Goal: Transaction & Acquisition: Purchase product/service

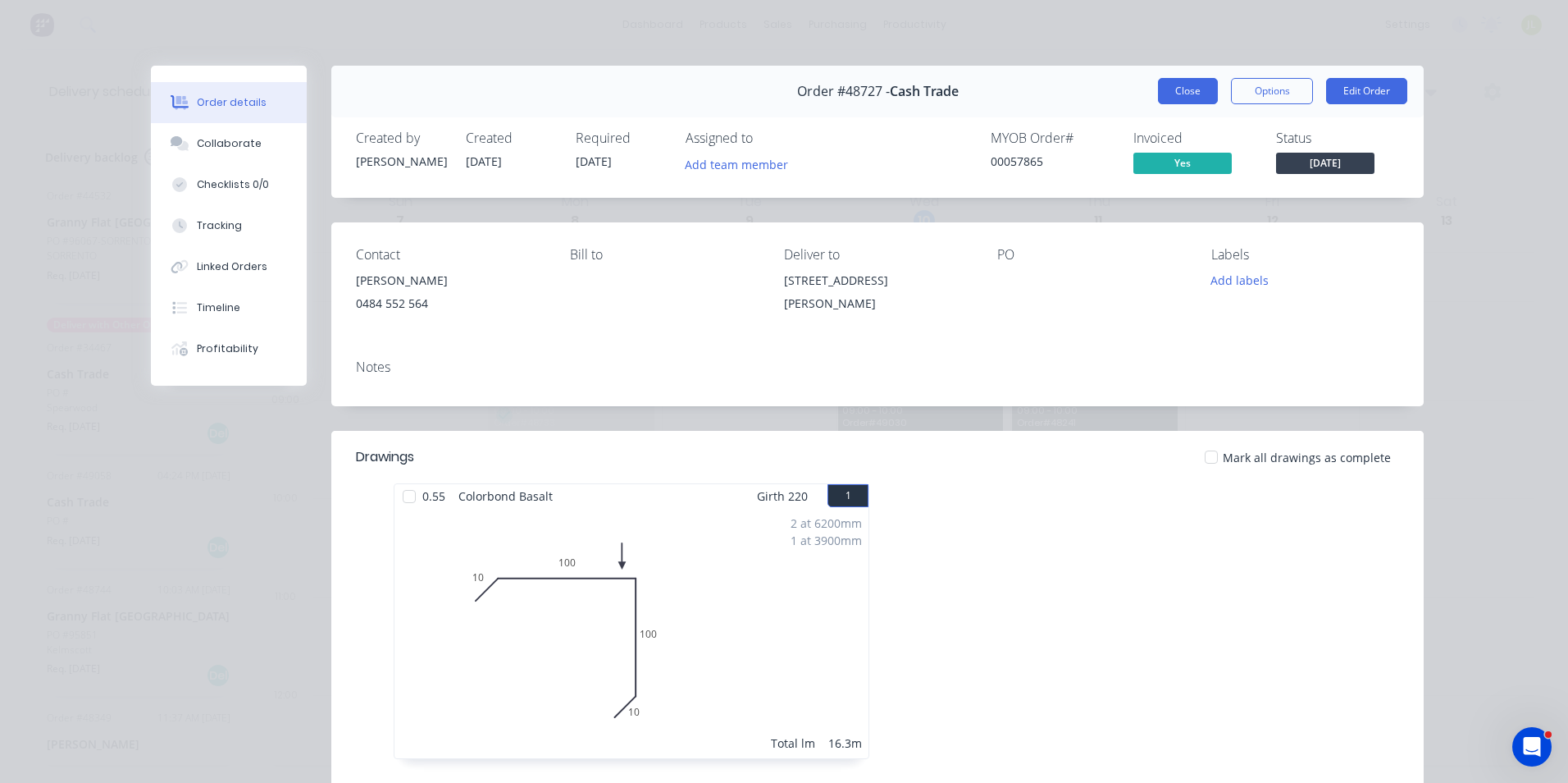
click at [1172, 91] on button "Close" at bounding box center [1187, 91] width 60 height 26
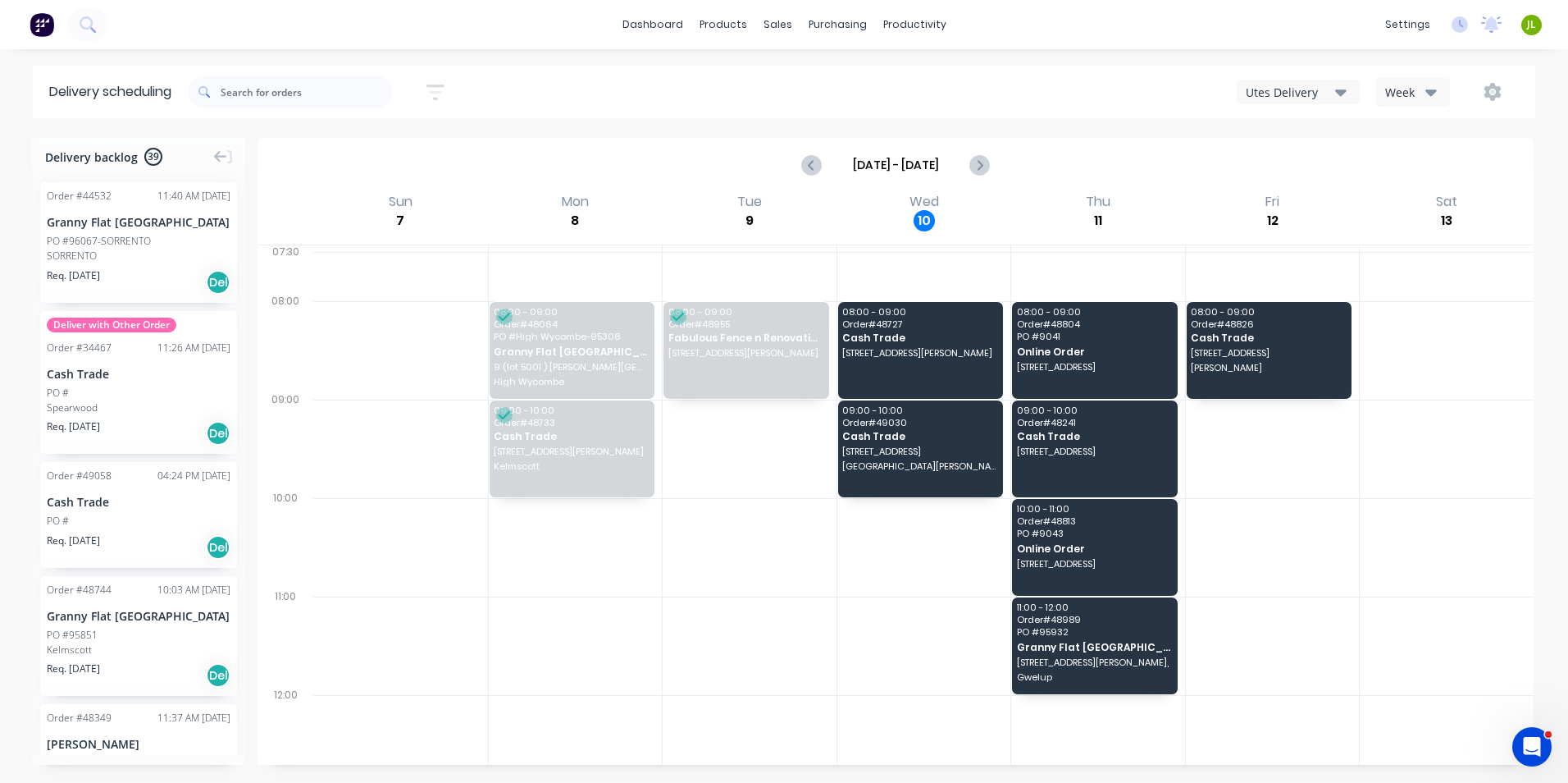
click at [1485, 82] on button "button" at bounding box center [1493, 92] width 53 height 29
click at [1456, 140] on div "Run Sheet" at bounding box center [1440, 136] width 126 height 23
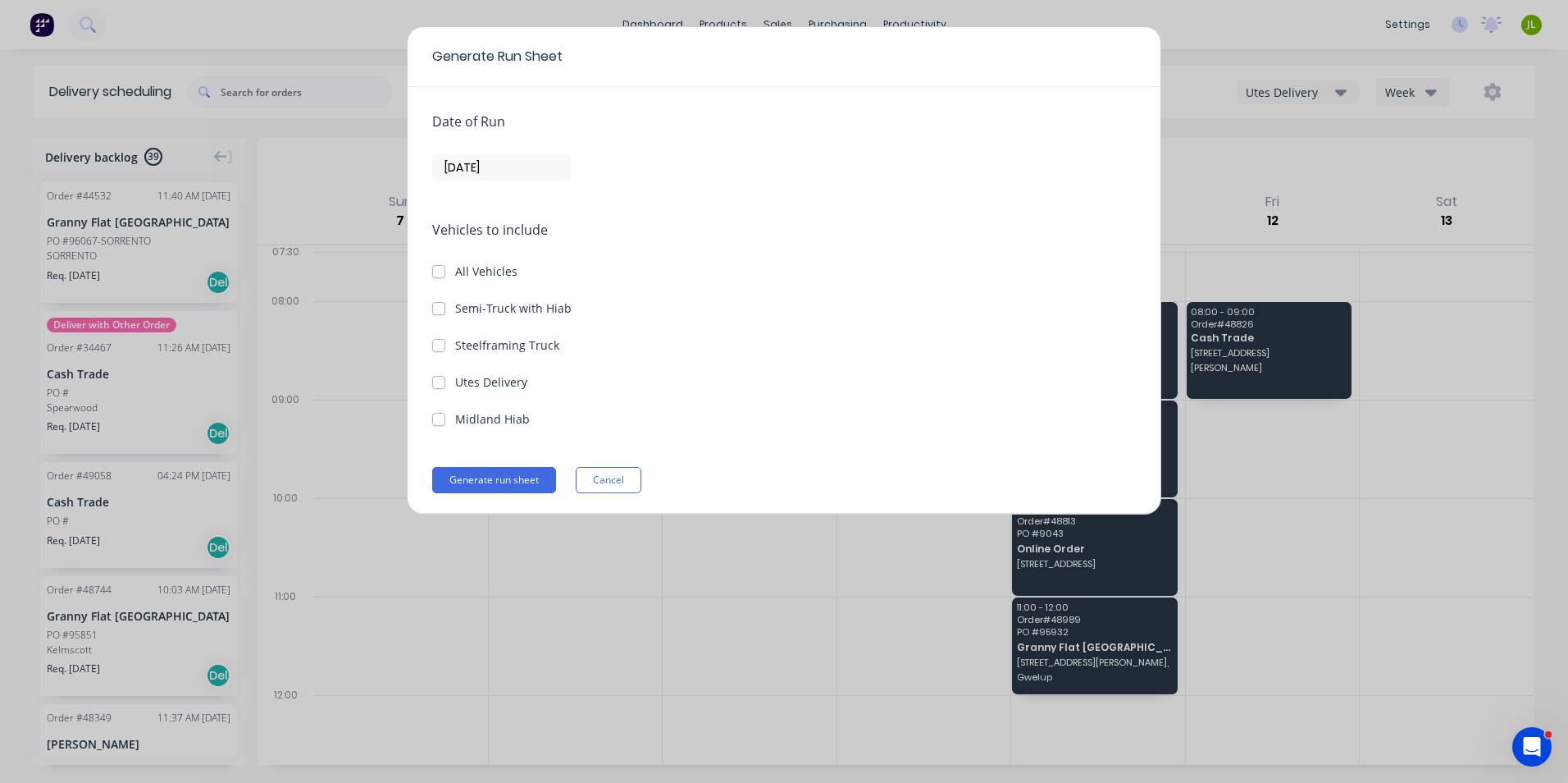
click at [489, 382] on label "Utes Delivery" at bounding box center [491, 382] width 72 height 18
click at [445, 382] on Delivery "Utes Delivery" at bounding box center [438, 381] width 13 height 16
checkbox Delivery "true"
click at [519, 177] on input "10/09/25" at bounding box center [502, 166] width 138 height 24
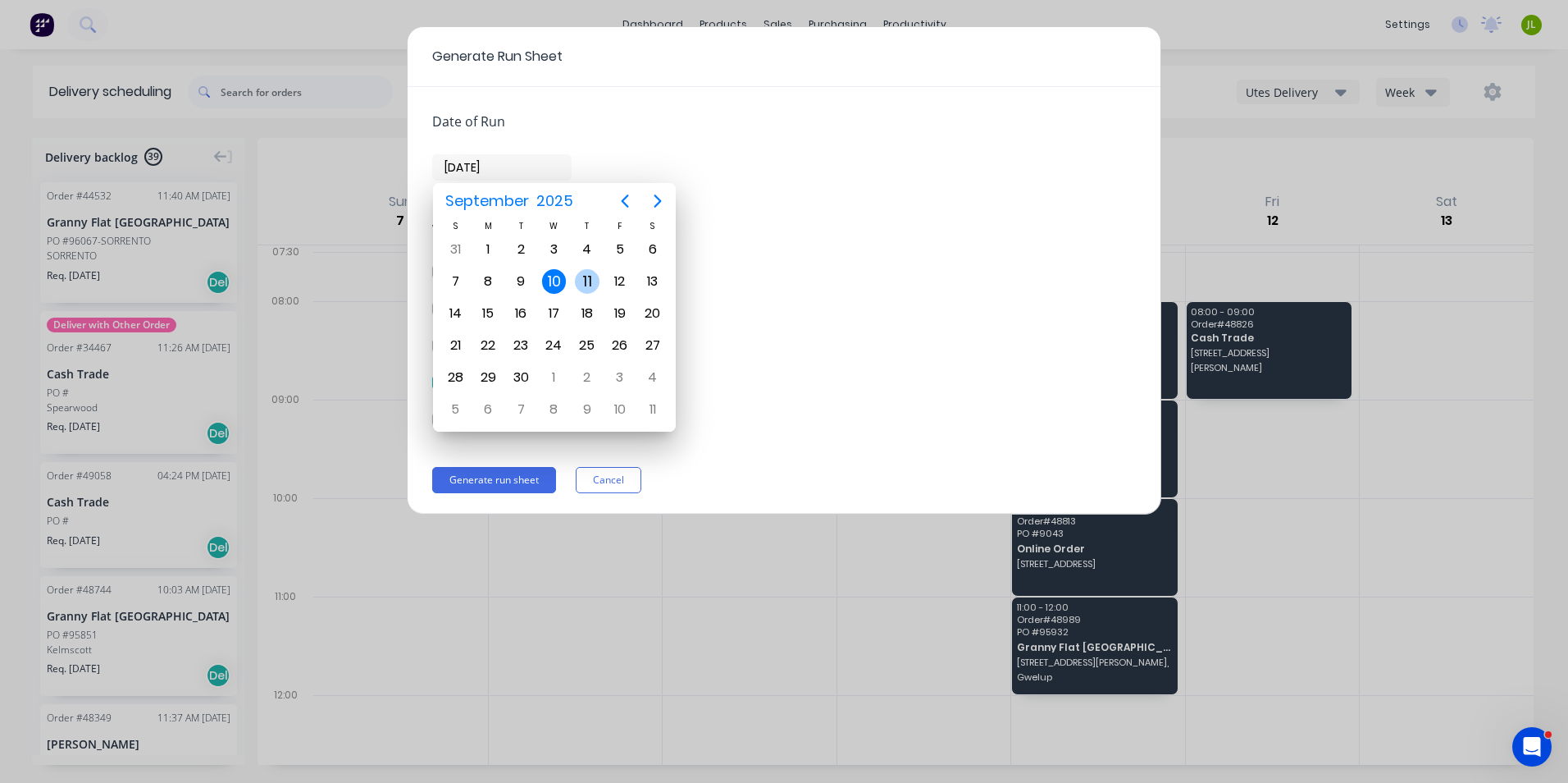
click at [586, 274] on div "11" at bounding box center [587, 281] width 24 height 24
type input "11/09/25"
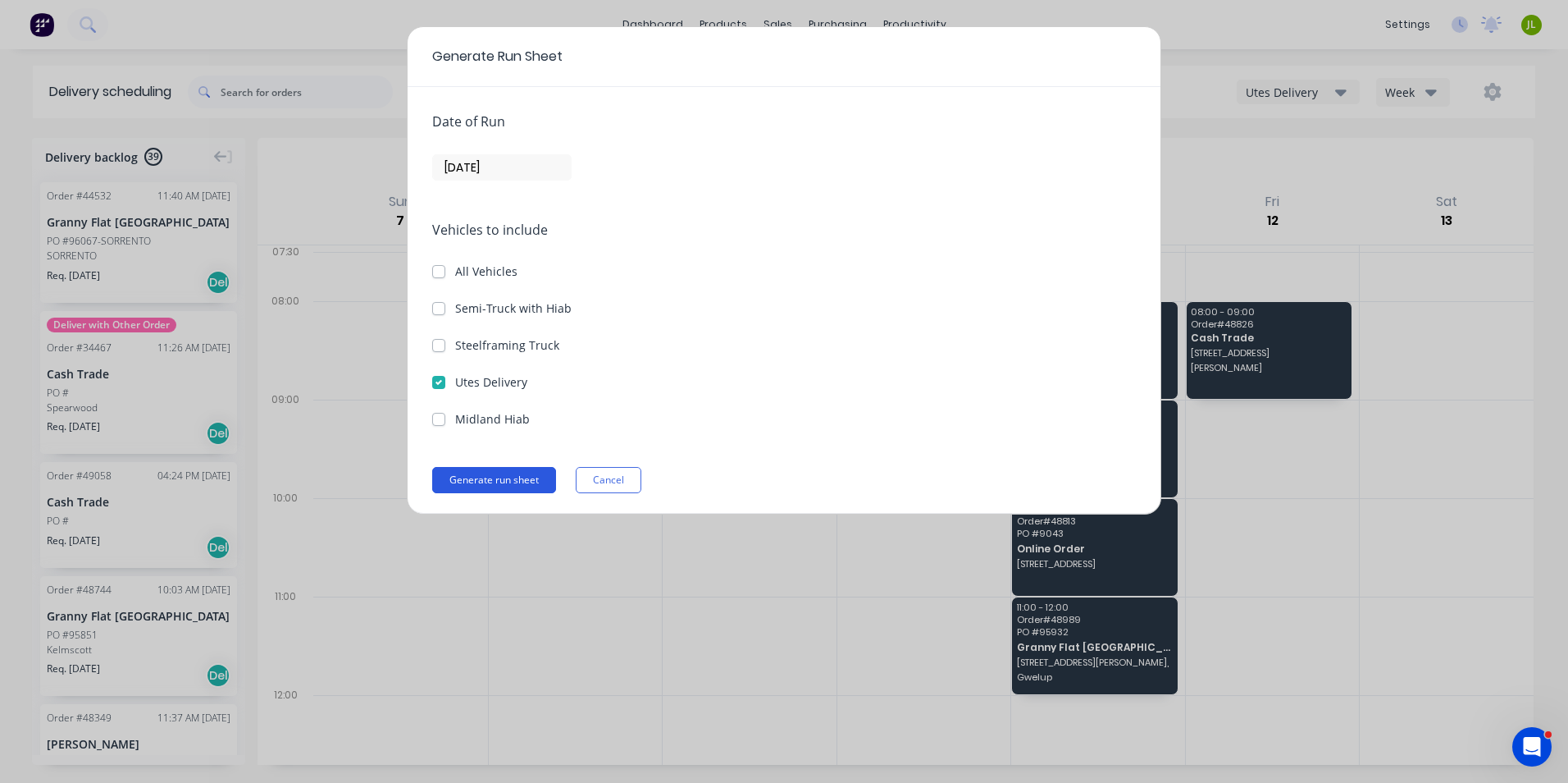
click at [510, 489] on button "Generate run sheet" at bounding box center [494, 480] width 124 height 26
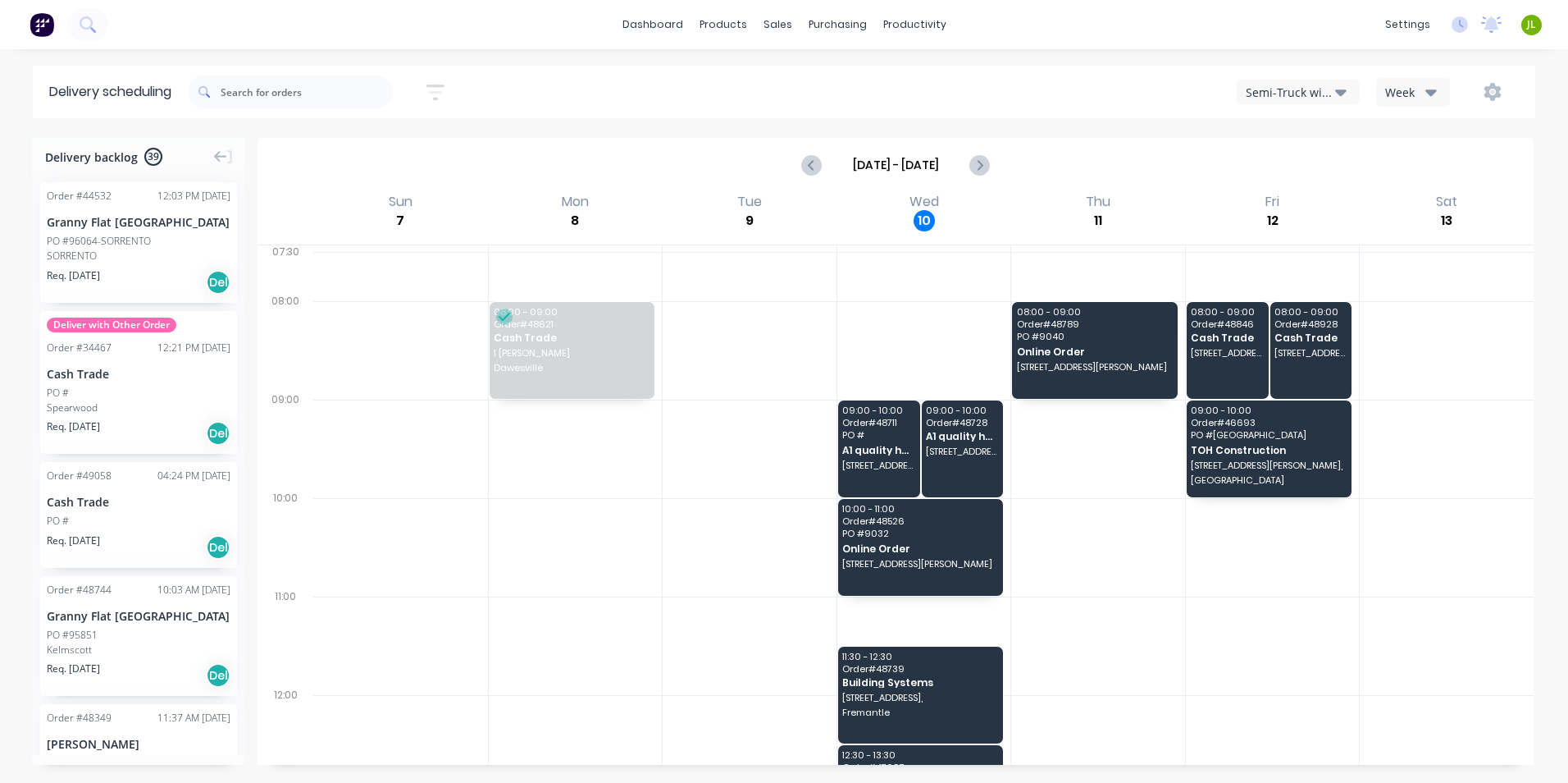
click at [1368, 94] on div "Semi-Truck with Hiab Week" at bounding box center [1182, 92] width 674 height 29
click at [1367, 94] on div "Semi-Truck with Hiab Week" at bounding box center [1182, 92] width 674 height 29
click at [1356, 94] on button "Semi-Truck with Hiab" at bounding box center [1298, 91] width 123 height 24
click at [1316, 210] on div "Utes Delivery" at bounding box center [1319, 200] width 162 height 33
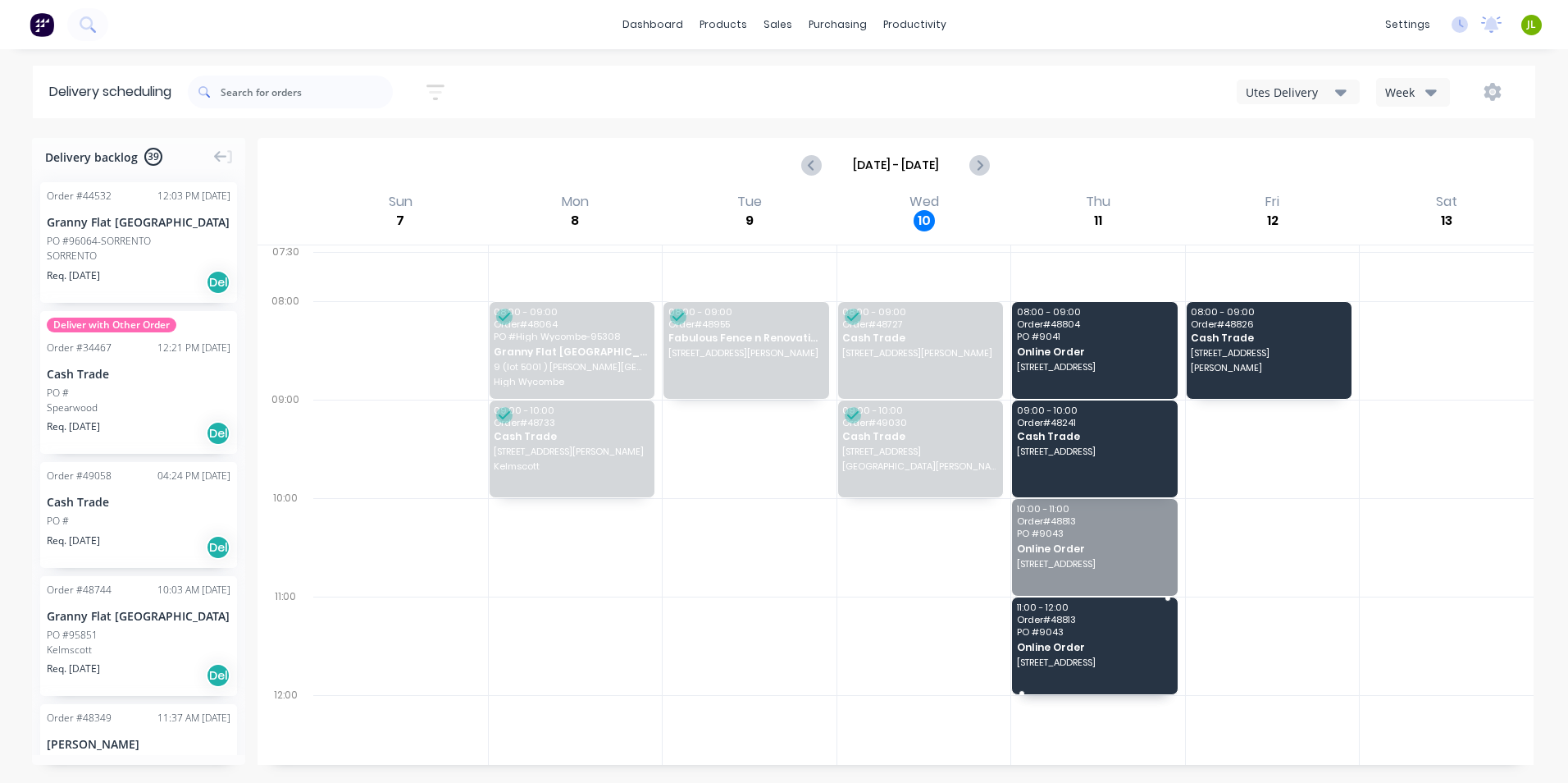
drag, startPoint x: 1127, startPoint y: 539, endPoint x: 1126, endPoint y: 558, distance: 19.0
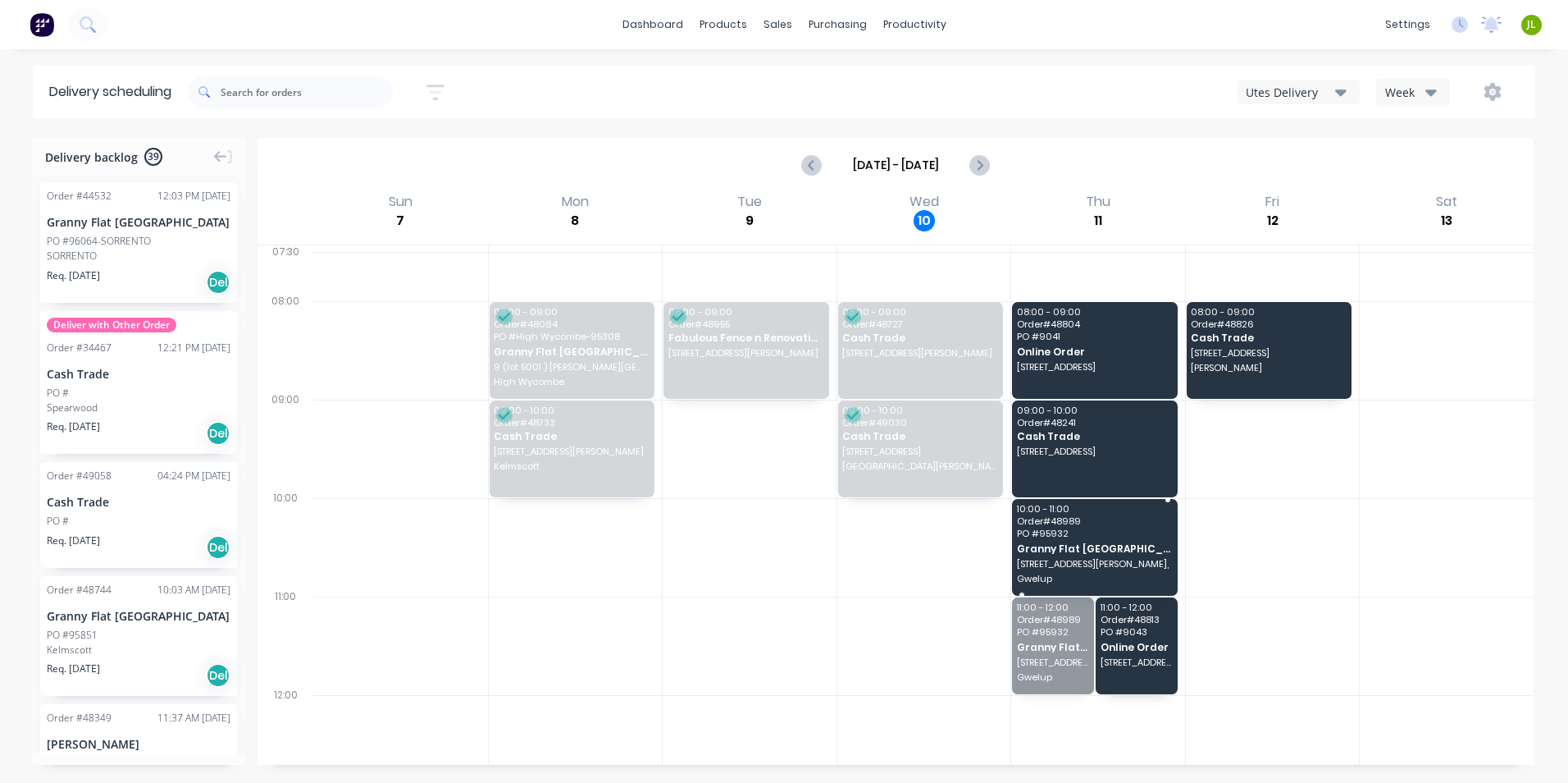
drag, startPoint x: 1037, startPoint y: 648, endPoint x: 1053, endPoint y: 560, distance: 89.4
click at [1428, 78] on button "Week" at bounding box center [1412, 92] width 73 height 28
click at [1491, 104] on button "button" at bounding box center [1493, 92] width 53 height 29
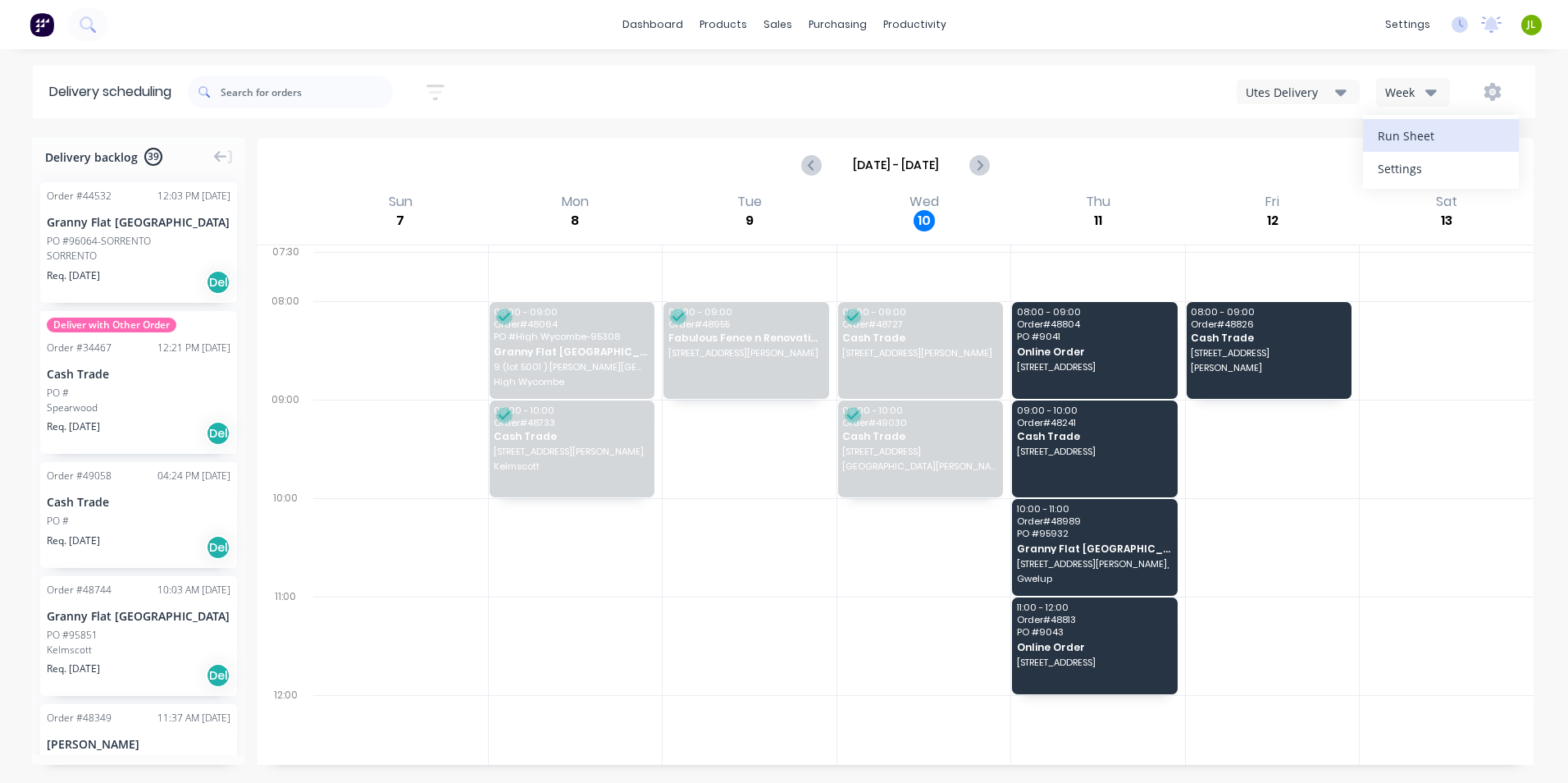
click at [1473, 130] on div "Run Sheet" at bounding box center [1440, 136] width 126 height 23
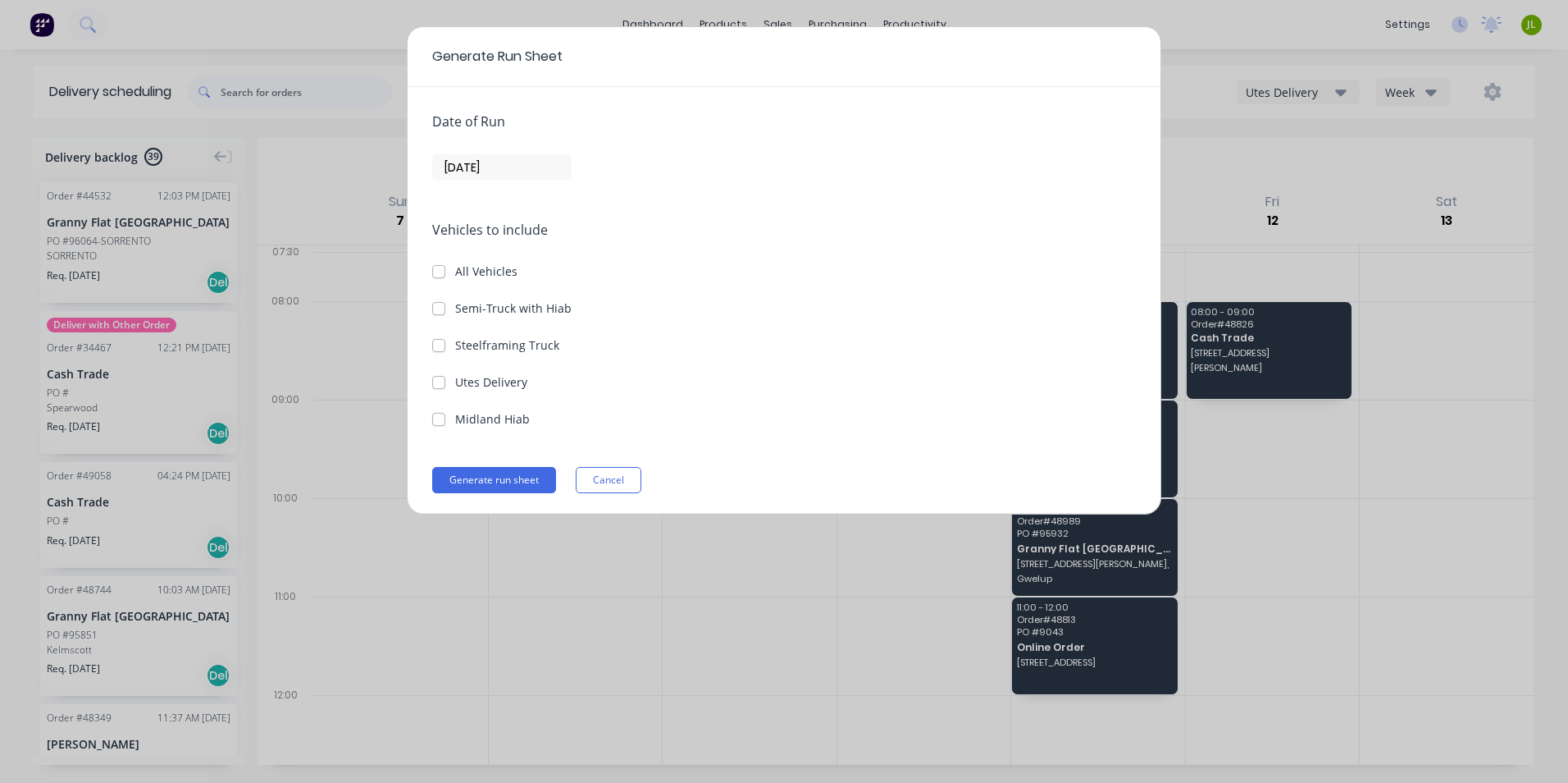
click at [468, 387] on label "Utes Delivery" at bounding box center [491, 382] width 72 height 18
click at [445, 387] on Delivery "Utes Delivery" at bounding box center [438, 381] width 13 height 16
checkbox Delivery "true"
click at [499, 169] on input "10/09/25" at bounding box center [502, 166] width 138 height 24
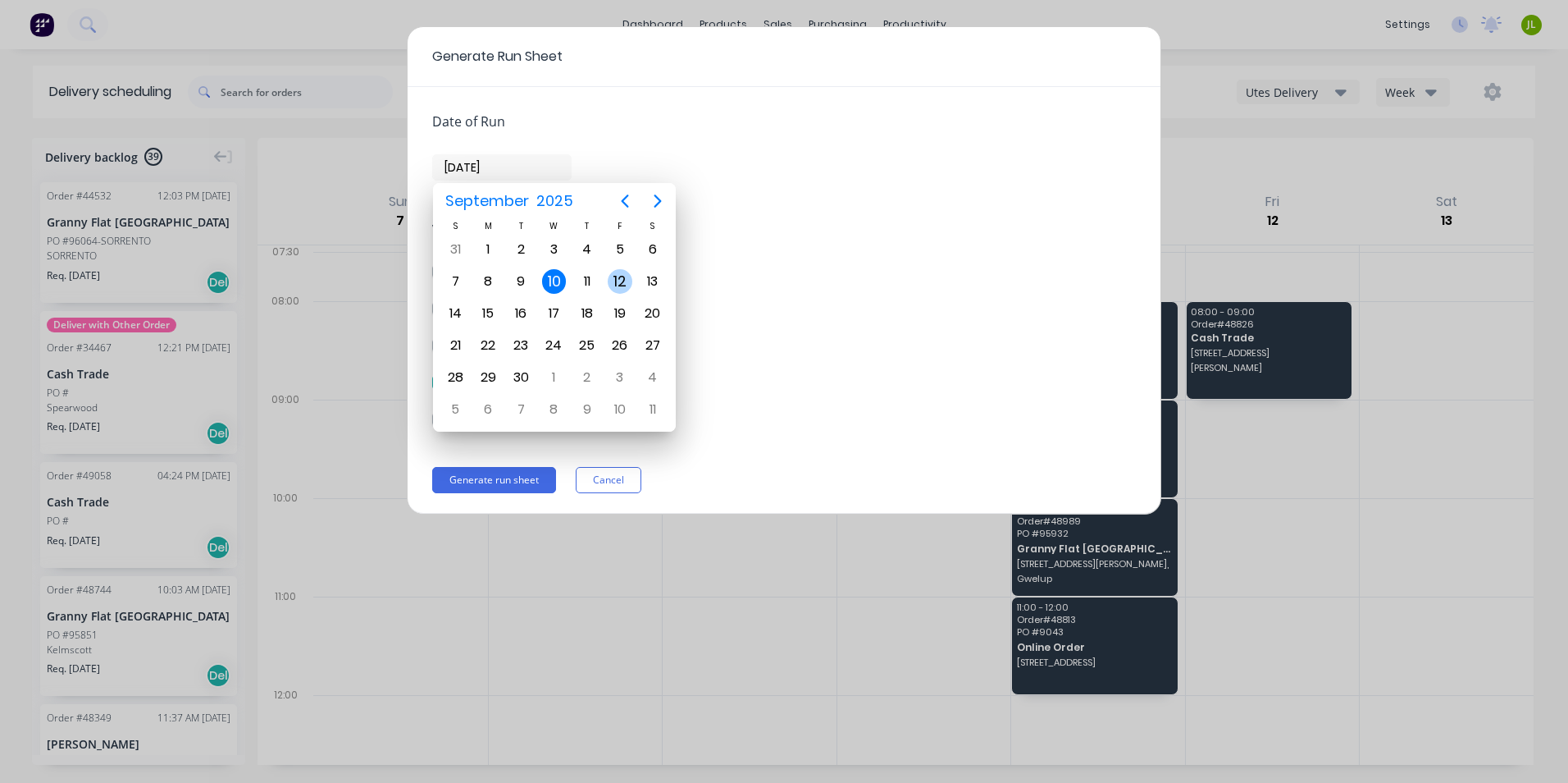
click at [604, 284] on div "12" at bounding box center [620, 282] width 33 height 31
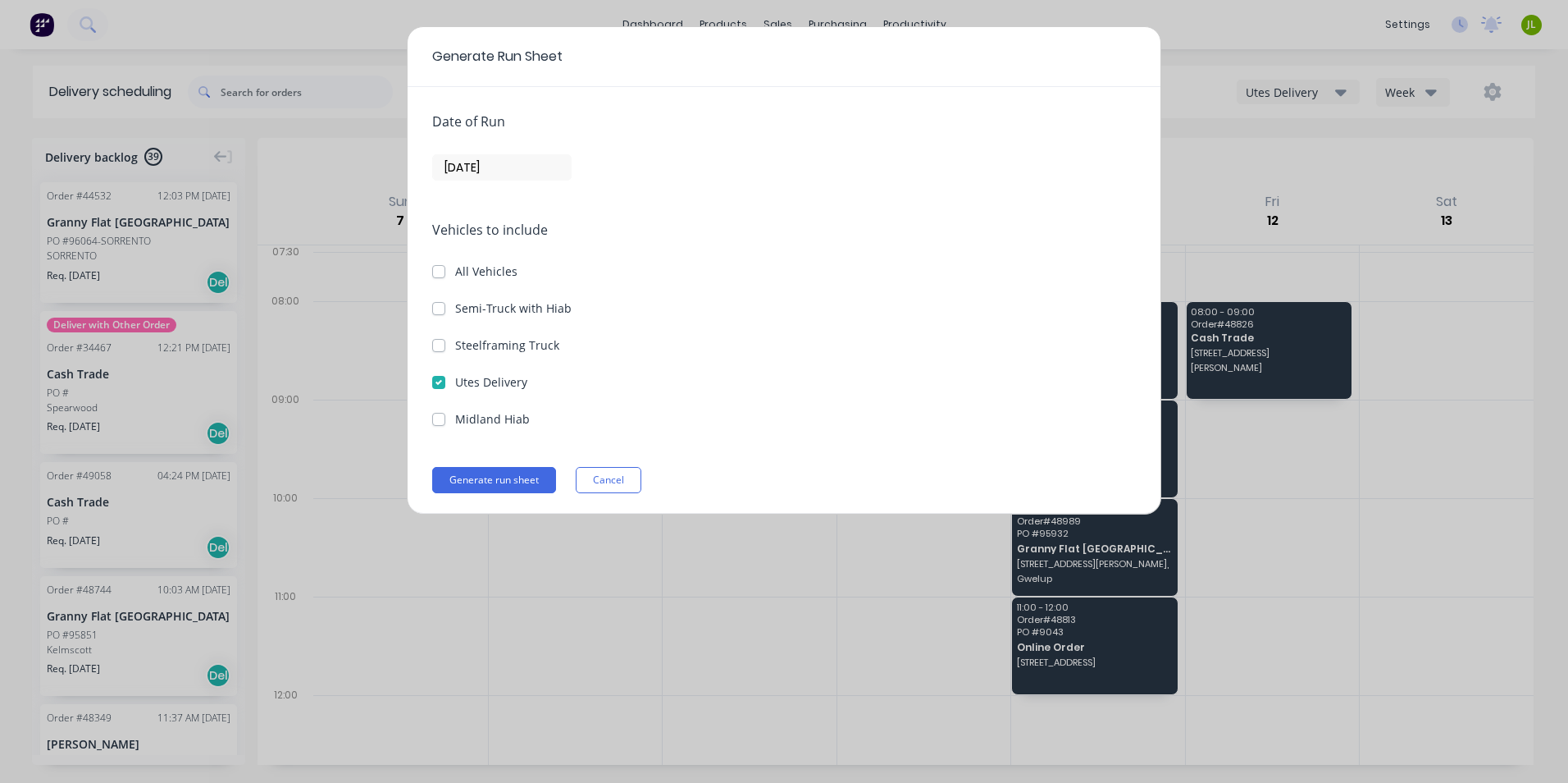
click at [504, 178] on input "12/09/25" at bounding box center [502, 166] width 138 height 24
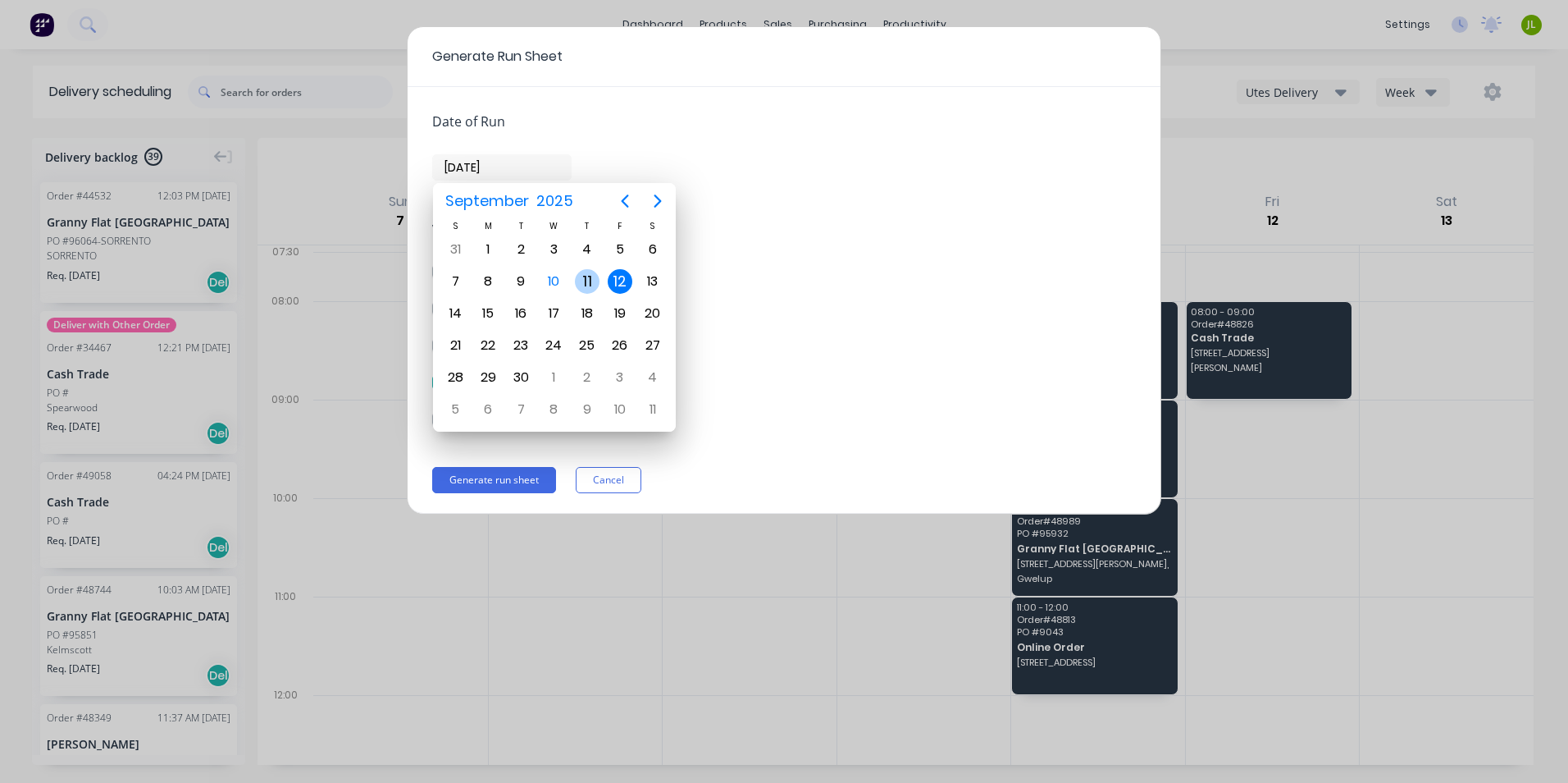
click at [597, 274] on div "11" at bounding box center [587, 281] width 24 height 24
type input "11/09/25"
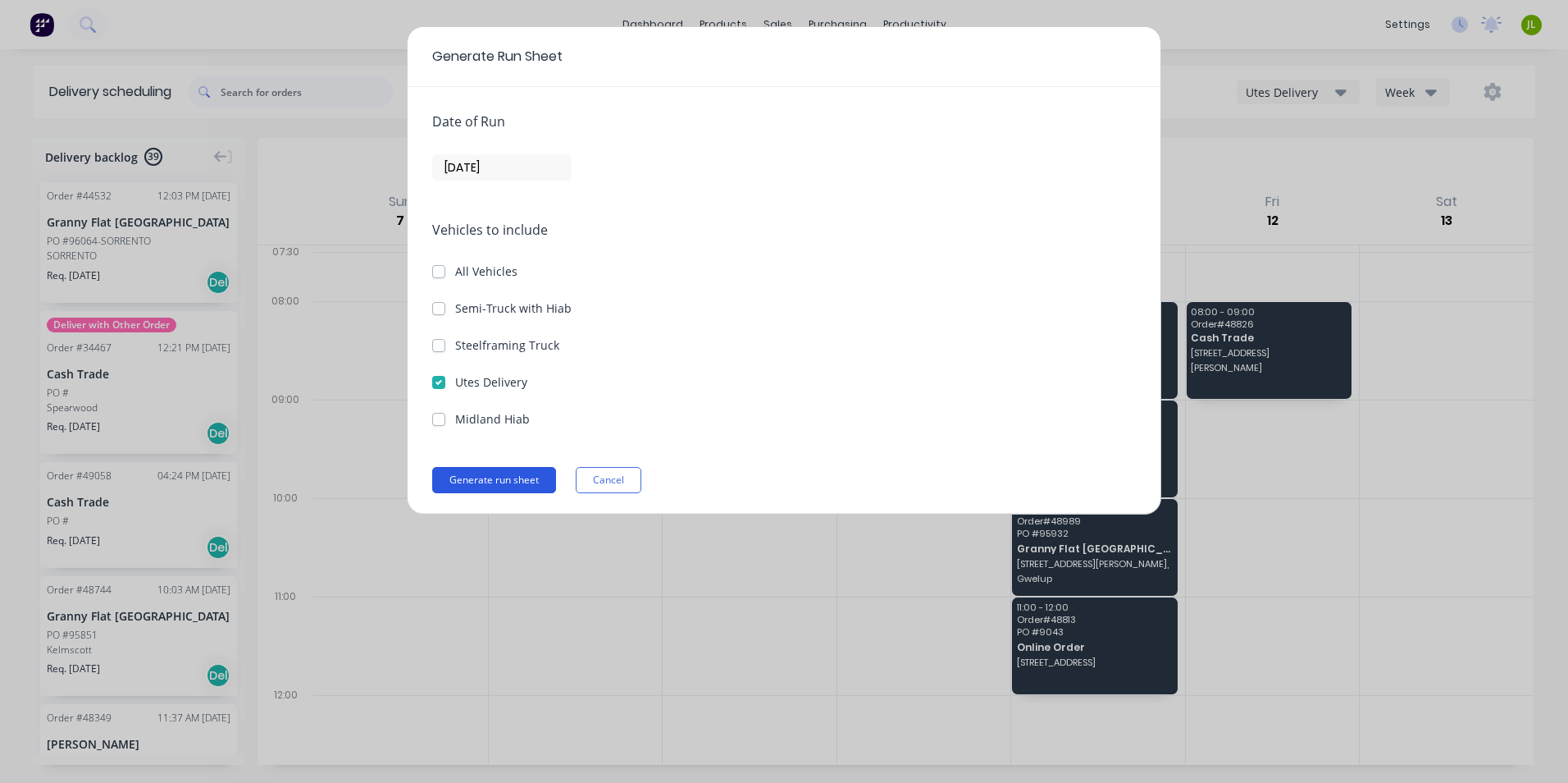
click at [506, 484] on button "Generate run sheet" at bounding box center [494, 480] width 124 height 26
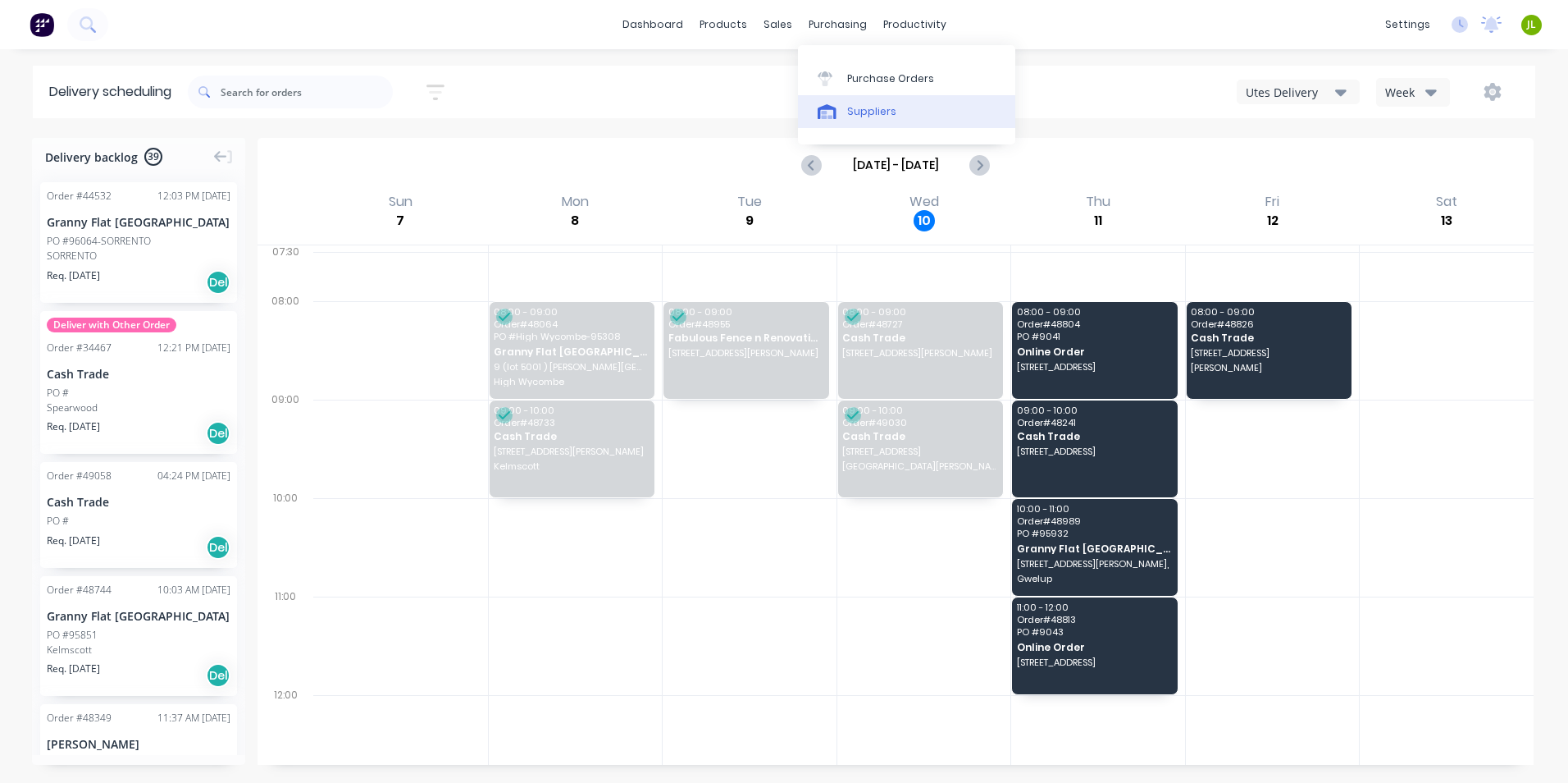
click at [874, 107] on div "Suppliers" at bounding box center [872, 111] width 49 height 15
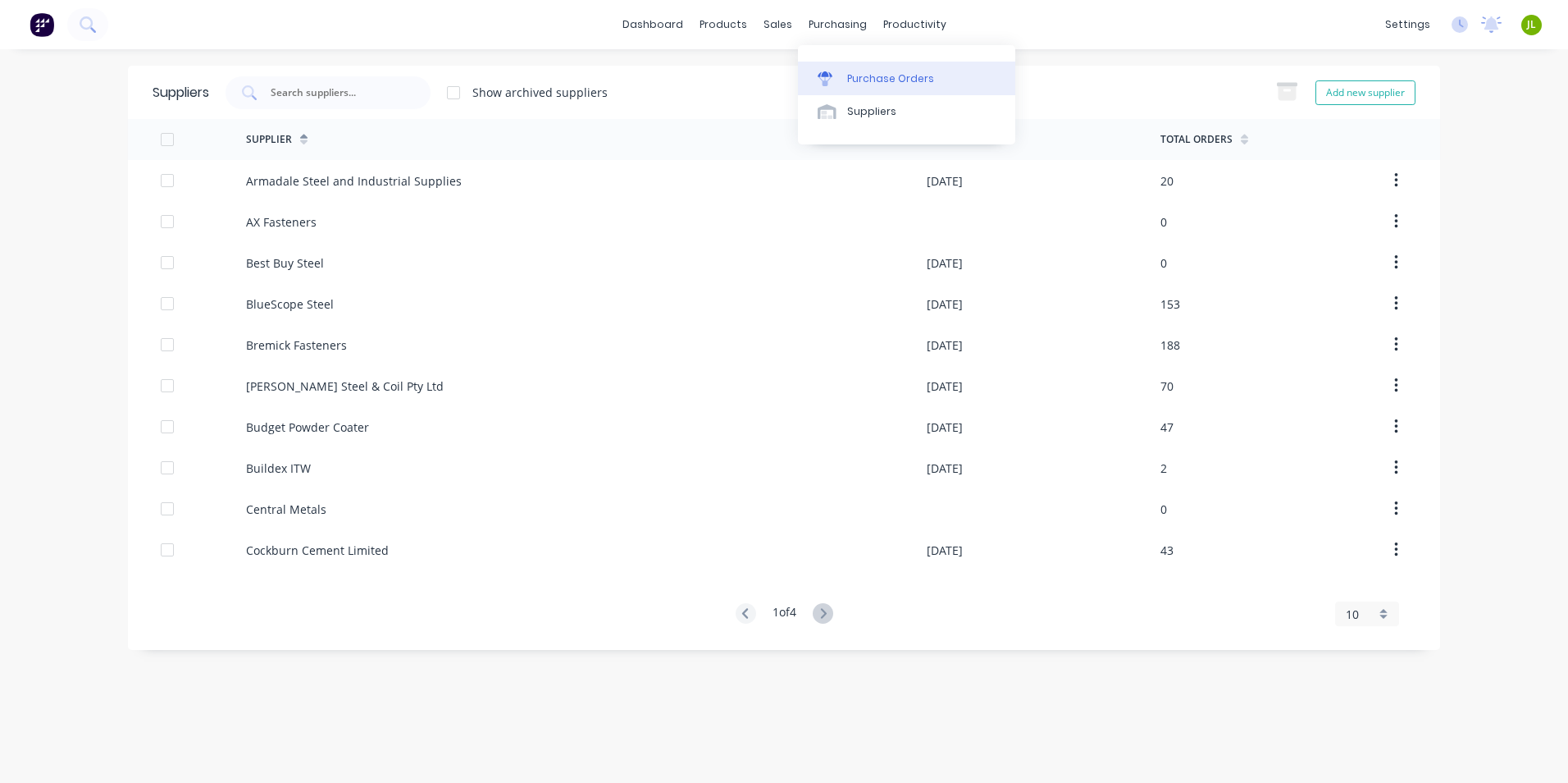
click at [841, 74] on div at bounding box center [829, 78] width 24 height 15
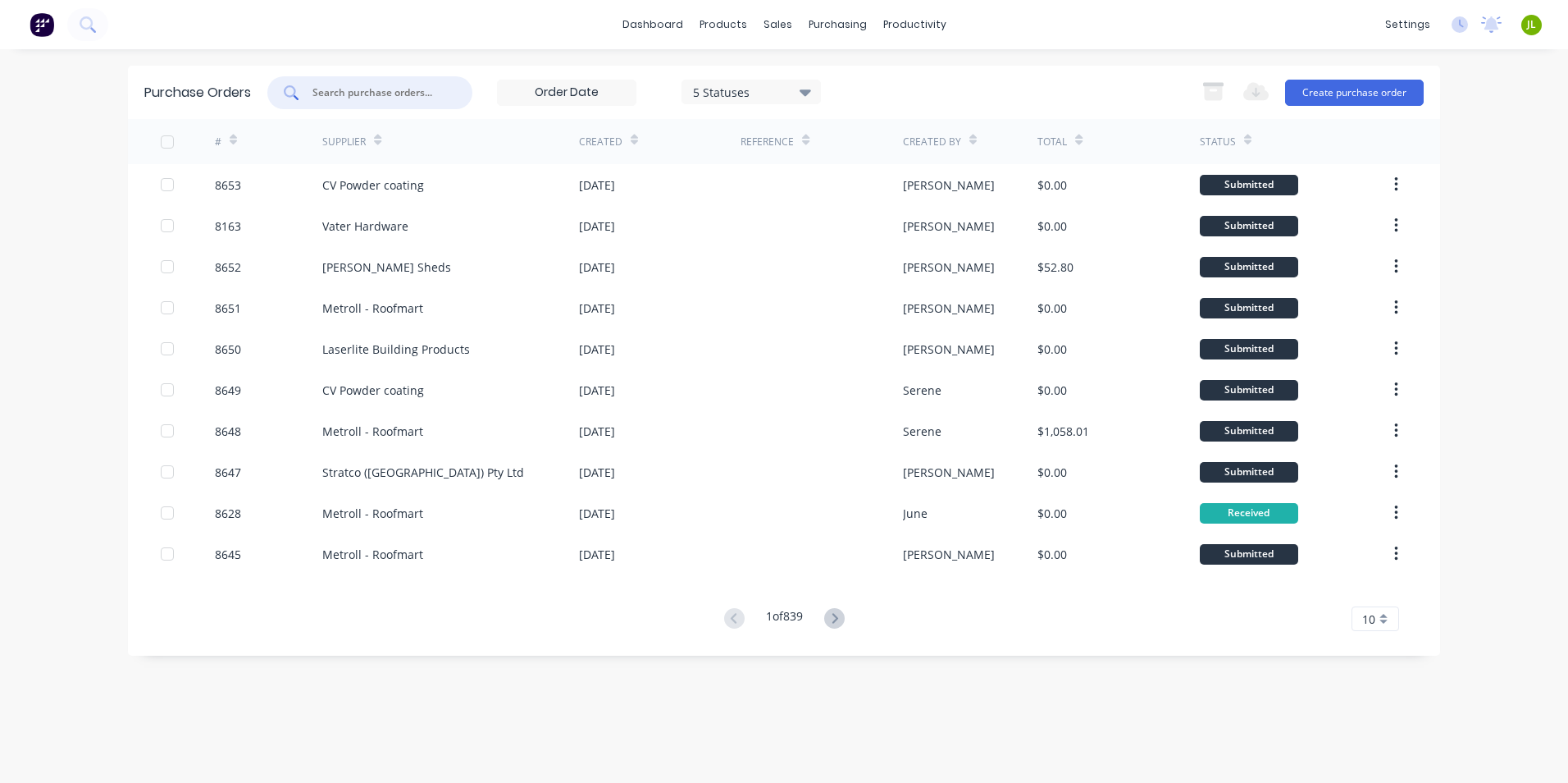
click at [392, 90] on input "text" at bounding box center [379, 92] width 136 height 17
type input "8628"
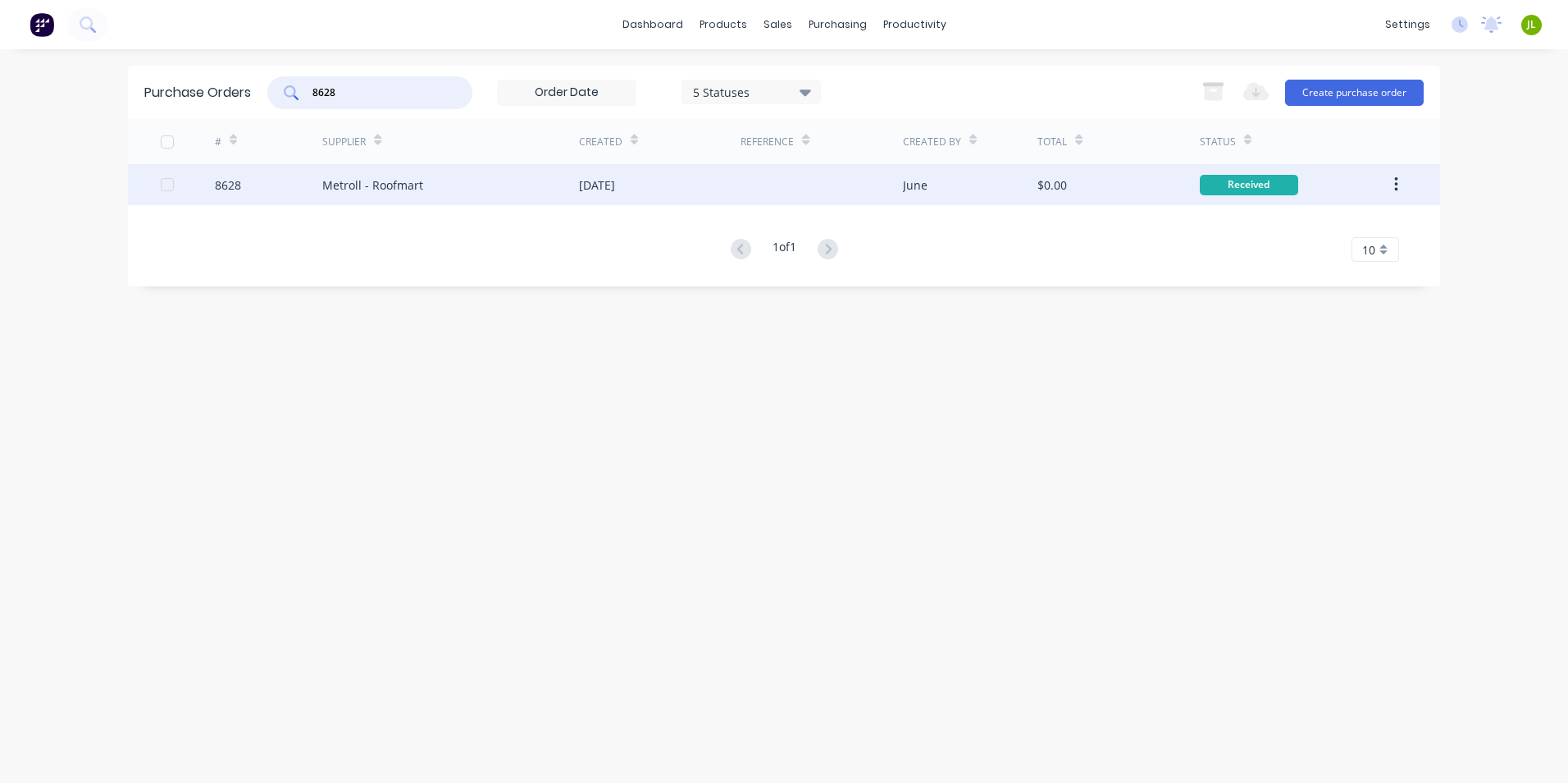
click at [565, 165] on div "Metroll - Roofmart" at bounding box center [450, 185] width 256 height 41
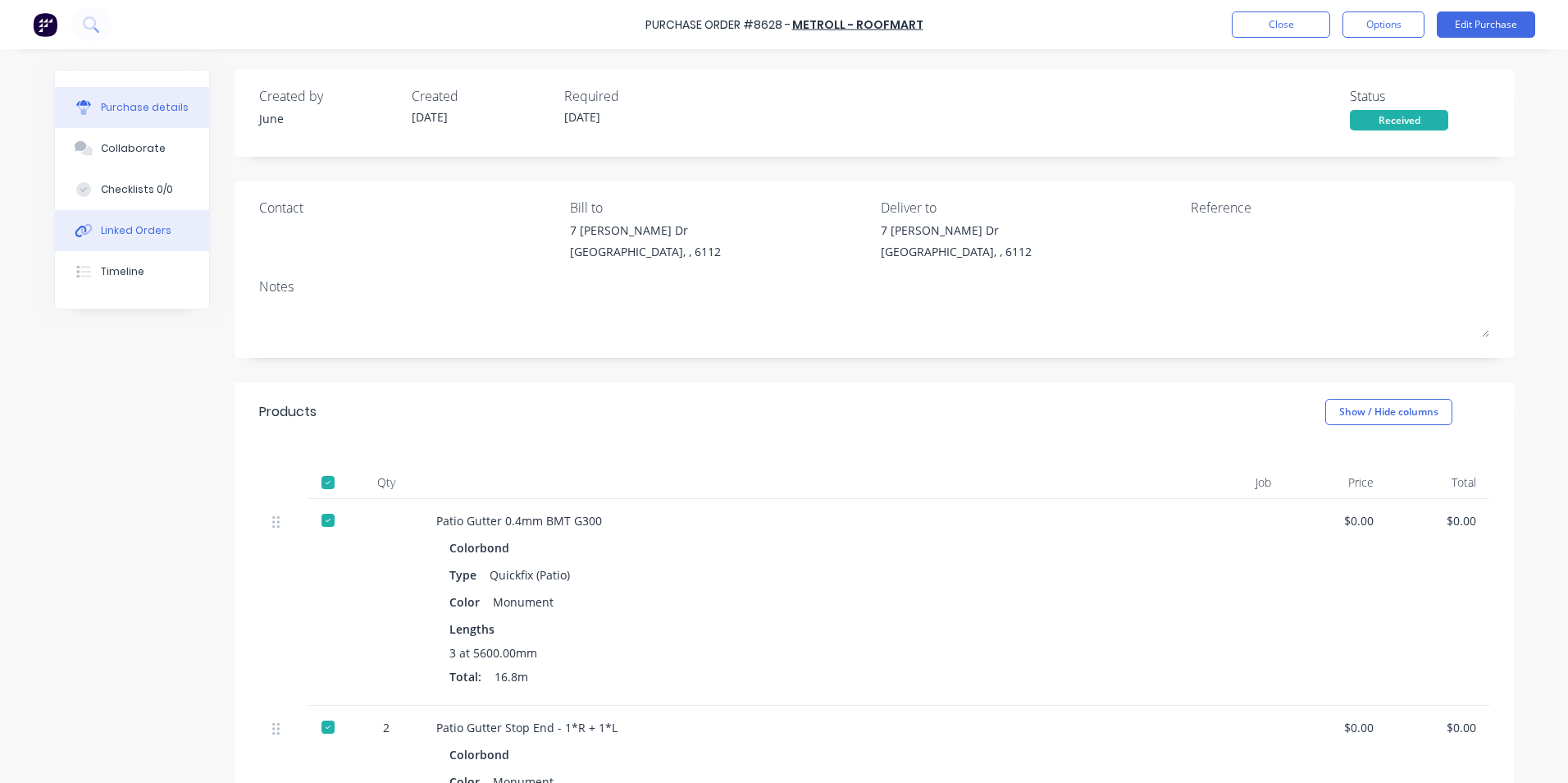
click at [139, 222] on button "Linked Orders" at bounding box center [132, 231] width 155 height 41
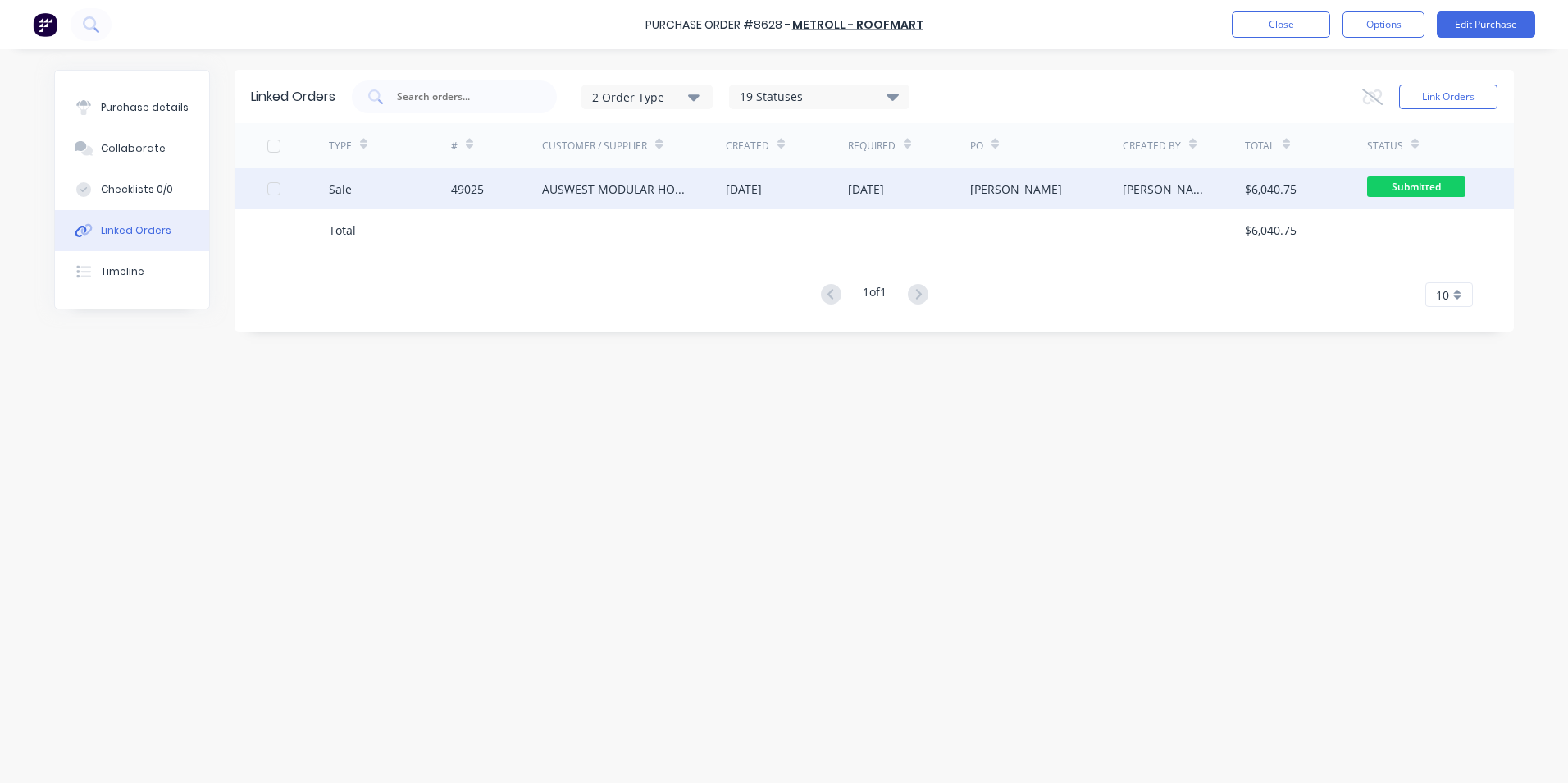
click at [613, 202] on div "AUSWEST MODULAR HOMES" at bounding box center [634, 189] width 184 height 41
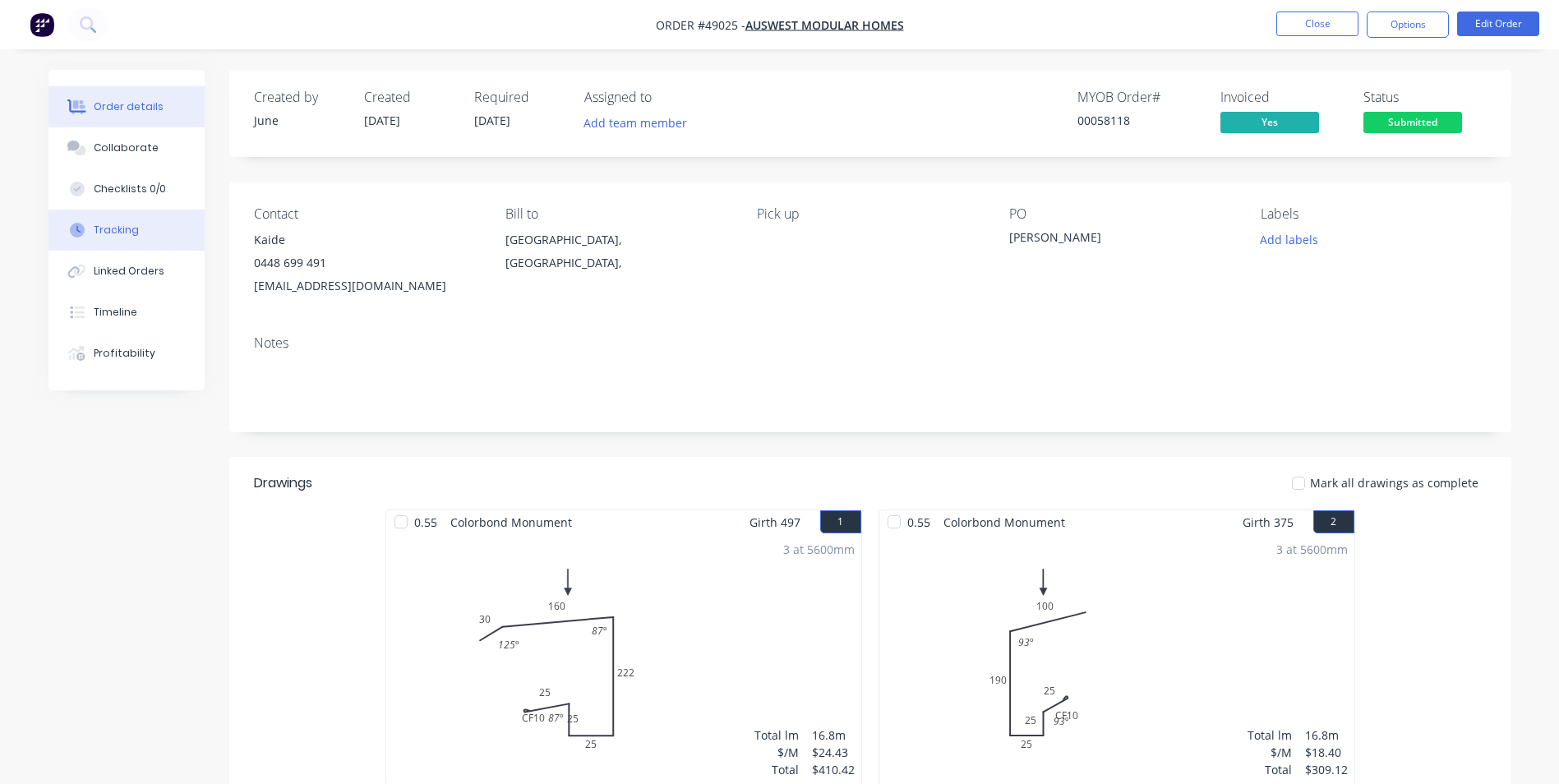
click at [145, 249] on button "Tracking" at bounding box center [126, 230] width 156 height 41
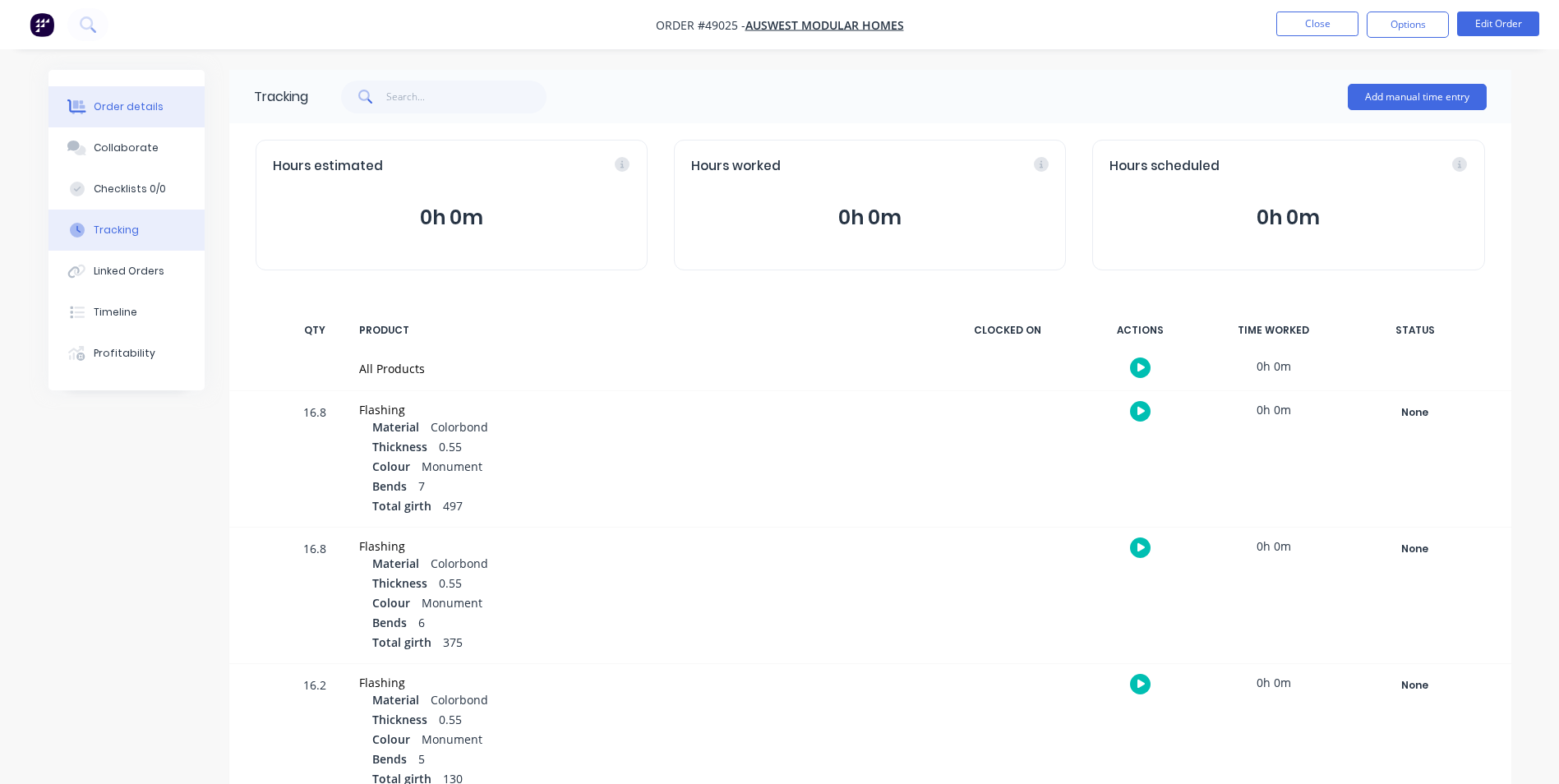
click at [176, 117] on button "Order details" at bounding box center [126, 107] width 156 height 41
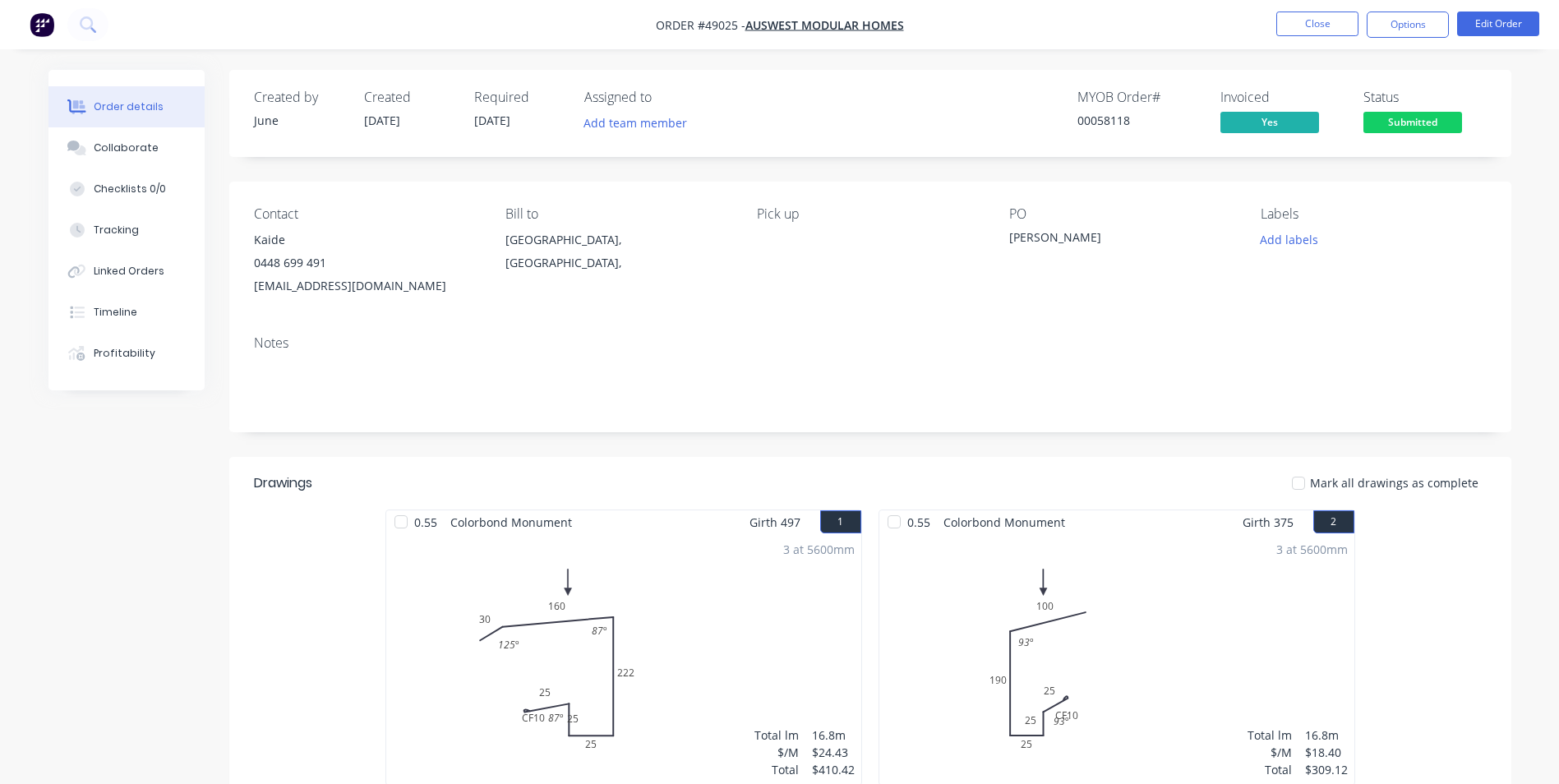
click at [176, 103] on button "Order details" at bounding box center [126, 107] width 156 height 41
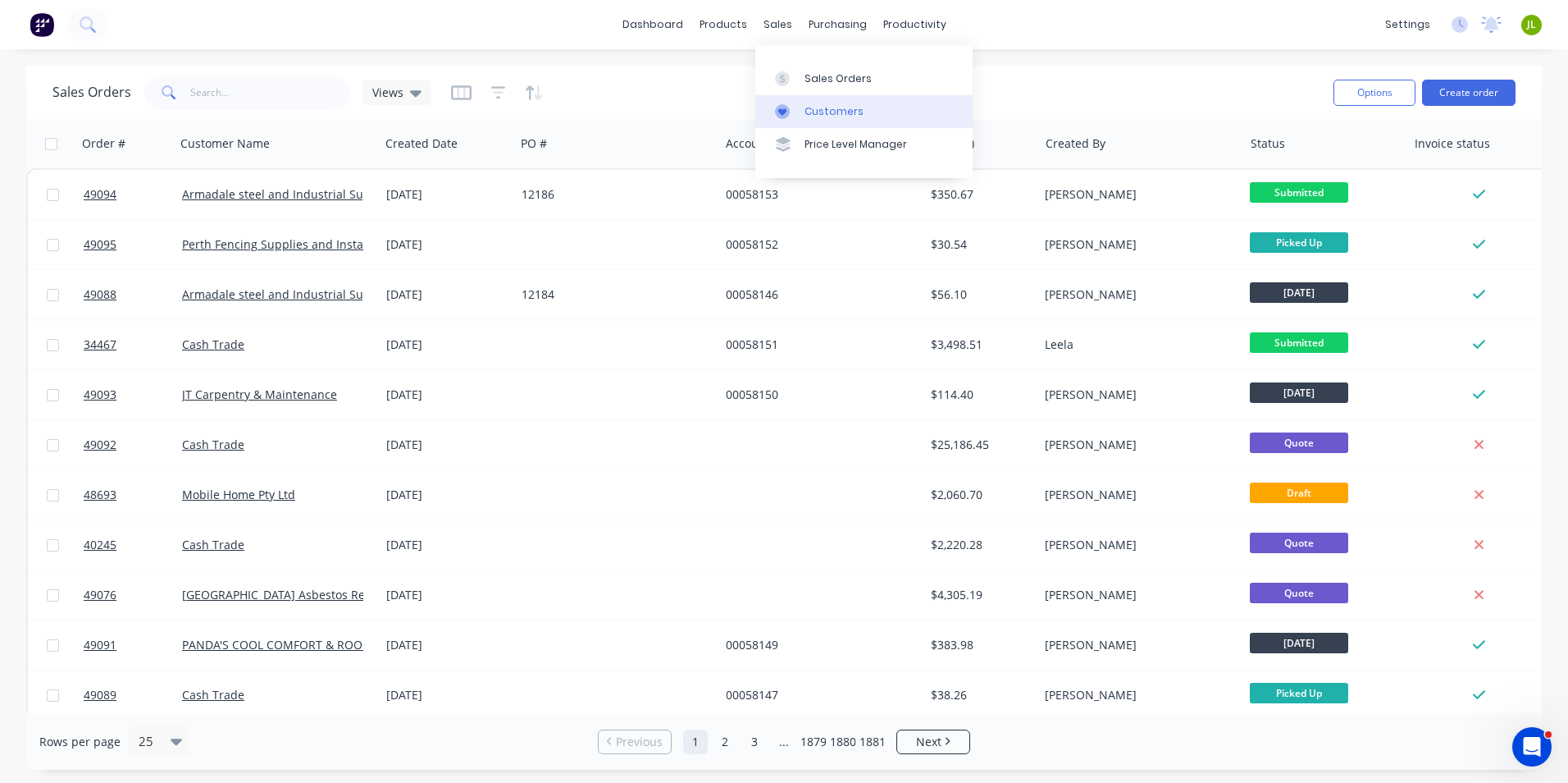
click at [807, 118] on div "Customers" at bounding box center [833, 111] width 59 height 15
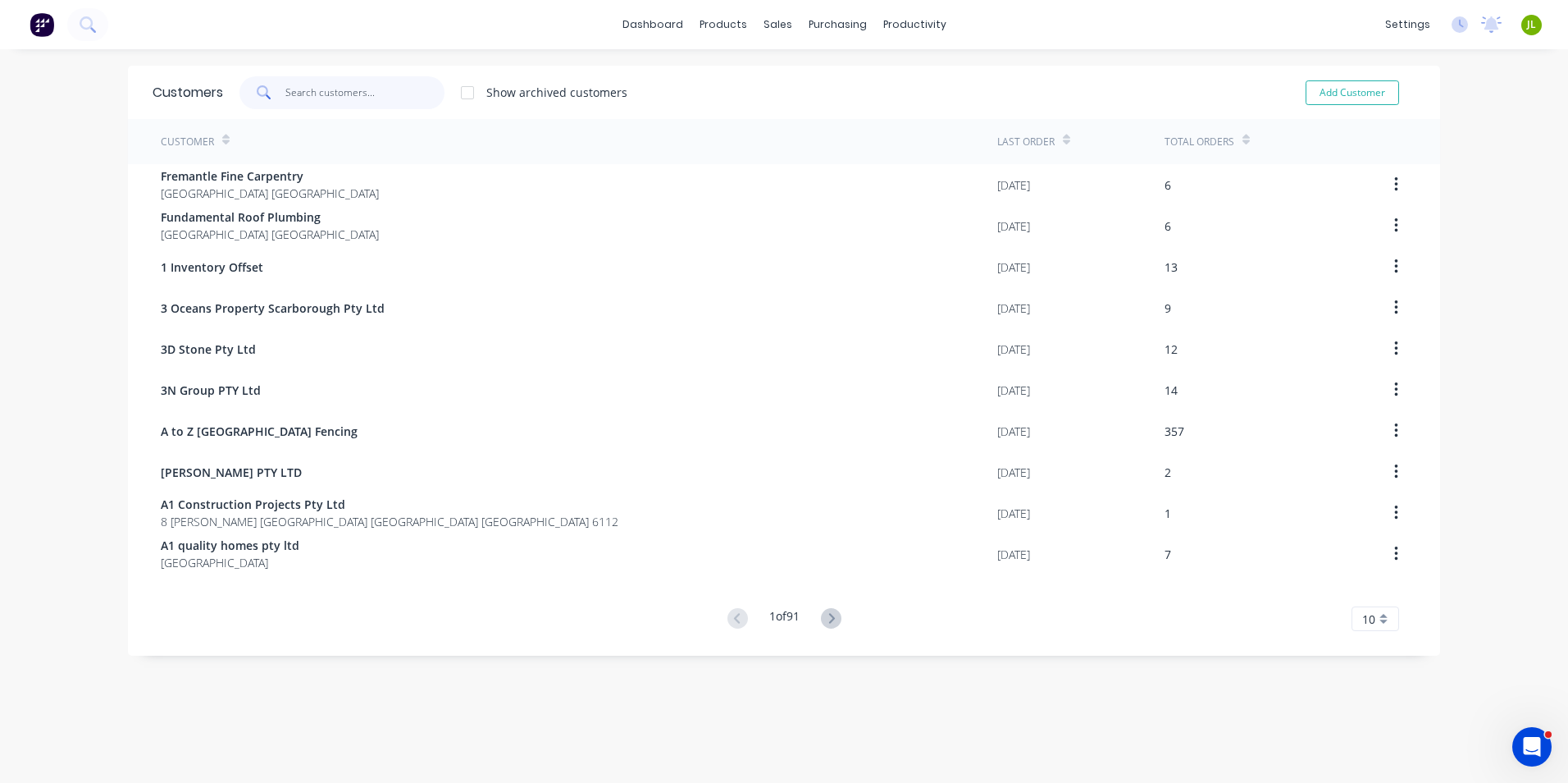
click at [350, 85] on input "text" at bounding box center [365, 93] width 159 height 33
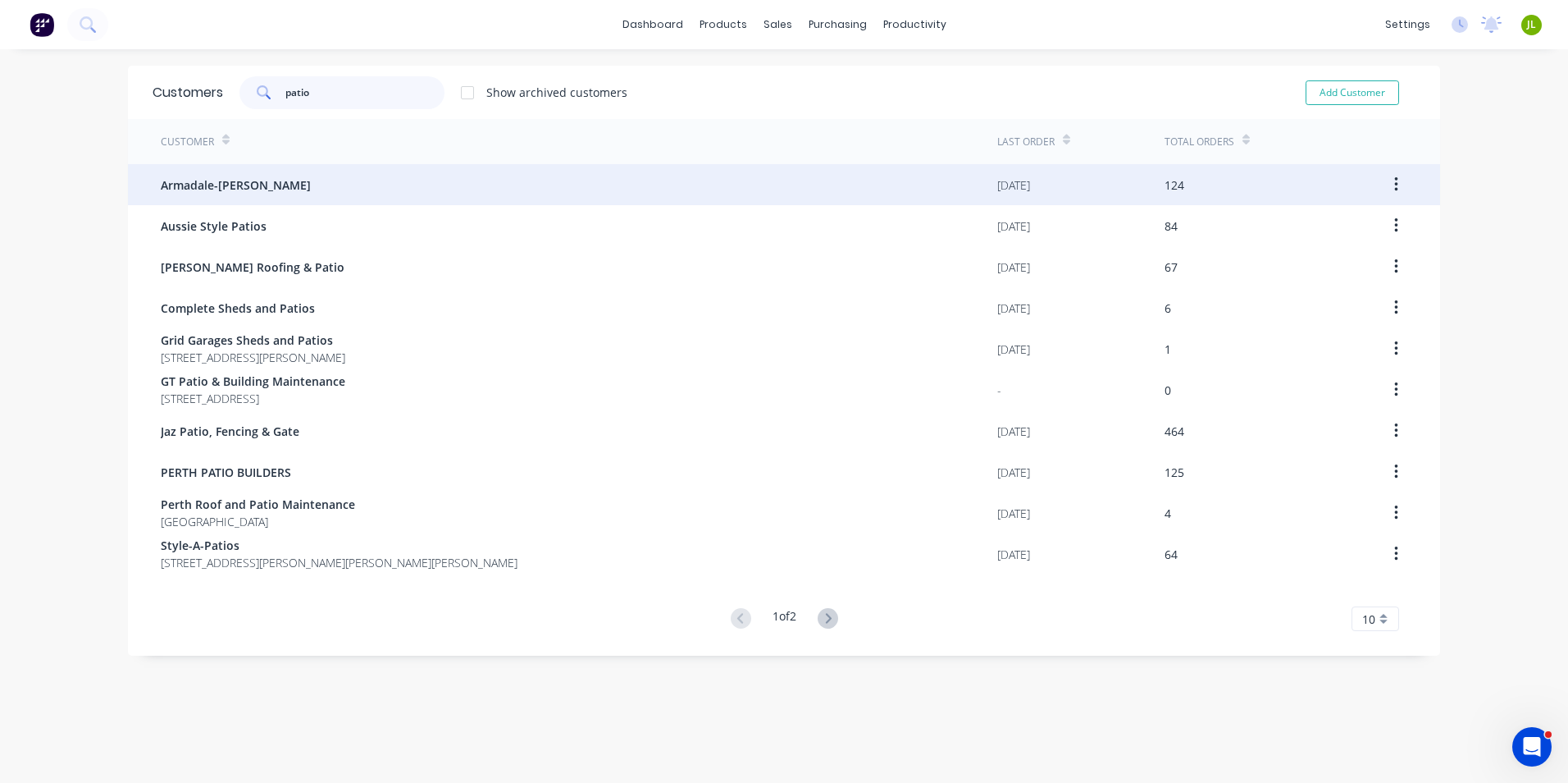
type input "patio"
click at [367, 195] on div "Armadale-Byford Patios" at bounding box center [578, 185] width 836 height 41
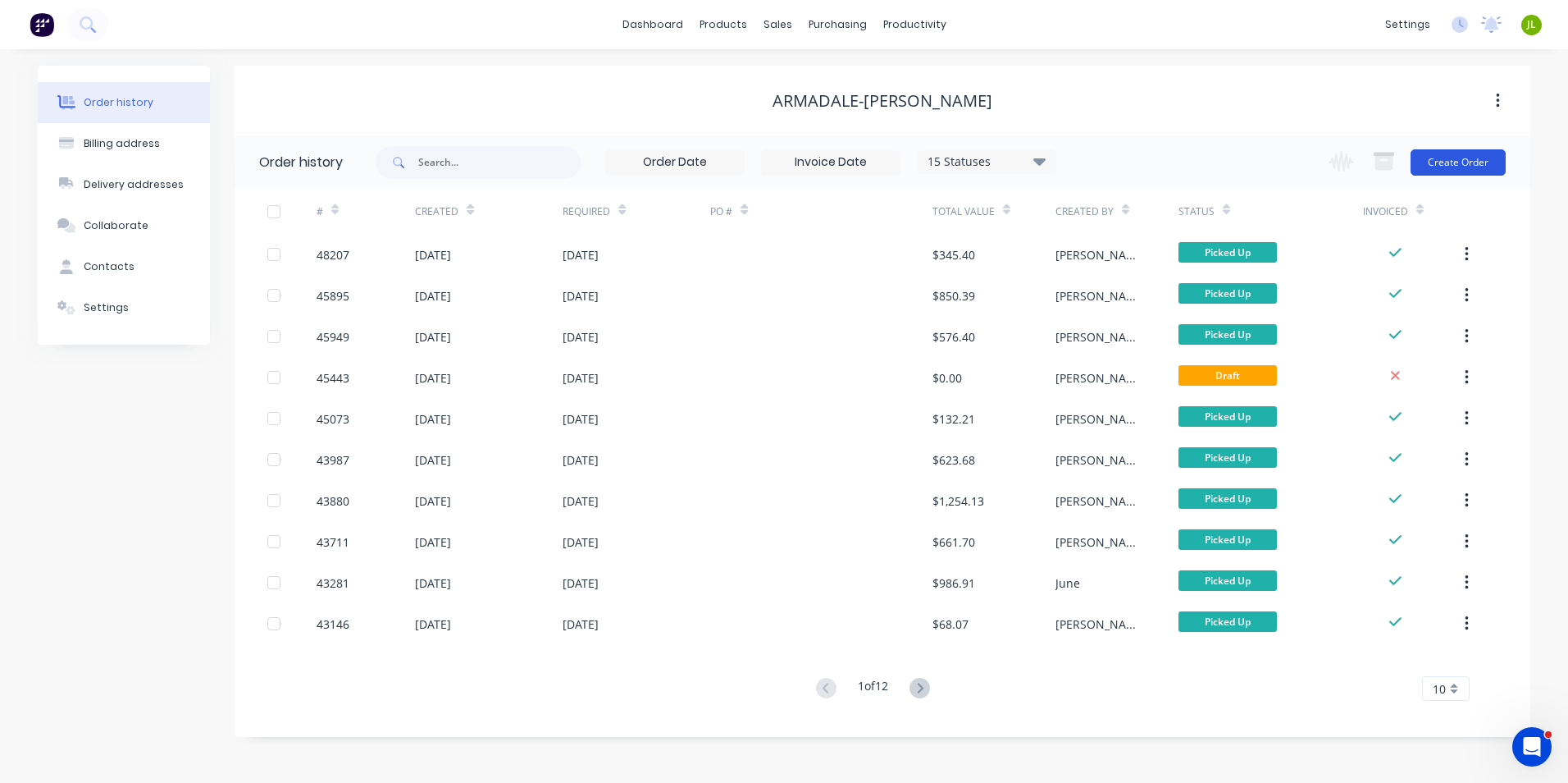
click at [1462, 163] on button "Create Order" at bounding box center [1457, 162] width 95 height 26
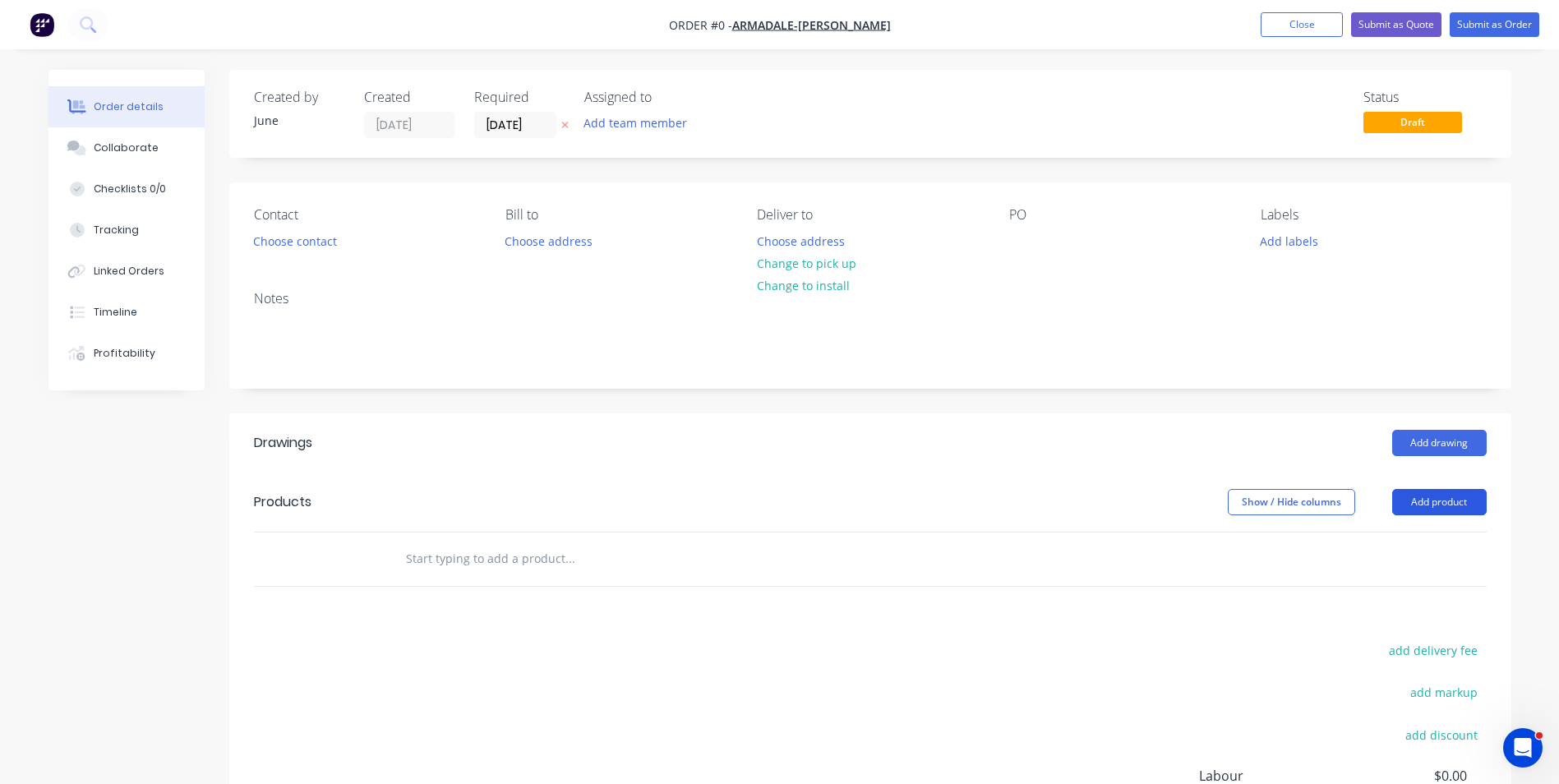
click at [1455, 494] on button "Add product" at bounding box center [1439, 502] width 94 height 26
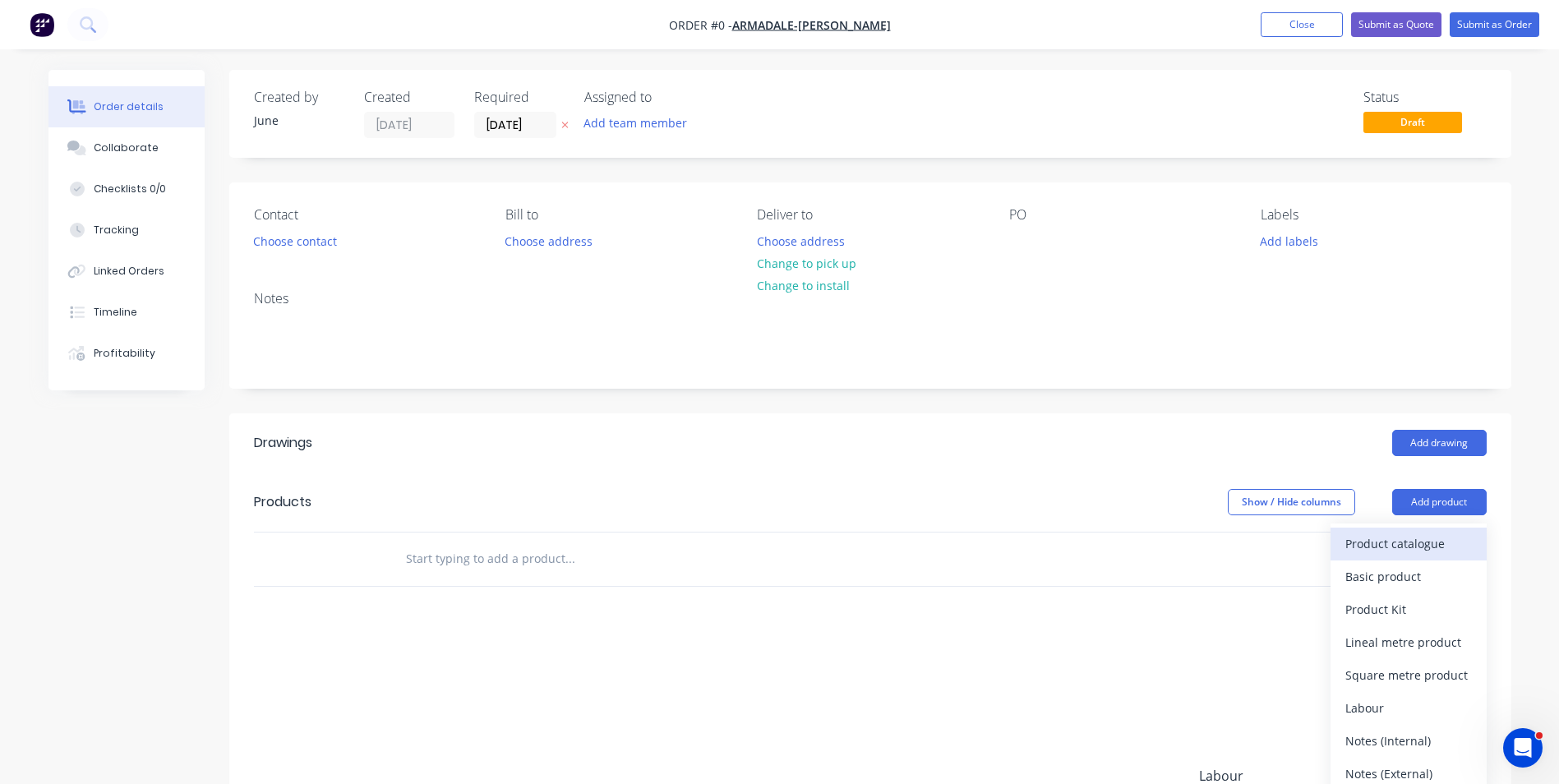
click at [1432, 533] on div "Product catalogue" at bounding box center [1408, 543] width 126 height 24
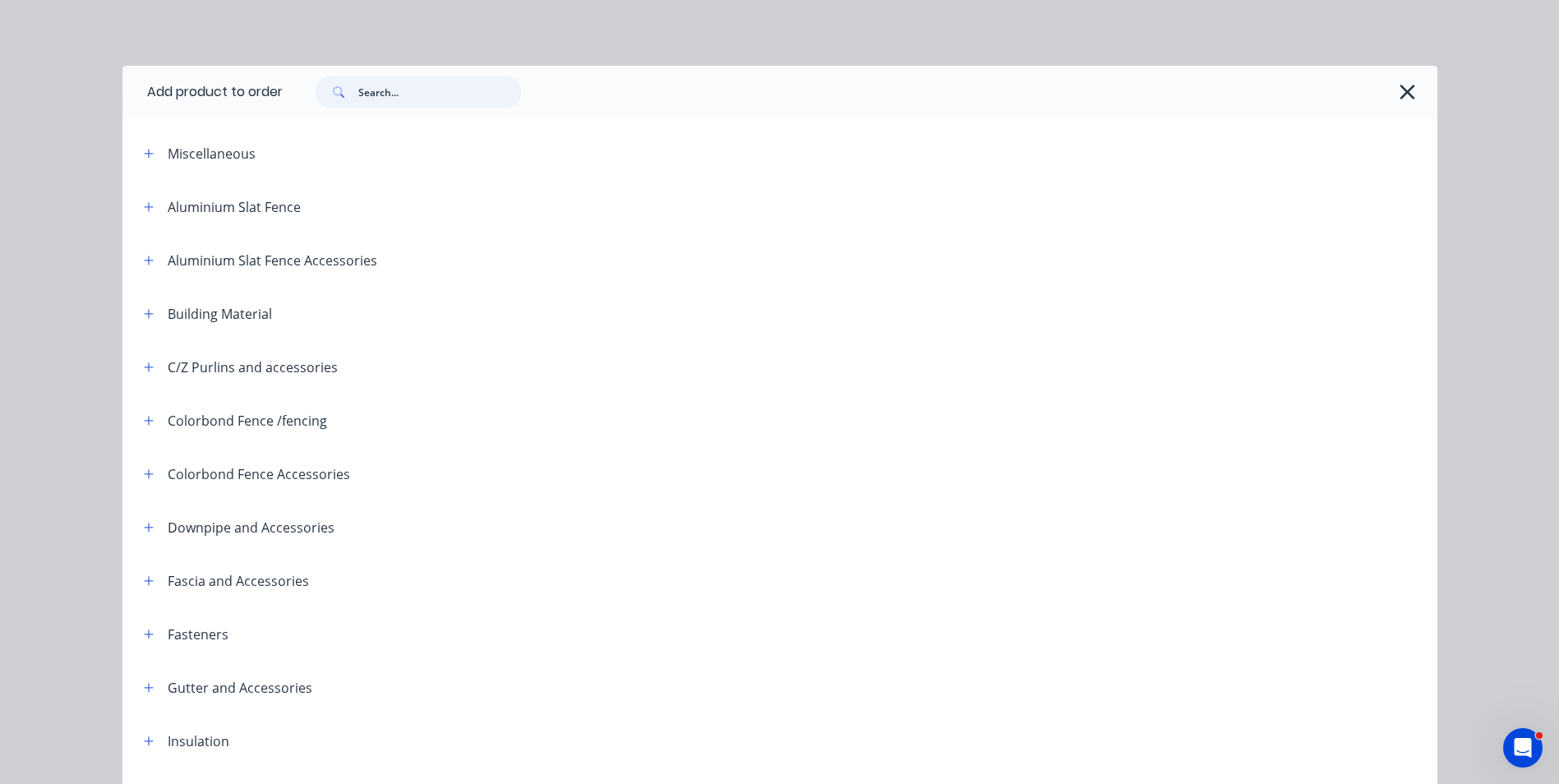
click at [390, 89] on input "text" at bounding box center [439, 92] width 163 height 33
type input "rhs"
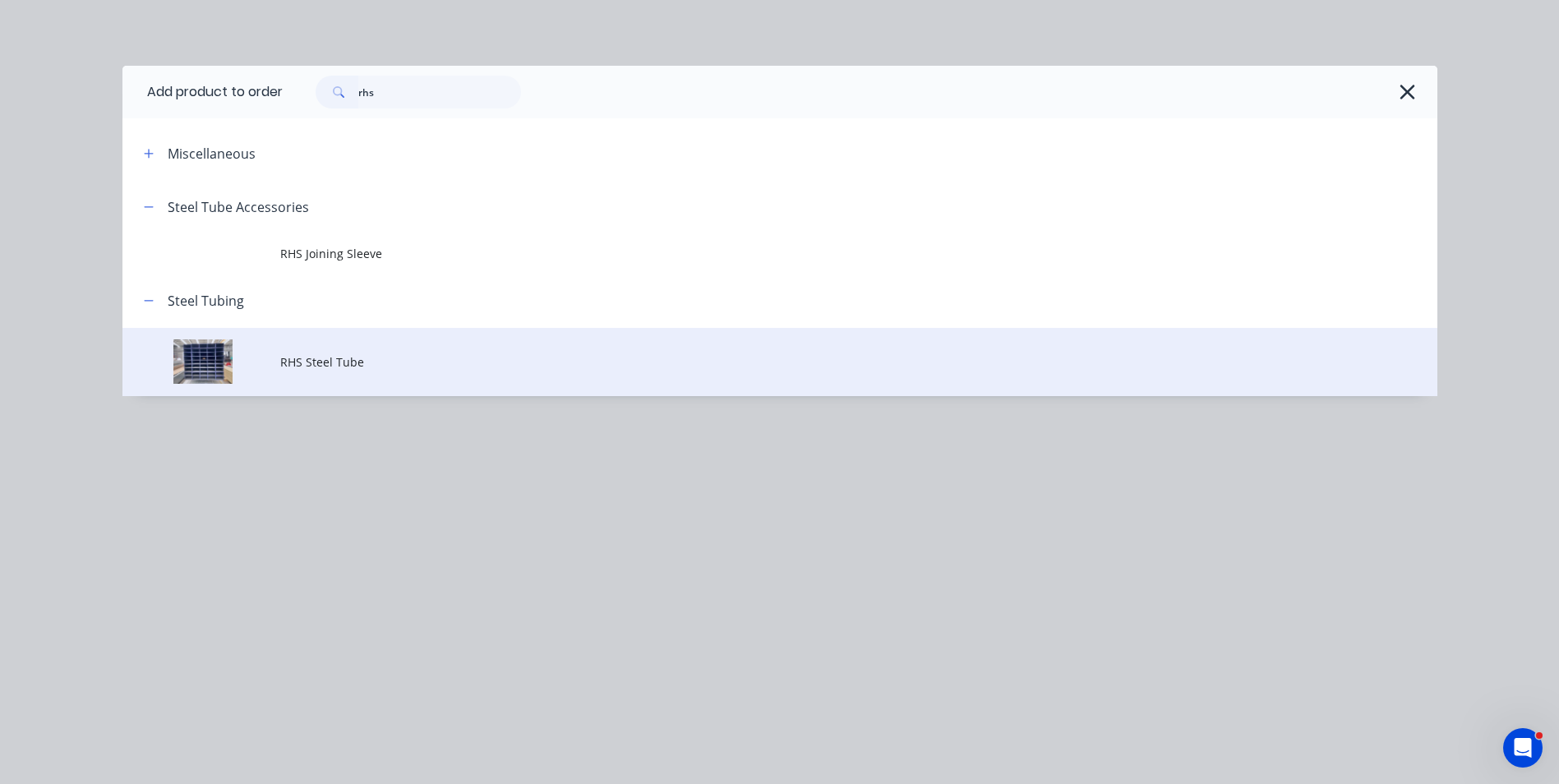
click at [341, 358] on span "RHS Steel Tube" at bounding box center [743, 362] width 926 height 18
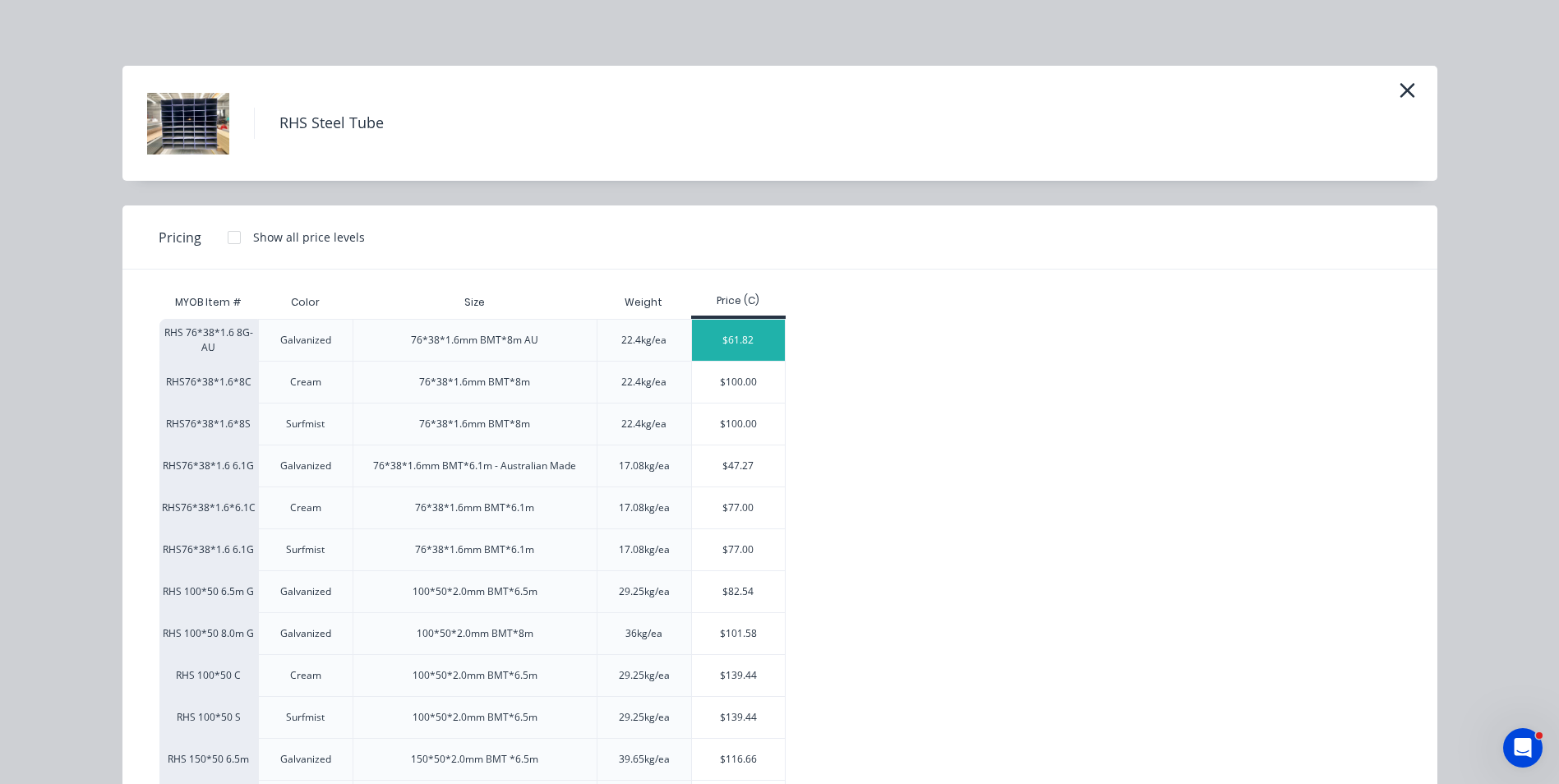
click at [738, 333] on div "$61.82" at bounding box center [738, 340] width 93 height 41
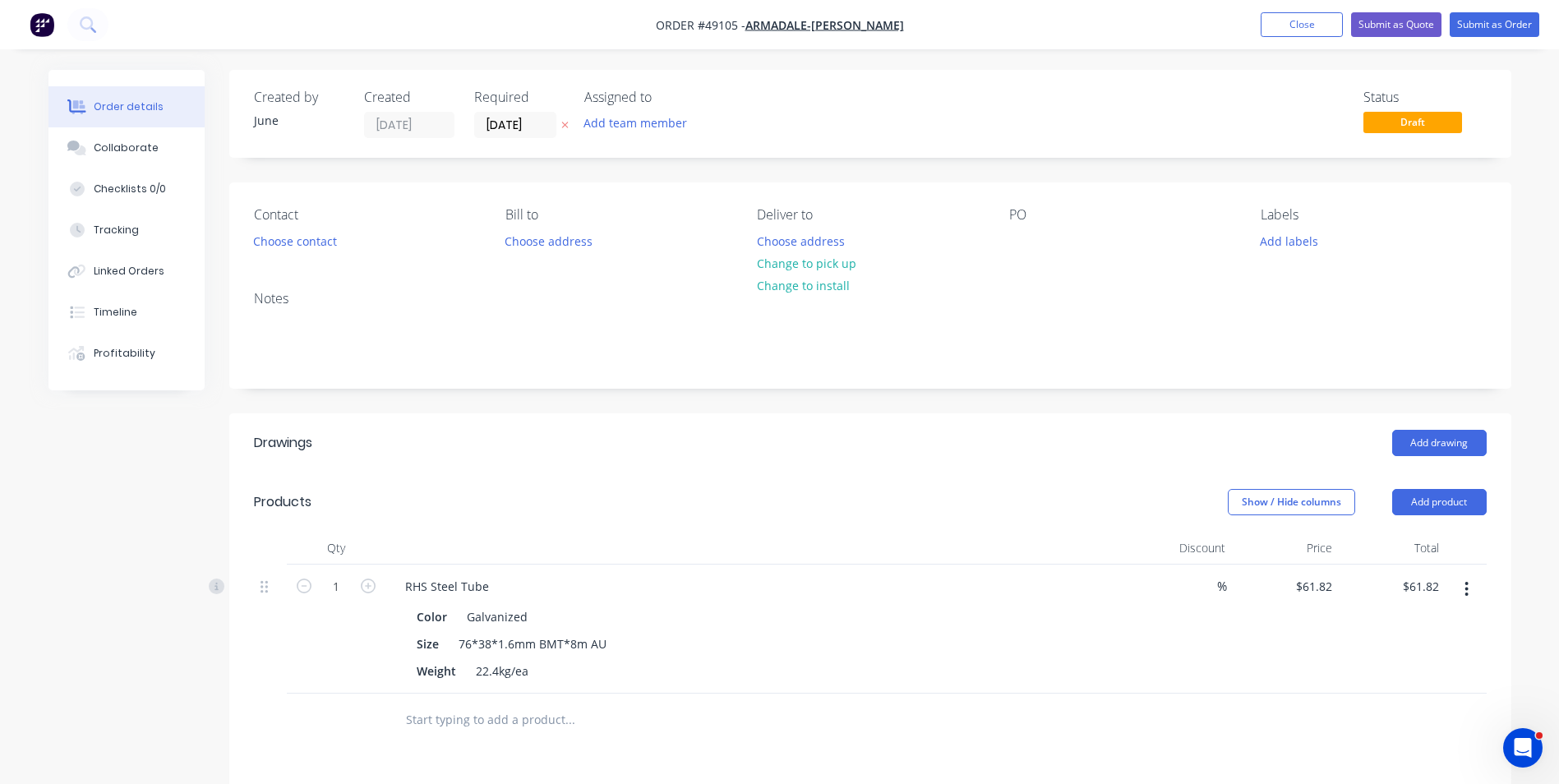
click at [1465, 586] on icon "button" at bounding box center [1467, 589] width 4 height 18
click at [1471, 672] on div "Duplicate" at bounding box center [1408, 664] width 126 height 24
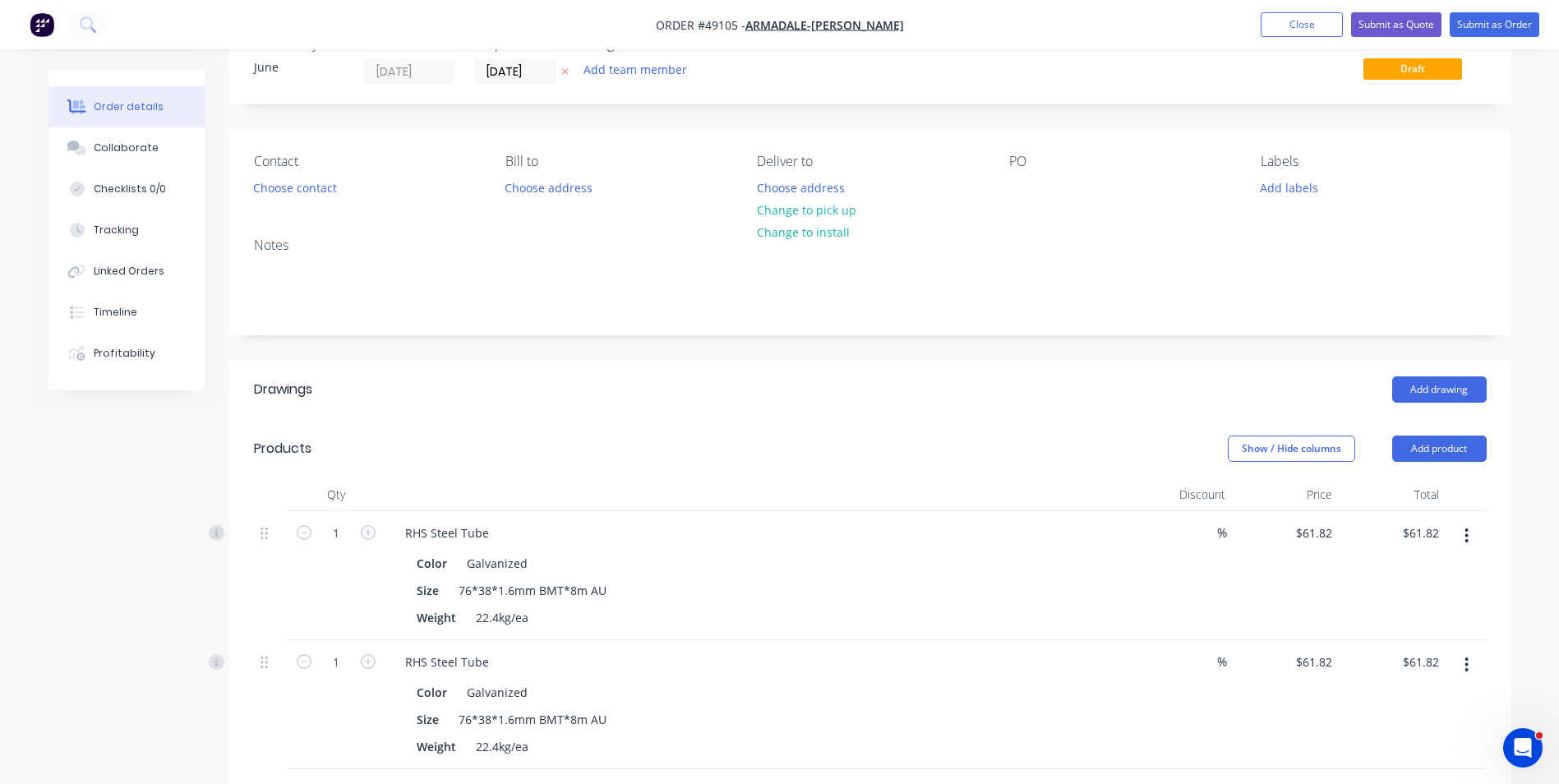
scroll to position [82, 0]
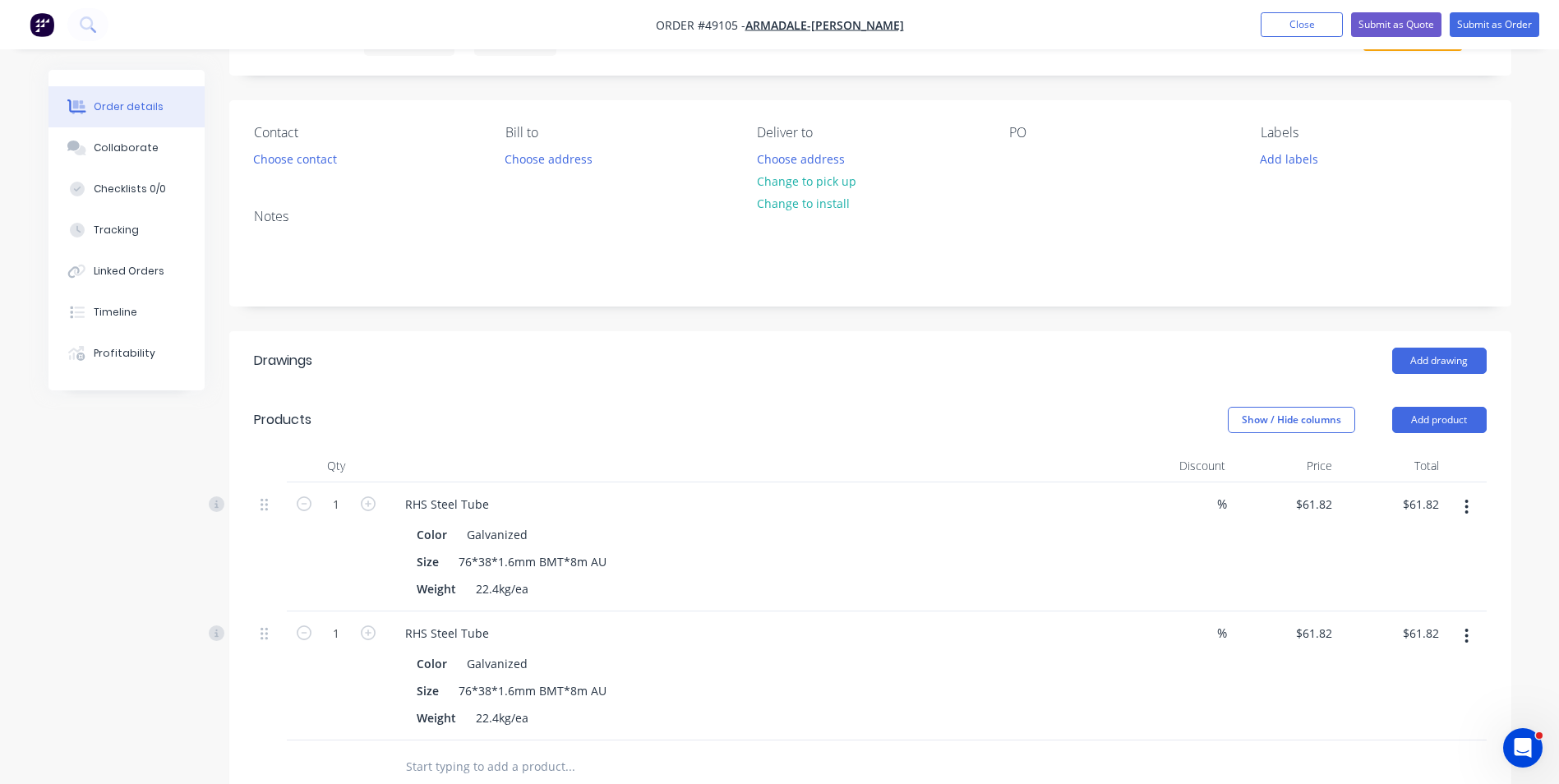
click at [1469, 637] on icon "button" at bounding box center [1467, 636] width 4 height 18
click at [1451, 670] on div "Edit" at bounding box center [1408, 679] width 126 height 24
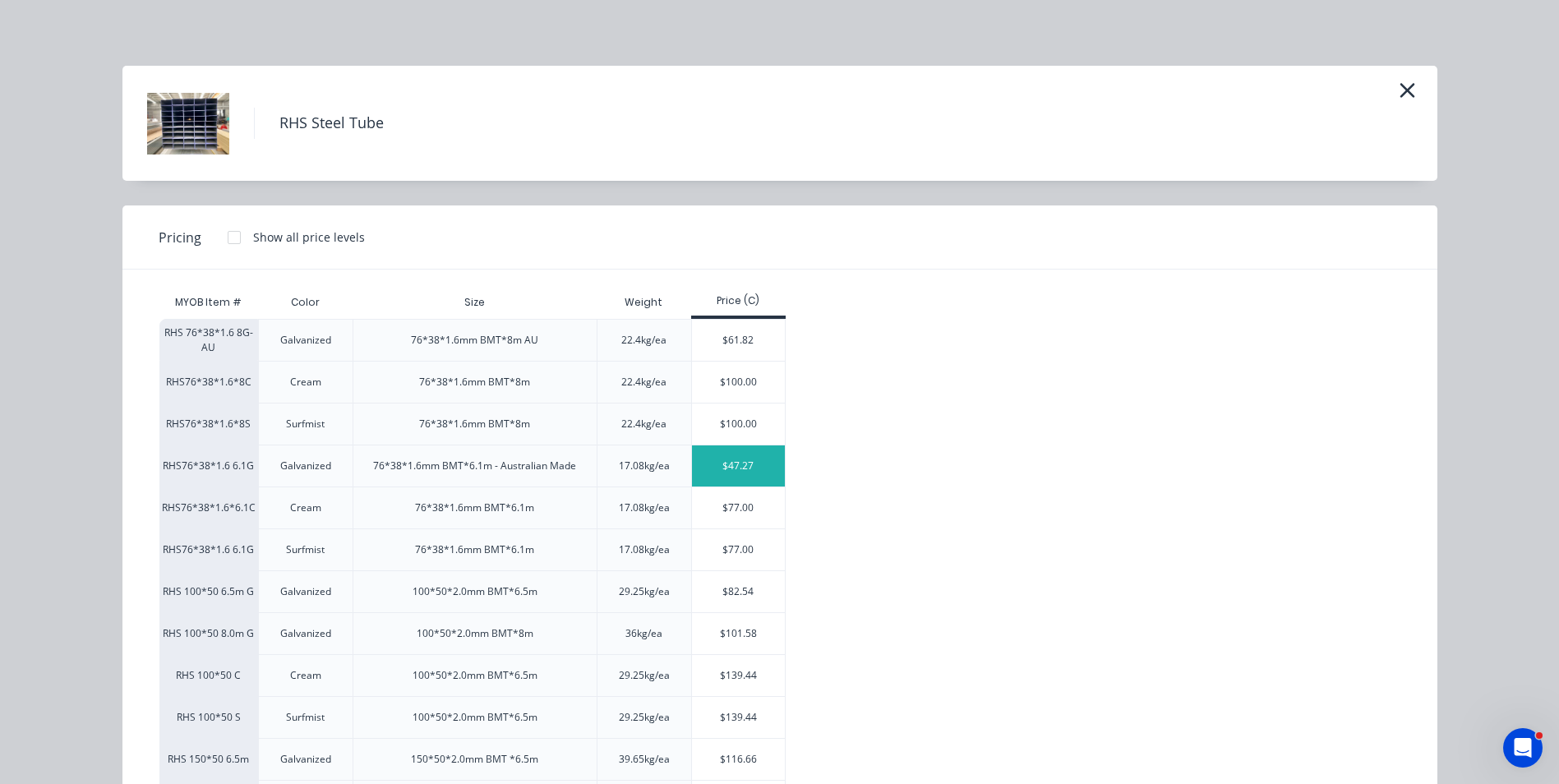
click at [773, 463] on div "$47.27" at bounding box center [738, 466] width 93 height 41
type input "$47.27"
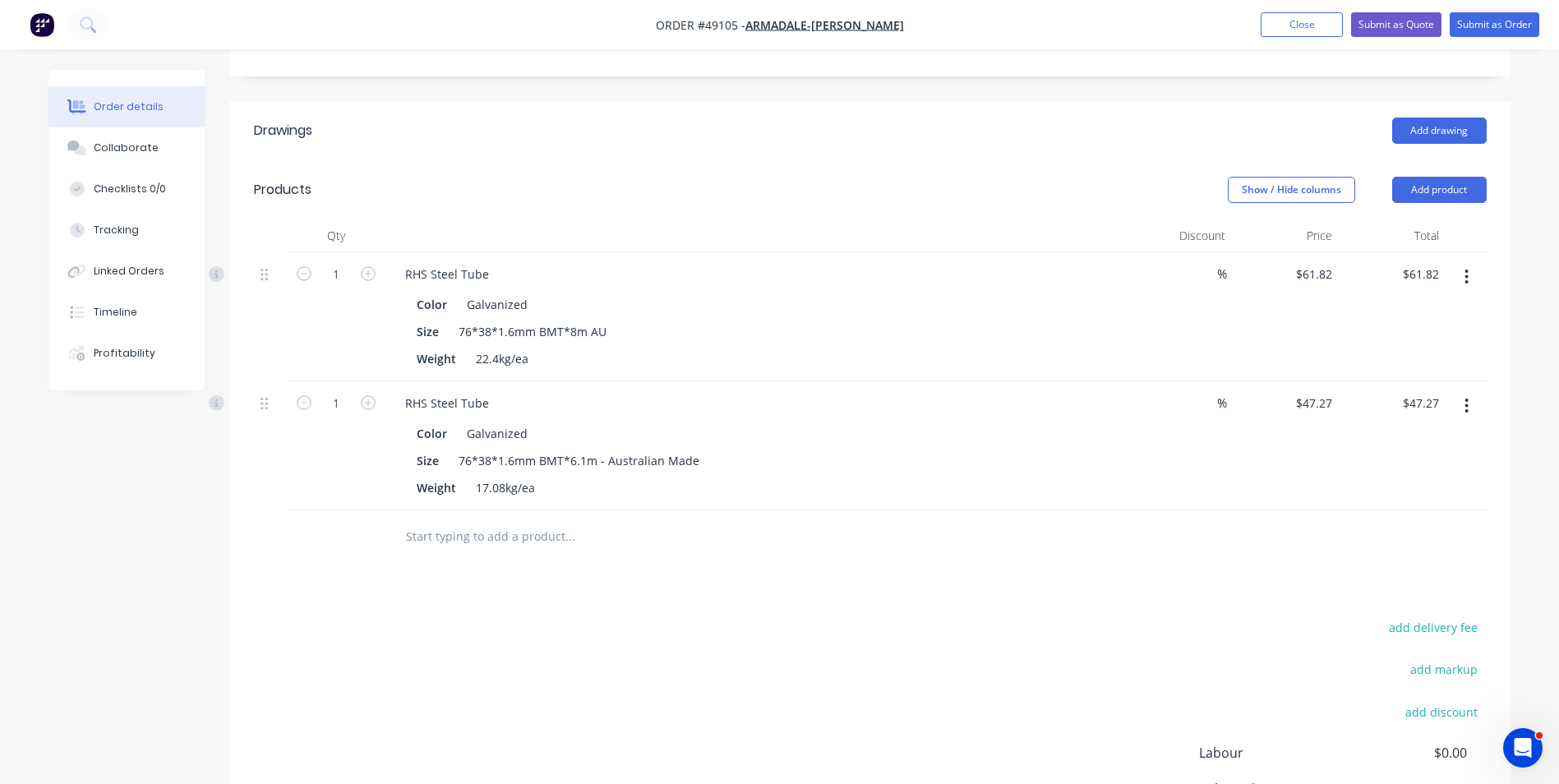
scroll to position [311, 0]
click at [1472, 416] on button "button" at bounding box center [1466, 408] width 38 height 29
click at [1461, 476] on div "Duplicate" at bounding box center [1408, 483] width 126 height 24
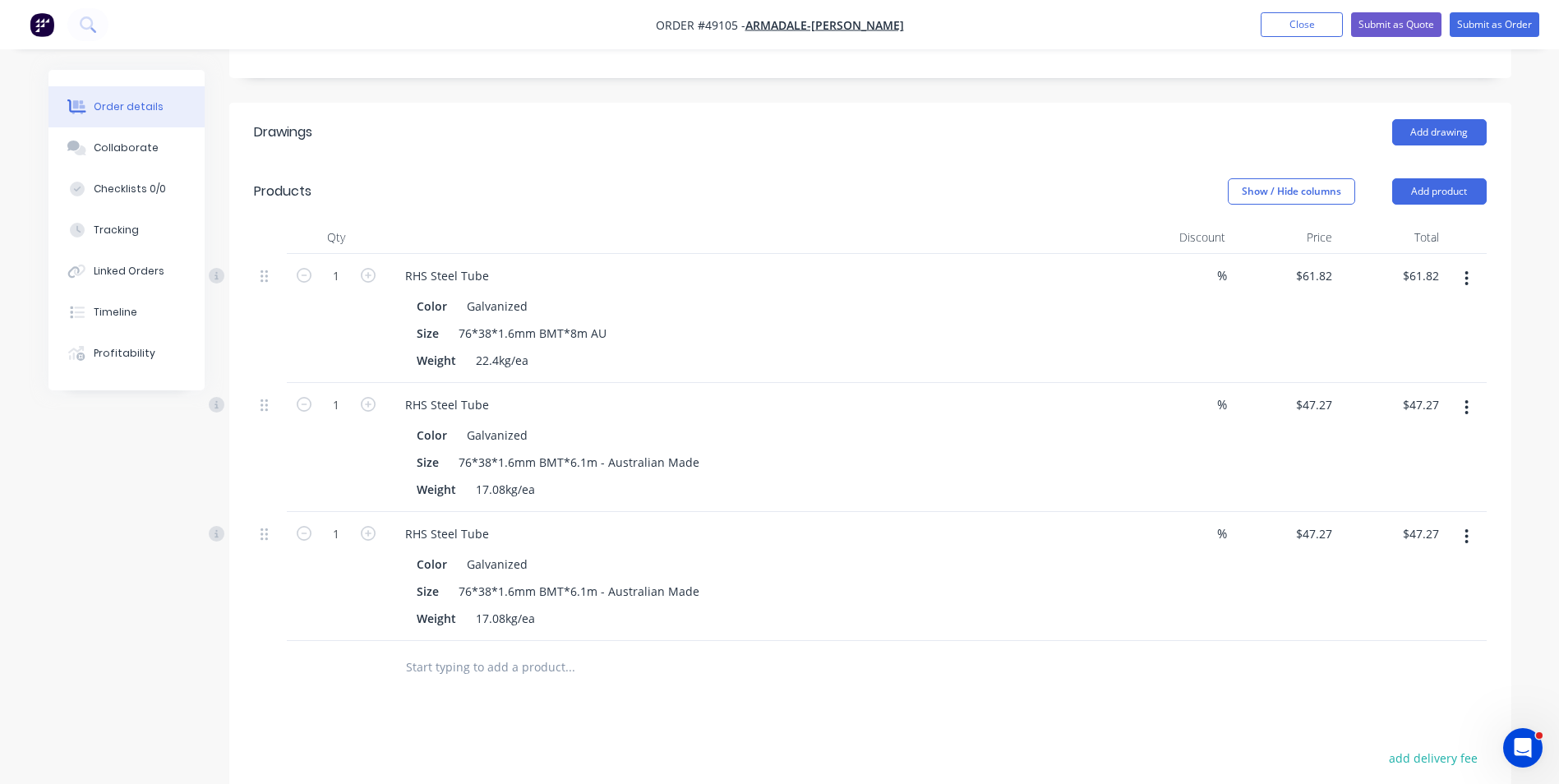
click at [1466, 539] on icon "button" at bounding box center [1467, 536] width 4 height 18
click at [1439, 582] on div "Edit" at bounding box center [1408, 579] width 126 height 24
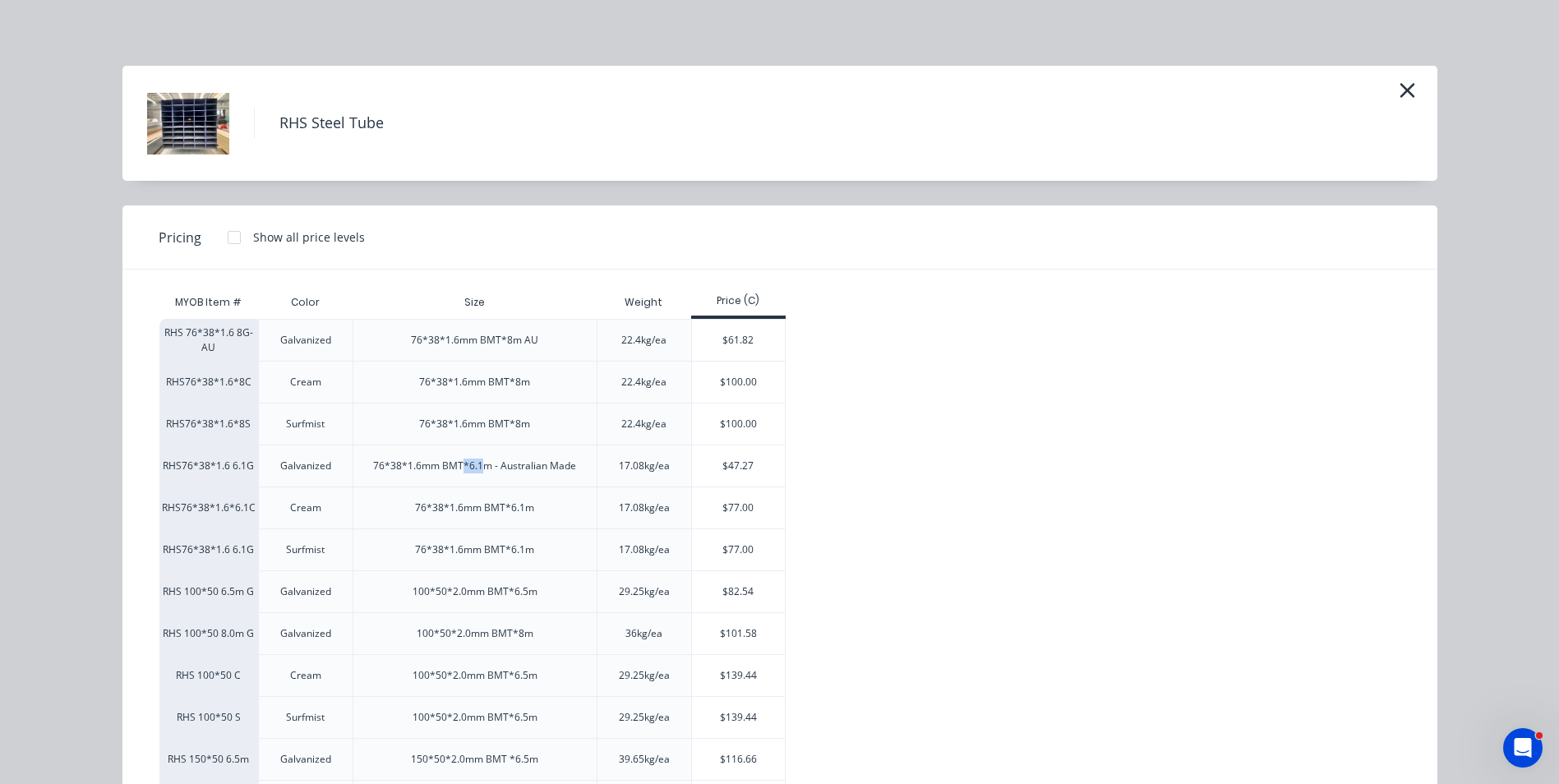
drag, startPoint x: 459, startPoint y: 469, endPoint x: 478, endPoint y: 467, distance: 19.1
click at [478, 467] on div "76*38*1.6mm BMT*6.1m - Australian Made" at bounding box center [475, 466] width 203 height 15
click at [1400, 86] on icon "button" at bounding box center [1407, 90] width 15 height 15
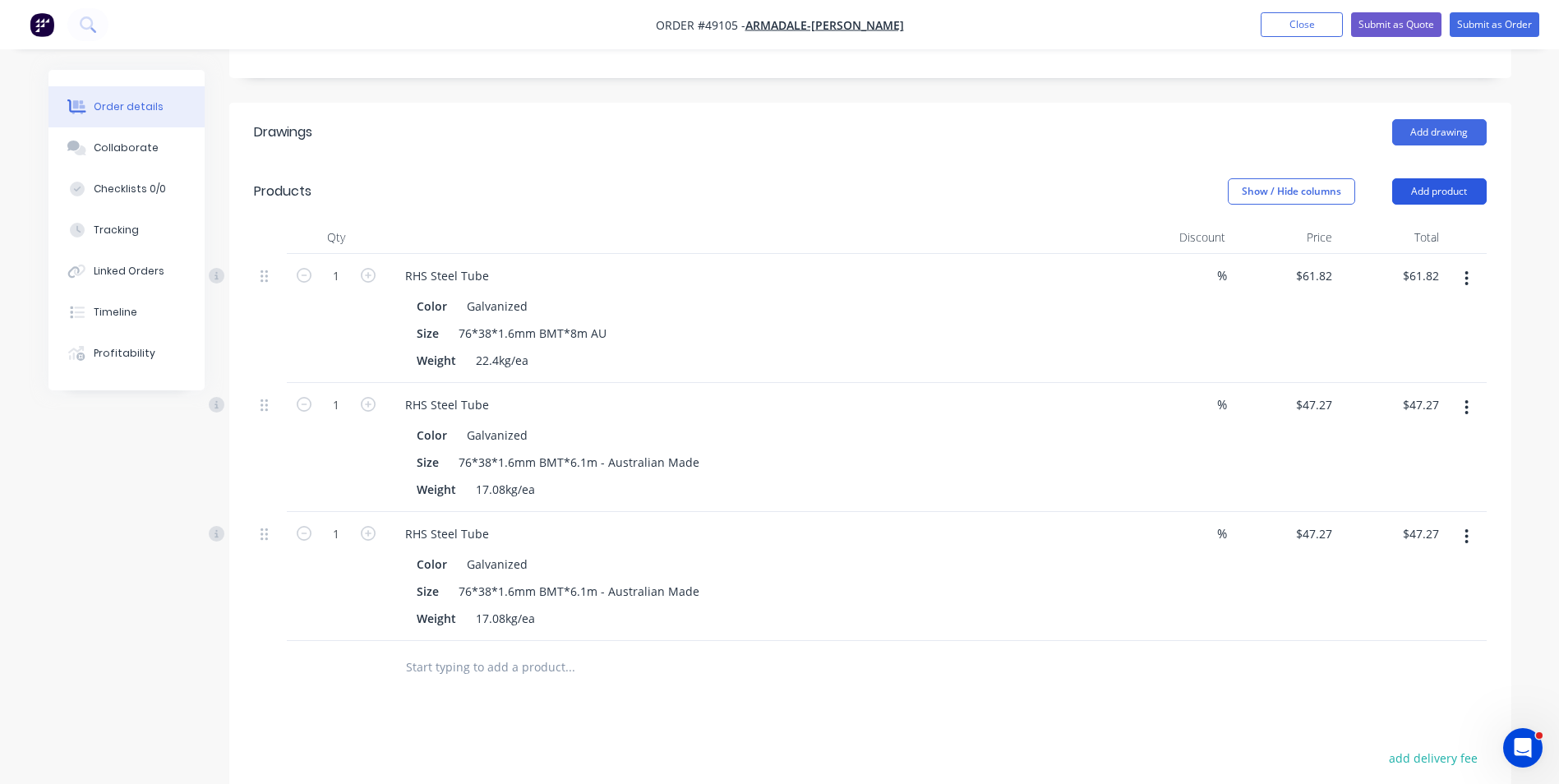
click at [1433, 190] on button "Add product" at bounding box center [1439, 191] width 94 height 26
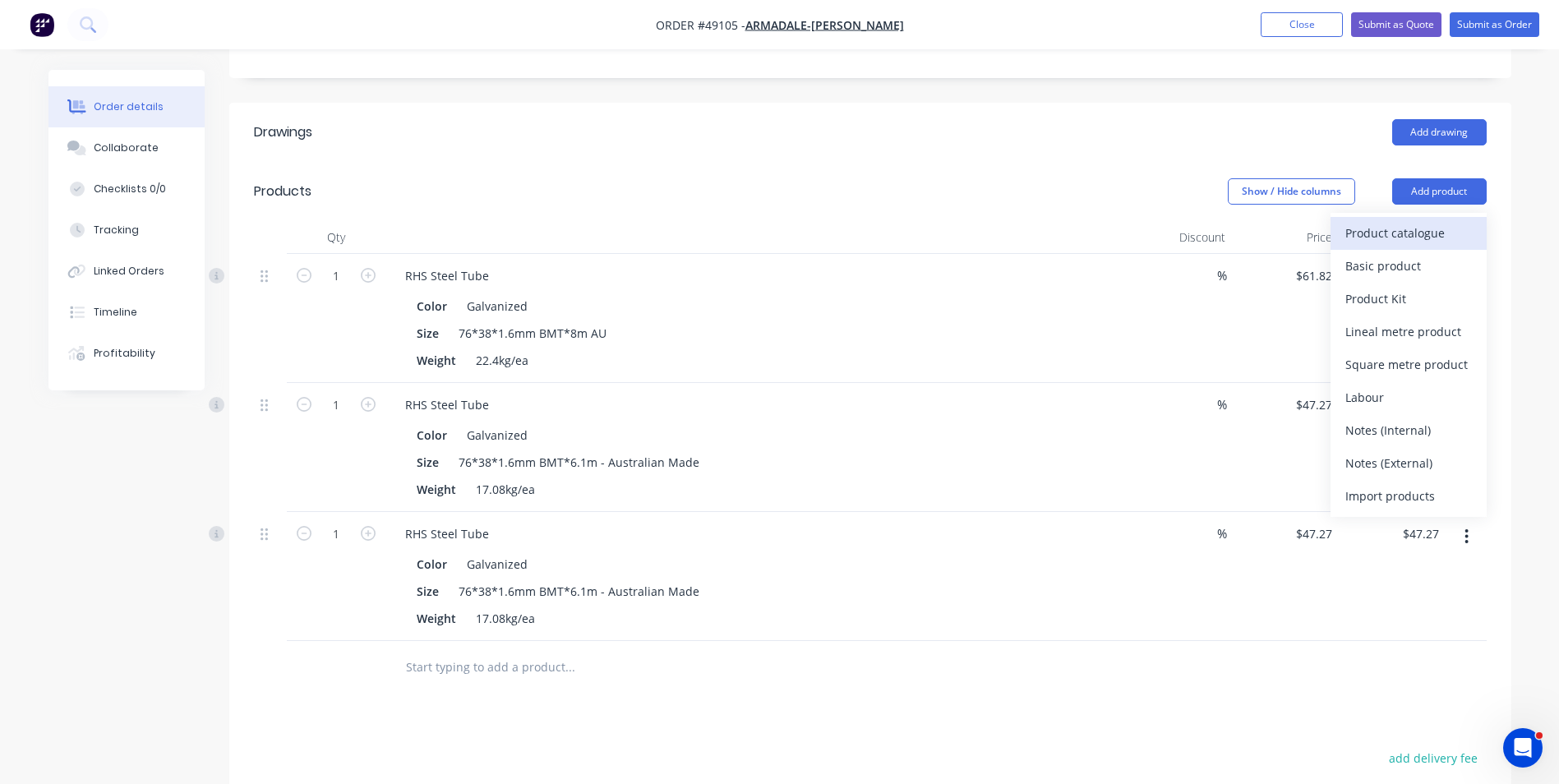
click at [1399, 226] on div "Product catalogue" at bounding box center [1408, 232] width 126 height 24
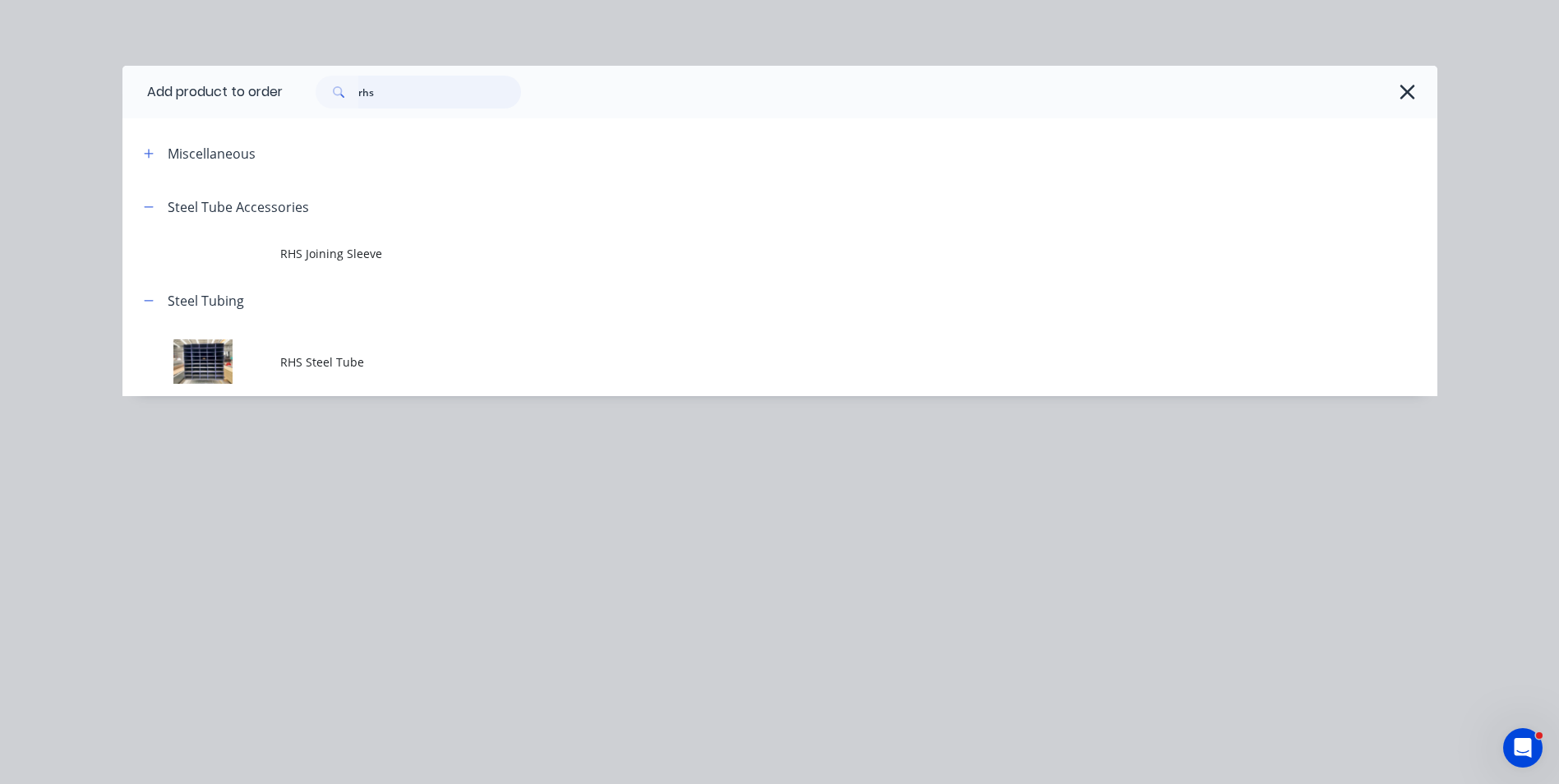
drag, startPoint x: 422, startPoint y: 93, endPoint x: 181, endPoint y: 102, distance: 241.2
click at [182, 101] on header "Add product to order rhs" at bounding box center [780, 92] width 1315 height 53
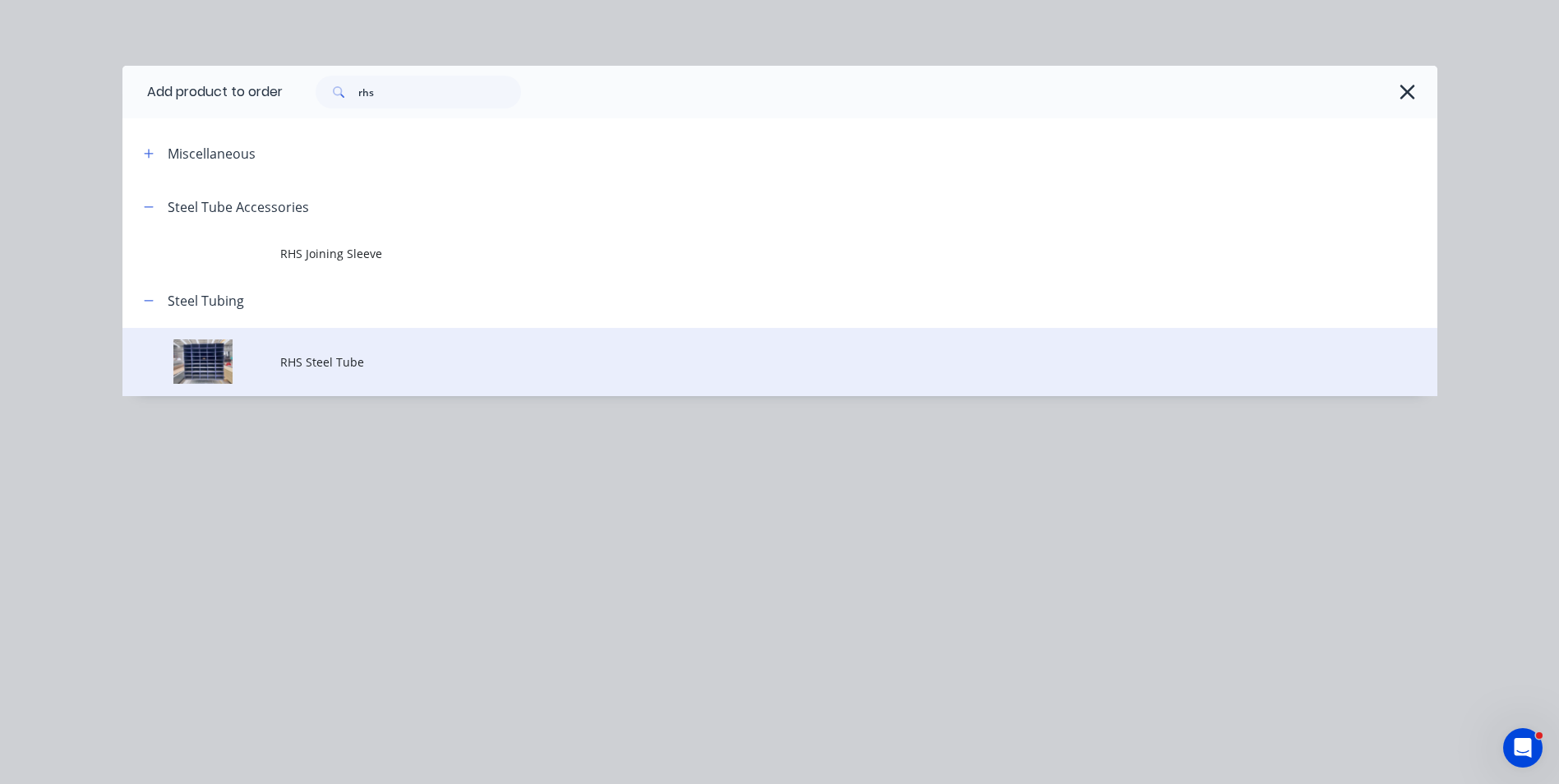
click at [253, 370] on td at bounding box center [201, 362] width 158 height 69
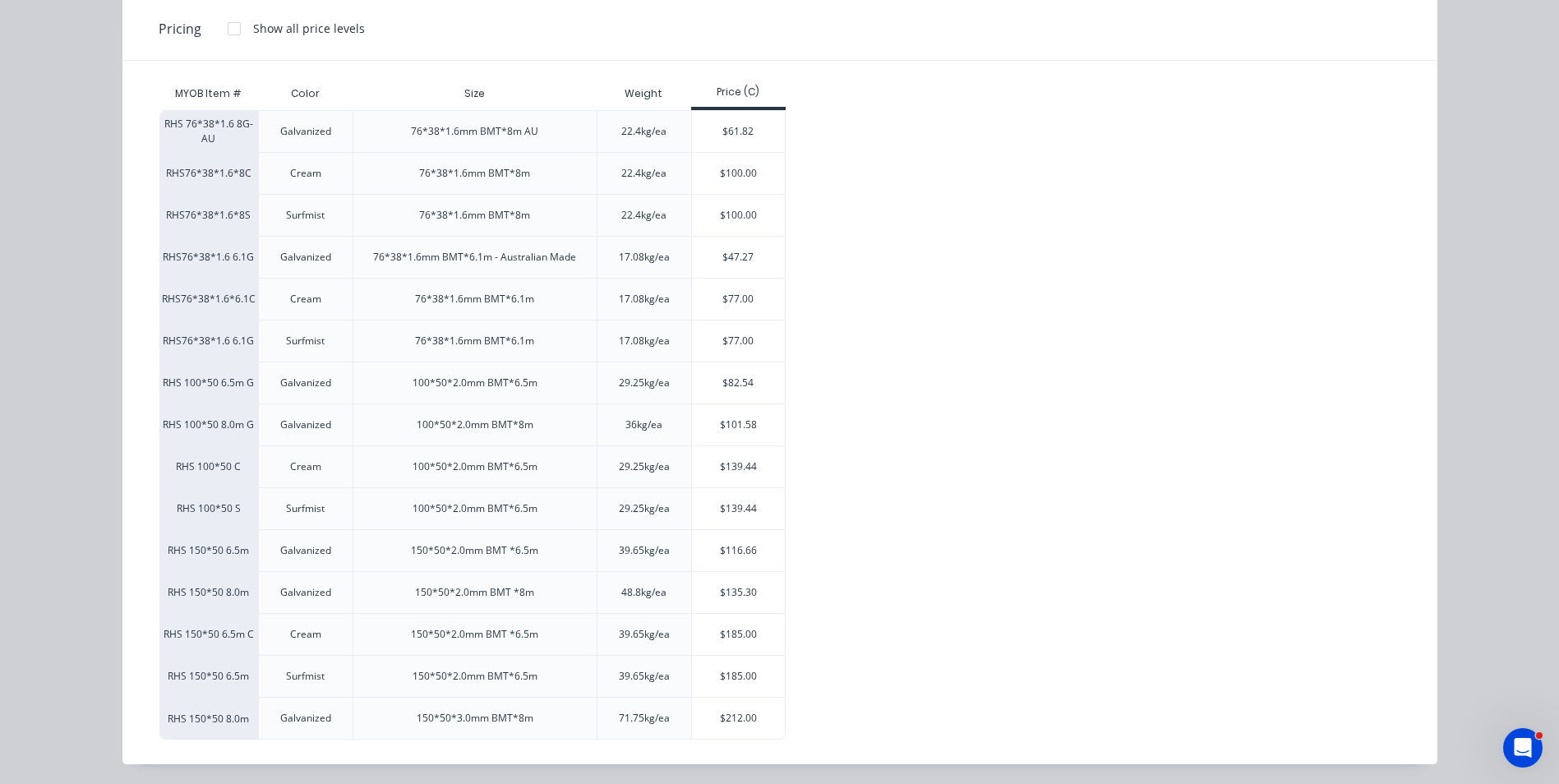
scroll to position [212, 0]
click at [741, 675] on div "$185.00" at bounding box center [738, 673] width 93 height 41
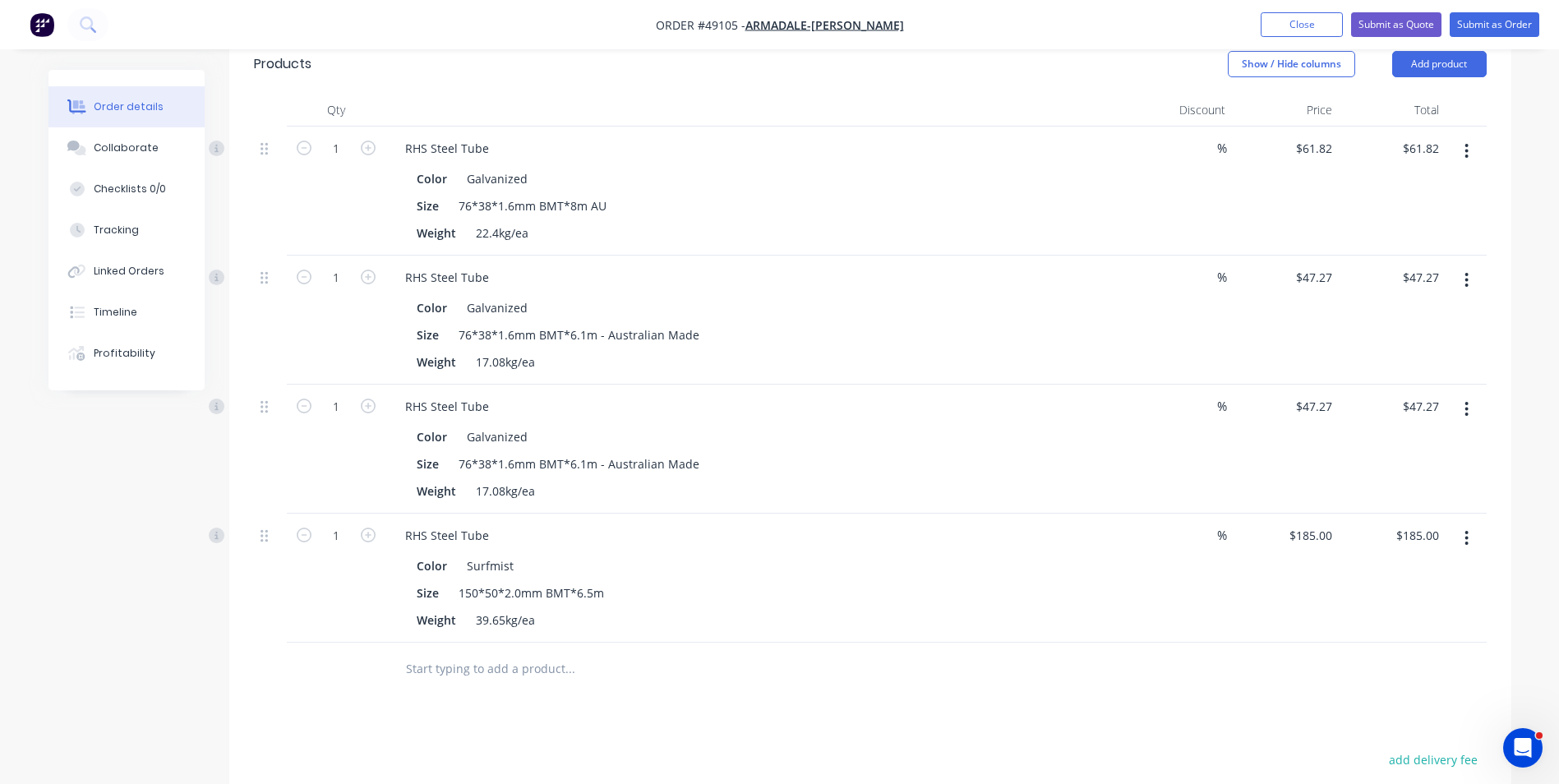
scroll to position [393, 0]
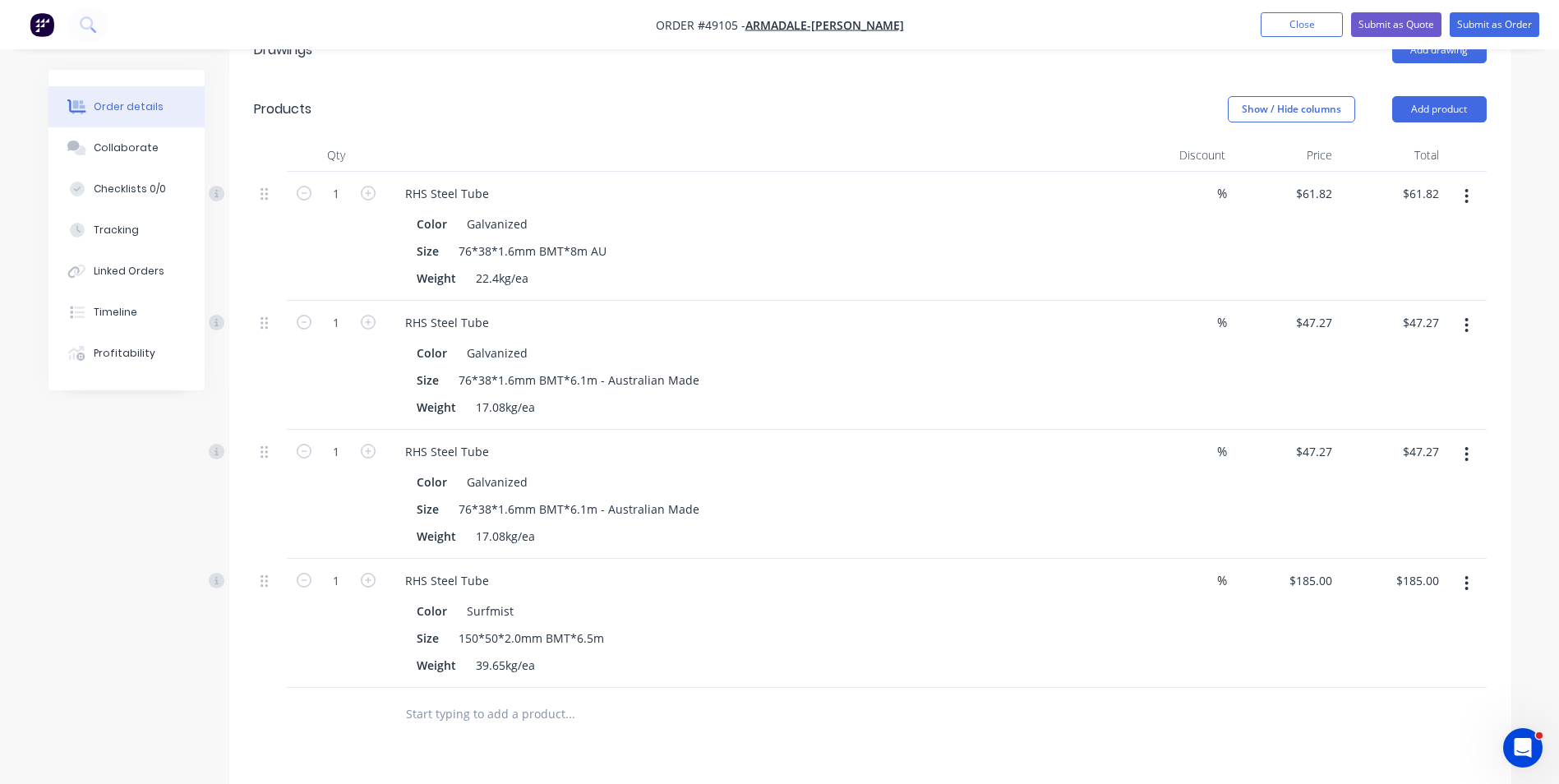
click at [1468, 581] on icon "button" at bounding box center [1467, 583] width 3 height 15
click at [1421, 664] on div "Duplicate" at bounding box center [1408, 660] width 126 height 24
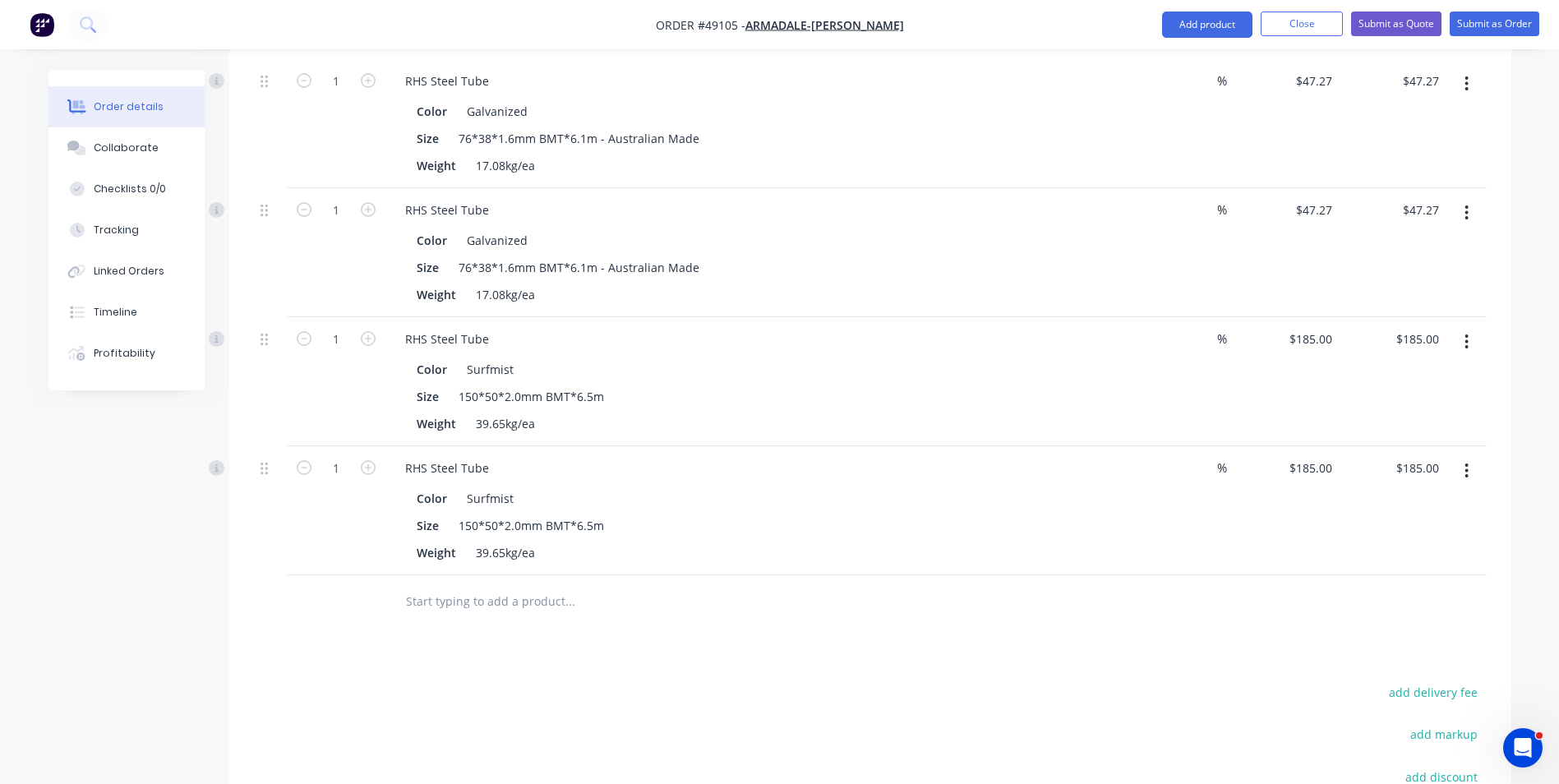
scroll to position [639, 0]
drag, startPoint x: 1467, startPoint y: 456, endPoint x: 1465, endPoint y: 484, distance: 28.1
click at [1467, 459] on icon "button" at bounding box center [1467, 466] width 4 height 18
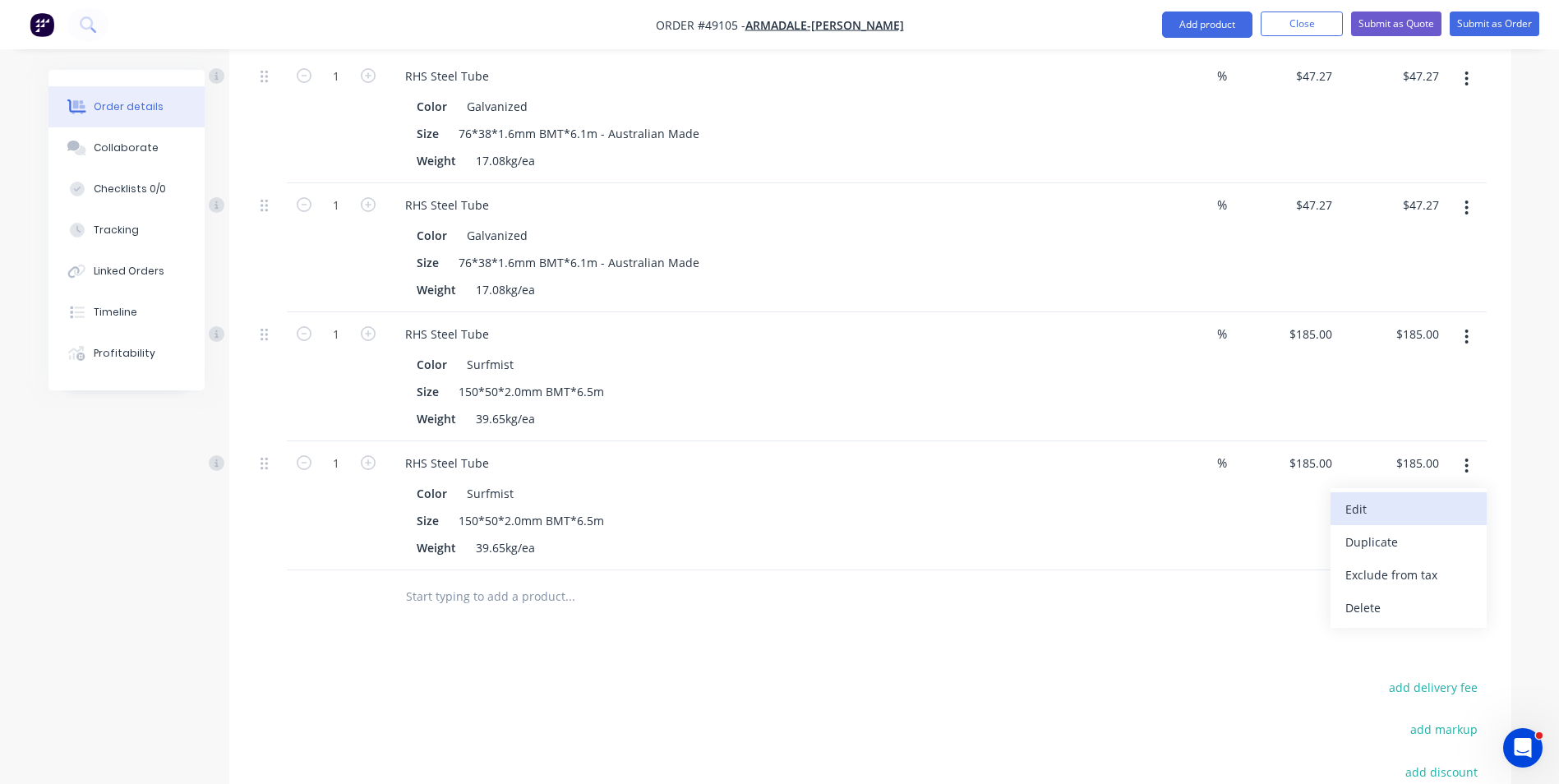
click at [1447, 498] on div "Edit" at bounding box center [1408, 509] width 126 height 24
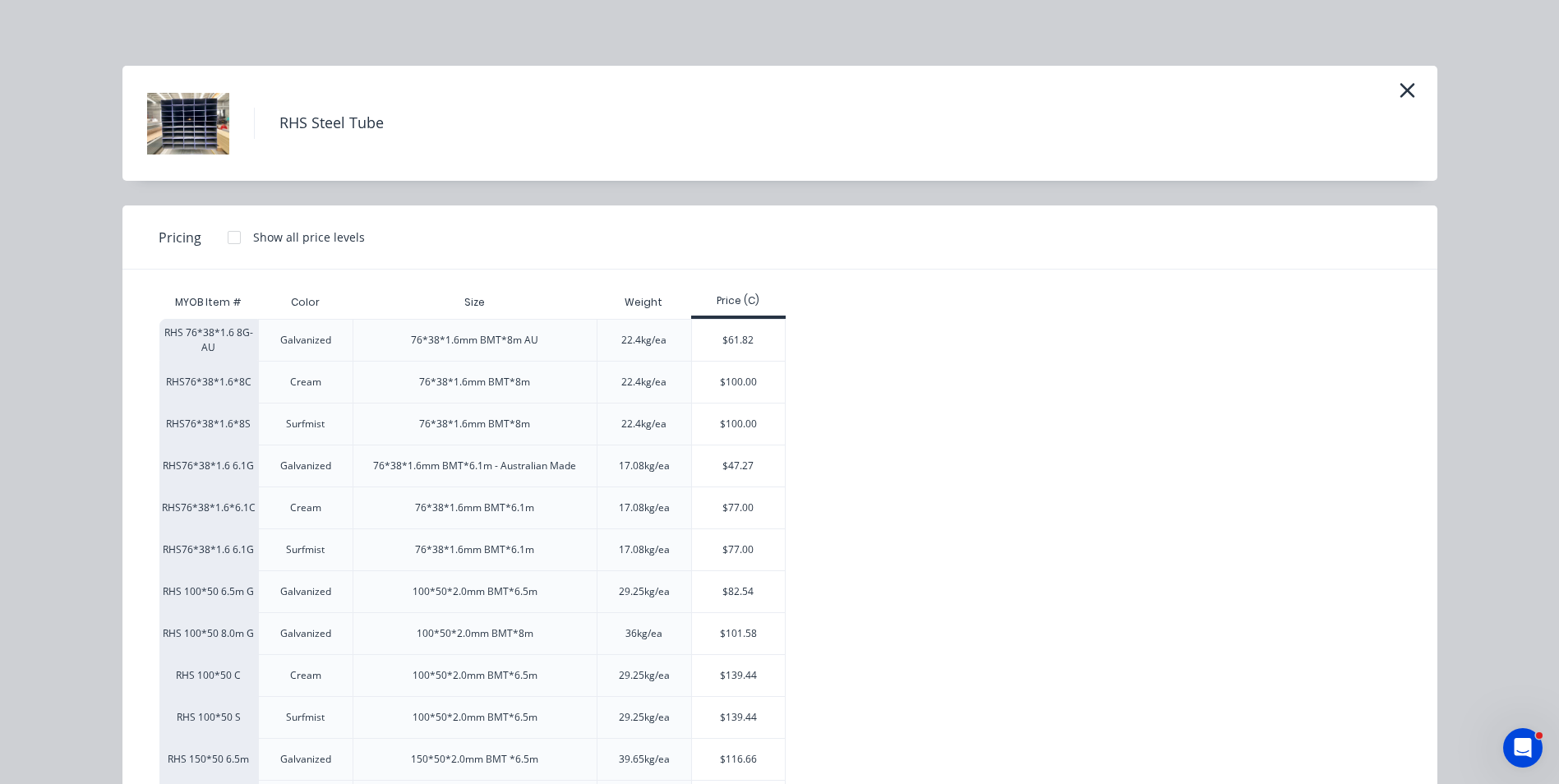
scroll to position [212, 0]
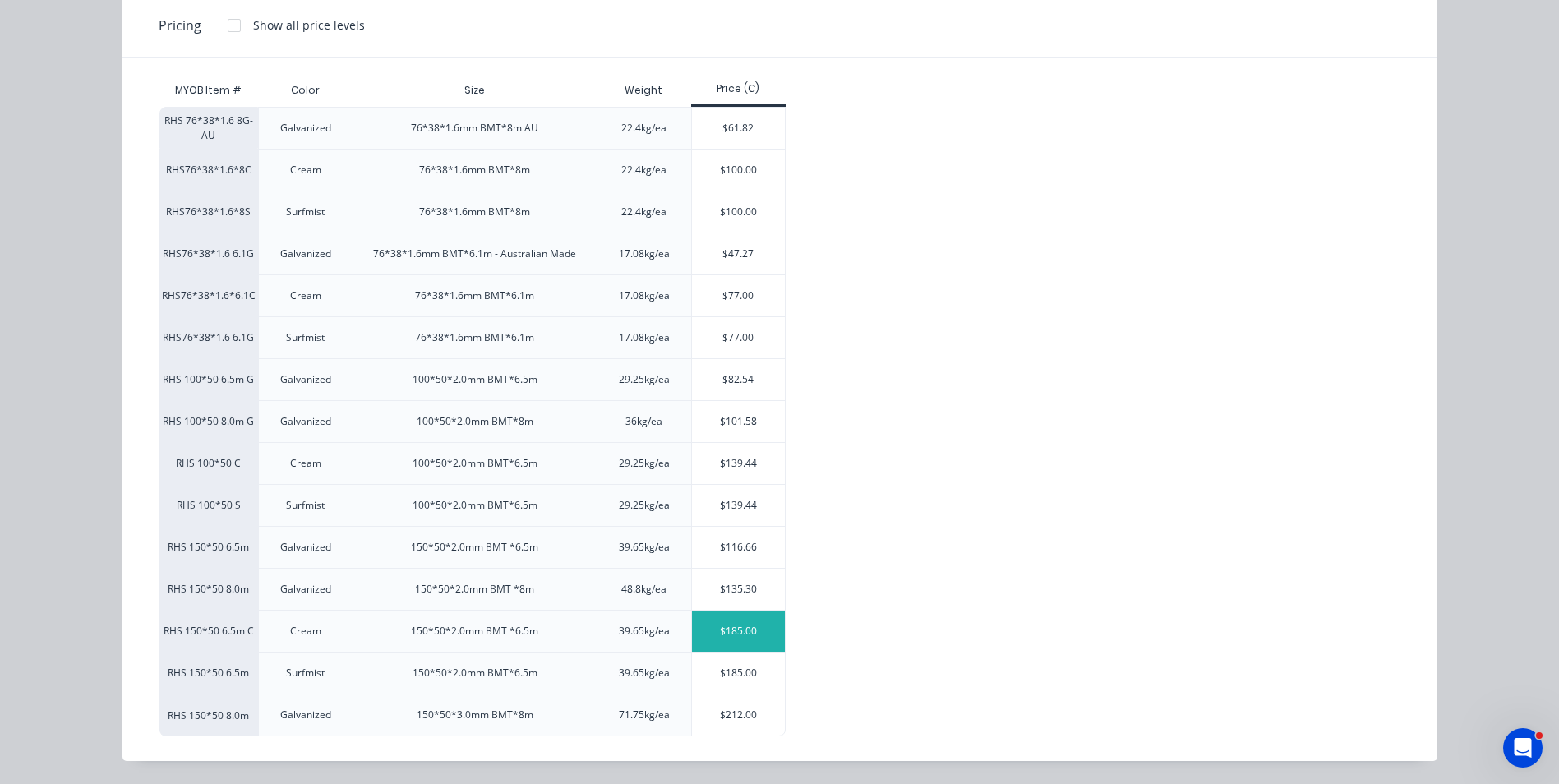
click at [763, 621] on div "$185.00" at bounding box center [738, 631] width 93 height 41
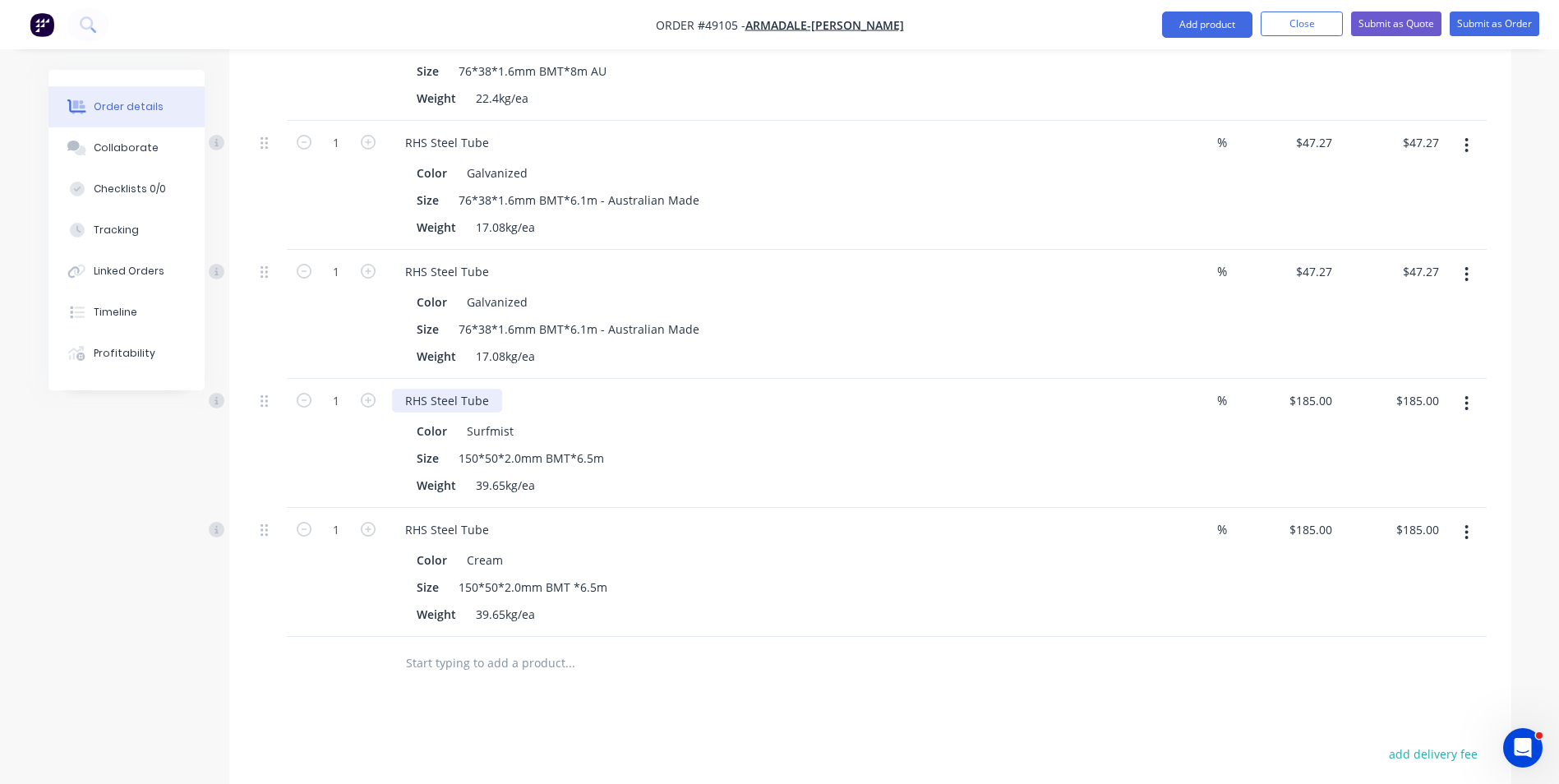
scroll to position [475, 0]
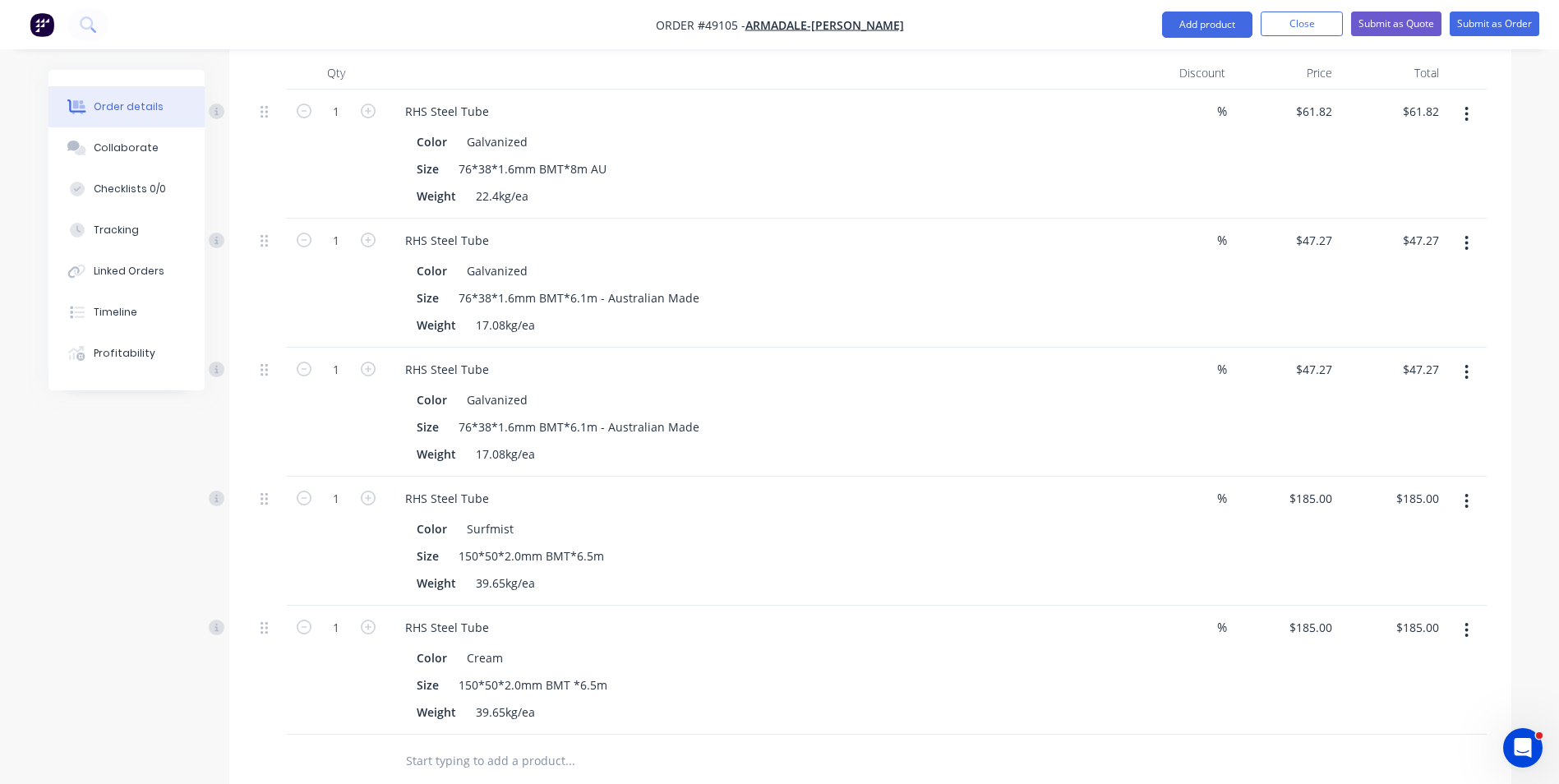
click at [1459, 505] on button "button" at bounding box center [1466, 501] width 38 height 29
click at [1413, 567] on div "Duplicate" at bounding box center [1408, 577] width 126 height 24
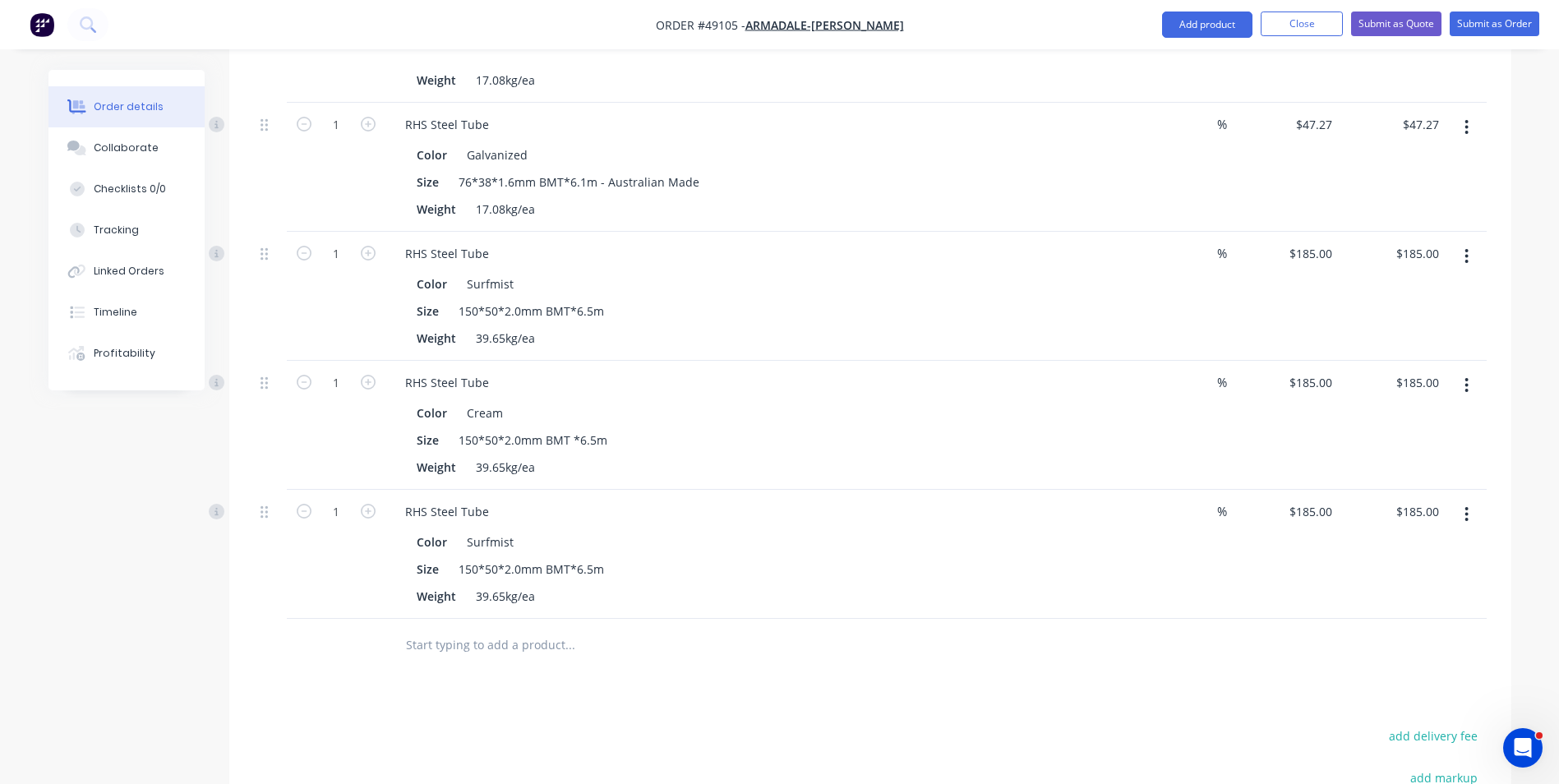
scroll to position [721, 0]
click at [1457, 513] on button "button" at bounding box center [1466, 513] width 38 height 29
click at [1450, 547] on div "Edit" at bounding box center [1408, 556] width 126 height 24
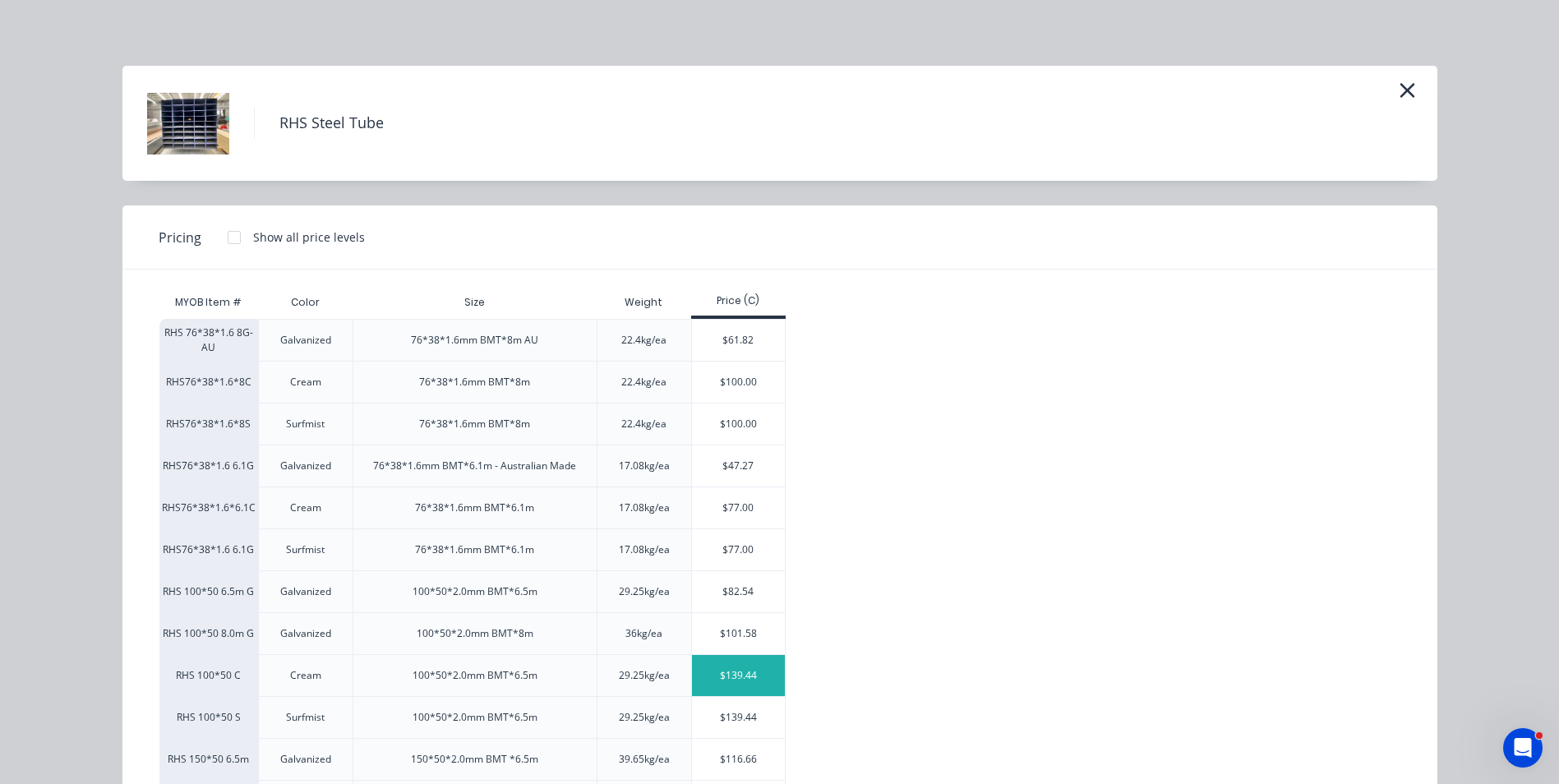
click at [719, 675] on div "$139.44" at bounding box center [738, 675] width 93 height 41
type input "$139.44"
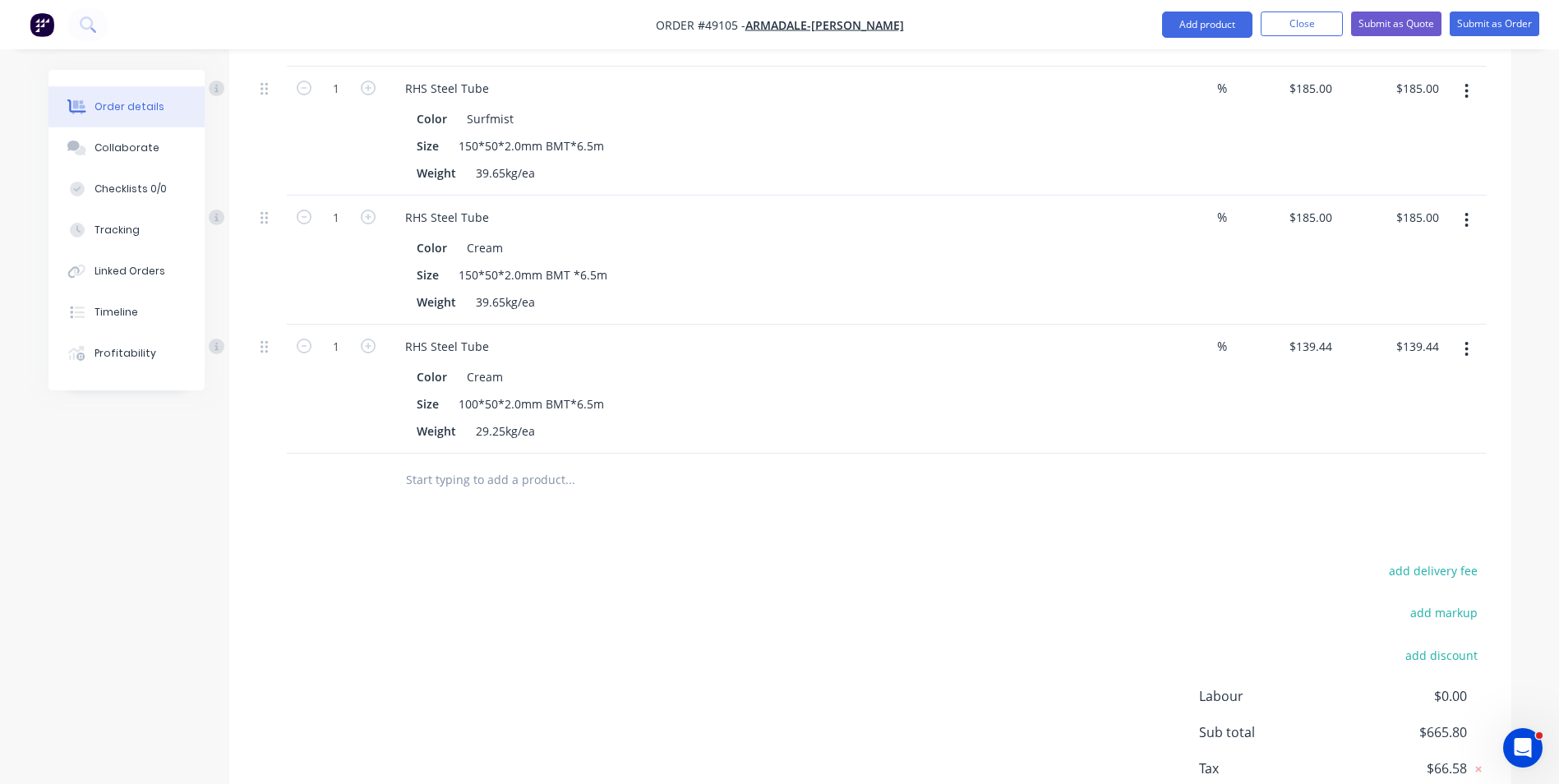
scroll to position [886, 0]
click at [1462, 345] on button "button" at bounding box center [1466, 348] width 38 height 29
click at [1424, 429] on div "Duplicate" at bounding box center [1408, 424] width 126 height 24
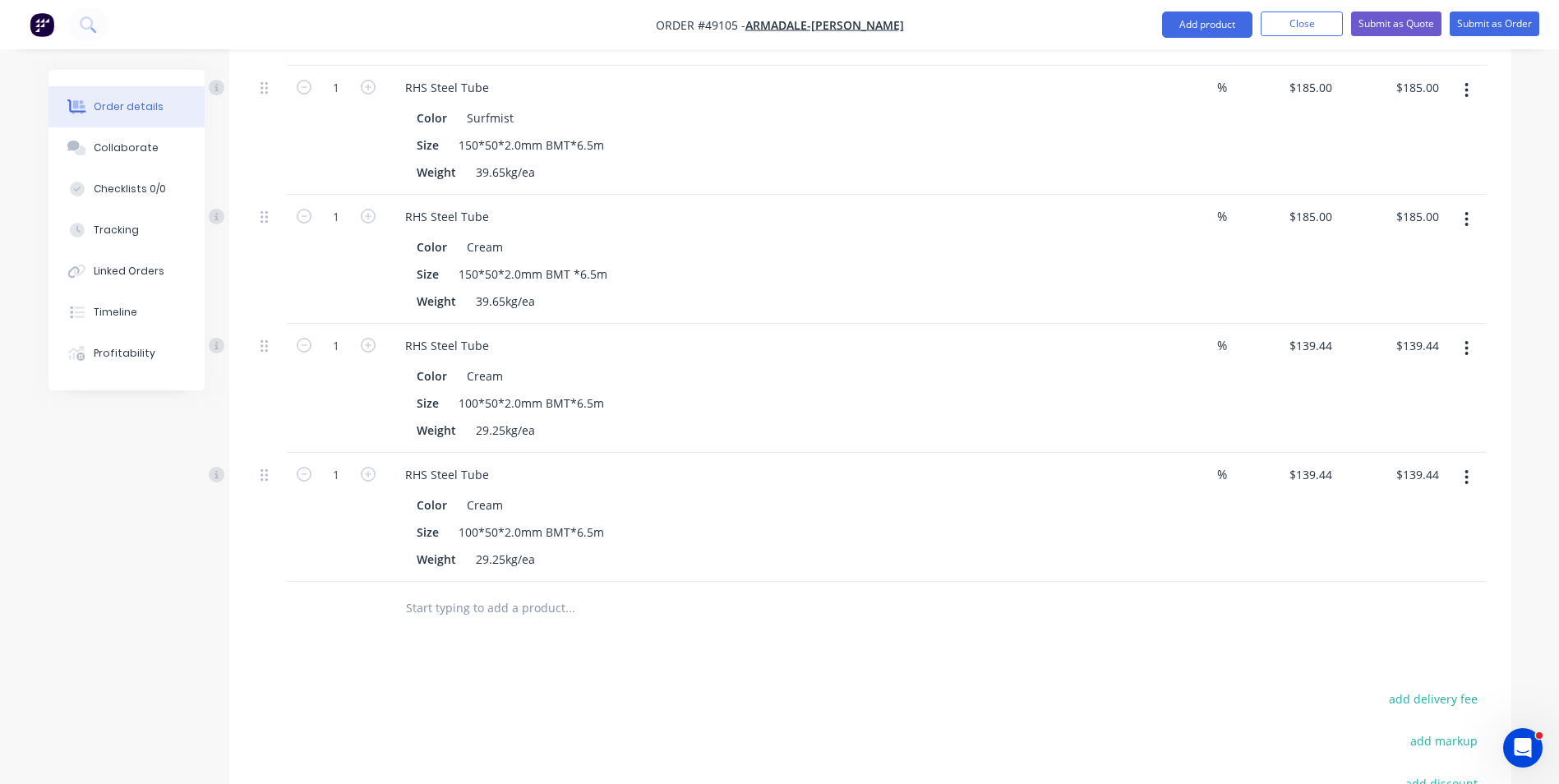
drag, startPoint x: 1470, startPoint y: 466, endPoint x: 1464, endPoint y: 485, distance: 19.9
click at [1470, 466] on button "button" at bounding box center [1466, 477] width 38 height 29
click at [1450, 514] on div "Edit" at bounding box center [1408, 520] width 126 height 24
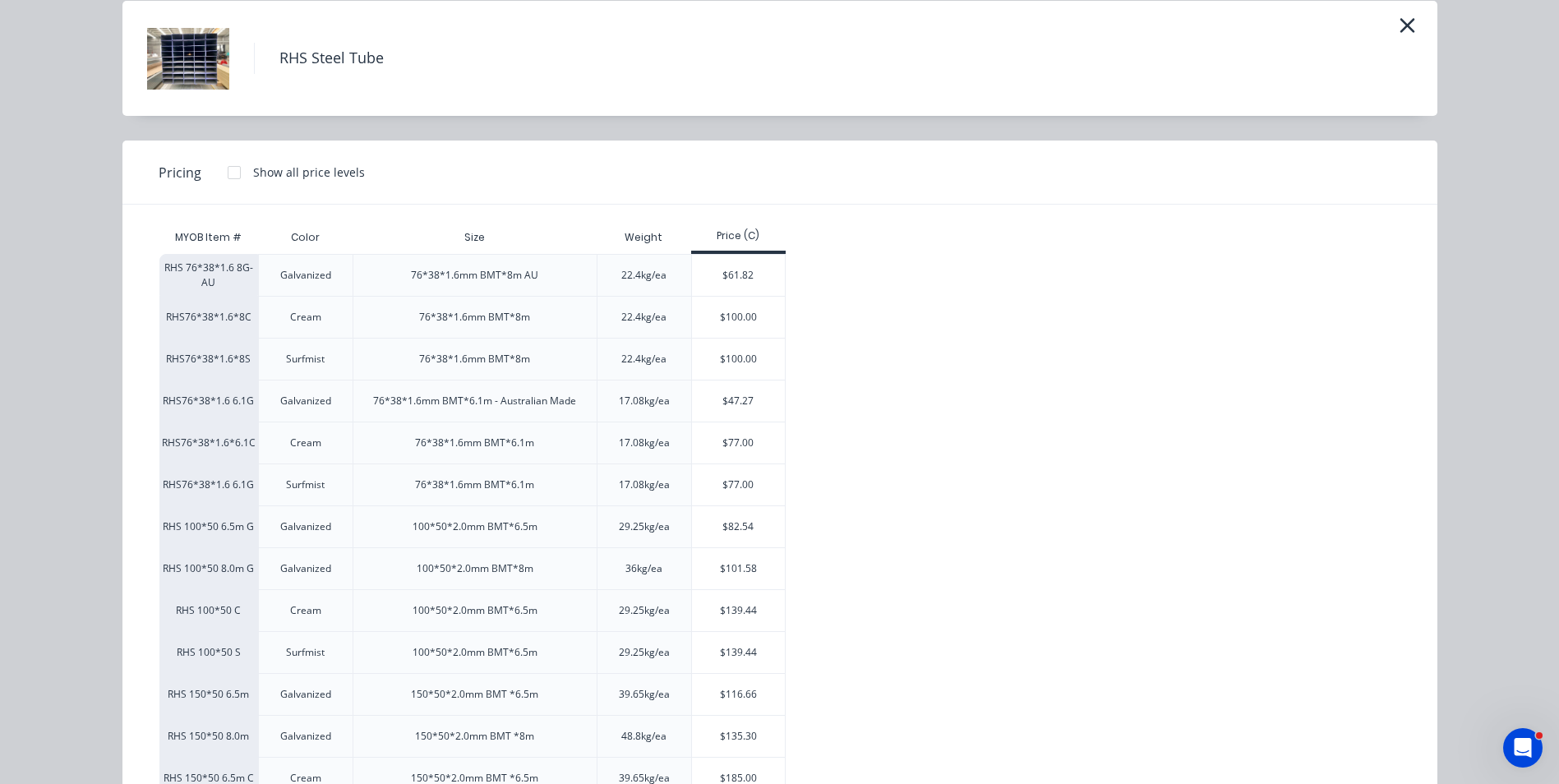
scroll to position [212, 0]
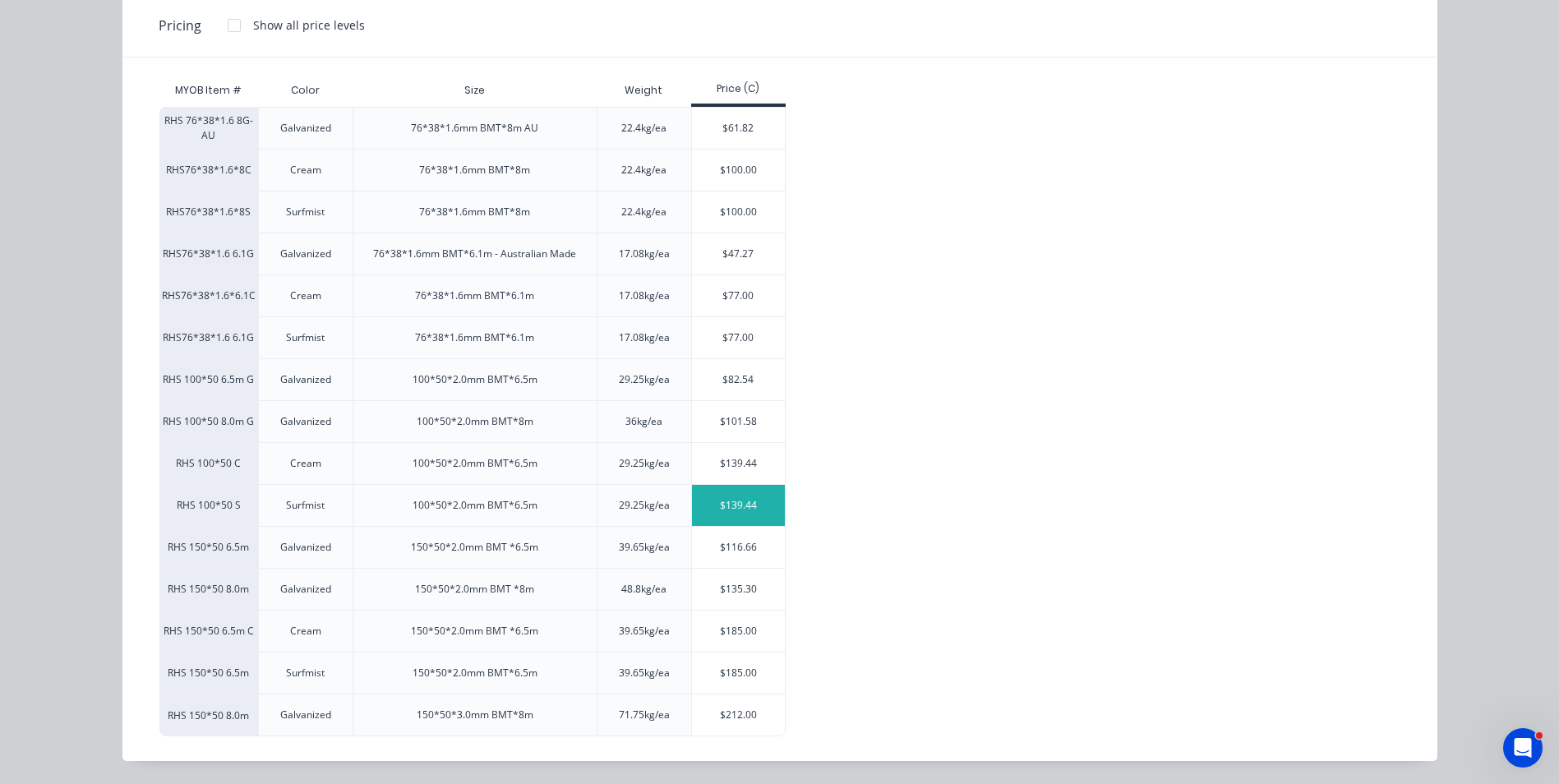
click at [738, 504] on div "$139.44" at bounding box center [738, 506] width 93 height 41
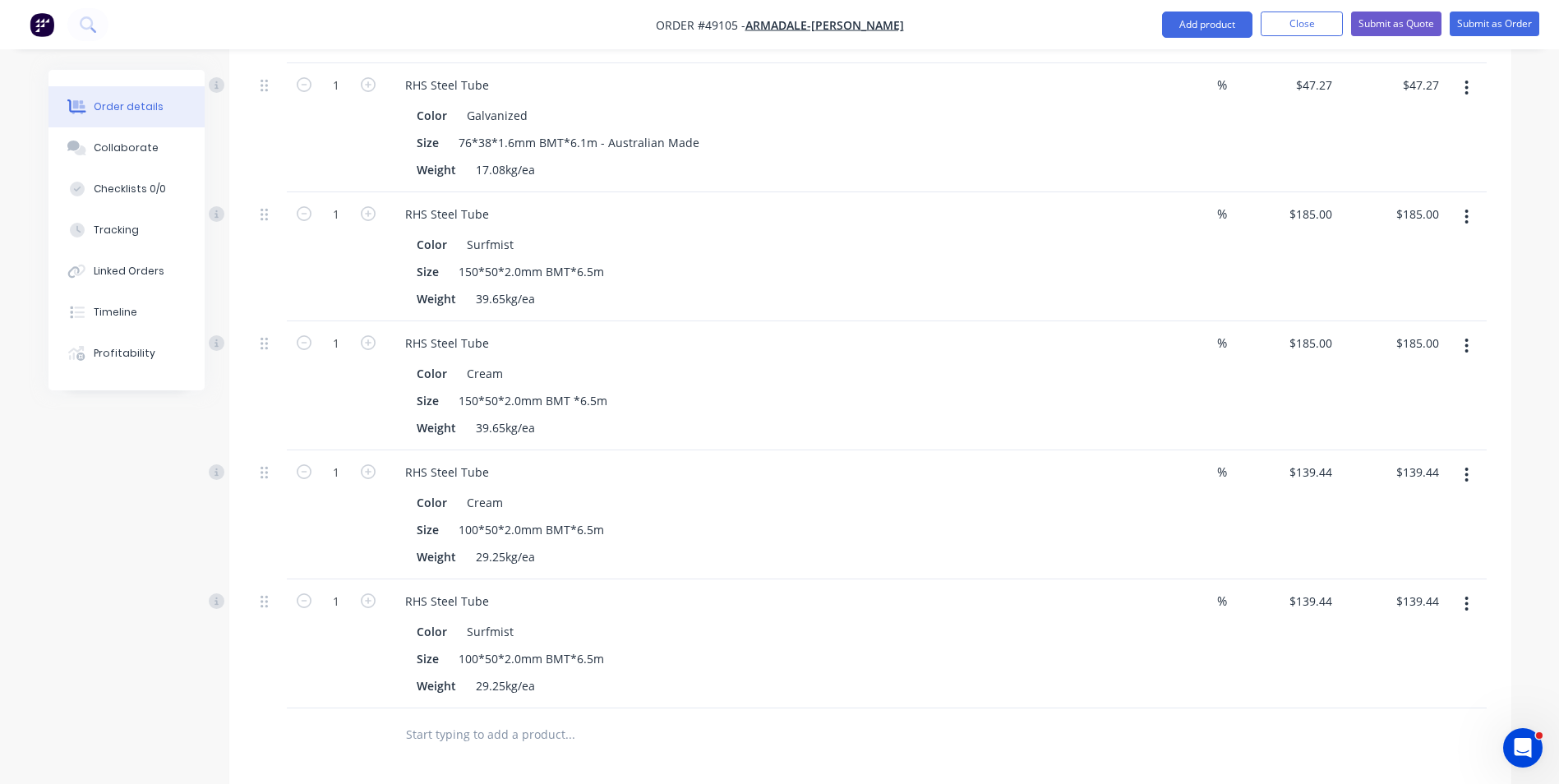
scroll to position [721, 0]
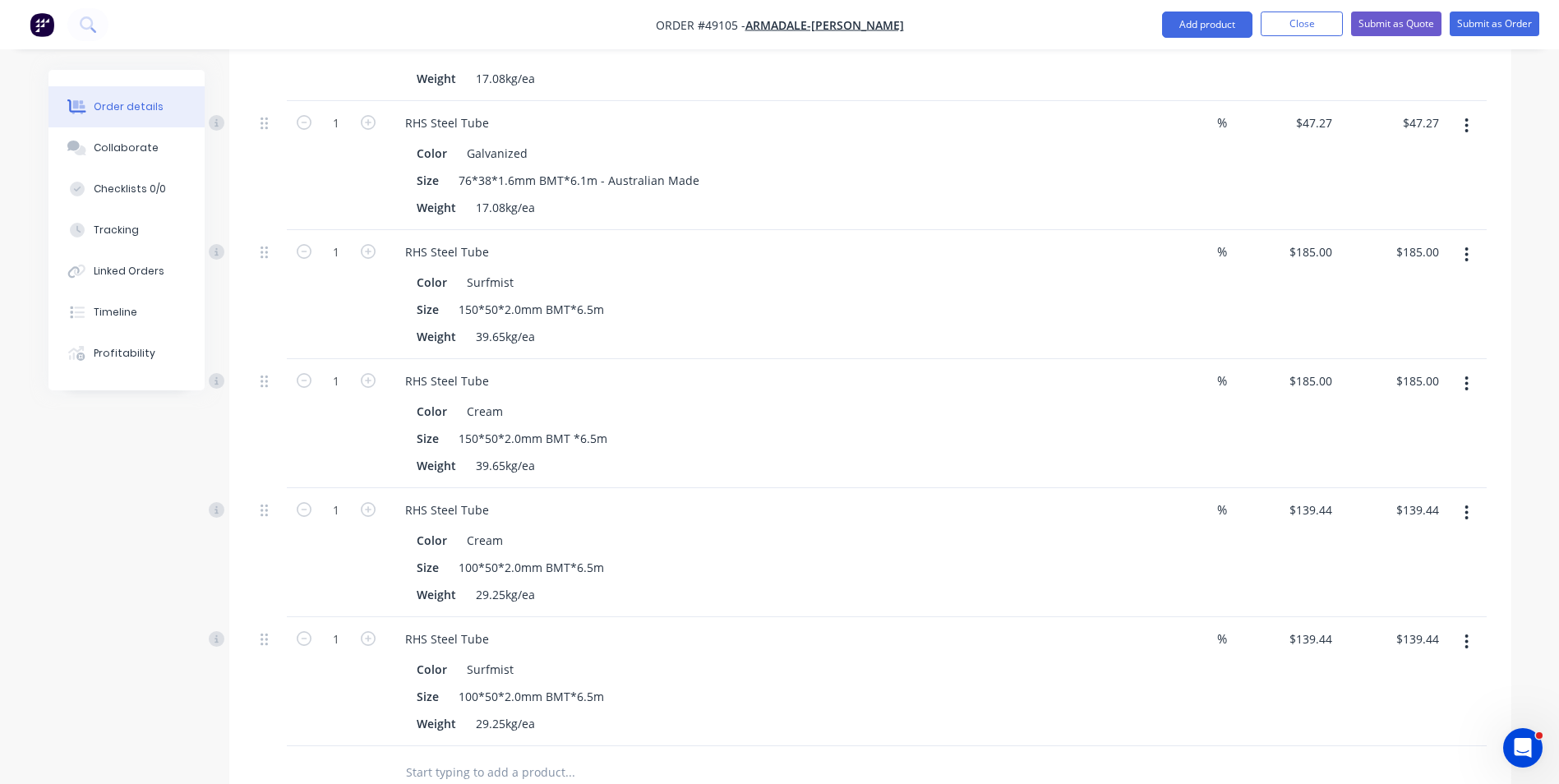
click at [1467, 506] on icon "button" at bounding box center [1467, 513] width 3 height 15
click at [729, 440] on div "Size 150*50*2.0mm BMT *6.5m" at bounding box center [751, 438] width 683 height 24
click at [701, 416] on div "Color Cream" at bounding box center [751, 411] width 683 height 24
click at [1217, 18] on button "Add product" at bounding box center [1207, 24] width 90 height 26
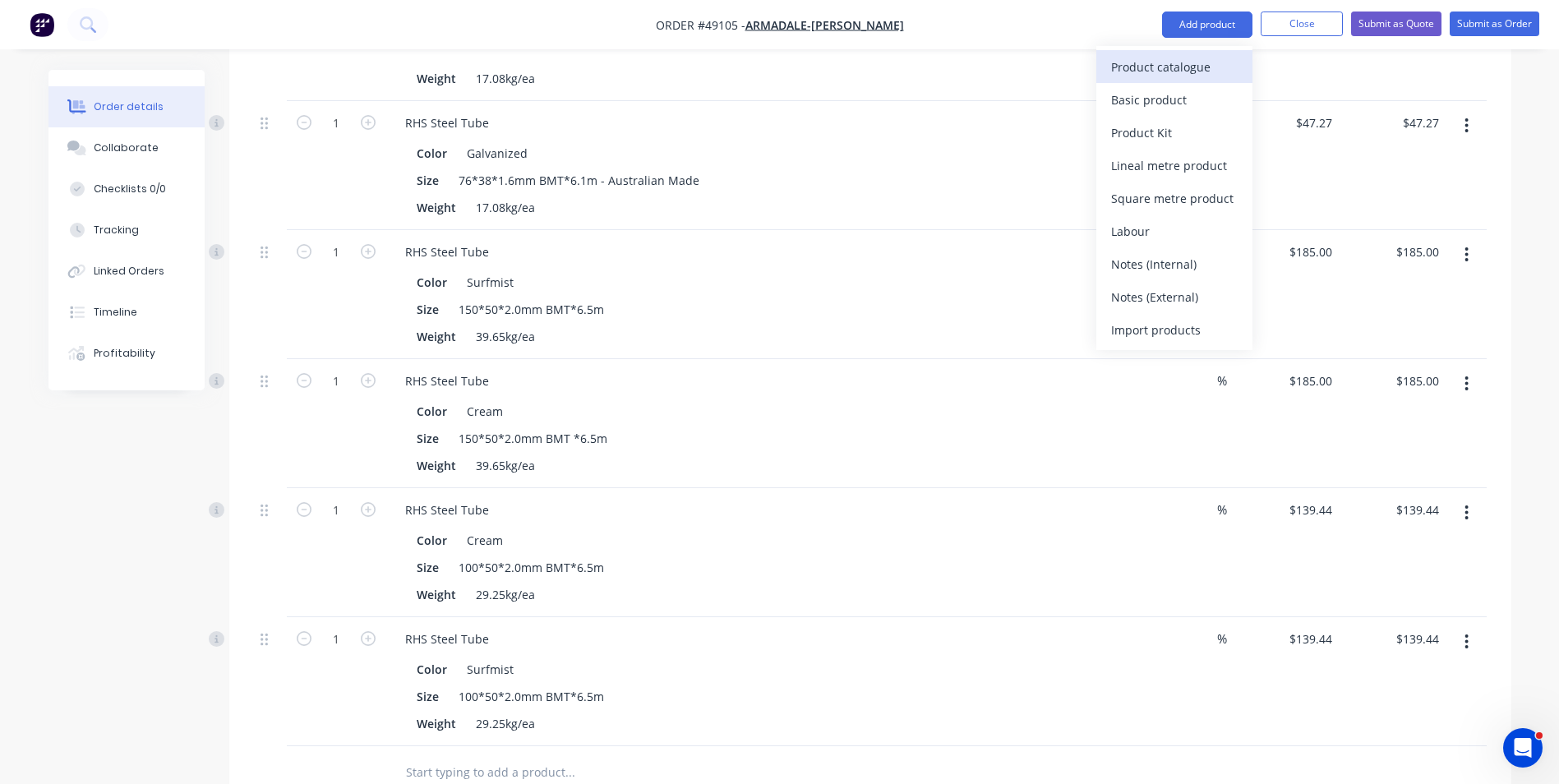
click at [1188, 55] on div "Product catalogue" at bounding box center [1174, 67] width 126 height 24
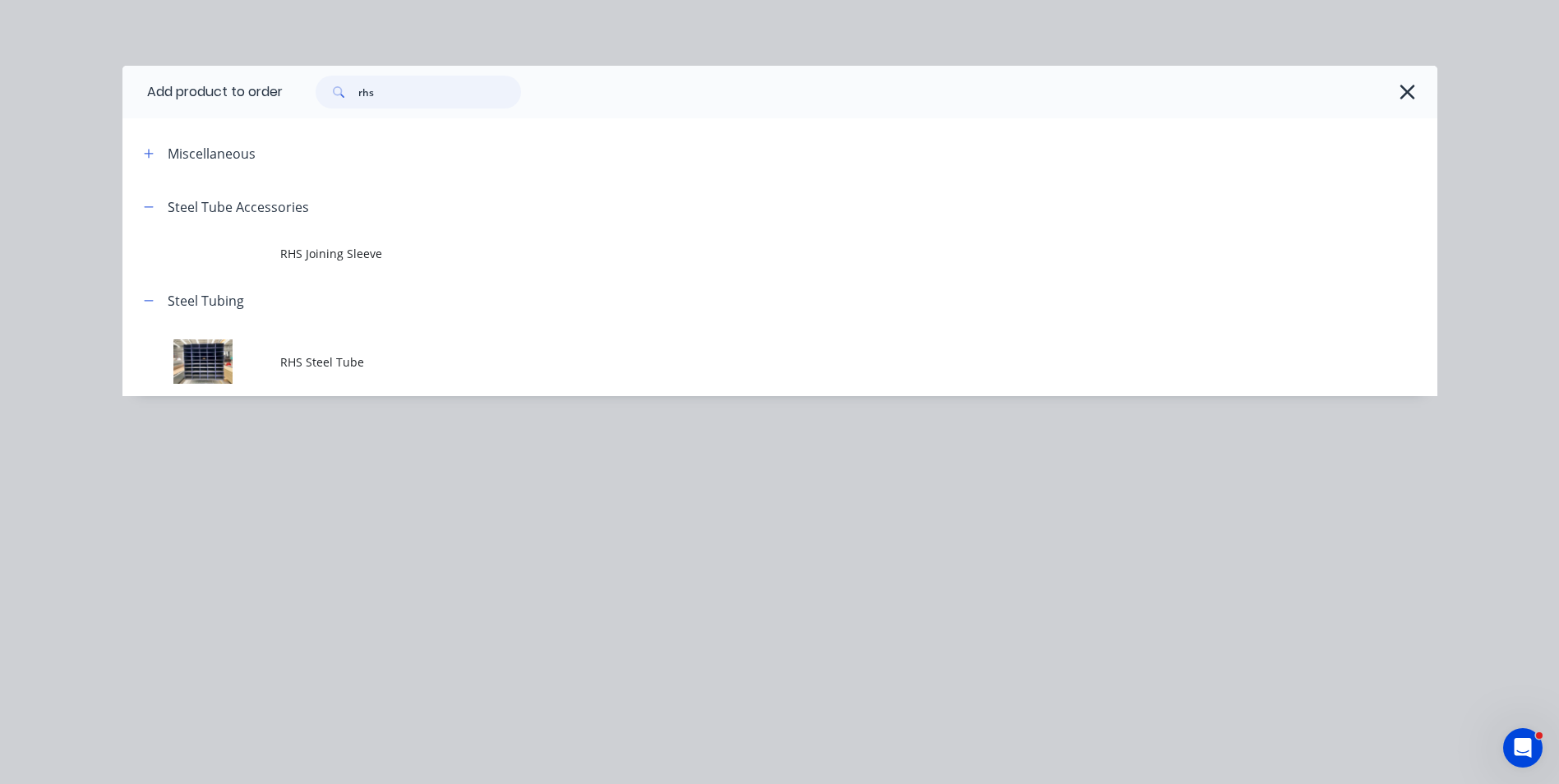
drag, startPoint x: 406, startPoint y: 89, endPoint x: 277, endPoint y: 104, distance: 129.9
click at [278, 104] on header "Add product to order rhs" at bounding box center [780, 92] width 1315 height 53
type input "shs"
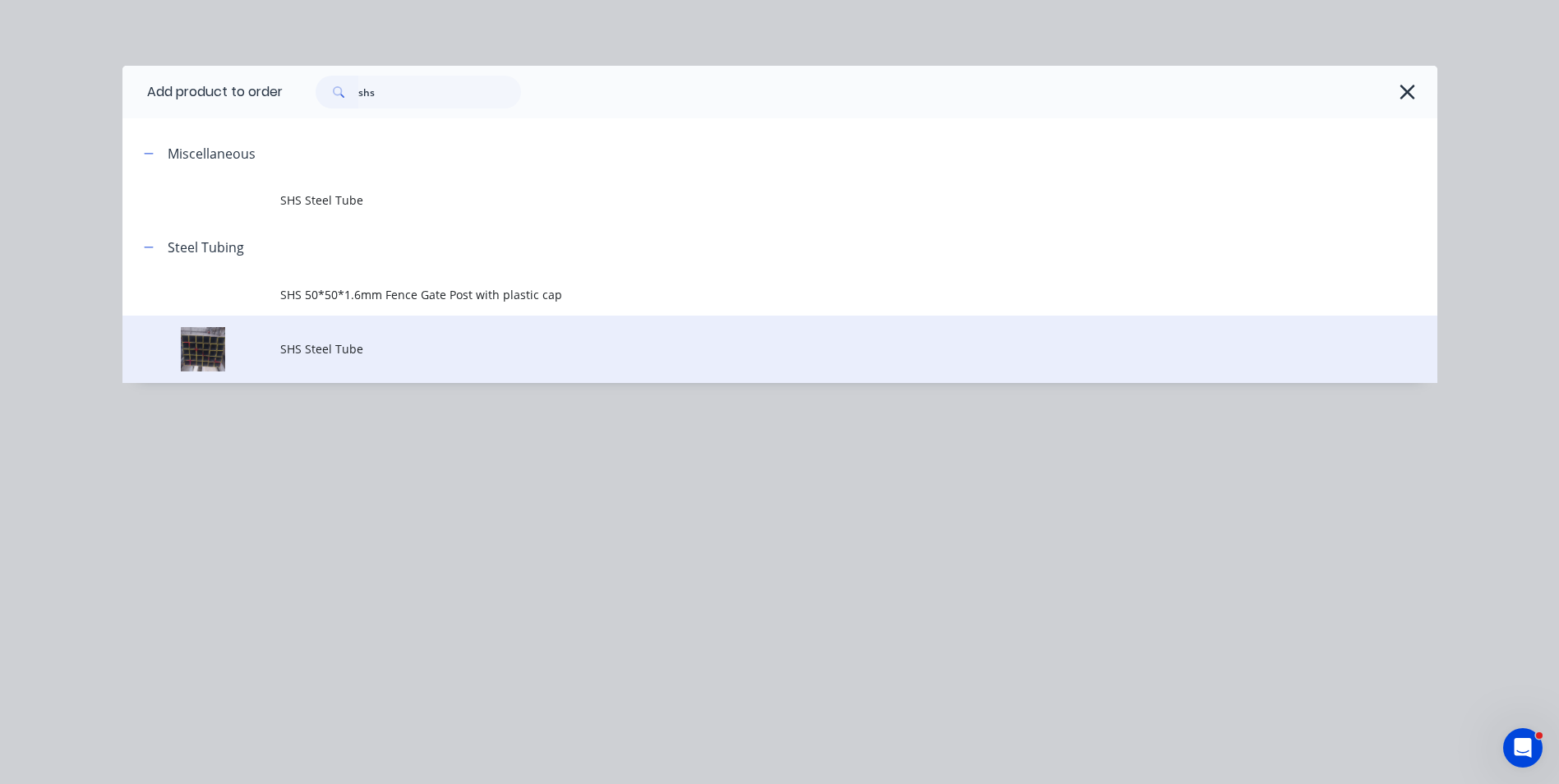
click at [382, 336] on td "SHS Steel Tube" at bounding box center [859, 350] width 1157 height 69
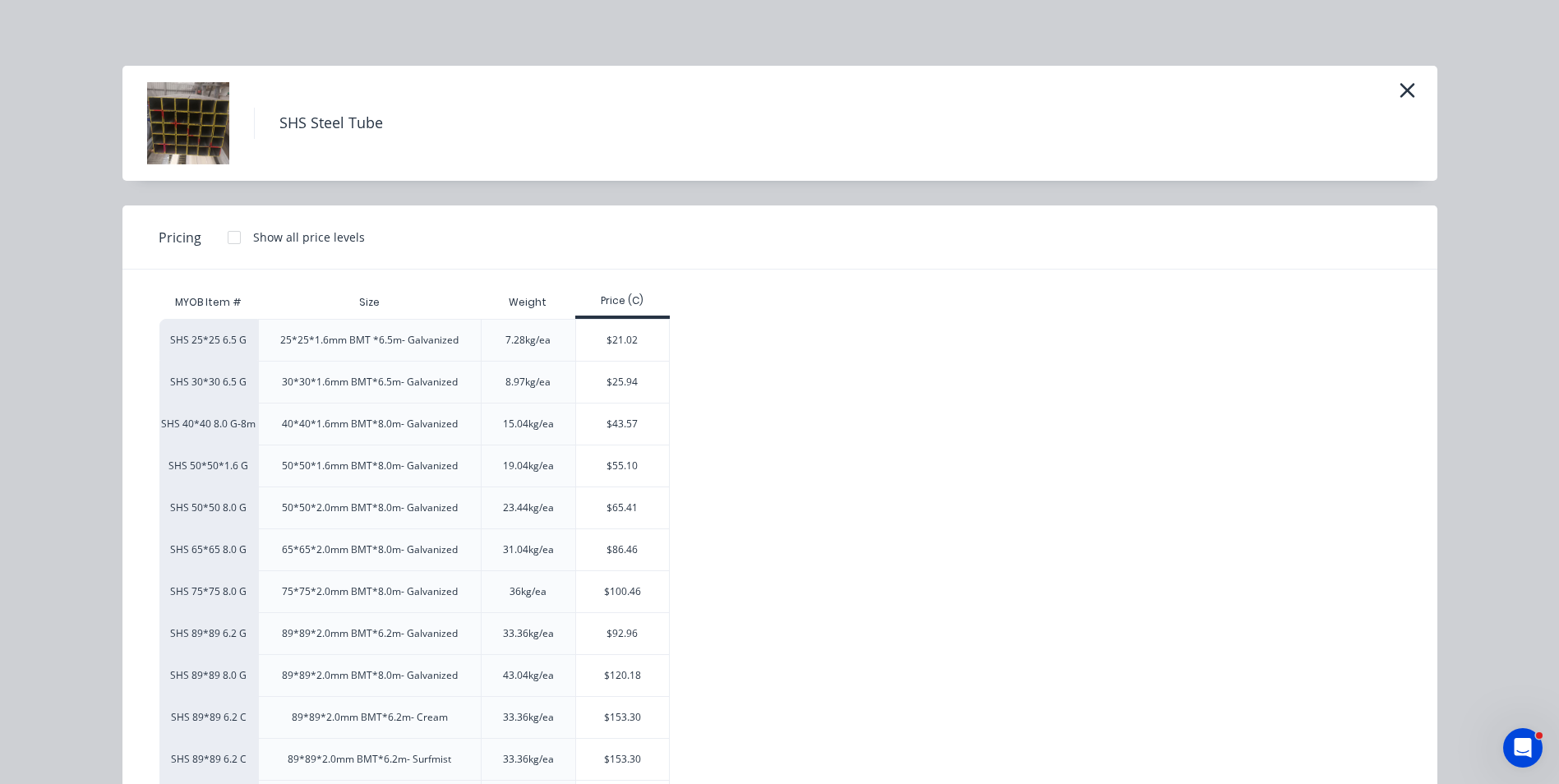
scroll to position [228, 0]
click at [1400, 97] on icon "button" at bounding box center [1408, 89] width 18 height 23
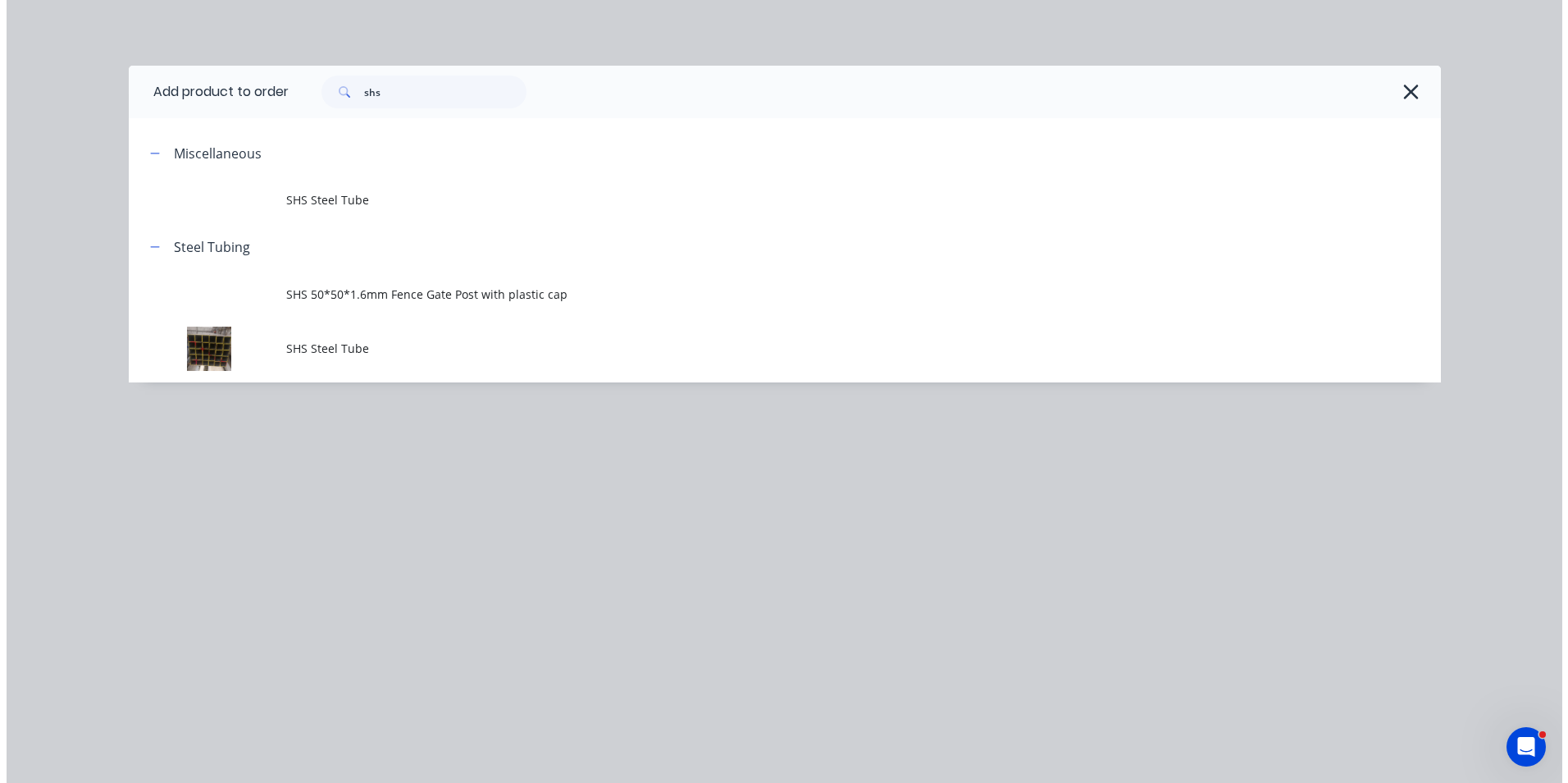
scroll to position [0, 0]
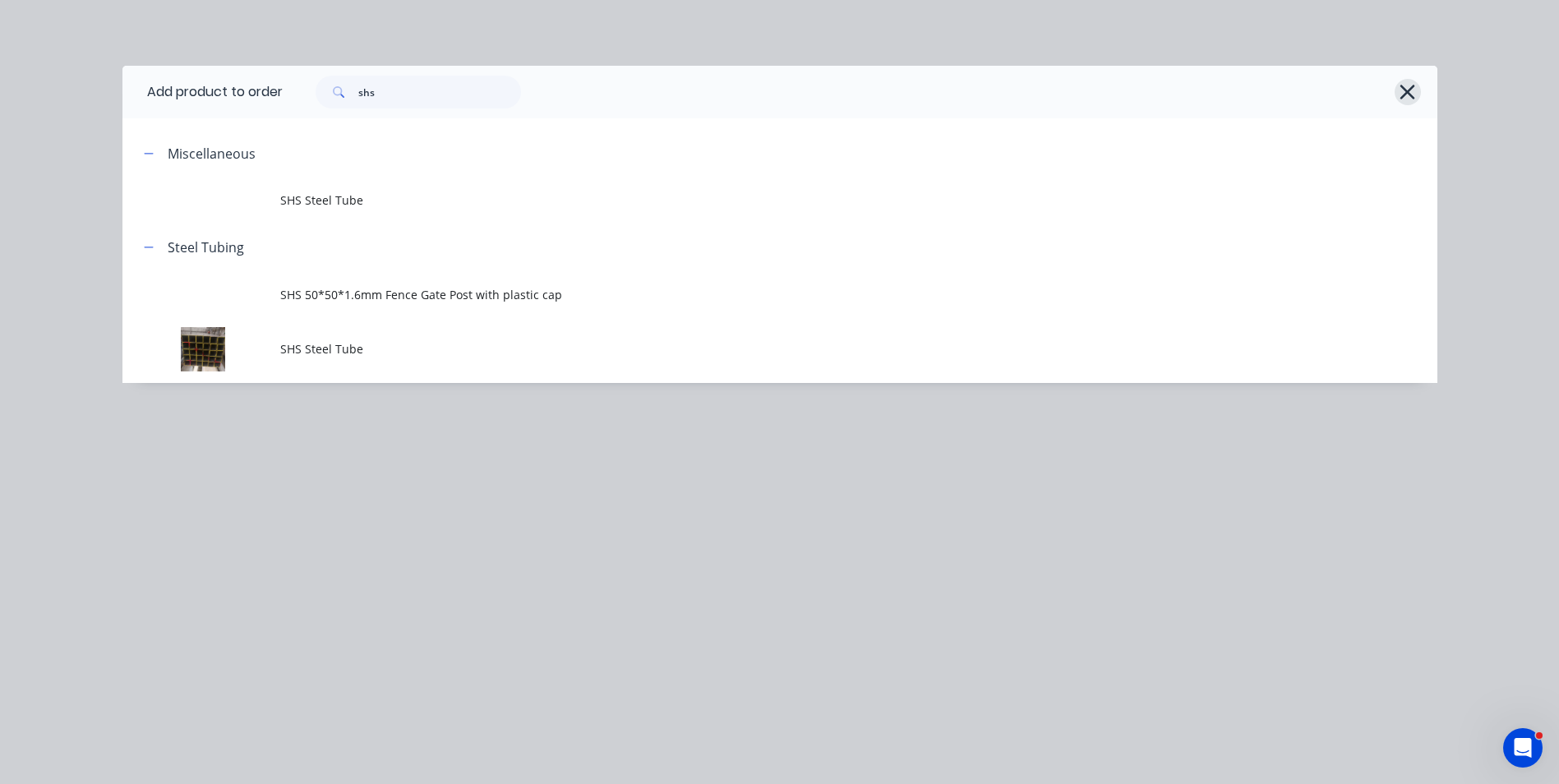
click at [1401, 89] on icon "button" at bounding box center [1408, 91] width 18 height 23
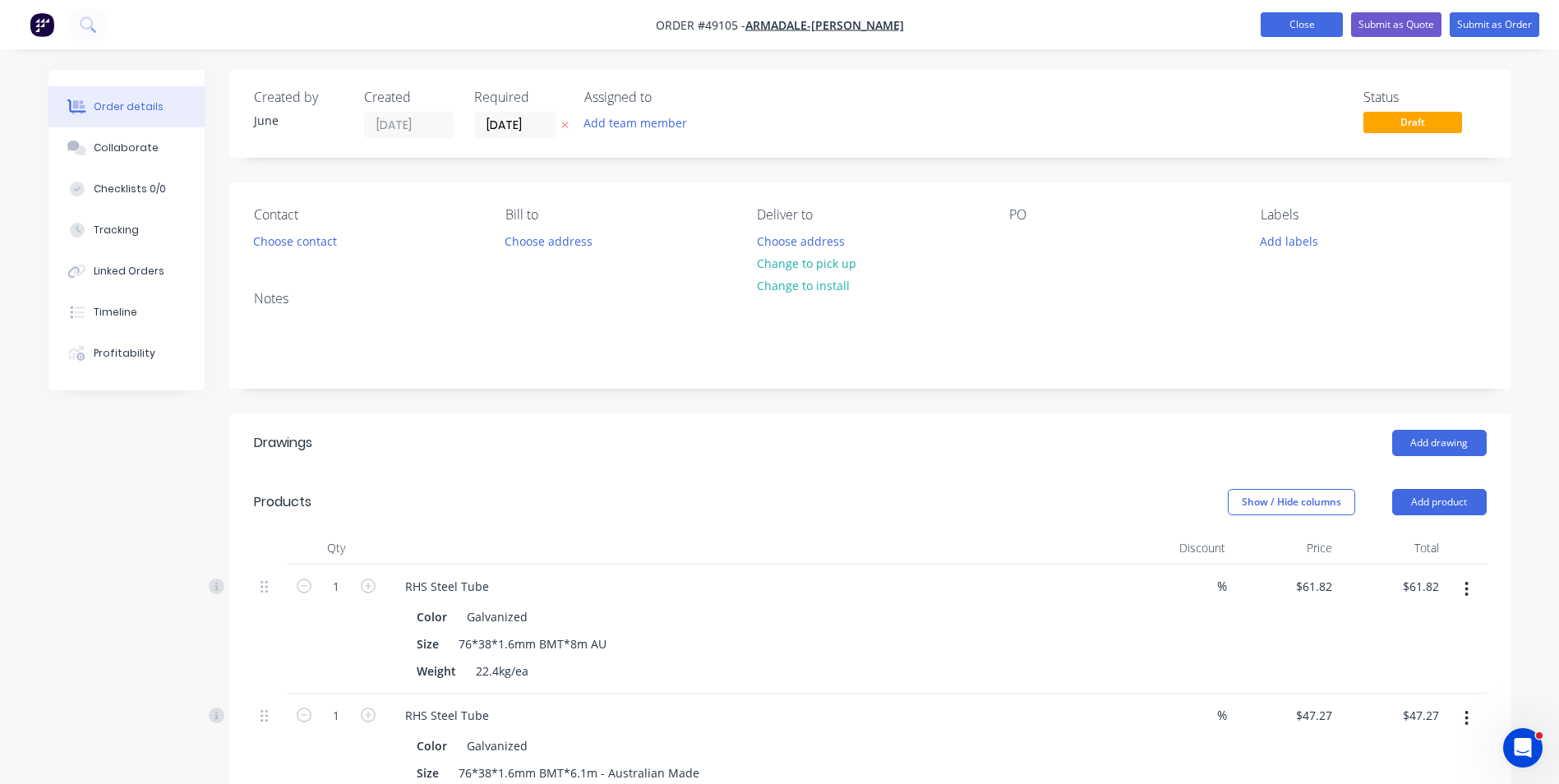
click at [1282, 32] on button "Close" at bounding box center [1302, 24] width 82 height 24
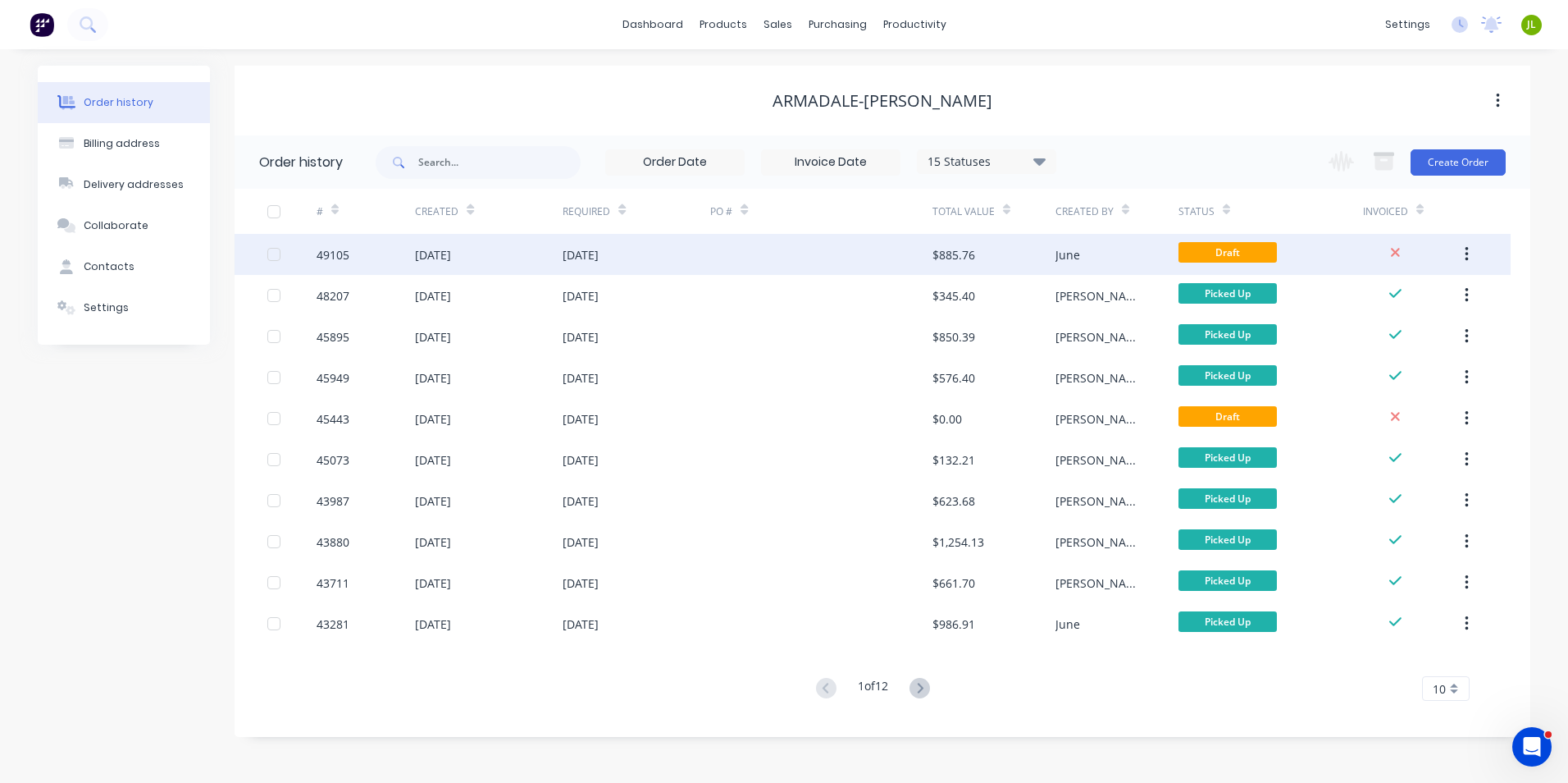
click at [1459, 243] on button "button" at bounding box center [1465, 254] width 38 height 29
click at [1422, 312] on button "Archive" at bounding box center [1408, 299] width 156 height 33
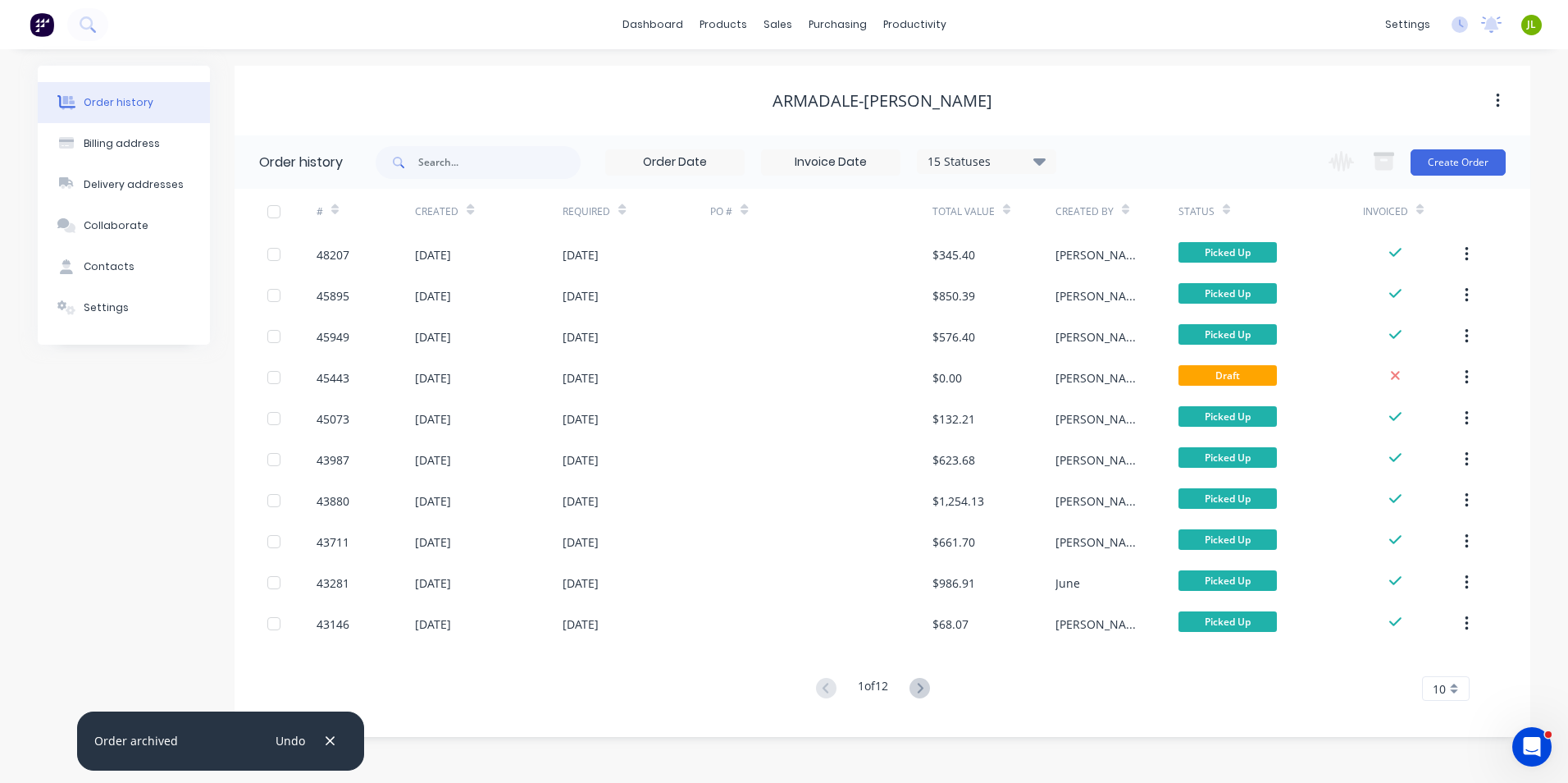
drag, startPoint x: 39, startPoint y: 601, endPoint x: 48, endPoint y: 601, distance: 9.0
click at [39, 601] on div "Order history Billing address Delivery addresses Collaborate Contacts Settings" at bounding box center [124, 401] width 172 height 671
click at [998, 711] on div "# Created Required PO # Total Value Created By Status Invoiced 48207 18 Aug 202…" at bounding box center [873, 454] width 1276 height 531
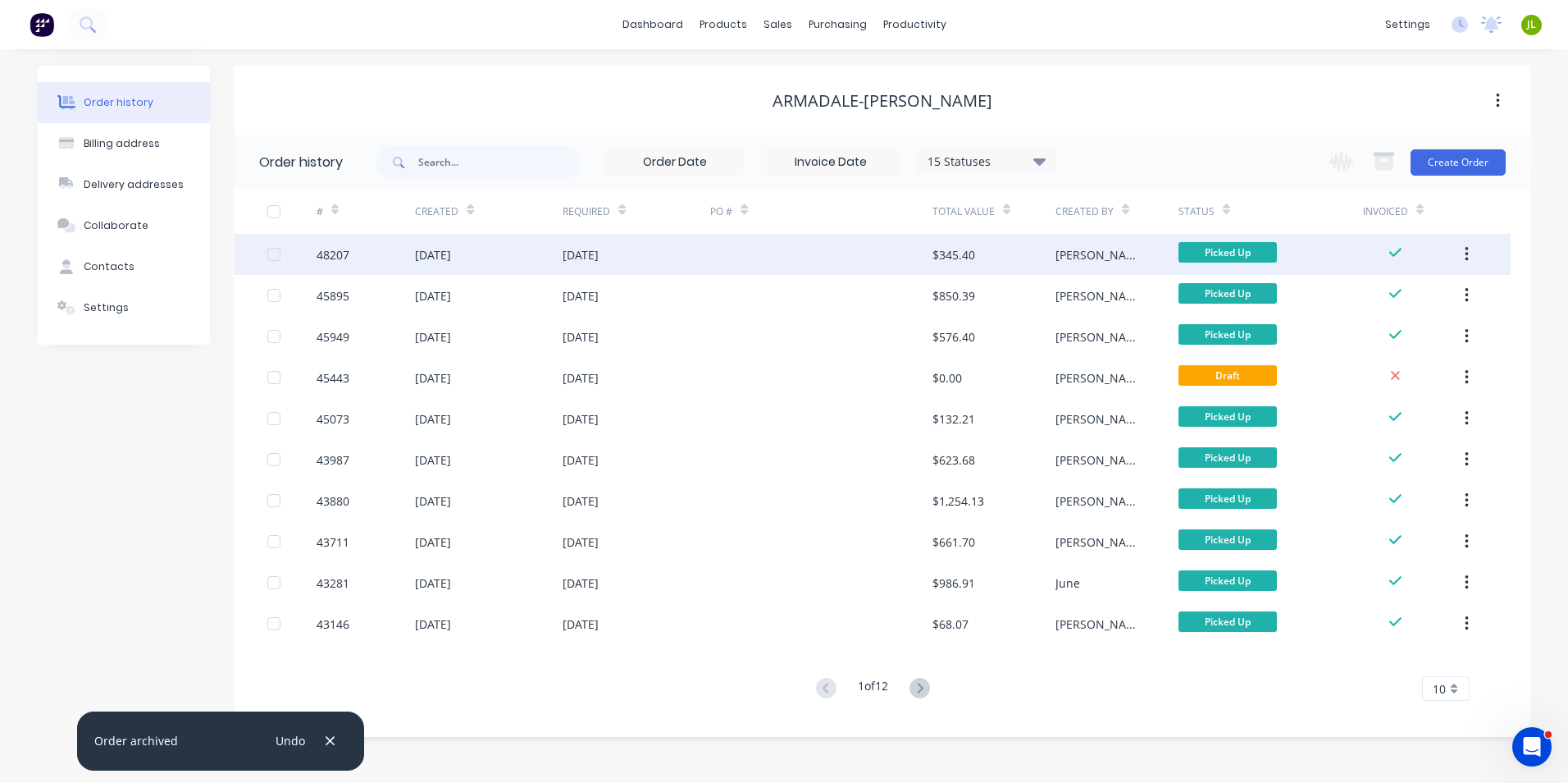
click at [897, 234] on div at bounding box center [821, 254] width 221 height 41
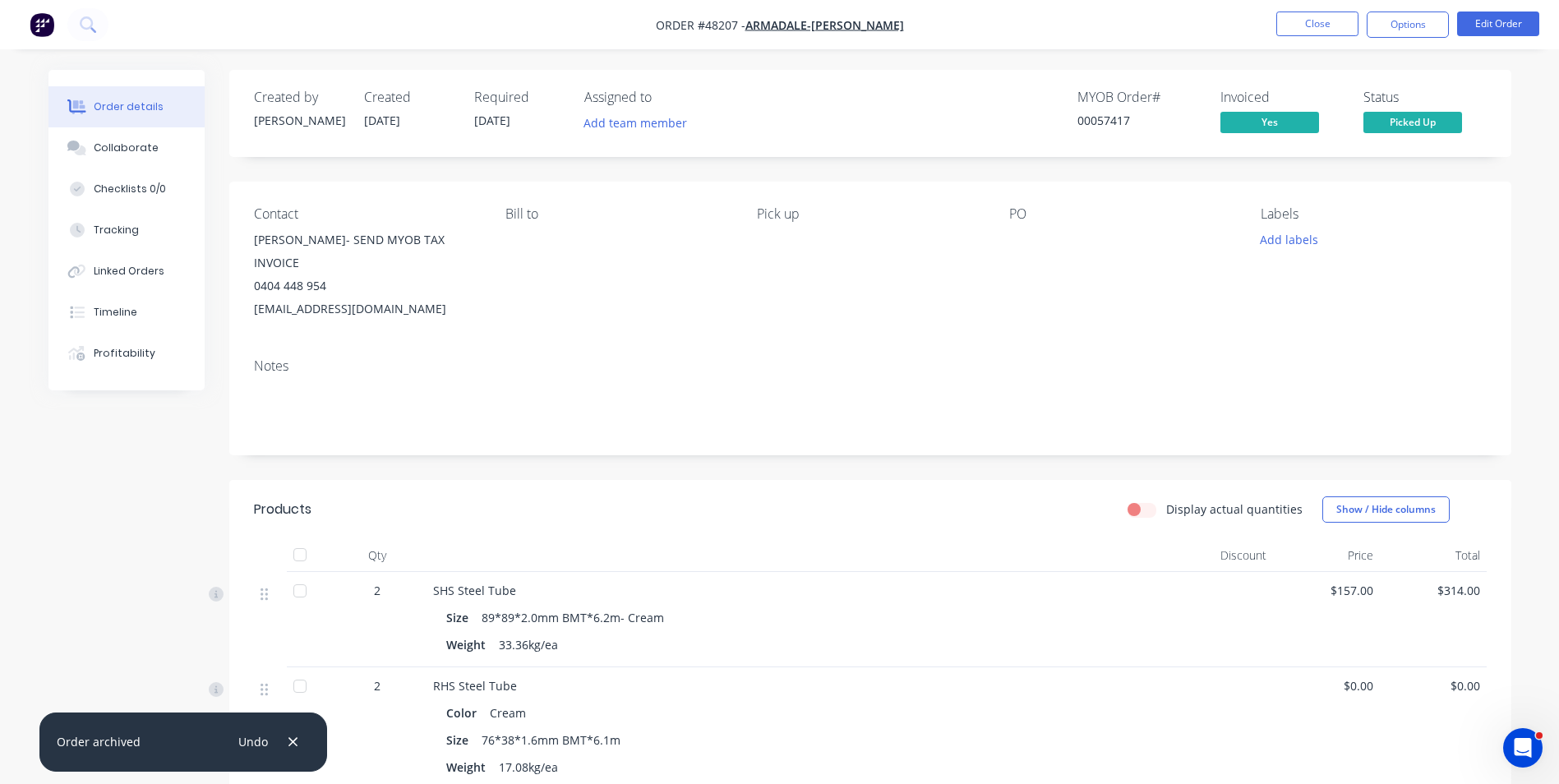
click at [872, 480] on header "Products Display actual quantities Show / Hide columns" at bounding box center [871, 510] width 1282 height 59
click at [1307, 23] on button "Close" at bounding box center [1318, 24] width 82 height 24
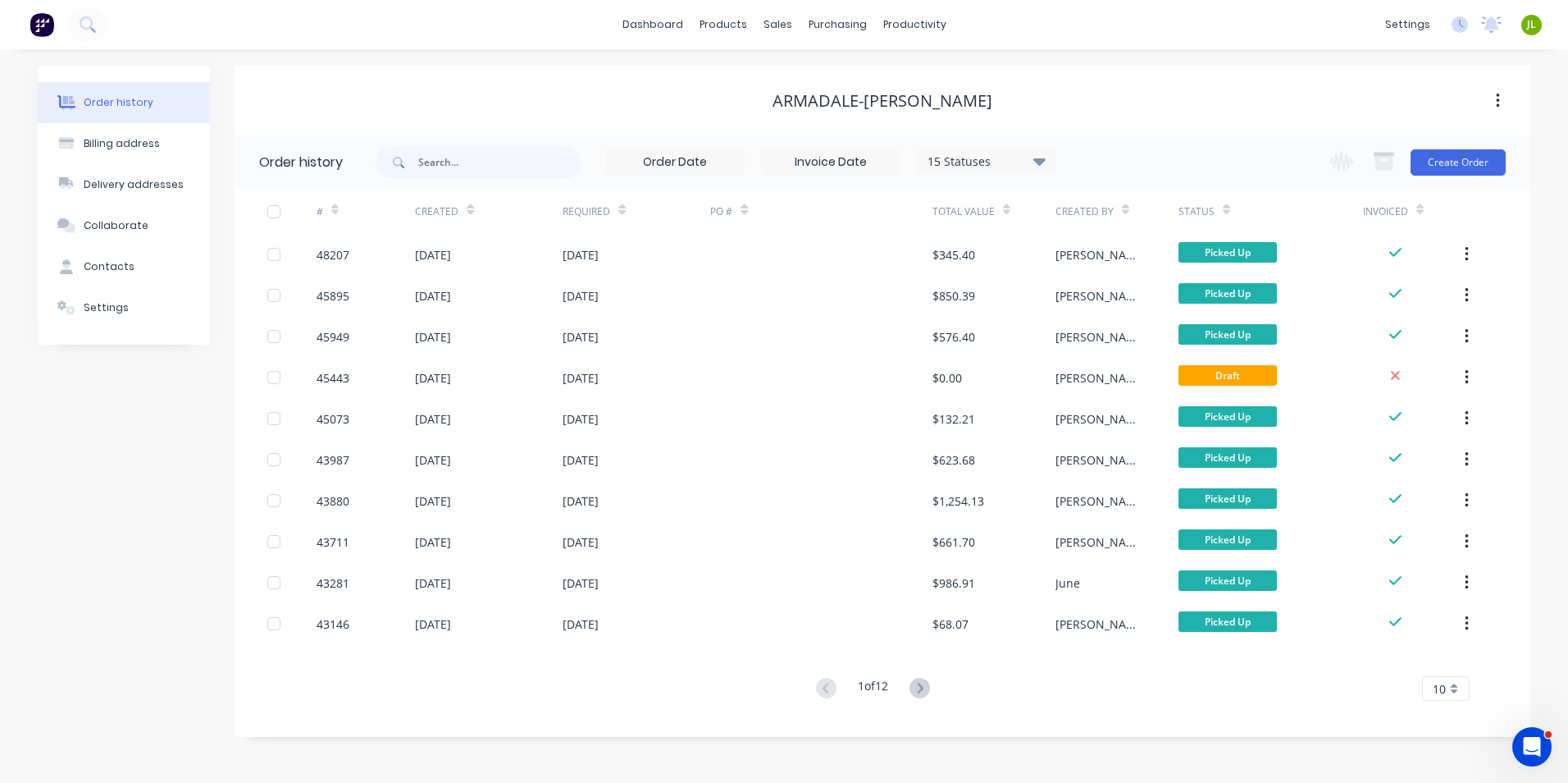
click at [725, 681] on div "1 of 12 10 5 10 15 20 25 30 35" at bounding box center [873, 689] width 1276 height 23
click at [1067, 748] on div "Order history Billing address Delivery addresses Collaborate Contacts Settings …" at bounding box center [784, 415] width 1568 height 733
click at [669, 702] on div "# Created Required PO # Total Value Created By Status Invoiced 48207 18 Aug 202…" at bounding box center [873, 454] width 1276 height 531
click at [841, 71] on div at bounding box center [829, 78] width 24 height 15
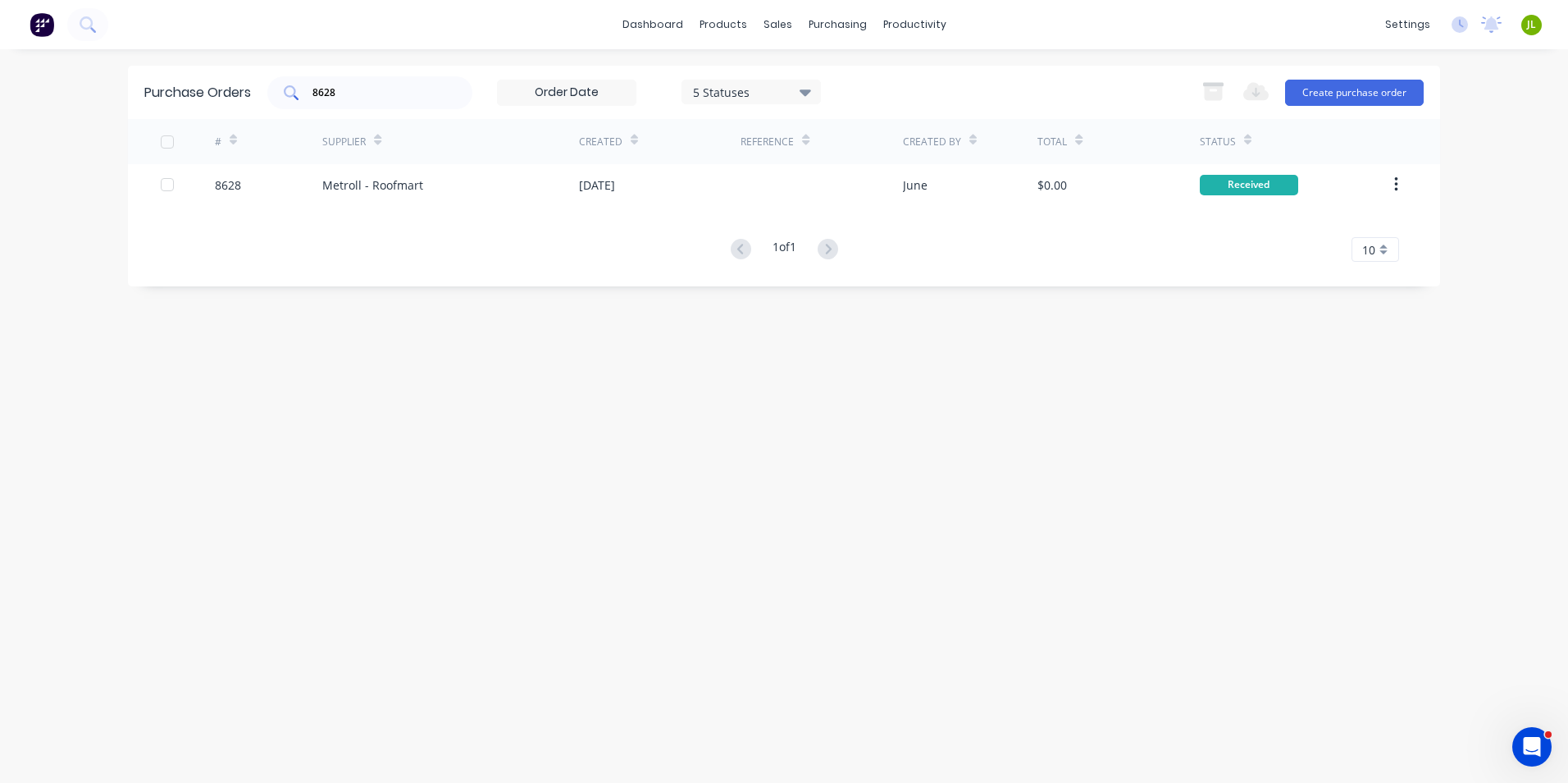
click at [411, 91] on input "8628" at bounding box center [379, 92] width 136 height 17
drag, startPoint x: 360, startPoint y: 93, endPoint x: 306, endPoint y: 88, distance: 54.2
click at [306, 88] on div "8628" at bounding box center [370, 93] width 205 height 33
type input "8597"
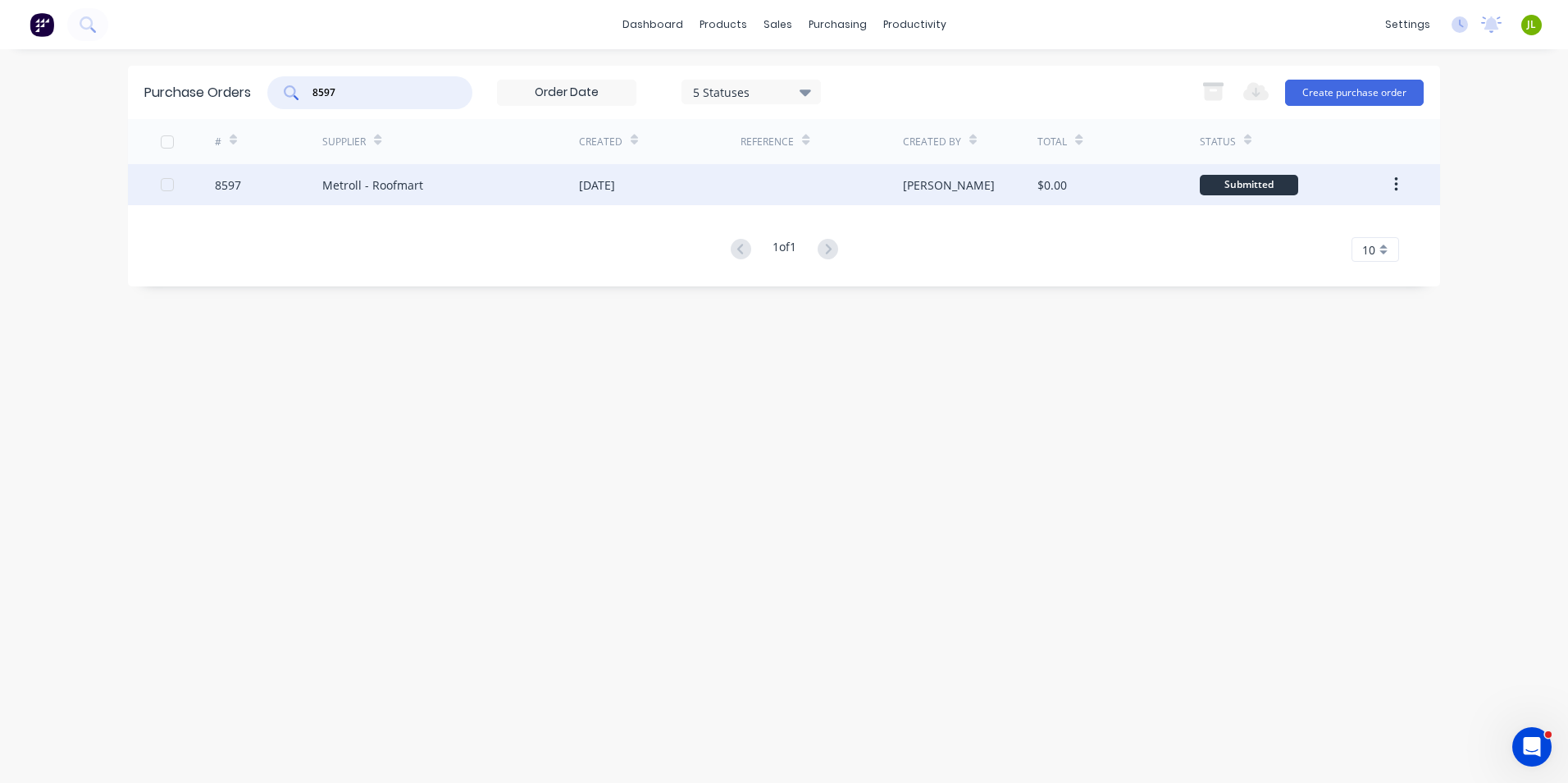
click at [312, 177] on div "8597" at bounding box center [269, 185] width 109 height 41
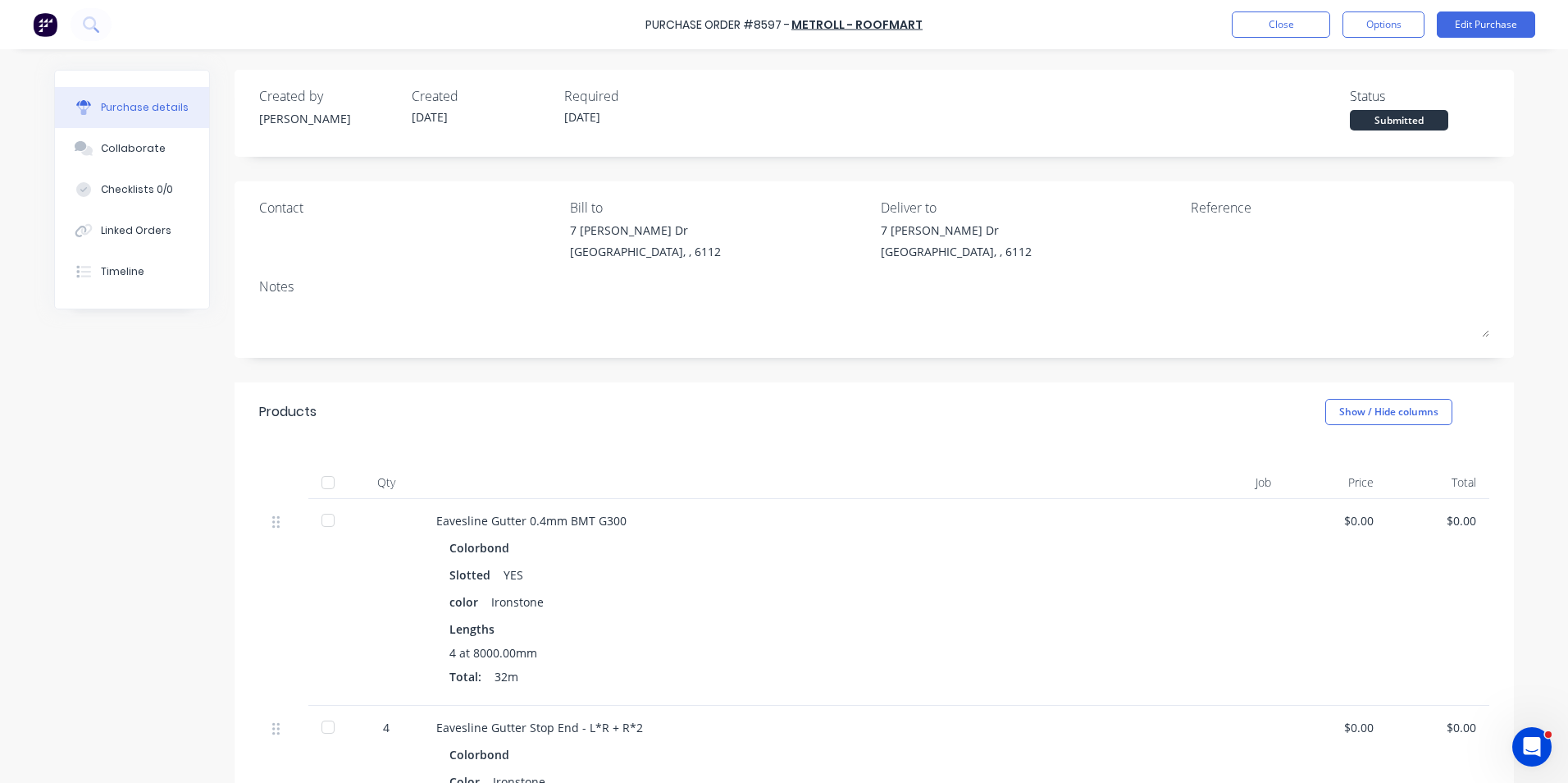
click at [324, 478] on div at bounding box center [329, 483] width 33 height 33
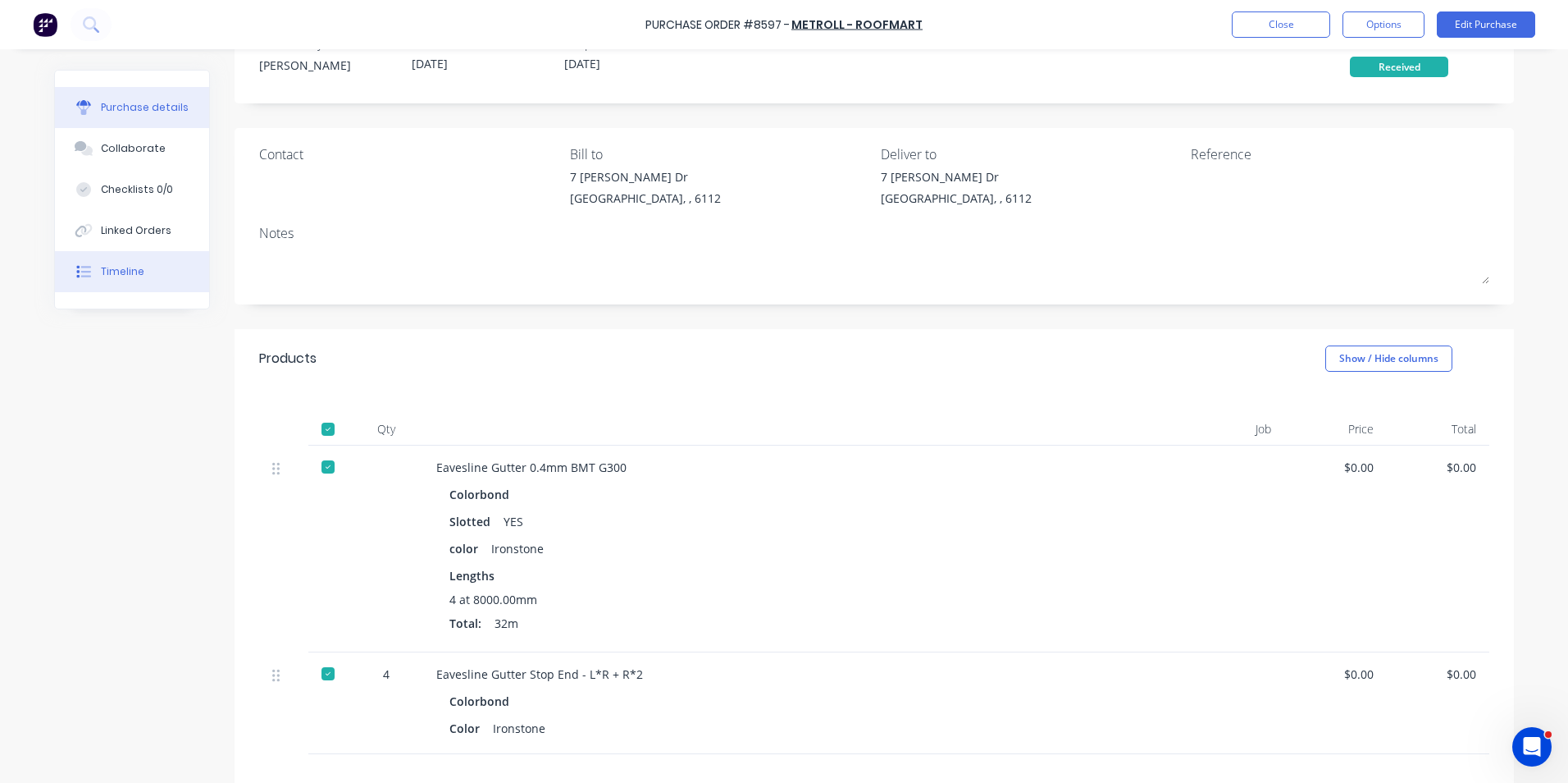
scroll to position [82, 0]
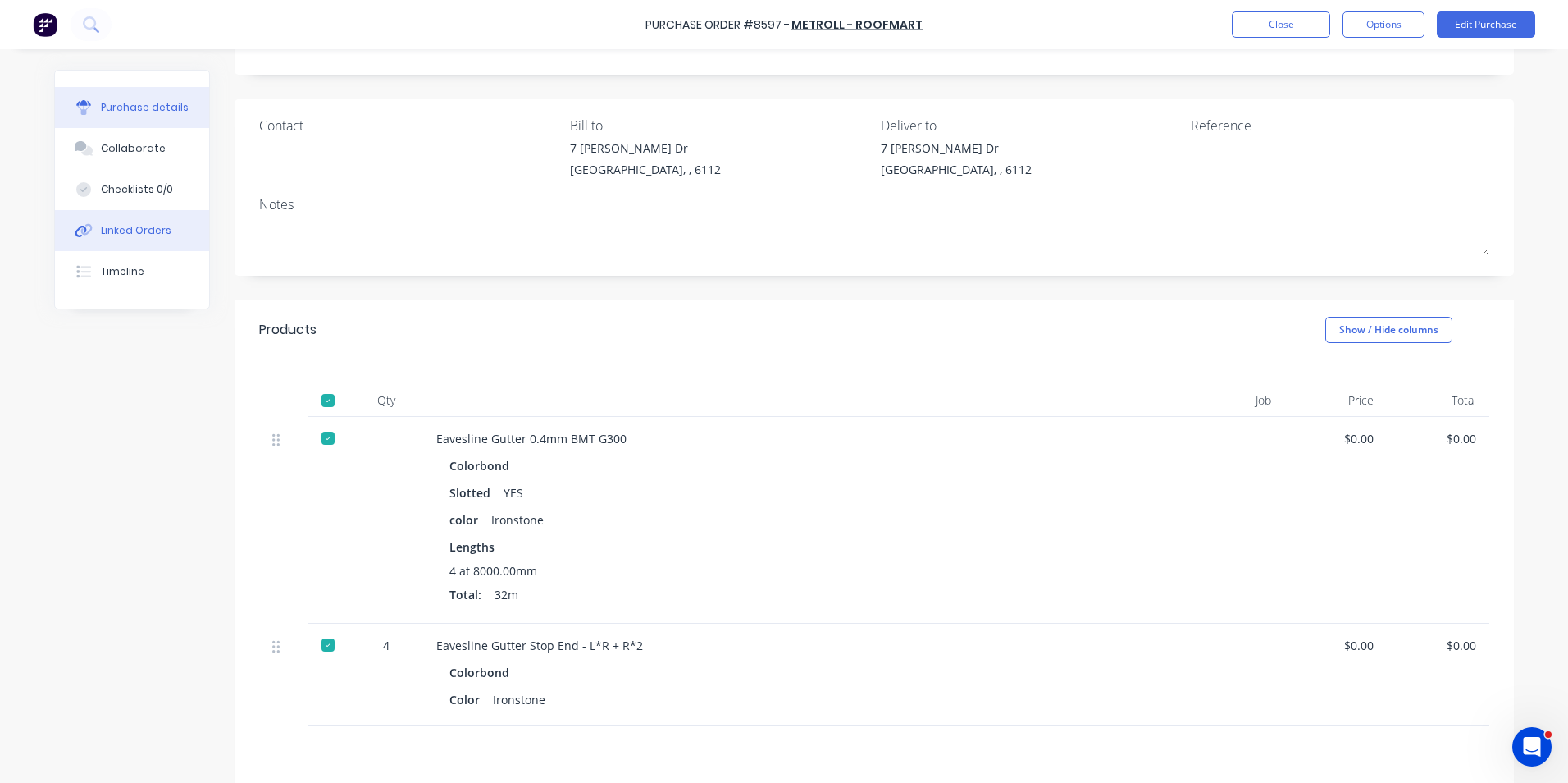
click at [124, 231] on div "Linked Orders" at bounding box center [136, 230] width 70 height 15
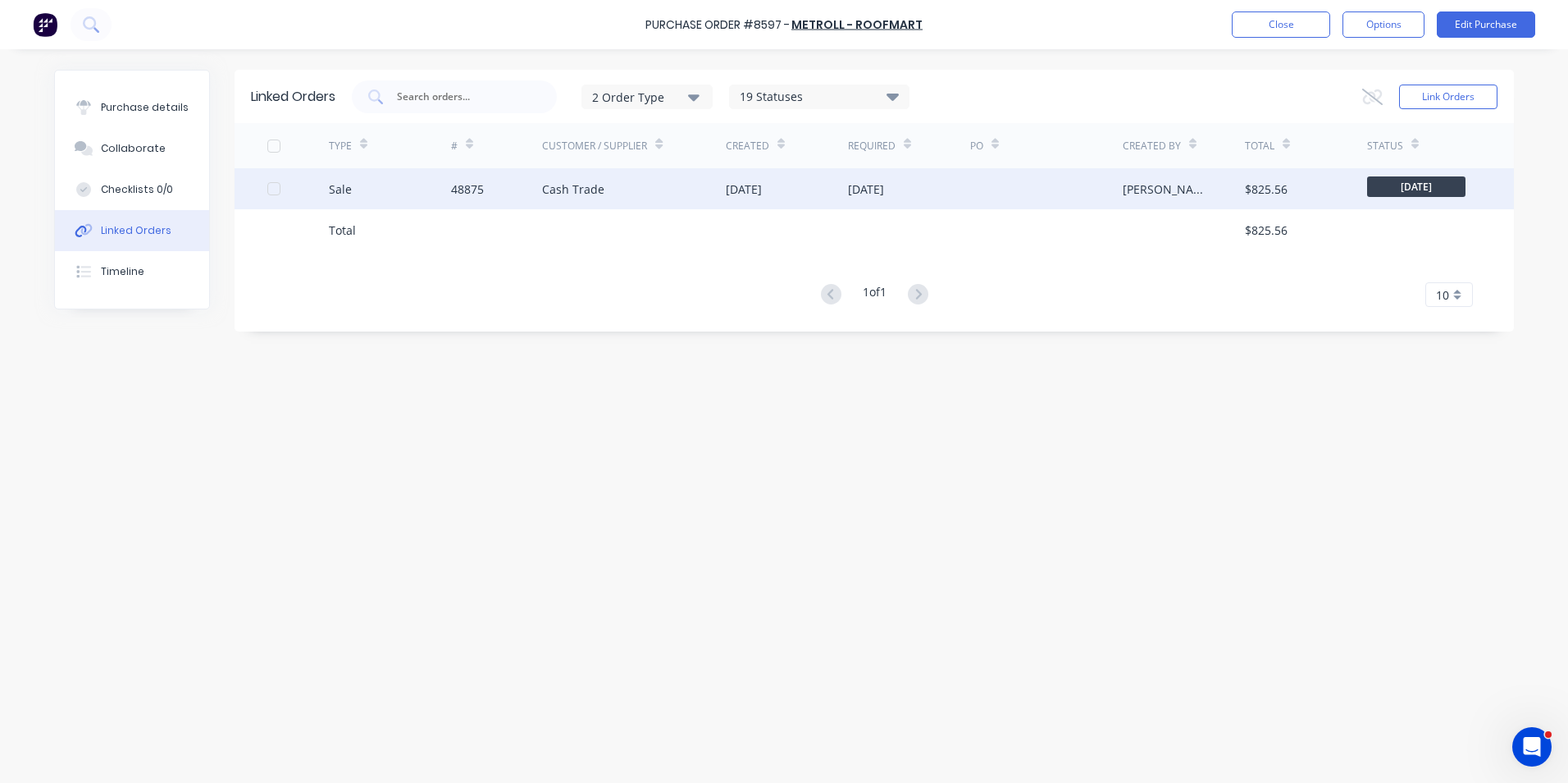
click at [385, 190] on div "Sale" at bounding box center [389, 189] width 122 height 41
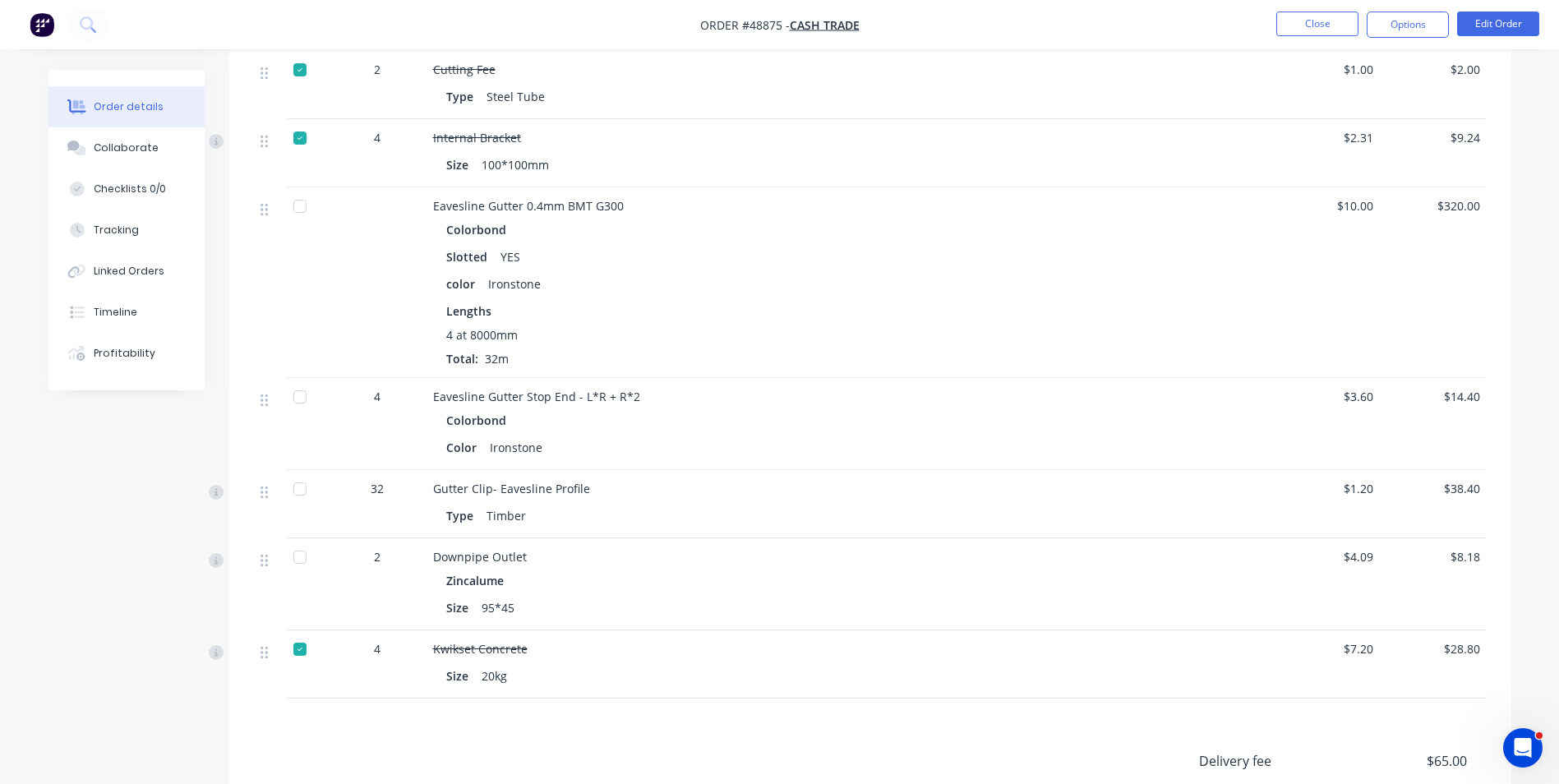
scroll to position [899, 0]
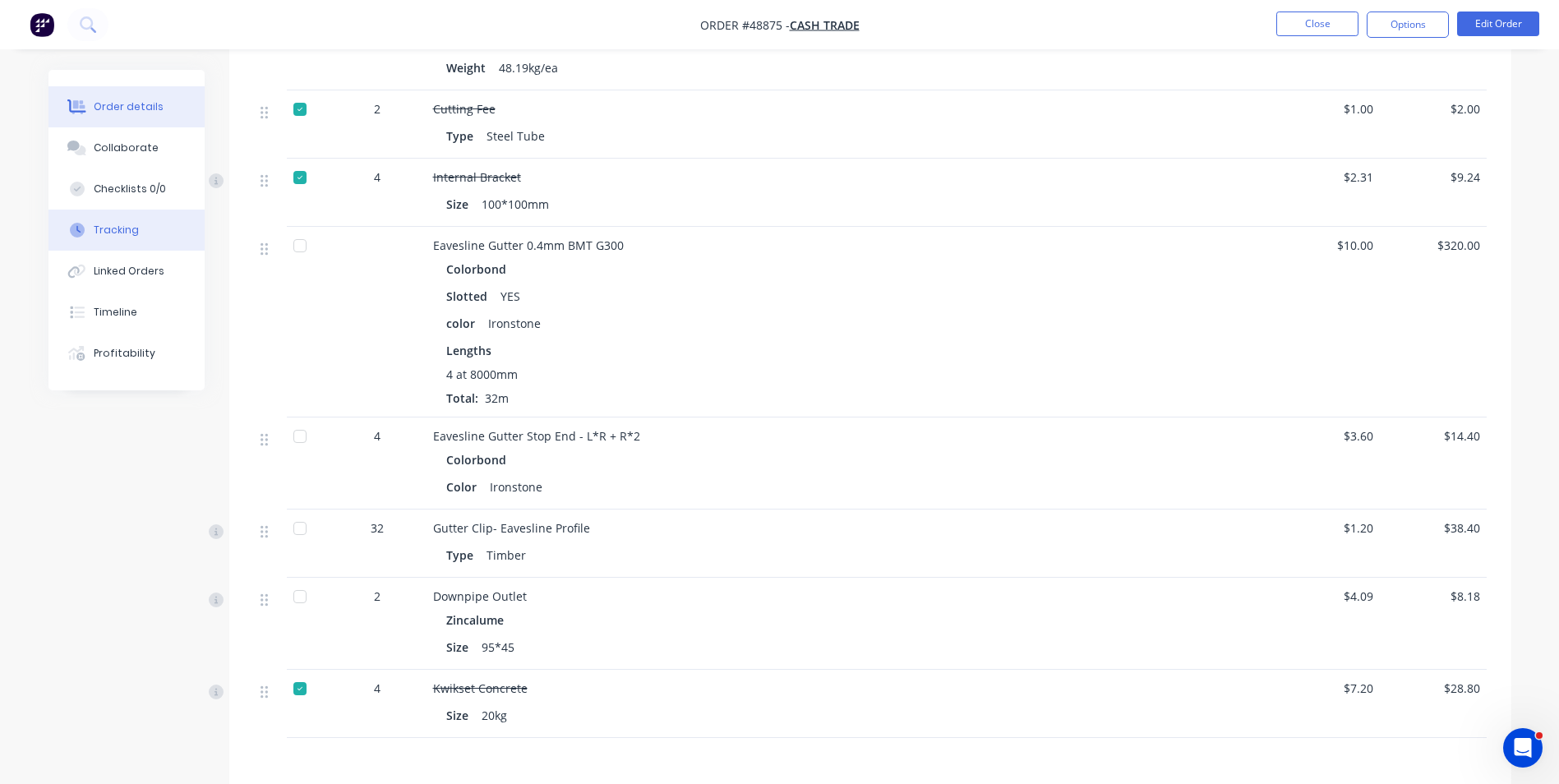
click at [101, 233] on div "Tracking" at bounding box center [117, 229] width 45 height 15
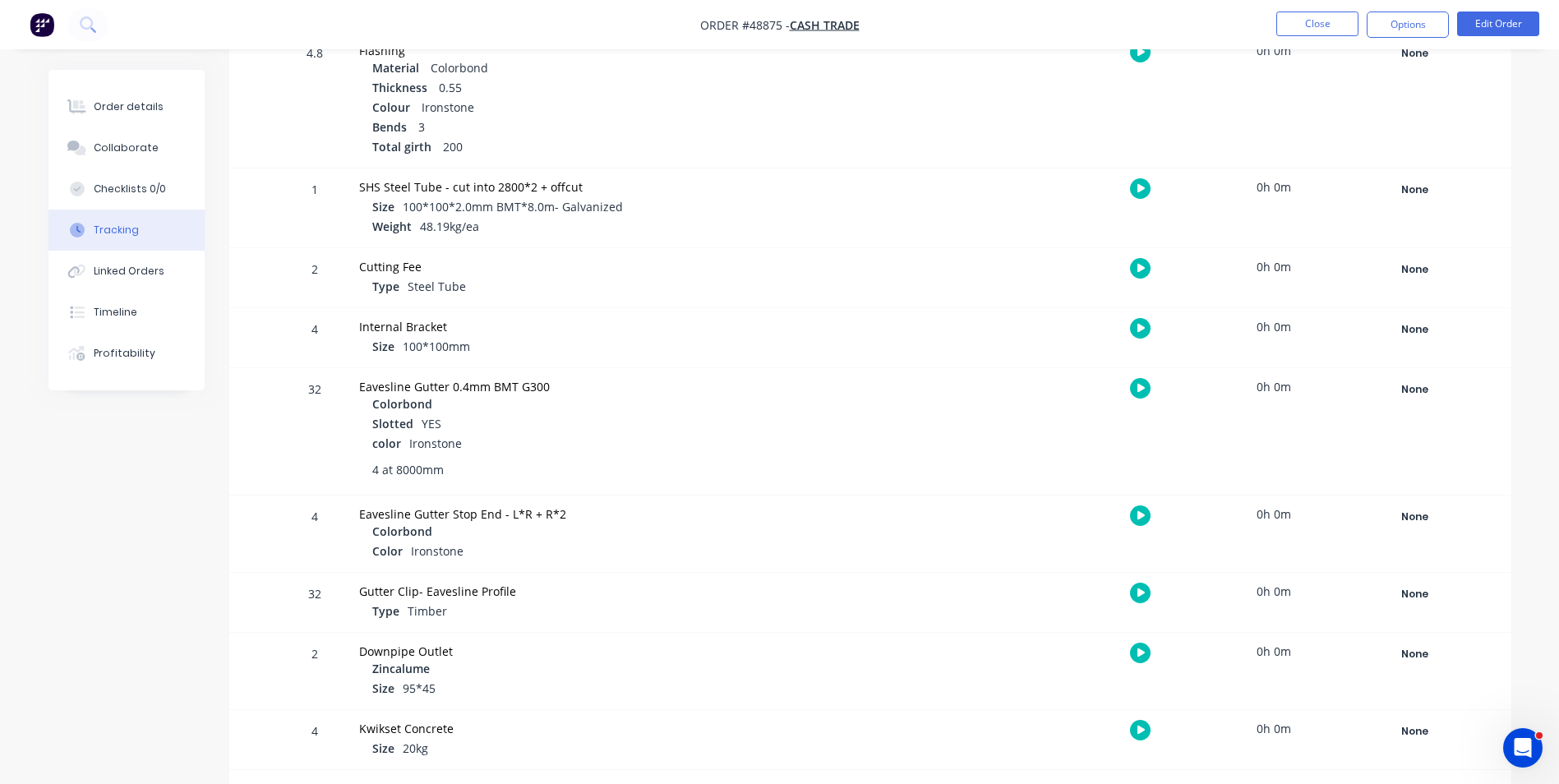
scroll to position [498, 0]
click at [1431, 514] on div "None" at bounding box center [1415, 514] width 119 height 22
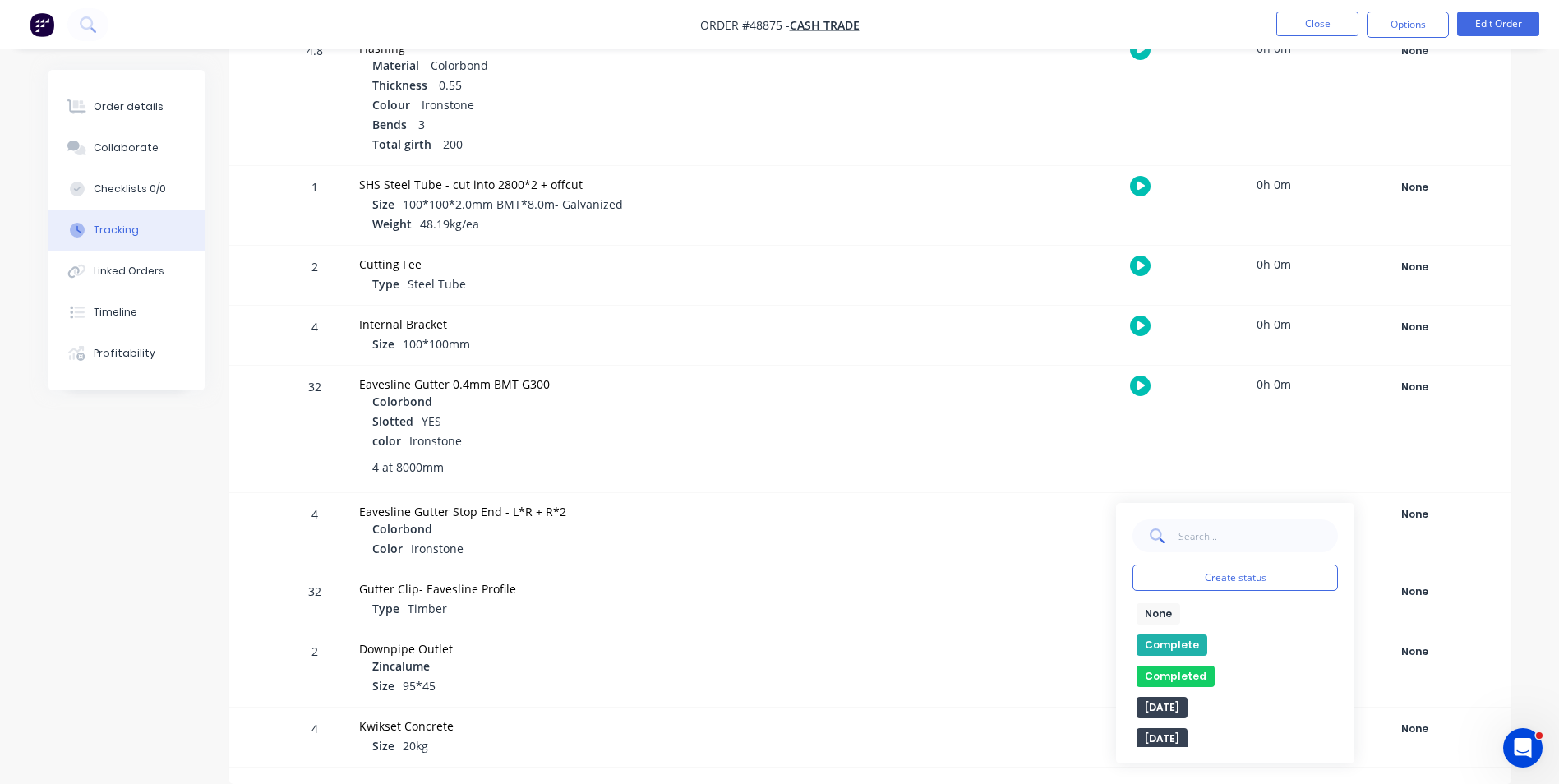
click at [1168, 640] on button "Complete" at bounding box center [1172, 645] width 71 height 22
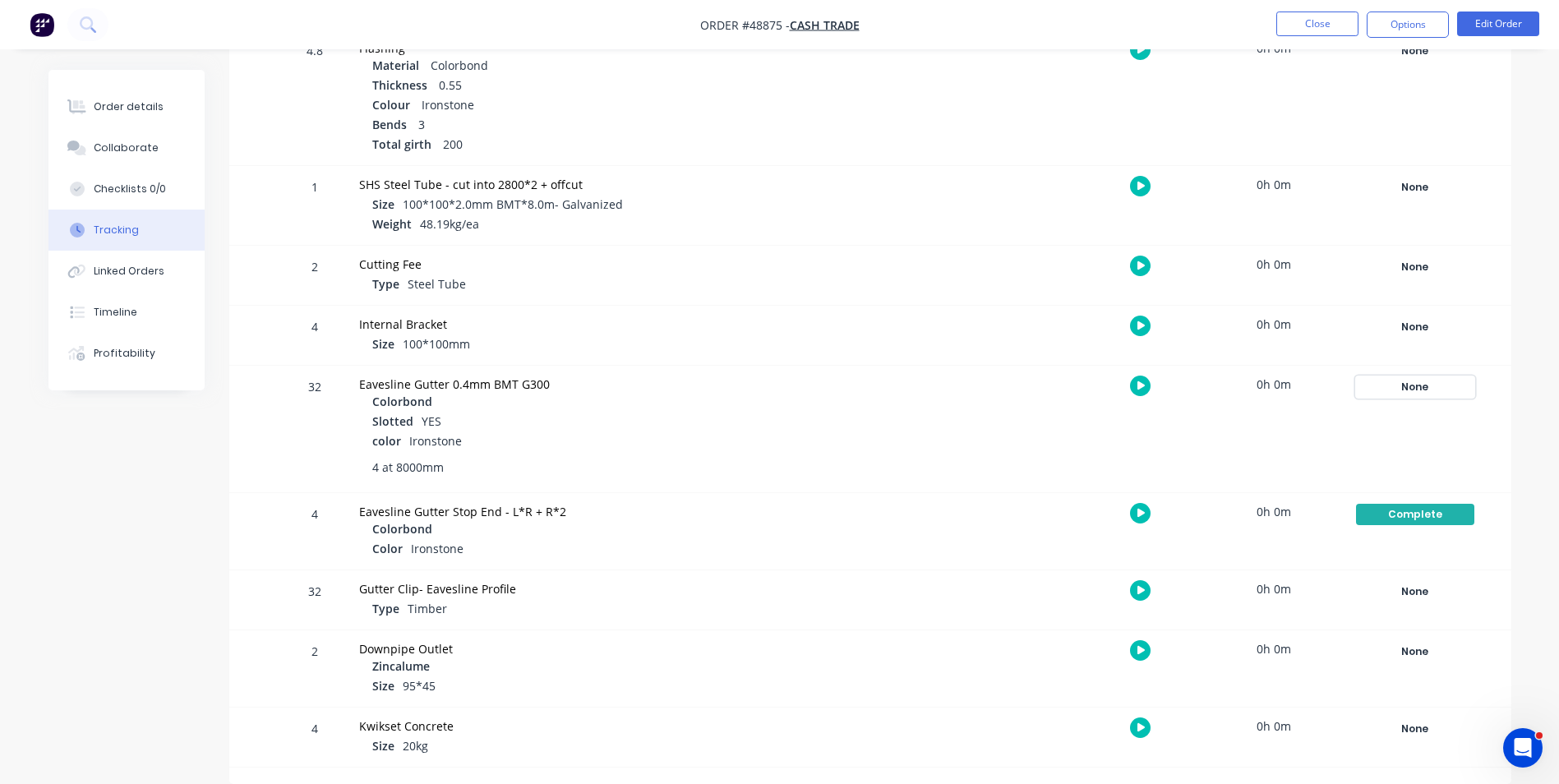
click at [1418, 378] on div "None" at bounding box center [1415, 387] width 119 height 22
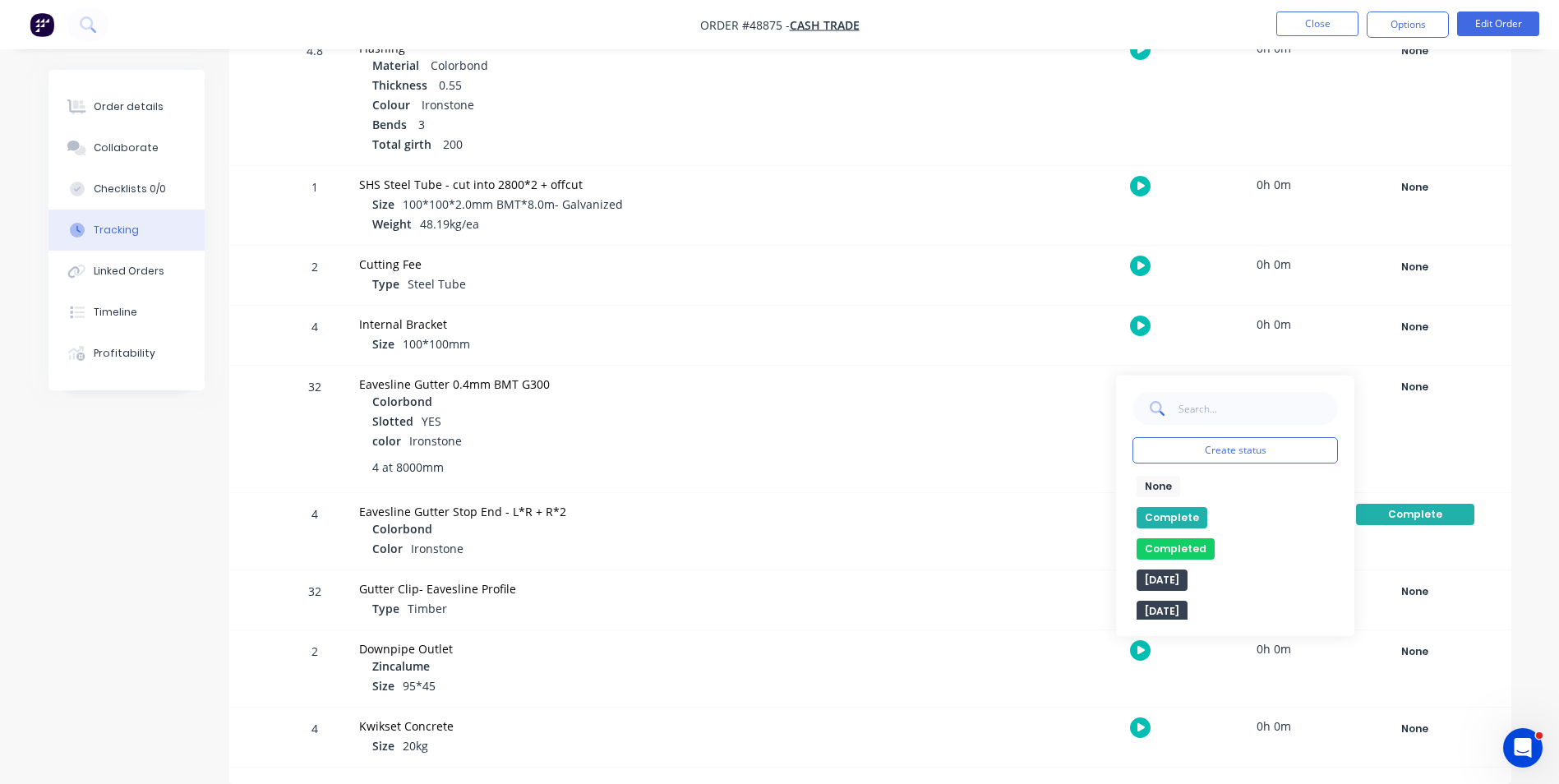
click at [1171, 514] on button "Complete" at bounding box center [1172, 517] width 71 height 22
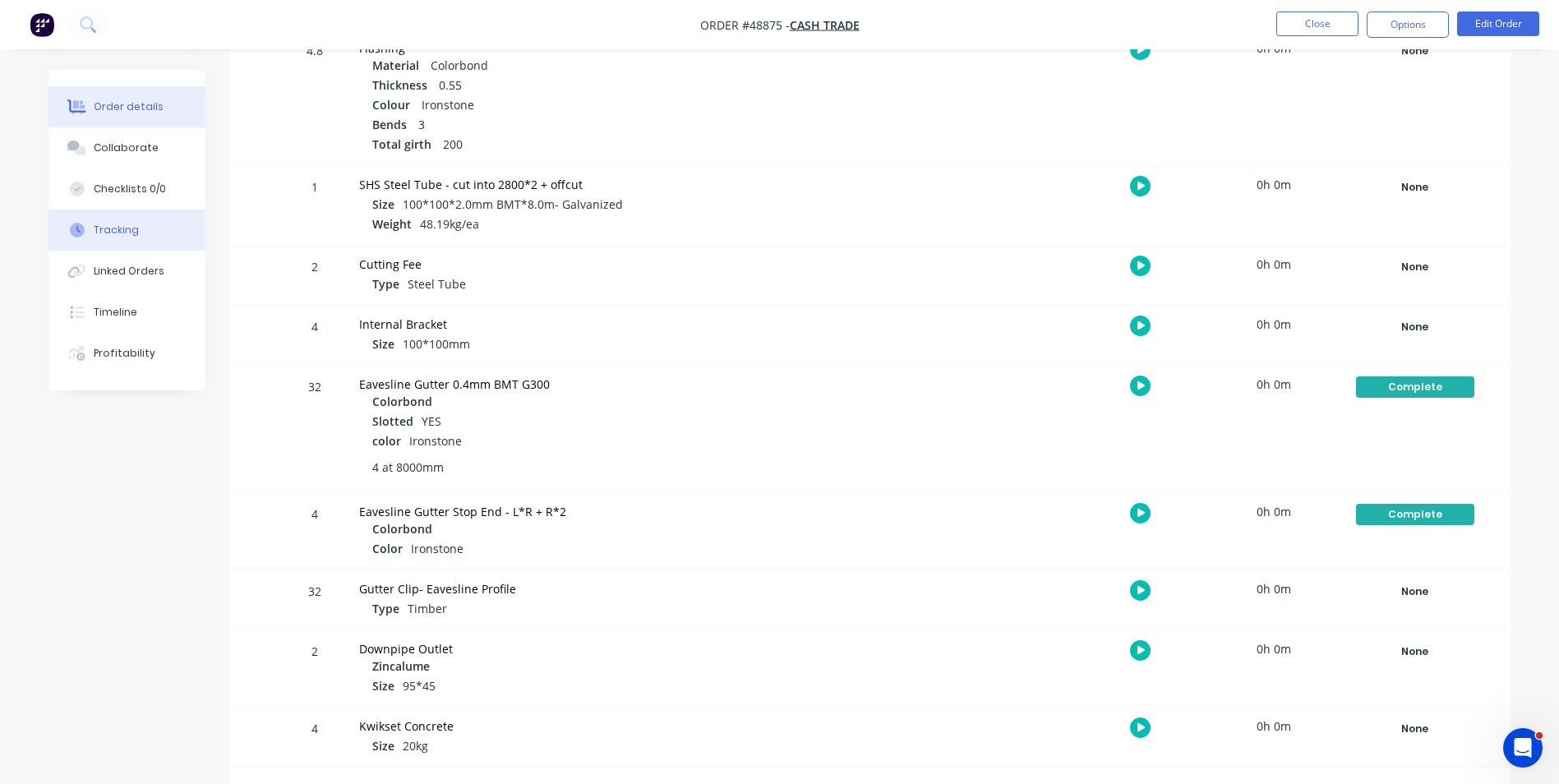
click at [156, 107] on div "Order details" at bounding box center [128, 106] width 70 height 15
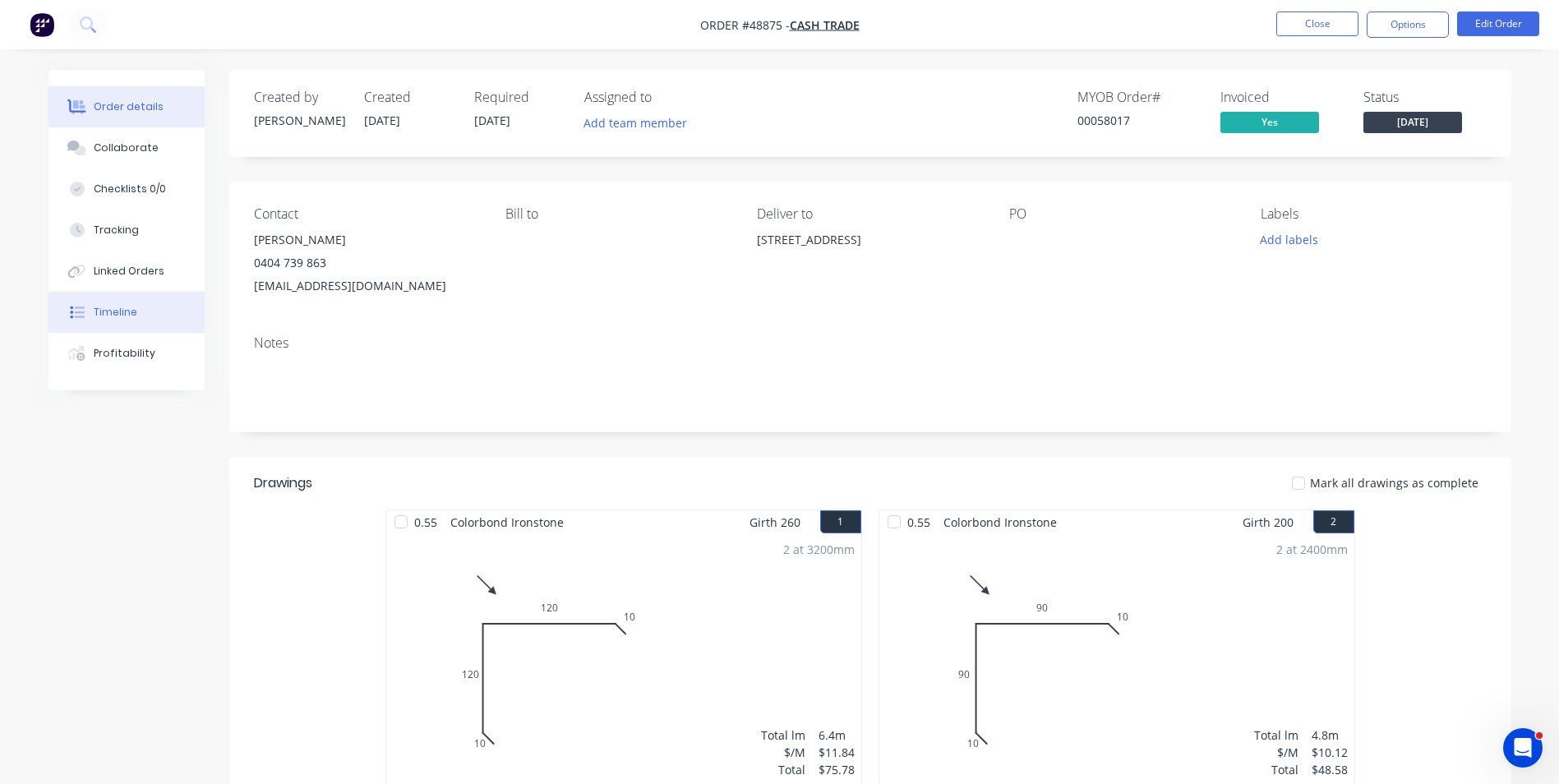
click at [104, 318] on div "Timeline" at bounding box center [116, 312] width 43 height 15
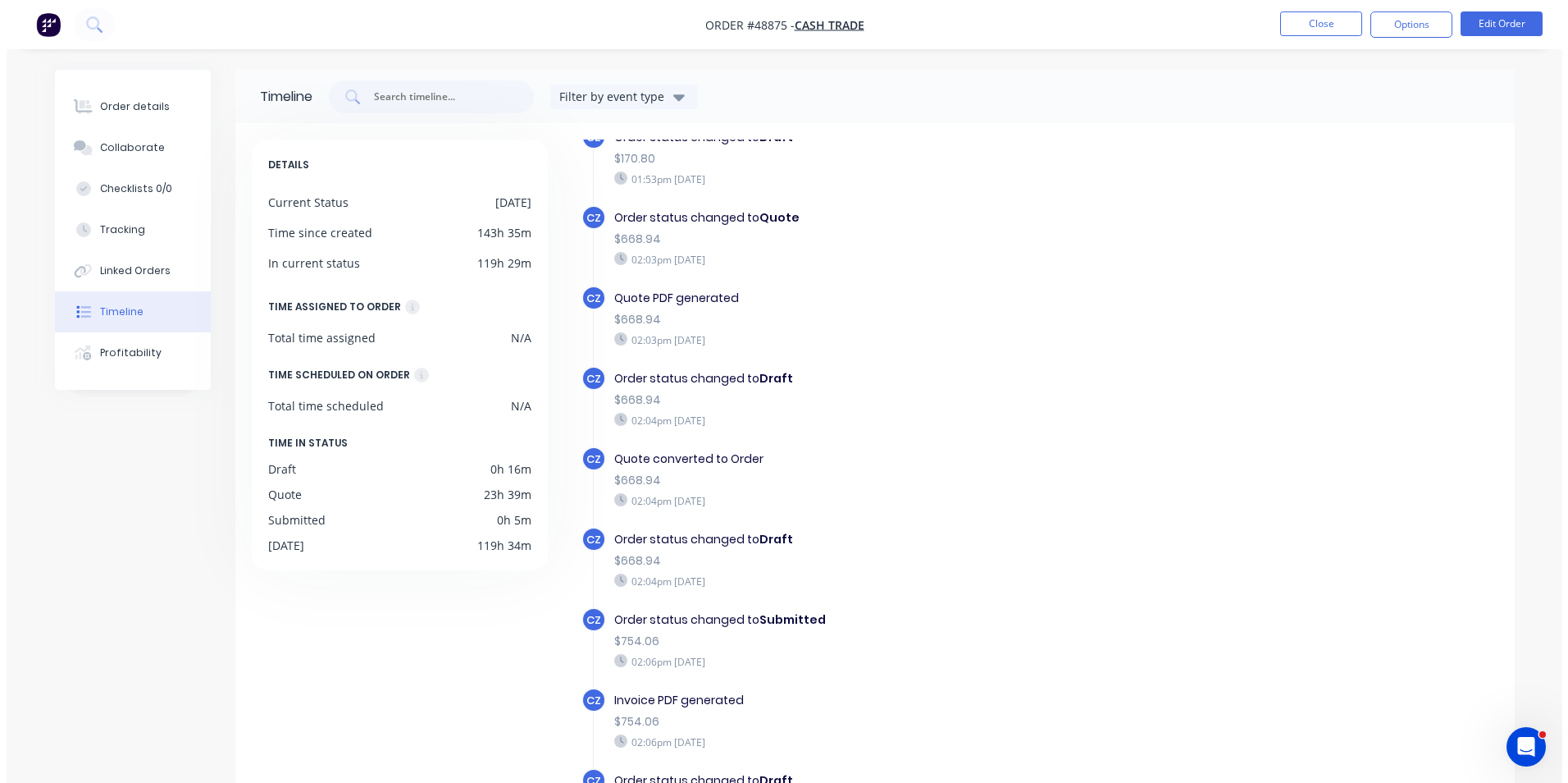
scroll to position [492, 0]
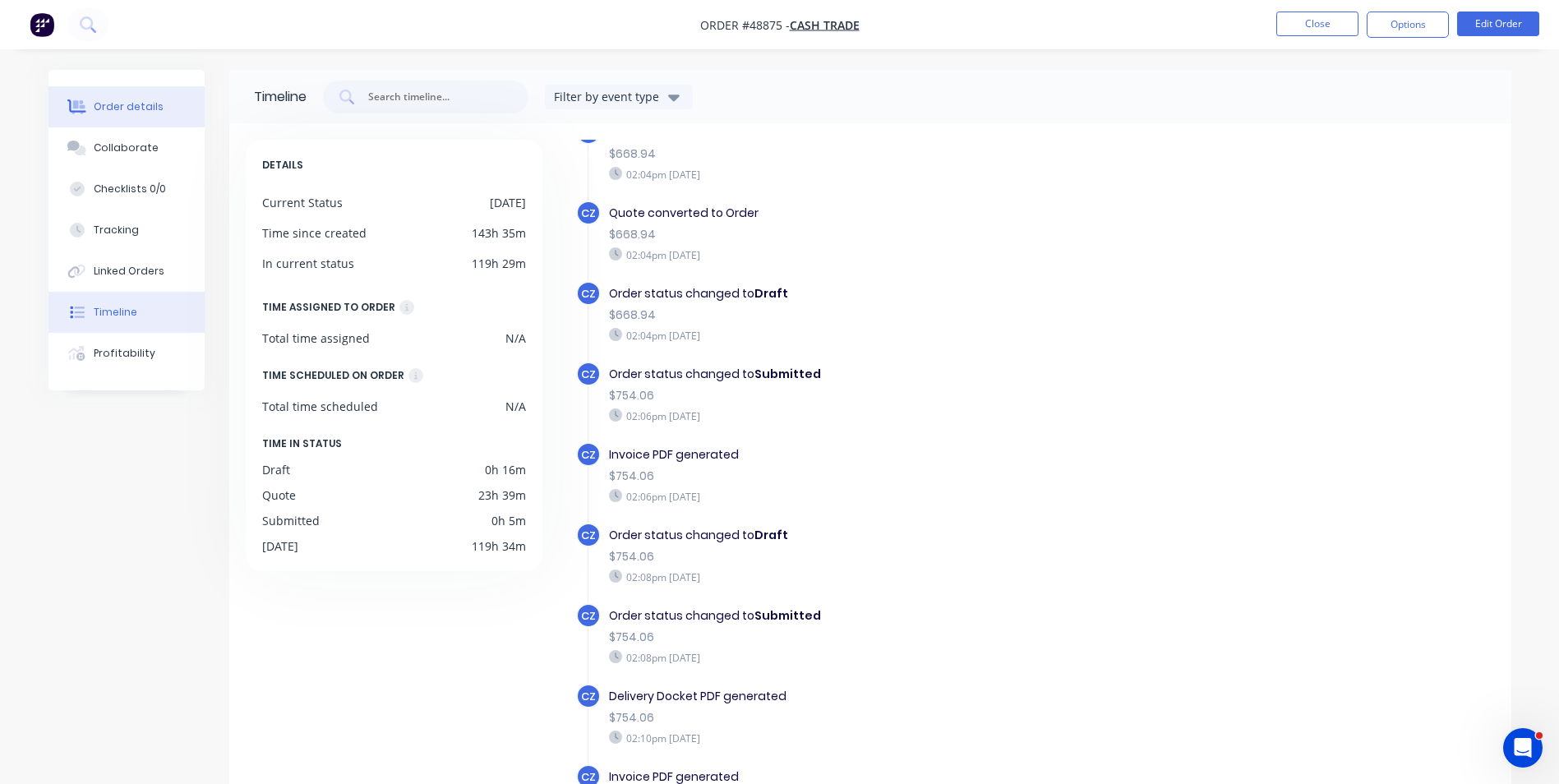
click at [127, 105] on div "Order details" at bounding box center [128, 106] width 70 height 15
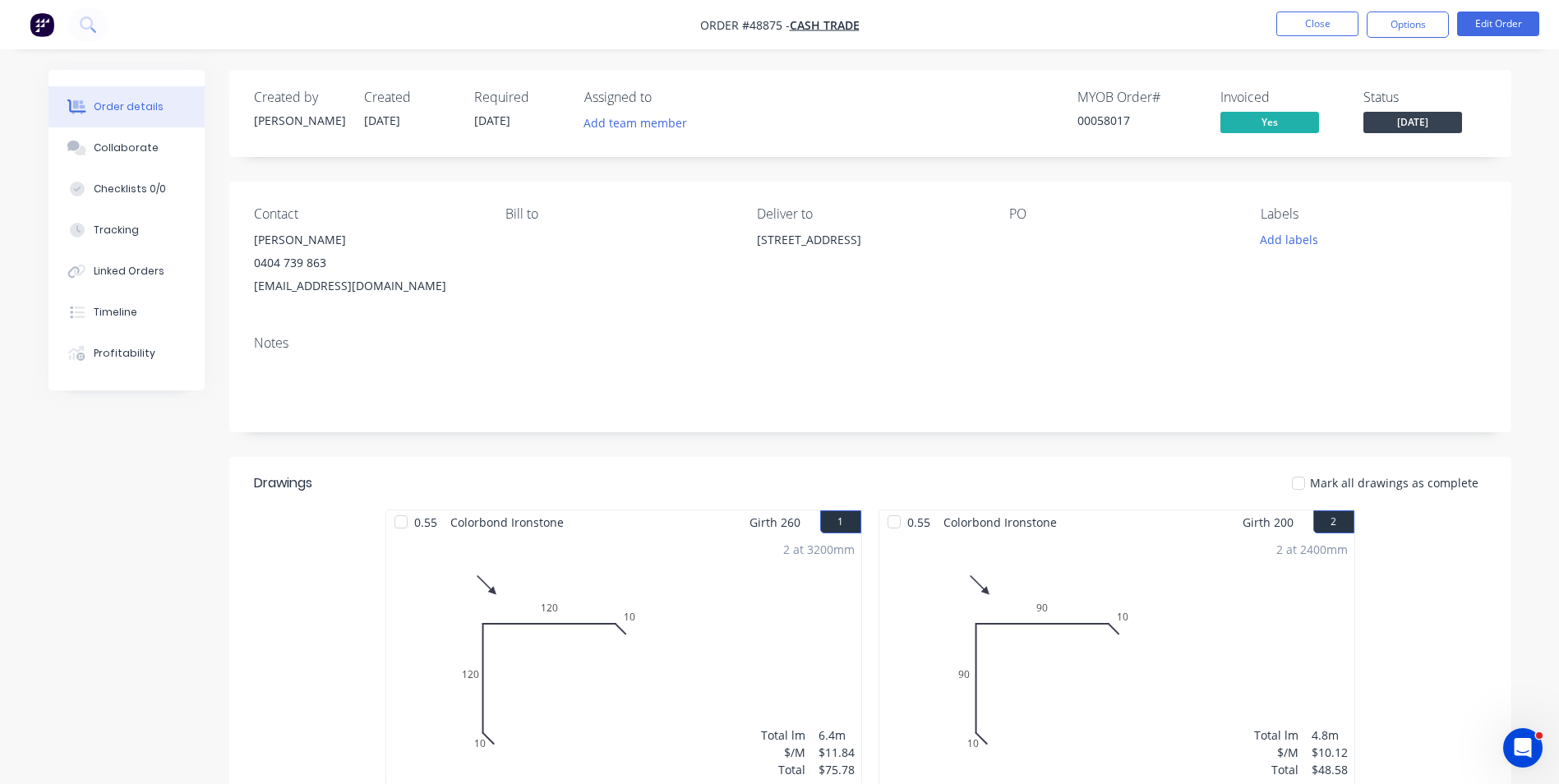
click at [660, 311] on div "Contact Josh 0404 739 863 Jedmondson12@outlook.com Bill to Deliver to 70 Waterw…" at bounding box center [871, 251] width 1282 height 140
click at [1311, 16] on button "Close" at bounding box center [1318, 24] width 82 height 24
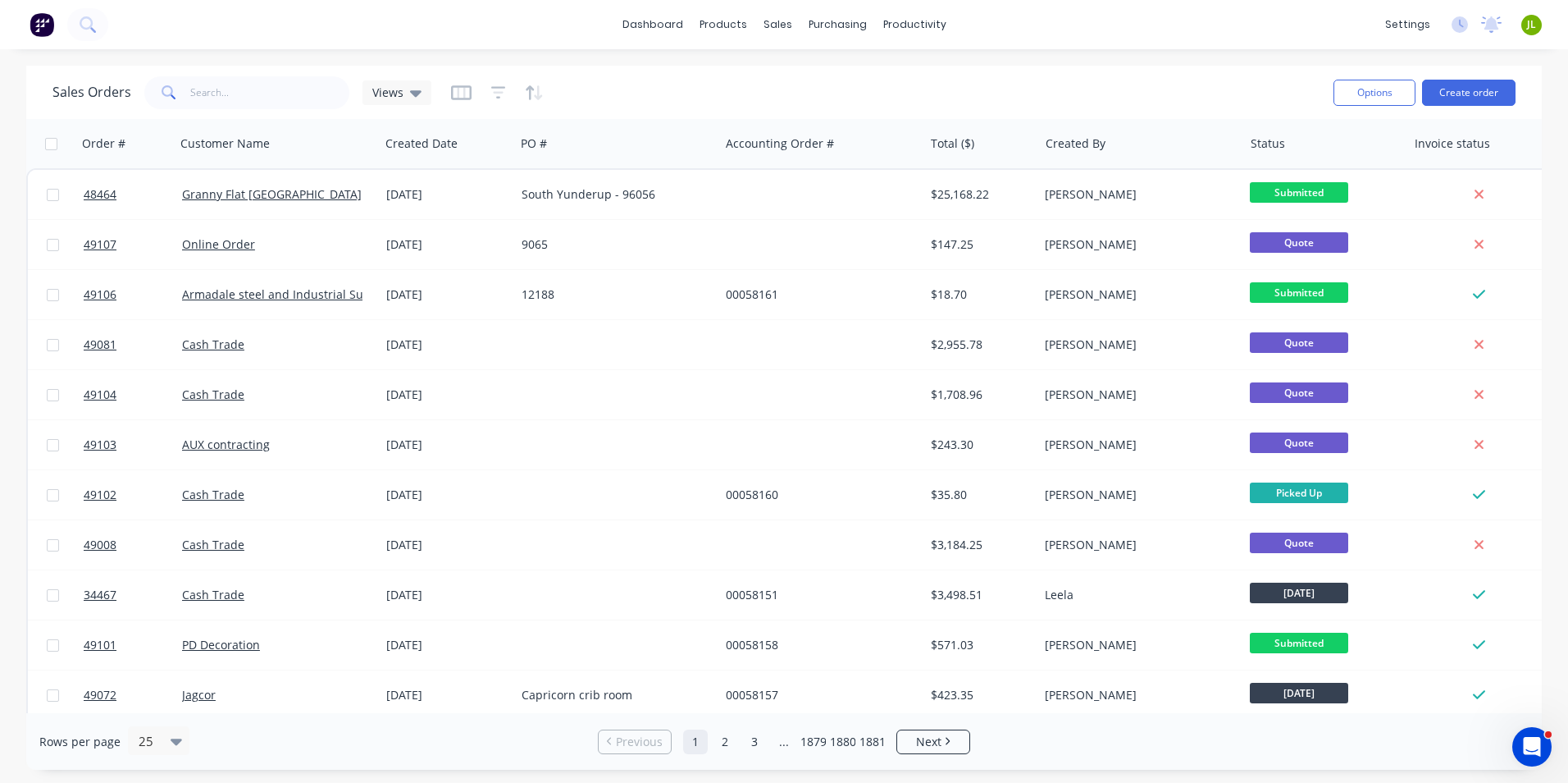
click at [866, 83] on div "Sales Orders Views" at bounding box center [687, 92] width 1268 height 40
click at [856, 114] on div "Suppliers" at bounding box center [872, 111] width 49 height 15
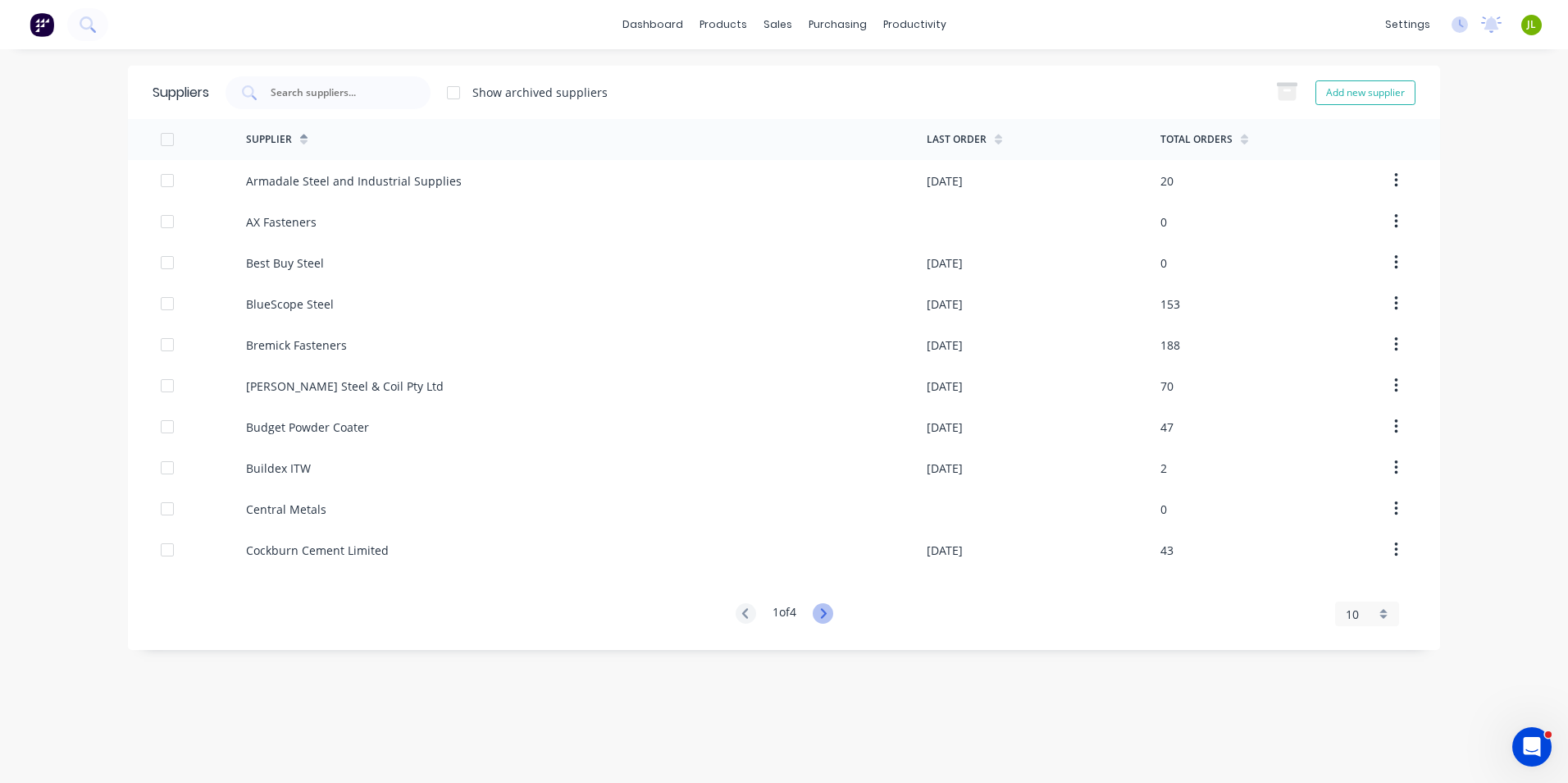
click at [826, 612] on icon at bounding box center [823, 613] width 6 height 10
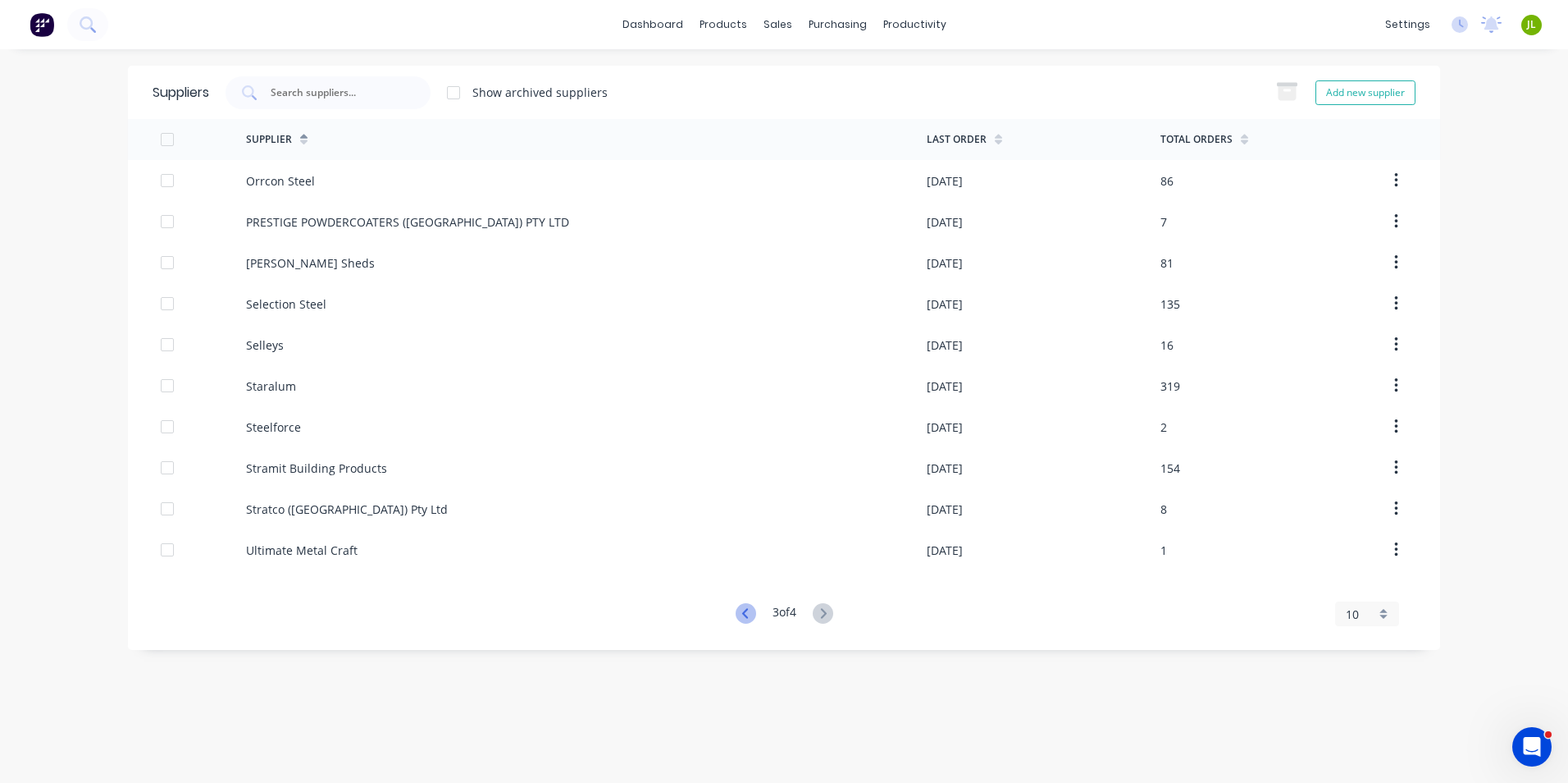
click at [738, 611] on icon at bounding box center [745, 613] width 21 height 21
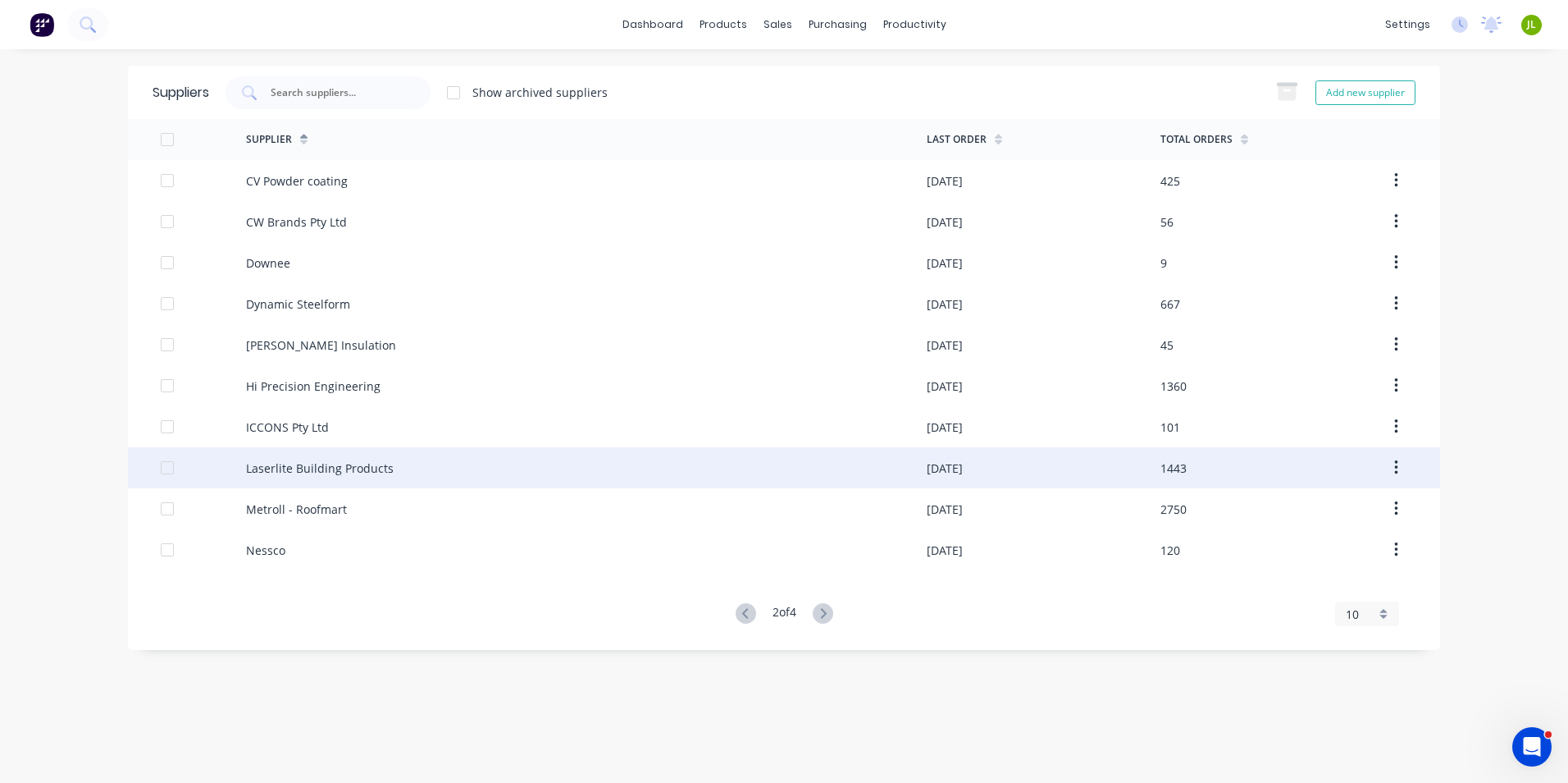
click at [455, 482] on div "Laserlite Building Products" at bounding box center [586, 468] width 681 height 41
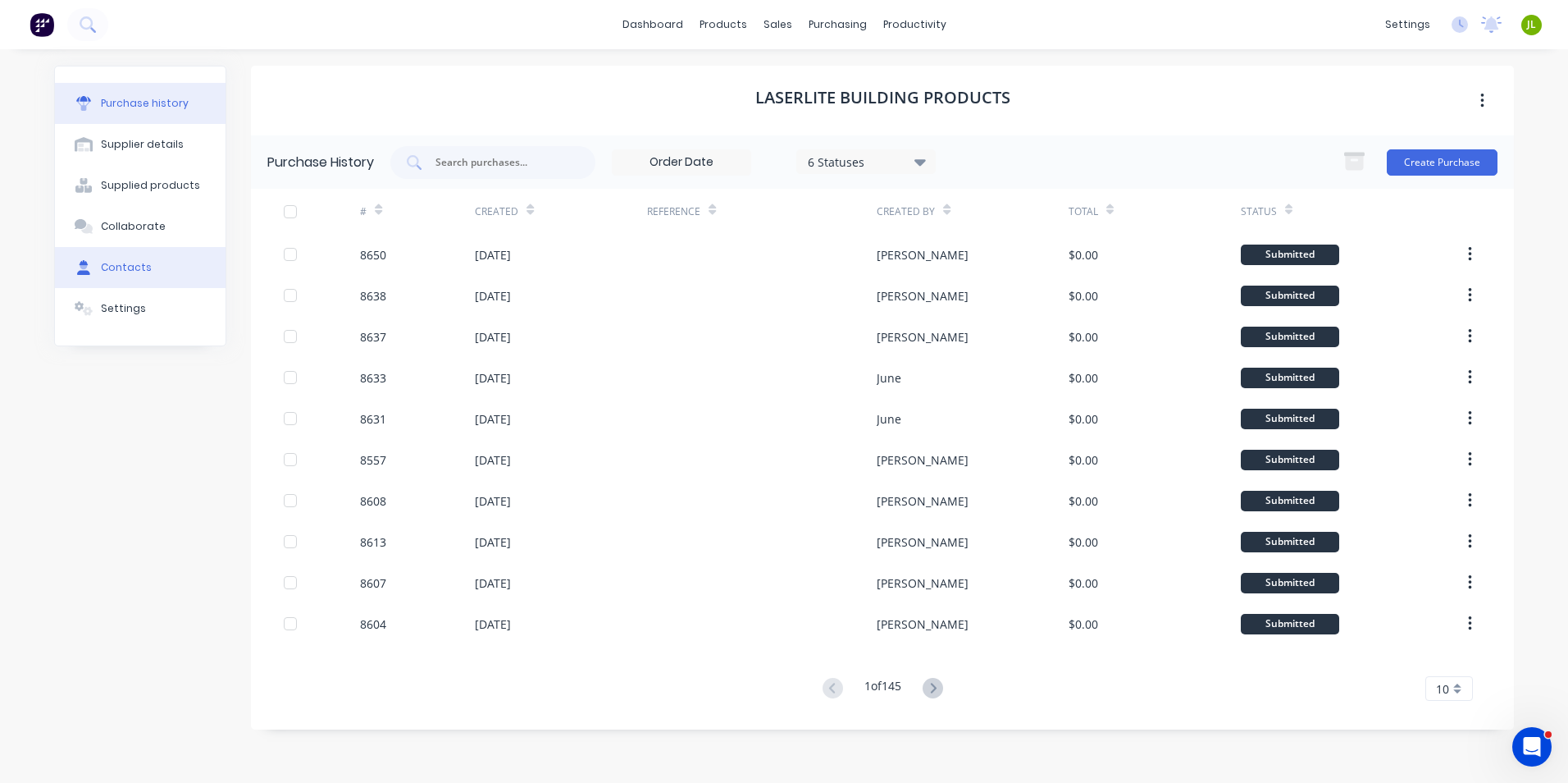
click at [154, 263] on button "Contacts" at bounding box center [140, 267] width 170 height 41
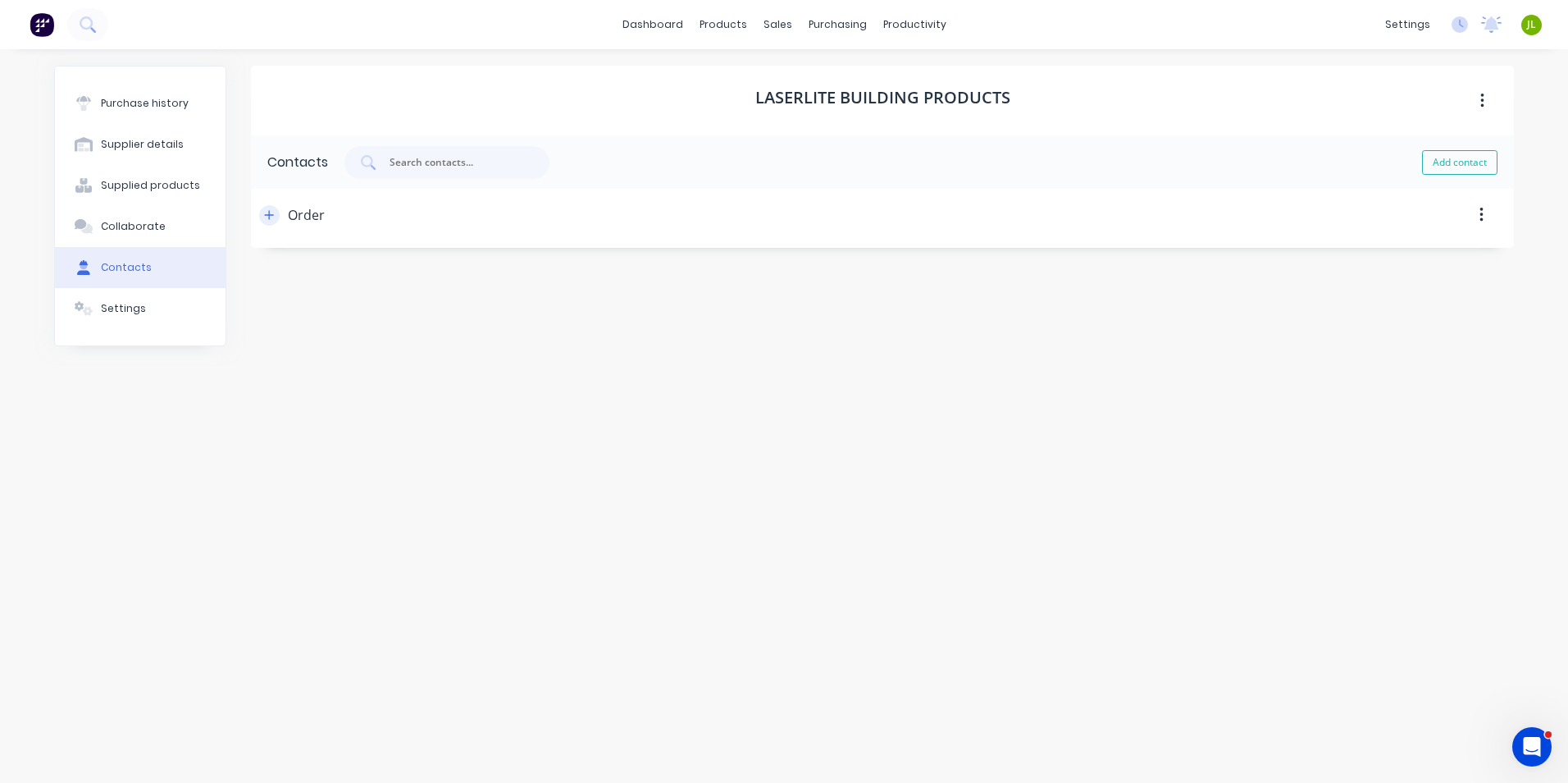
click at [276, 222] on button "button" at bounding box center [269, 215] width 21 height 21
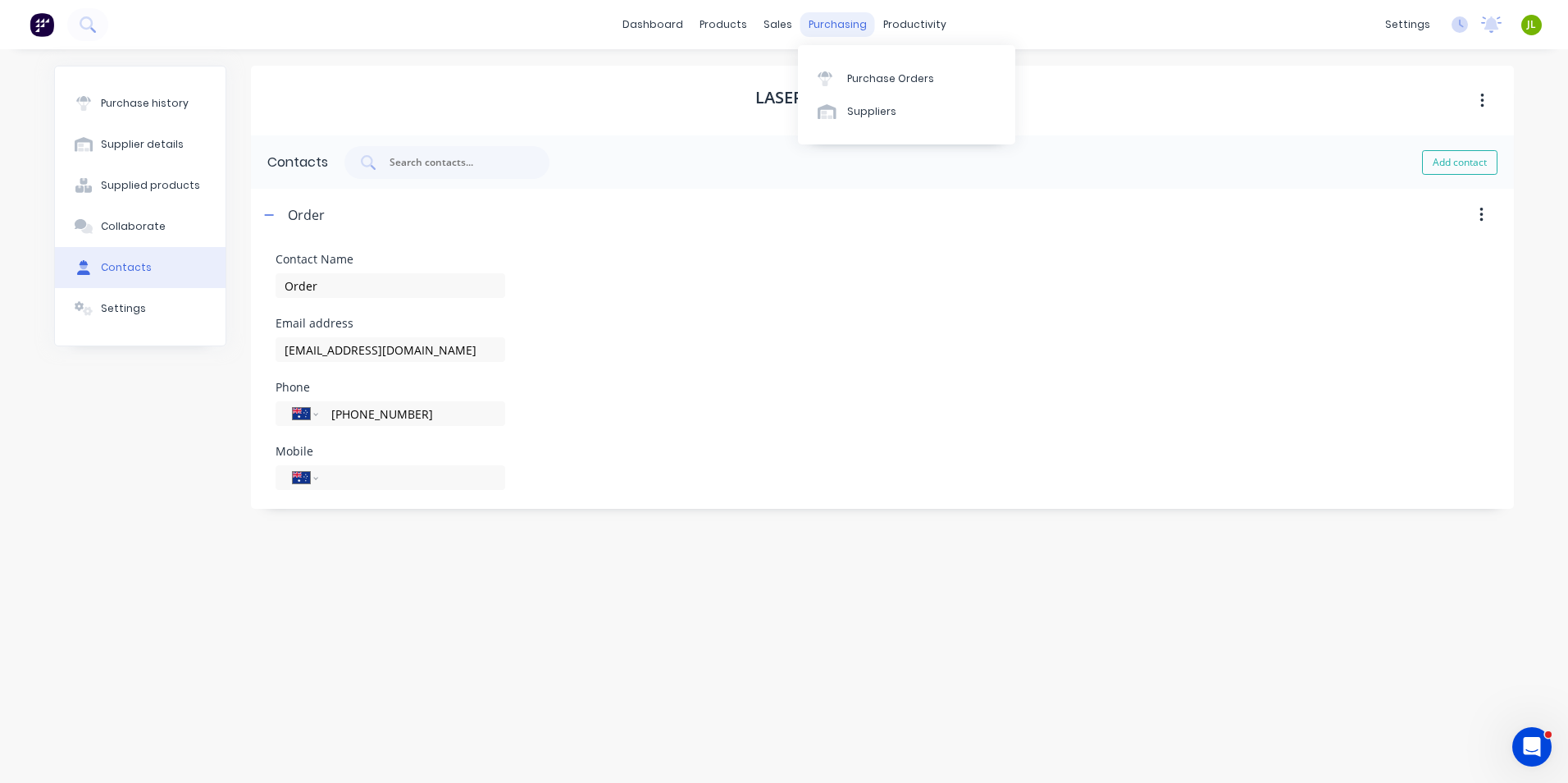
click at [832, 31] on div "purchasing" at bounding box center [837, 24] width 74 height 24
click at [127, 99] on div "Purchase history" at bounding box center [145, 103] width 88 height 15
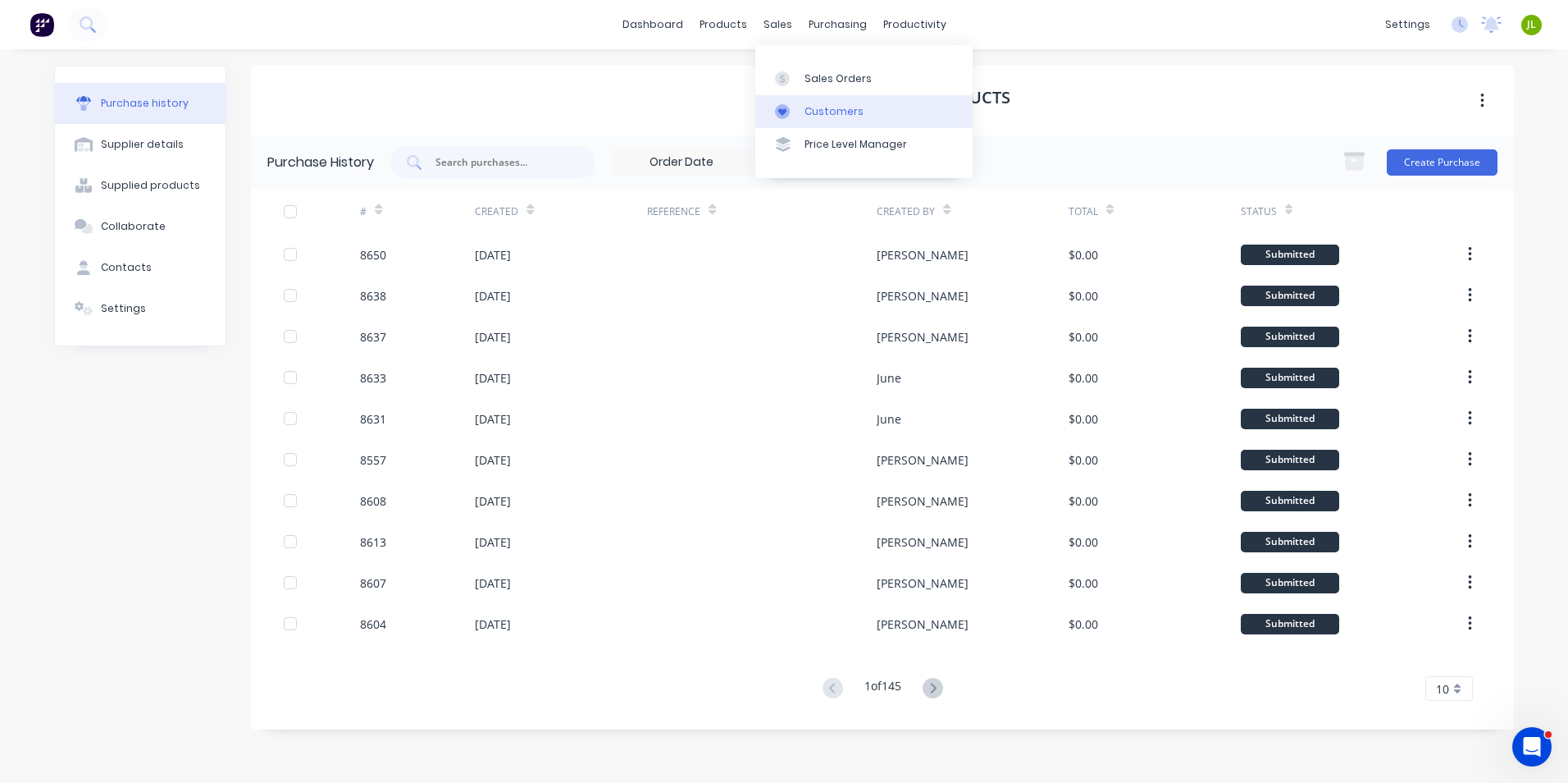
click at [812, 115] on div "Customers" at bounding box center [833, 111] width 59 height 15
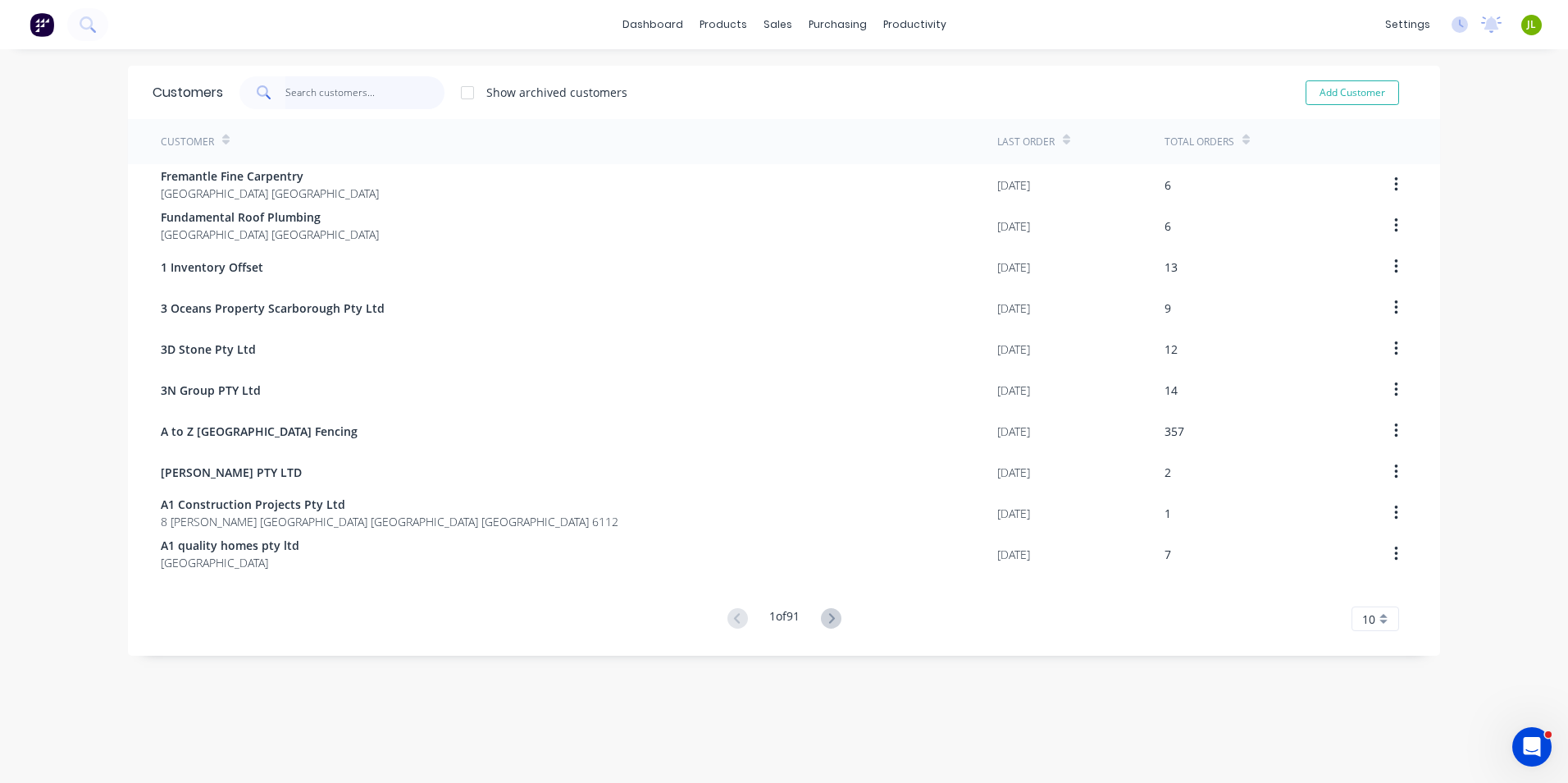
click at [368, 89] on input "text" at bounding box center [365, 93] width 159 height 33
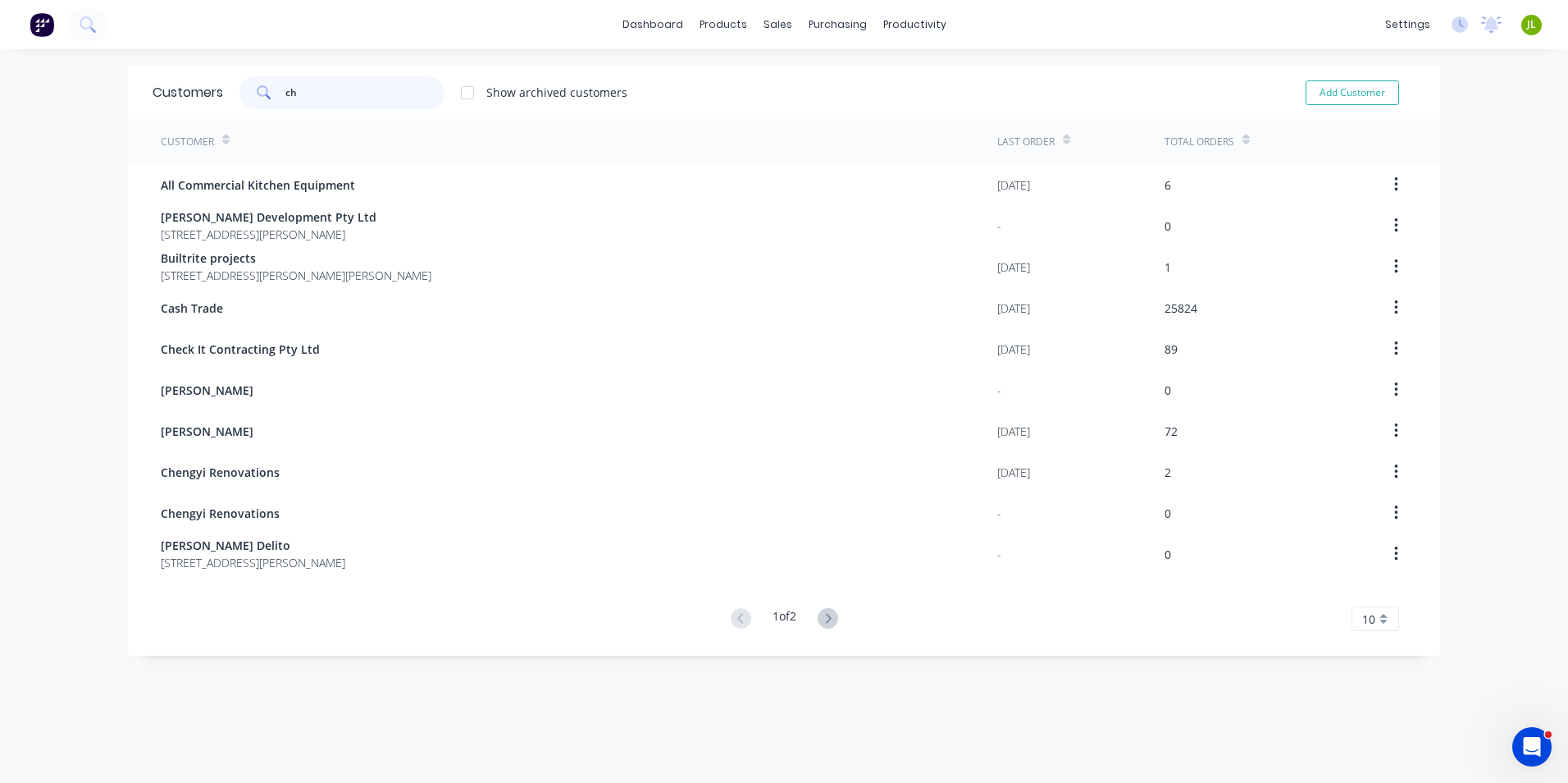
type input "c"
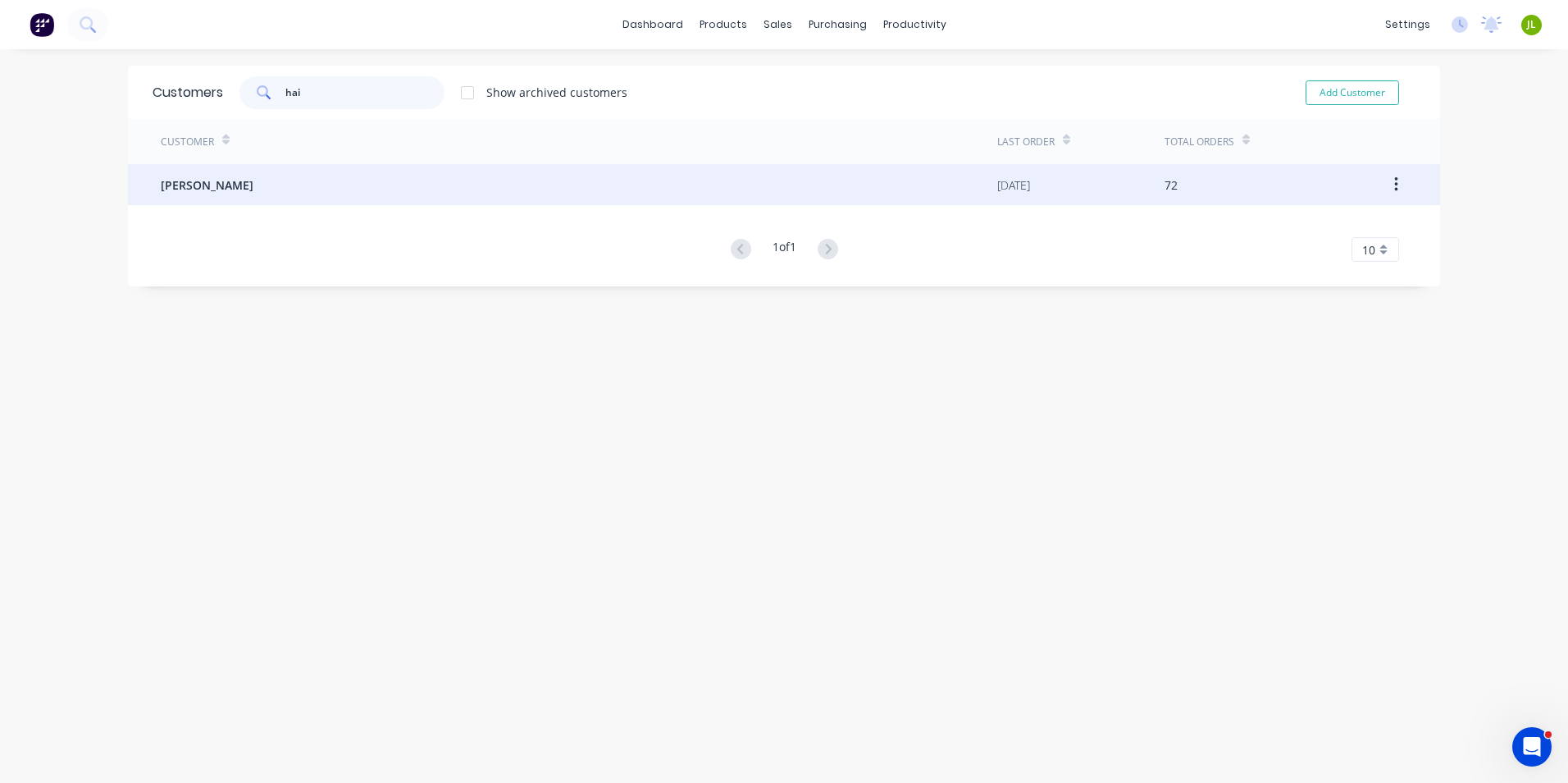
type input "hai"
click at [266, 174] on div "Chenghai Lin" at bounding box center [578, 185] width 836 height 41
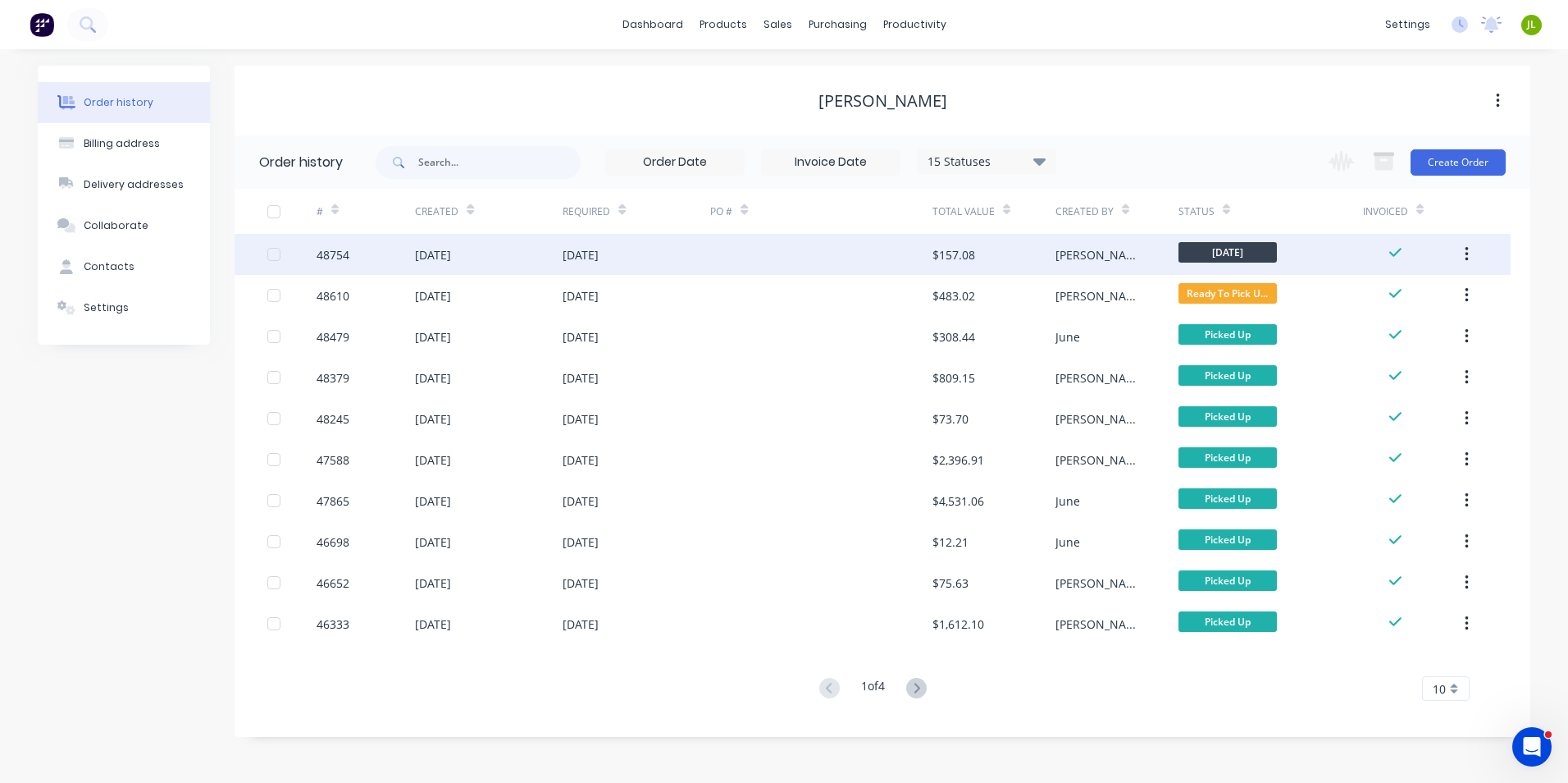
click at [864, 266] on div at bounding box center [821, 254] width 221 height 41
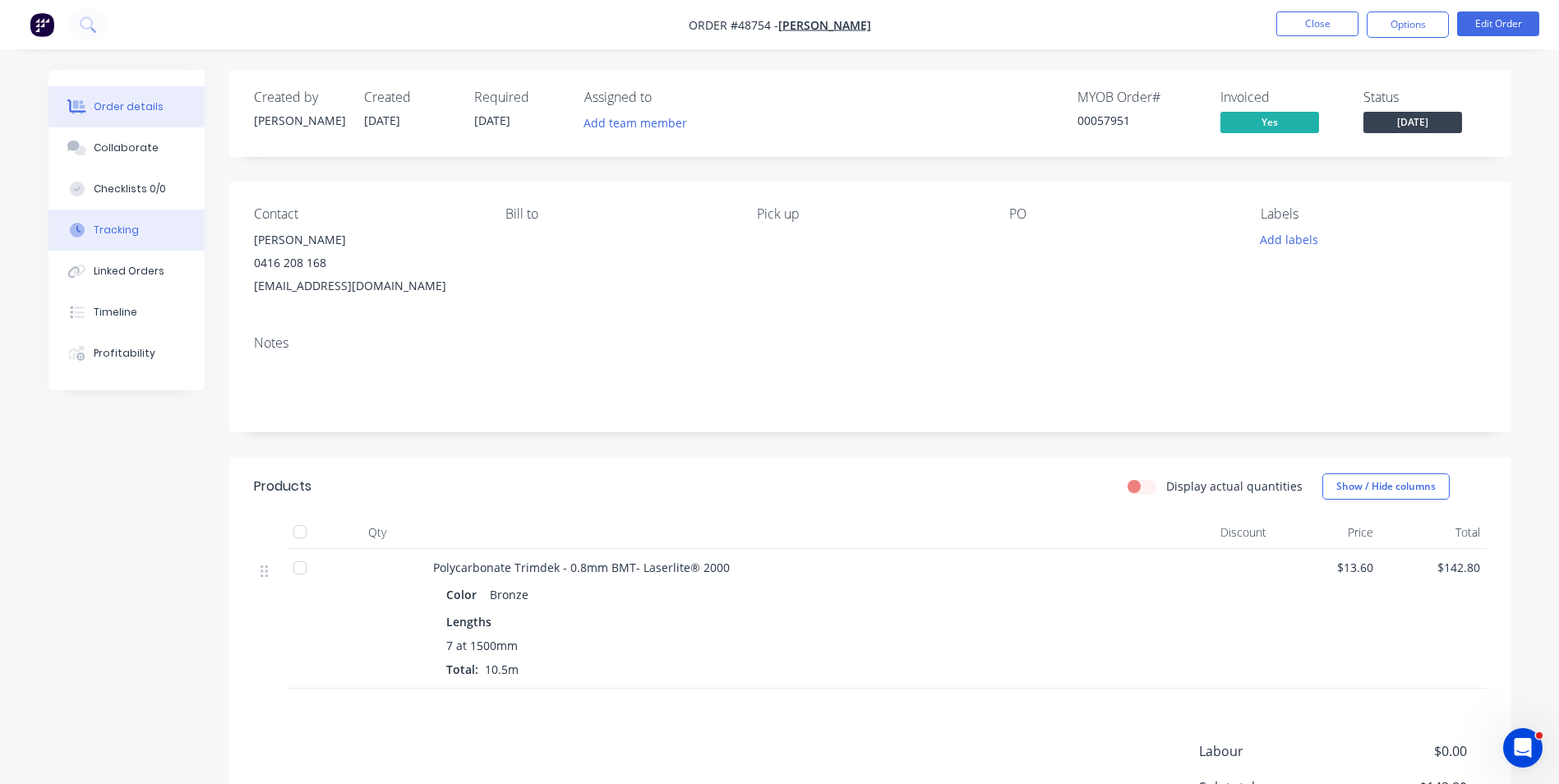
click at [133, 236] on div "Tracking" at bounding box center [117, 229] width 45 height 15
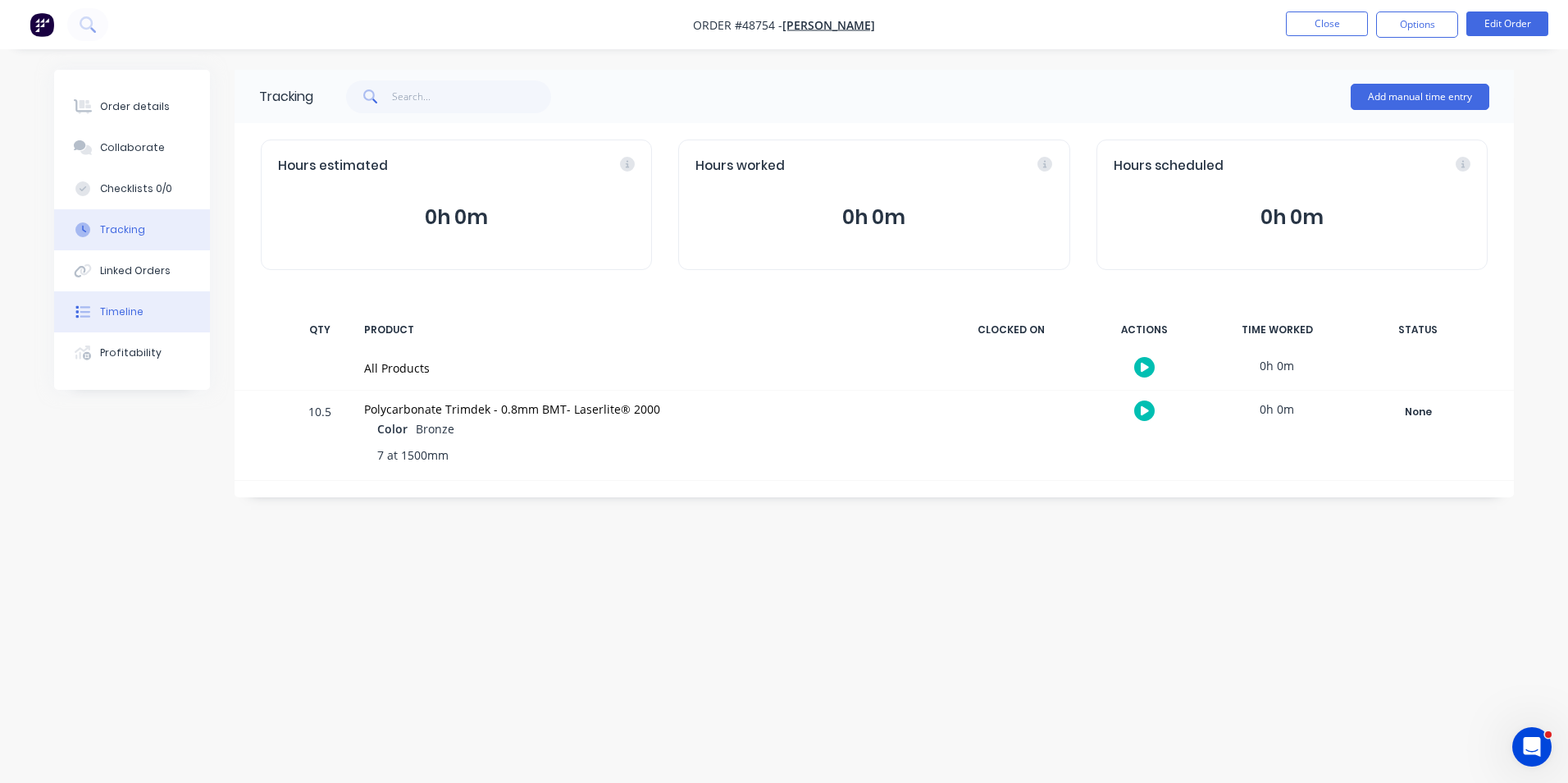
click at [110, 308] on div "Timeline" at bounding box center [121, 311] width 43 height 15
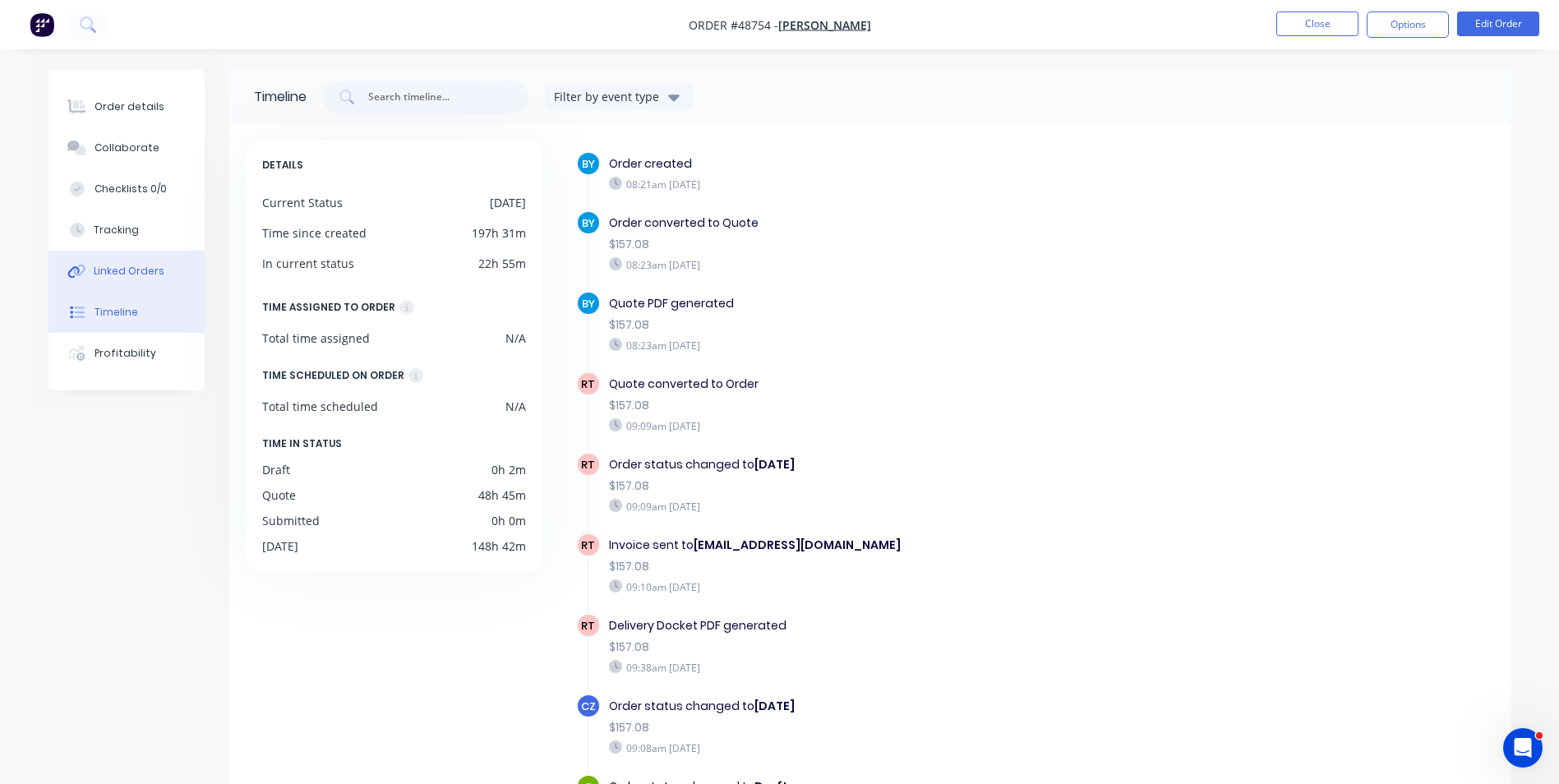
click at [134, 280] on button "Linked Orders" at bounding box center [126, 271] width 156 height 41
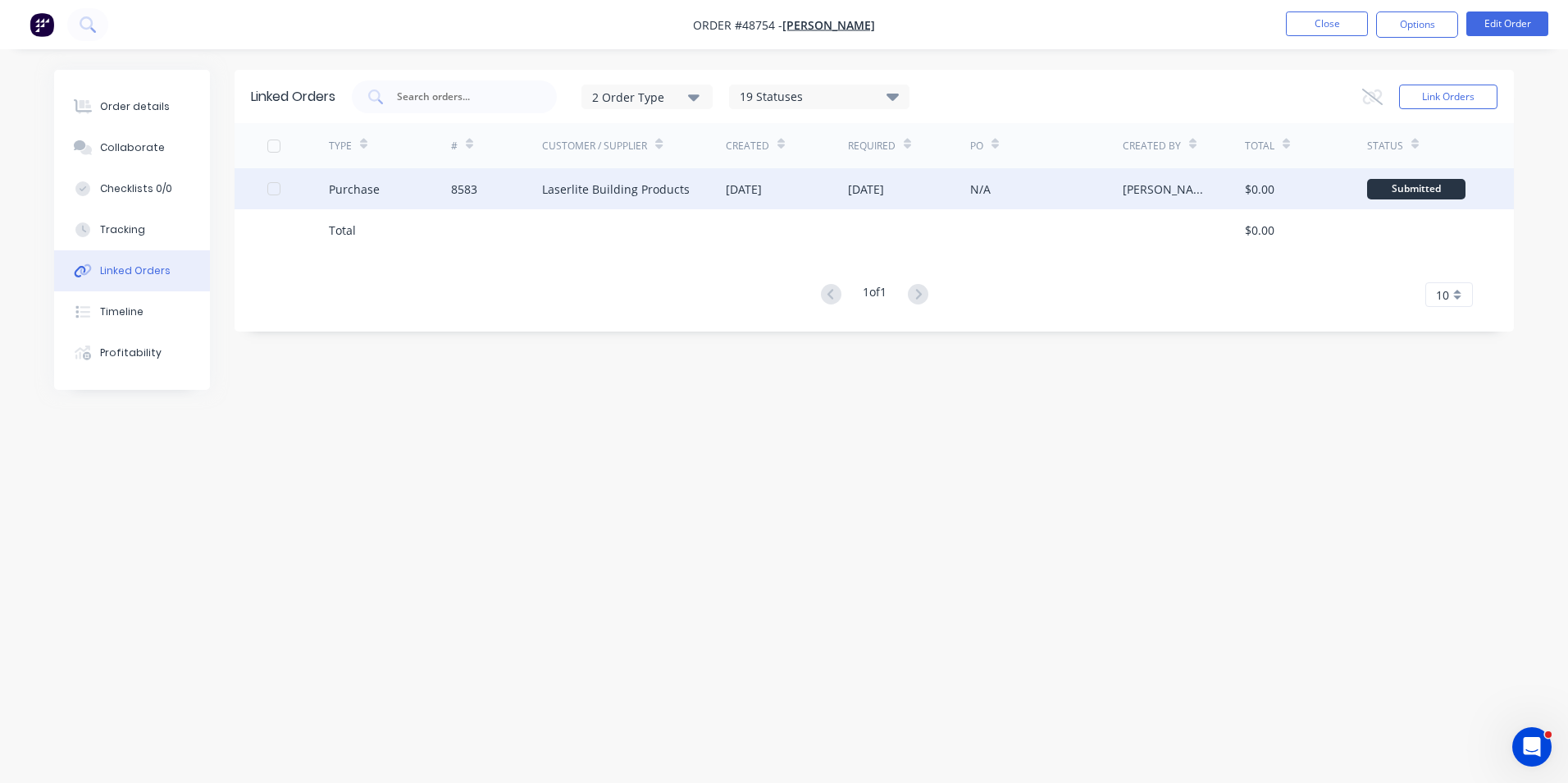
click at [547, 193] on div "Laserlite Building Products" at bounding box center [615, 189] width 148 height 18
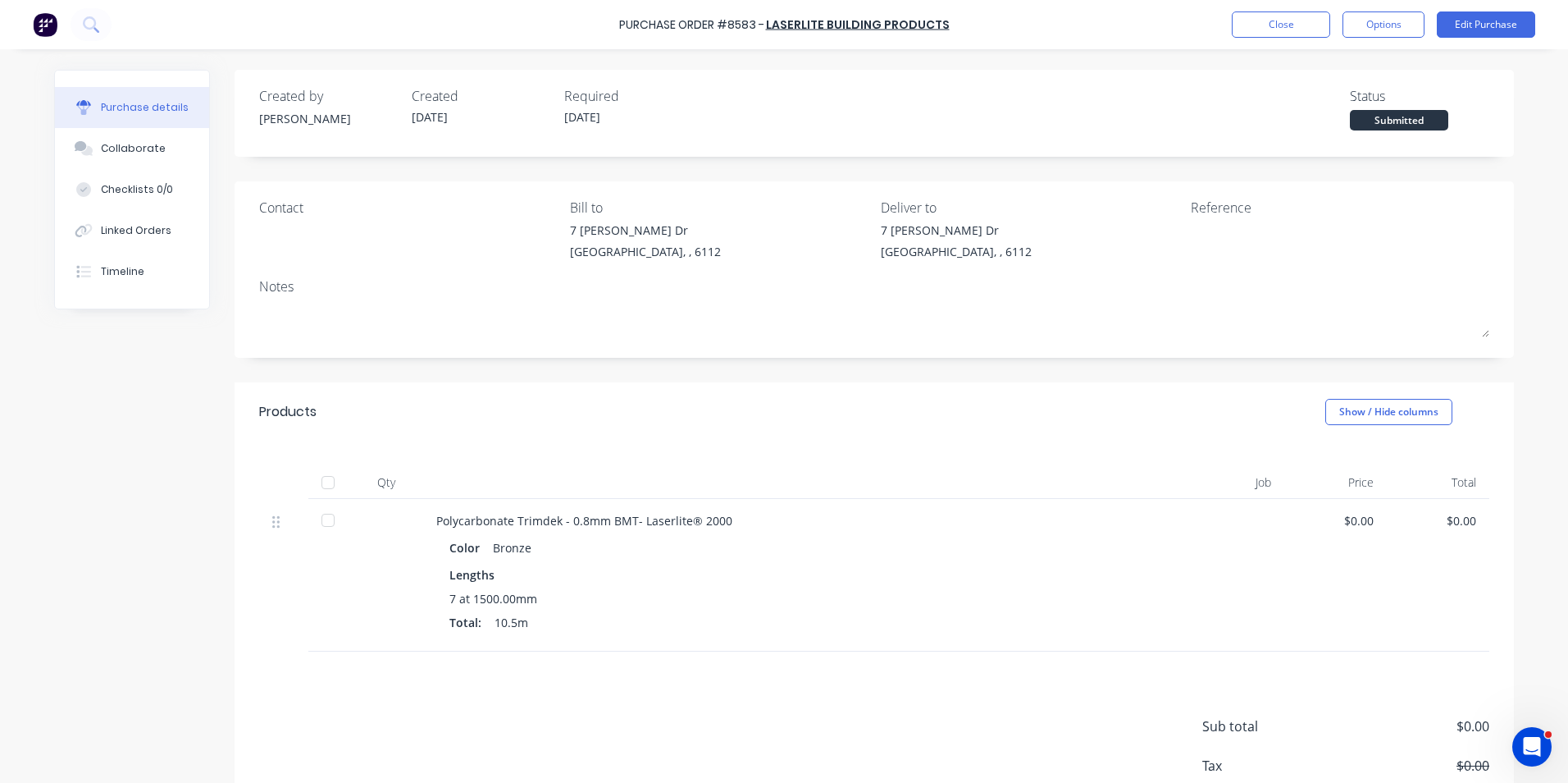
click at [768, 110] on div "Created by Rachel Created 04/09/25 Required 08/09/25 Status Submitted" at bounding box center [874, 108] width 1230 height 44
click at [1277, 38] on div "Purchase Order #8583 - Laserlite Building Products Close Options Edit Purchase" at bounding box center [784, 24] width 1568 height 49
click at [1277, 26] on button "Close" at bounding box center [1280, 24] width 99 height 26
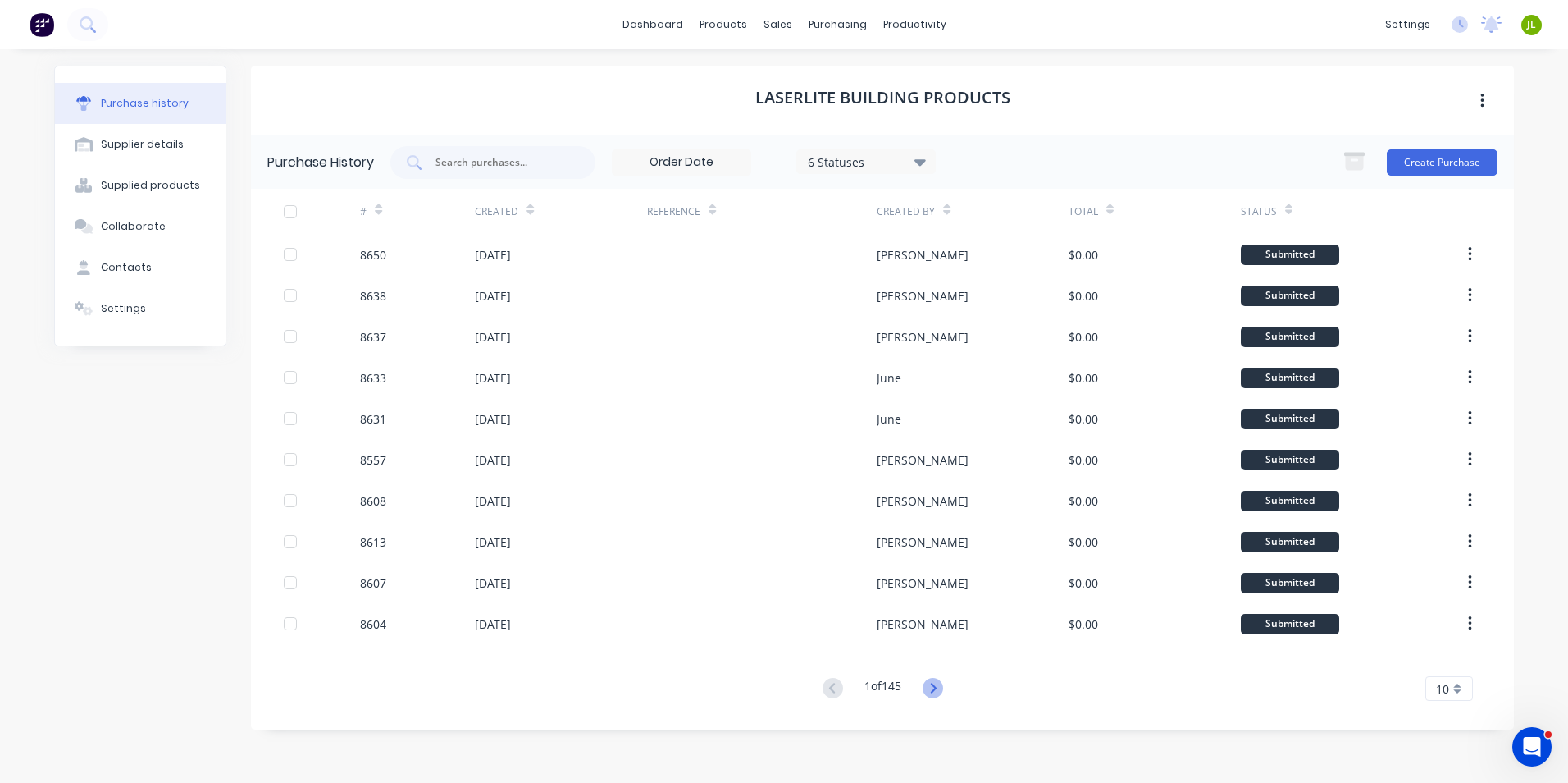
click at [936, 692] on icon at bounding box center [932, 687] width 21 height 21
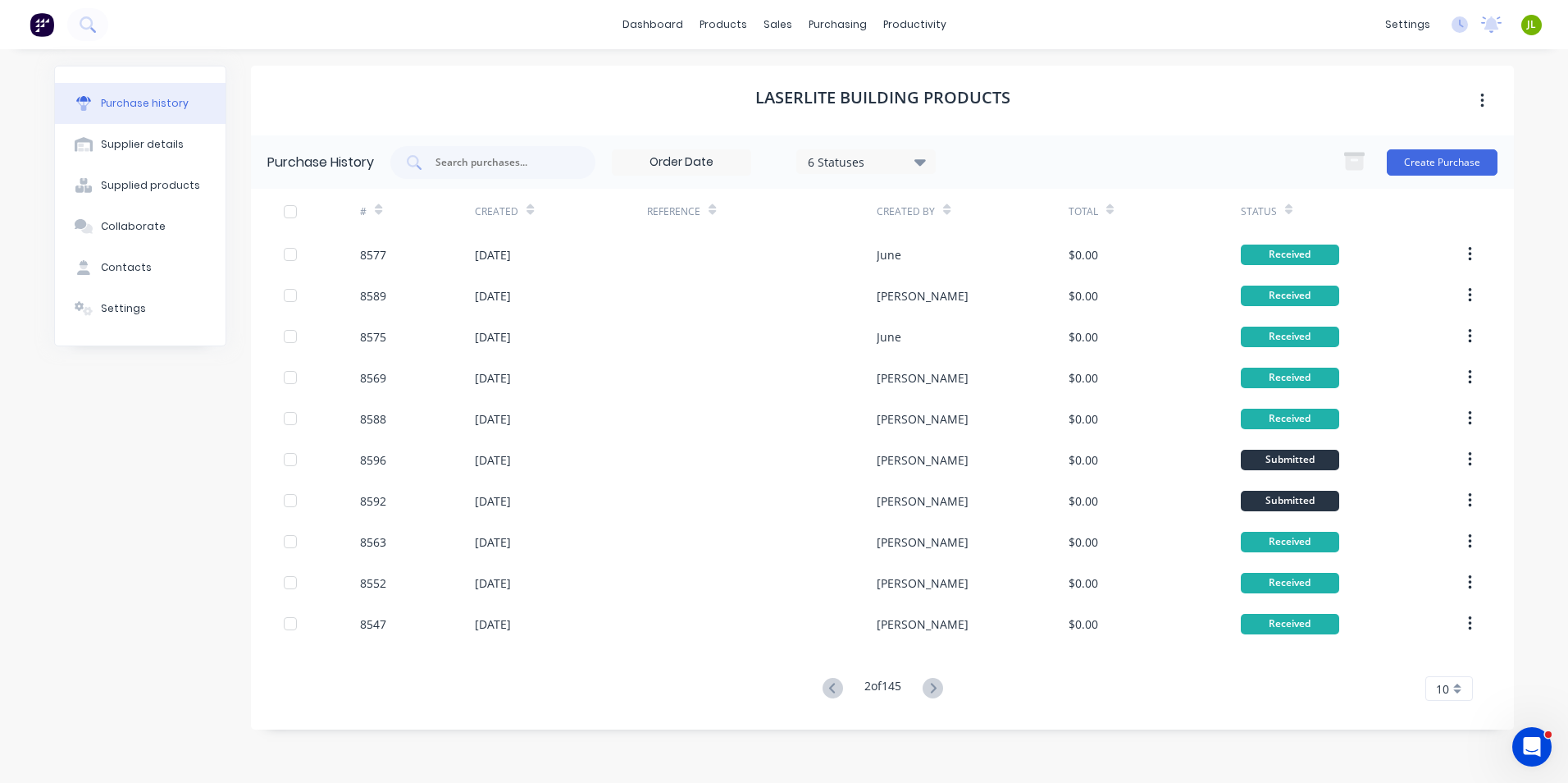
click at [874, 174] on div "6 Statuses" at bounding box center [866, 162] width 140 height 26
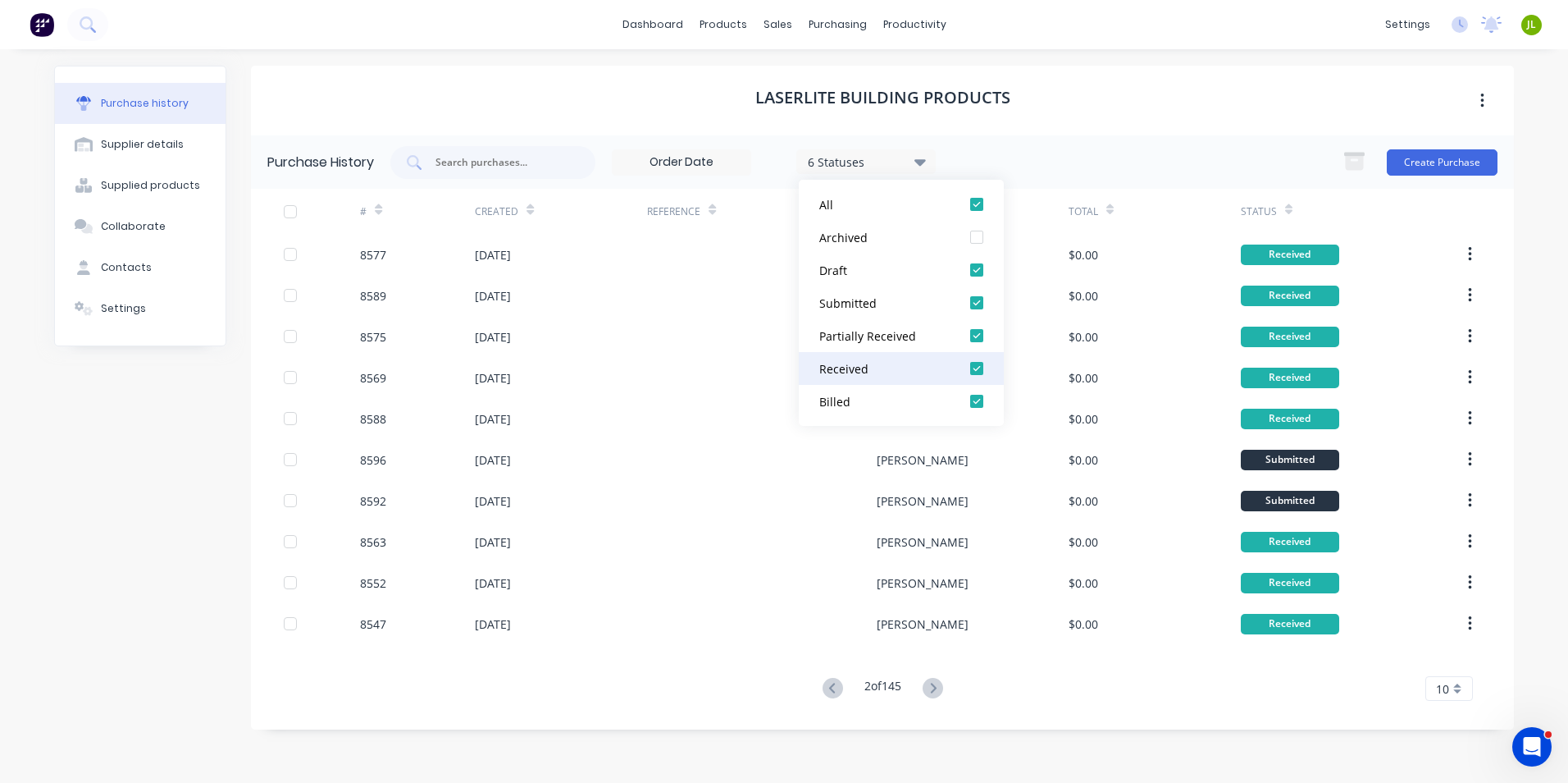
click at [913, 355] on button "Received" at bounding box center [901, 369] width 205 height 33
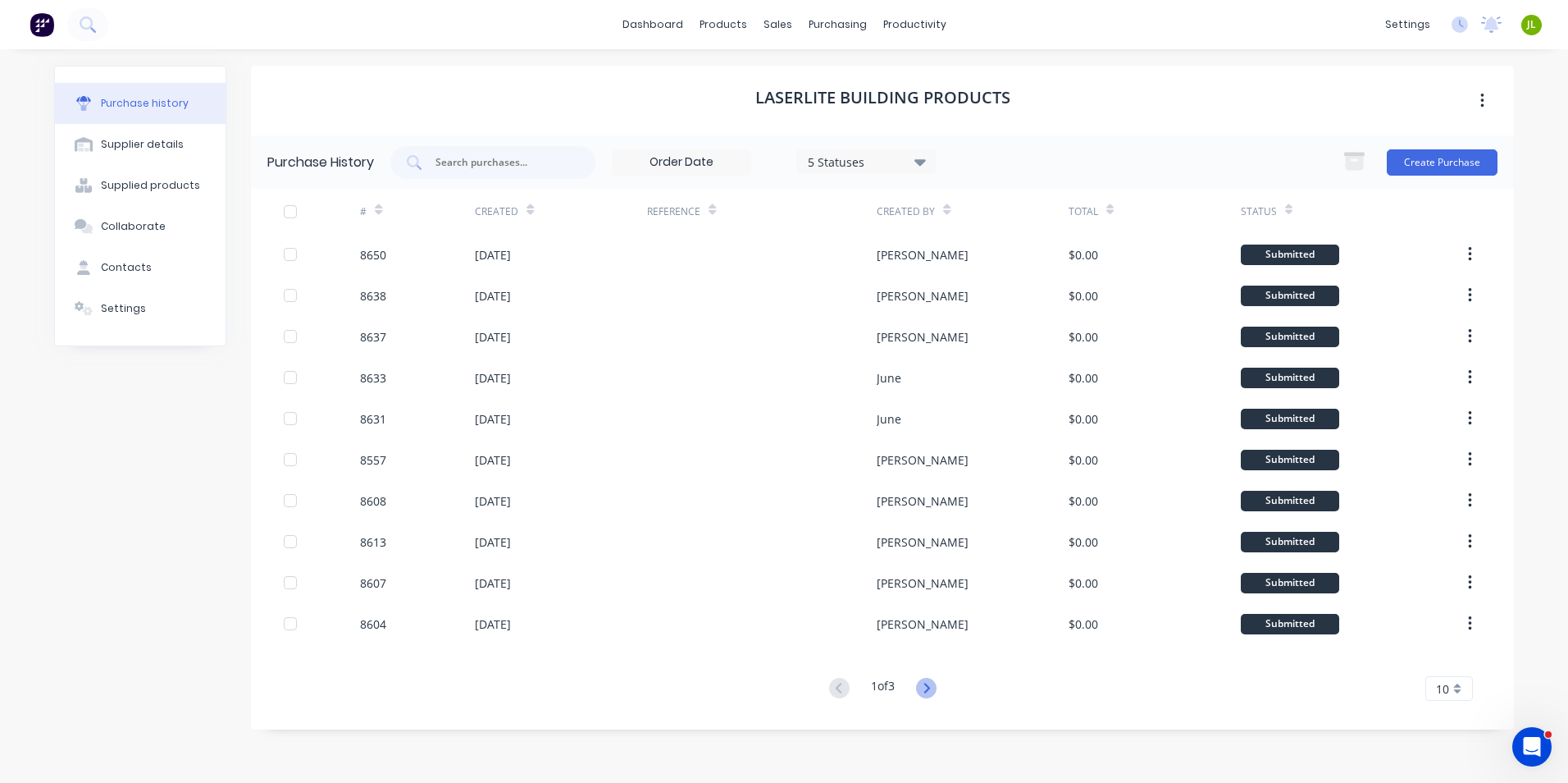
click at [925, 689] on icon at bounding box center [925, 687] width 21 height 21
click at [833, 699] on button at bounding box center [838, 689] width 30 height 23
click at [935, 687] on icon at bounding box center [925, 687] width 21 height 21
click at [844, 692] on icon at bounding box center [838, 687] width 21 height 21
click at [929, 691] on icon at bounding box center [926, 687] width 6 height 10
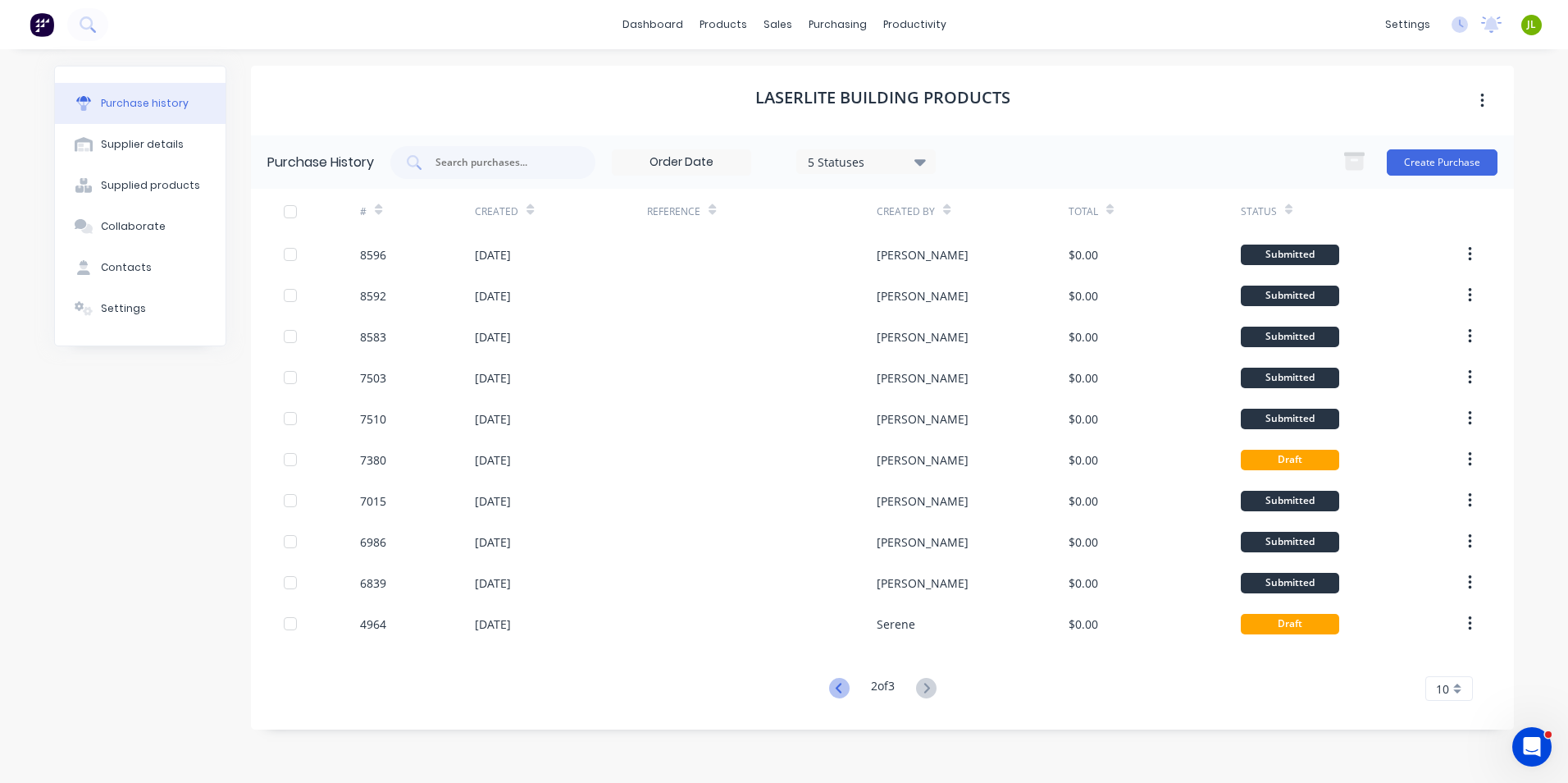
click at [840, 689] on icon at bounding box center [838, 687] width 21 height 21
click at [725, 733] on div "Laserlite Building Products Purchase History 5 Statuses 5 Statuses Create Purch…" at bounding box center [882, 407] width 1263 height 684
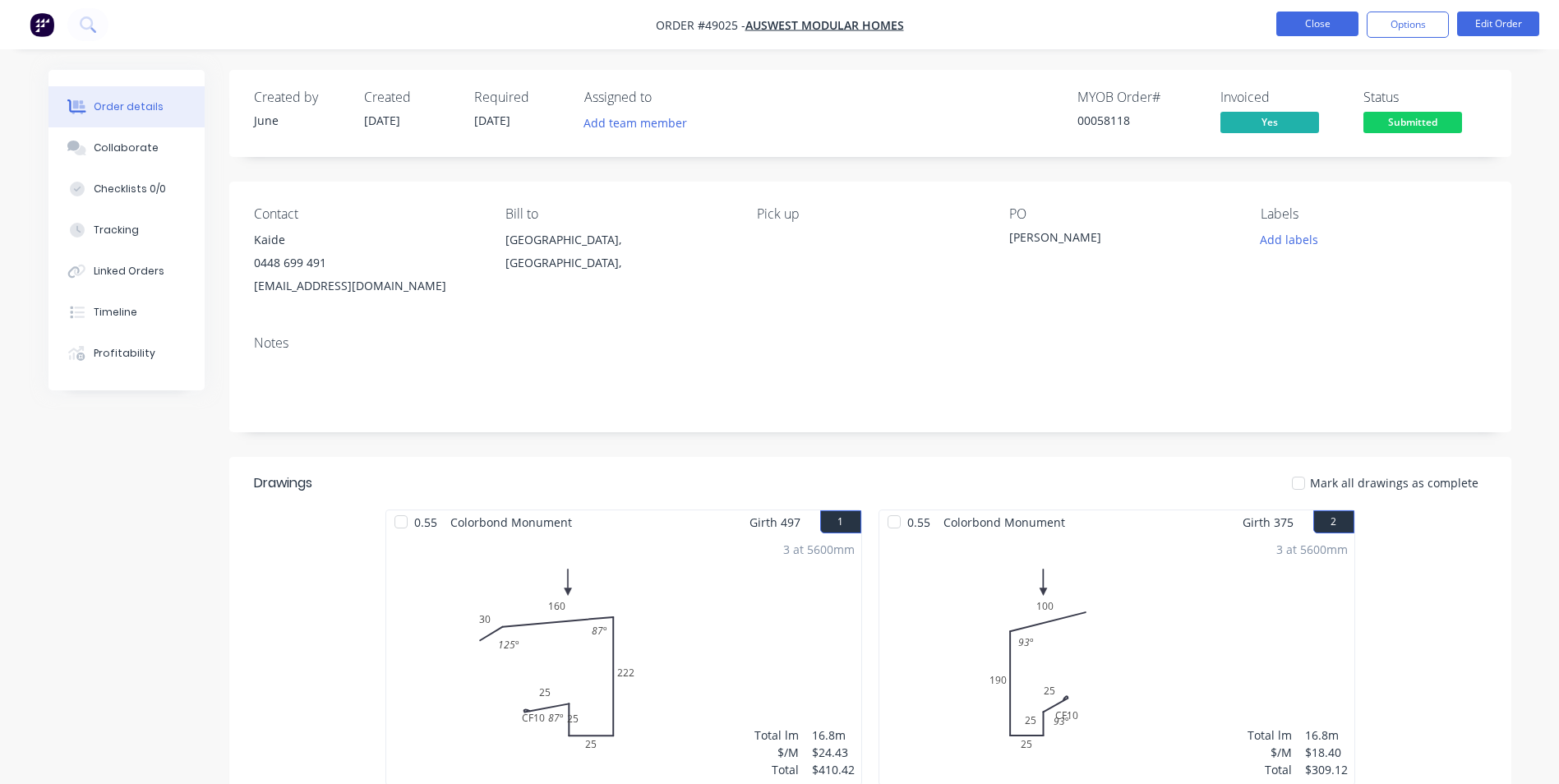
click at [1311, 24] on button "Close" at bounding box center [1318, 24] width 82 height 24
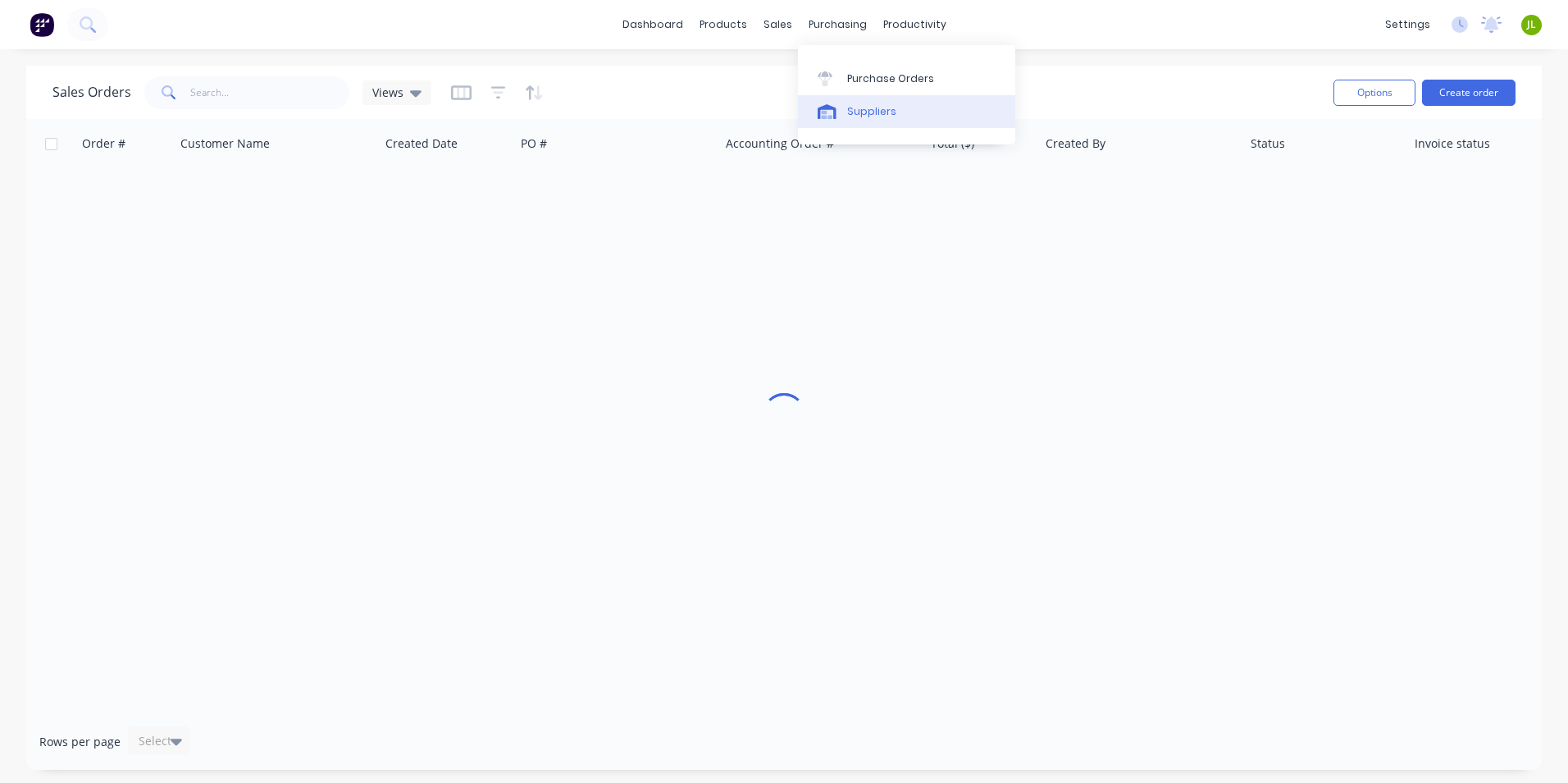
click at [864, 97] on link "Suppliers" at bounding box center [907, 112] width 217 height 33
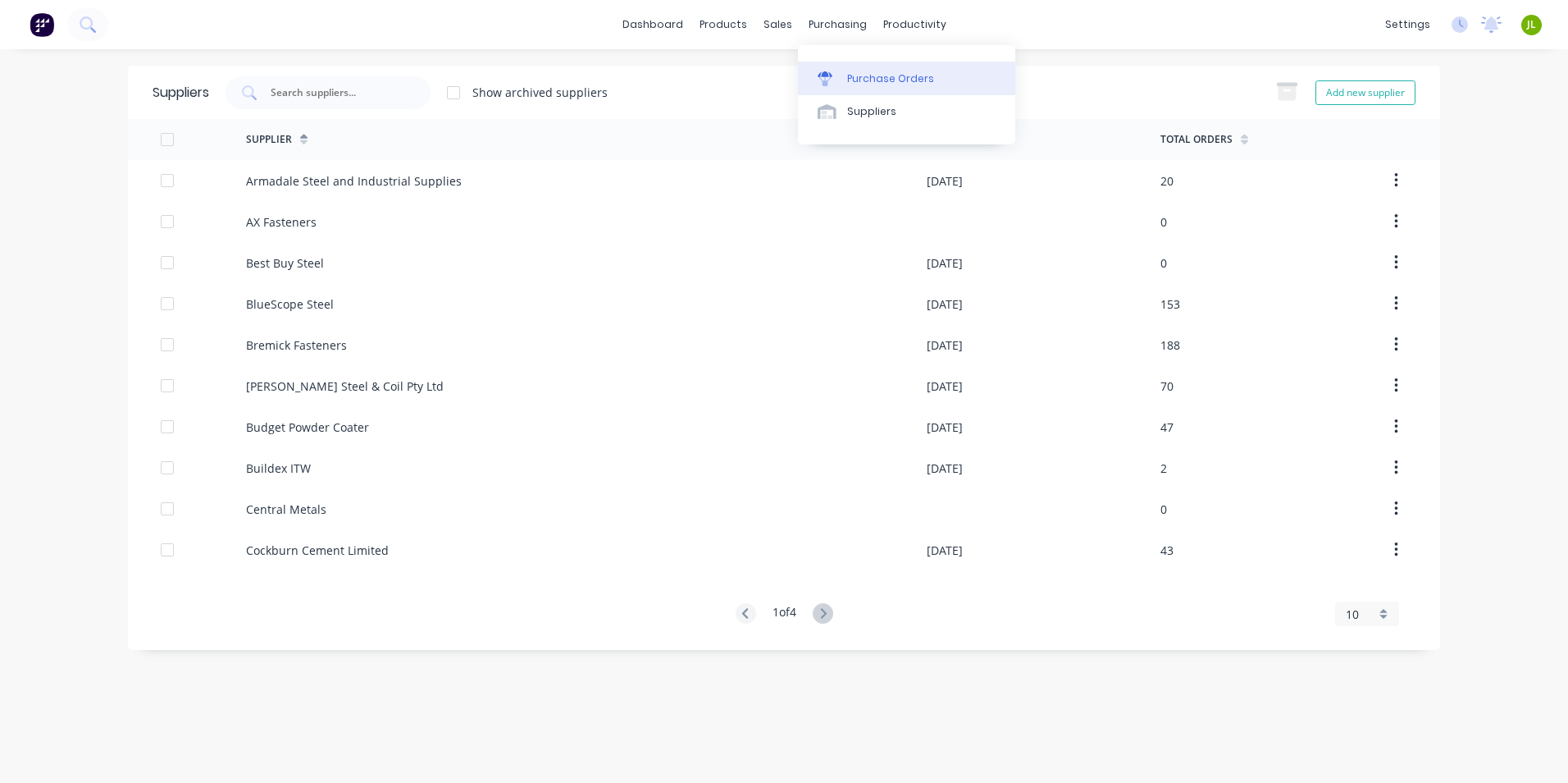
click at [839, 79] on div at bounding box center [829, 78] width 24 height 15
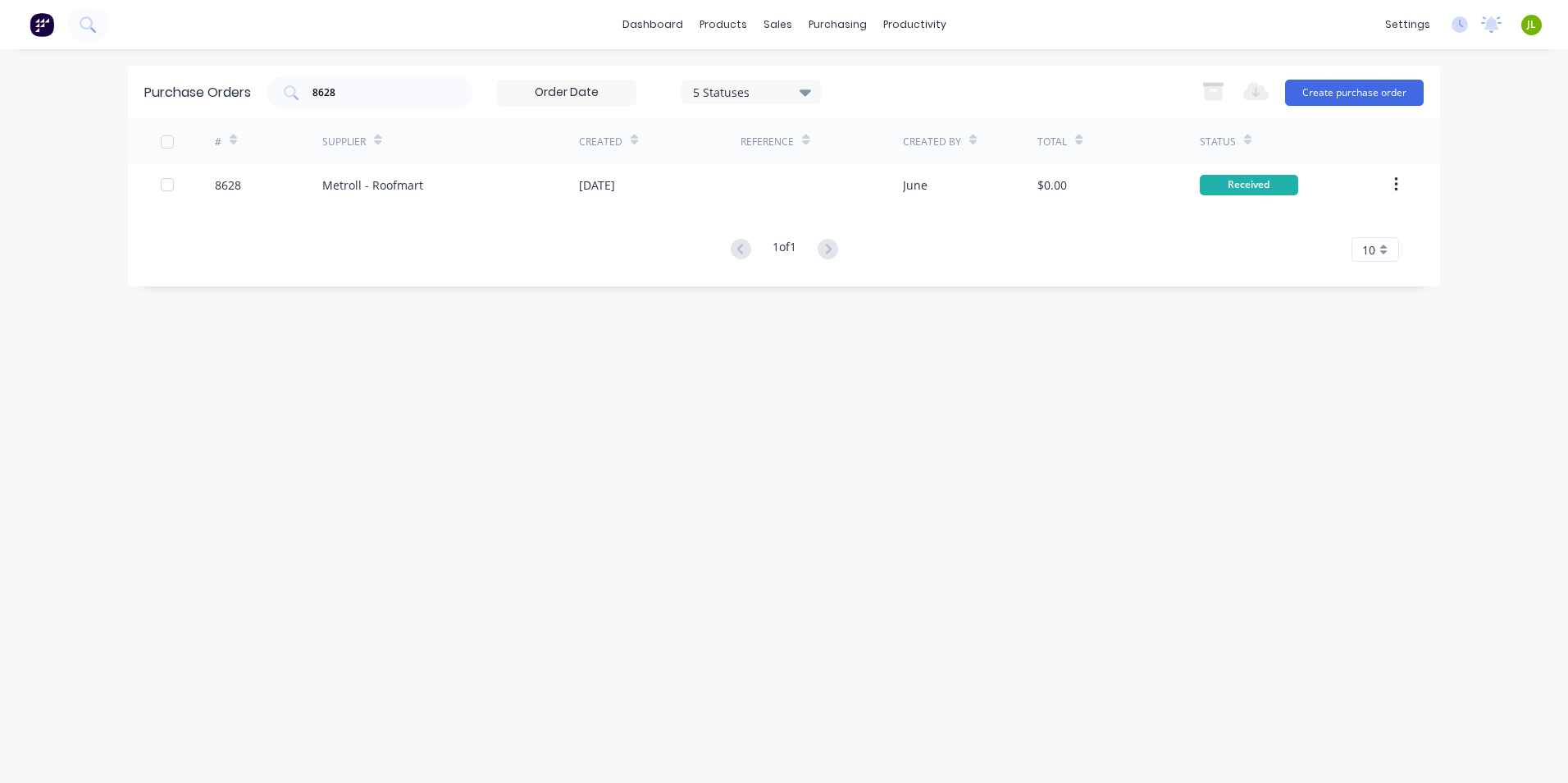
drag, startPoint x: 380, startPoint y: 104, endPoint x: 261, endPoint y: 93, distance: 119.5
click at [261, 93] on div "Purchase Orders 8628 5 Statuses 5 Statuses Export to Excel (XLSX) Create purcha…" at bounding box center [784, 92] width 1312 height 53
click at [408, 107] on div "8628" at bounding box center [370, 93] width 205 height 33
drag, startPoint x: 416, startPoint y: 99, endPoint x: 309, endPoint y: 97, distance: 107.0
click at [310, 97] on div "8628" at bounding box center [370, 93] width 205 height 33
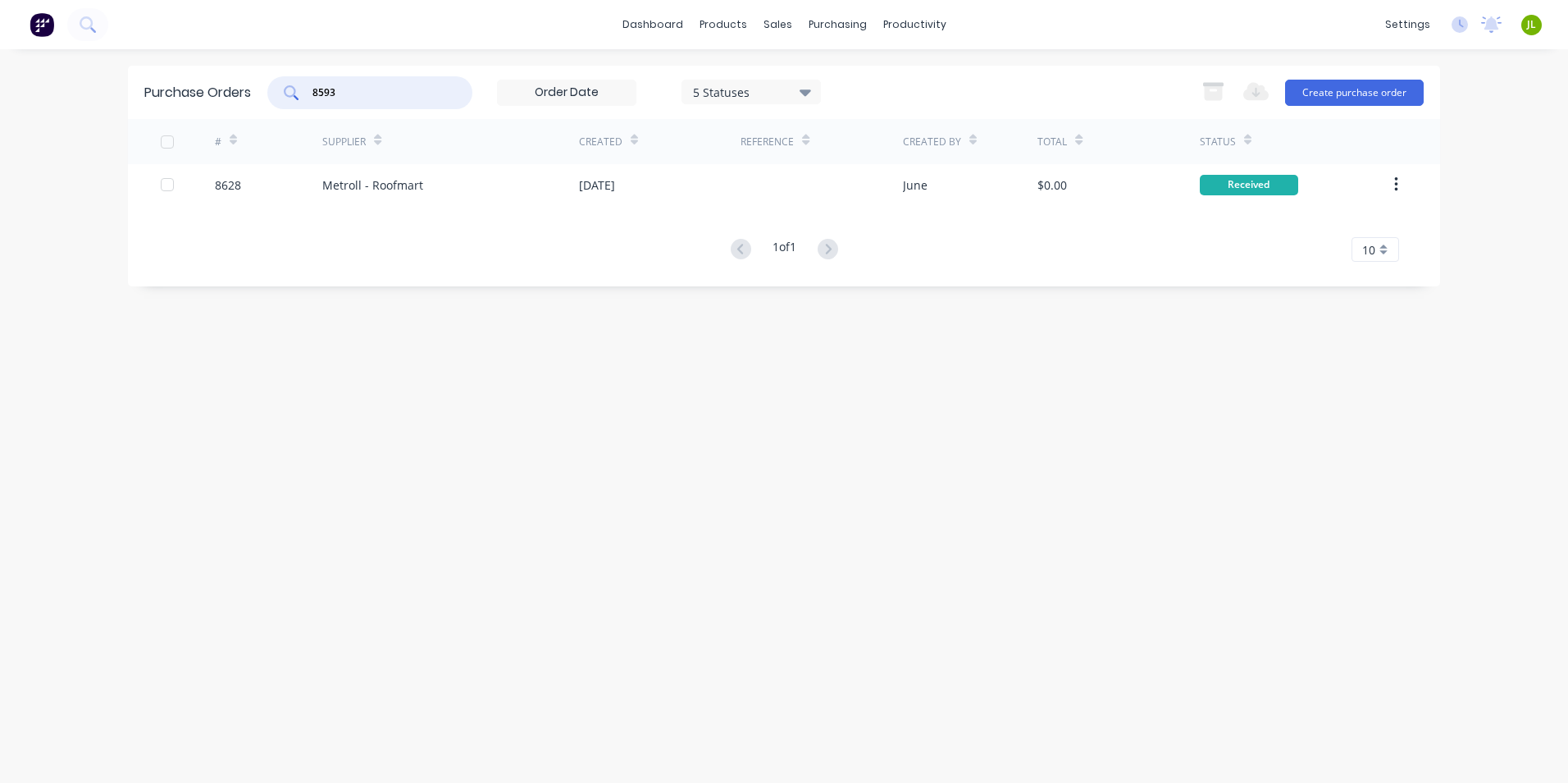
type input "8593"
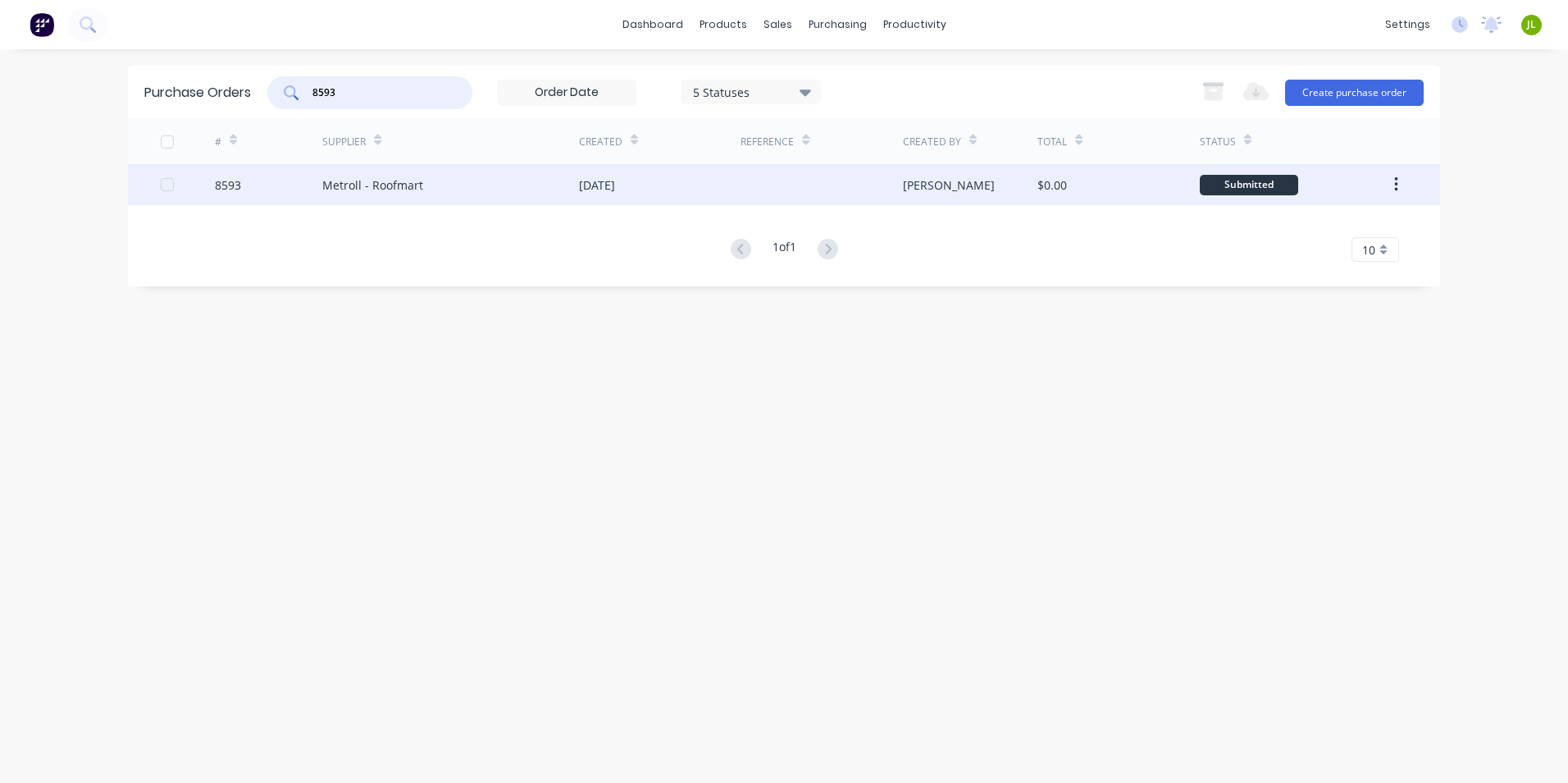
click at [405, 193] on div "Metroll - Roofmart" at bounding box center [372, 185] width 101 height 18
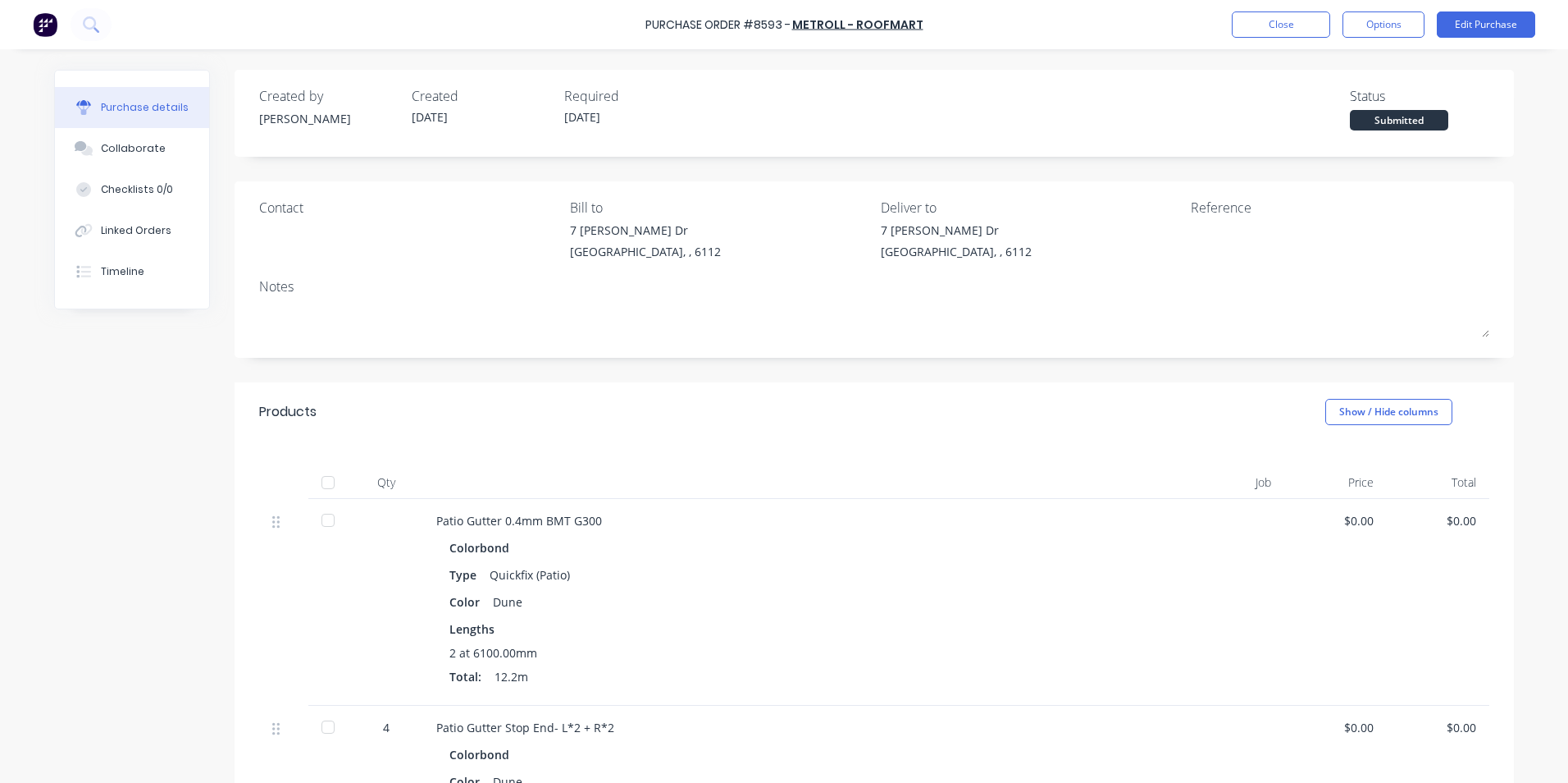
click at [327, 486] on div at bounding box center [329, 483] width 33 height 33
click at [114, 223] on div "Linked Orders" at bounding box center [136, 230] width 70 height 15
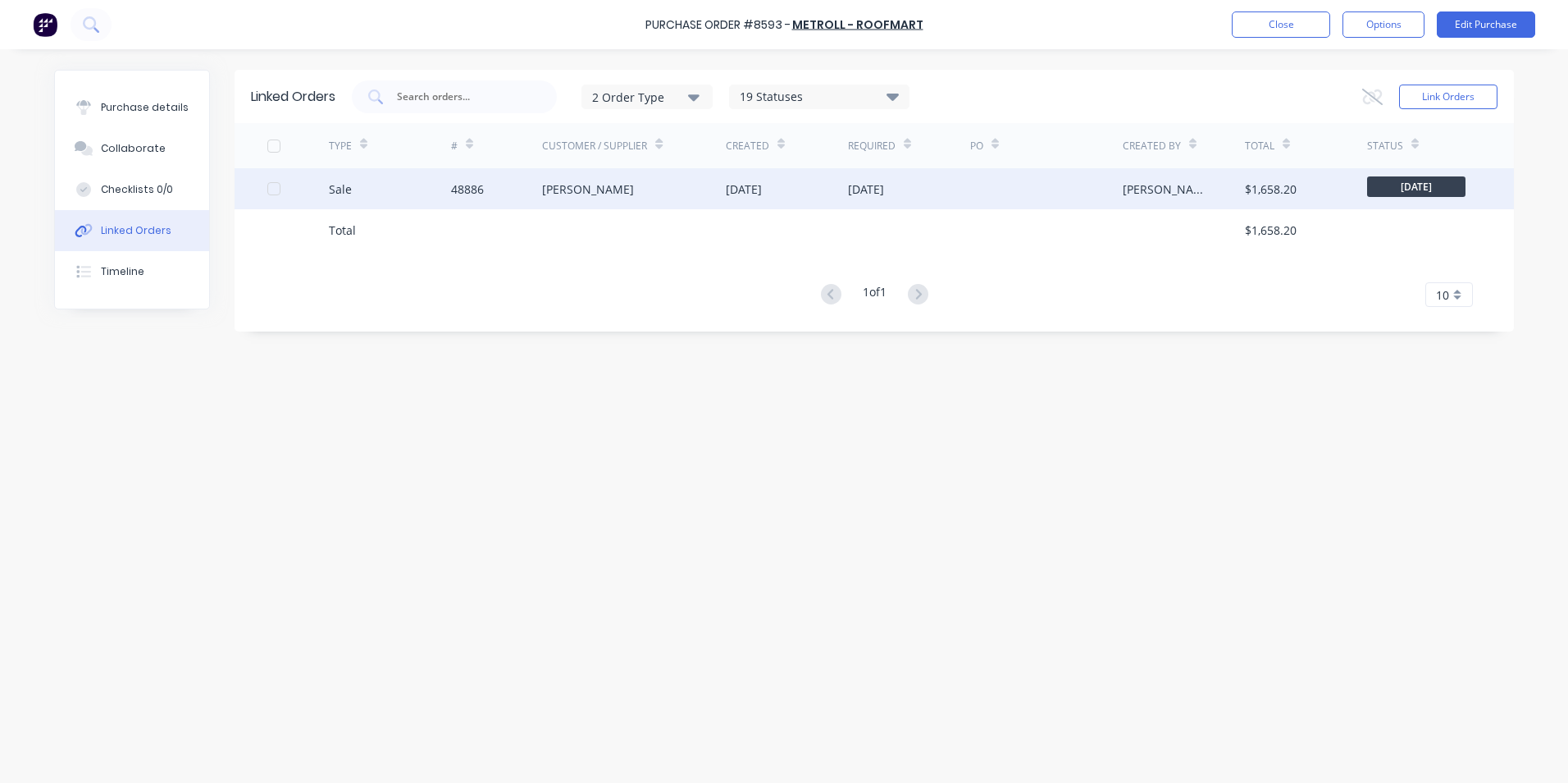
drag, startPoint x: 431, startPoint y: 206, endPoint x: 464, endPoint y: 188, distance: 37.6
click at [433, 204] on div "TYPE # Customer / Supplier Created Required PO Created By Total Status Sale 488…" at bounding box center [874, 215] width 1279 height 184
click at [464, 188] on div "48886" at bounding box center [468, 189] width 33 height 18
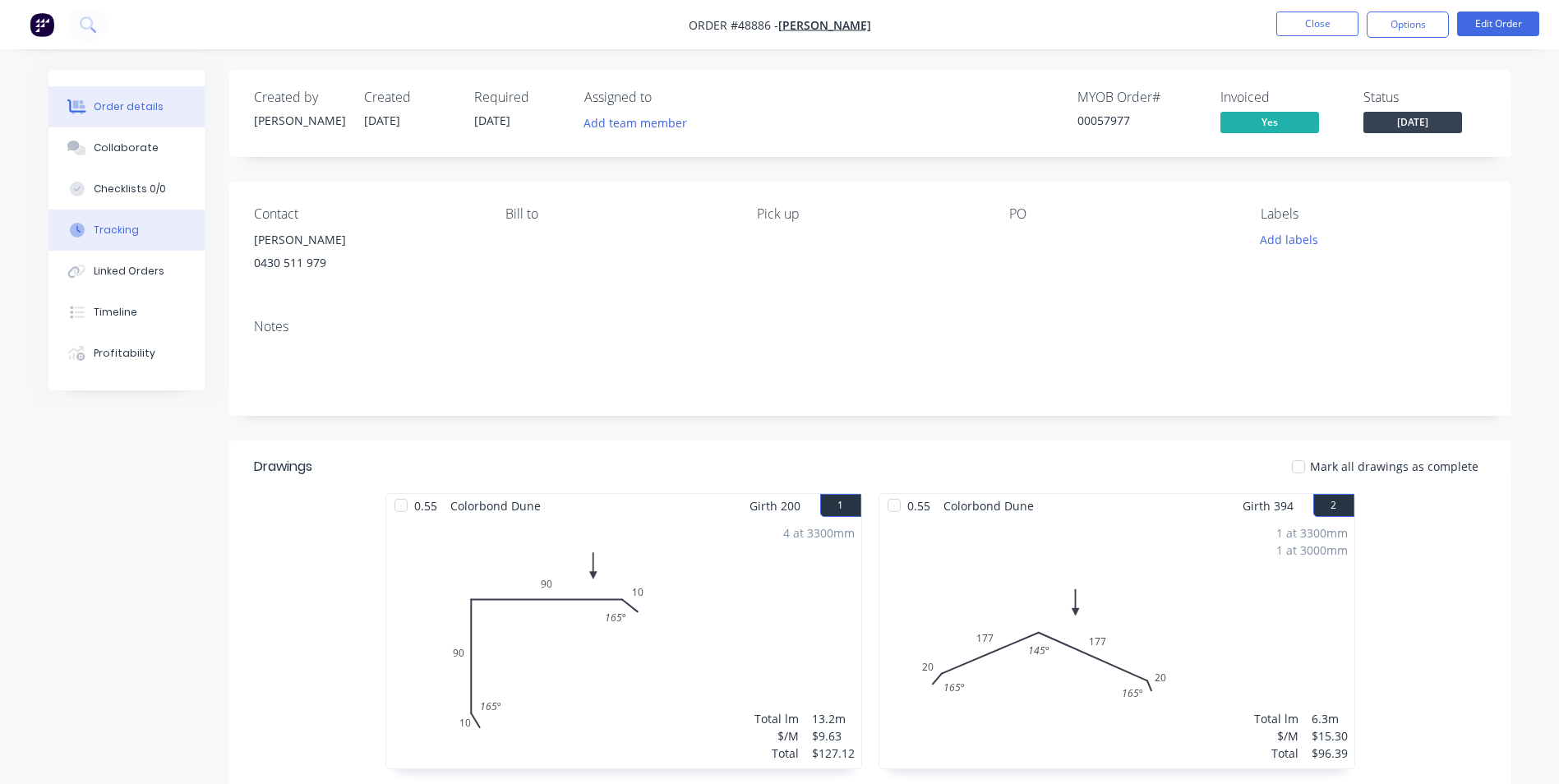
click at [160, 234] on button "Tracking" at bounding box center [126, 230] width 156 height 41
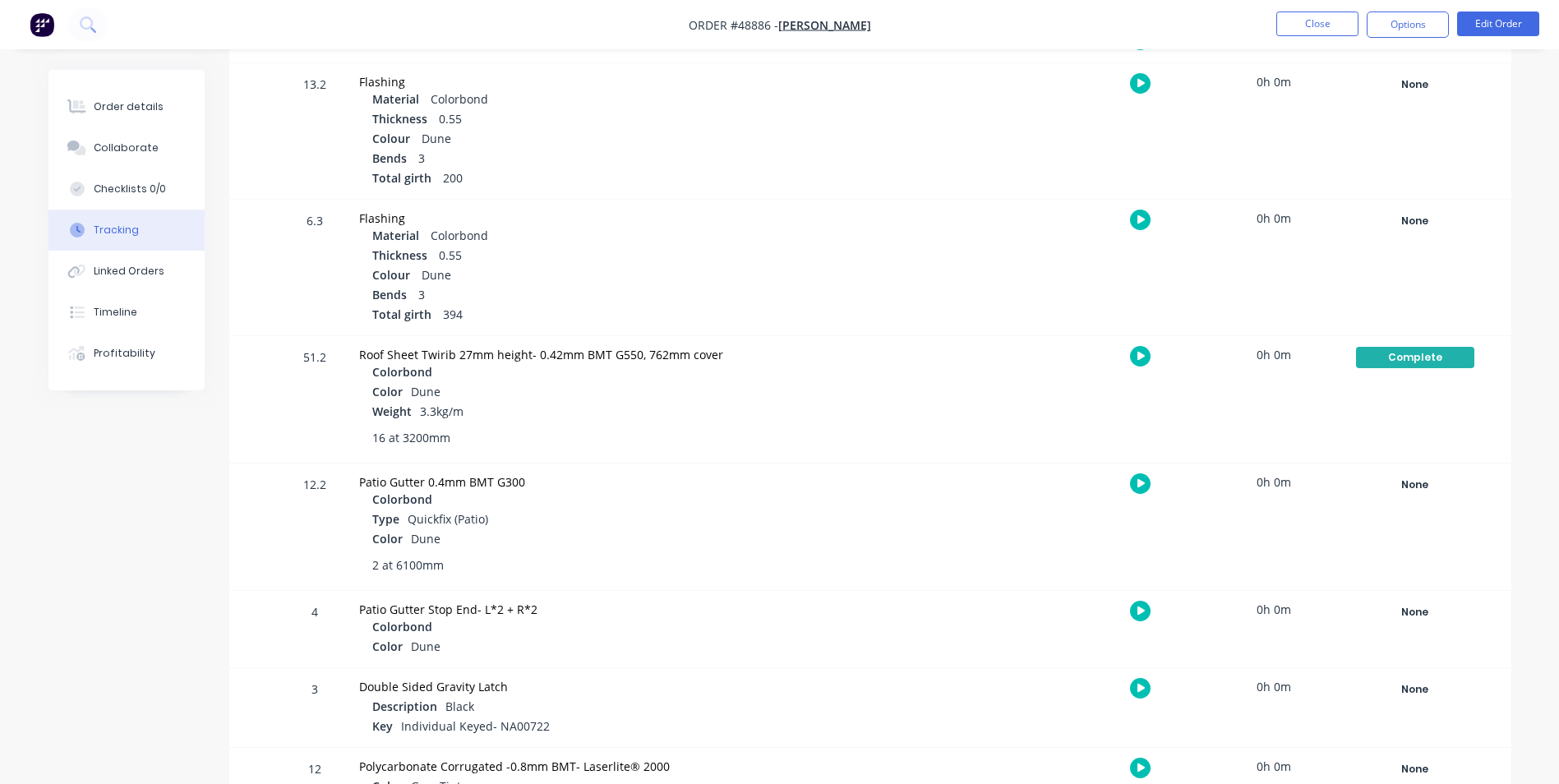
scroll to position [328, 0]
click at [1389, 476] on div "None" at bounding box center [1415, 484] width 119 height 22
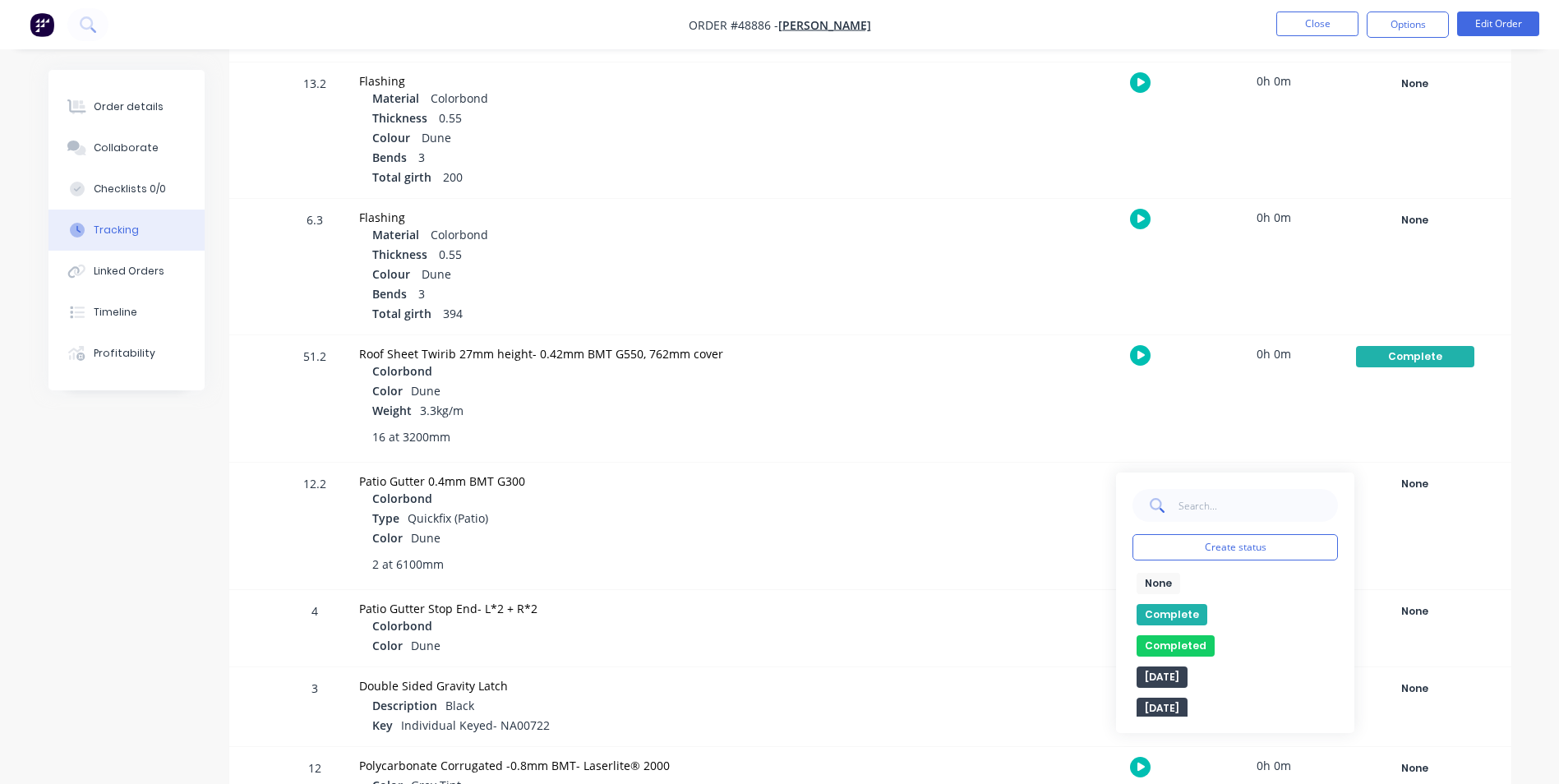
click at [1184, 607] on button "Complete" at bounding box center [1172, 614] width 71 height 22
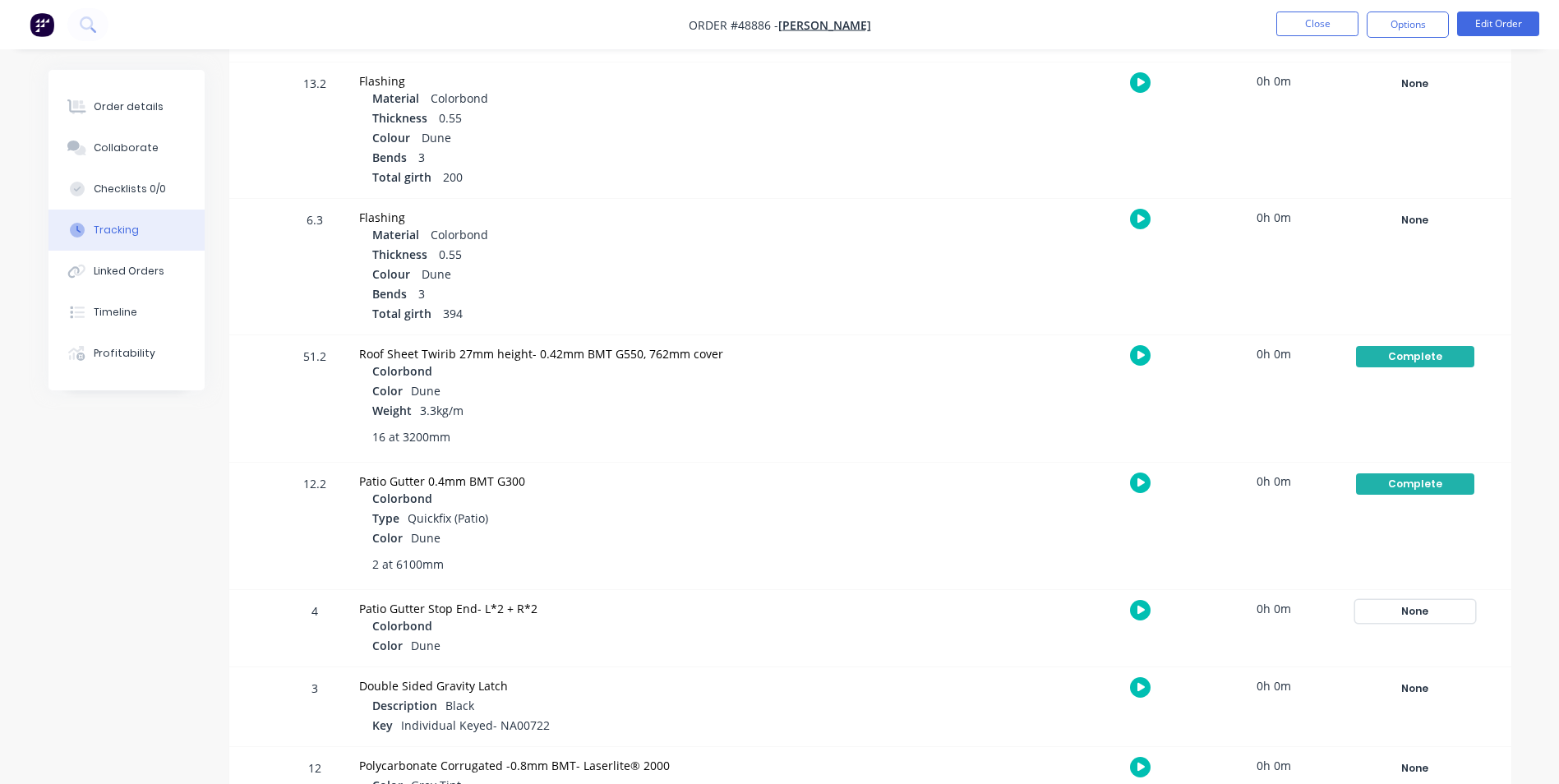
click at [1400, 601] on div "None" at bounding box center [1415, 612] width 119 height 22
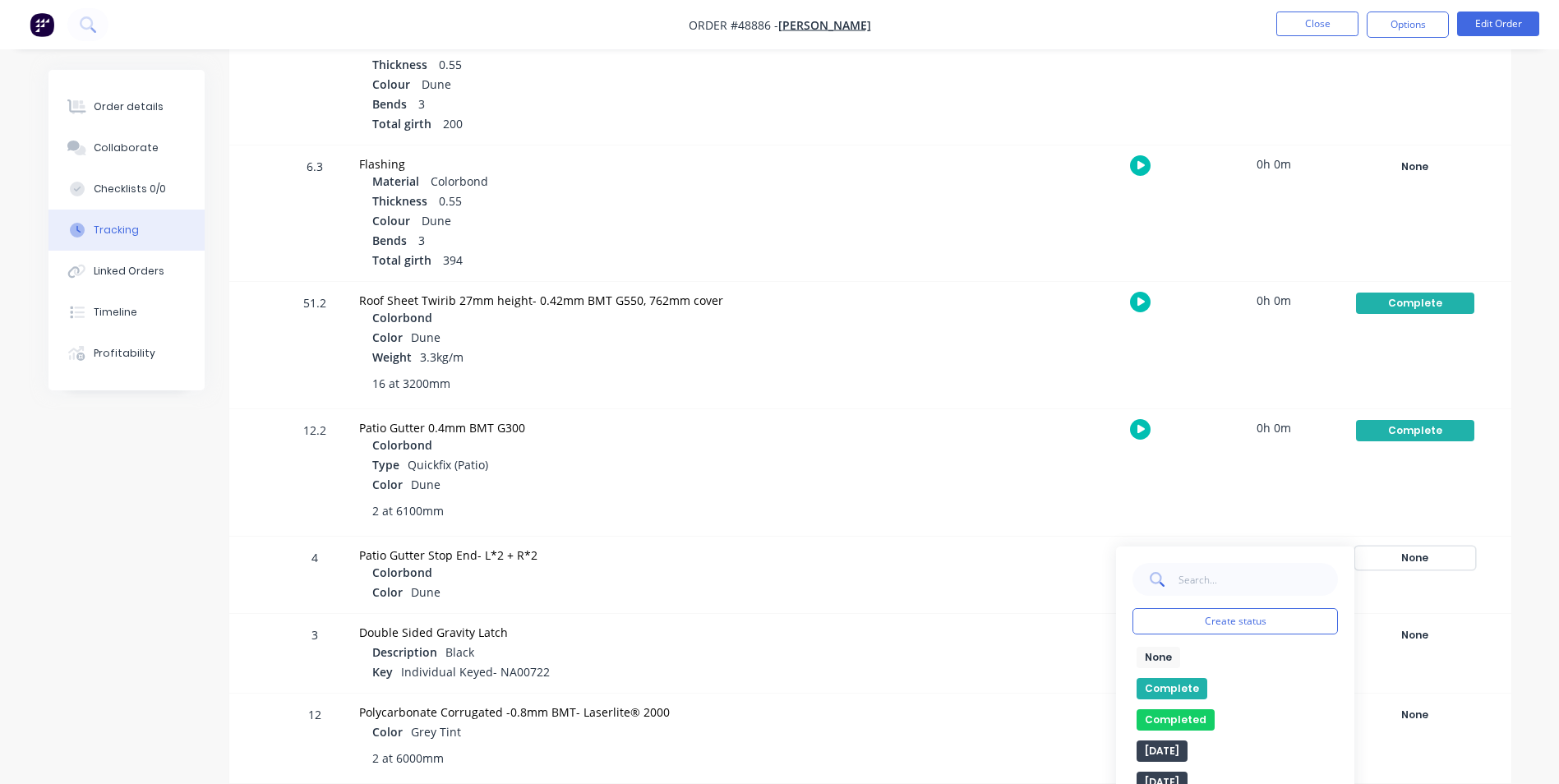
scroll to position [411, 0]
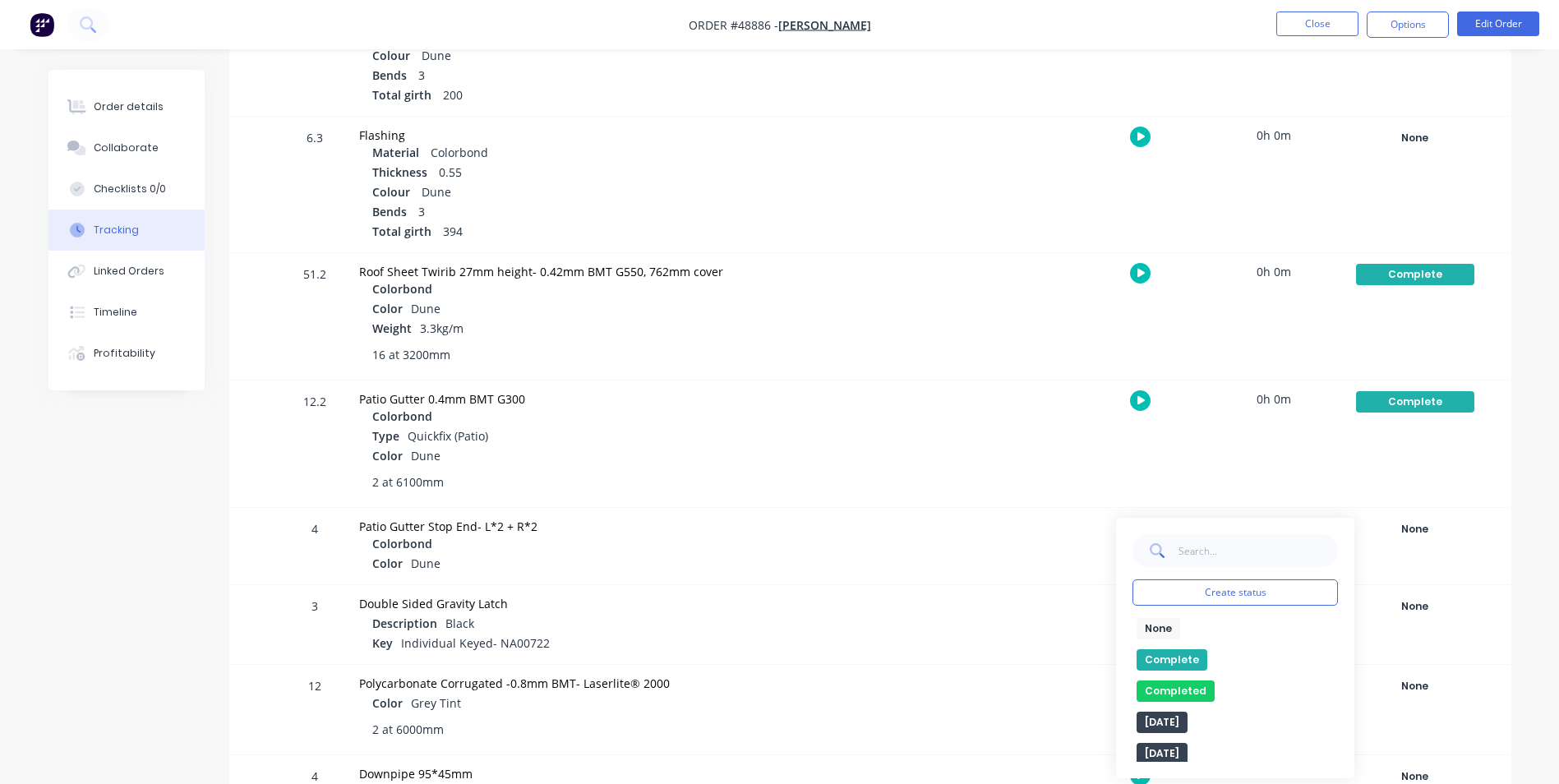
click at [1157, 656] on button "Complete" at bounding box center [1172, 660] width 71 height 22
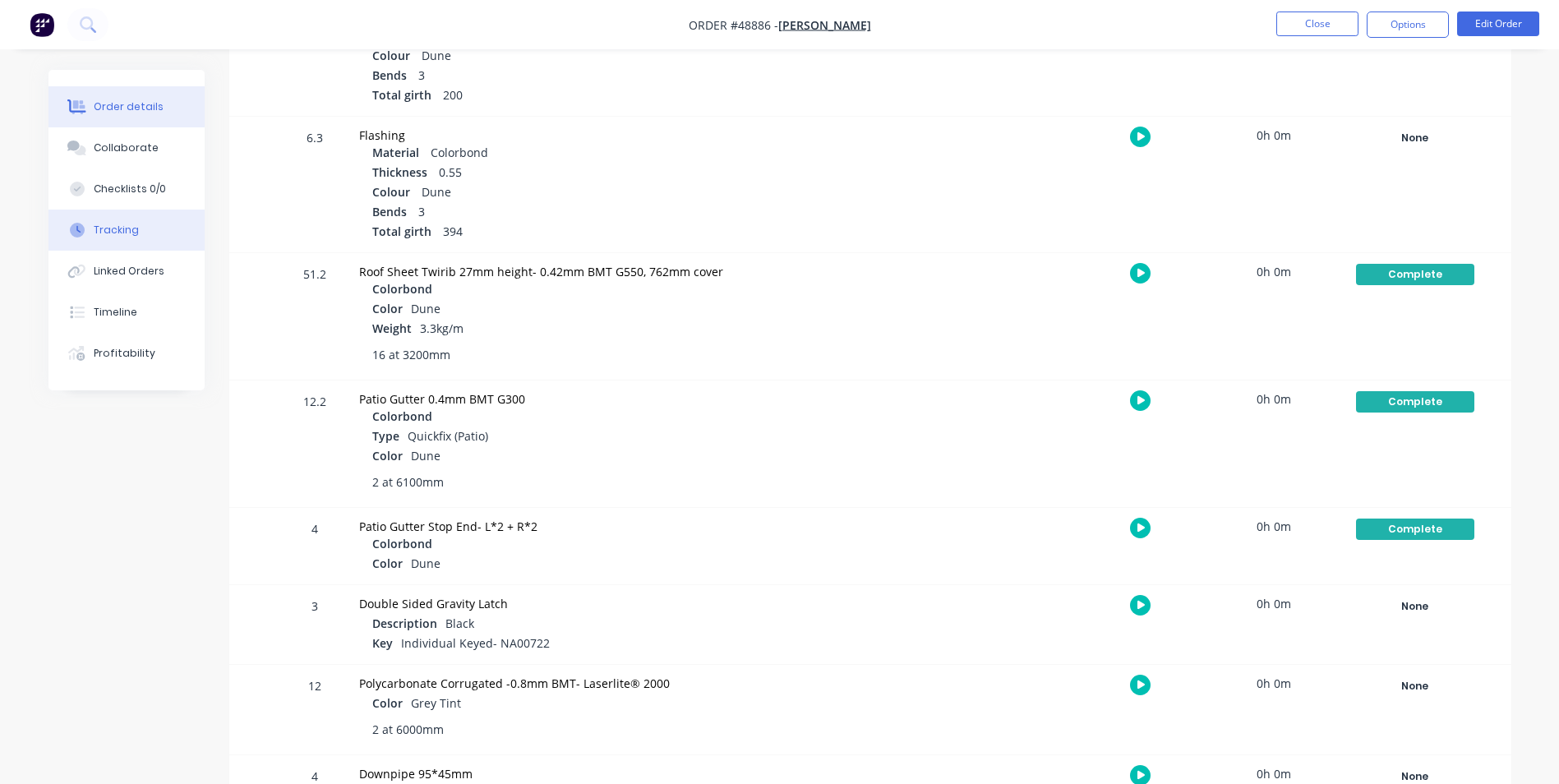
click at [160, 118] on button "Order details" at bounding box center [126, 107] width 156 height 41
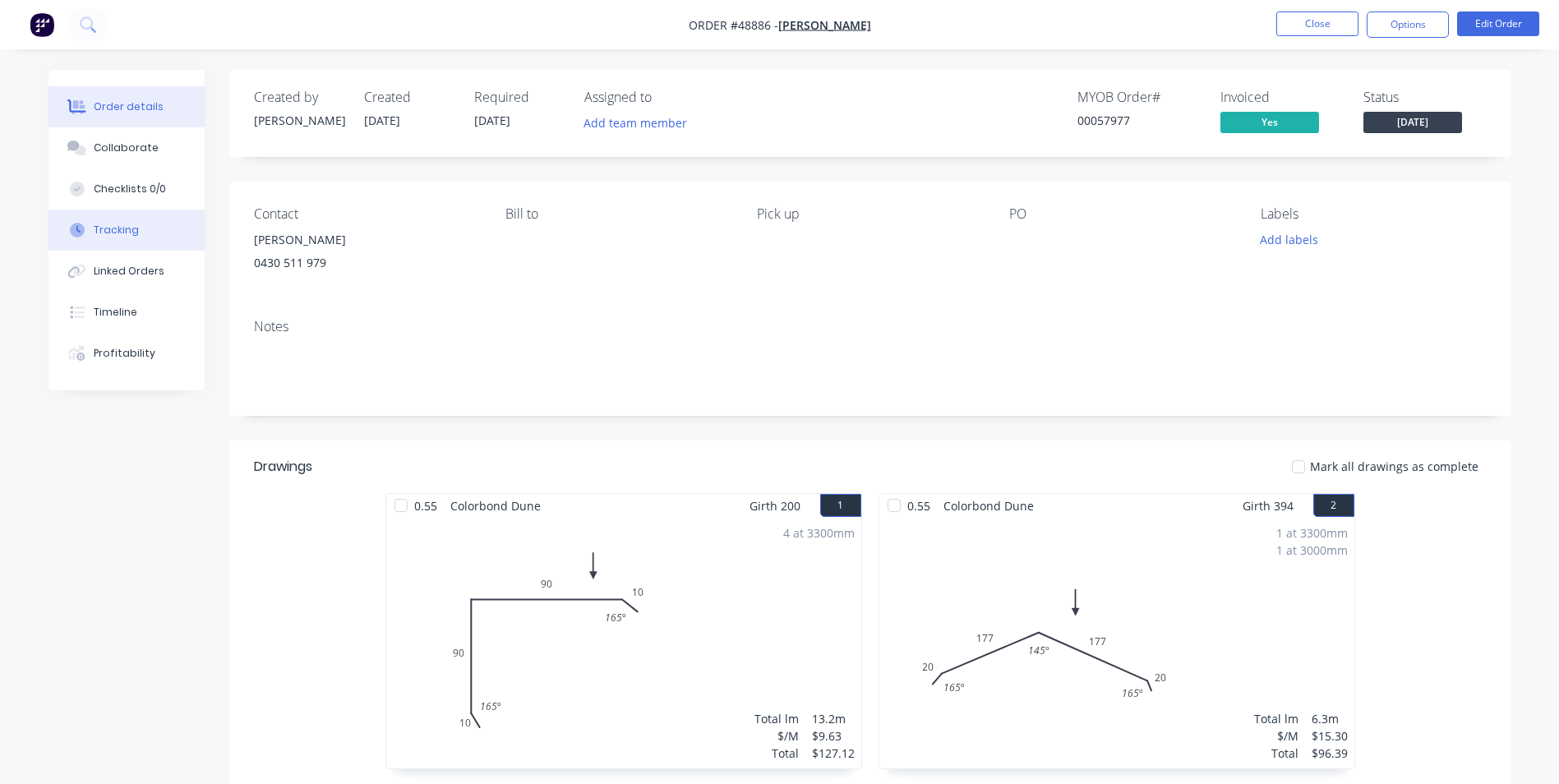
click at [129, 220] on button "Tracking" at bounding box center [126, 230] width 156 height 41
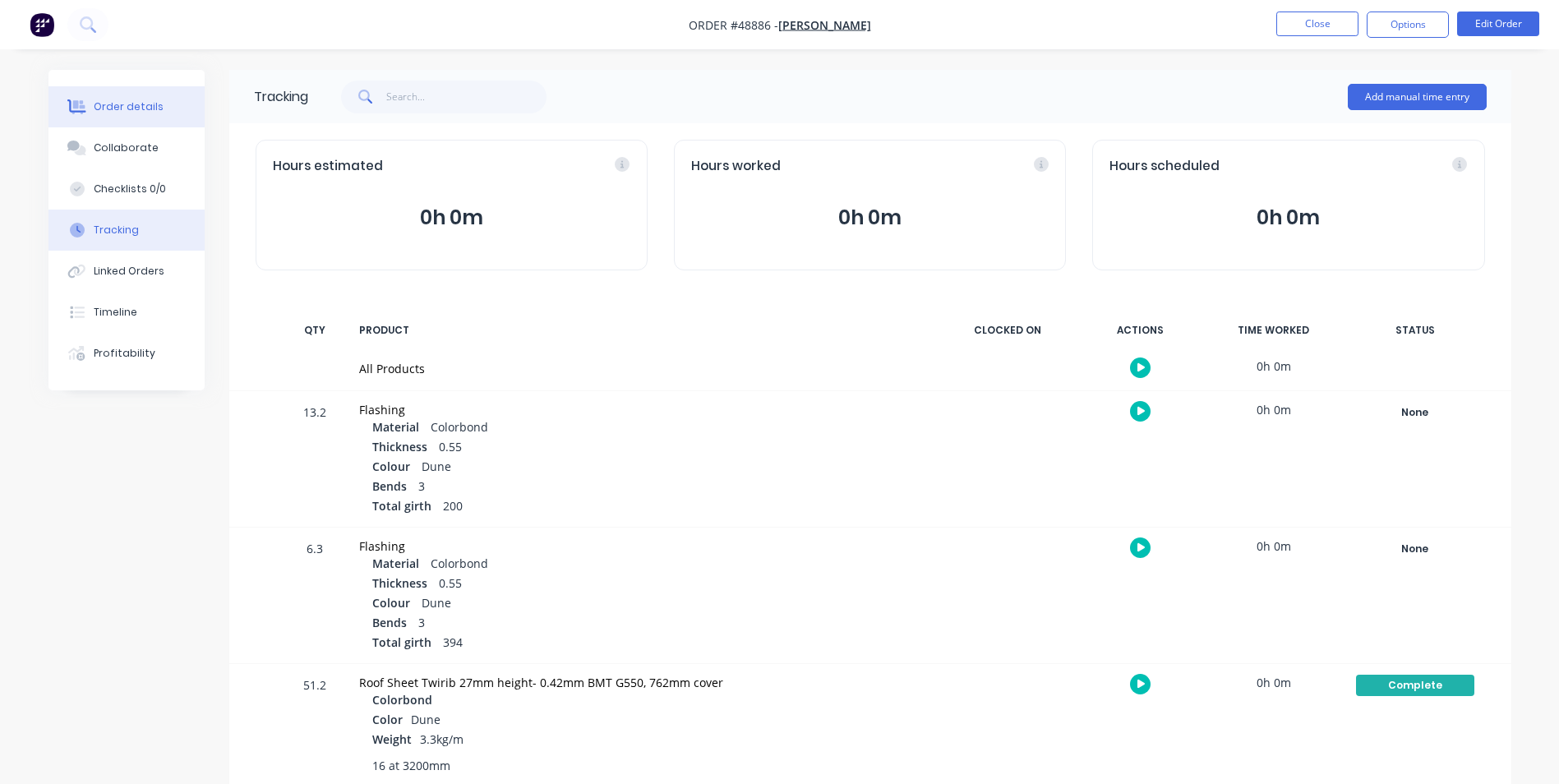
click at [122, 90] on button "Order details" at bounding box center [126, 107] width 156 height 41
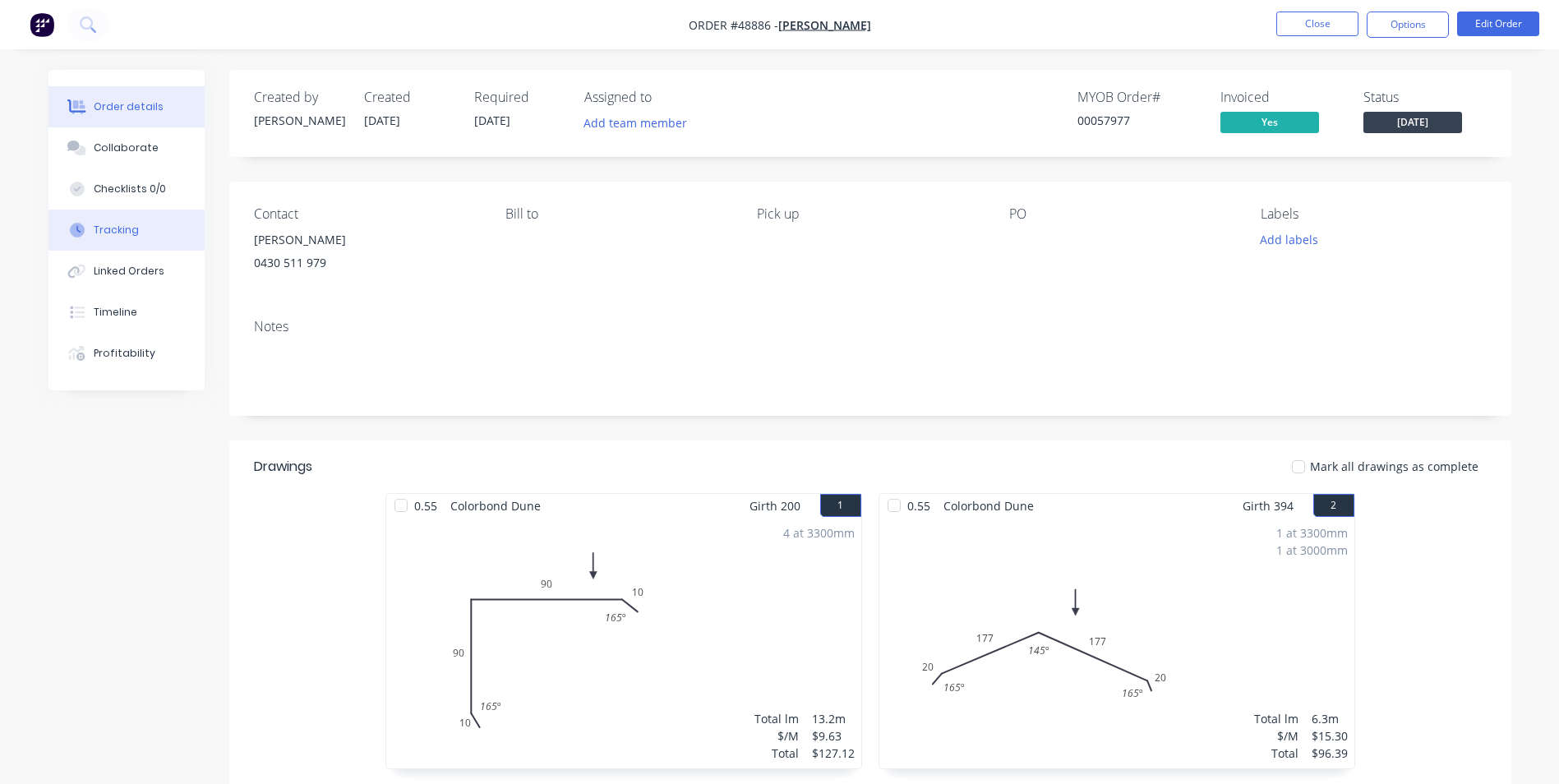
click at [167, 223] on button "Tracking" at bounding box center [126, 230] width 156 height 41
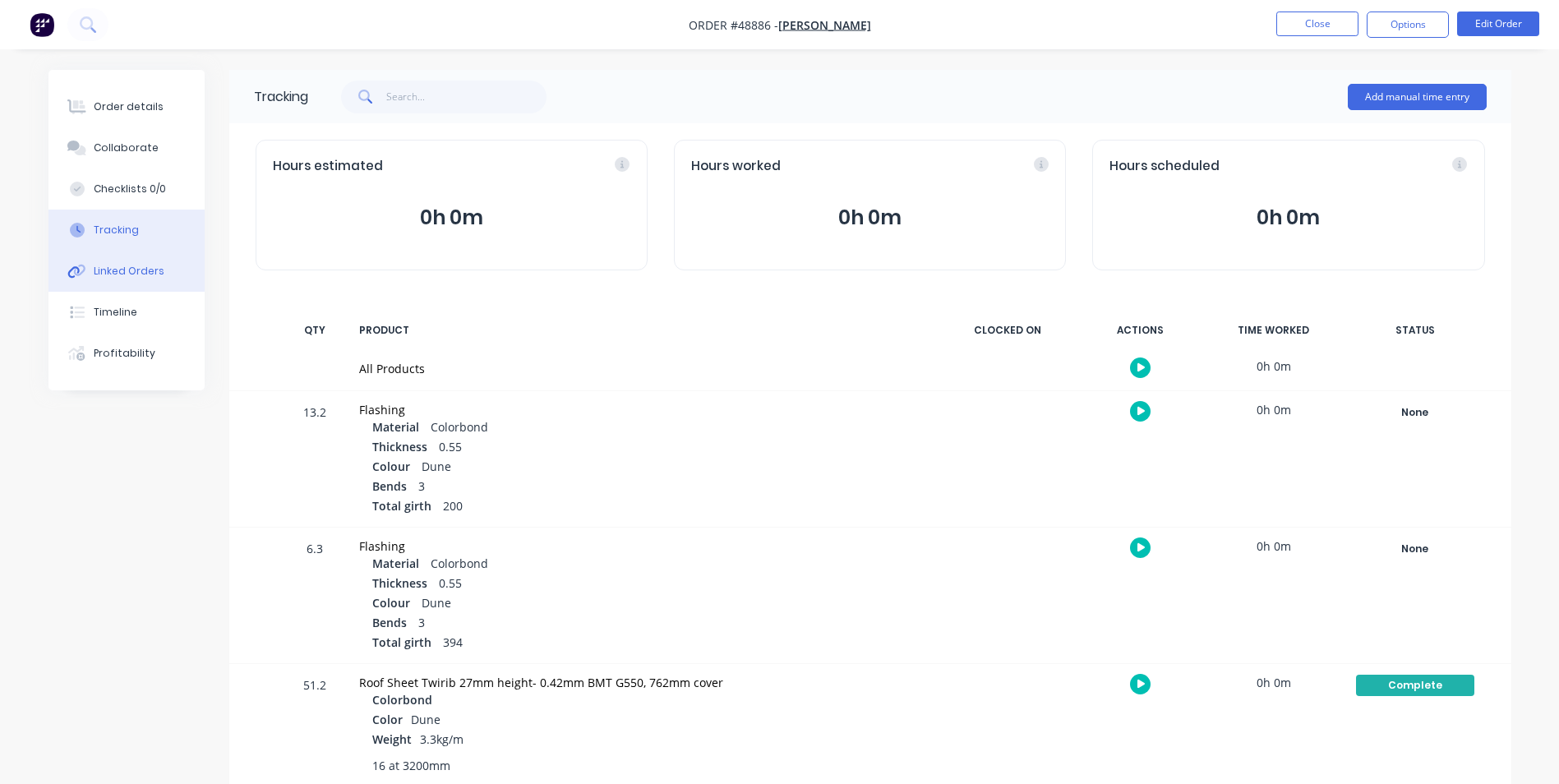
click at [126, 270] on div "Linked Orders" at bounding box center [129, 270] width 71 height 15
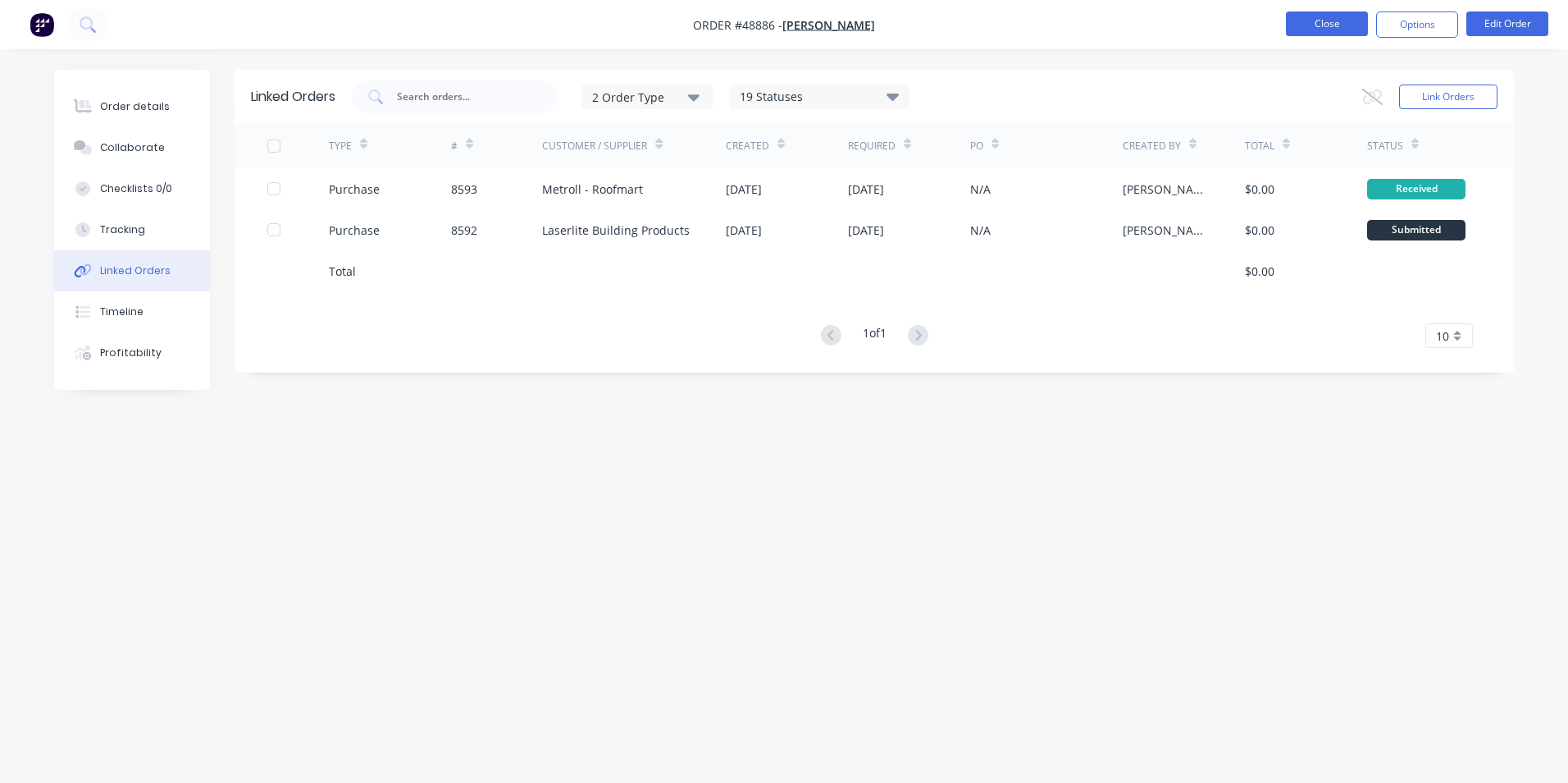
click at [1314, 22] on button "Close" at bounding box center [1326, 23] width 82 height 24
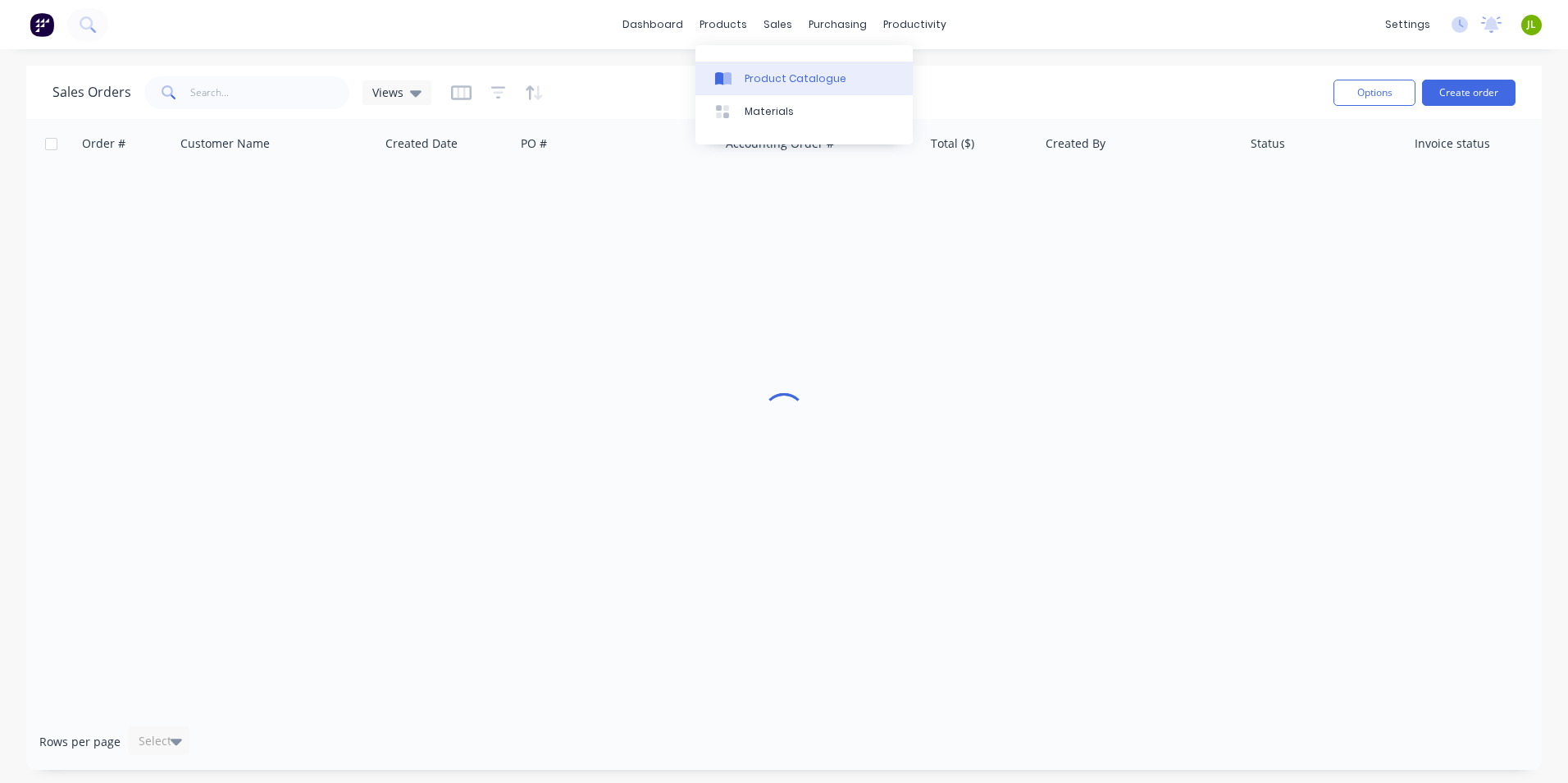
click at [741, 70] on link "Product Catalogue" at bounding box center [804, 78] width 217 height 33
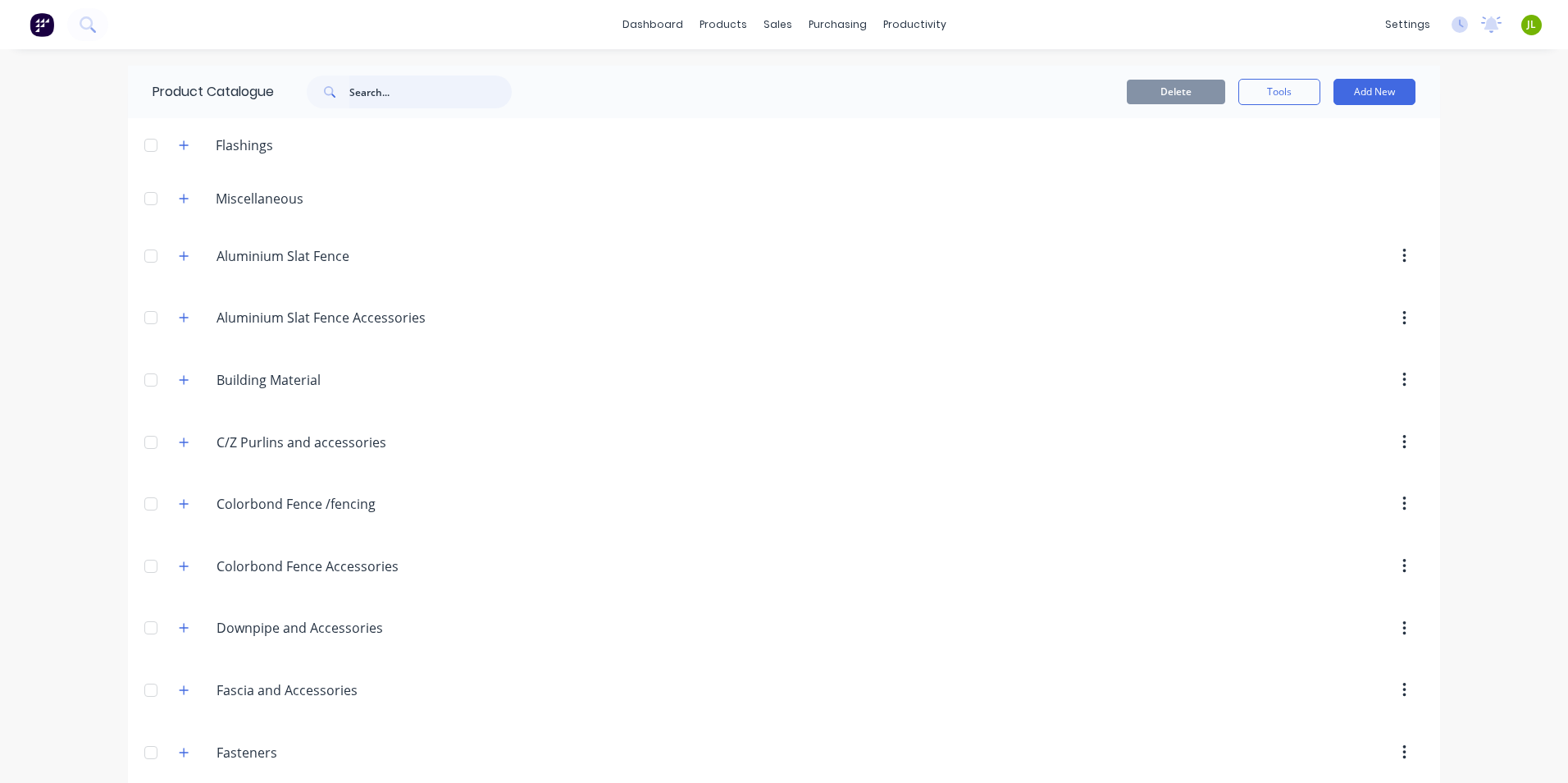
click at [459, 95] on input "text" at bounding box center [430, 92] width 162 height 33
click at [855, 84] on div "Purchase Orders" at bounding box center [883, 78] width 87 height 15
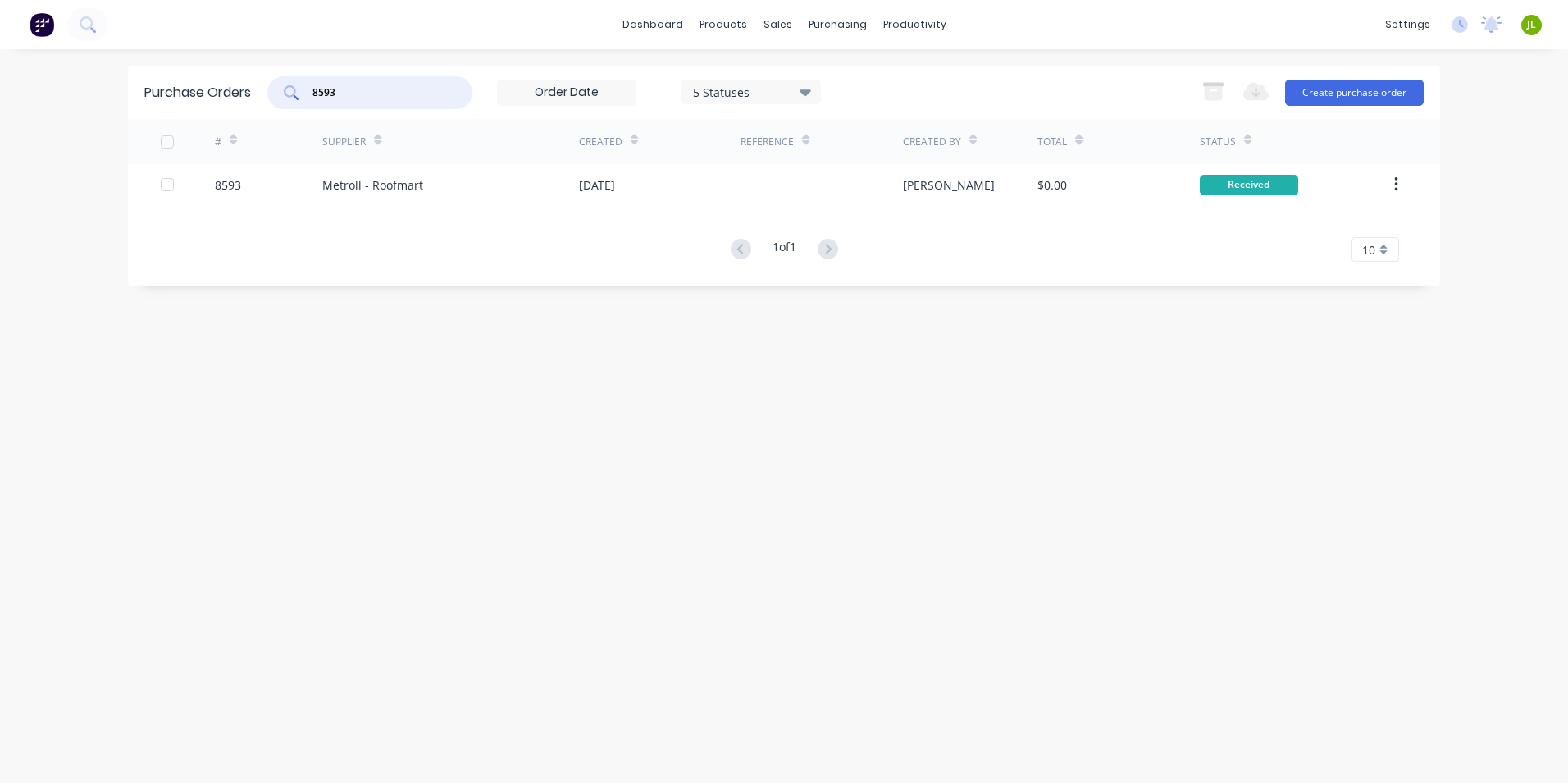
drag, startPoint x: 343, startPoint y: 99, endPoint x: 291, endPoint y: 106, distance: 52.5
click at [291, 106] on div "8593" at bounding box center [370, 93] width 205 height 33
type input "8600"
click at [355, 185] on div "Metroll - Roofmart" at bounding box center [372, 185] width 101 height 18
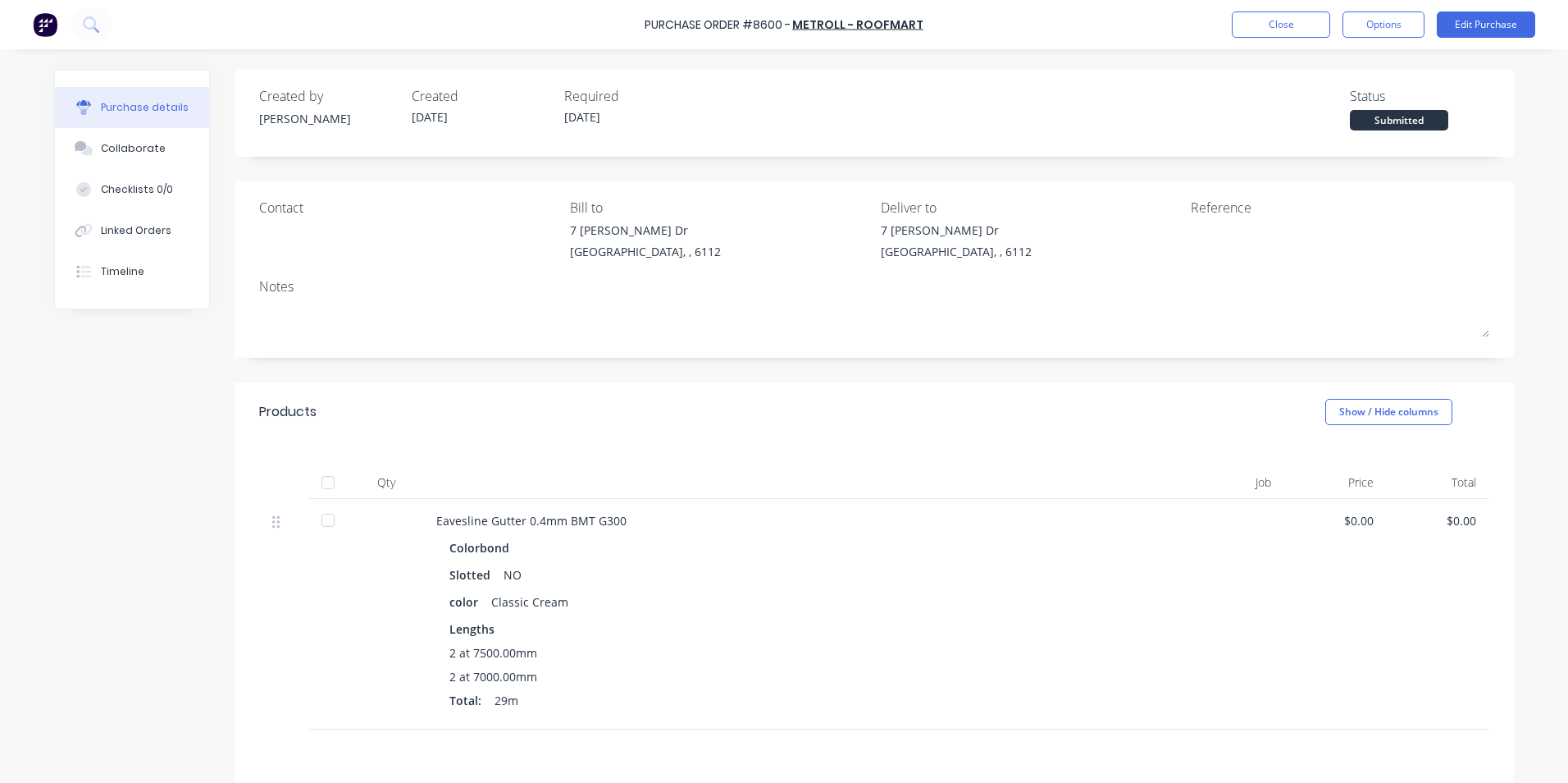
click at [324, 480] on div at bounding box center [329, 483] width 33 height 33
click at [113, 218] on button "Linked Orders" at bounding box center [132, 231] width 155 height 41
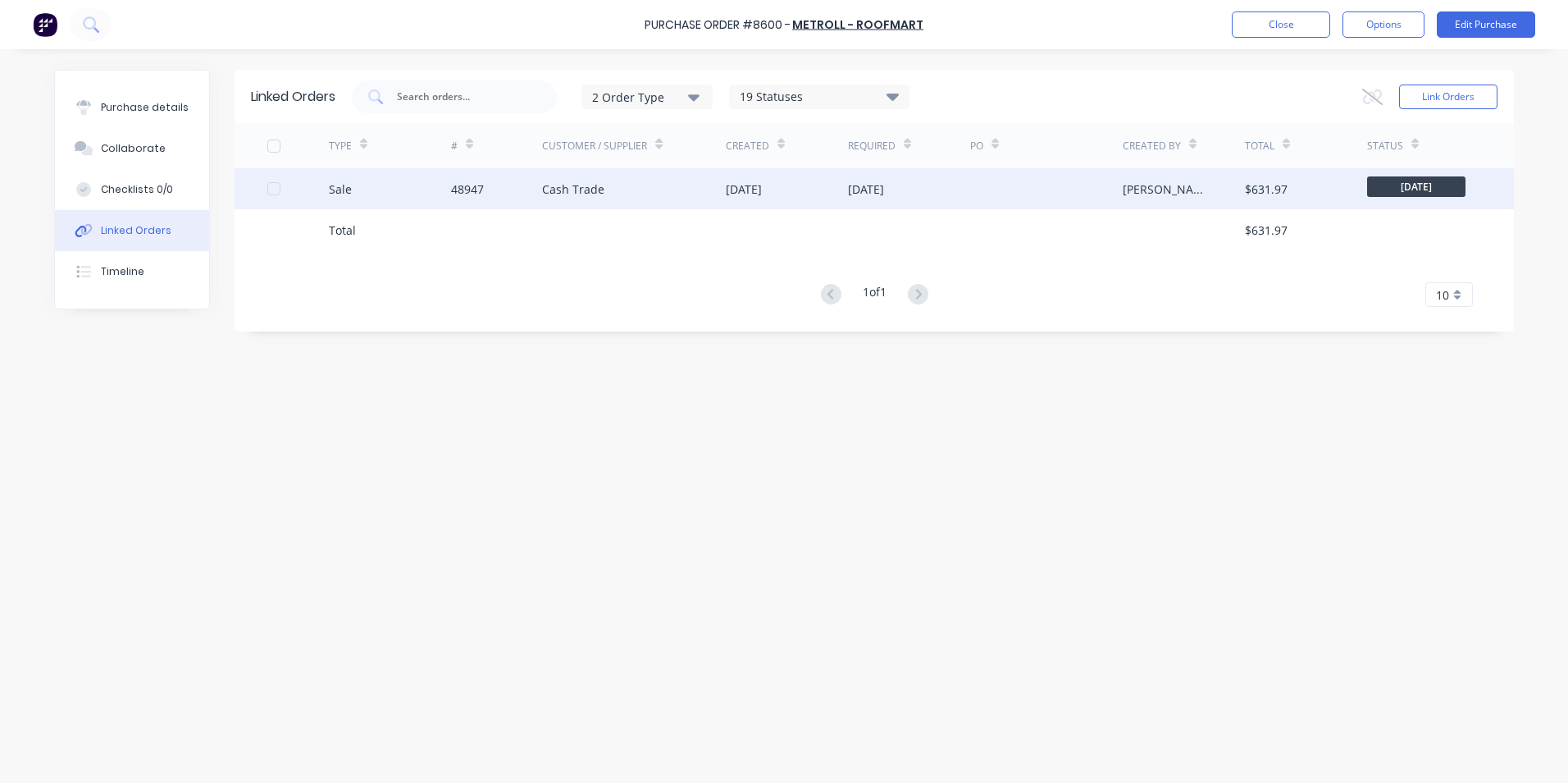
click at [526, 197] on div "48947" at bounding box center [497, 189] width 92 height 41
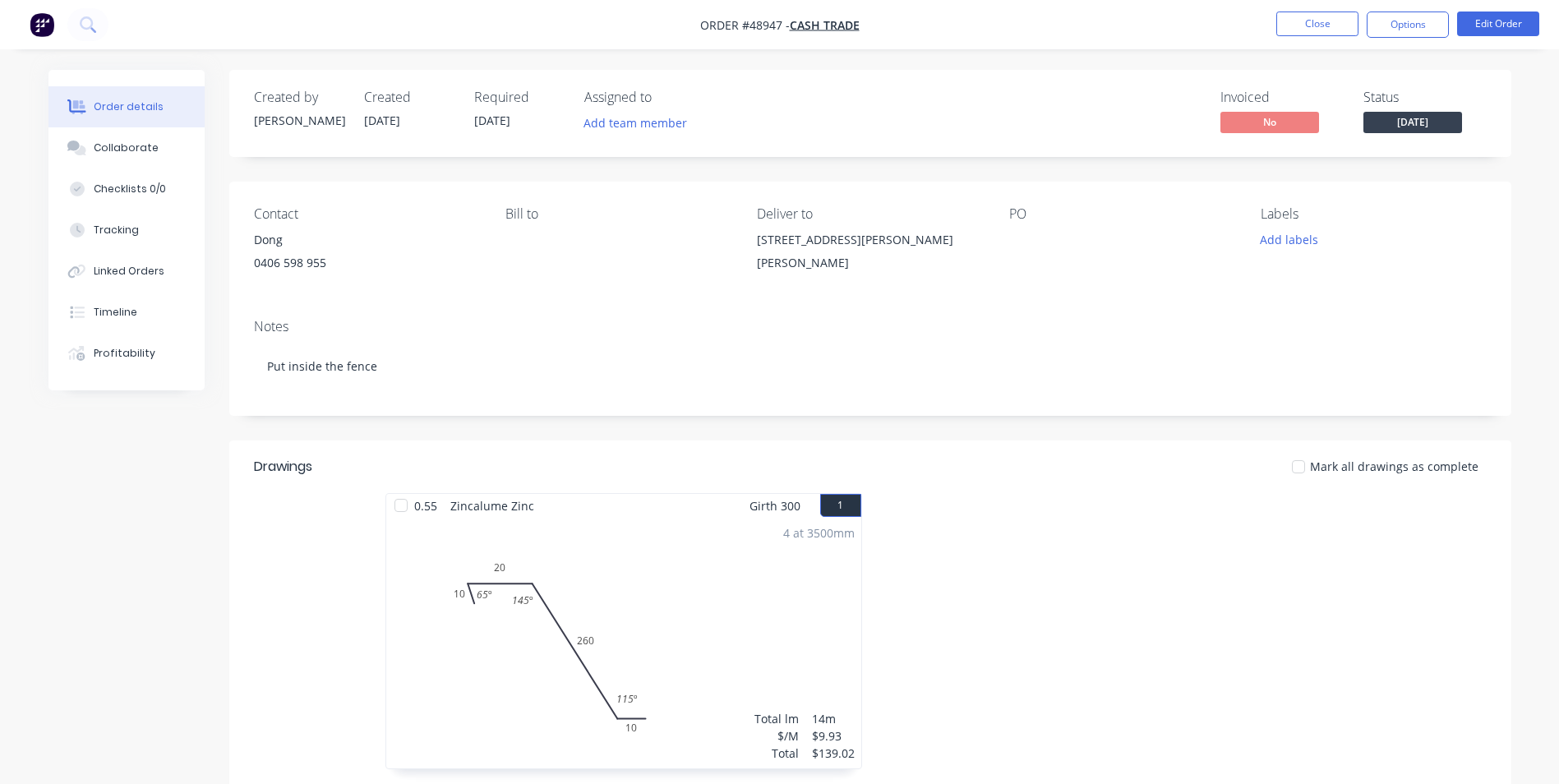
click at [113, 244] on button "Tracking" at bounding box center [126, 230] width 156 height 41
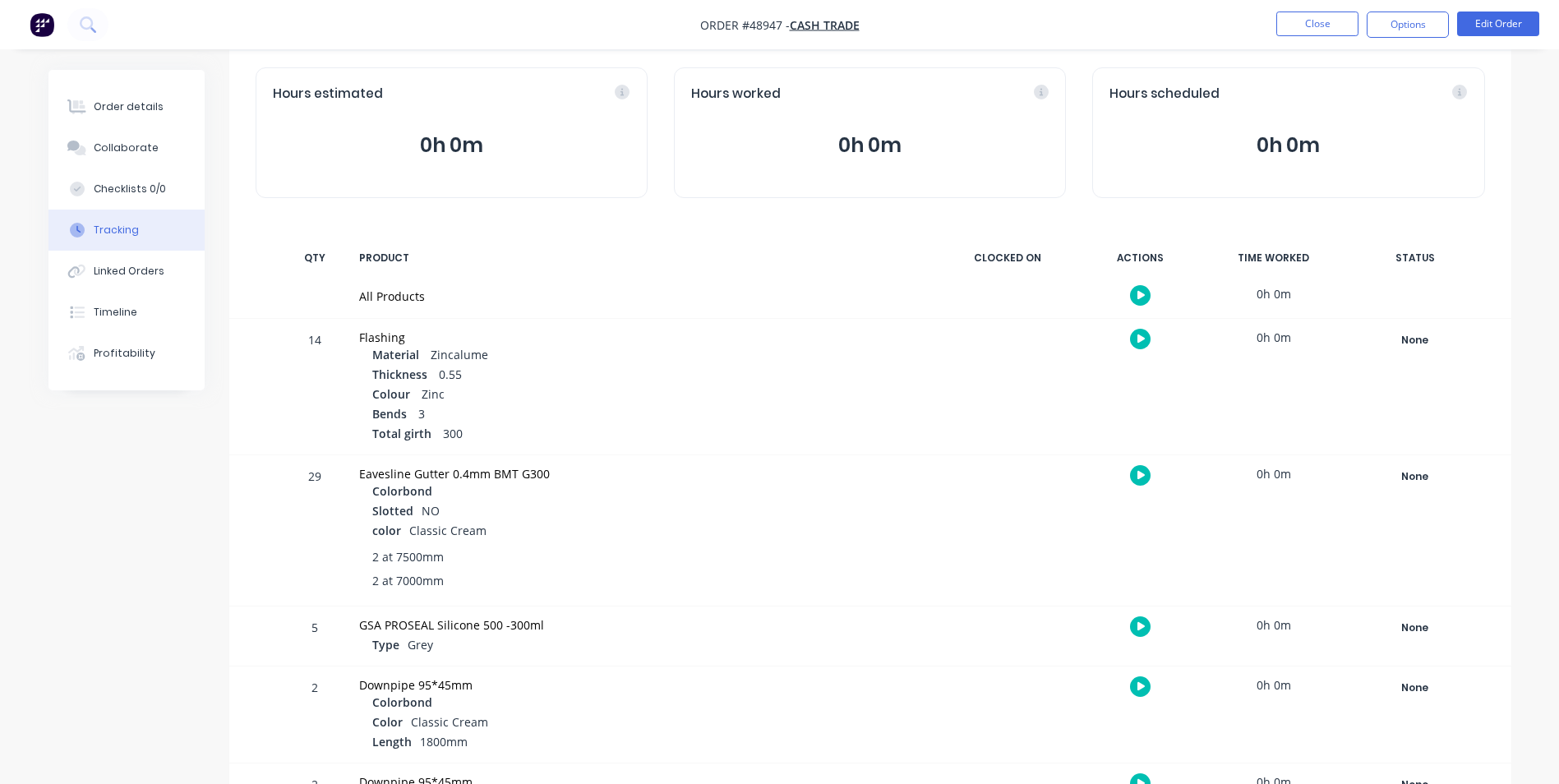
scroll to position [165, 0]
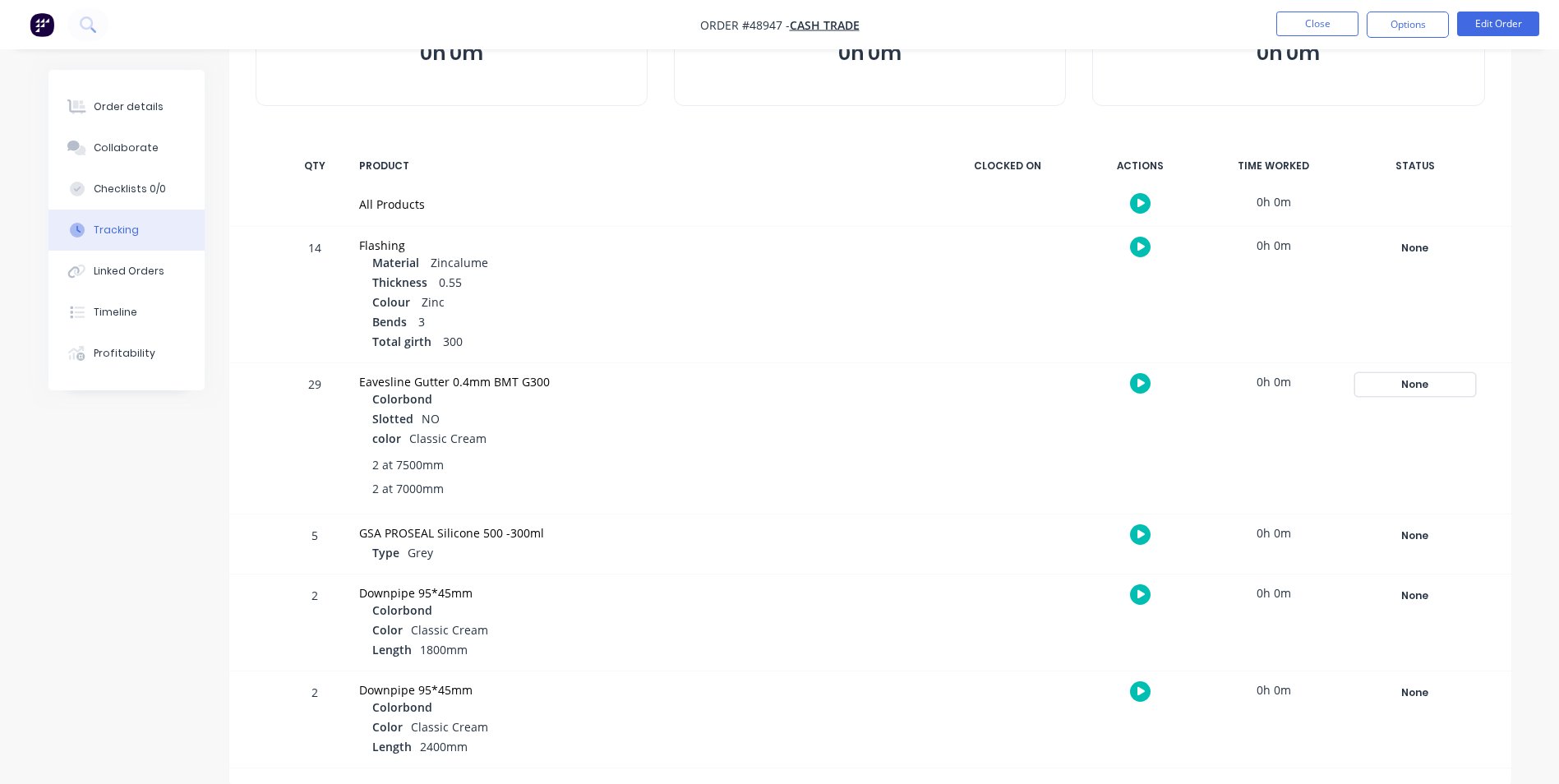
click at [1430, 385] on div "None" at bounding box center [1415, 384] width 119 height 22
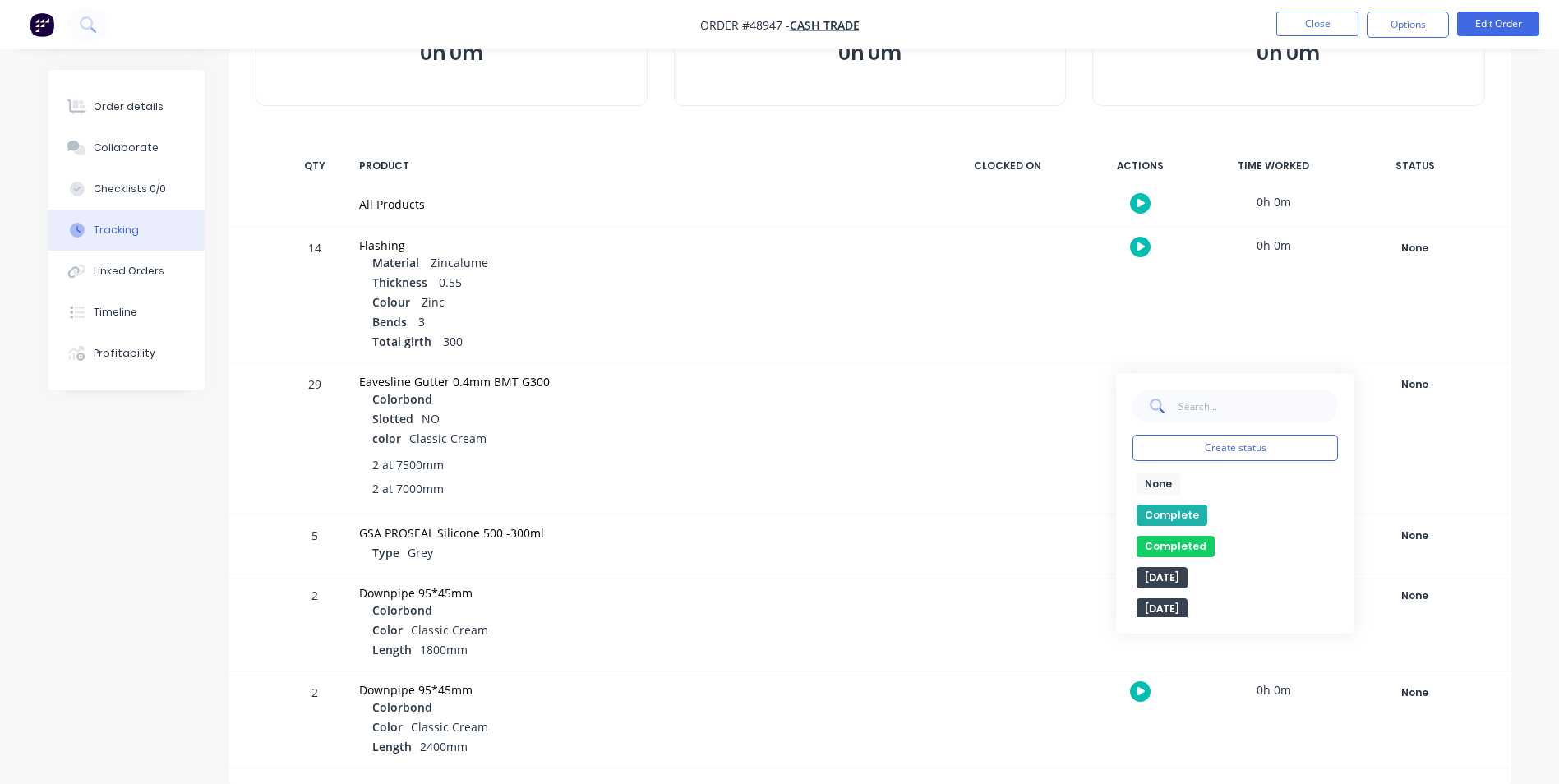
click at [1182, 513] on button "Complete" at bounding box center [1172, 515] width 71 height 22
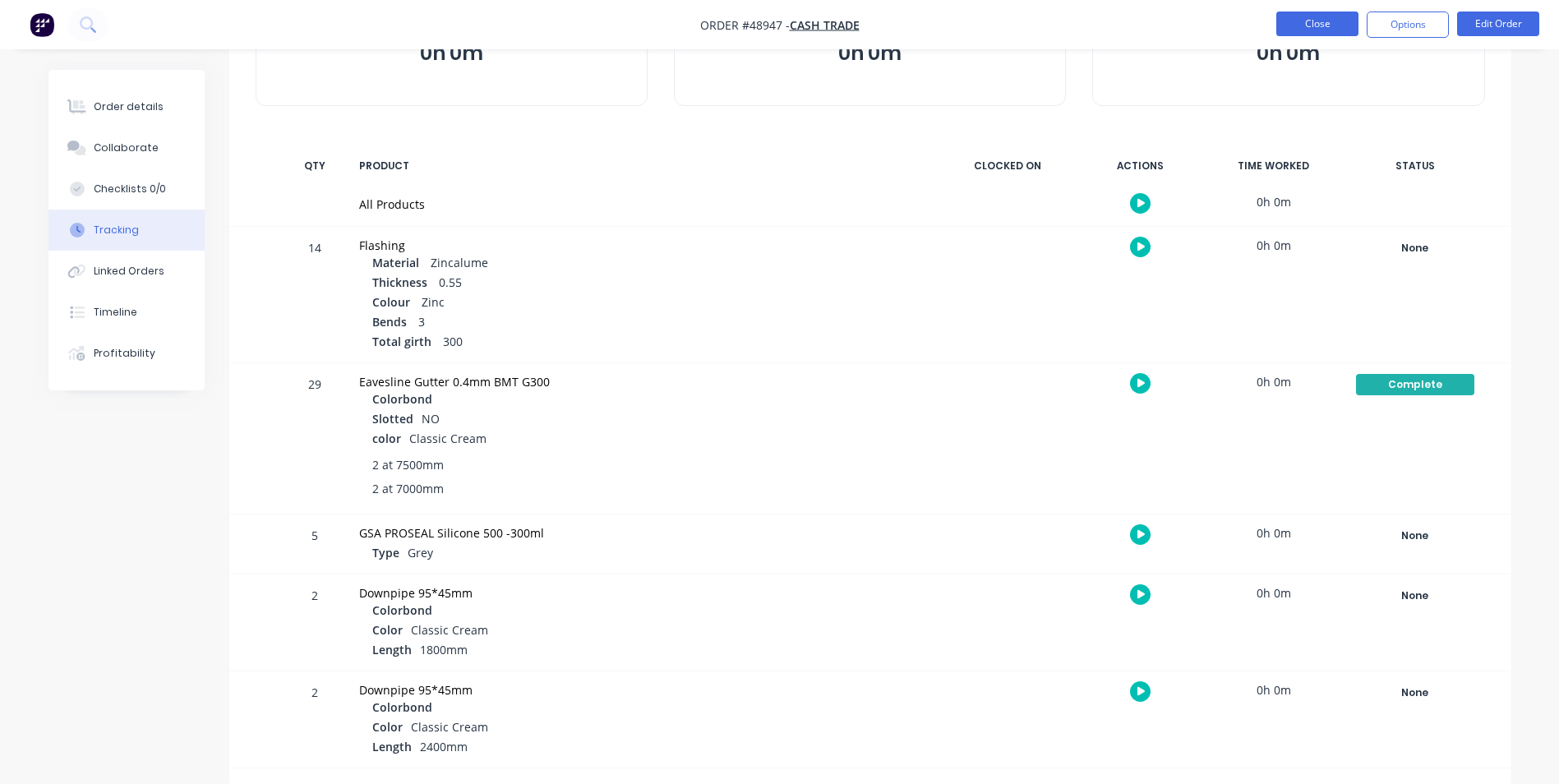
click at [1321, 31] on button "Close" at bounding box center [1318, 24] width 82 height 24
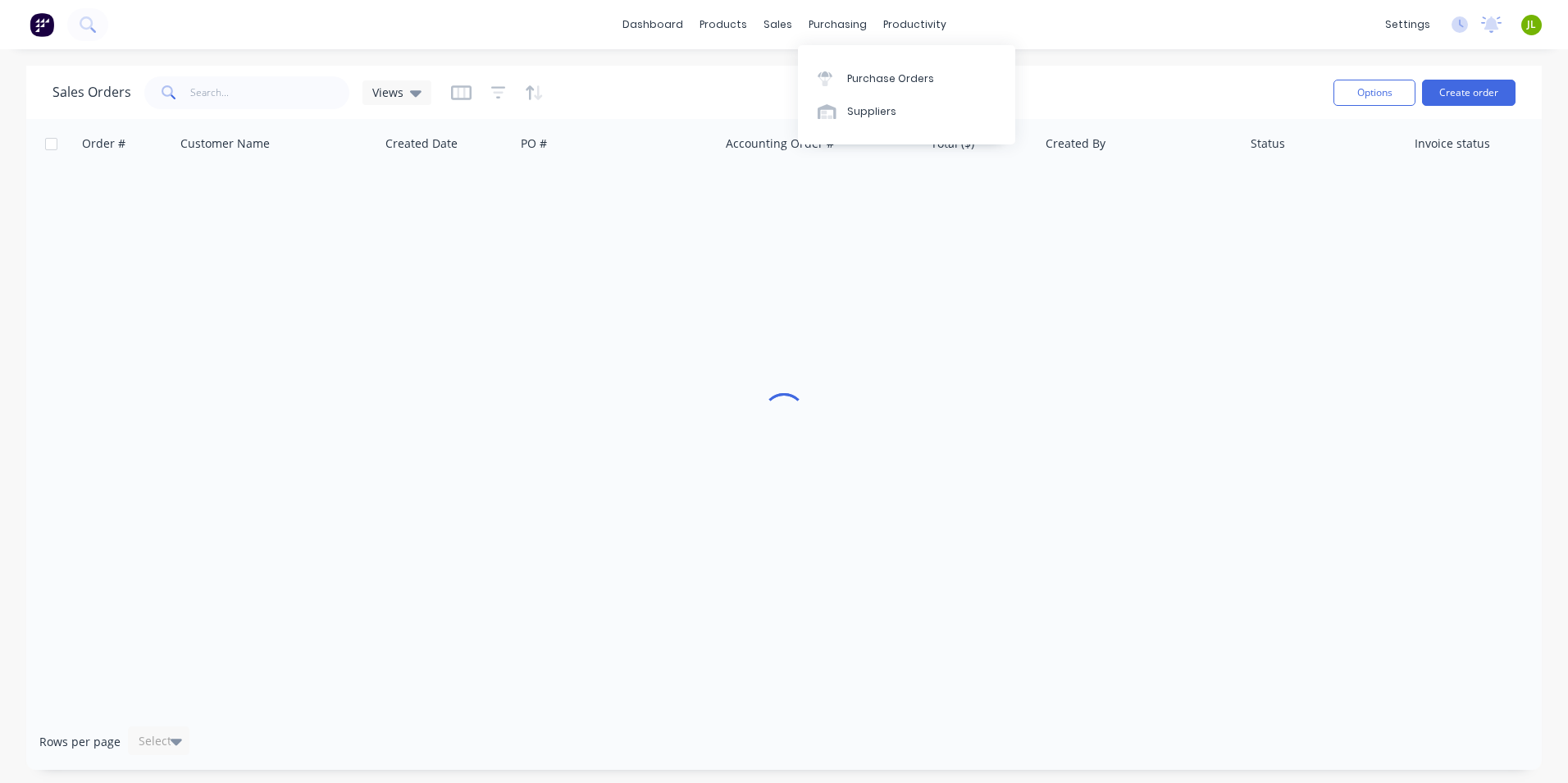
click at [840, 61] on div "Purchase Orders Suppliers" at bounding box center [907, 94] width 217 height 99
click at [839, 81] on div at bounding box center [829, 78] width 24 height 15
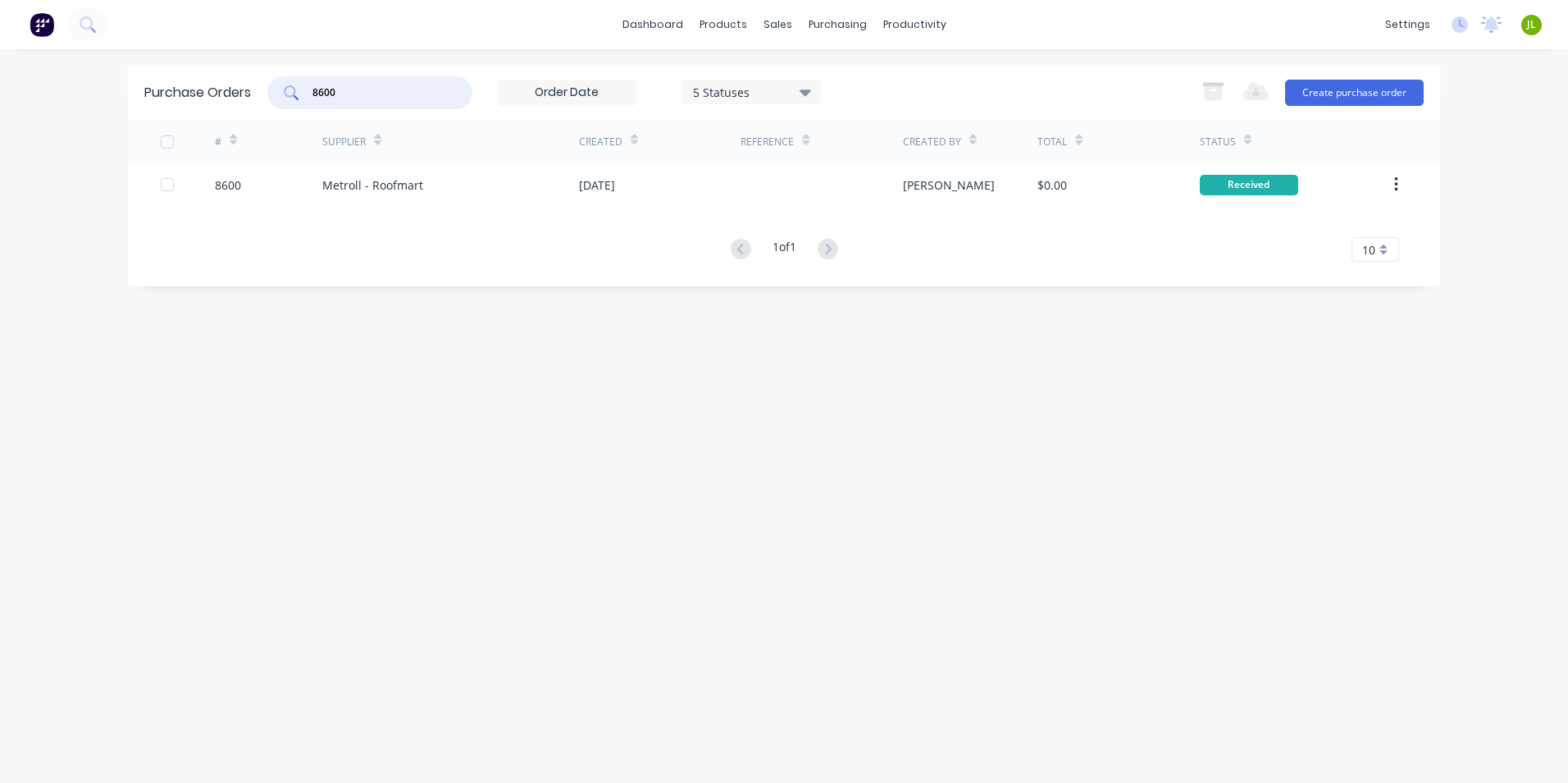
drag, startPoint x: 382, startPoint y: 98, endPoint x: 271, endPoint y: 102, distance: 111.1
click at [271, 102] on div "8600 5 Statuses 5 Statuses" at bounding box center [544, 93] width 554 height 33
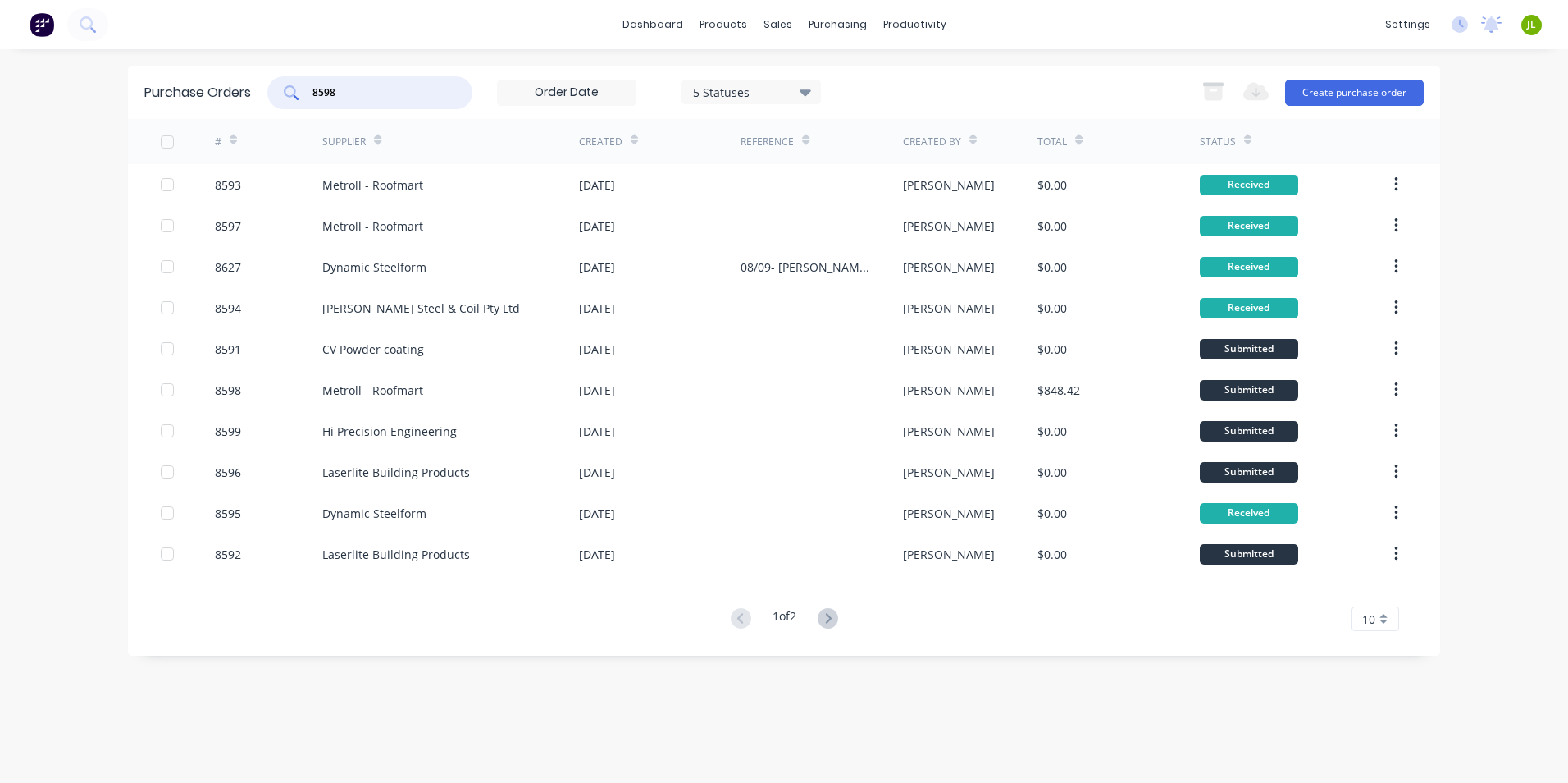
type input "8598"
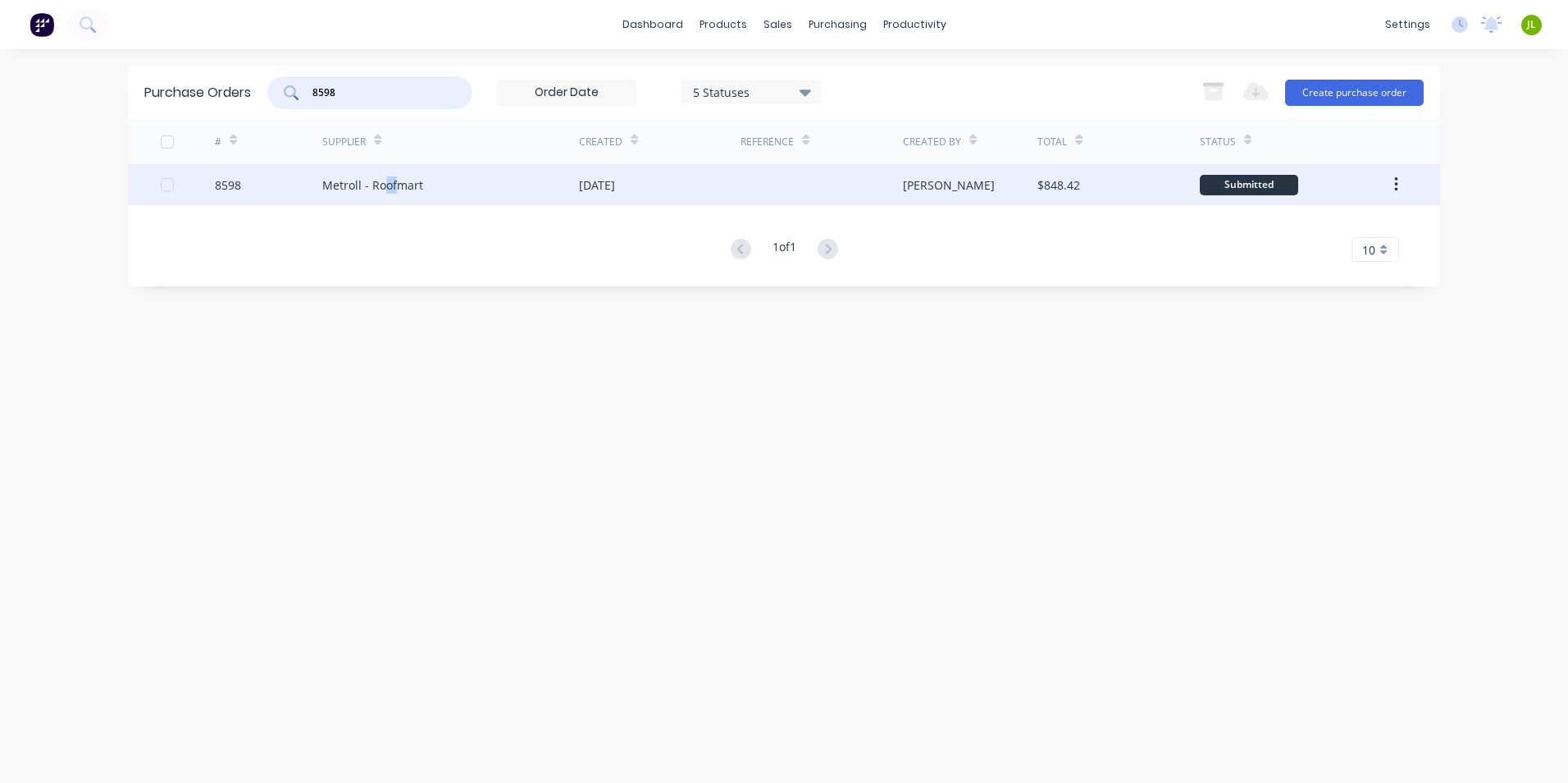
click at [387, 178] on div "Metroll - Roofmart" at bounding box center [372, 185] width 101 height 18
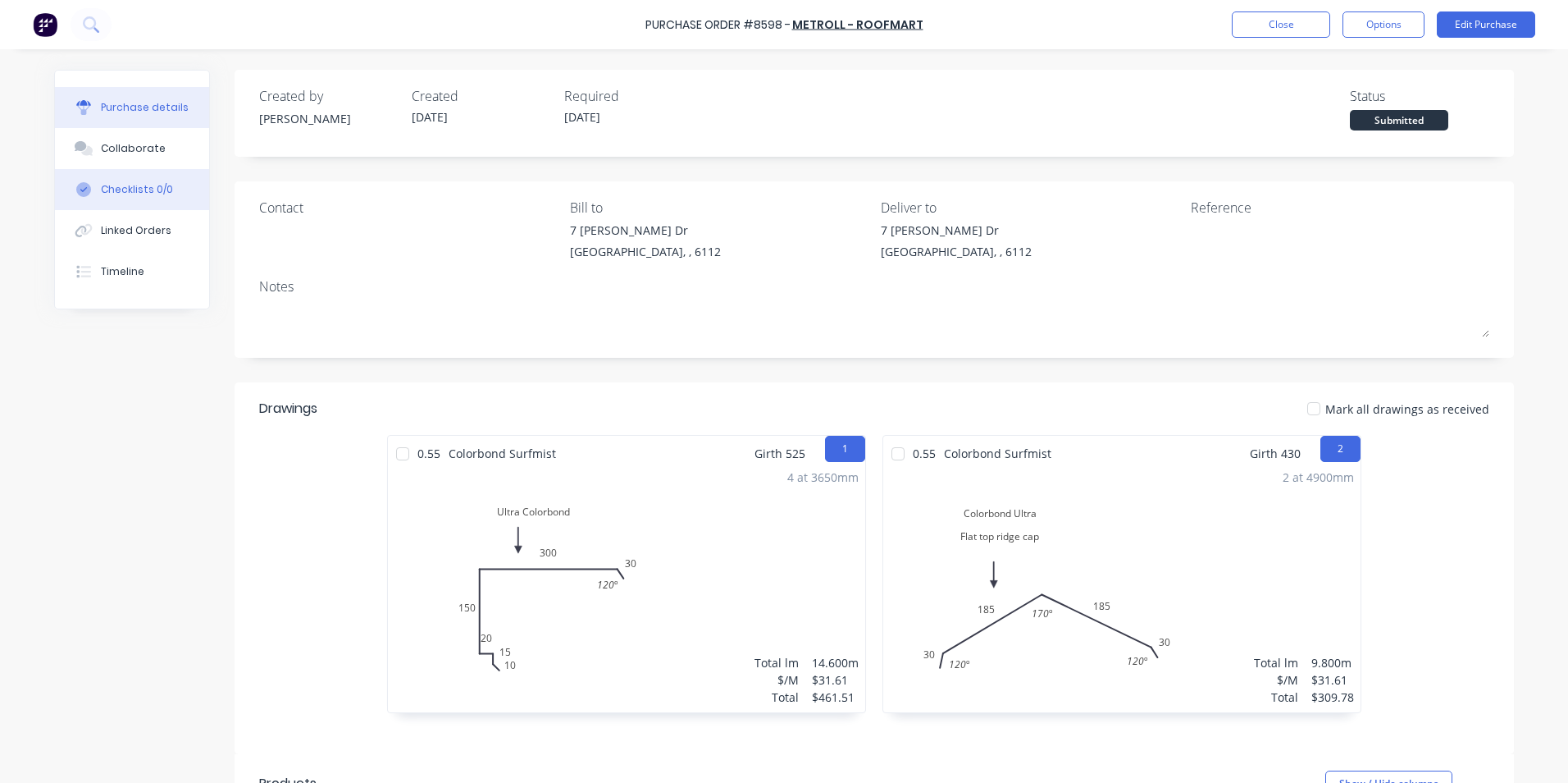
click at [137, 190] on div "Checklists 0/0" at bounding box center [137, 189] width 72 height 15
type textarea "x"
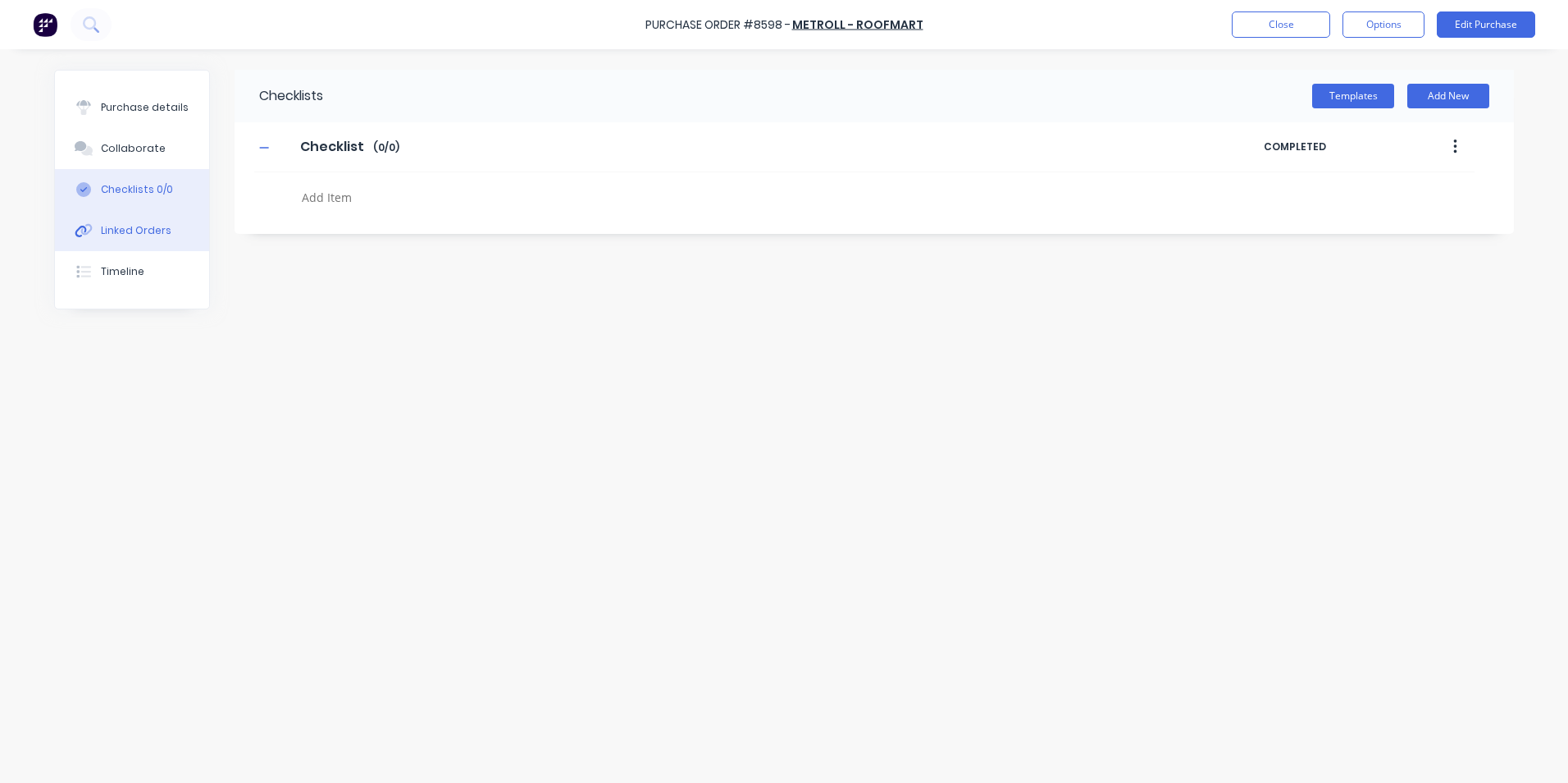
click at [180, 218] on button "Linked Orders" at bounding box center [132, 231] width 155 height 41
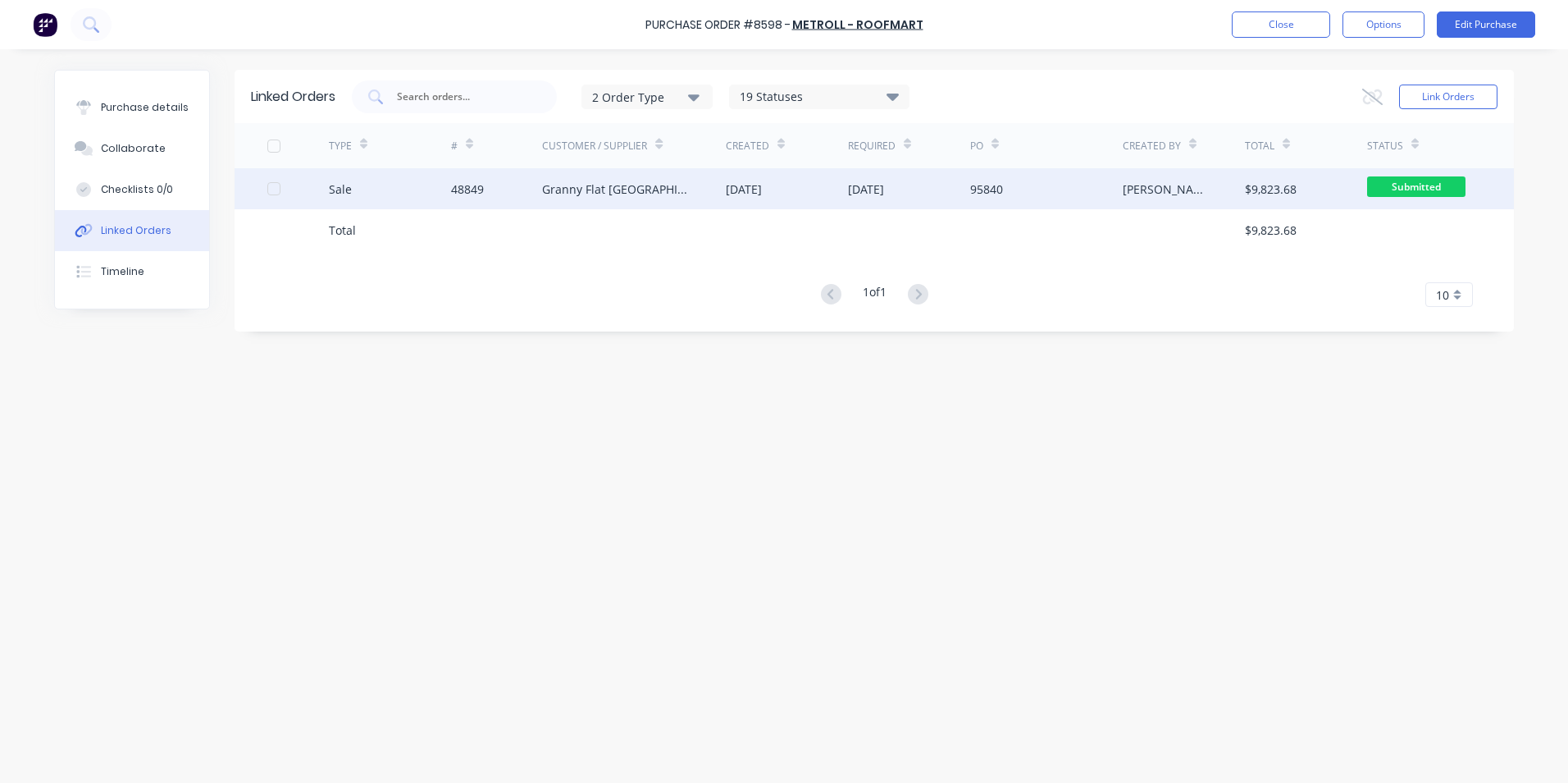
click at [556, 201] on div "Granny Flat [GEOGRAPHIC_DATA]" at bounding box center [634, 189] width 184 height 41
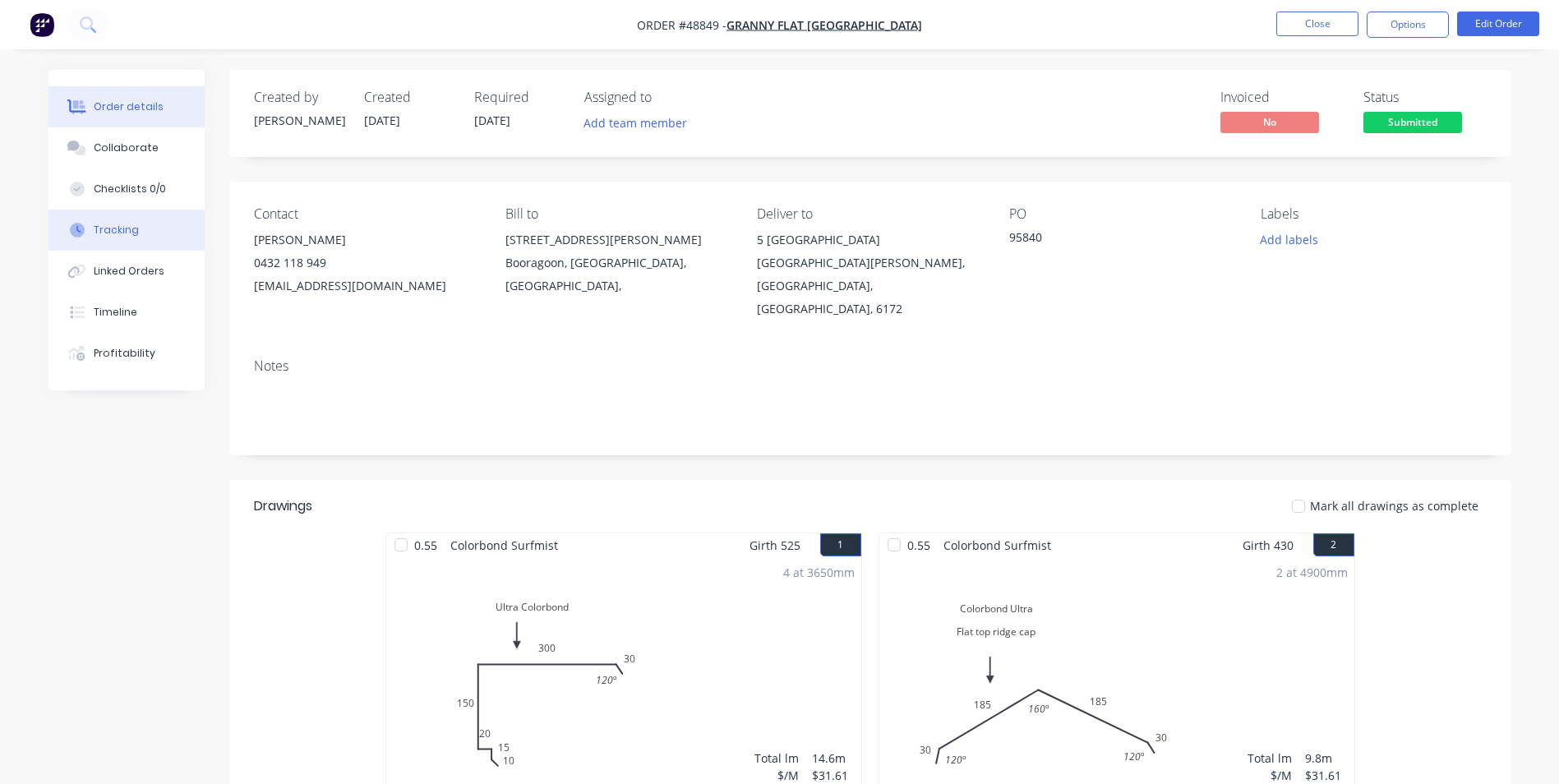
click at [150, 238] on button "Tracking" at bounding box center [126, 230] width 156 height 41
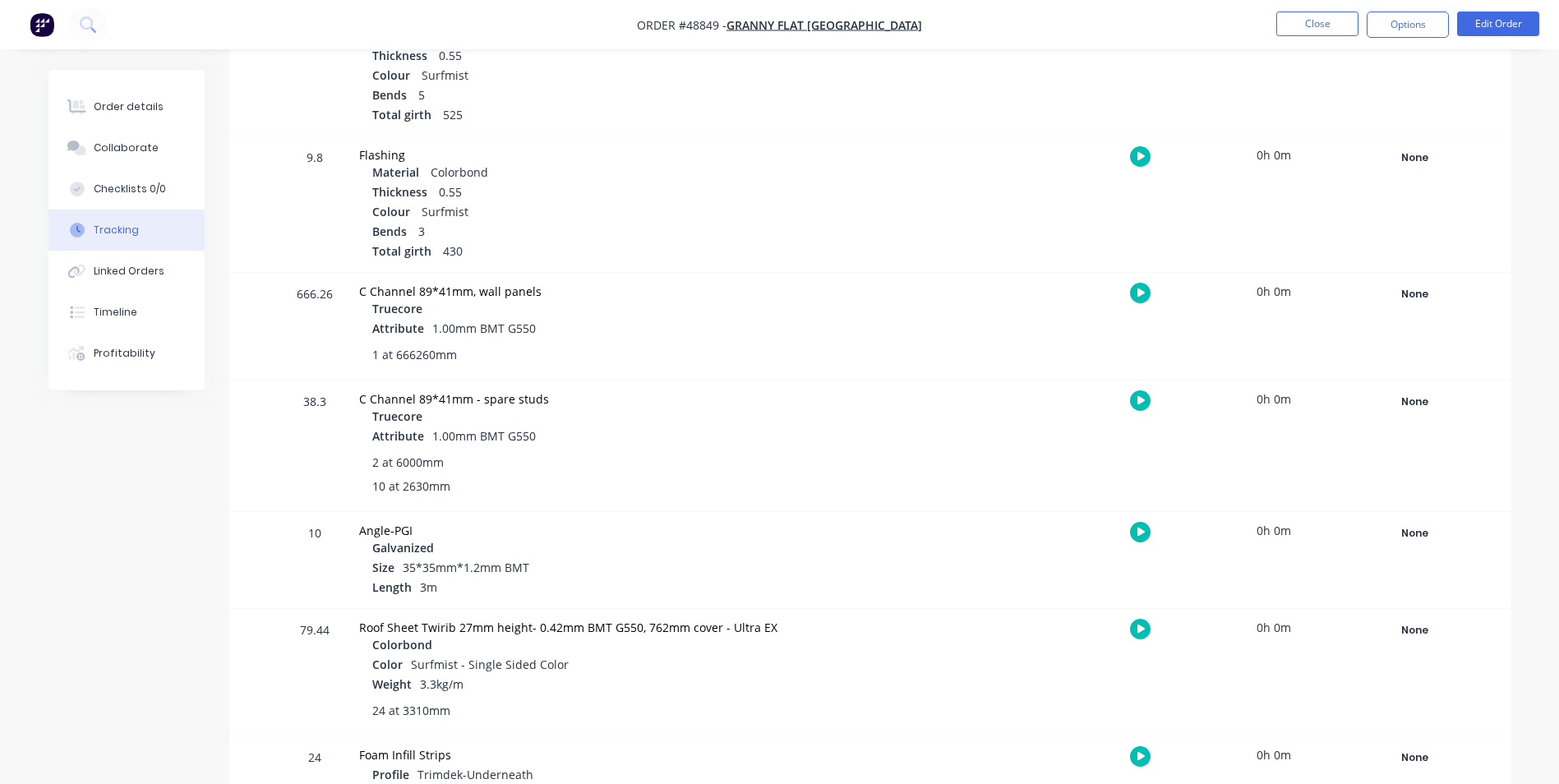
scroll to position [411, 0]
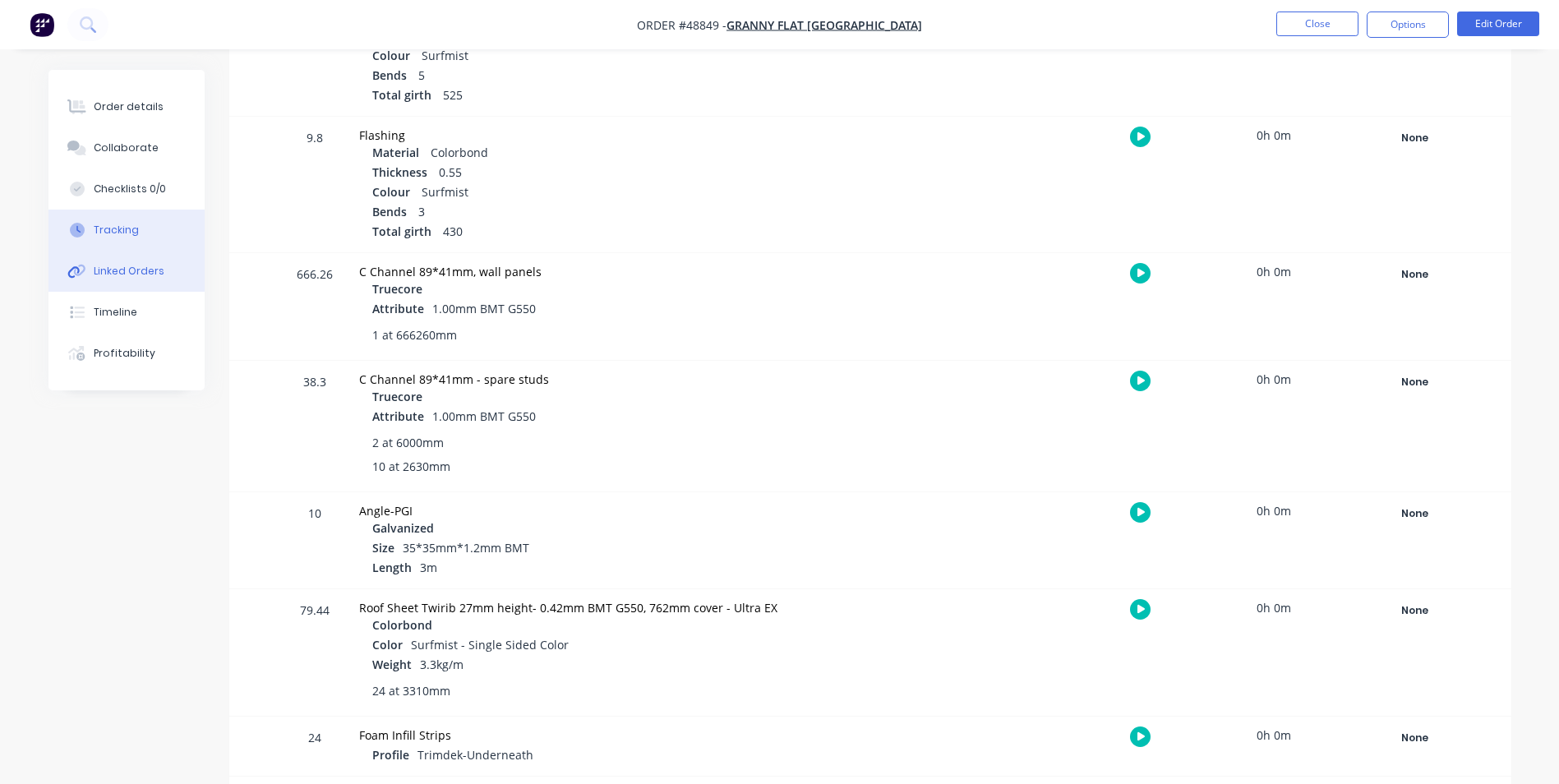
click at [129, 266] on div "Linked Orders" at bounding box center [129, 270] width 71 height 15
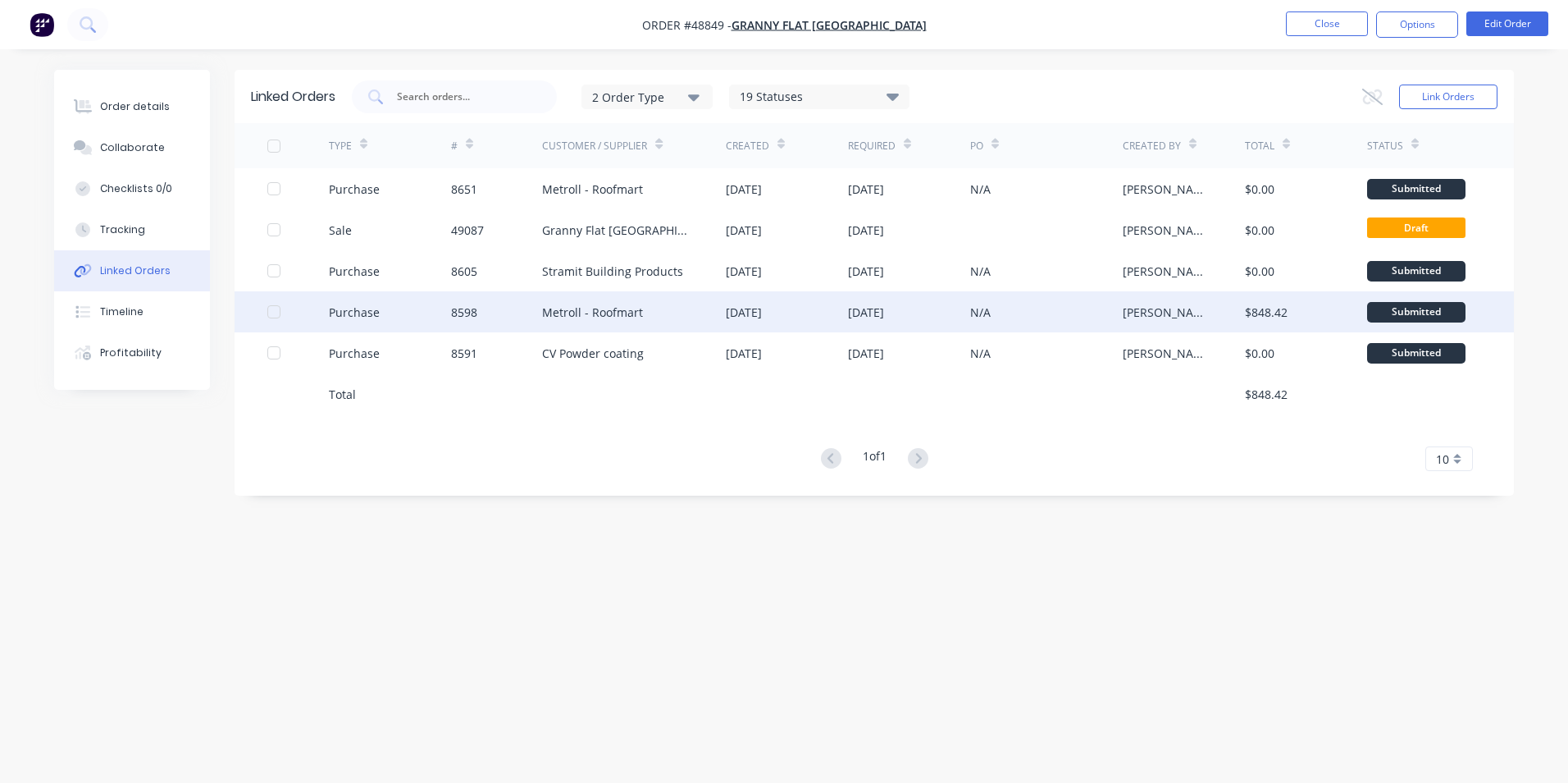
click at [479, 306] on div "8598" at bounding box center [497, 312] width 92 height 41
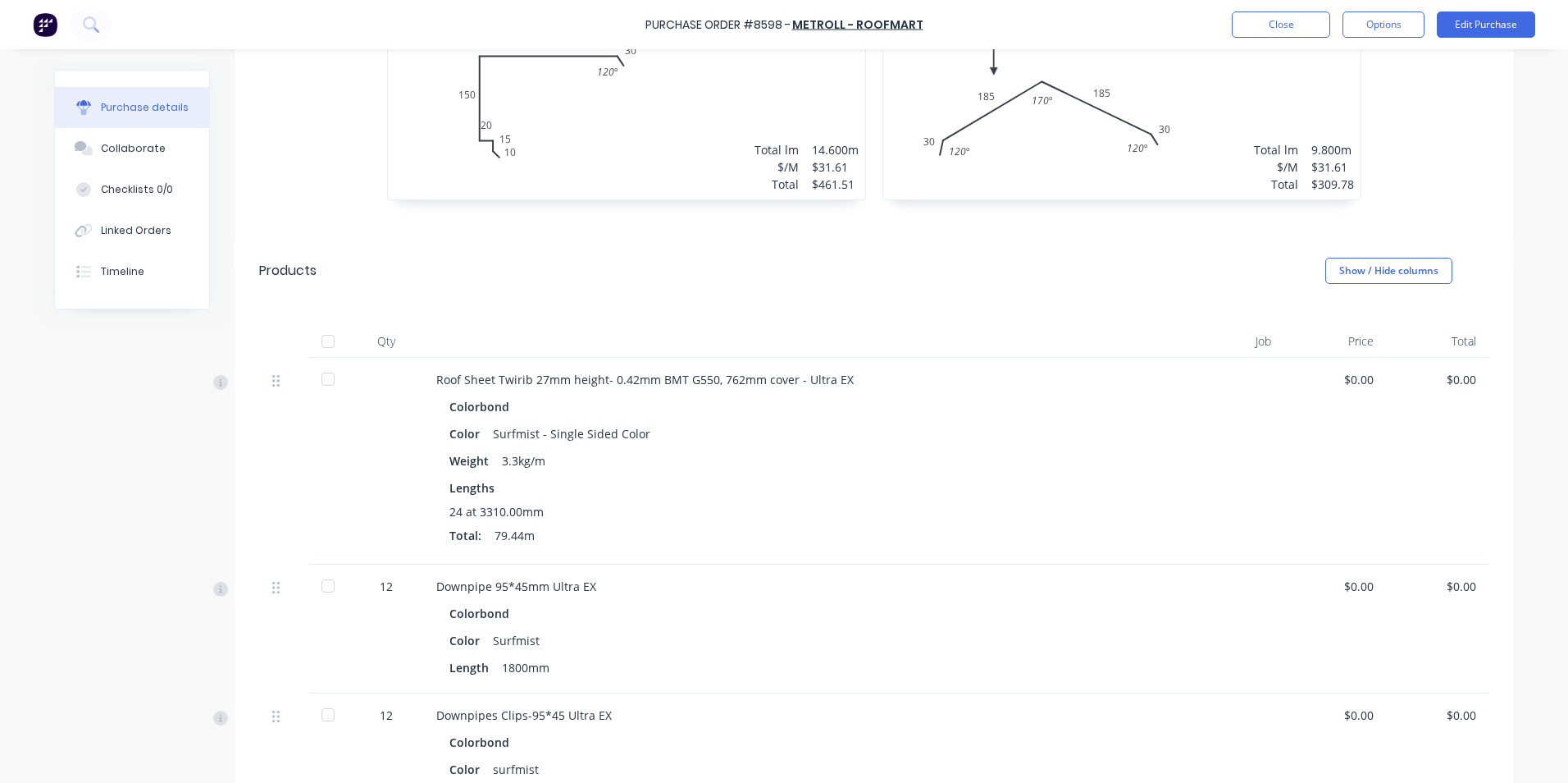
scroll to position [348, 0]
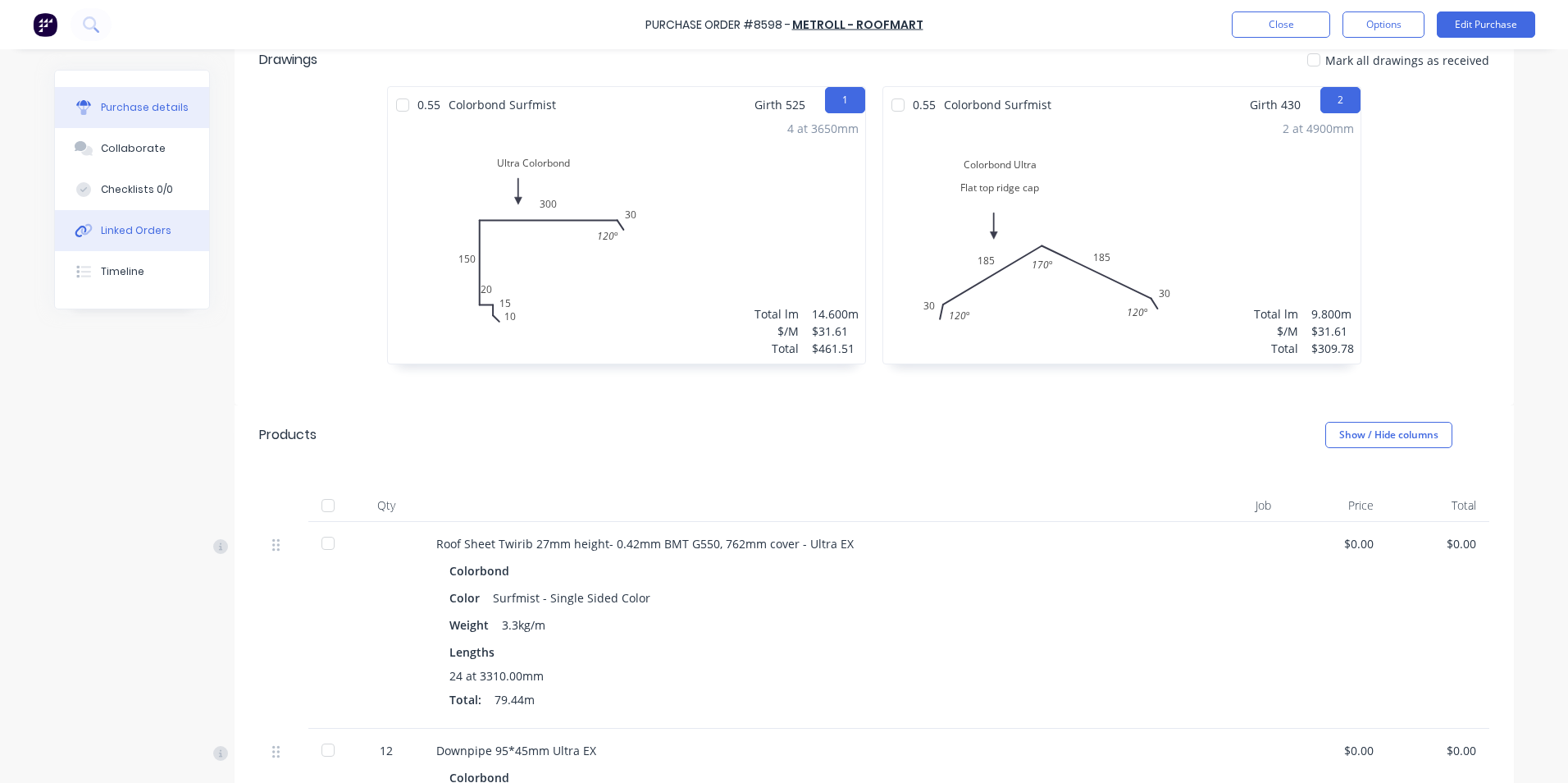
click at [145, 230] on div "Linked Orders" at bounding box center [136, 230] width 70 height 15
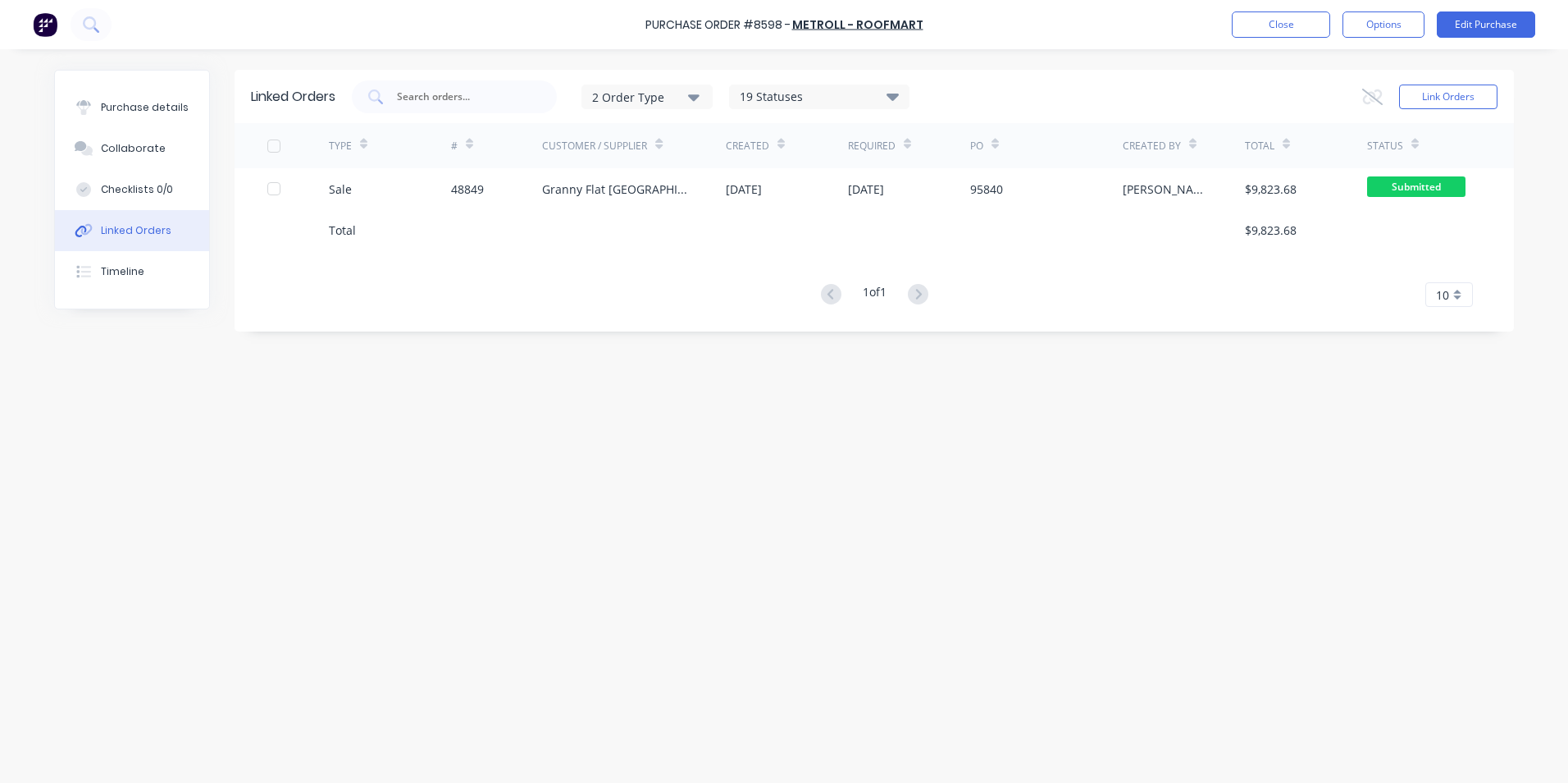
click at [552, 181] on div "Granny Flat [GEOGRAPHIC_DATA]" at bounding box center [617, 189] width 151 height 18
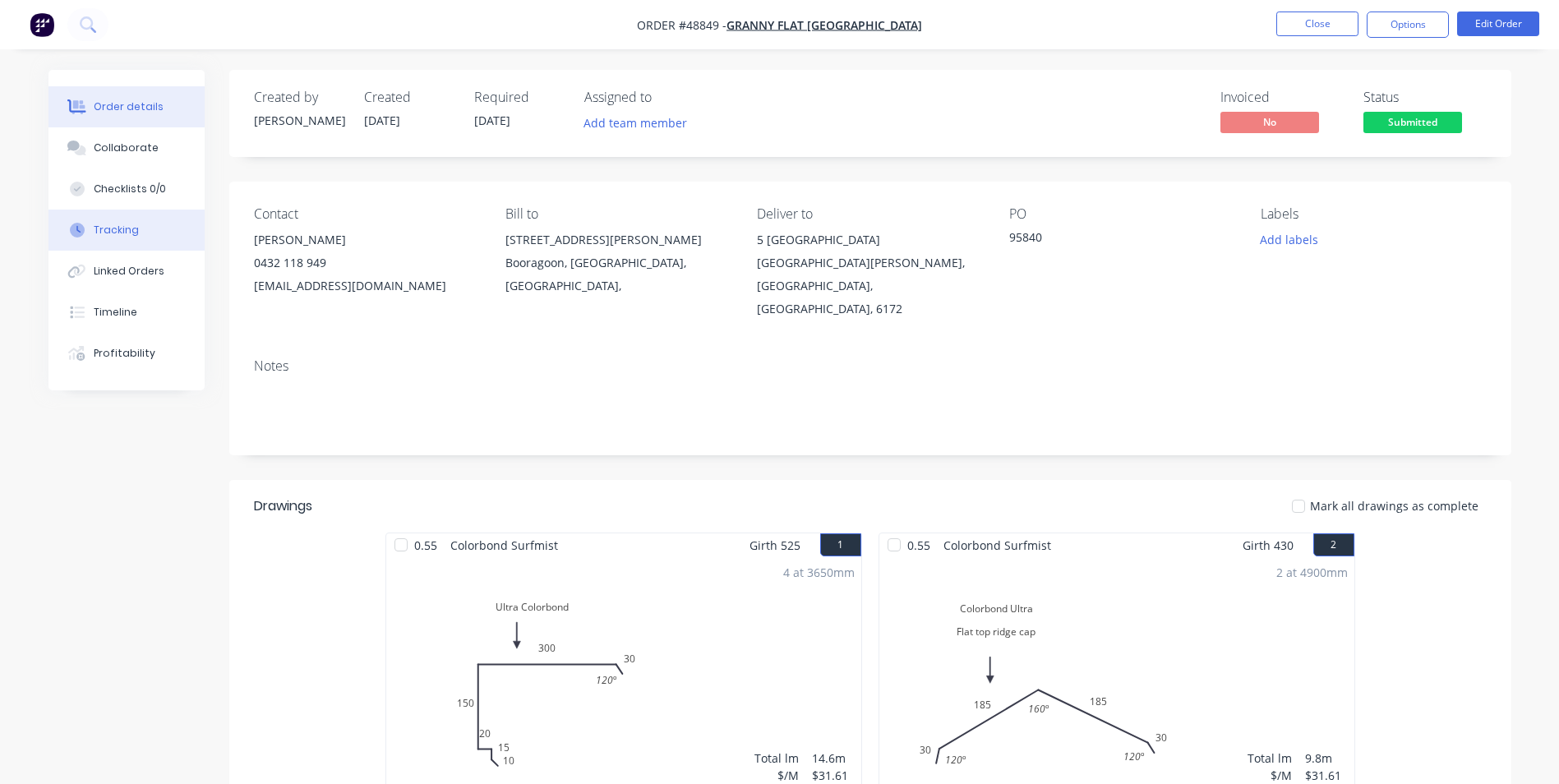
click at [138, 226] on button "Tracking" at bounding box center [126, 230] width 156 height 41
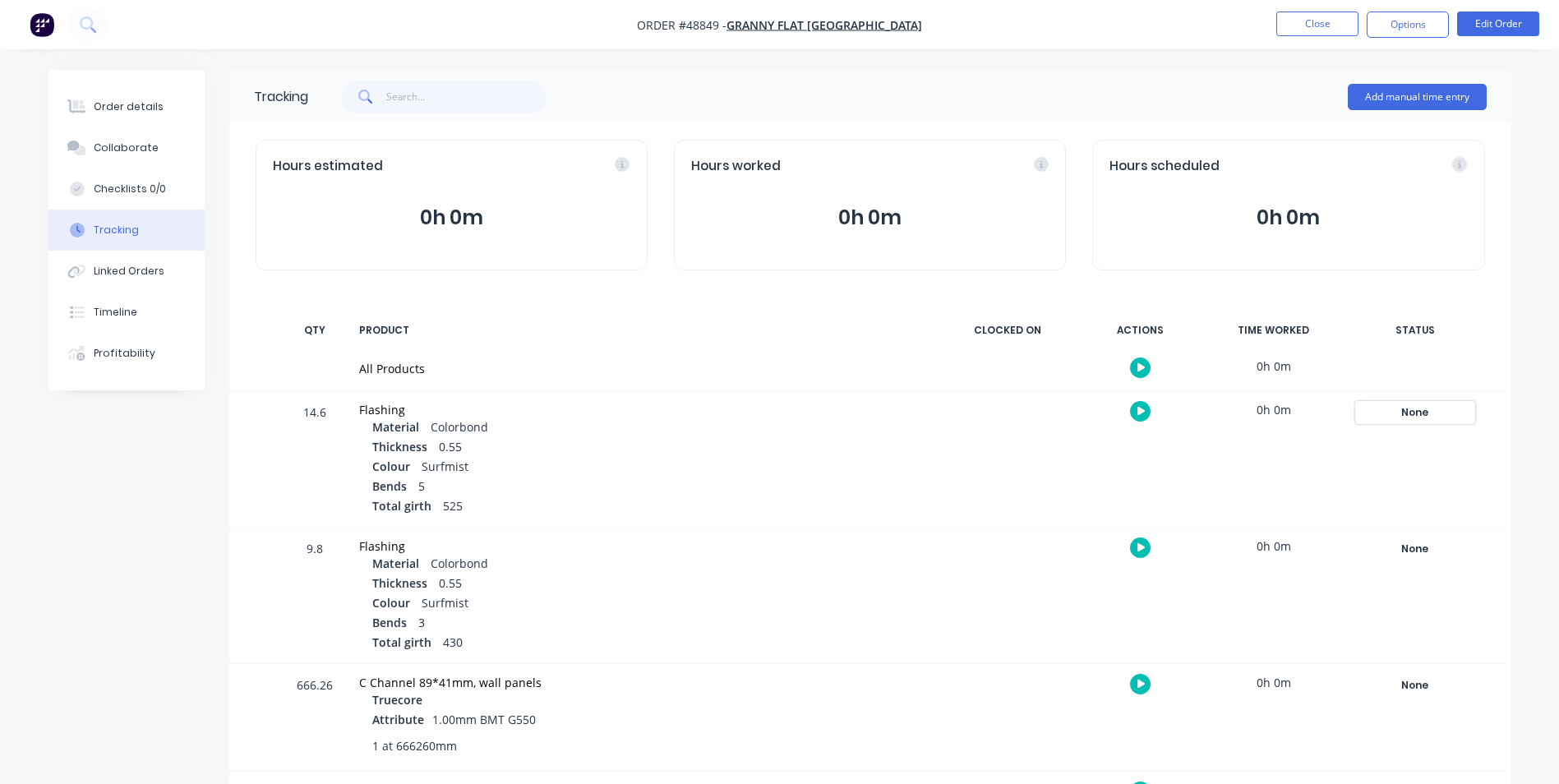
click at [1385, 411] on div "None" at bounding box center [1415, 413] width 119 height 22
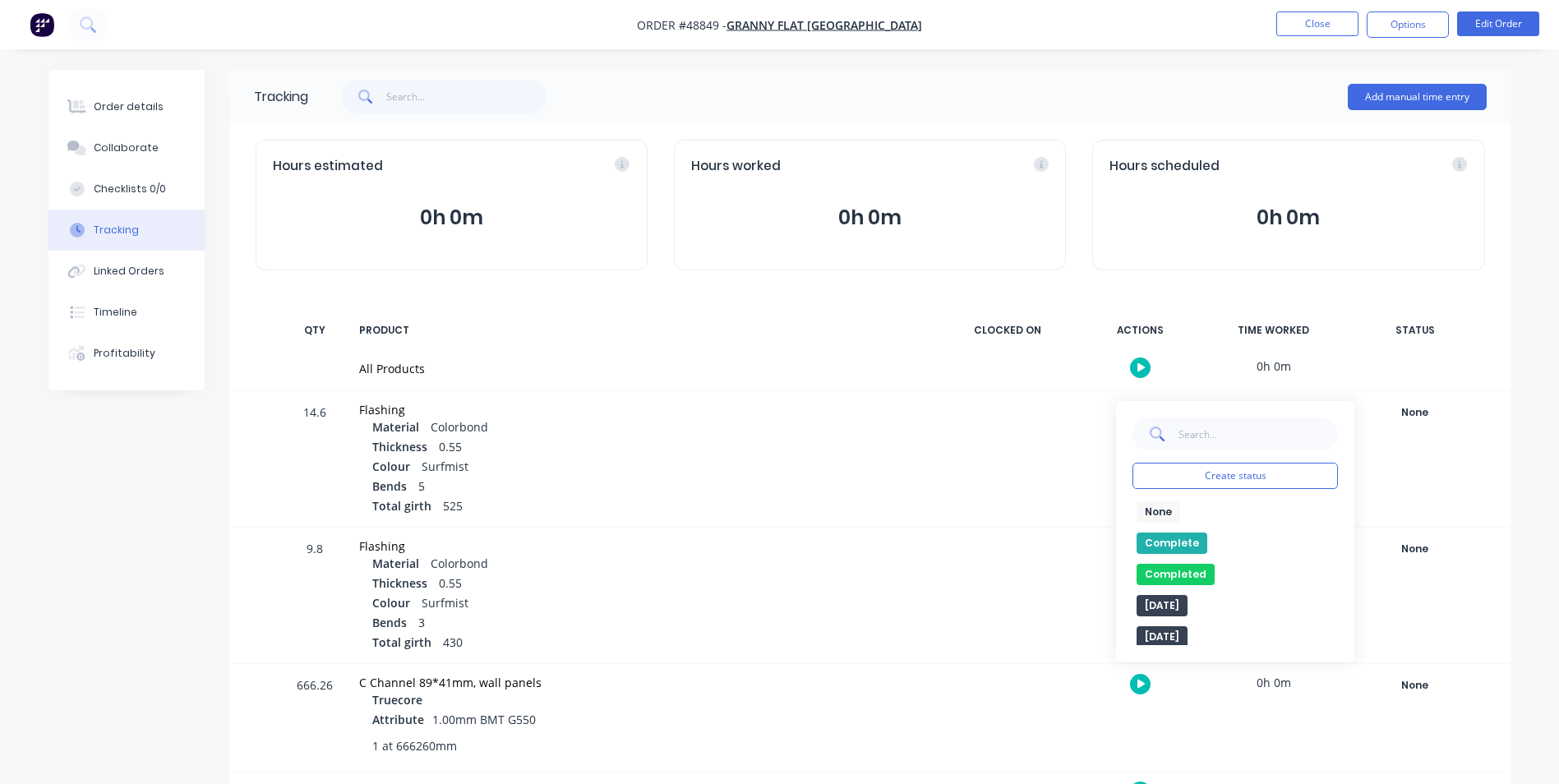
click at [1182, 545] on button "Complete" at bounding box center [1172, 543] width 71 height 22
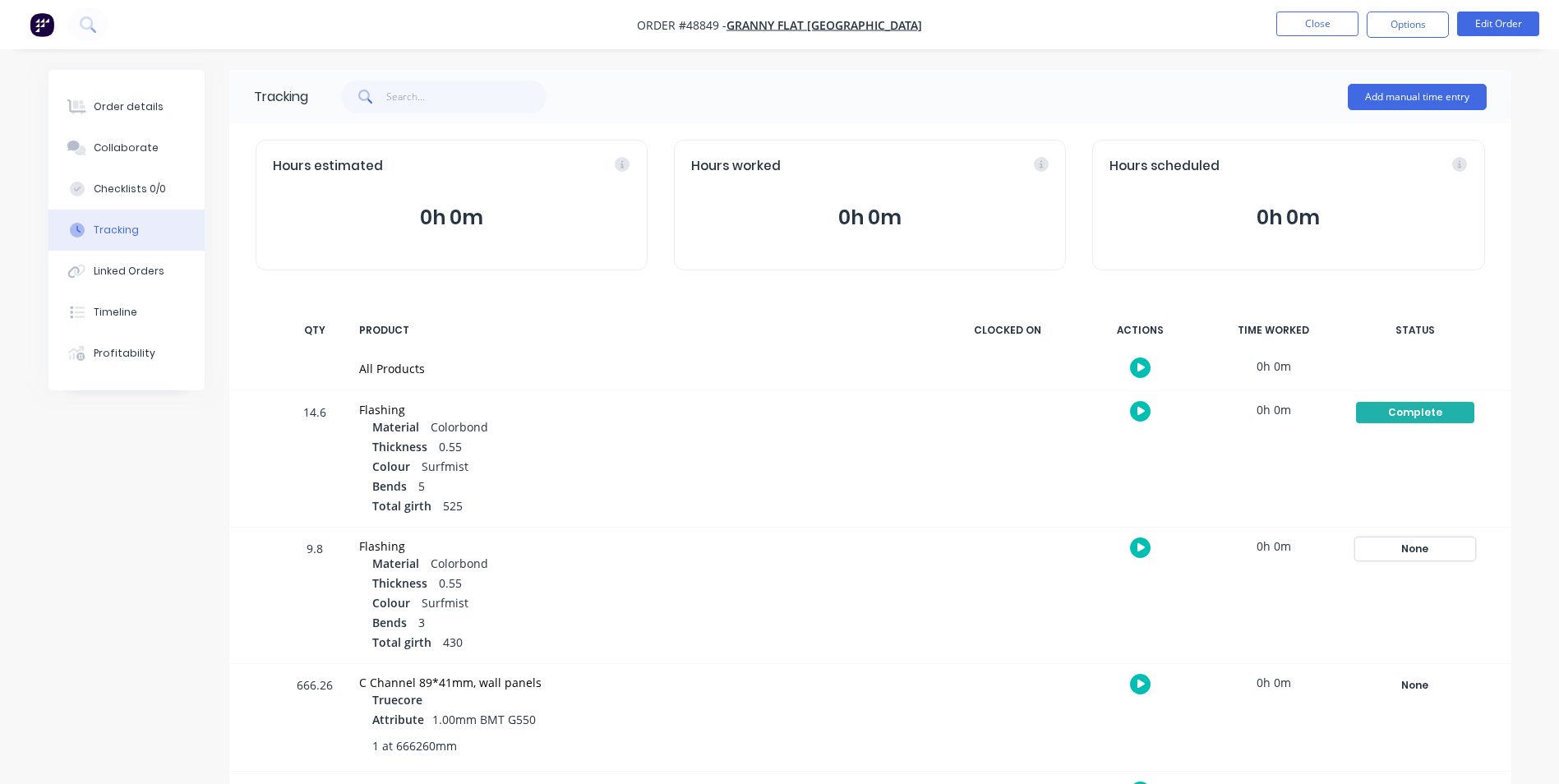
click at [1406, 546] on div "None" at bounding box center [1415, 549] width 119 height 22
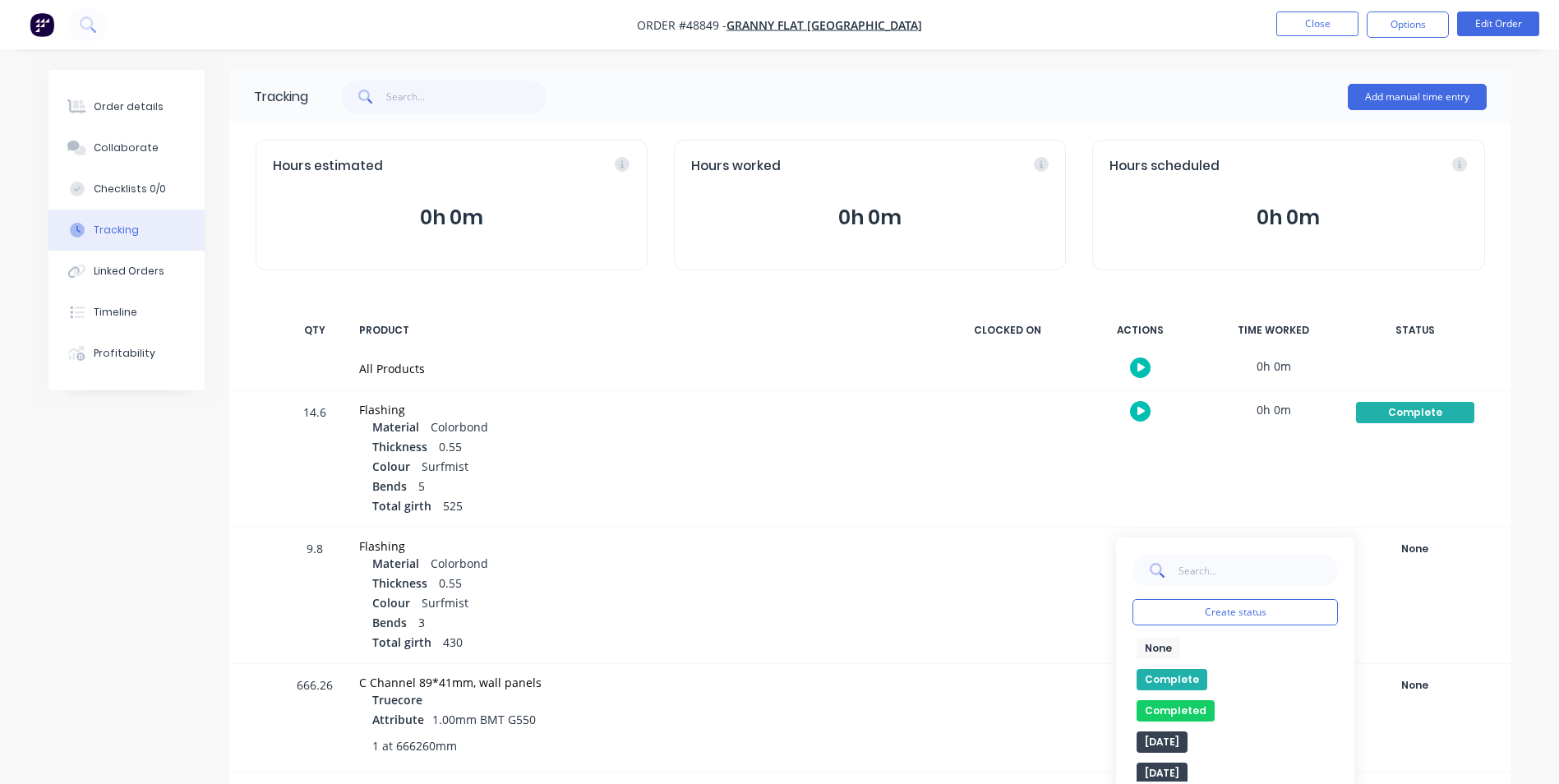
click at [1166, 673] on button "Complete" at bounding box center [1172, 679] width 71 height 22
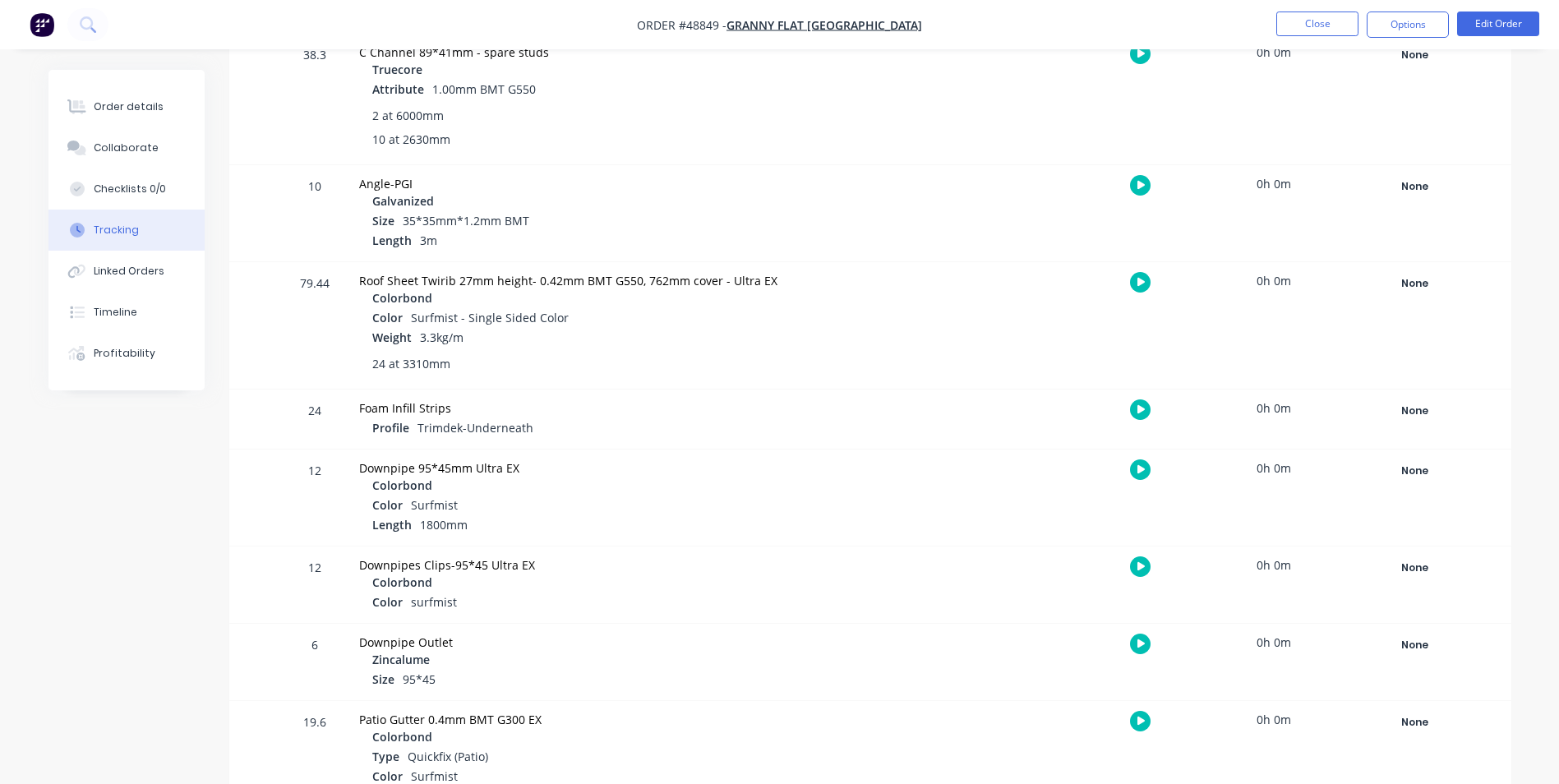
scroll to position [739, 0]
click at [1406, 276] on div "None" at bounding box center [1415, 282] width 119 height 22
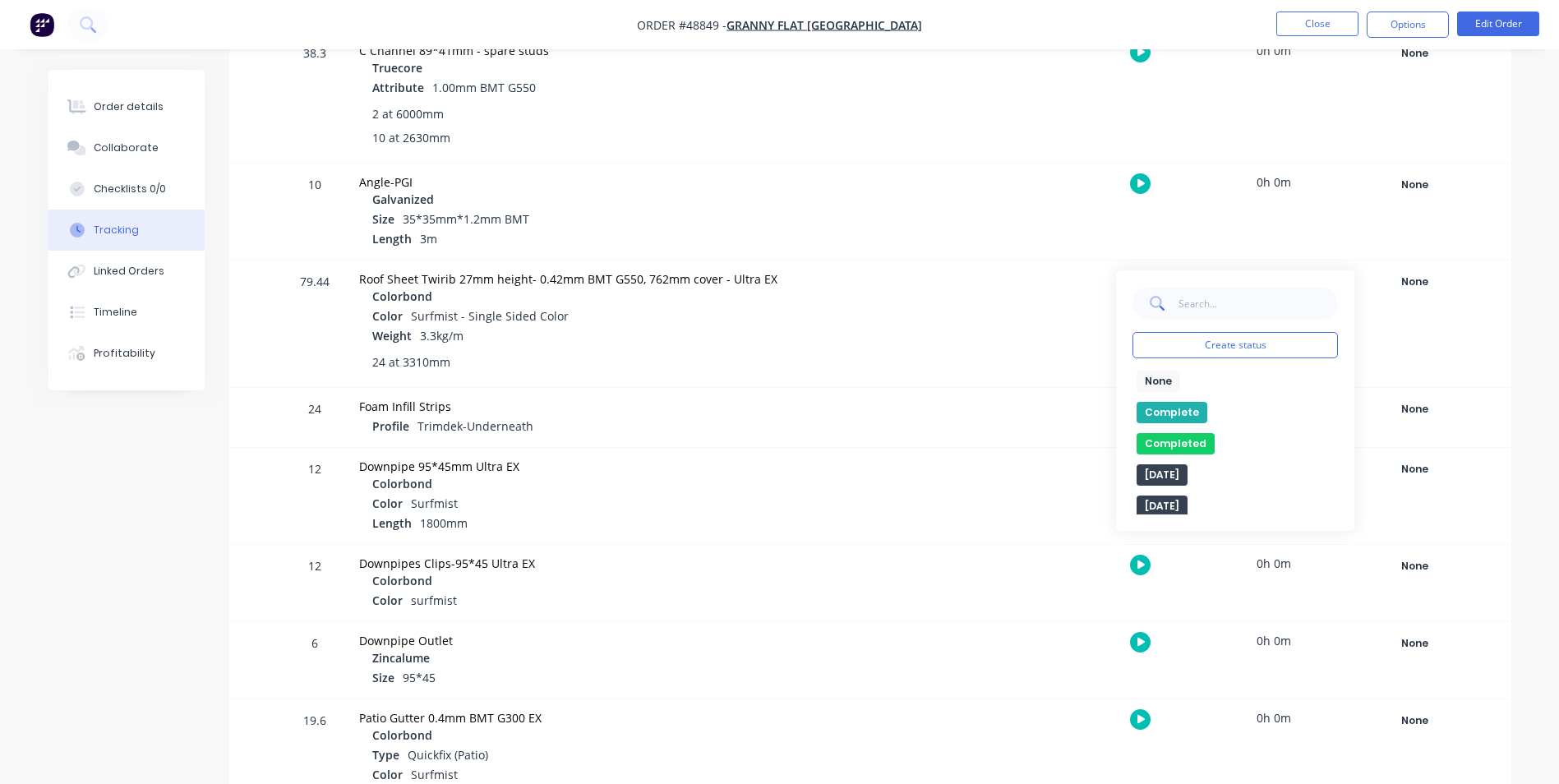
click at [1169, 408] on button "Complete" at bounding box center [1172, 413] width 71 height 22
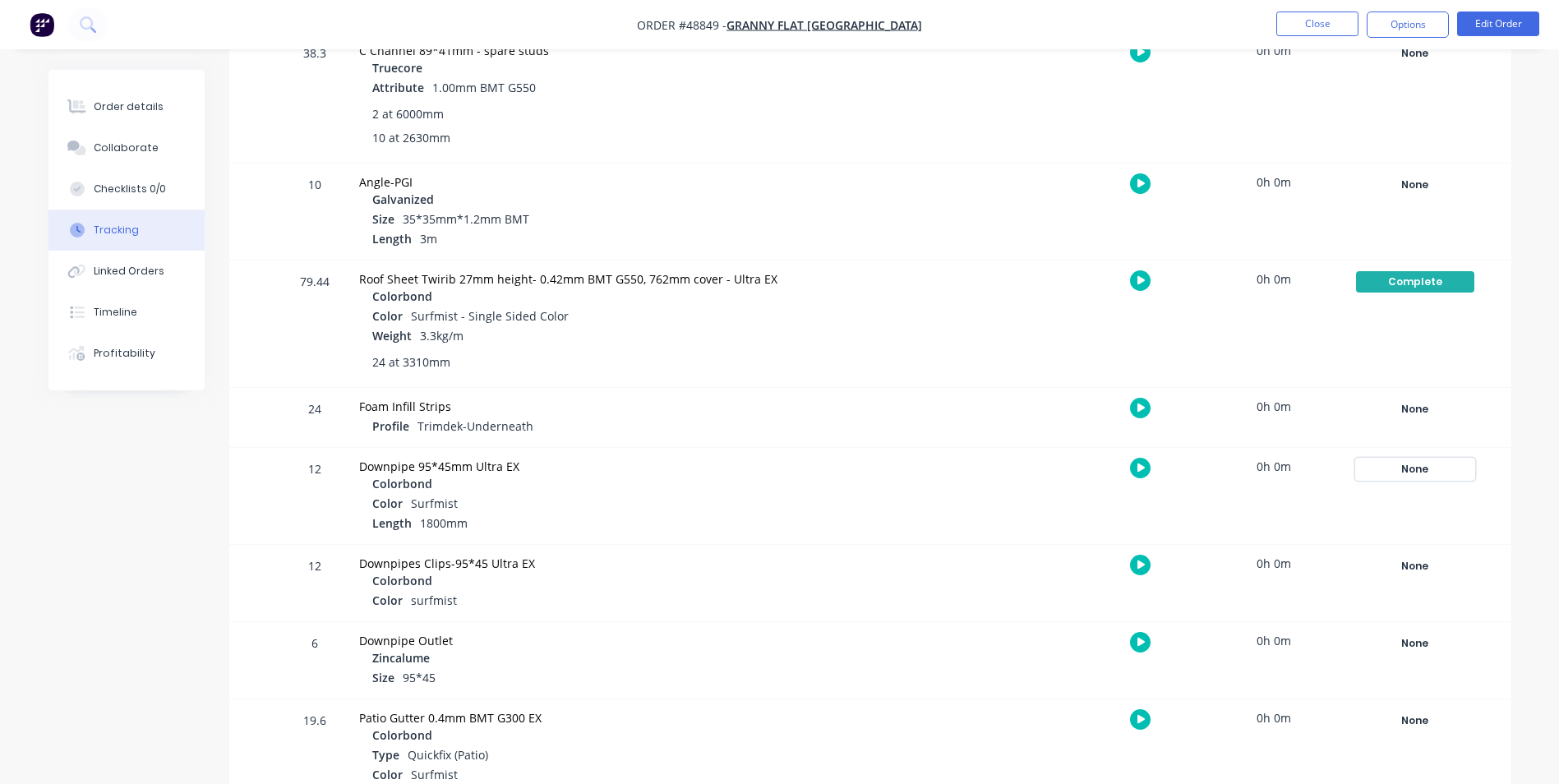
click at [1416, 458] on button "None" at bounding box center [1415, 468] width 120 height 23
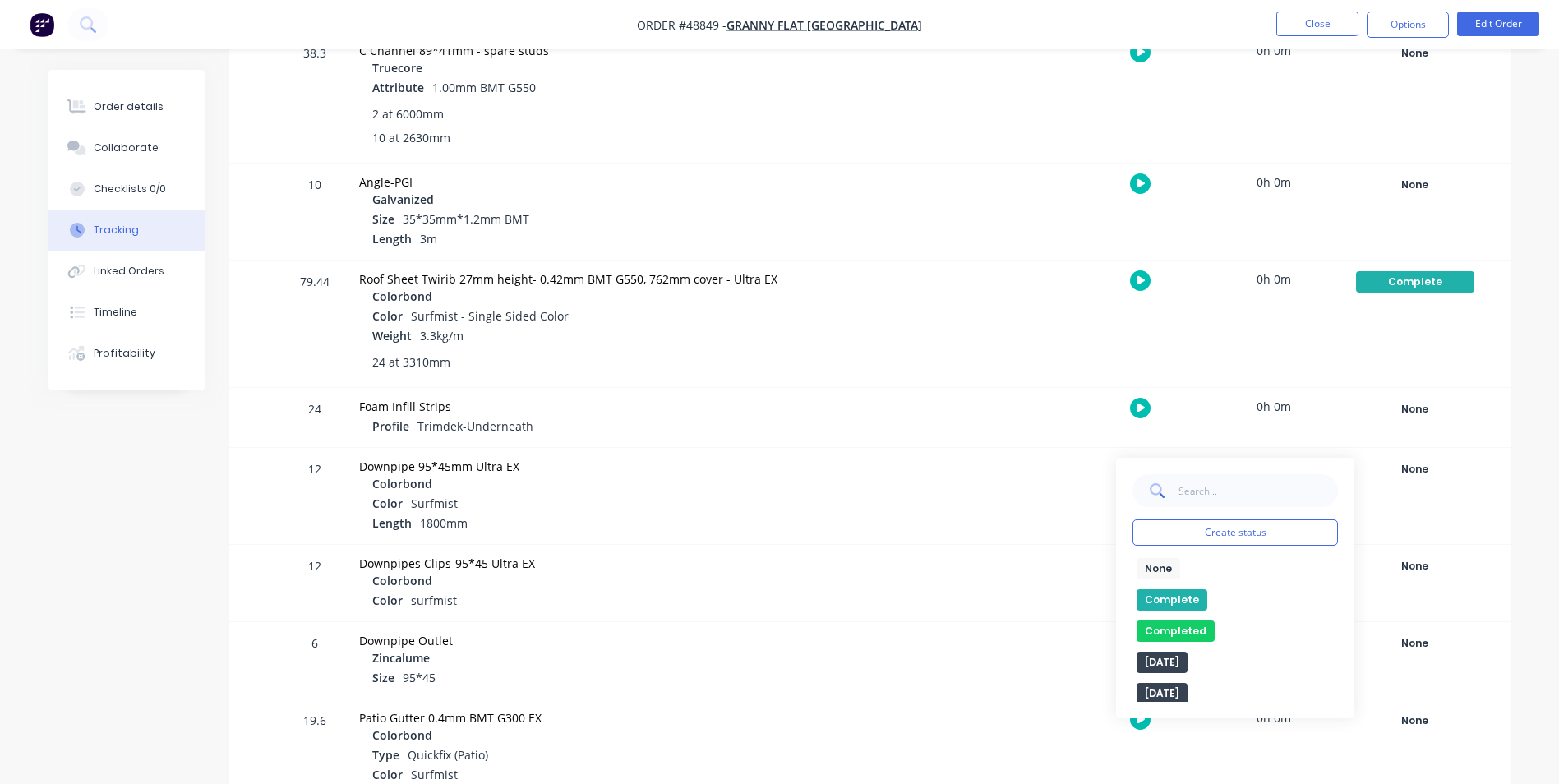
click at [1174, 591] on button "Complete" at bounding box center [1172, 600] width 71 height 22
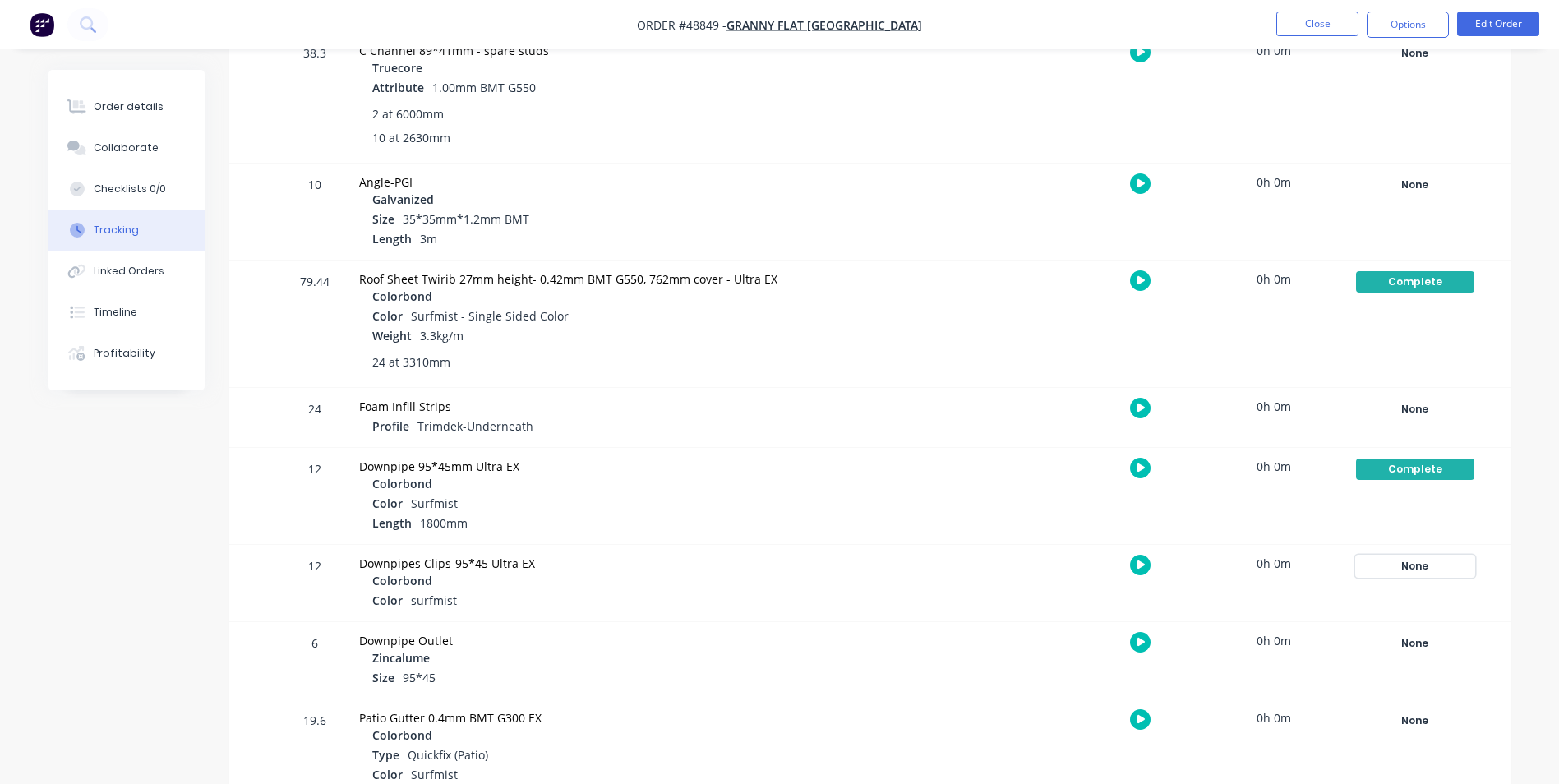
click at [1387, 565] on div "None" at bounding box center [1415, 566] width 119 height 22
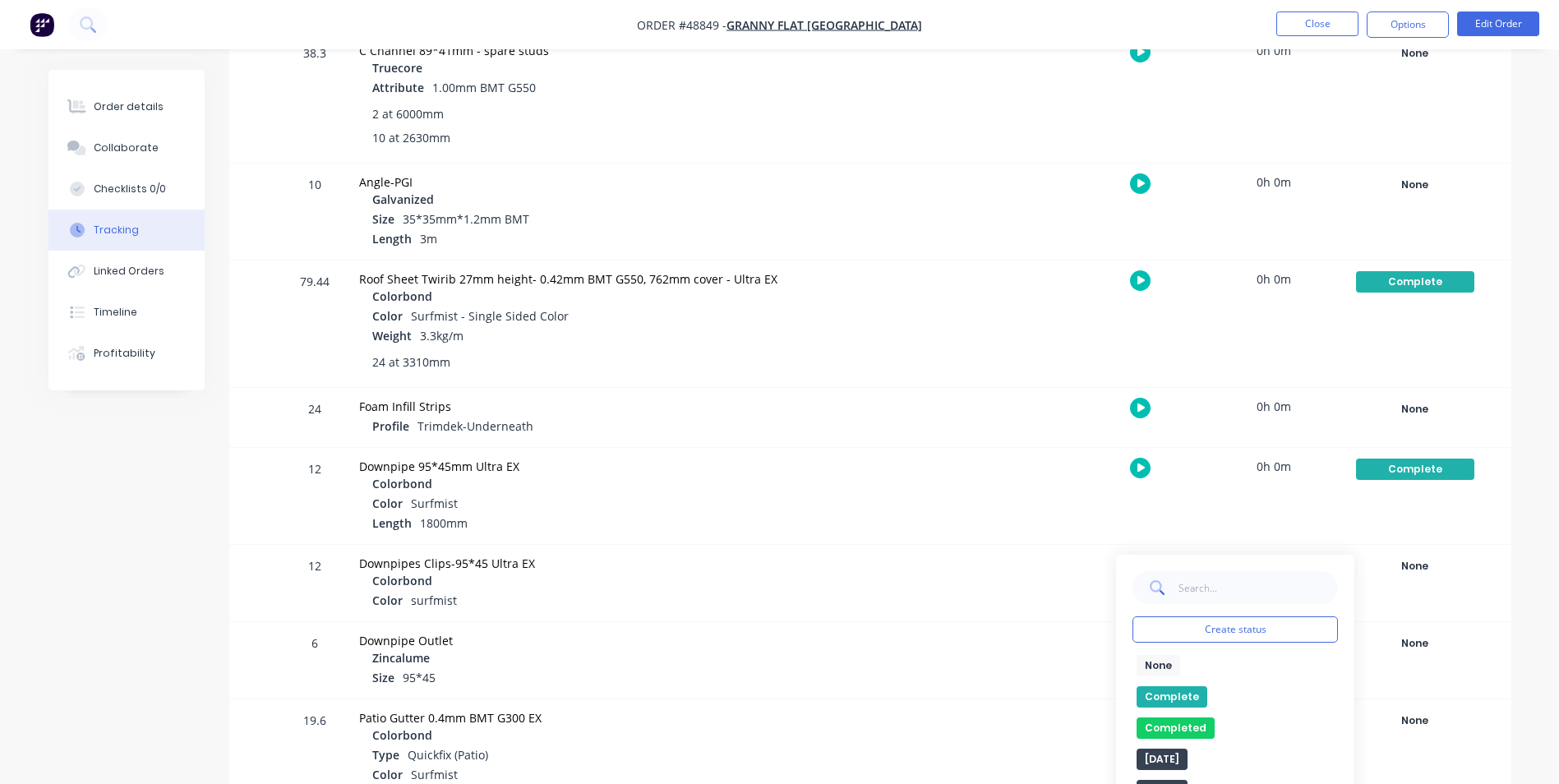
click at [1196, 693] on button "Complete" at bounding box center [1172, 697] width 71 height 22
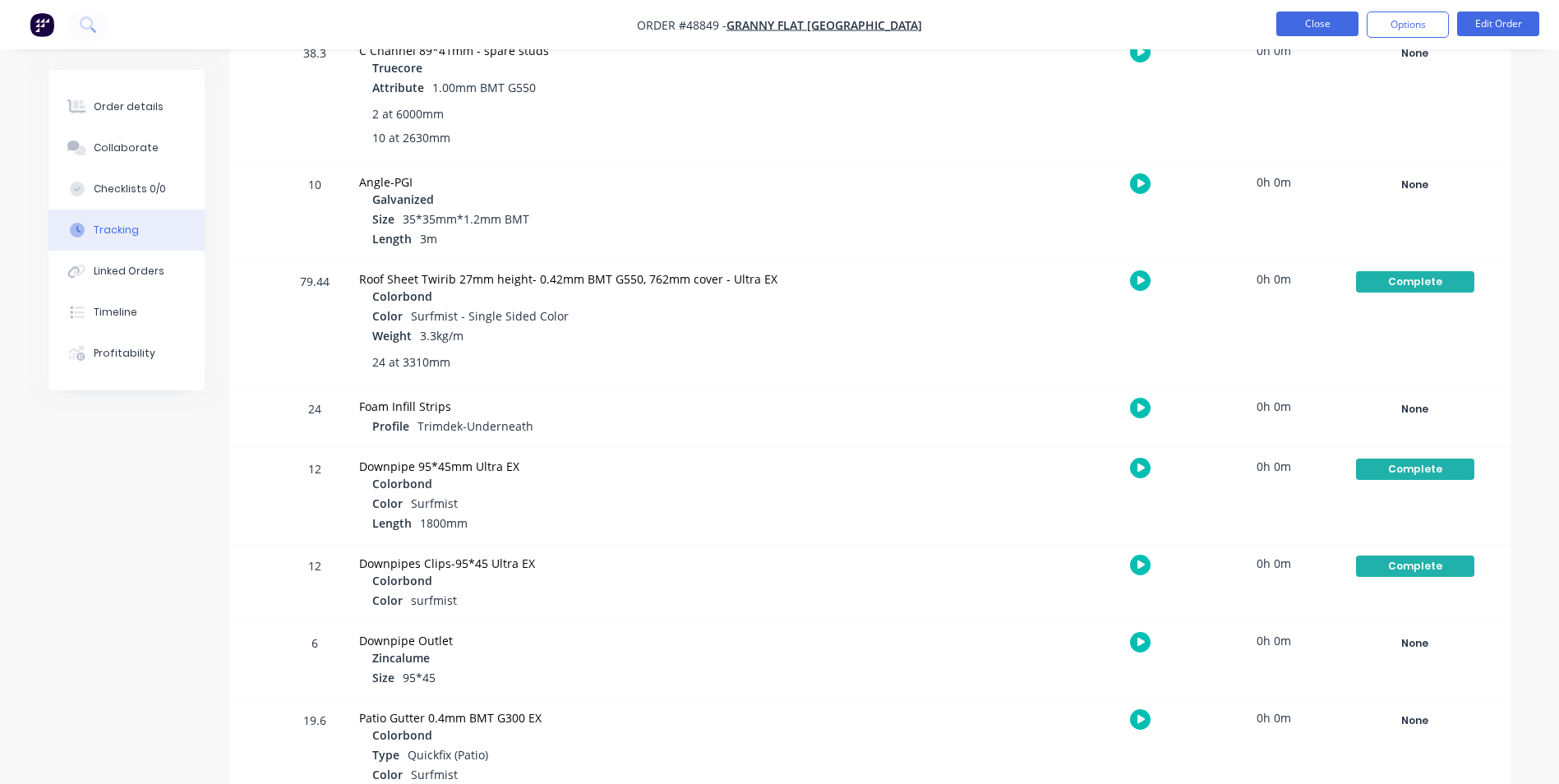
click at [1303, 22] on button "Close" at bounding box center [1318, 24] width 82 height 24
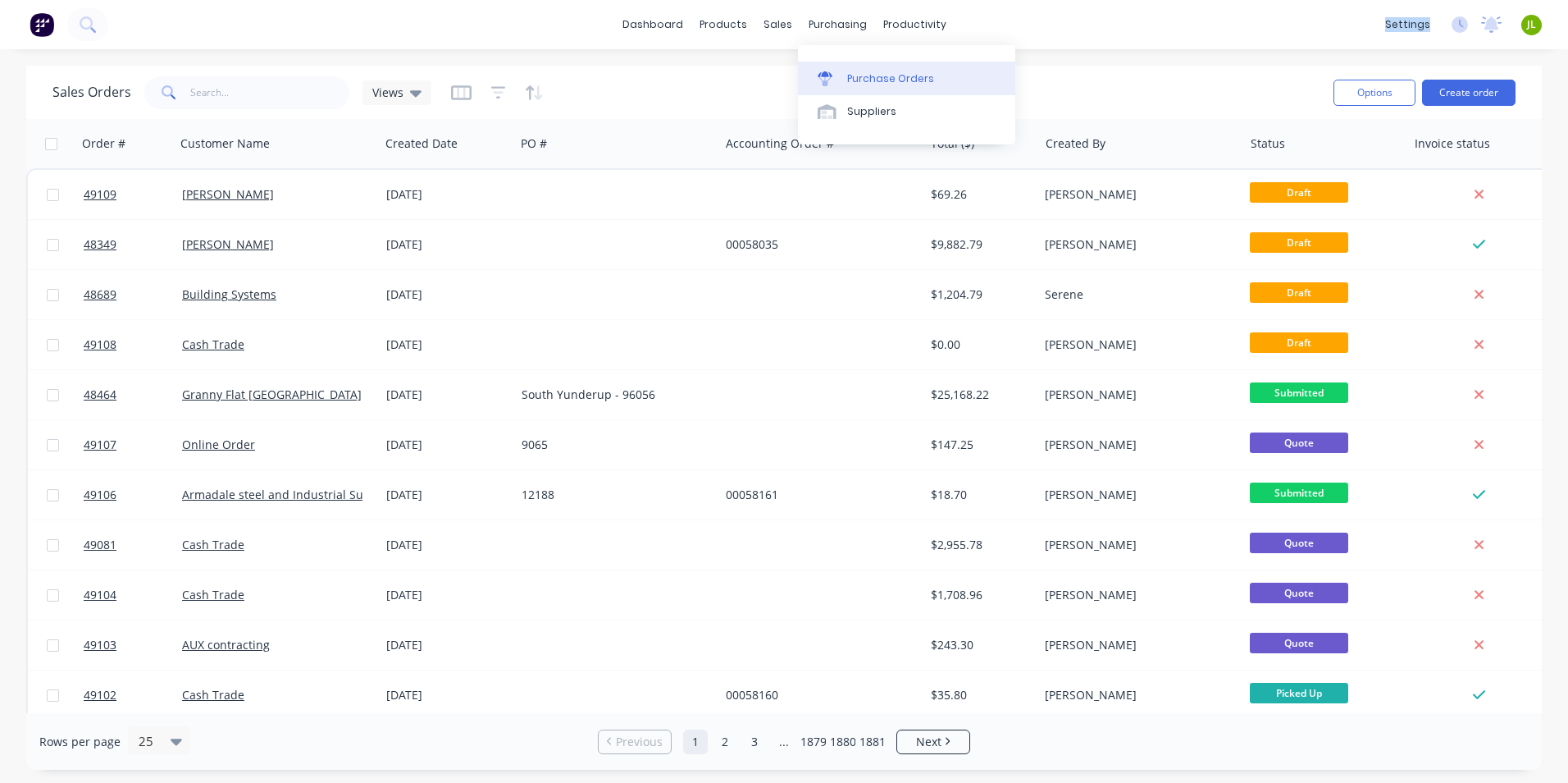
click at [836, 85] on div at bounding box center [829, 78] width 24 height 15
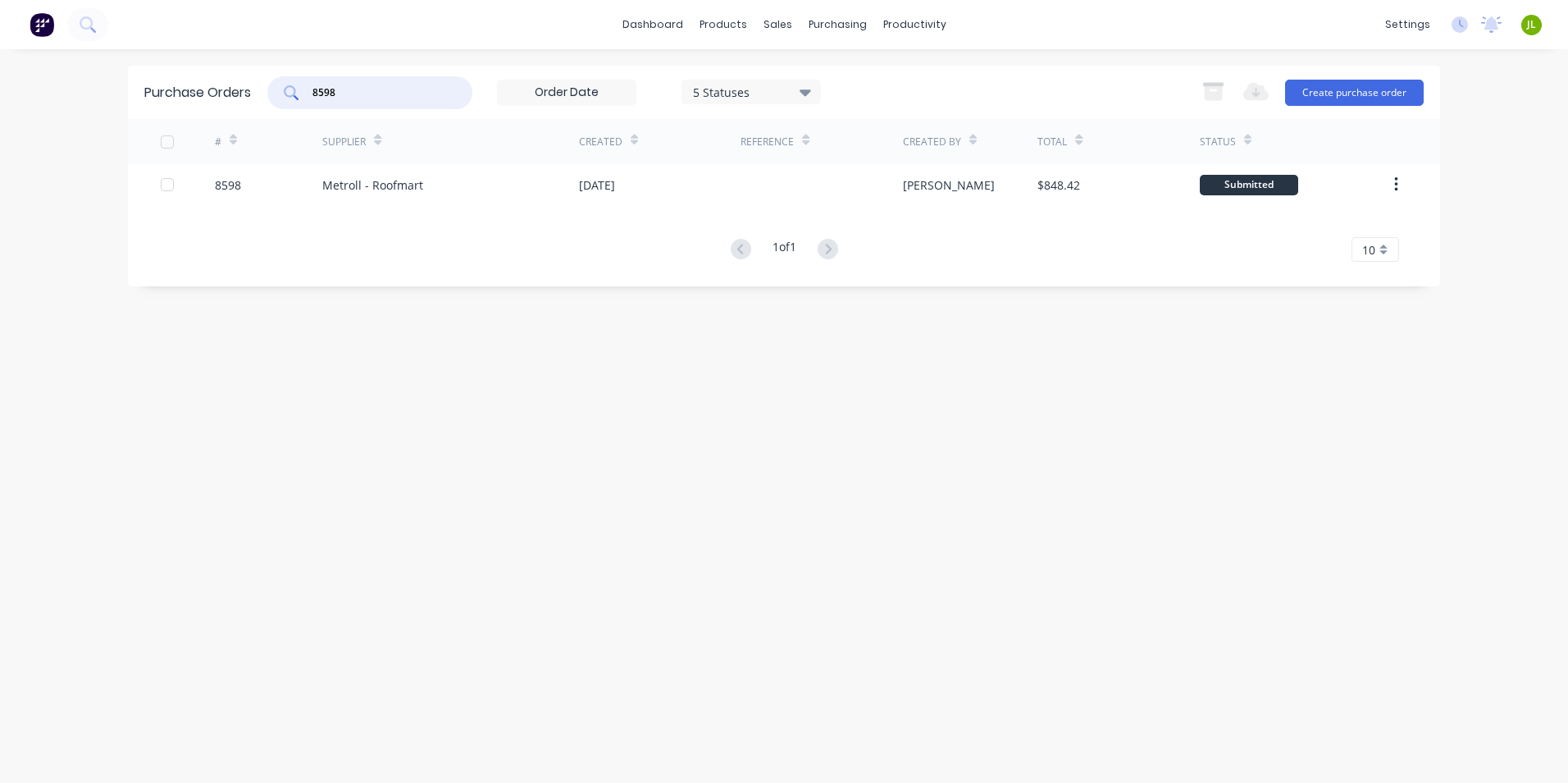
click at [361, 98] on input "8598" at bounding box center [379, 92] width 136 height 17
type input "8602"
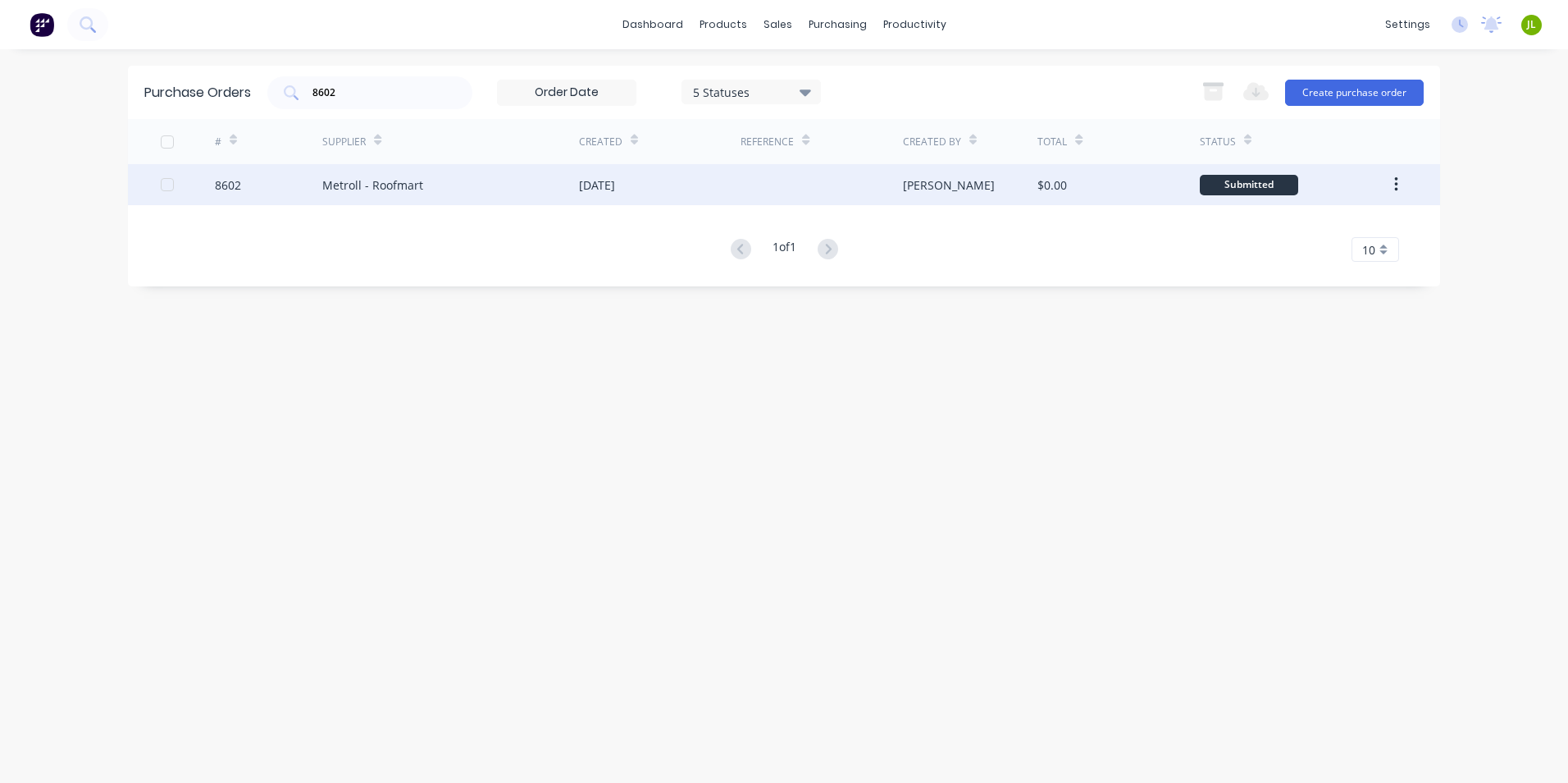
click at [532, 172] on div "Metroll - Roofmart" at bounding box center [450, 185] width 256 height 41
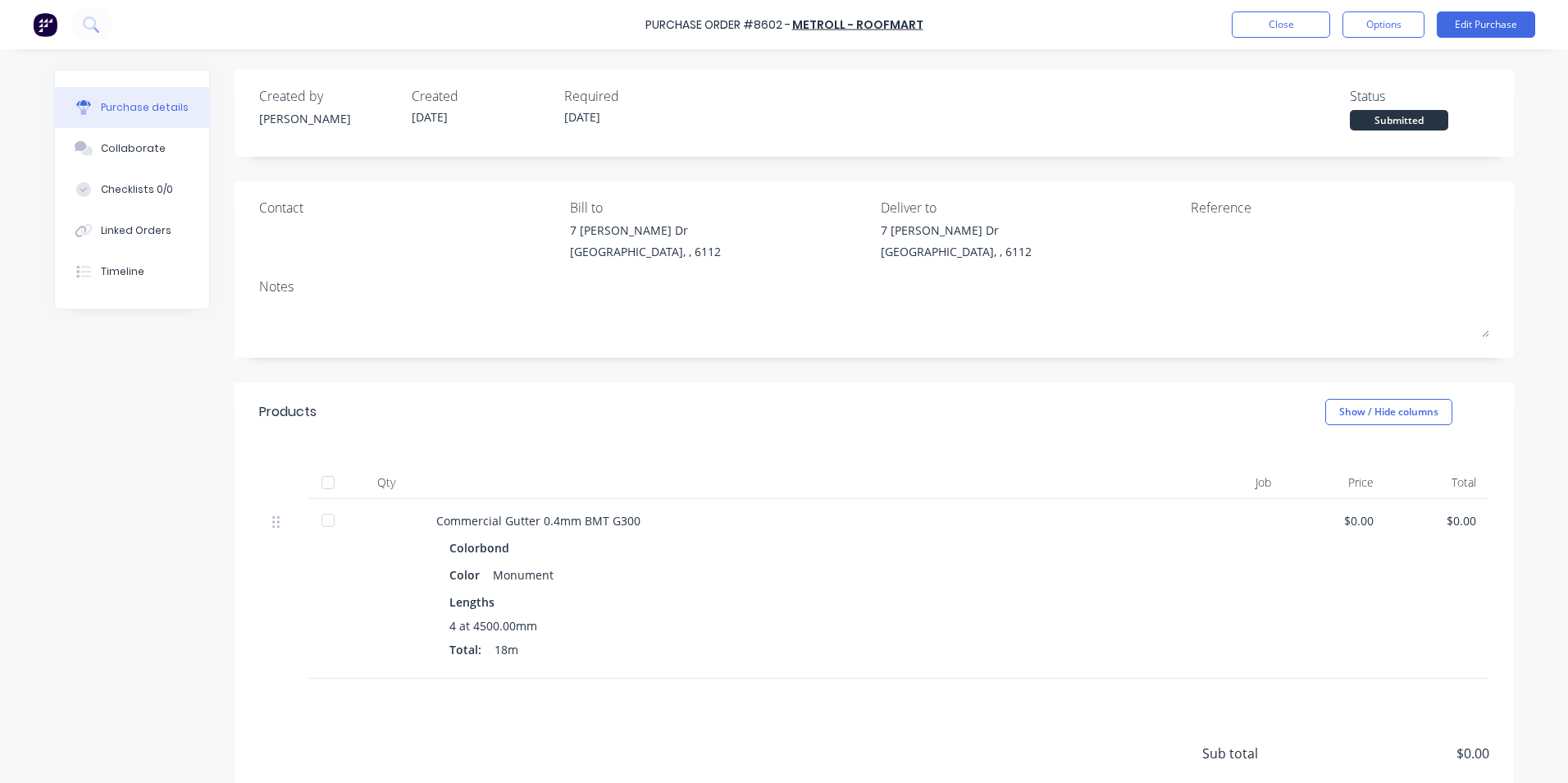
drag, startPoint x: 310, startPoint y: 471, endPoint x: 332, endPoint y: 480, distance: 23.8
click at [313, 472] on div at bounding box center [329, 483] width 33 height 33
click at [180, 232] on button "Linked Orders" at bounding box center [132, 231] width 155 height 41
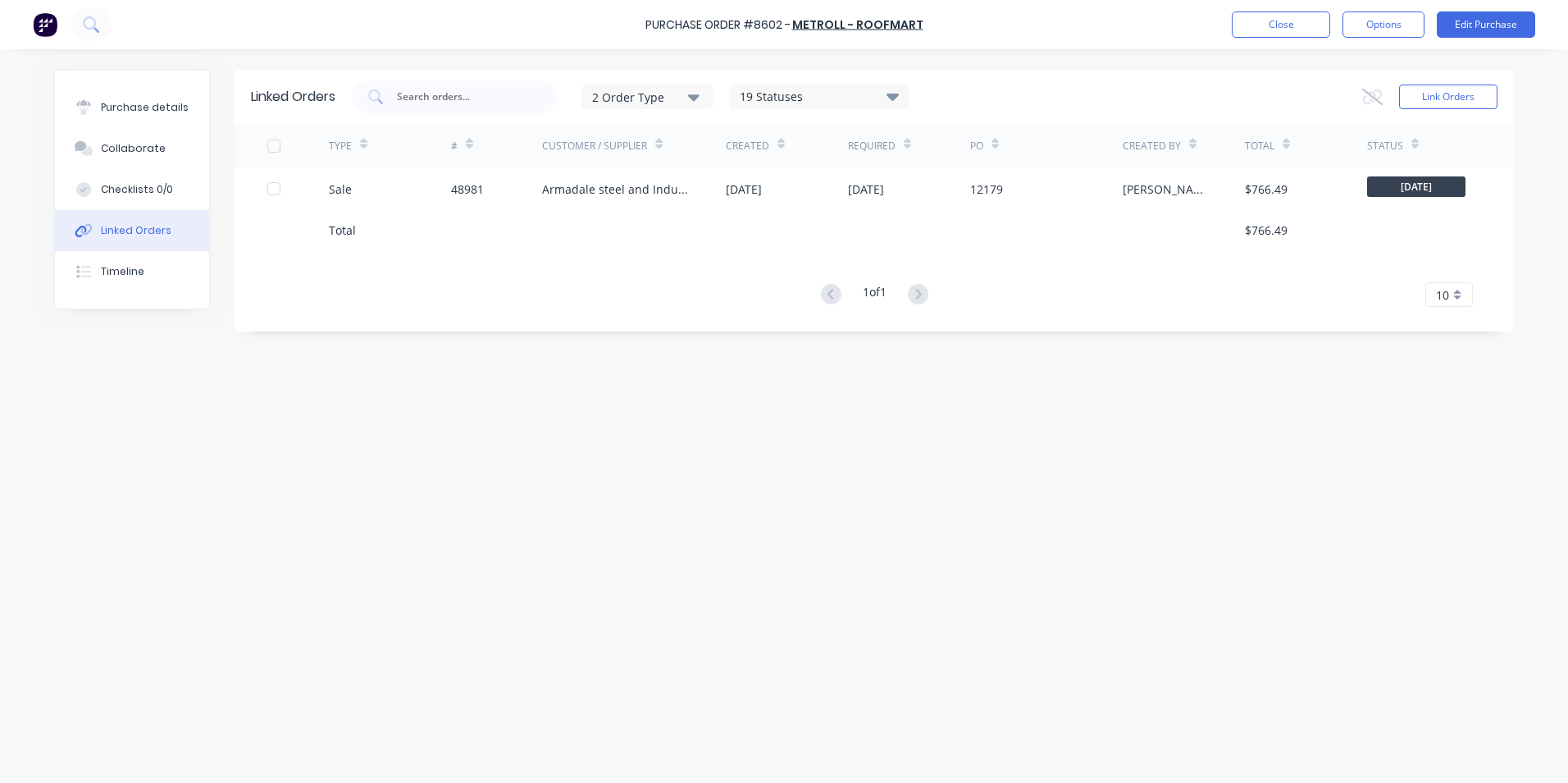
click at [411, 214] on div "Total" at bounding box center [389, 230] width 122 height 41
click at [416, 210] on div "Total" at bounding box center [389, 230] width 122 height 41
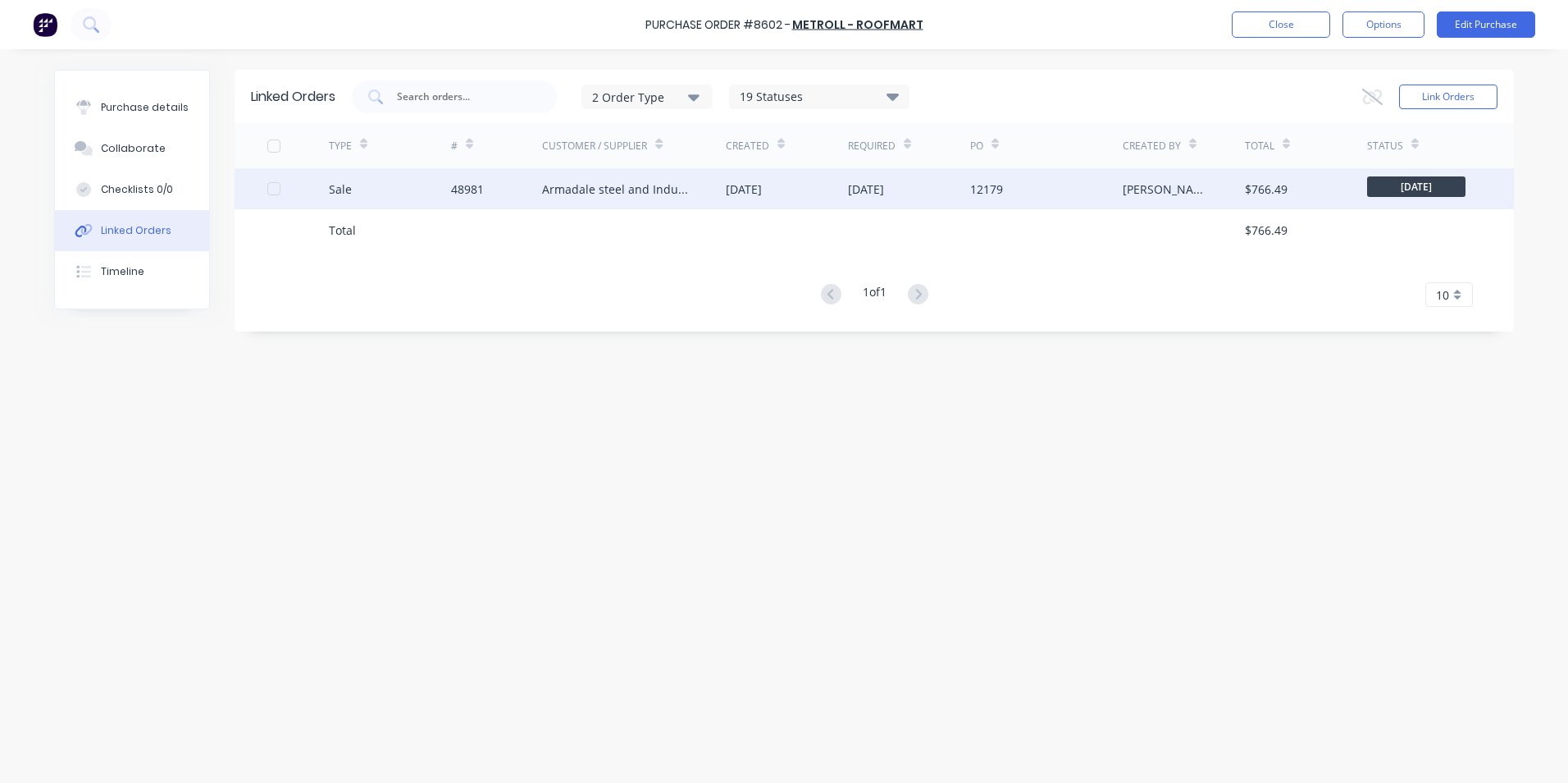
click at [422, 194] on div "Sale" at bounding box center [389, 189] width 122 height 41
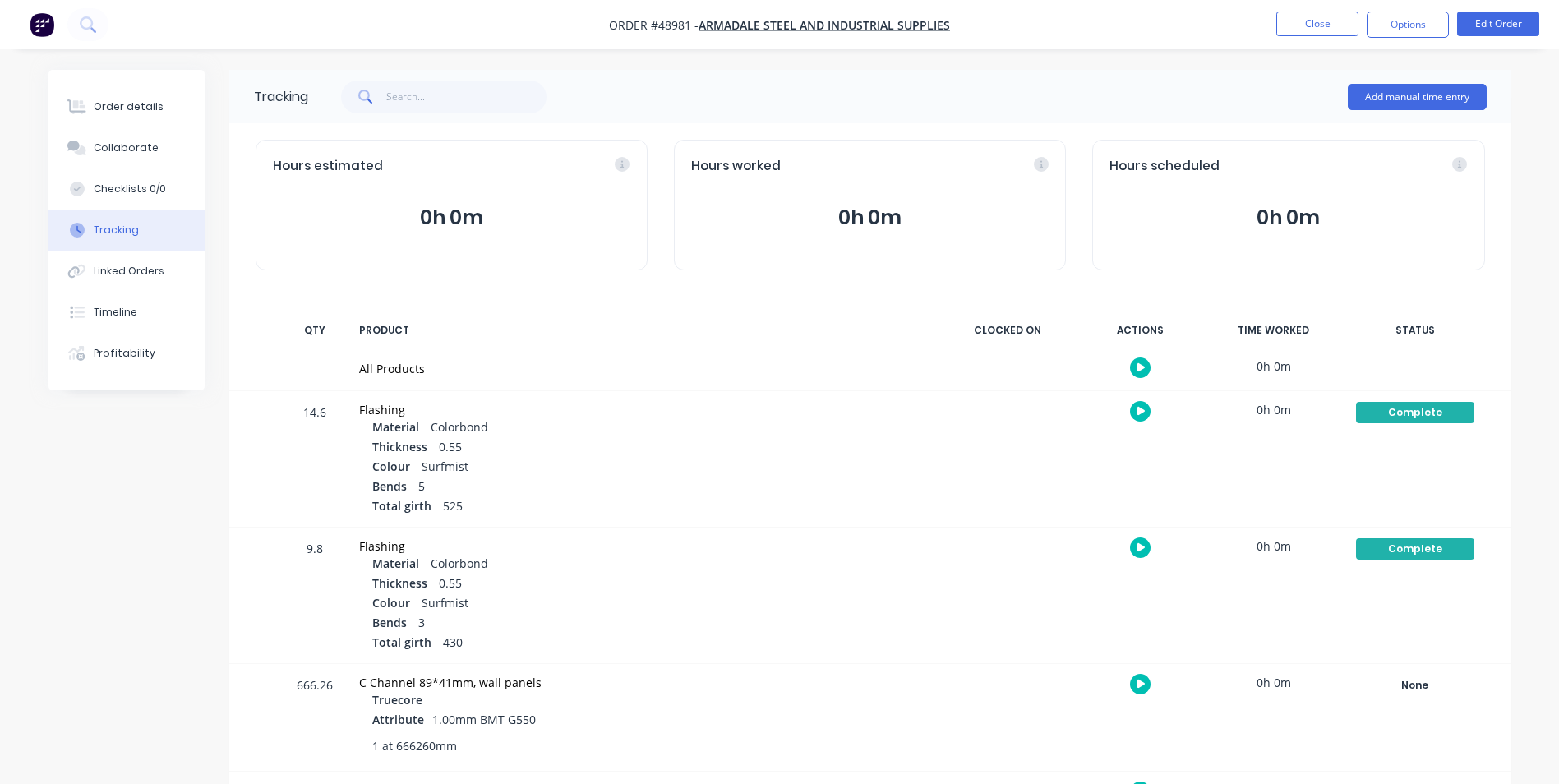
click at [141, 236] on button "Tracking" at bounding box center [126, 230] width 156 height 41
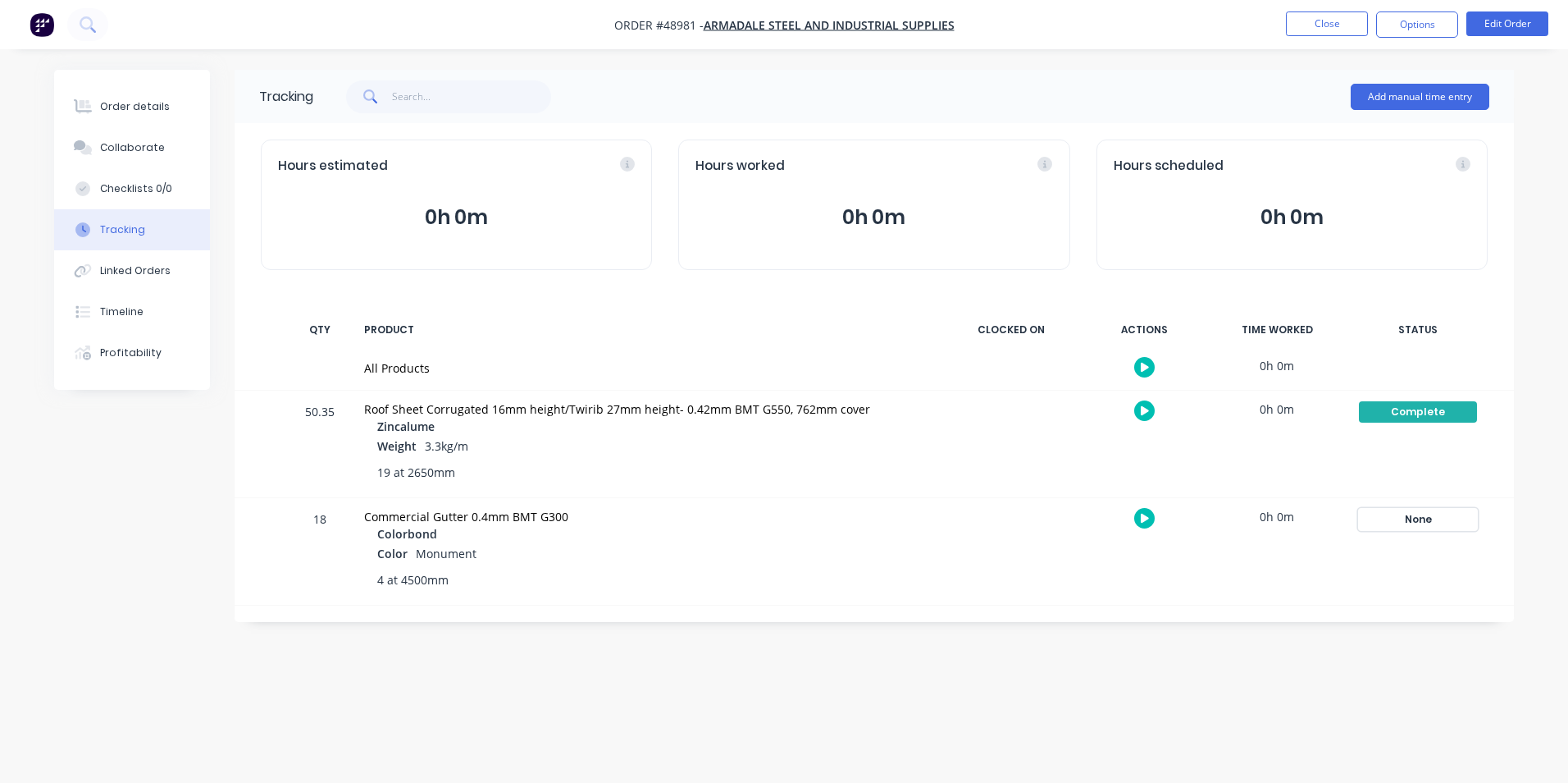
click at [1405, 517] on div "None" at bounding box center [1417, 520] width 118 height 22
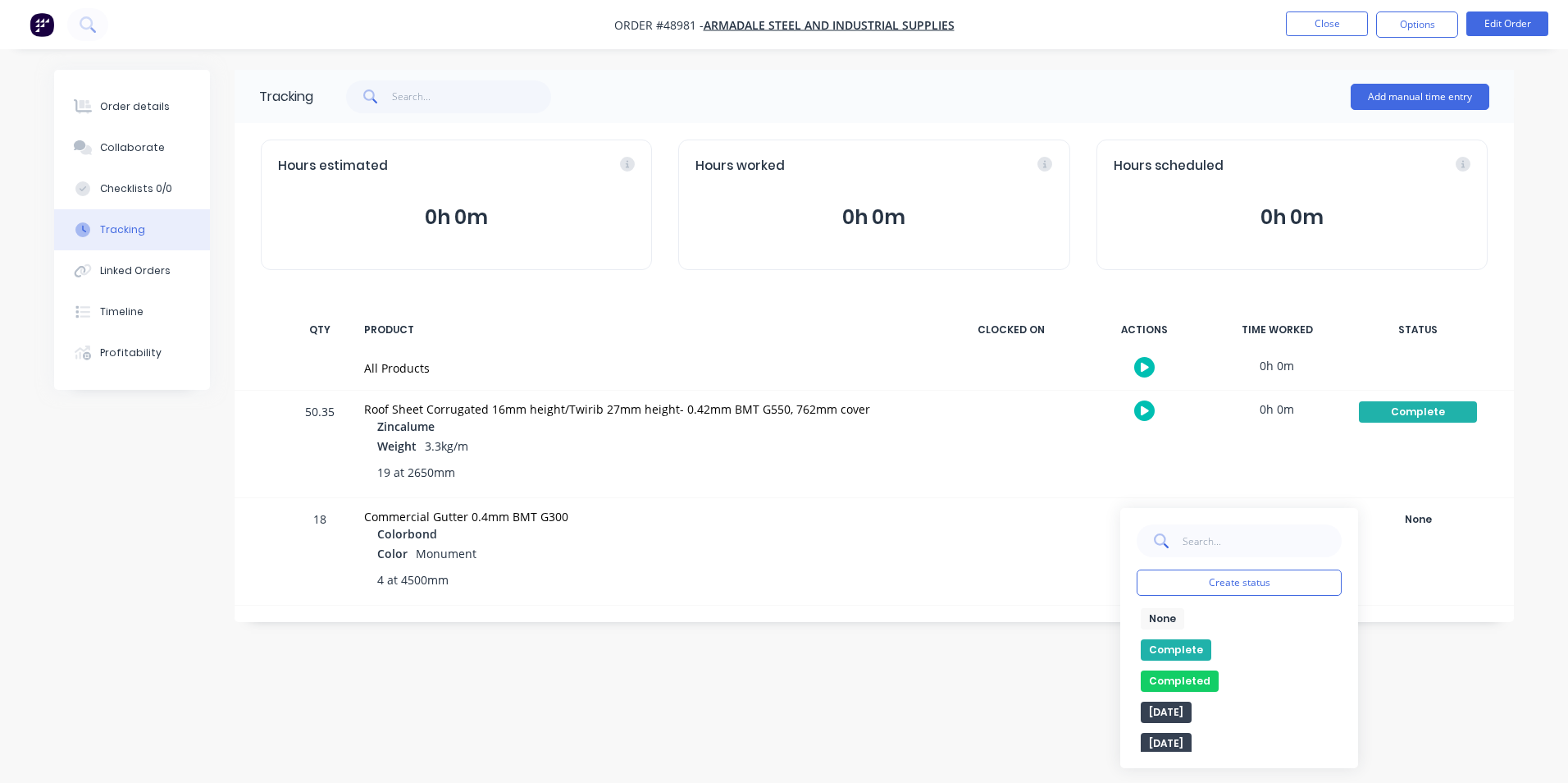
click at [1179, 642] on button "Complete" at bounding box center [1176, 650] width 70 height 22
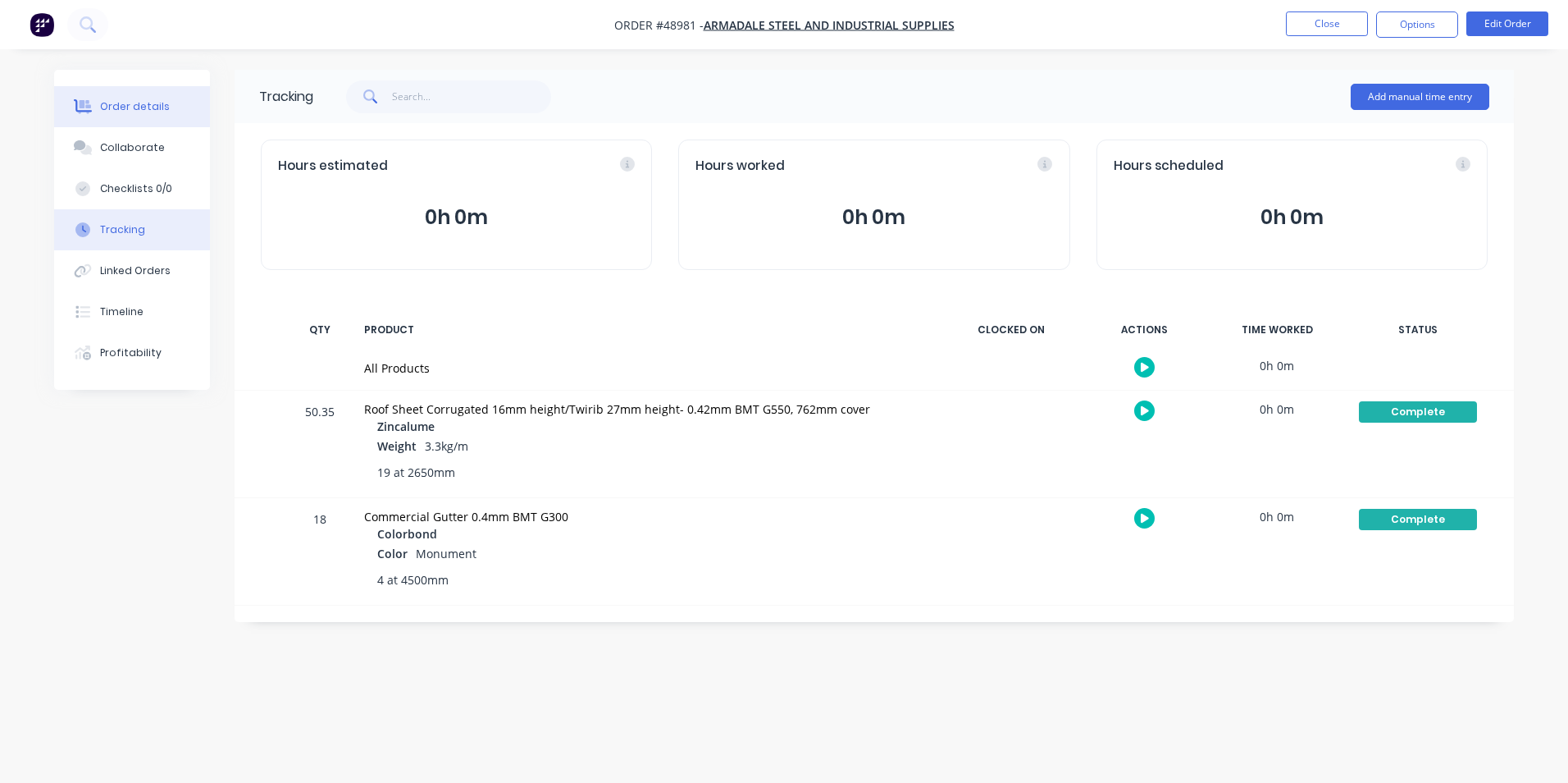
drag, startPoint x: 130, startPoint y: 94, endPoint x: 175, endPoint y: 89, distance: 45.3
click at [130, 94] on button "Order details" at bounding box center [131, 107] width 156 height 41
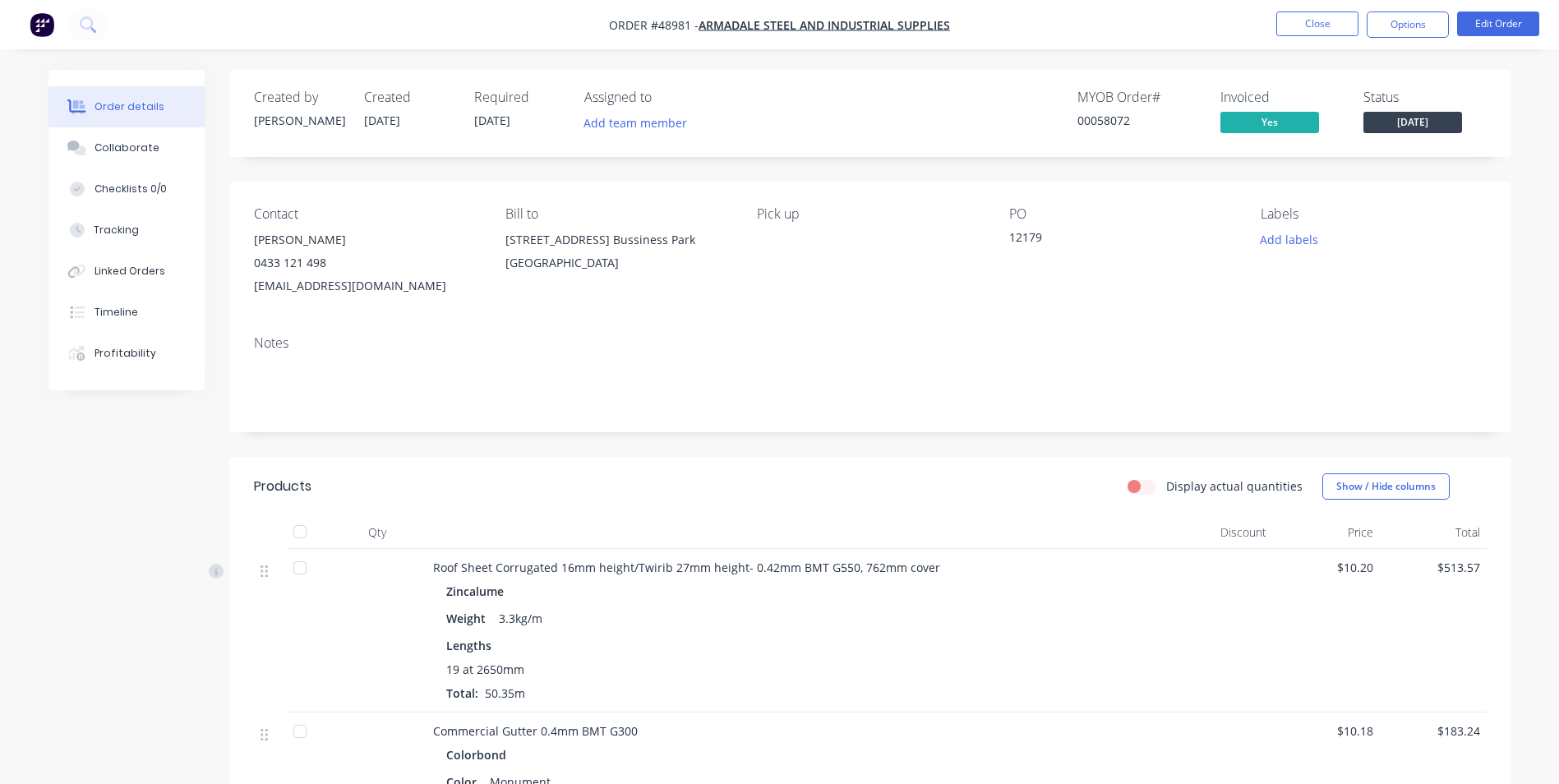
click at [1403, 112] on span "Friday" at bounding box center [1413, 122] width 99 height 21
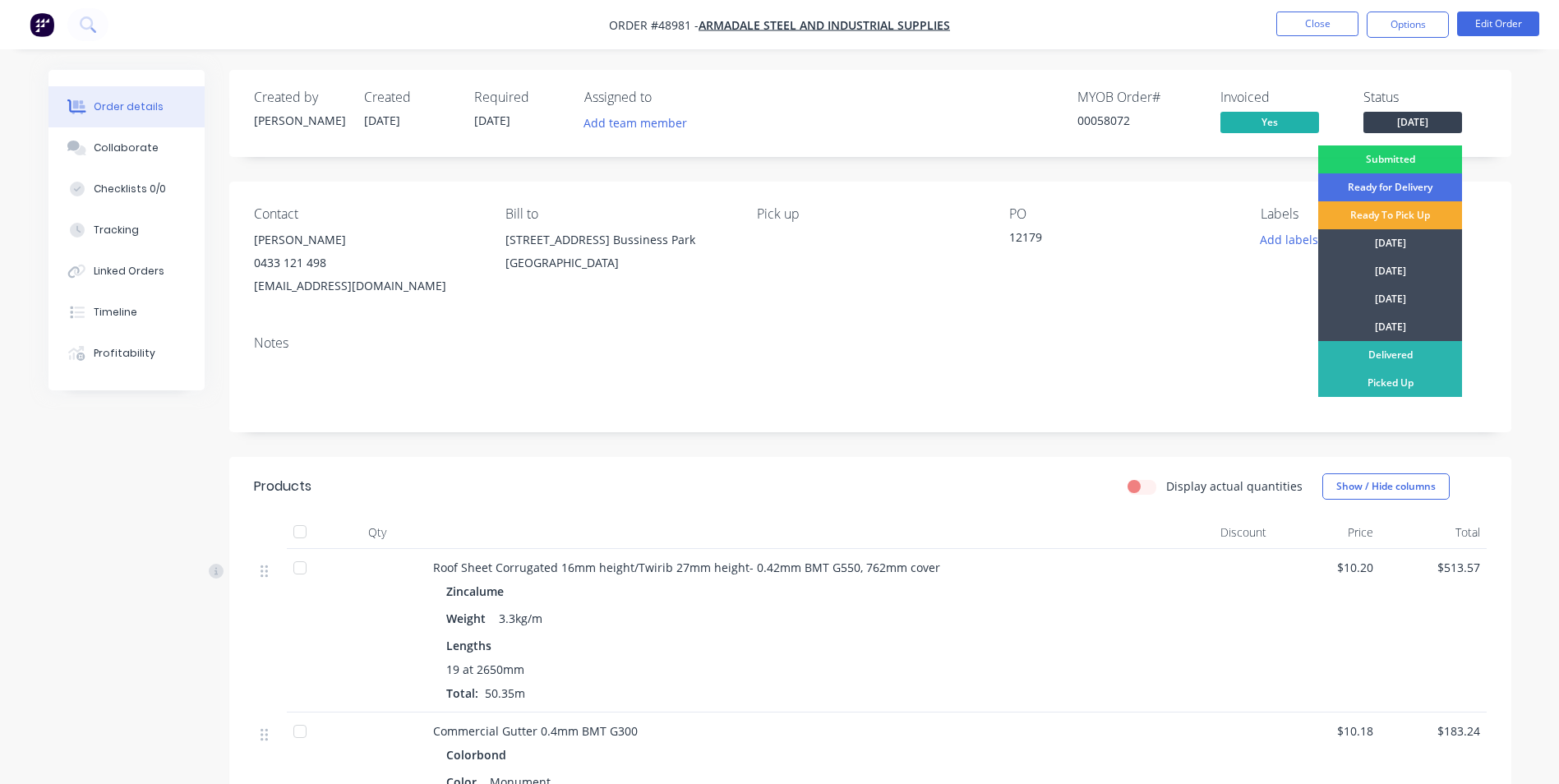
click at [1421, 220] on div "Ready To Pick Up" at bounding box center [1390, 215] width 144 height 28
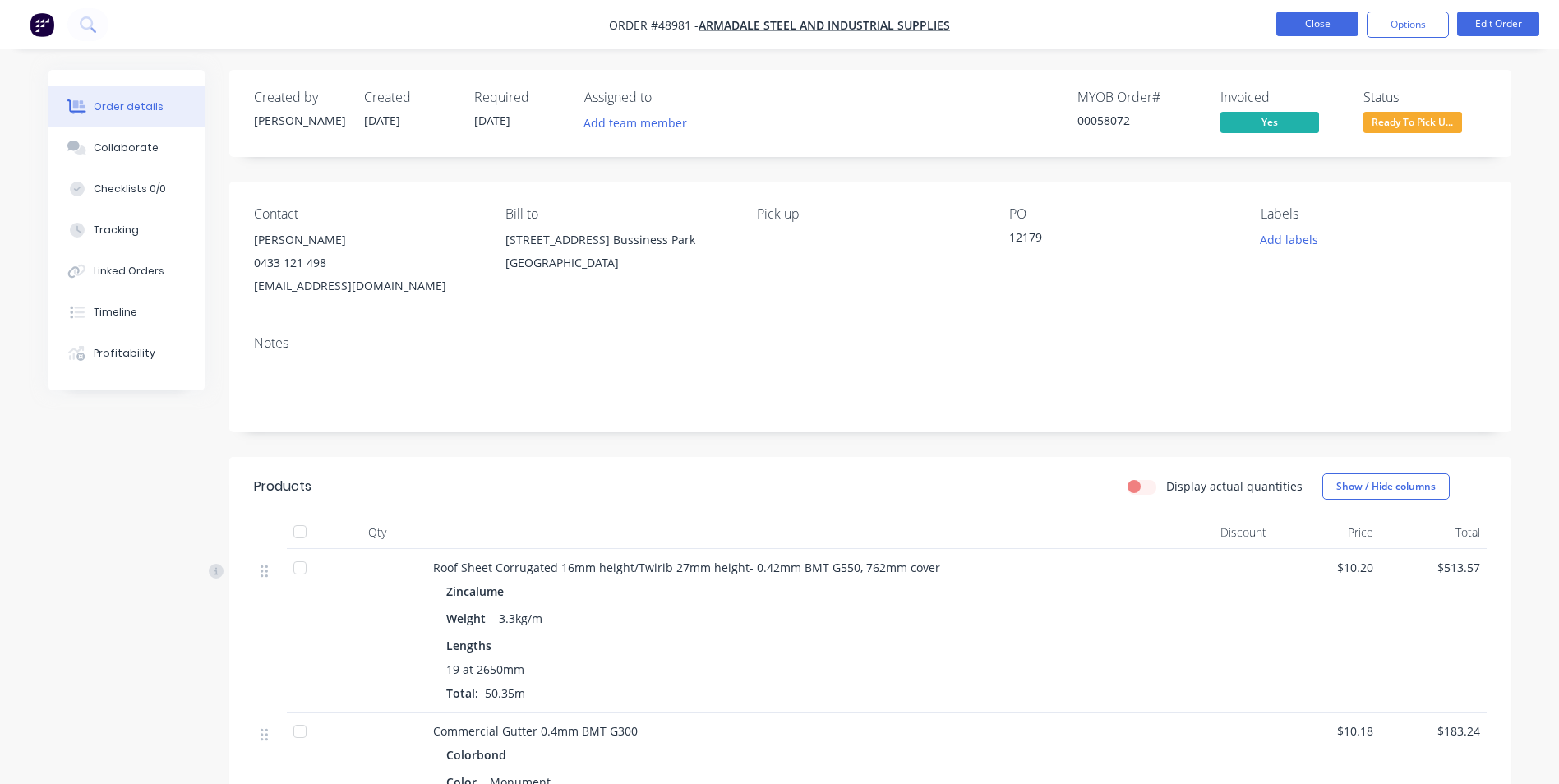
click at [1305, 28] on button "Close" at bounding box center [1318, 24] width 82 height 24
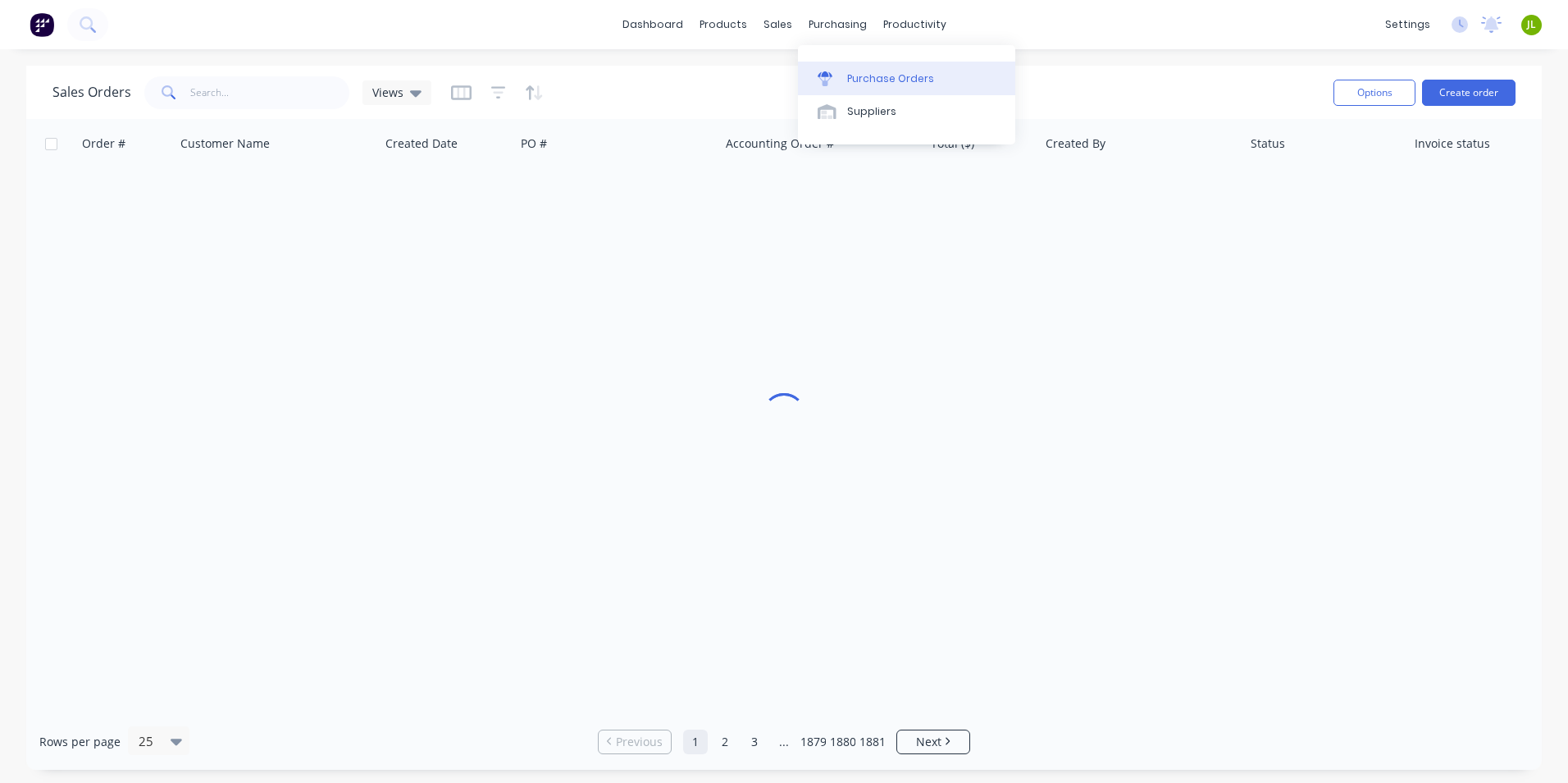
click at [860, 89] on link "Purchase Orders" at bounding box center [907, 78] width 217 height 33
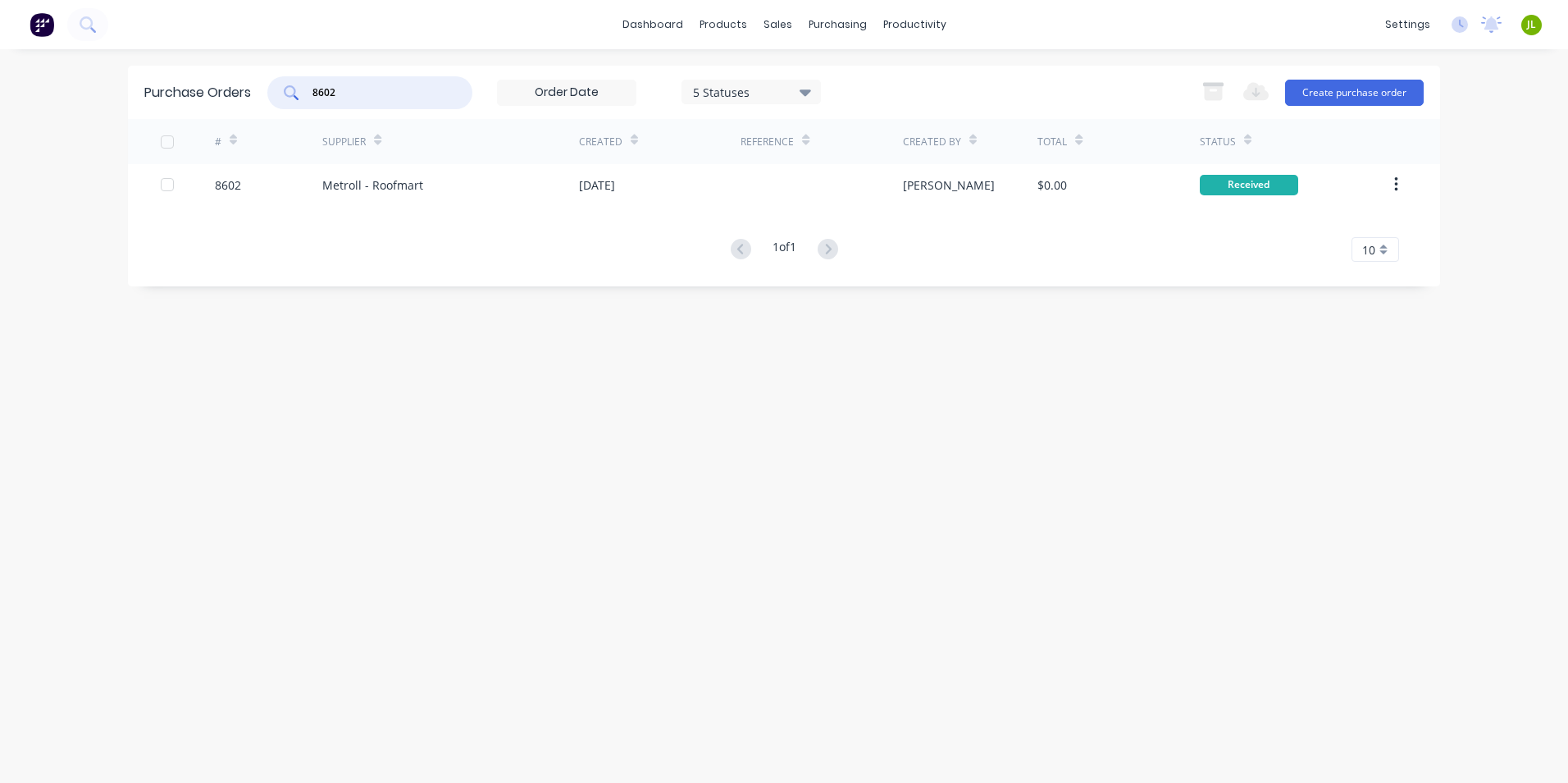
click at [287, 94] on div "8602" at bounding box center [370, 93] width 205 height 33
type input "8587"
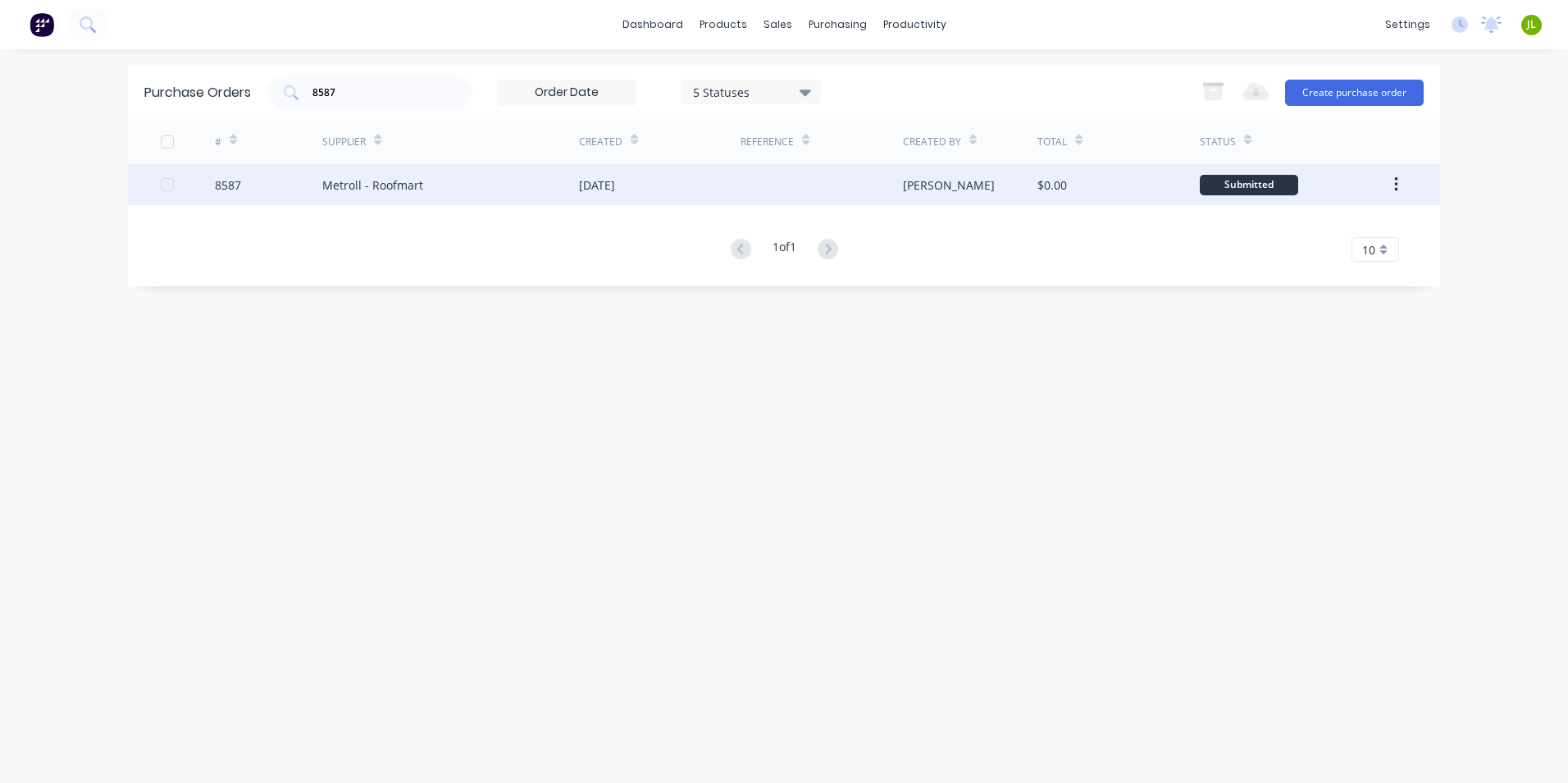
click at [397, 197] on div "Metroll - Roofmart" at bounding box center [450, 185] width 256 height 41
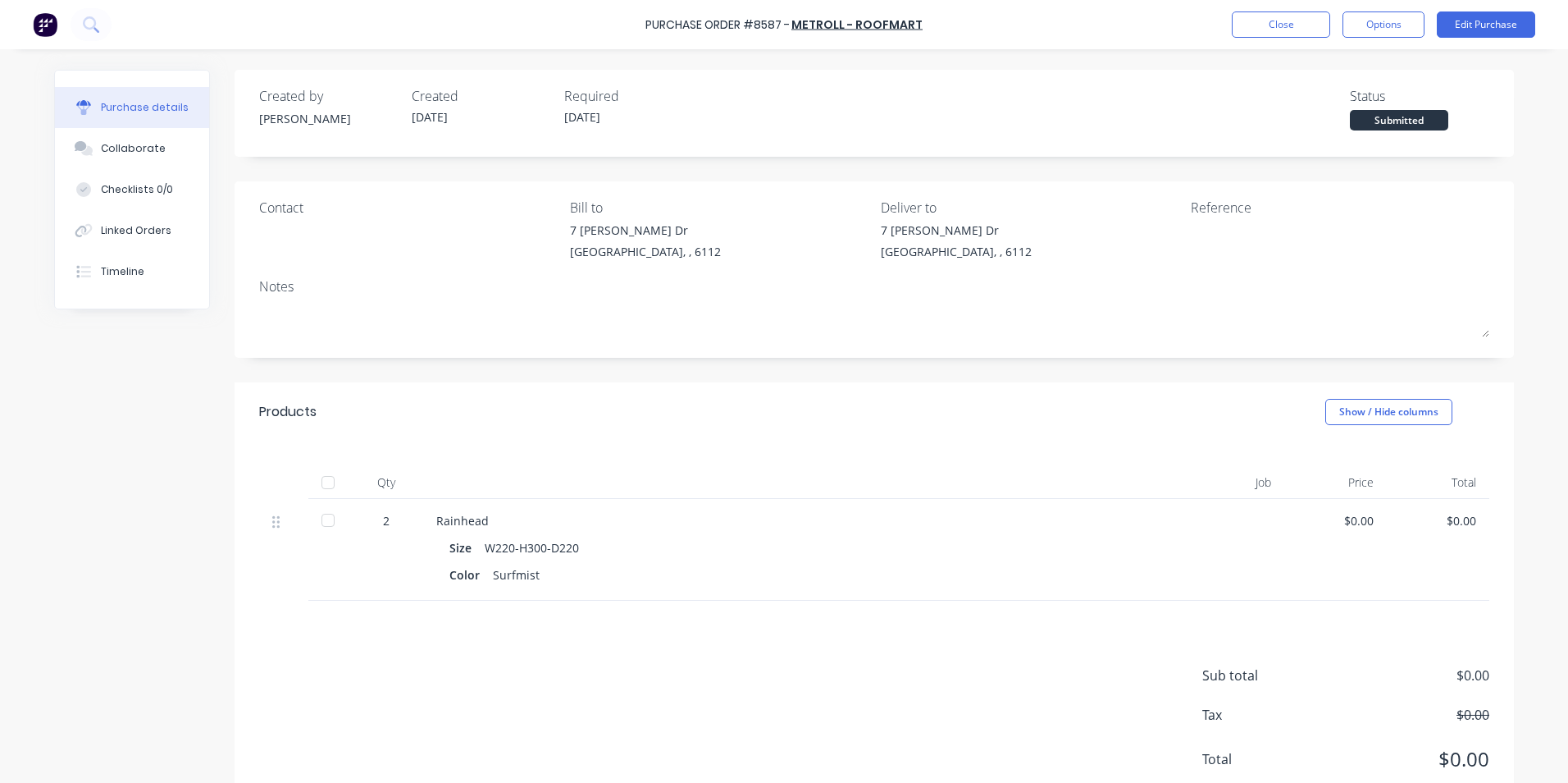
click at [312, 475] on div at bounding box center [329, 483] width 33 height 33
click at [91, 225] on button "Linked Orders" at bounding box center [132, 231] width 155 height 41
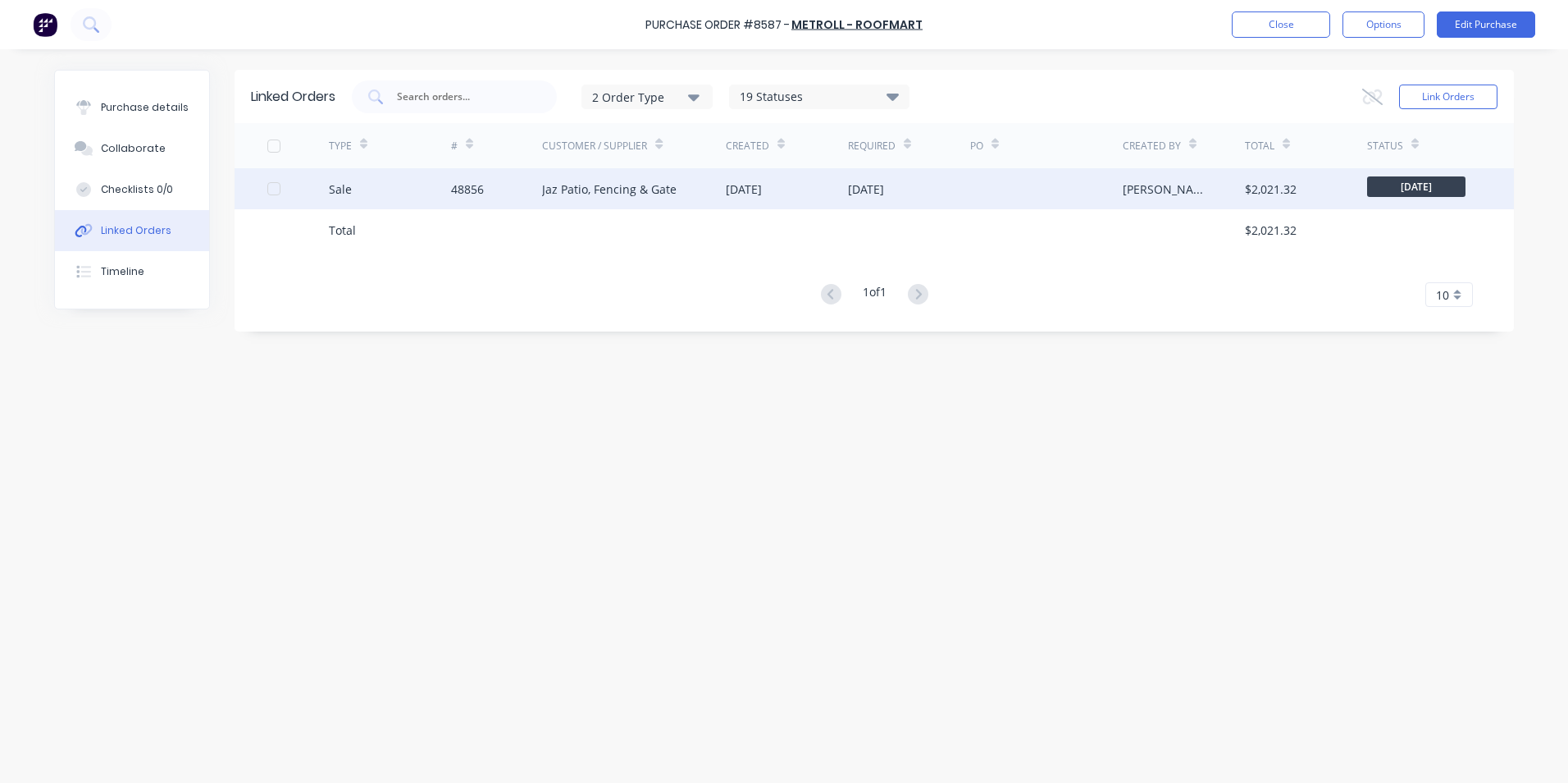
click at [468, 192] on div "48856" at bounding box center [468, 189] width 33 height 18
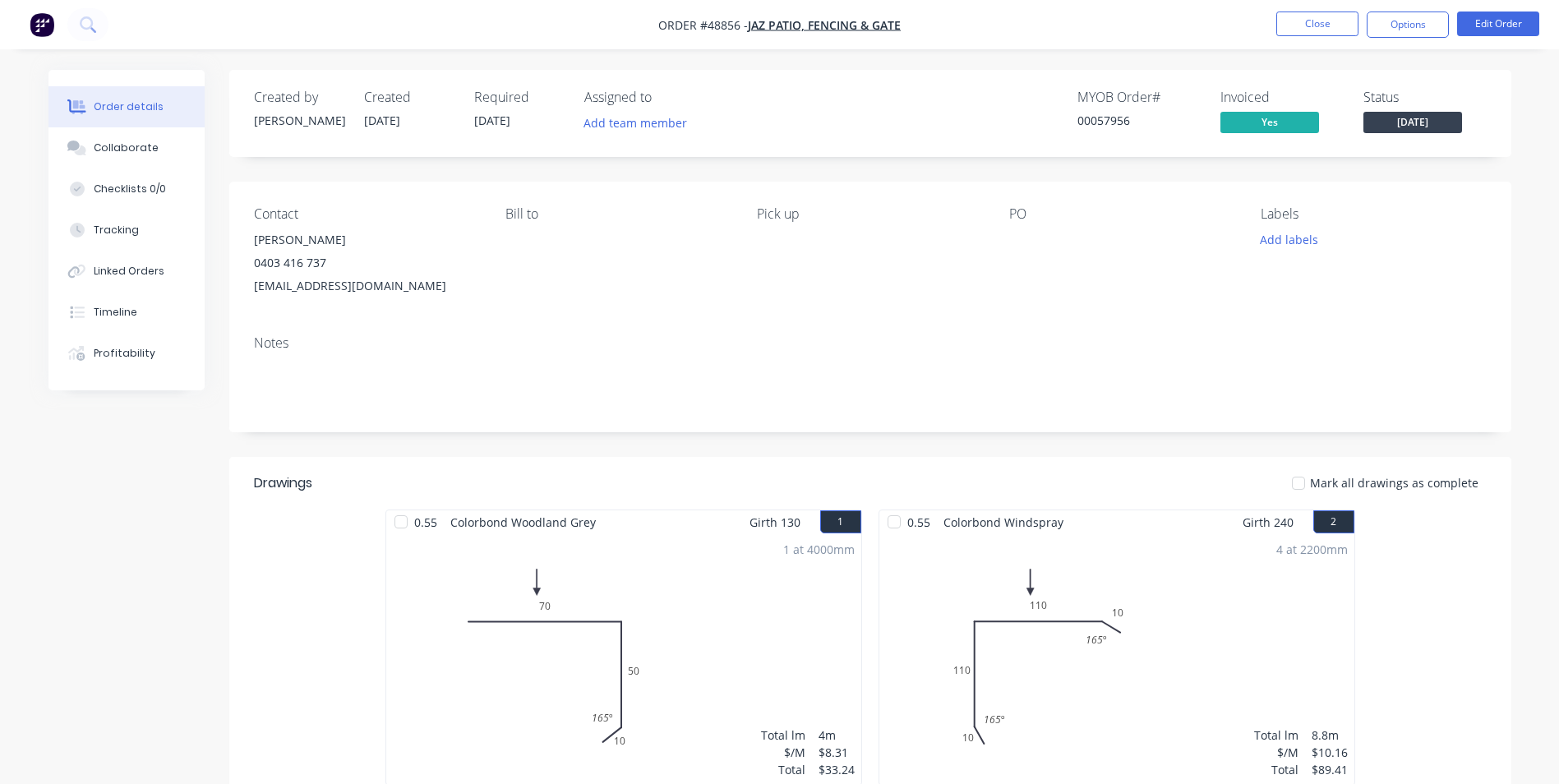
click at [87, 233] on div at bounding box center [76, 229] width 25 height 15
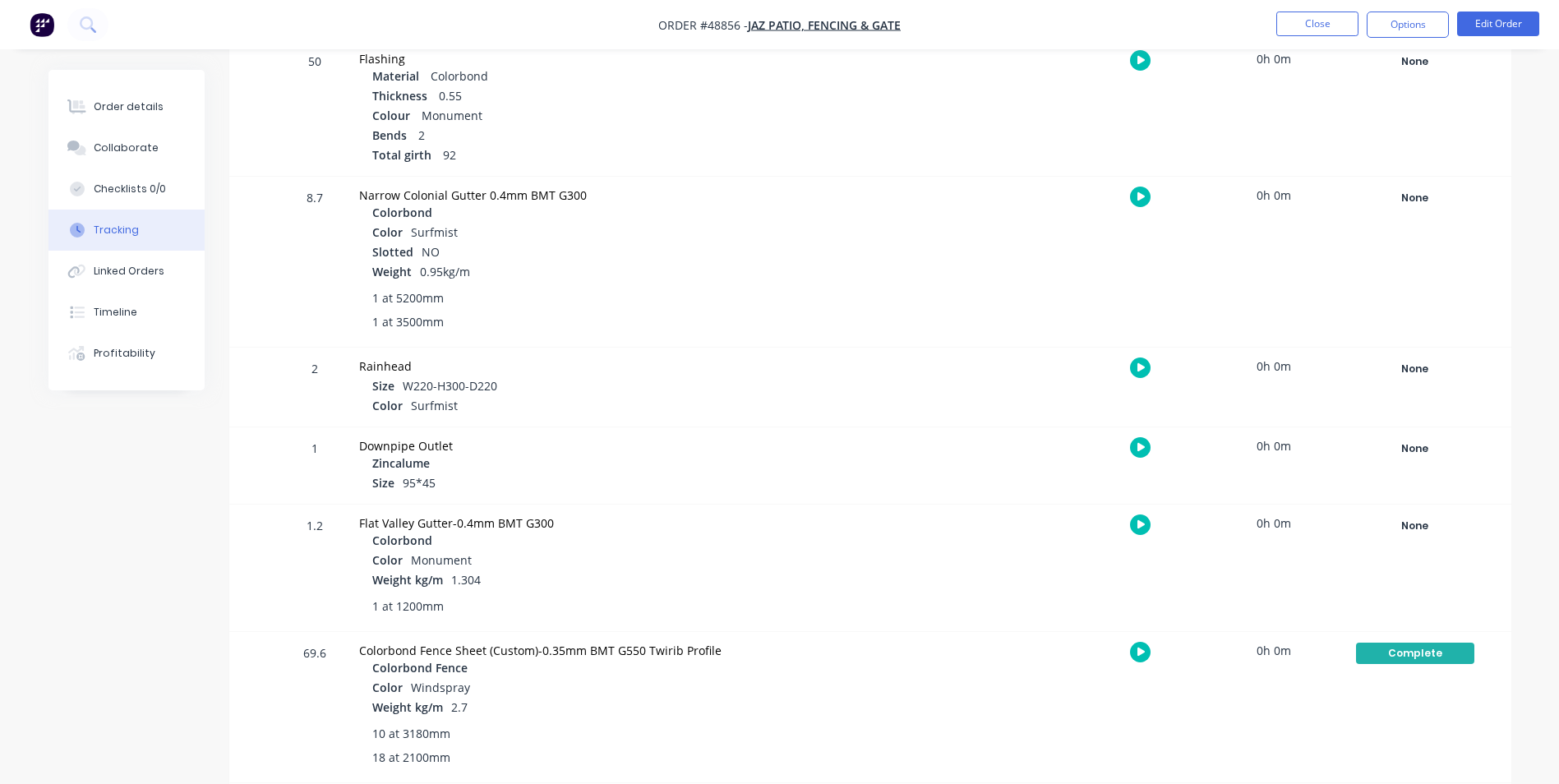
scroll to position [775, 0]
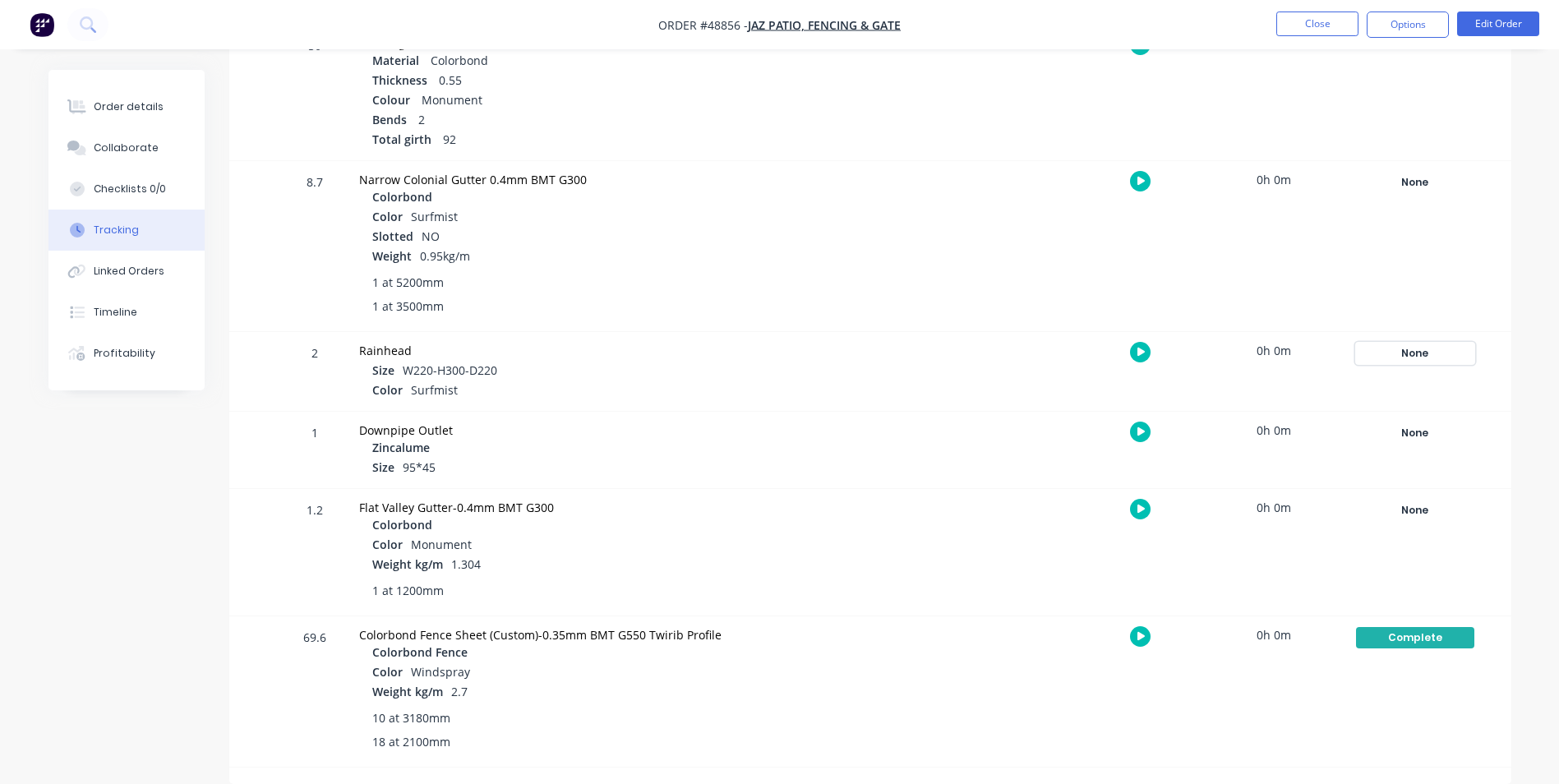
click at [1420, 347] on div "None" at bounding box center [1415, 354] width 119 height 22
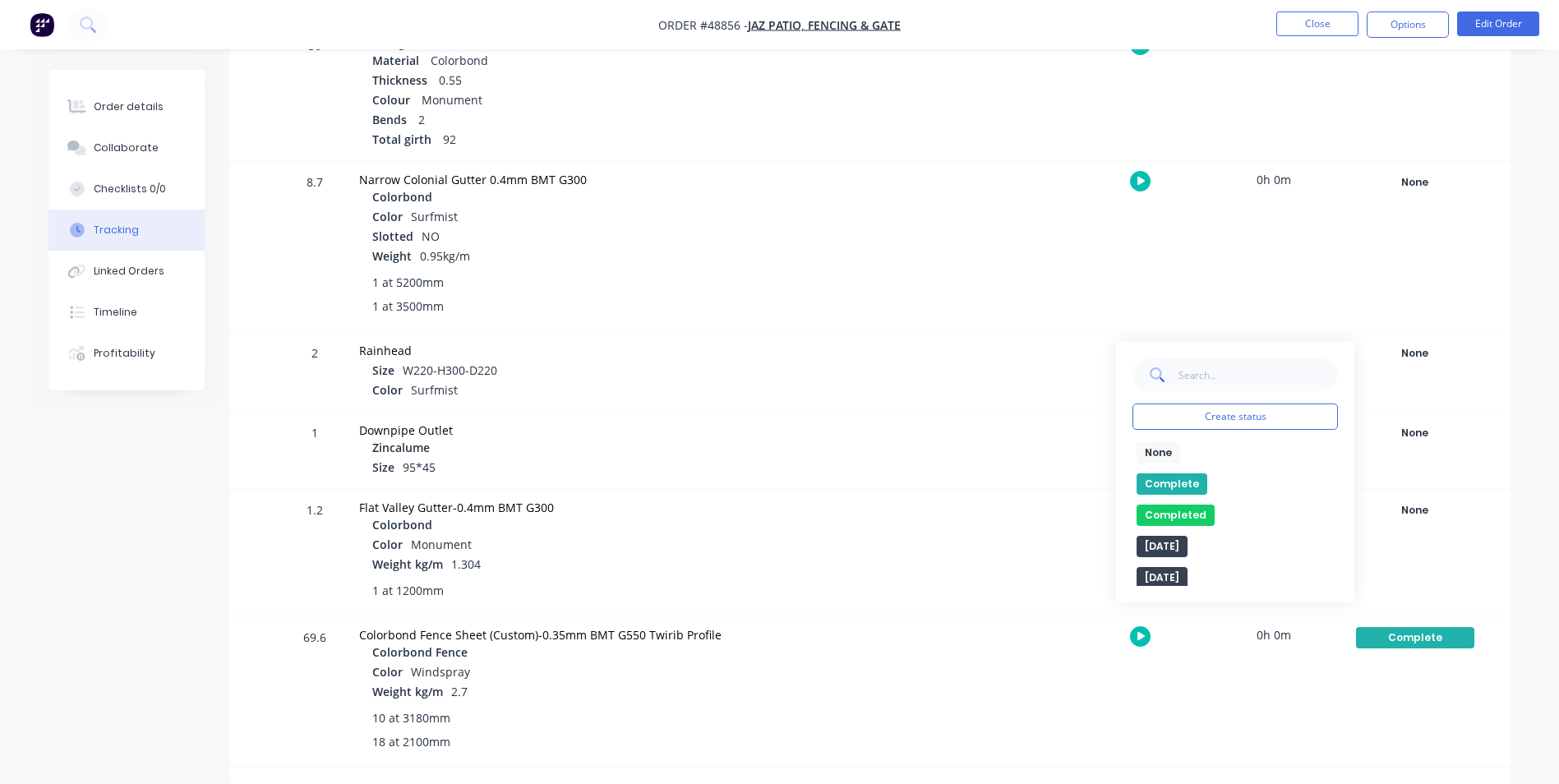
click at [1179, 486] on button "Complete" at bounding box center [1172, 484] width 71 height 22
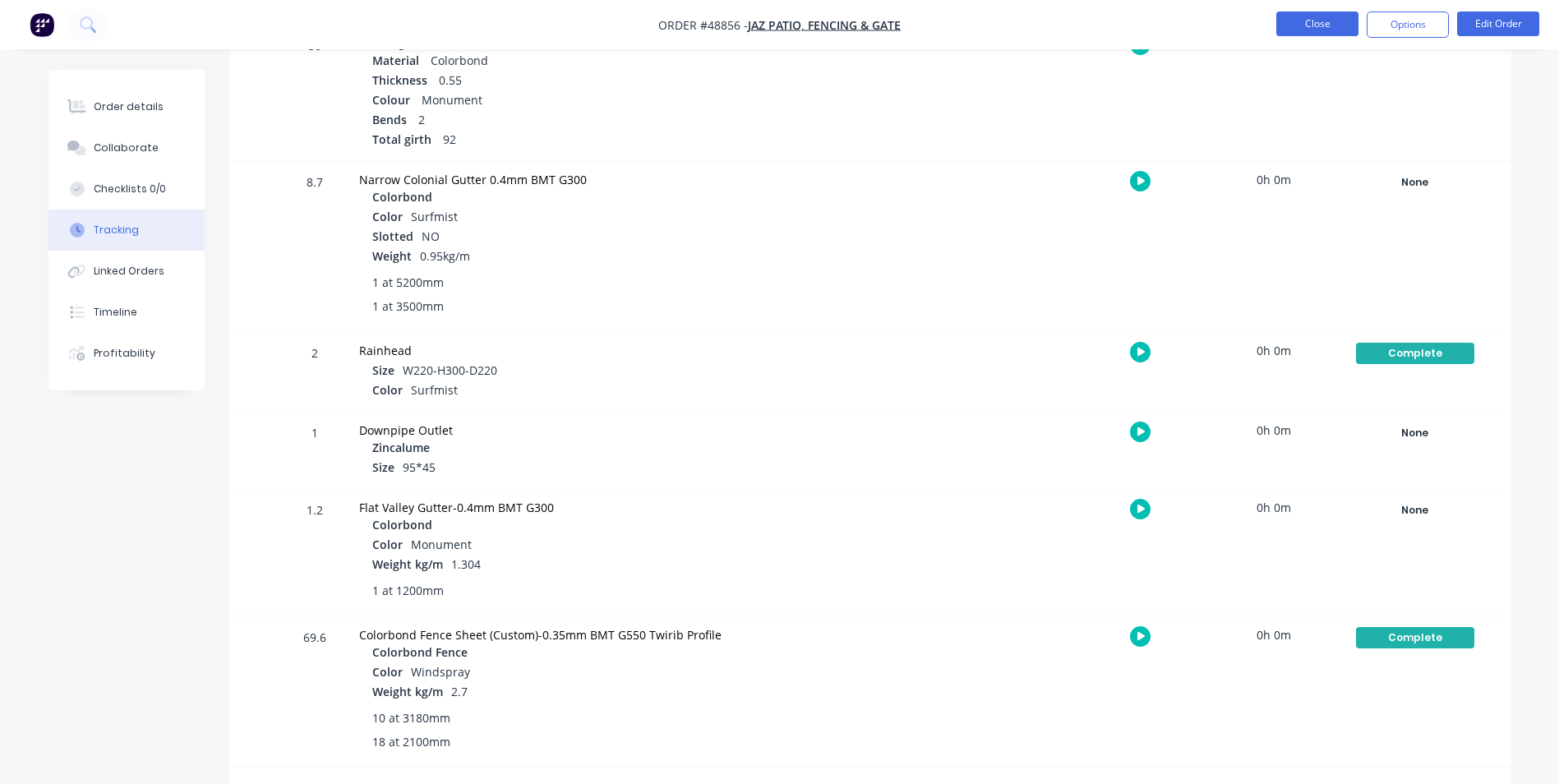
click at [1324, 24] on button "Close" at bounding box center [1318, 24] width 82 height 24
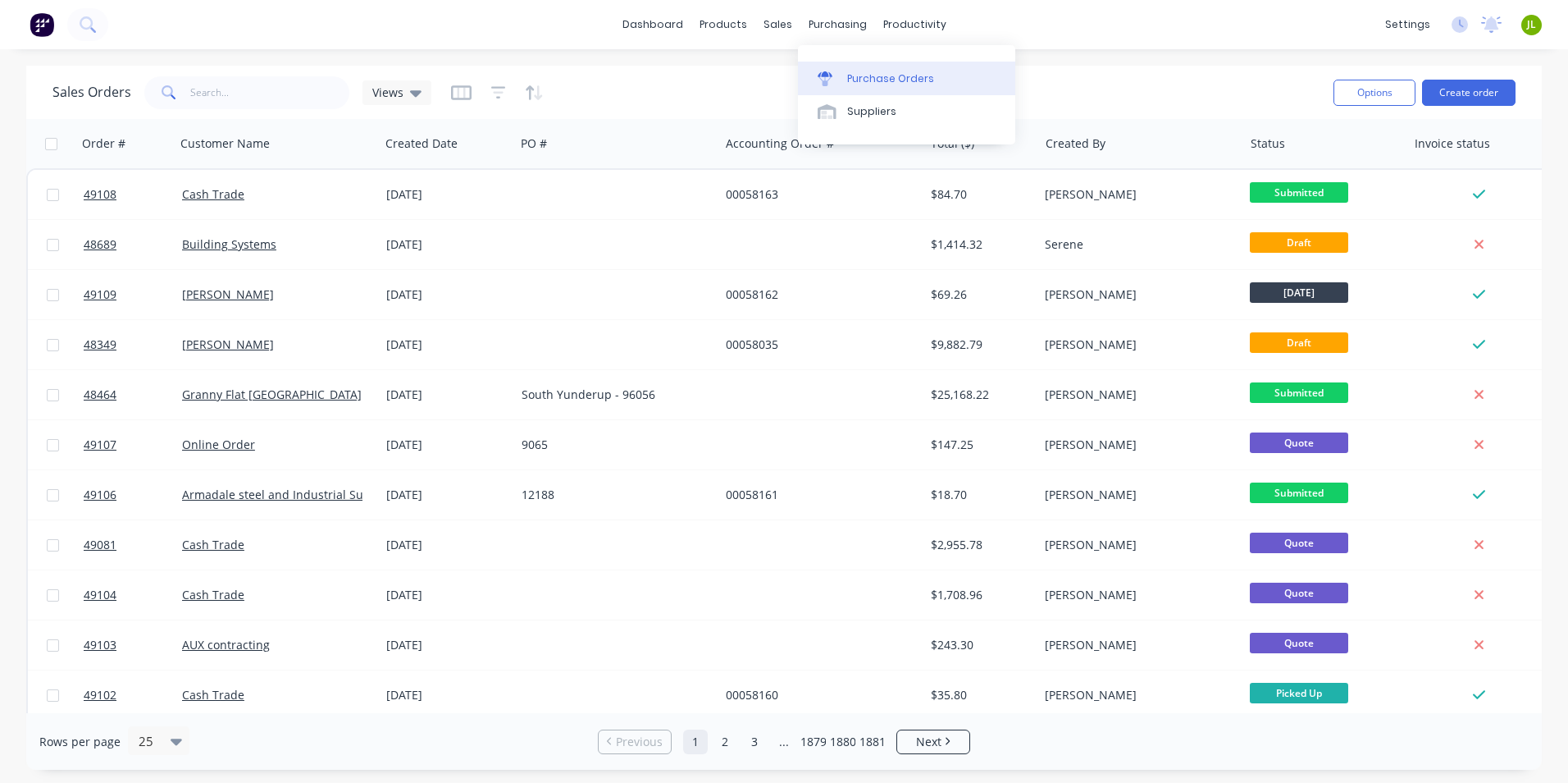
click at [854, 69] on link "Purchase Orders" at bounding box center [907, 78] width 217 height 33
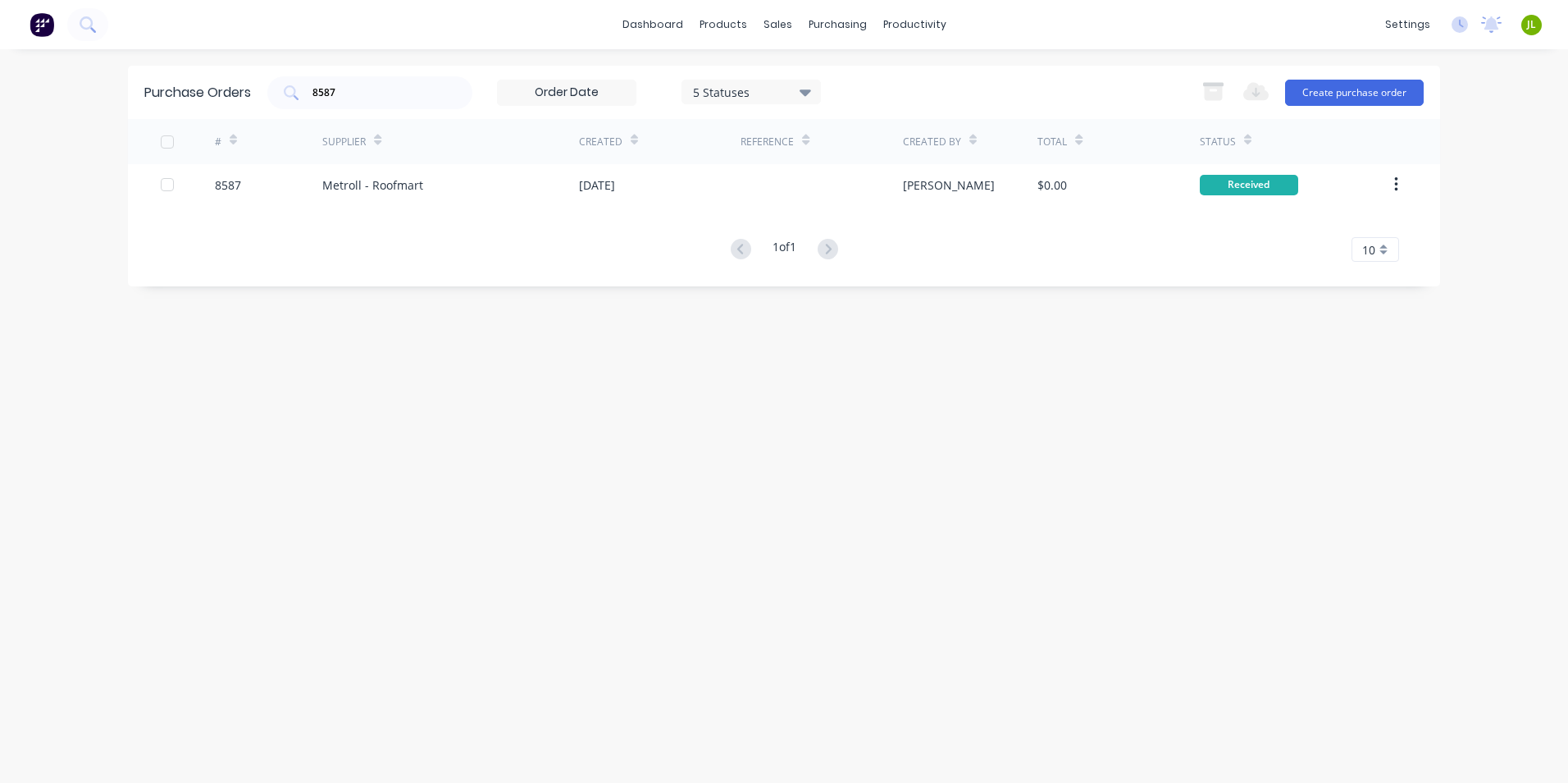
drag, startPoint x: 408, startPoint y: 90, endPoint x: 271, endPoint y: 66, distance: 139.1
click at [213, 79] on div "Purchase Orders 8587 5 Statuses 5 Statuses Export to Excel (XLSX) Create purcha…" at bounding box center [784, 92] width 1312 height 53
type input "8603"
click at [474, 167] on div "Metroll - Roofmart" at bounding box center [450, 185] width 256 height 41
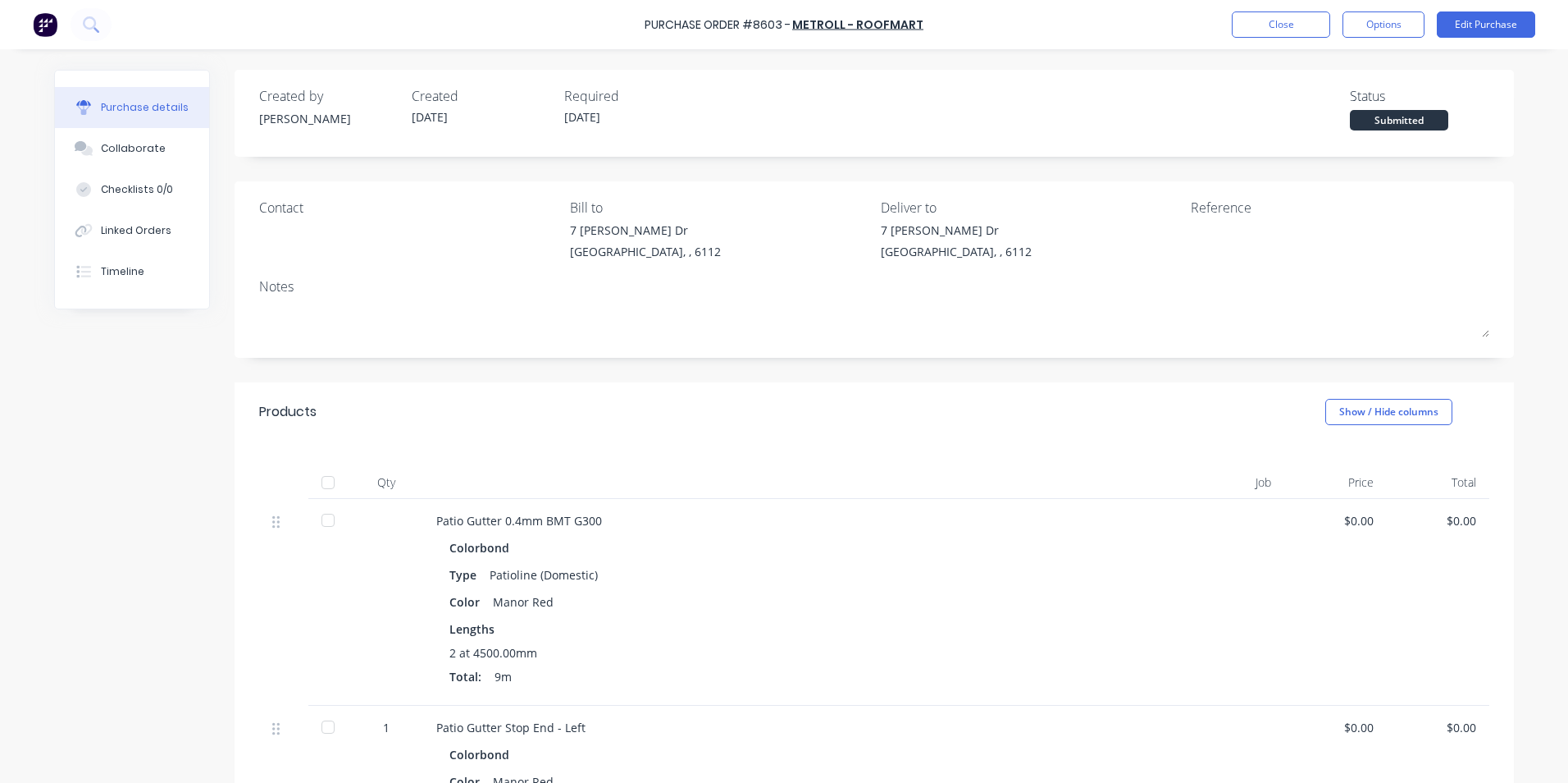
click at [327, 480] on div at bounding box center [329, 483] width 33 height 33
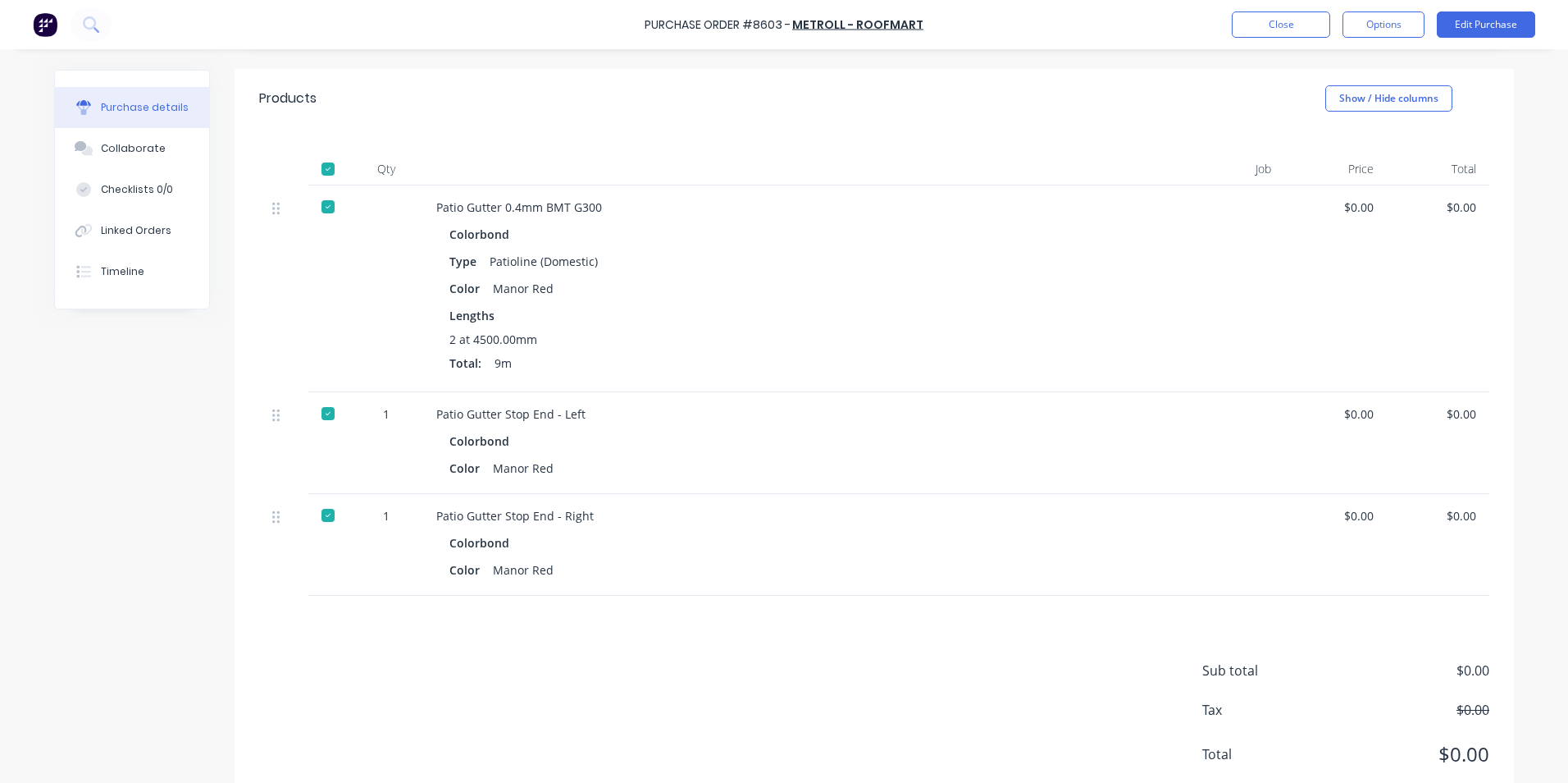
scroll to position [360, 0]
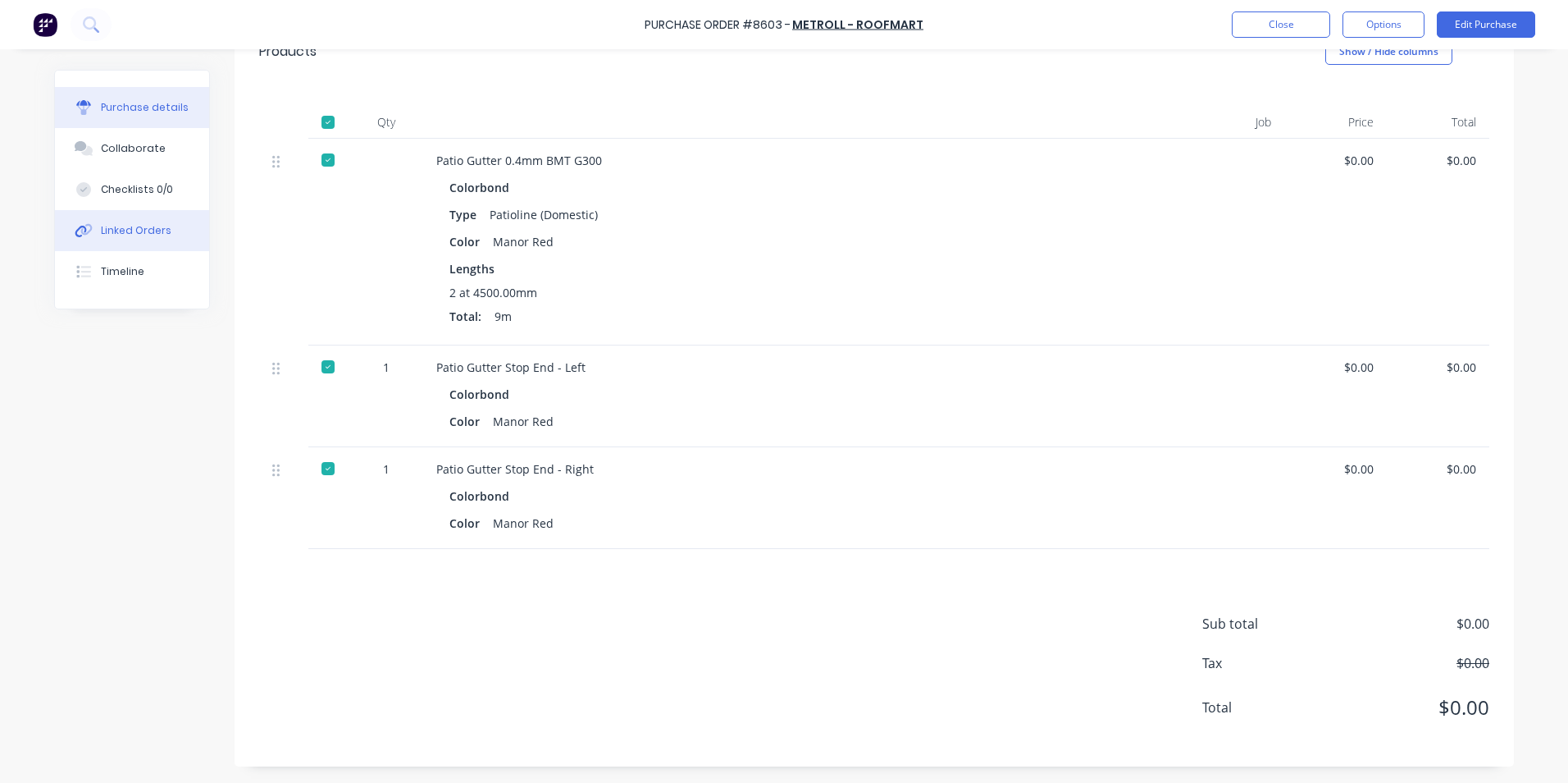
click at [153, 229] on div "Linked Orders" at bounding box center [136, 230] width 70 height 15
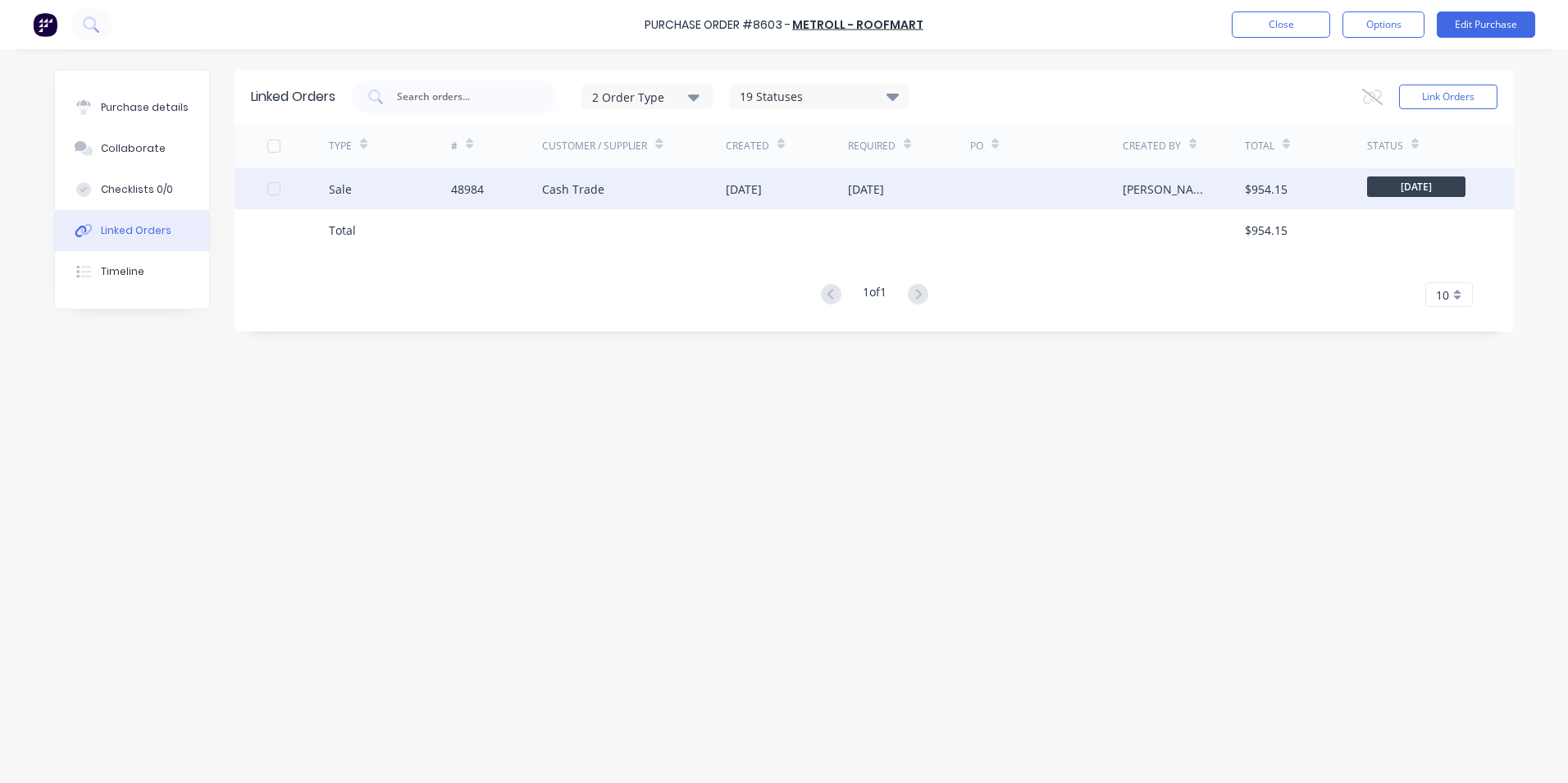
click at [518, 208] on div "48984" at bounding box center [497, 189] width 92 height 41
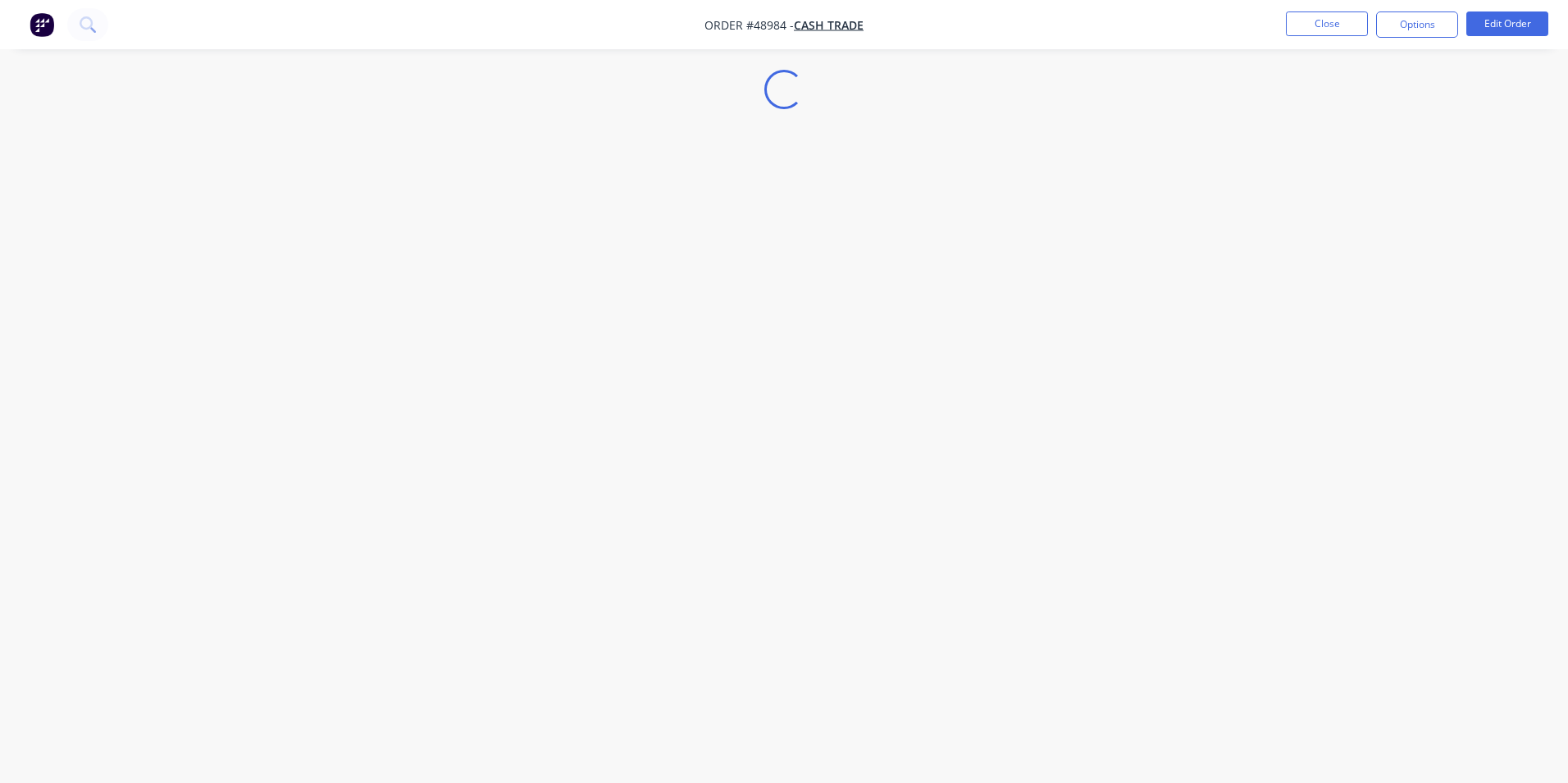
click at [131, 292] on div "Loading..." at bounding box center [784, 392] width 1568 height 783
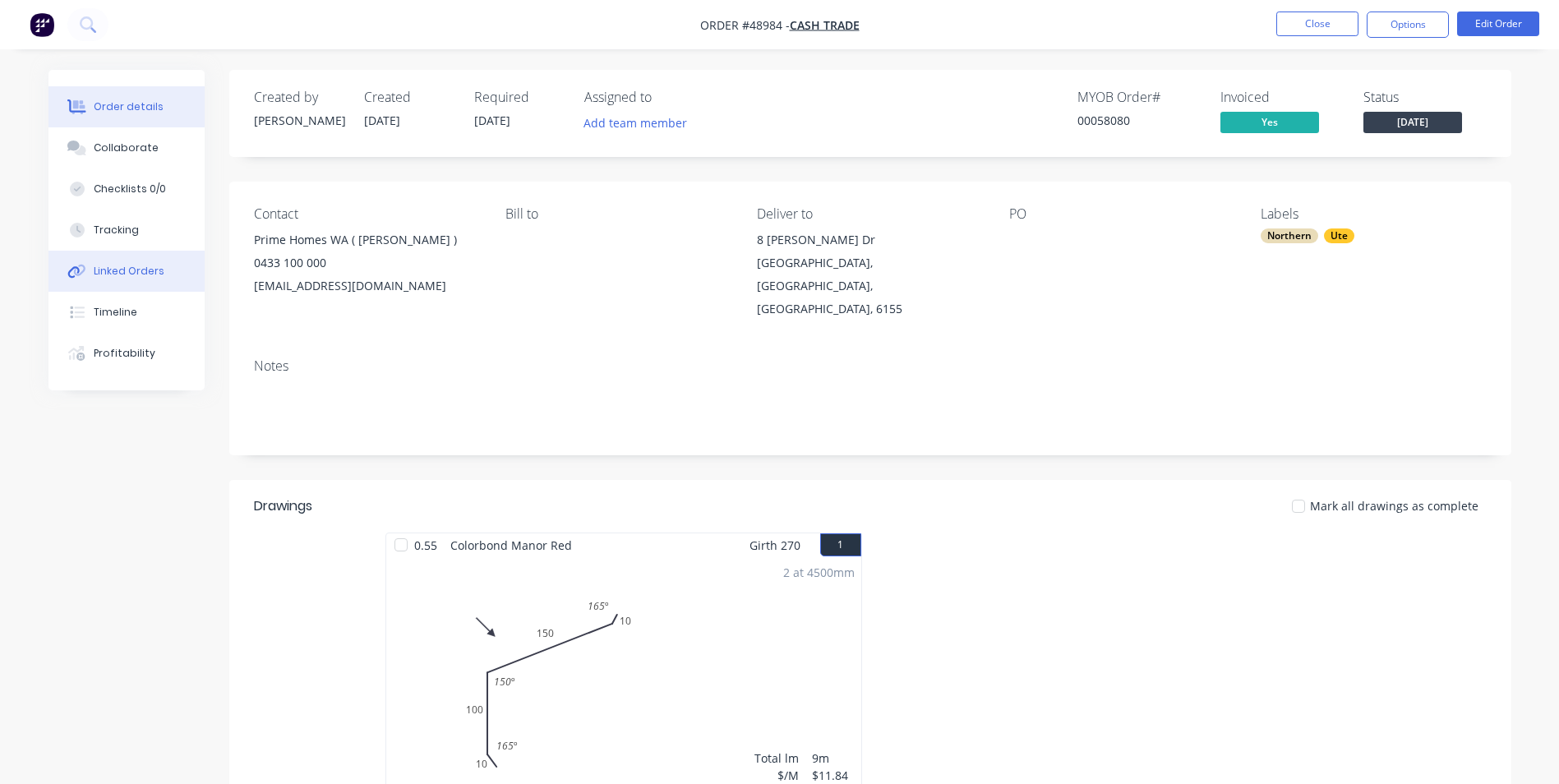
click at [136, 276] on div "Linked Orders" at bounding box center [129, 270] width 71 height 15
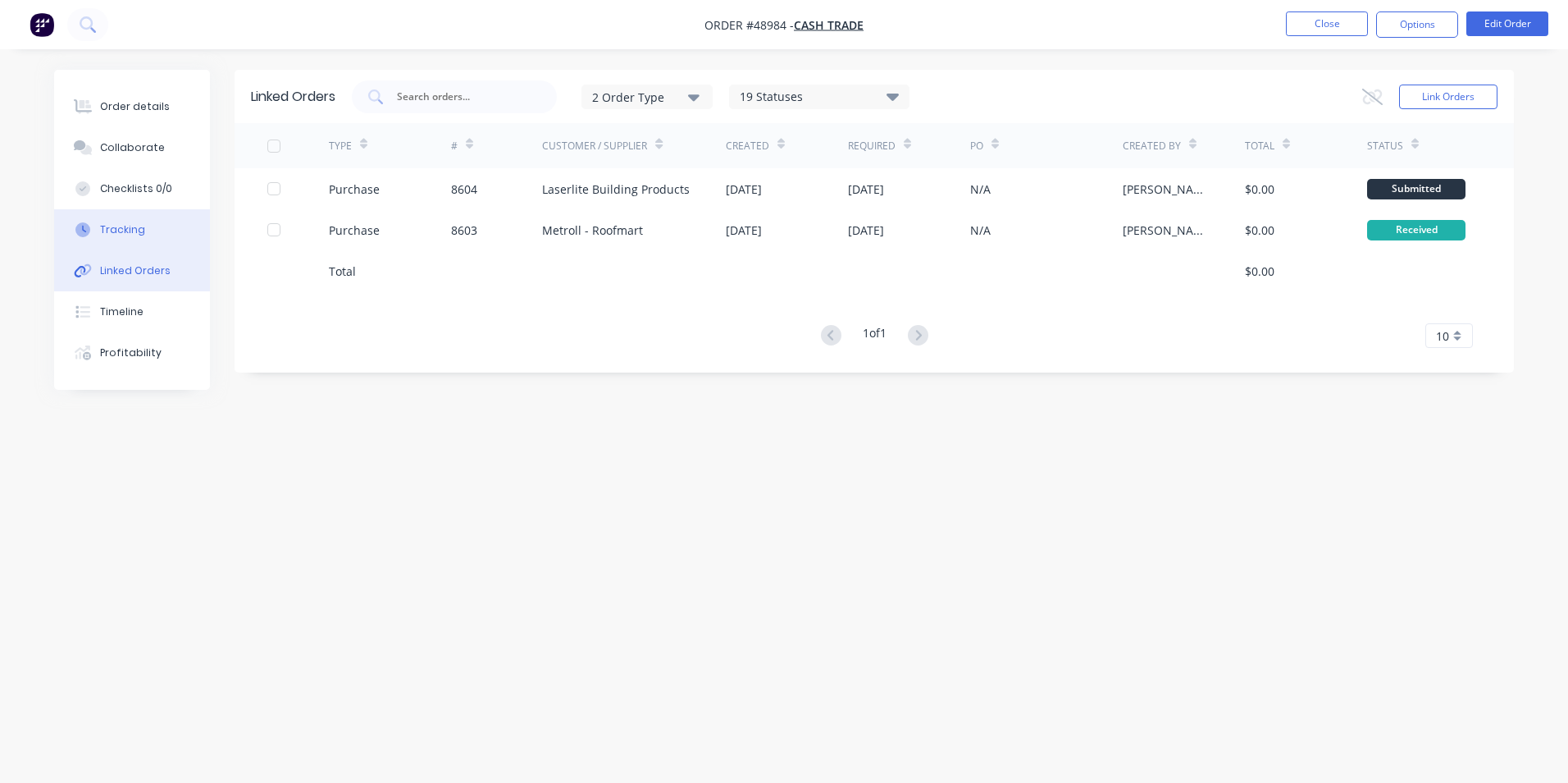
click at [122, 213] on button "Tracking" at bounding box center [131, 230] width 156 height 41
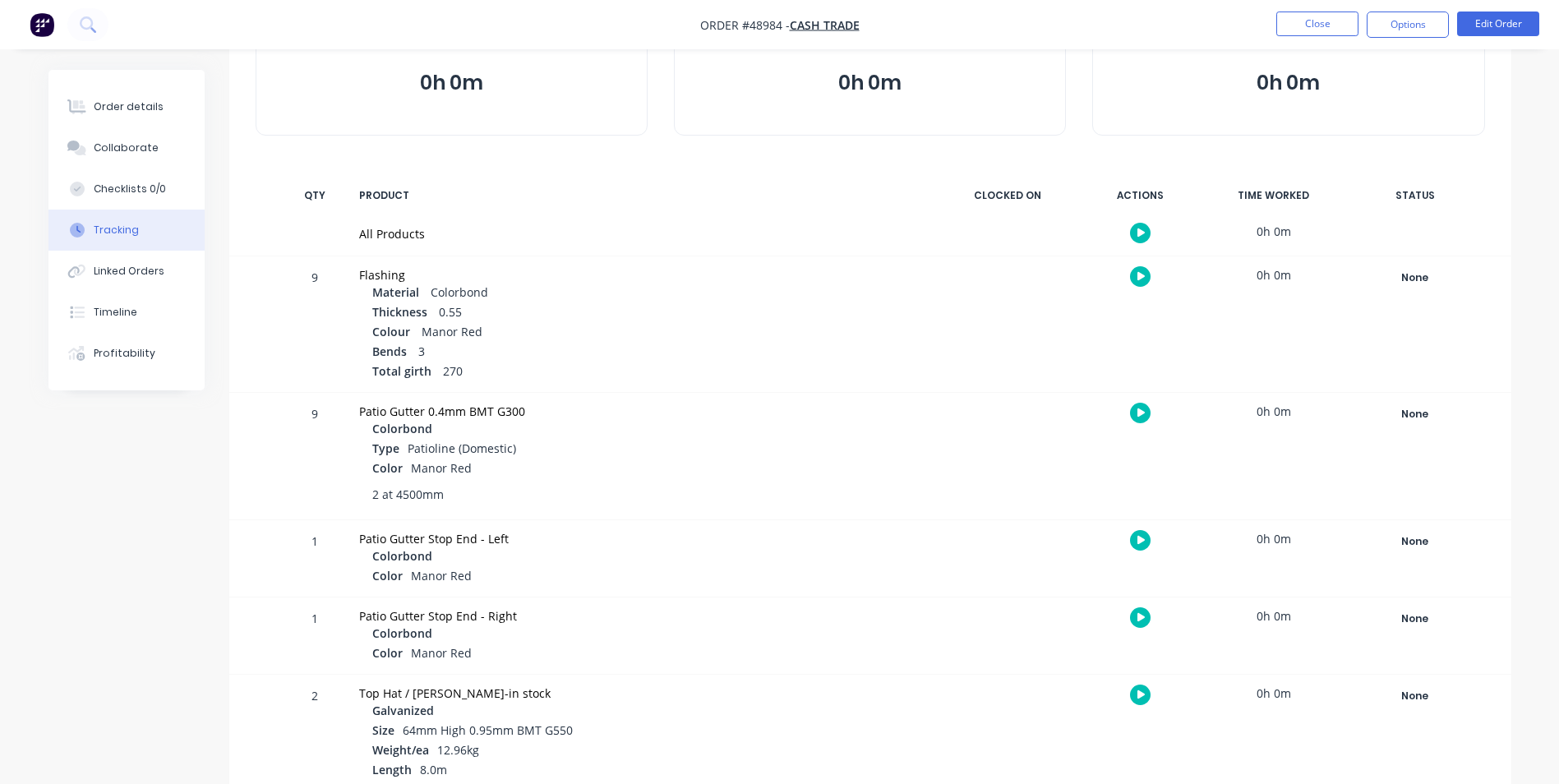
scroll to position [165, 0]
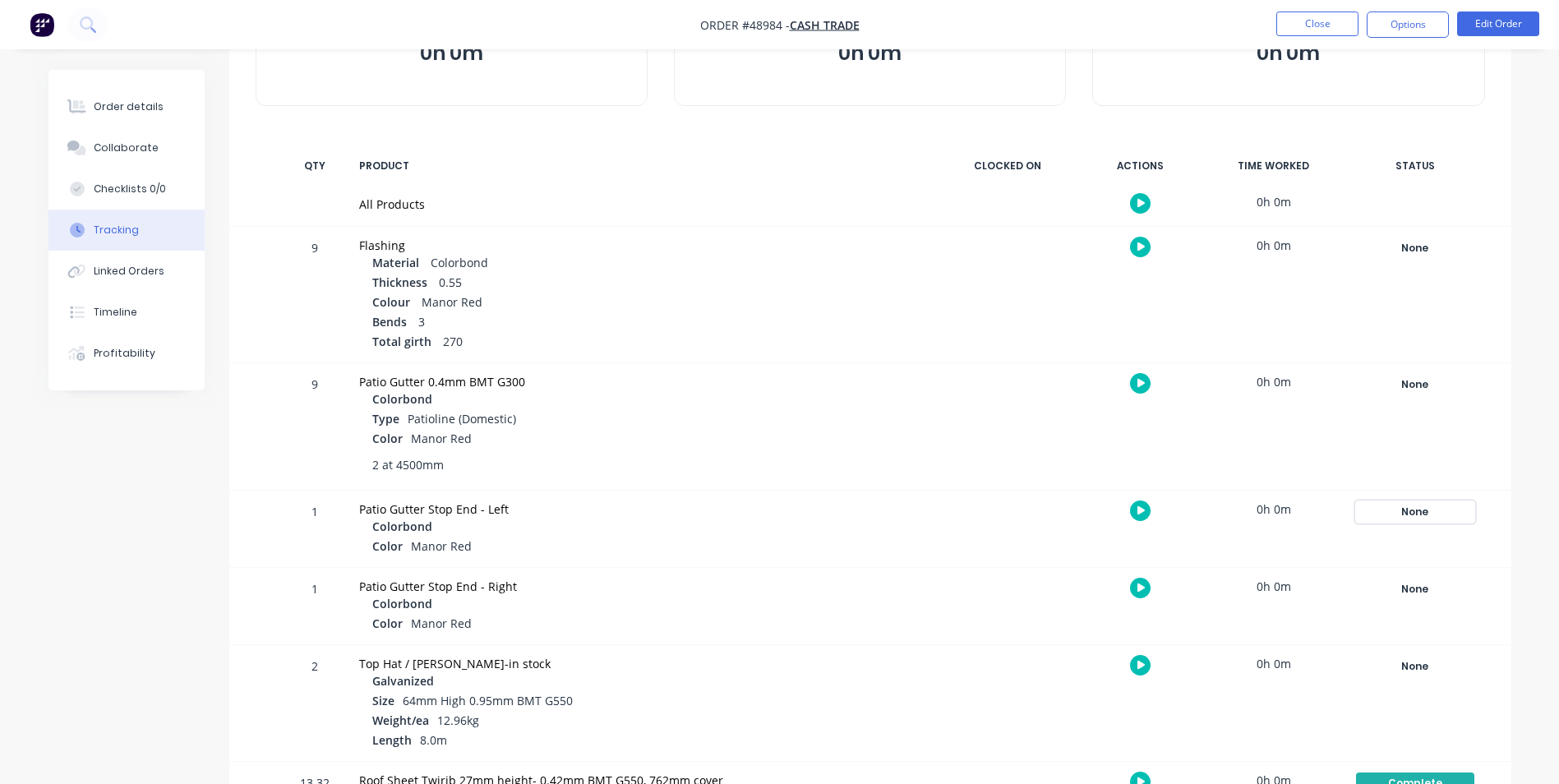
click at [1471, 515] on div "None" at bounding box center [1415, 512] width 119 height 22
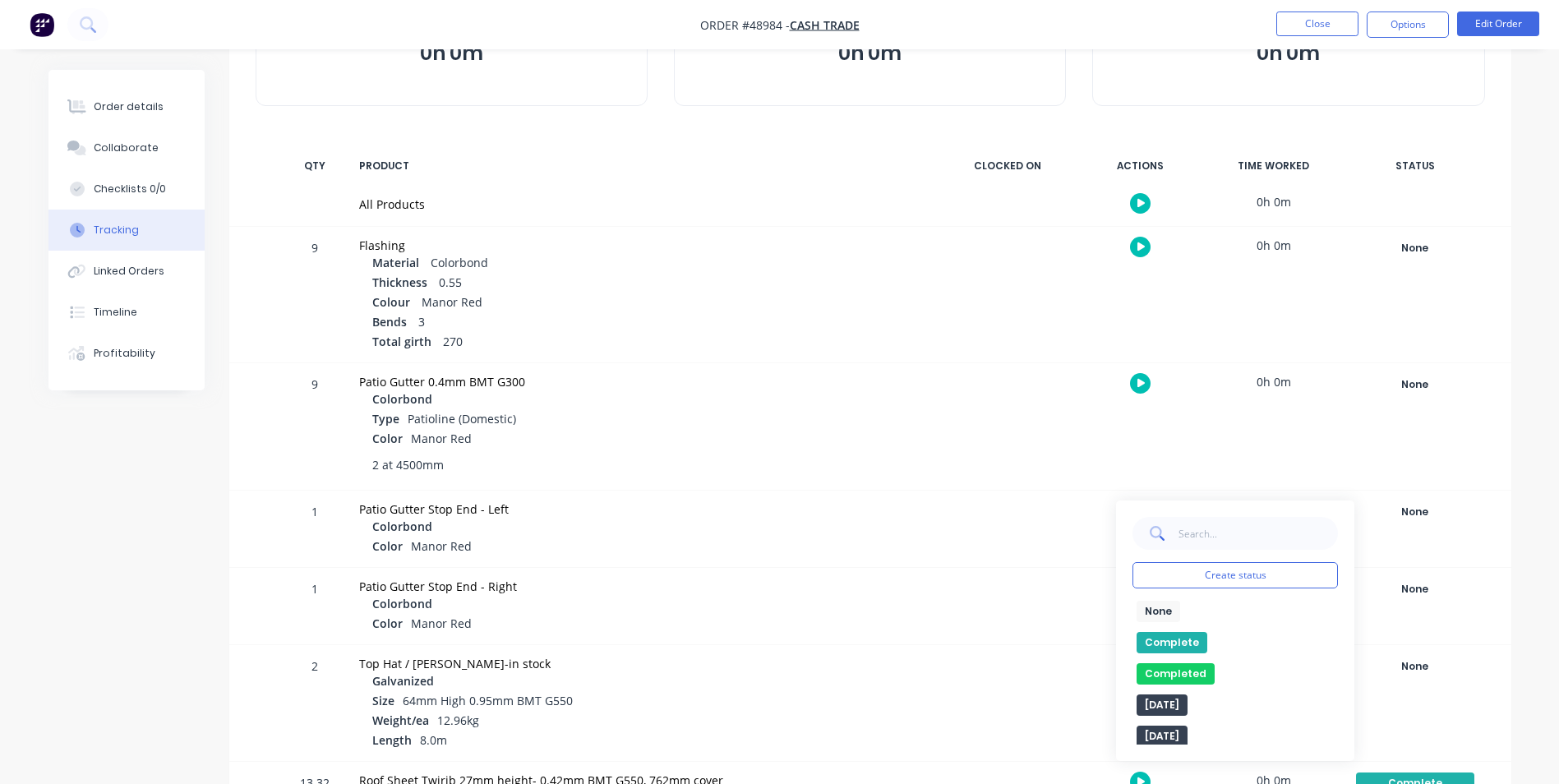
click at [1166, 646] on button "Complete" at bounding box center [1172, 643] width 71 height 22
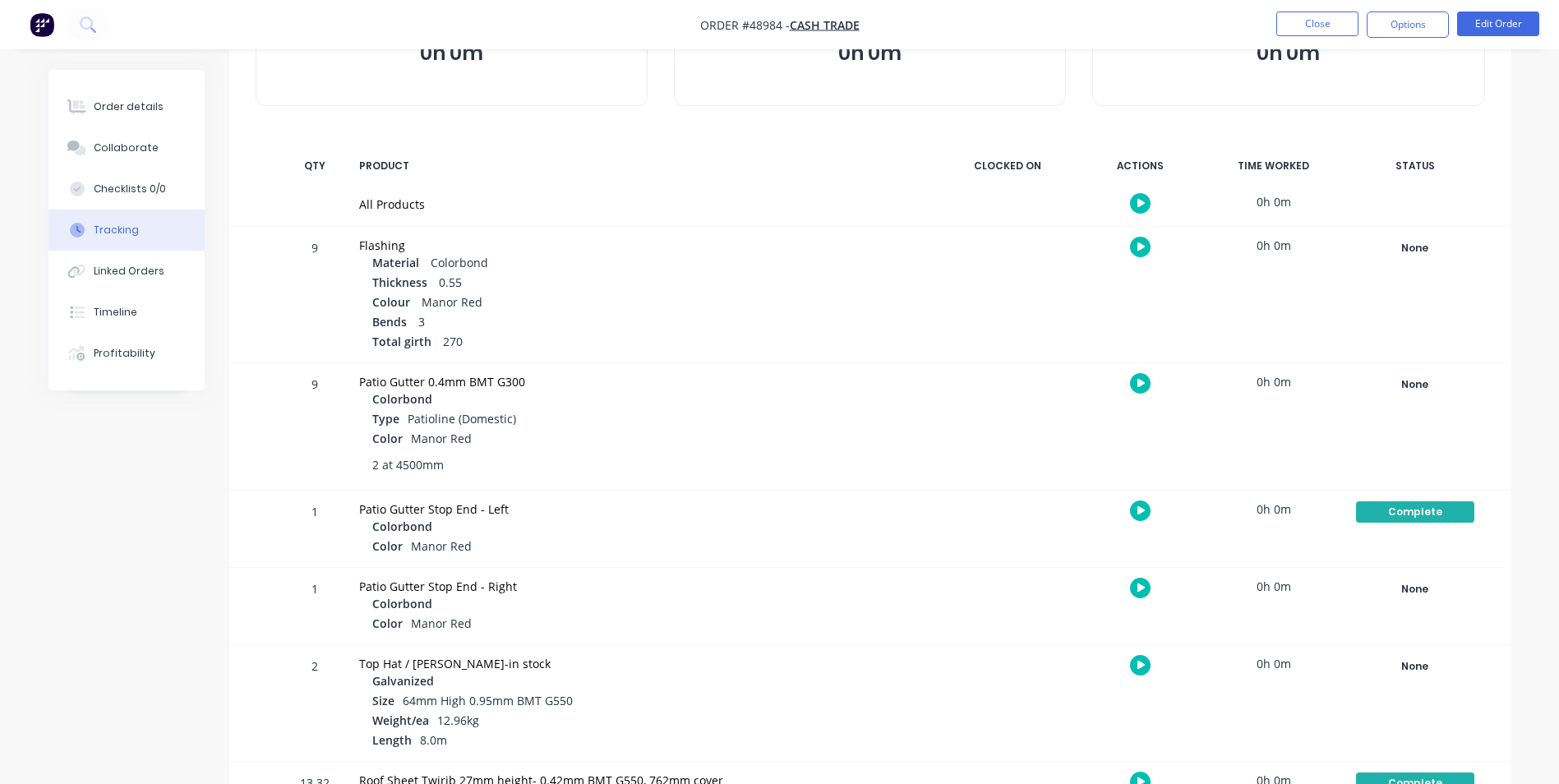
click at [1433, 607] on div "None Create status None edit Complete Completed edit Friday Monday Ready for De…" at bounding box center [1415, 606] width 140 height 76
click at [1431, 592] on div "None" at bounding box center [1415, 589] width 119 height 22
click at [1198, 714] on button "Complete" at bounding box center [1172, 719] width 71 height 22
click at [1403, 382] on div "None" at bounding box center [1415, 384] width 119 height 22
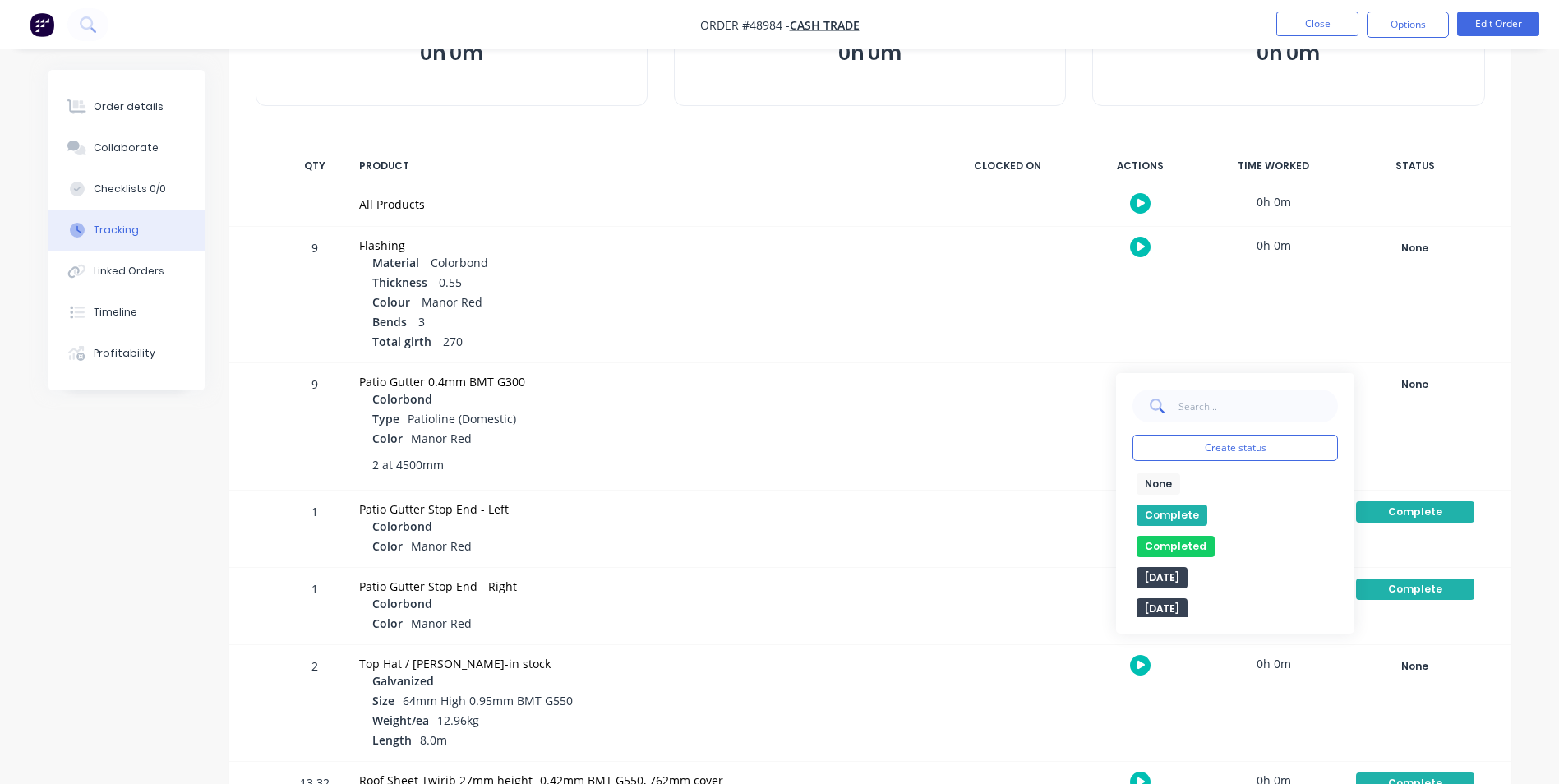
click at [1182, 509] on button "Complete" at bounding box center [1172, 515] width 71 height 22
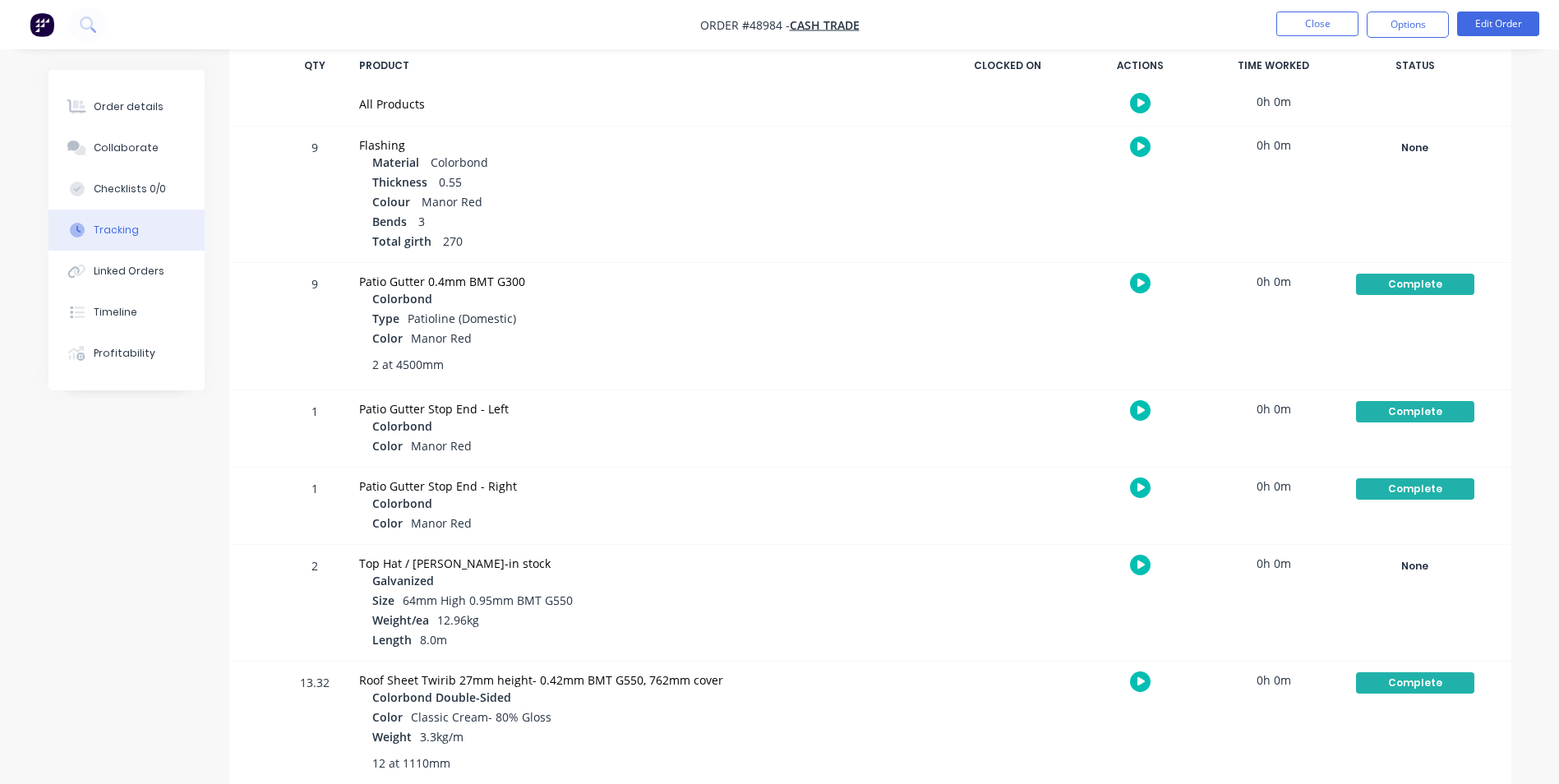
scroll to position [411, 0]
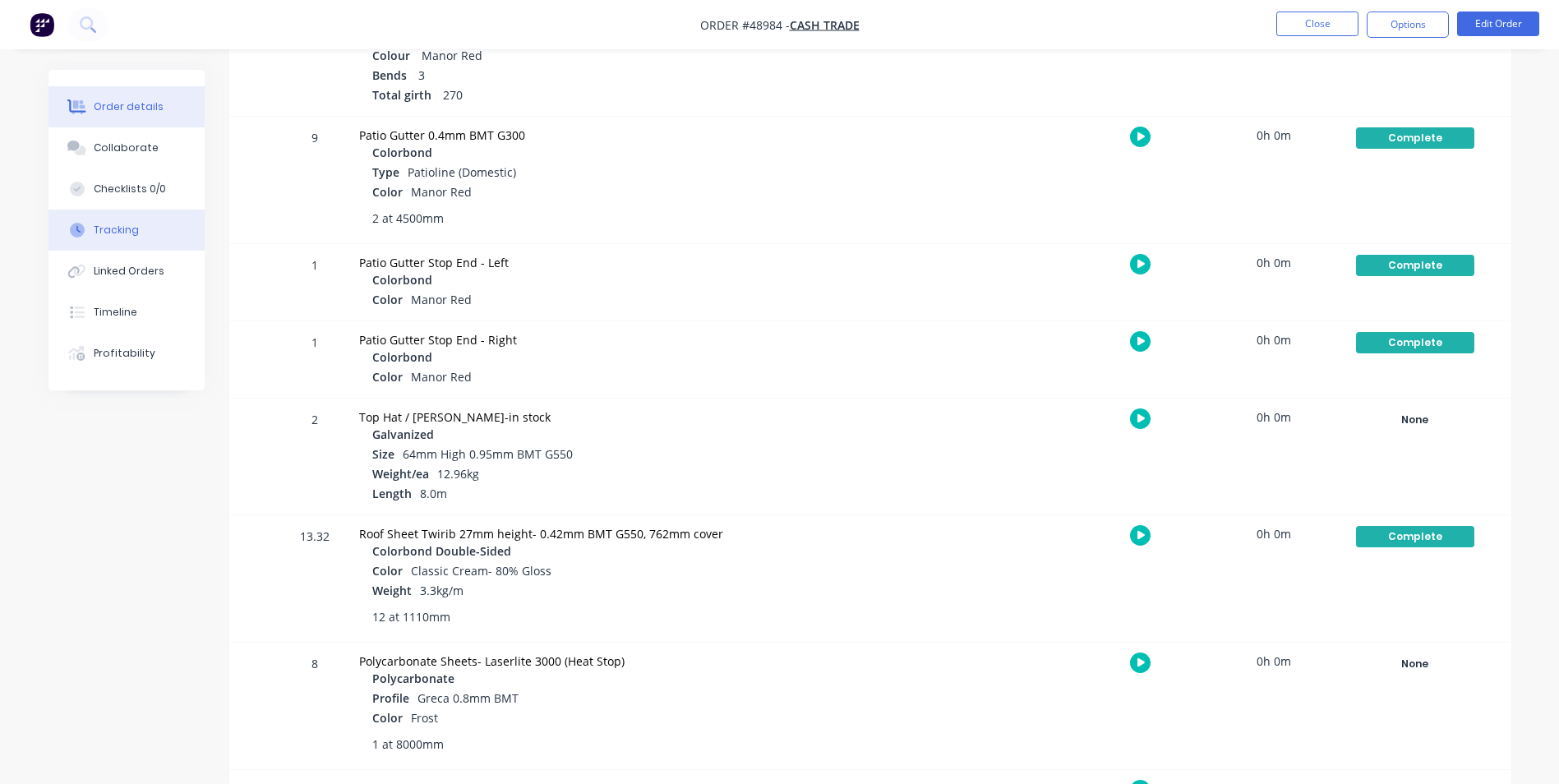
drag, startPoint x: 145, startPoint y: 83, endPoint x: 139, endPoint y: 94, distance: 12.5
click at [141, 85] on div "Order details Collaborate Checklists 0/0 Tracking Linked Orders Timeline Profit…" at bounding box center [126, 229] width 156 height 320
click at [139, 94] on button "Order details" at bounding box center [126, 107] width 156 height 41
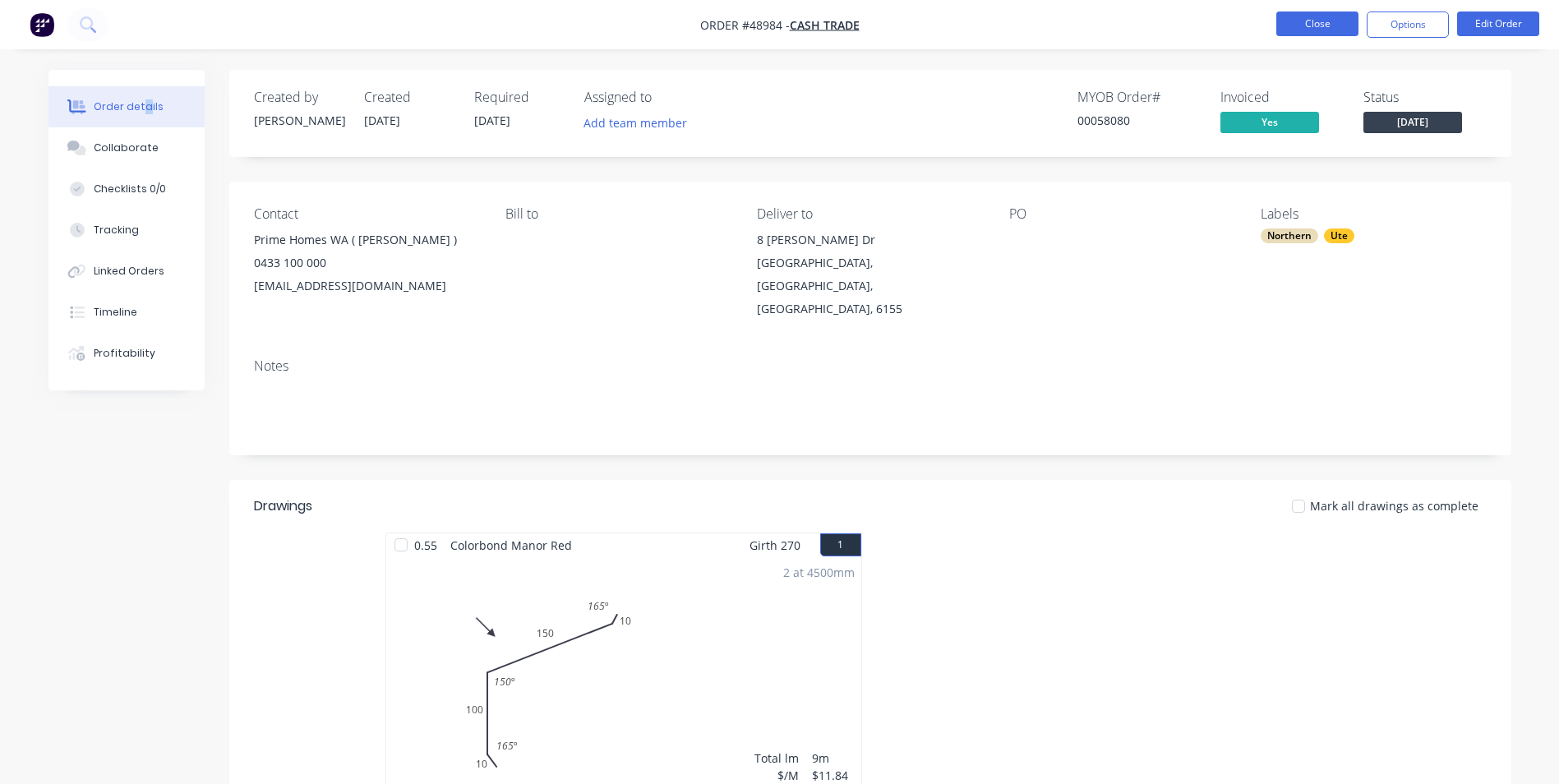
click at [1296, 24] on button "Close" at bounding box center [1318, 24] width 82 height 24
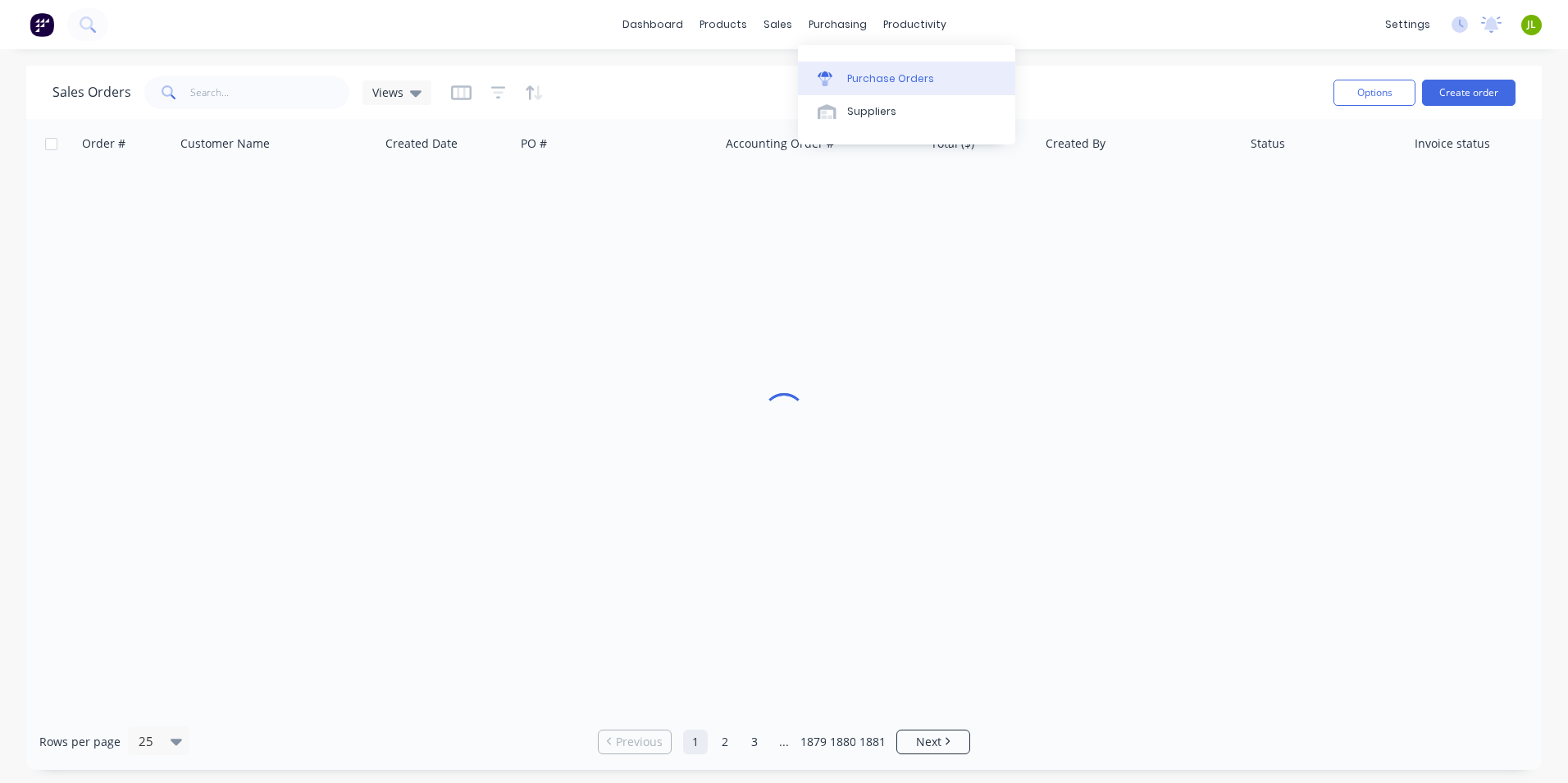
click at [852, 75] on div "Purchase Orders" at bounding box center [890, 78] width 87 height 15
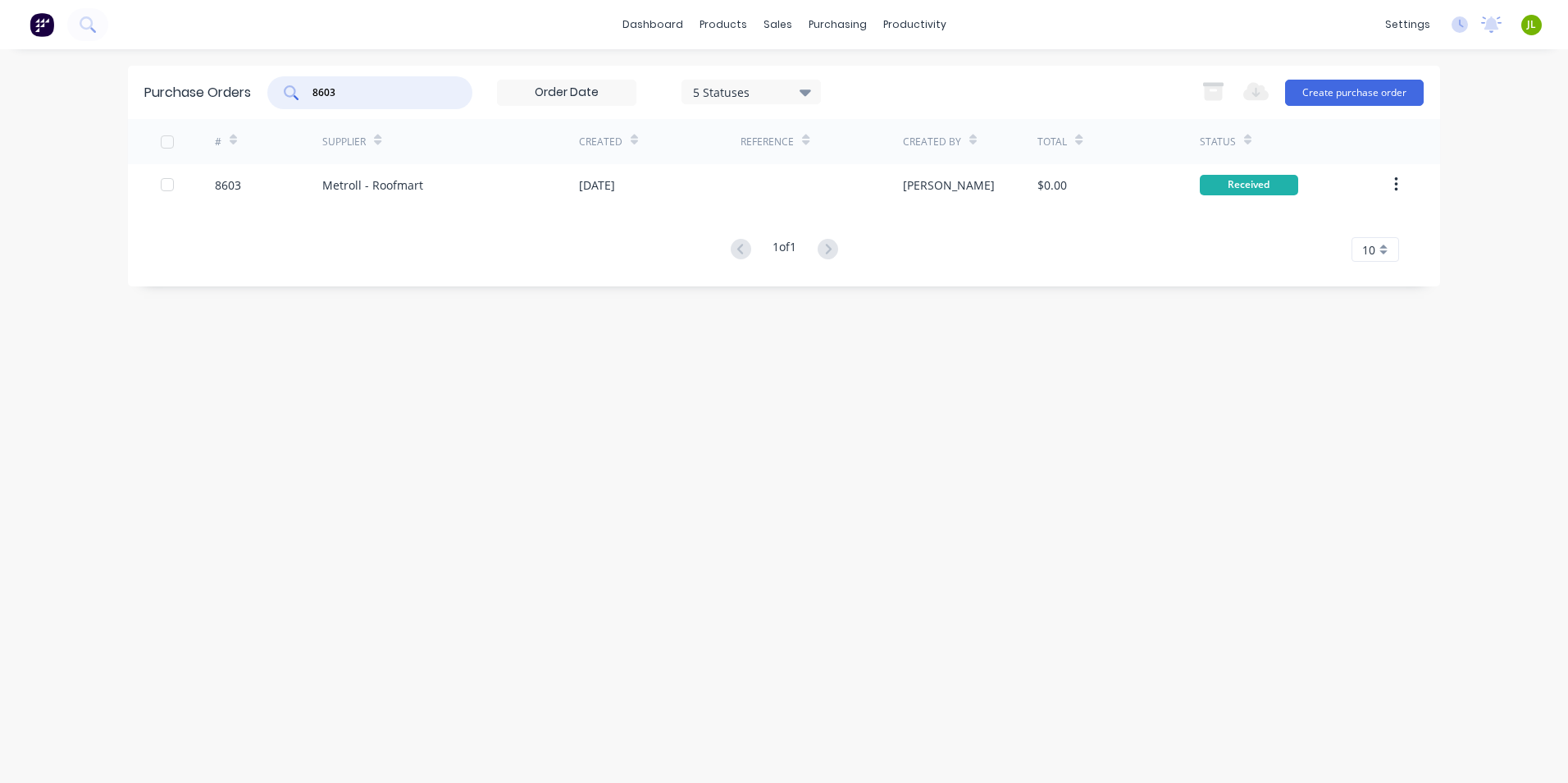
drag, startPoint x: 394, startPoint y: 89, endPoint x: 282, endPoint y: 94, distance: 112.1
click at [282, 94] on div "8603" at bounding box center [370, 93] width 205 height 33
type input "8598"
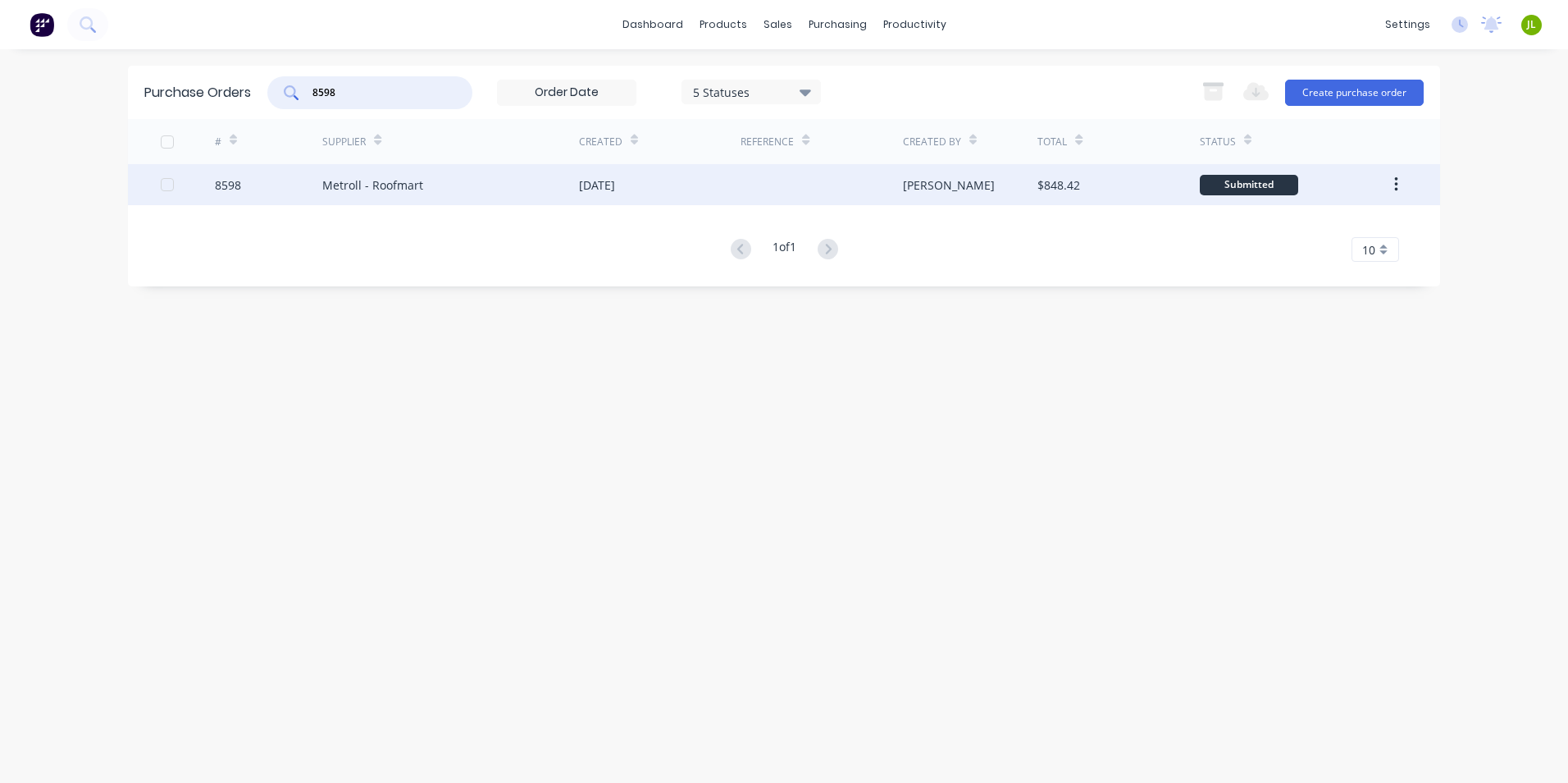
click at [437, 192] on div "Metroll - Roofmart" at bounding box center [450, 185] width 256 height 41
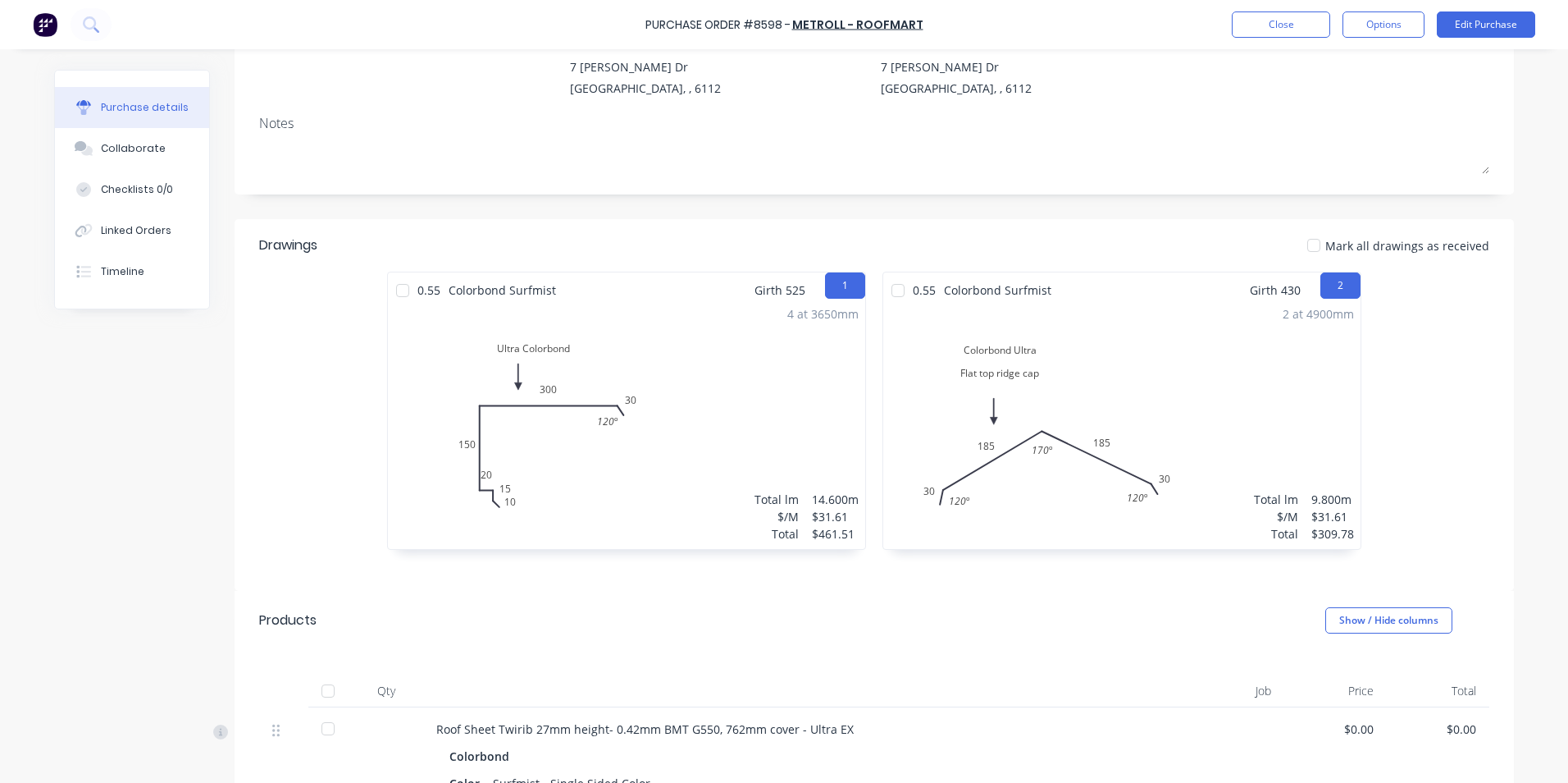
scroll to position [164, 0]
click at [379, 287] on div "0.55 Colorbond Surfmist Girth 525 1 Ultra Colorbond 10 15 20 150 300 30 120 º U…" at bounding box center [626, 418] width 495 height 295
click at [389, 289] on div at bounding box center [403, 290] width 33 height 33
click at [907, 299] on div at bounding box center [898, 290] width 33 height 33
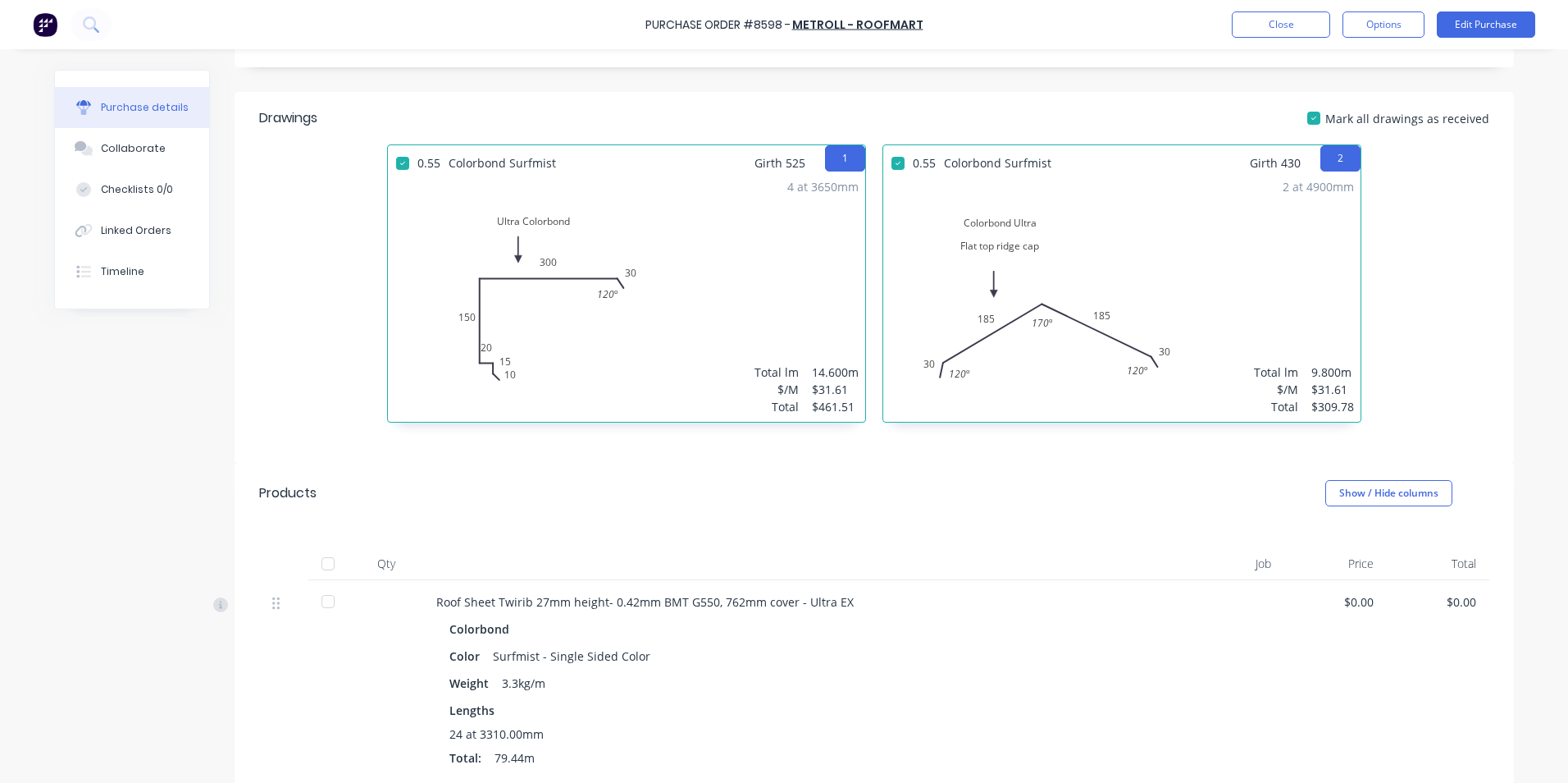
scroll to position [410, 0]
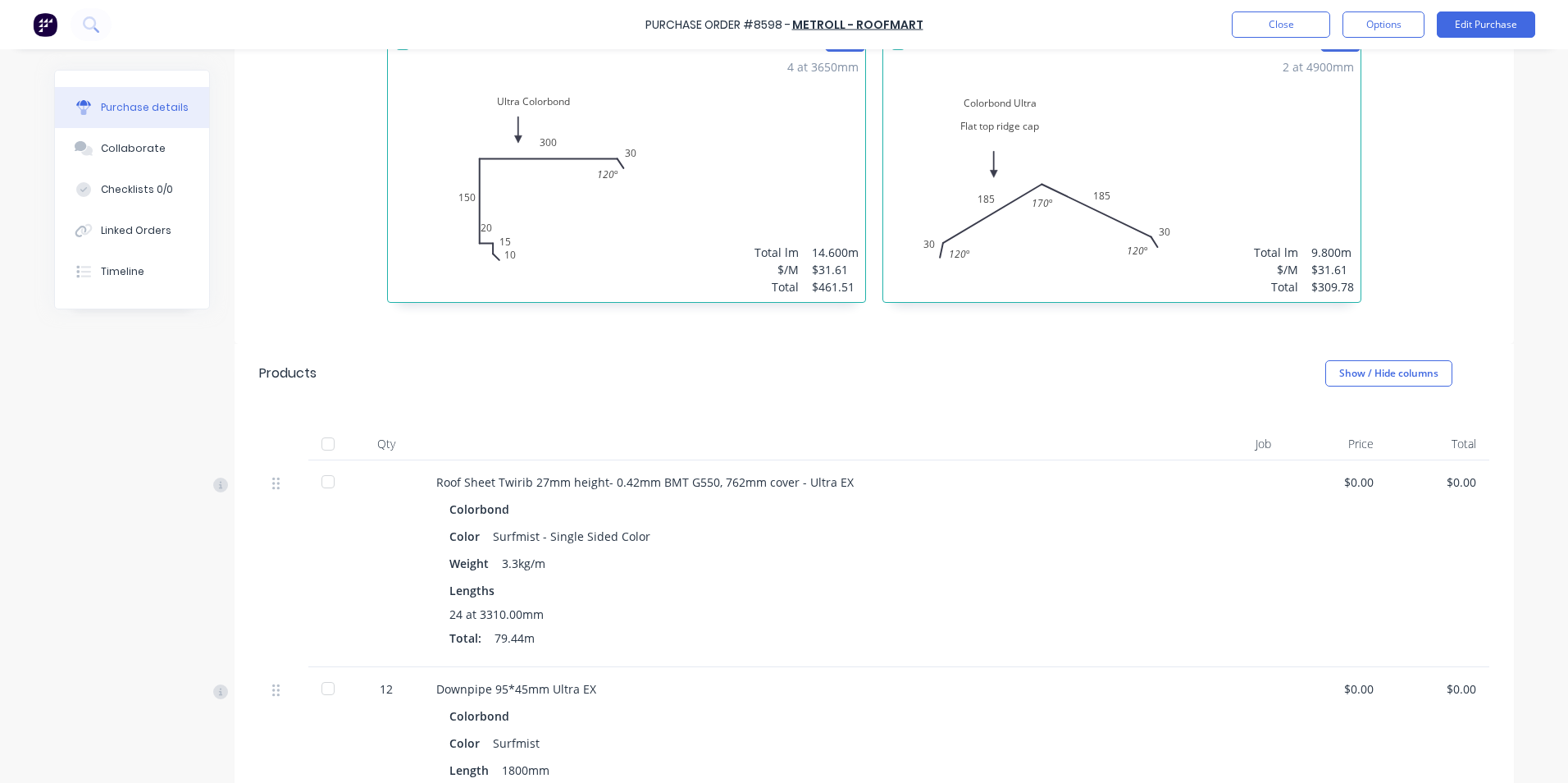
click at [329, 437] on div at bounding box center [329, 444] width 33 height 33
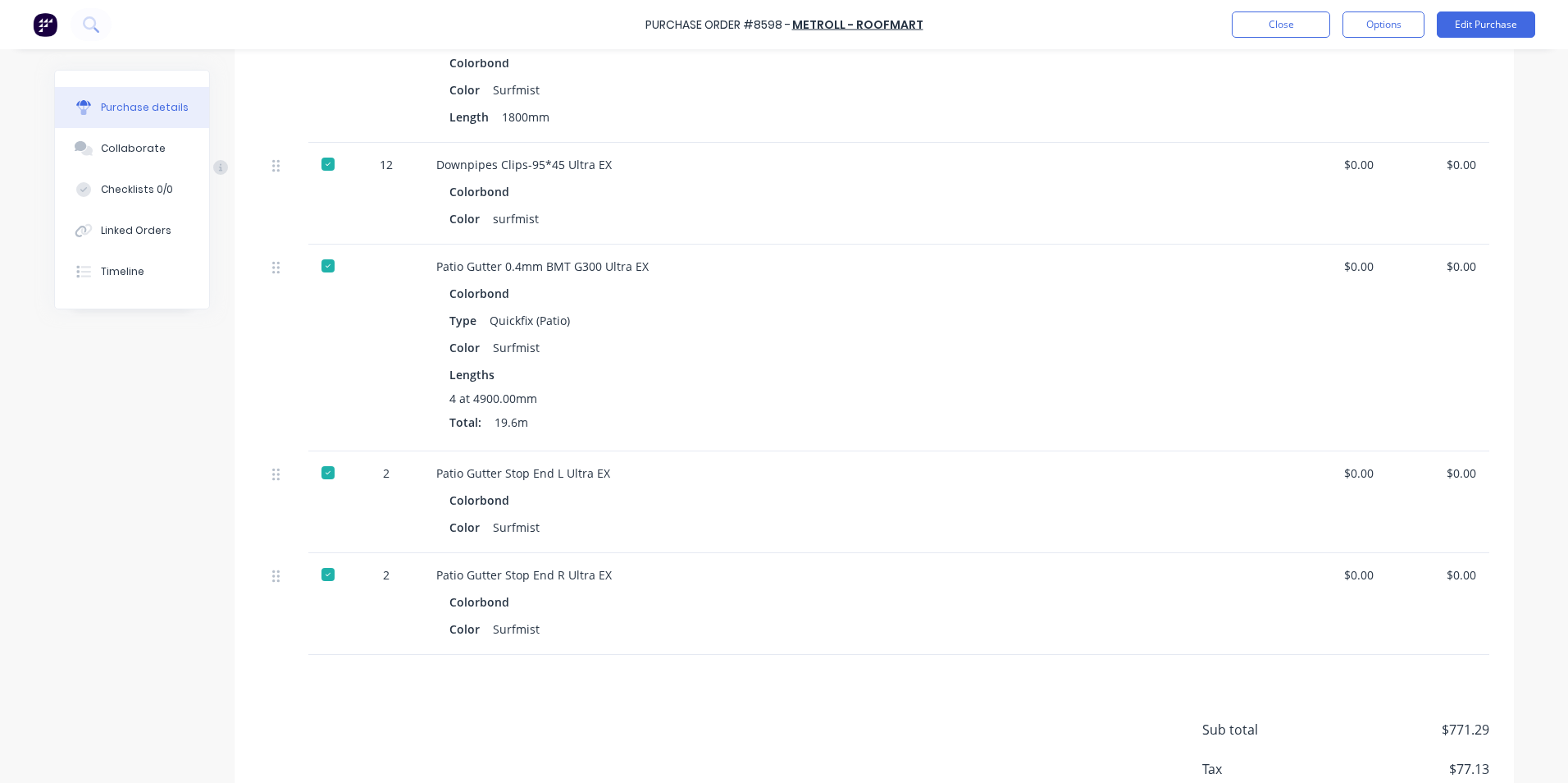
scroll to position [1067, 0]
click at [157, 220] on button "Linked Orders" at bounding box center [132, 231] width 155 height 41
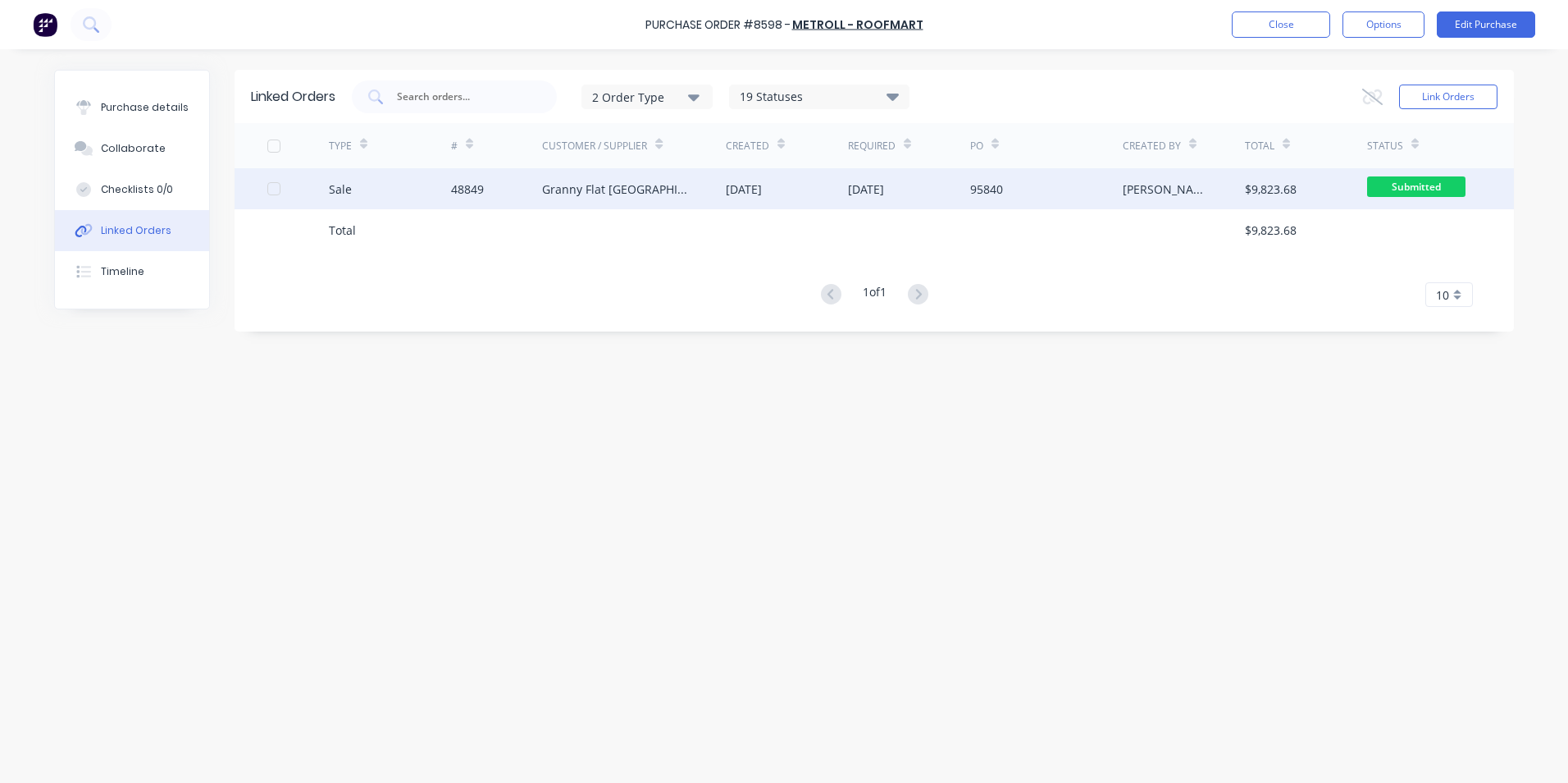
click at [344, 181] on div "Sale" at bounding box center [339, 189] width 22 height 18
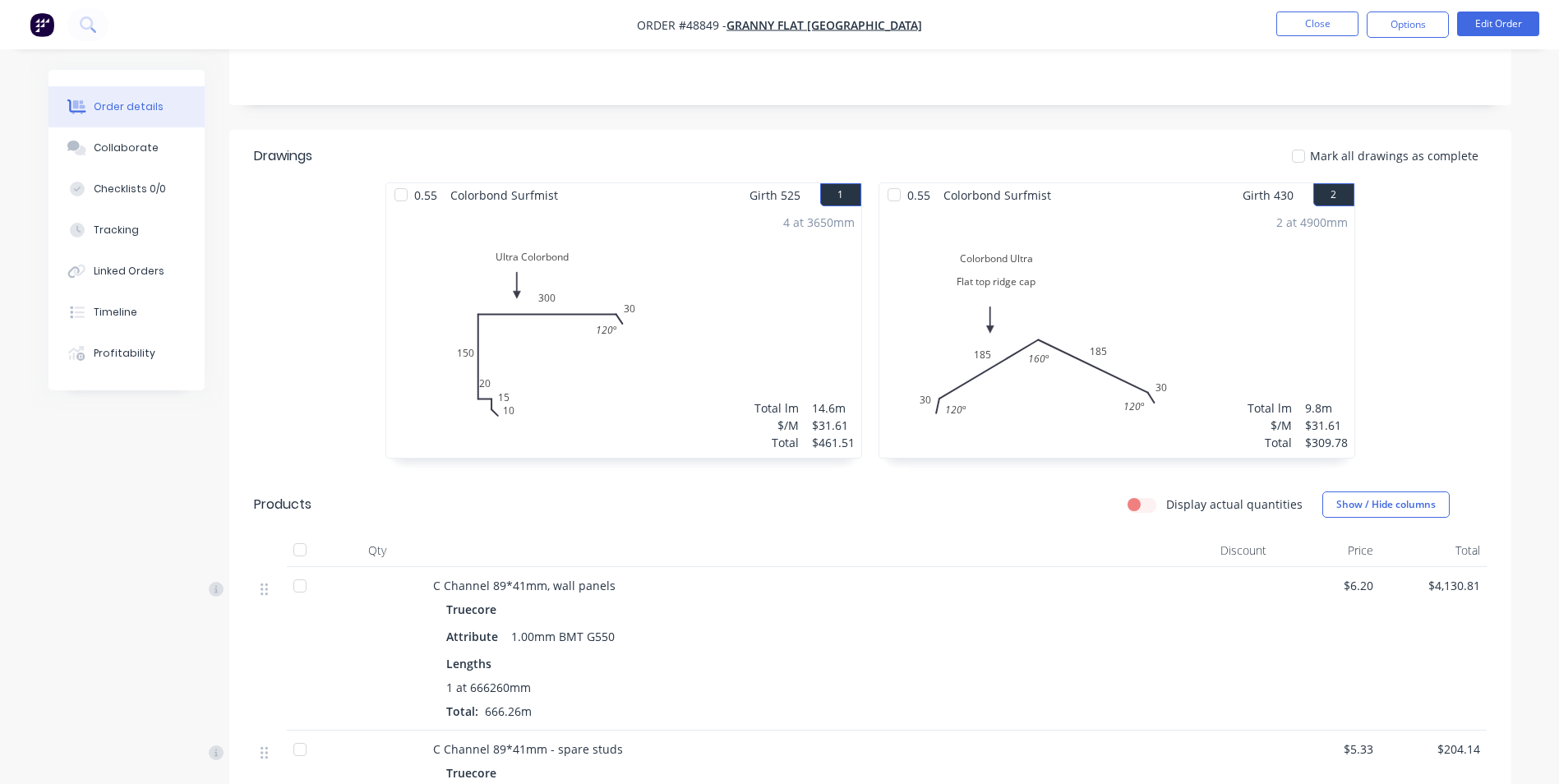
scroll to position [411, 0]
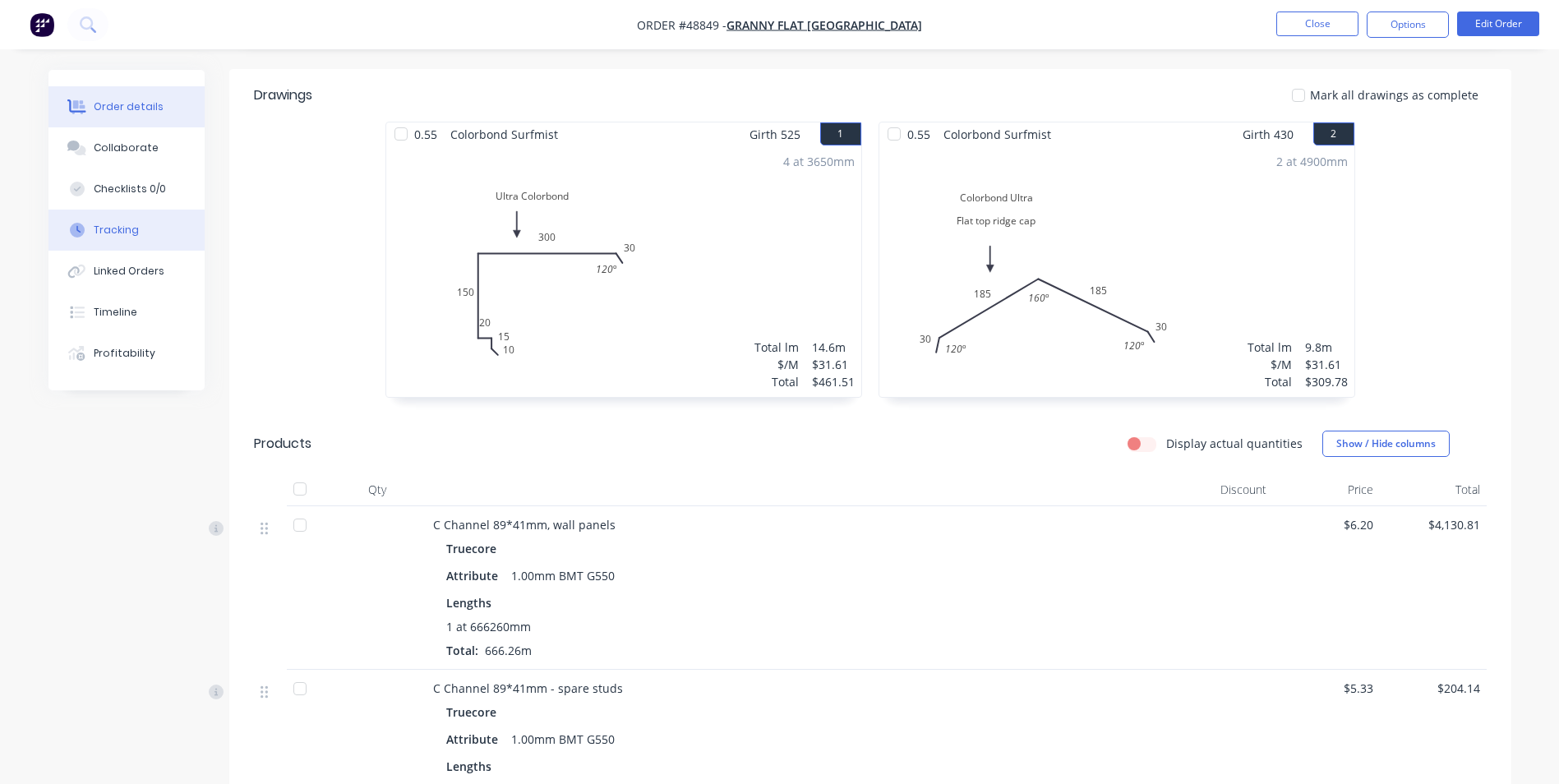
click at [109, 216] on button "Tracking" at bounding box center [126, 230] width 156 height 41
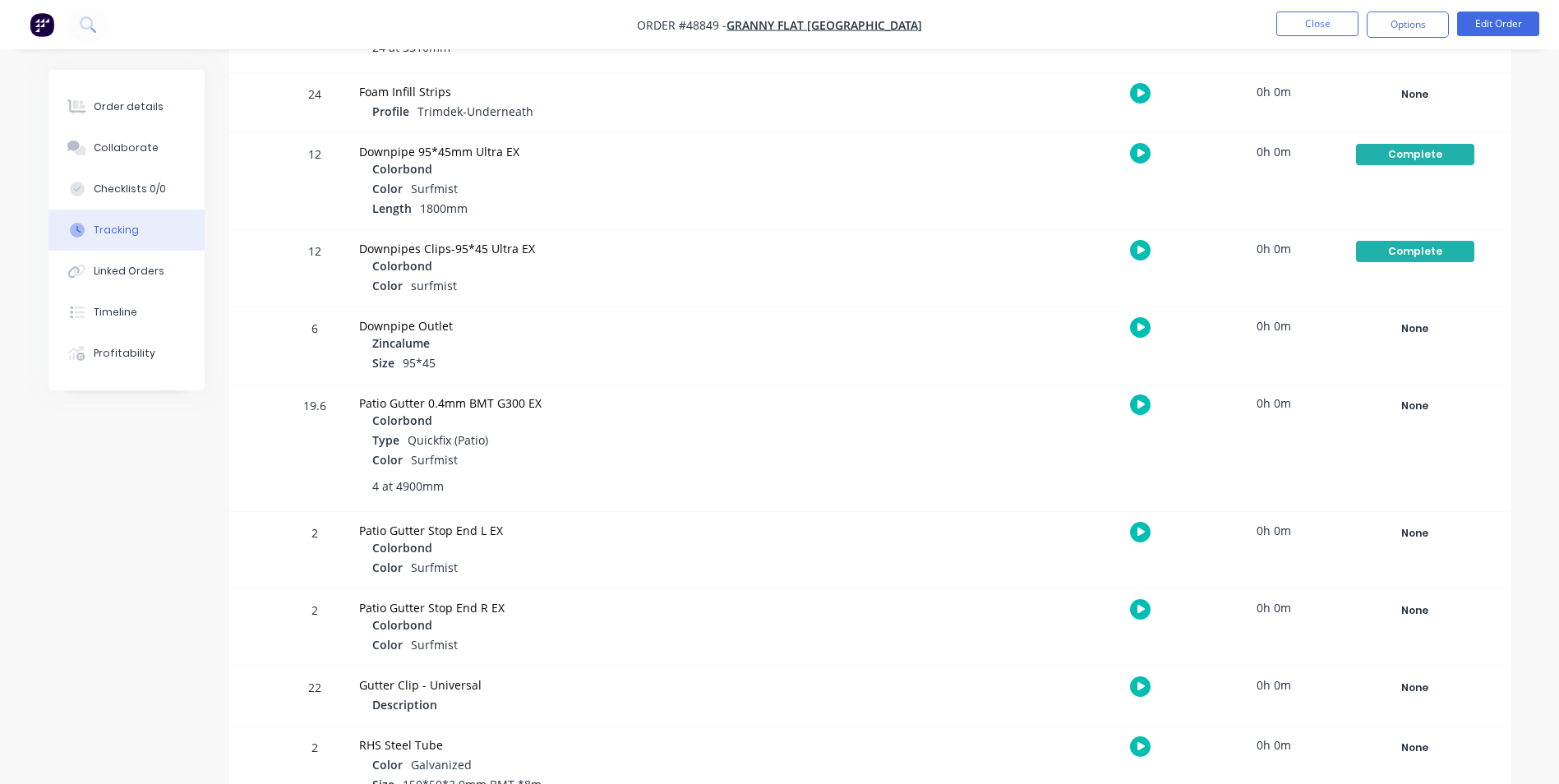
scroll to position [1068, 0]
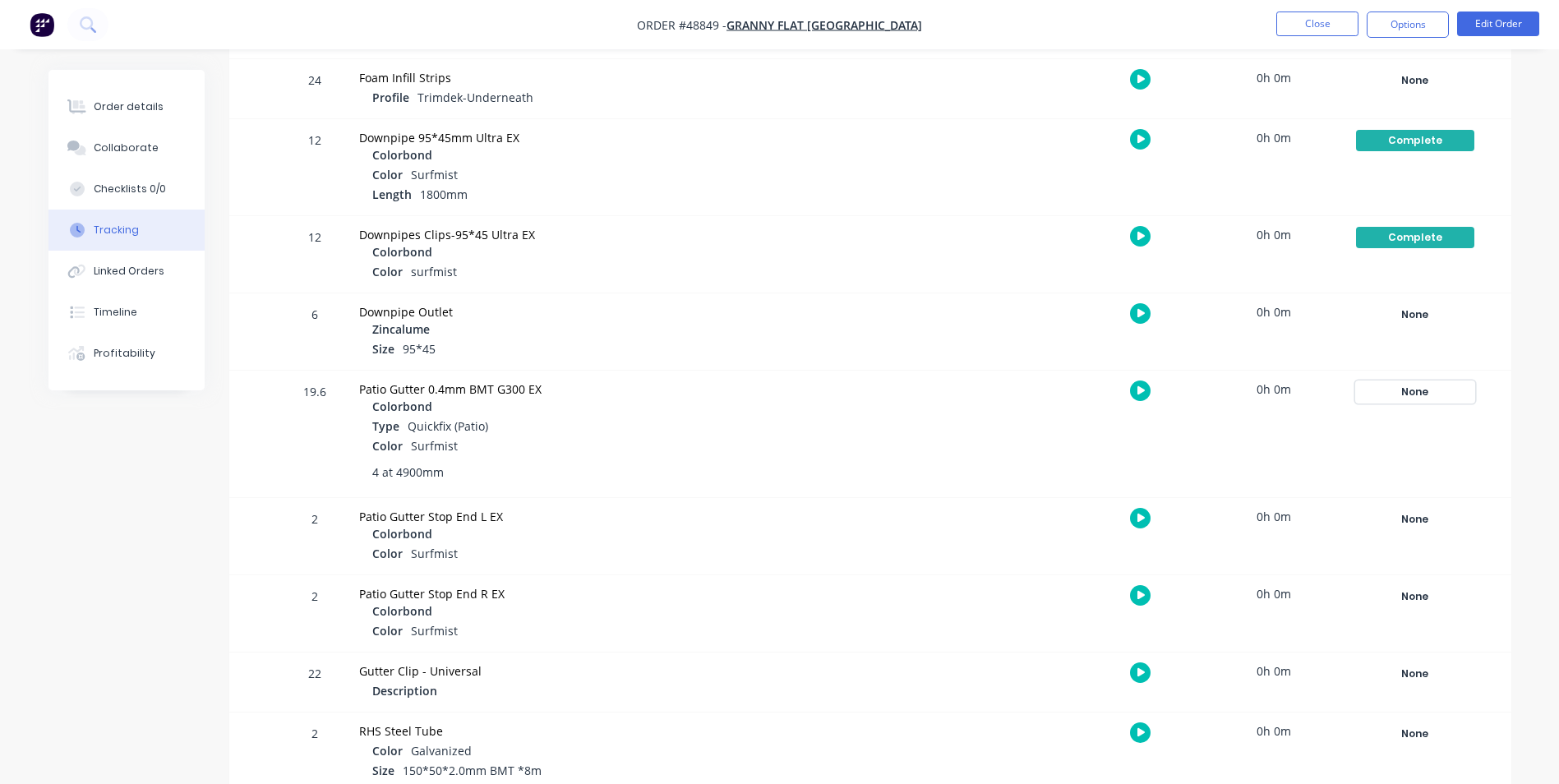
click at [1402, 386] on div "None" at bounding box center [1415, 392] width 119 height 22
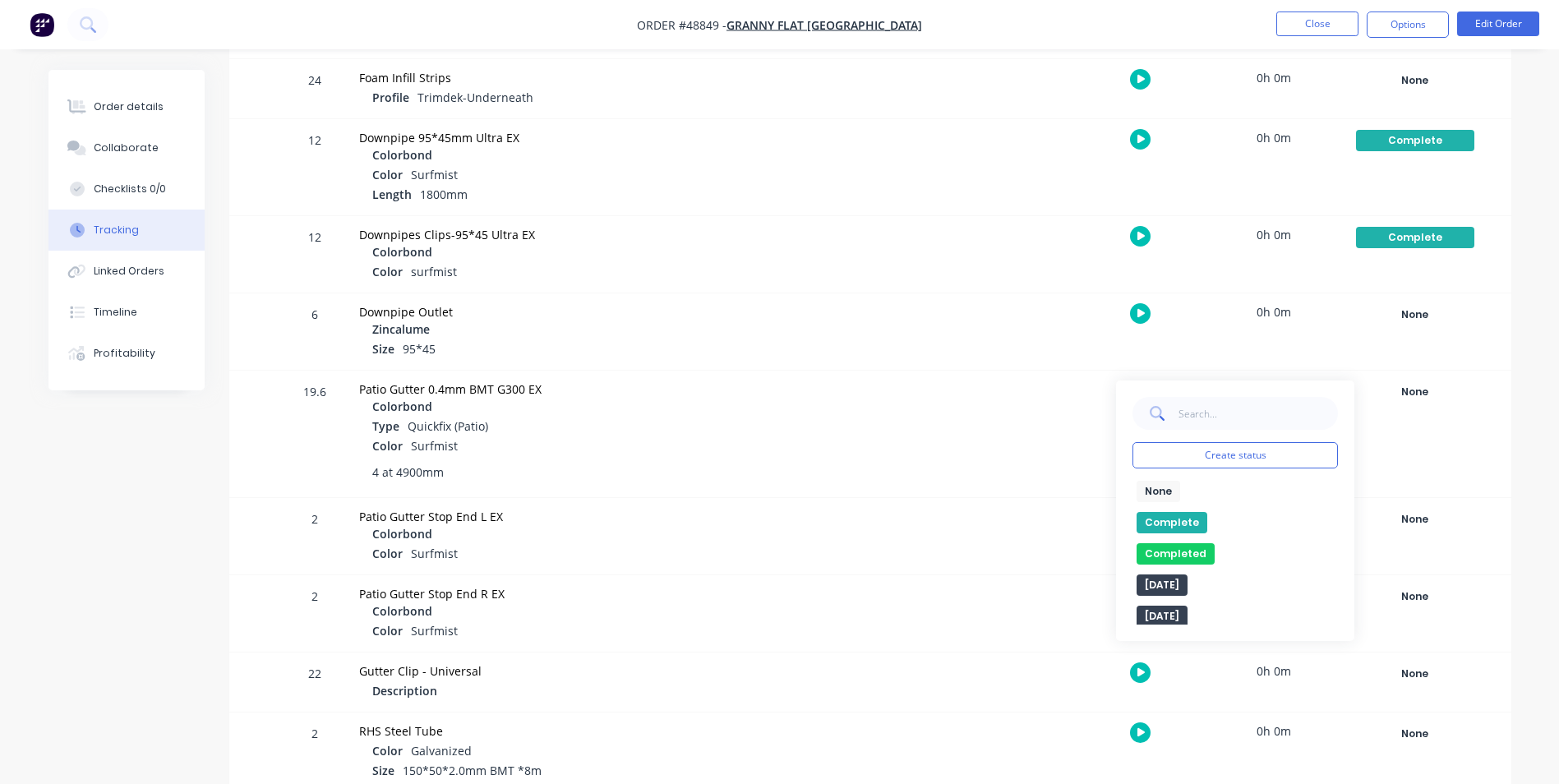
click at [842, 551] on div "Color Surfmist" at bounding box center [649, 555] width 554 height 20
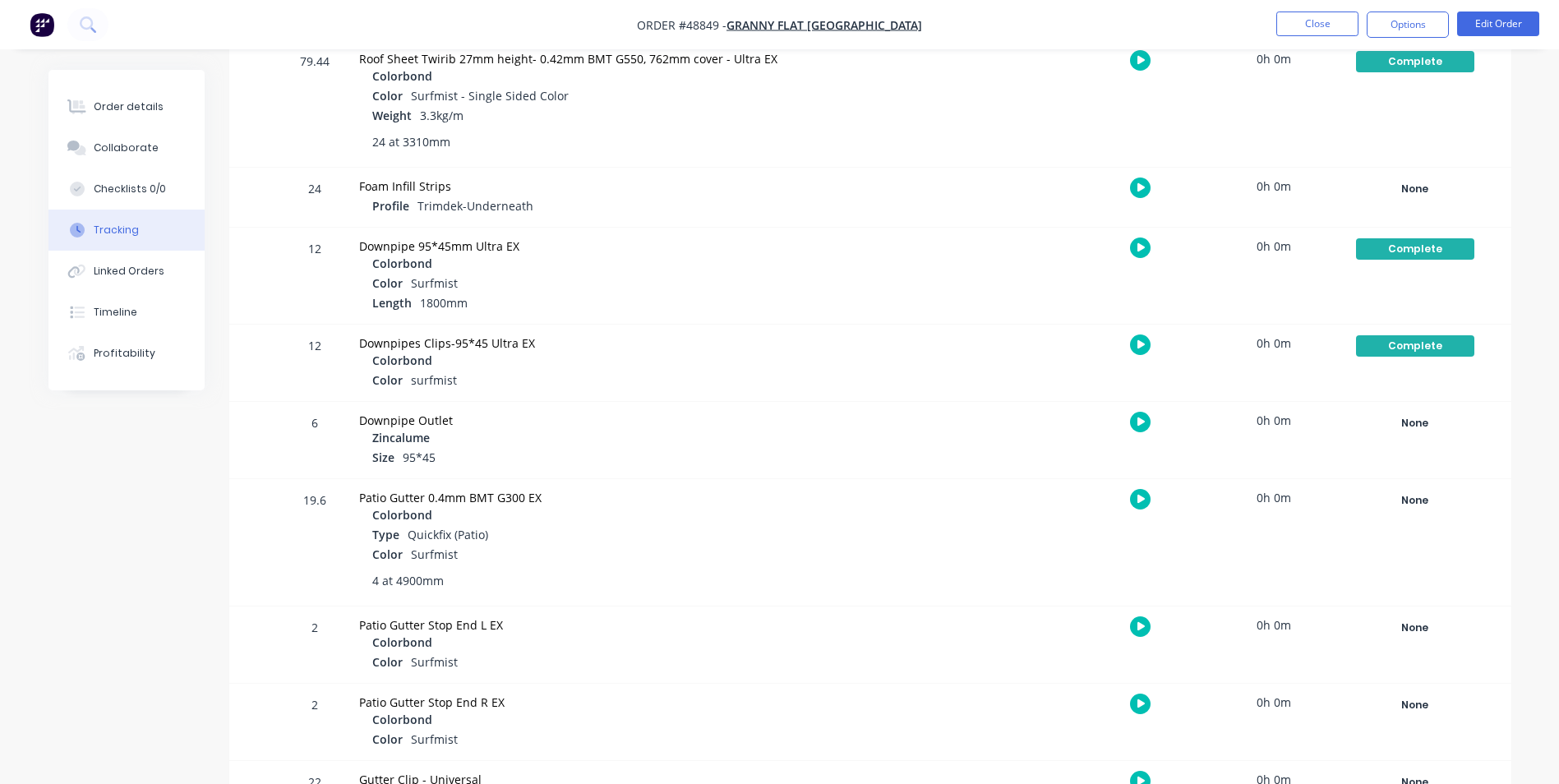
scroll to position [986, 0]
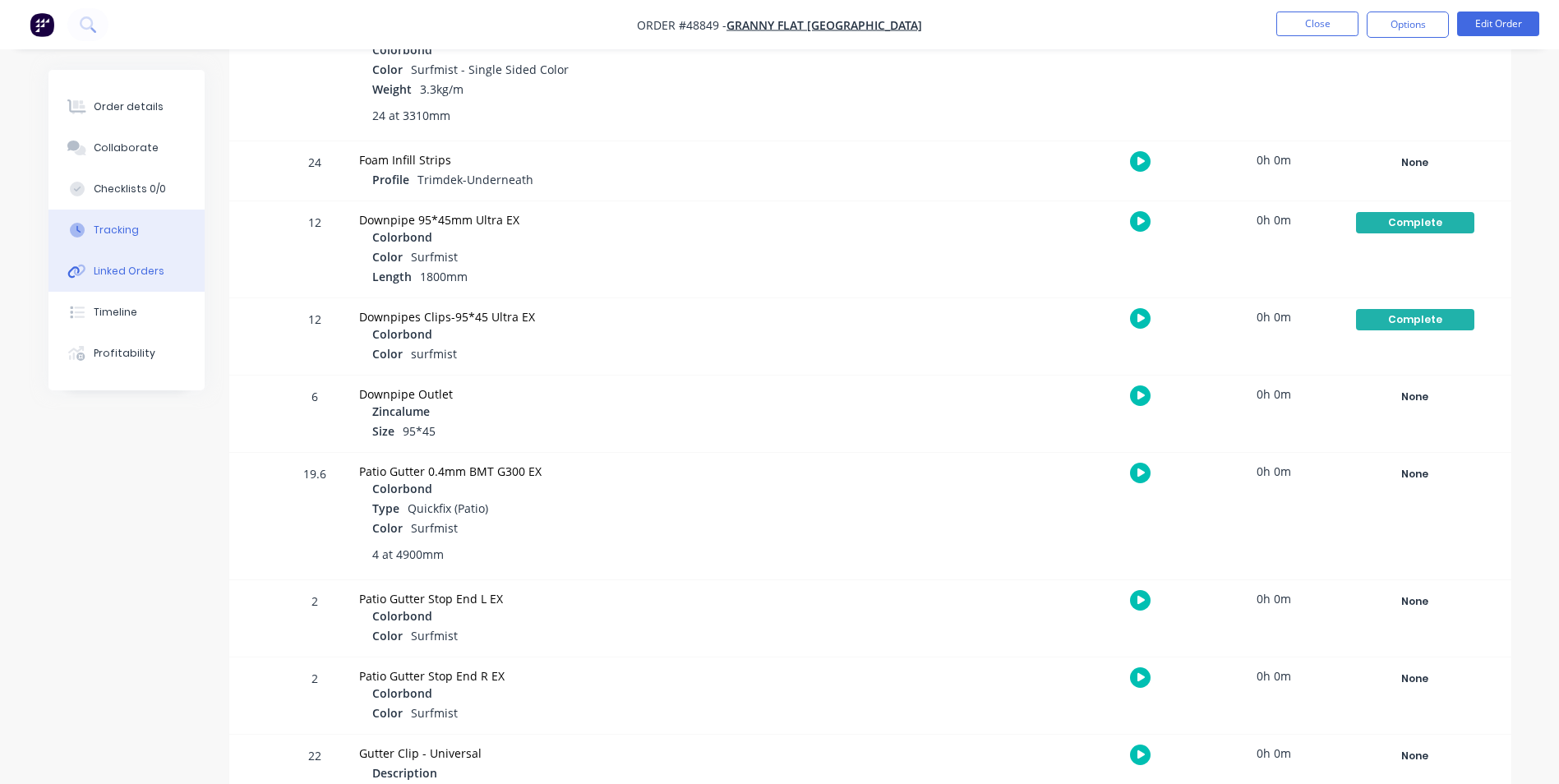
click at [99, 279] on button "Linked Orders" at bounding box center [126, 271] width 156 height 41
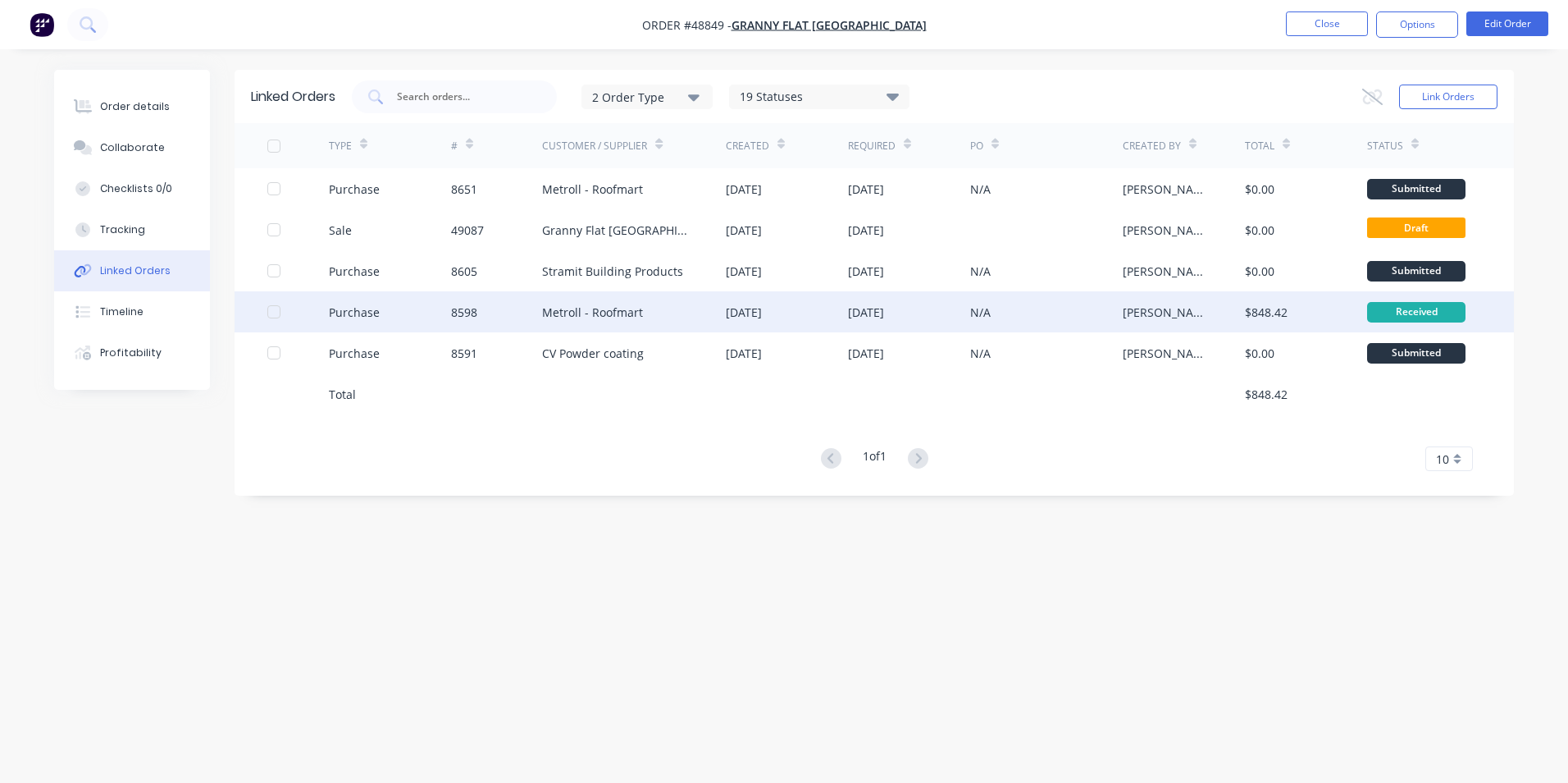
click at [589, 312] on div "Metroll - Roofmart" at bounding box center [592, 312] width 101 height 18
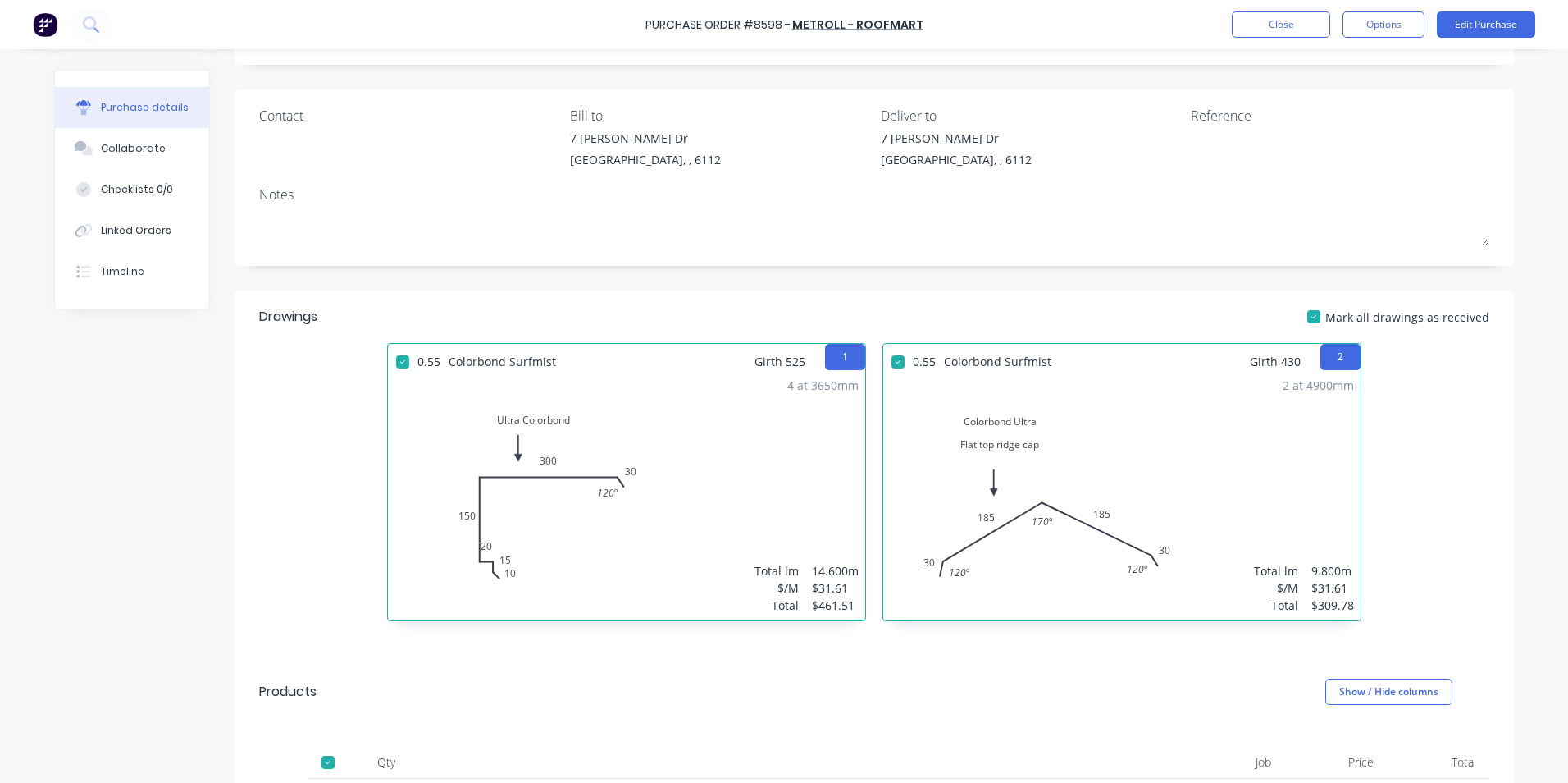
scroll to position [82, 0]
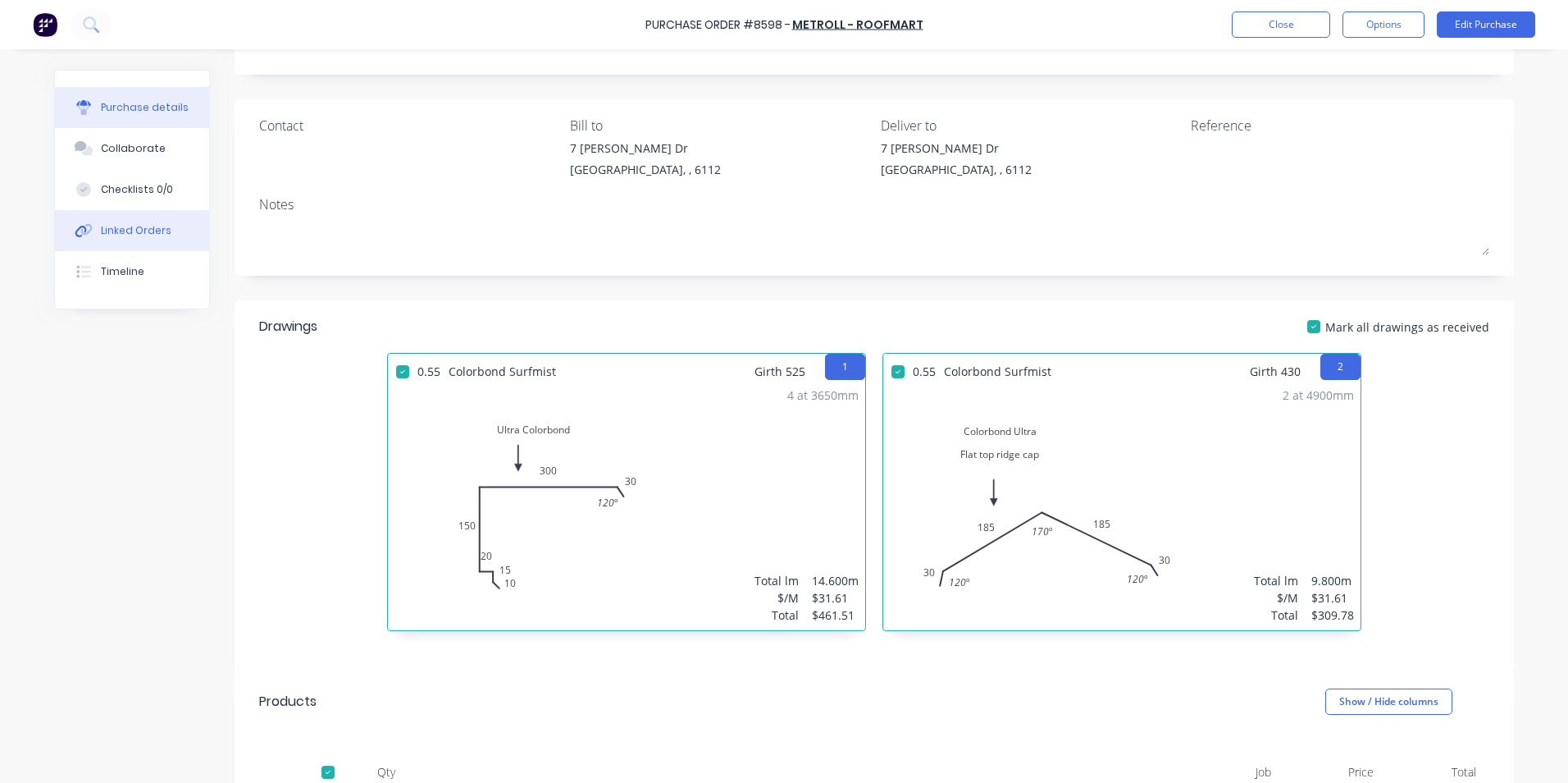
click at [115, 227] on div "Linked Orders" at bounding box center [136, 230] width 70 height 15
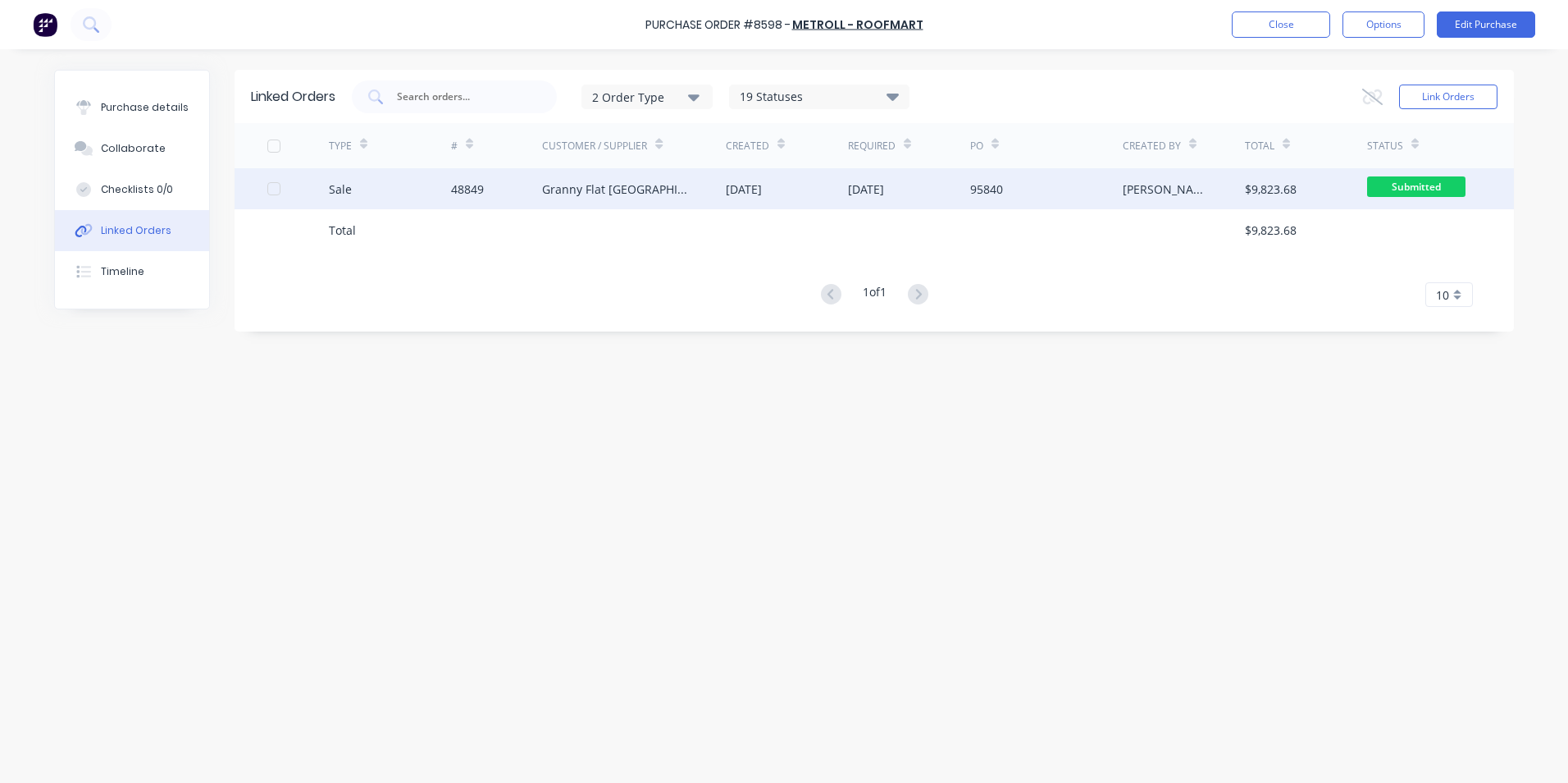
click at [550, 190] on div "Granny Flat WA" at bounding box center [617, 189] width 151 height 18
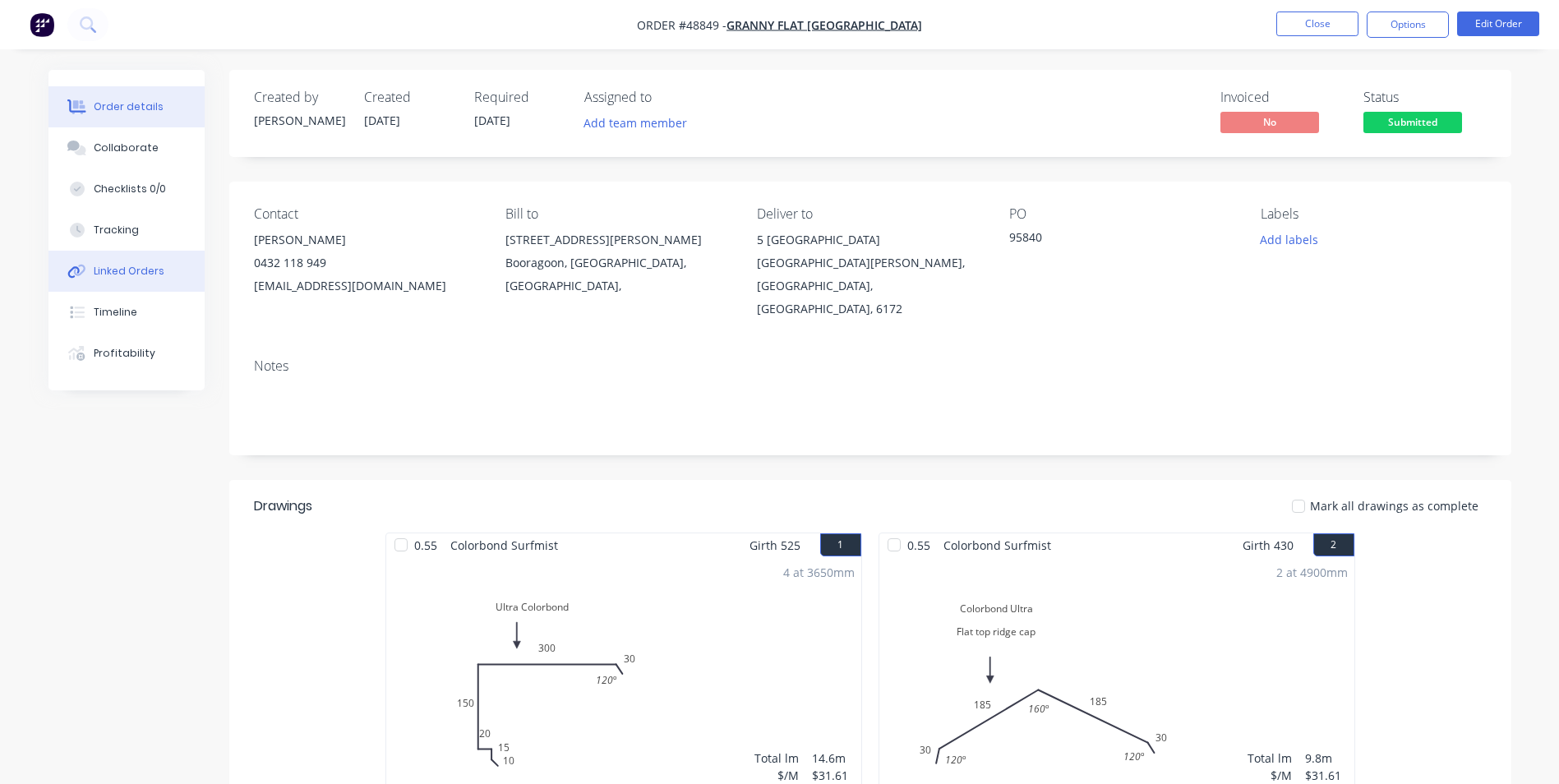
click at [120, 272] on div "Linked Orders" at bounding box center [129, 270] width 71 height 15
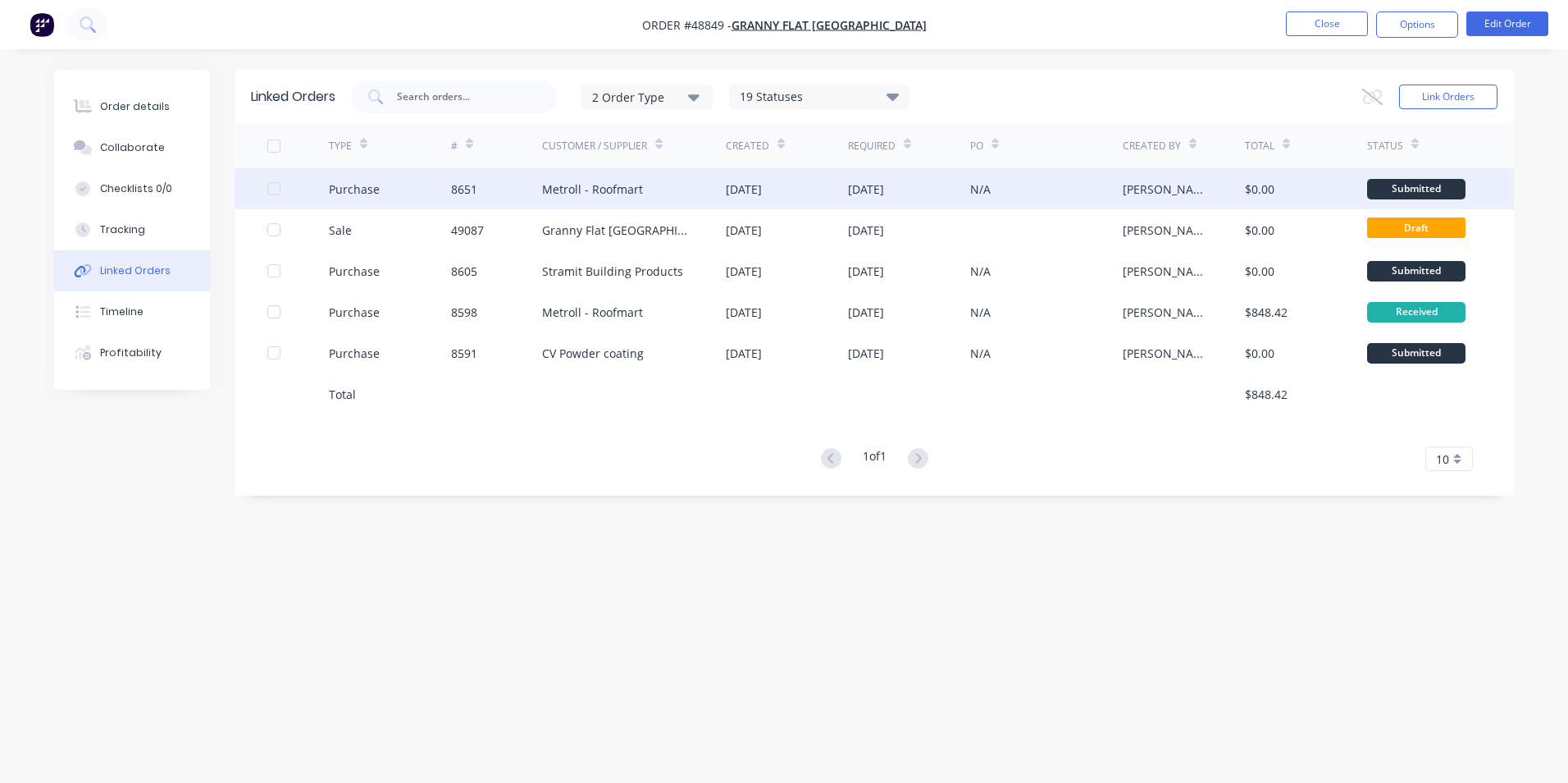
click at [436, 197] on div "Purchase" at bounding box center [389, 189] width 122 height 41
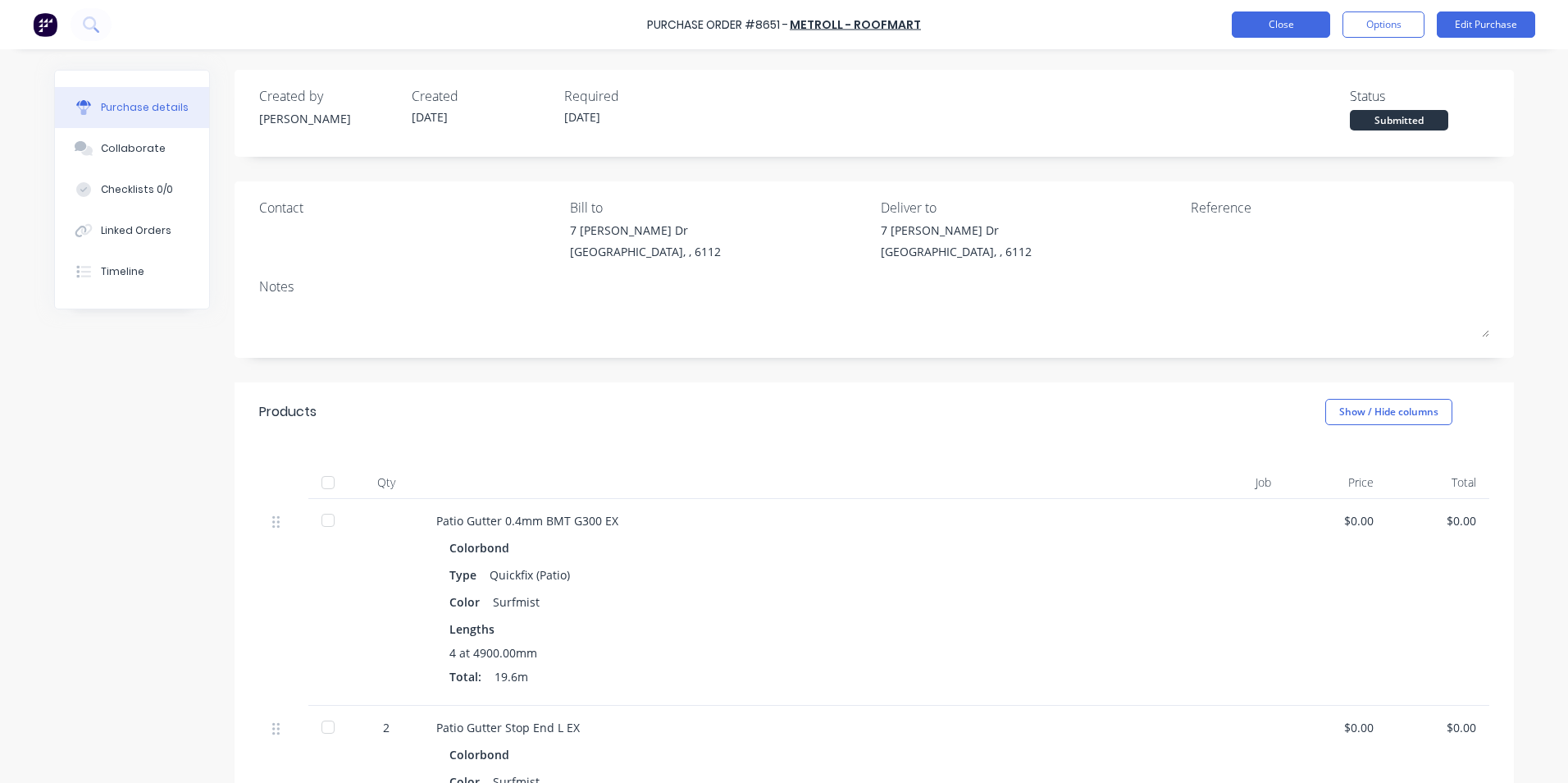
click at [1282, 29] on button "Close" at bounding box center [1280, 24] width 99 height 26
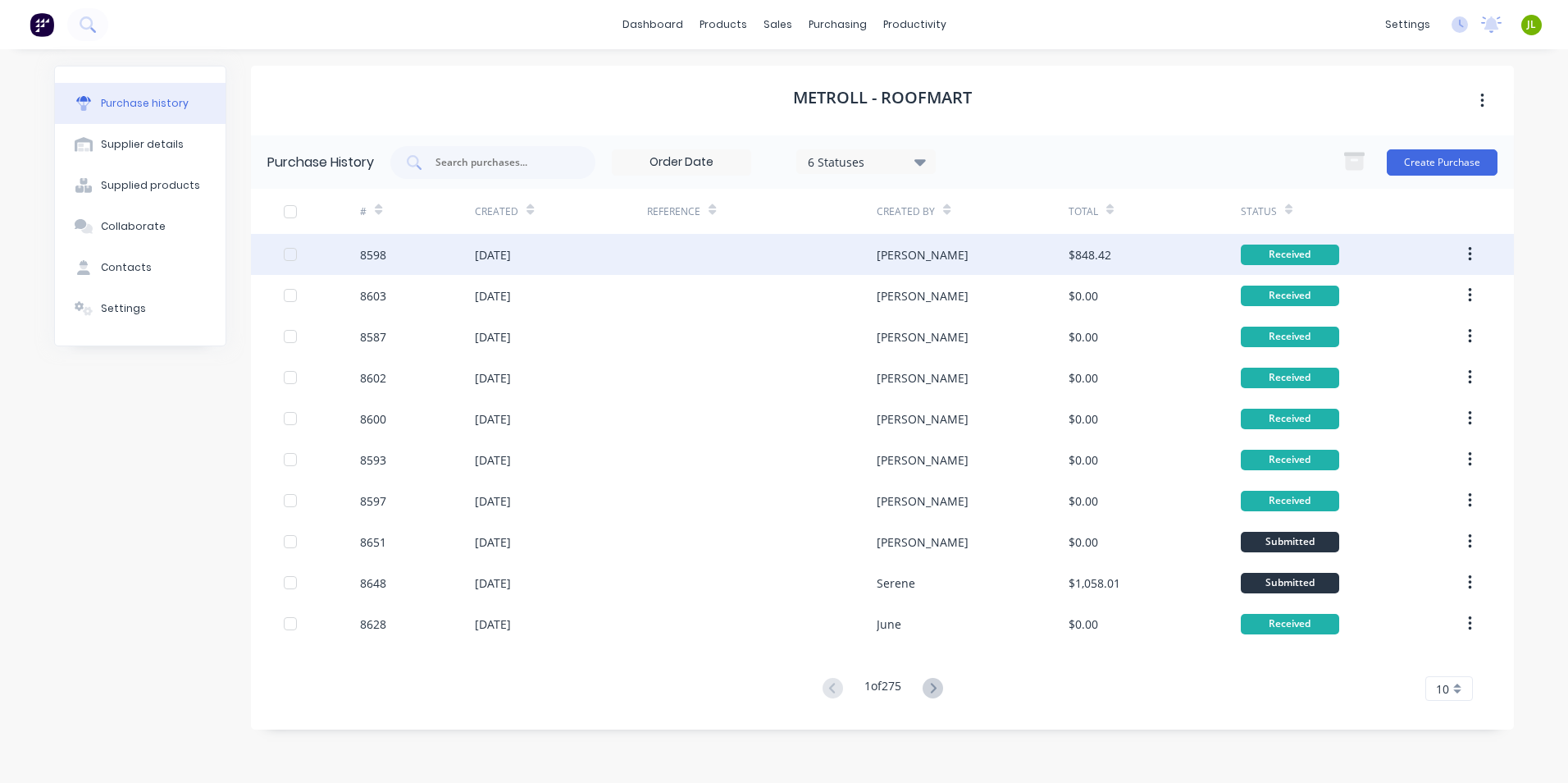
click at [475, 259] on div "05 Sep 2025" at bounding box center [492, 254] width 36 height 18
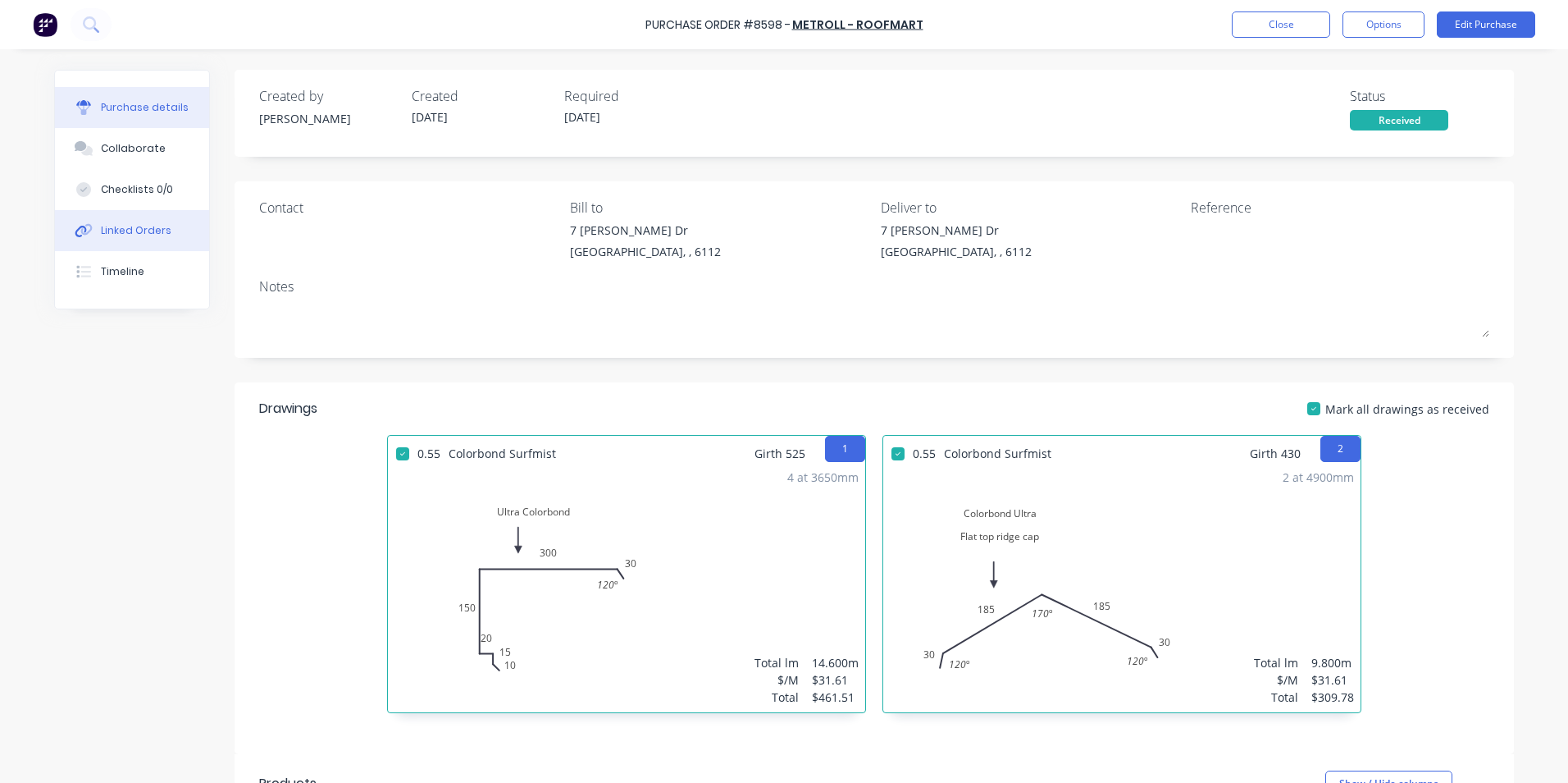
click at [101, 234] on div "Linked Orders" at bounding box center [136, 230] width 70 height 15
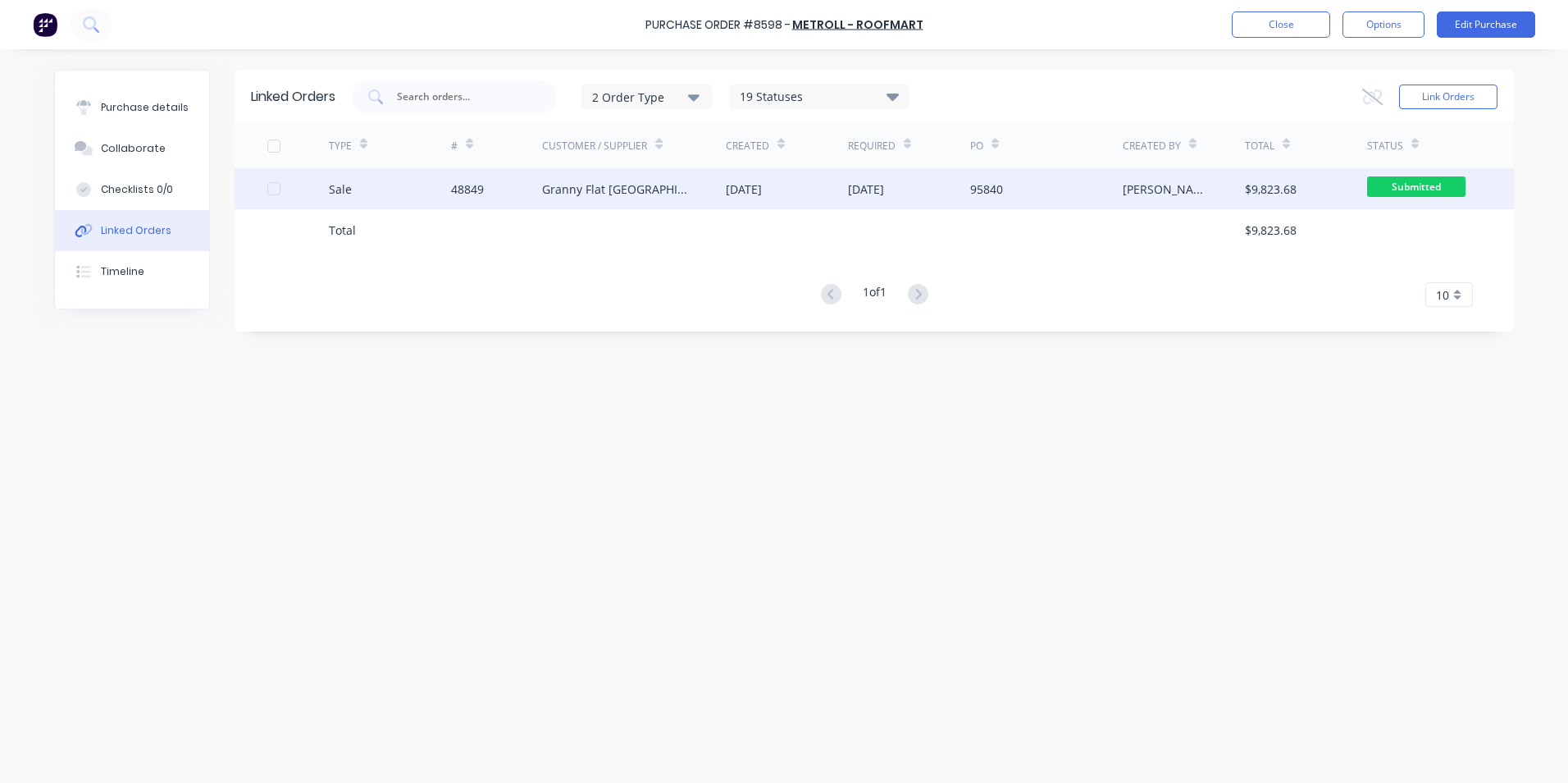
click at [762, 196] on div "05 Sep 2025" at bounding box center [743, 189] width 36 height 18
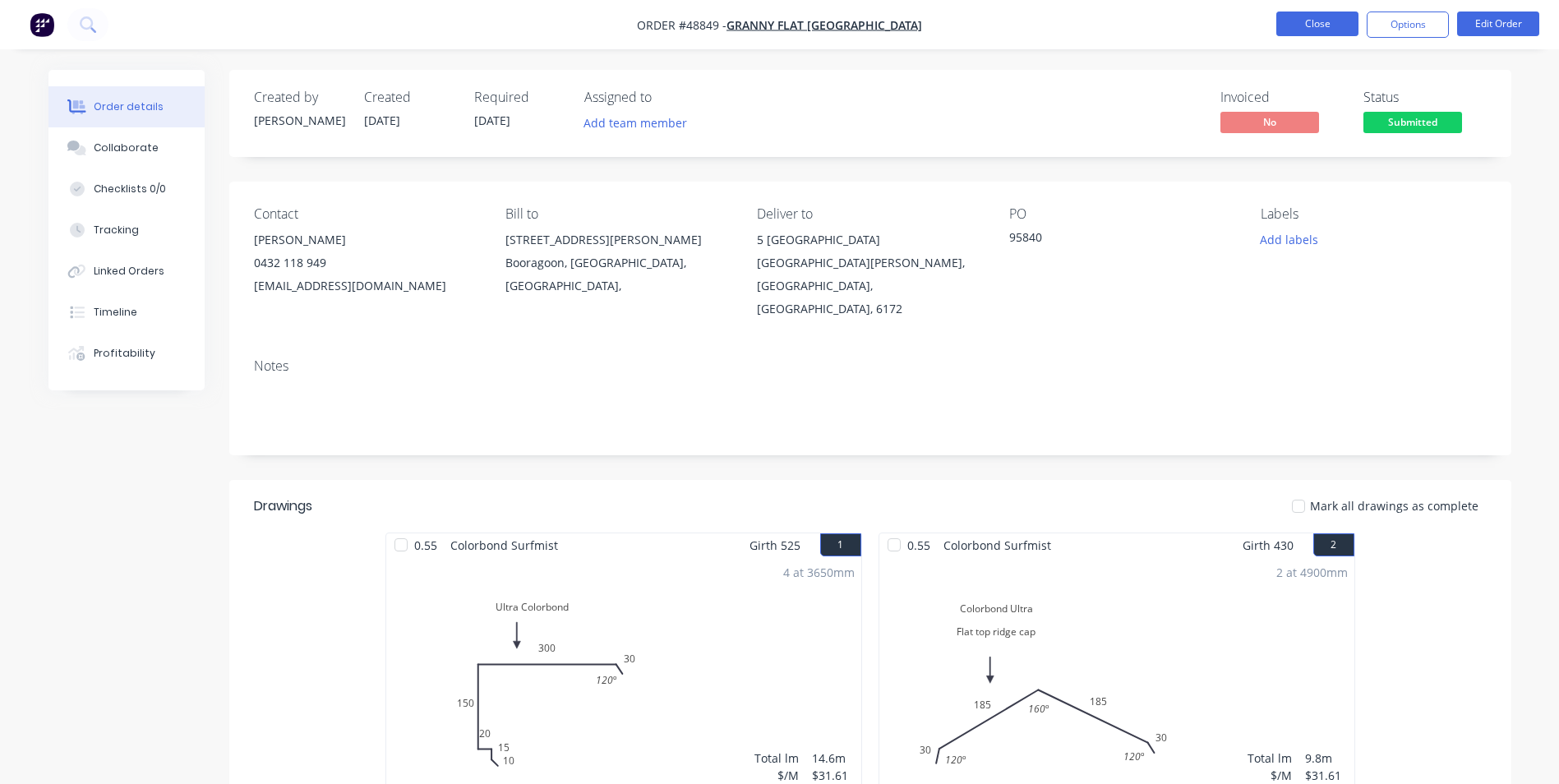
click at [1309, 21] on button "Close" at bounding box center [1318, 24] width 82 height 24
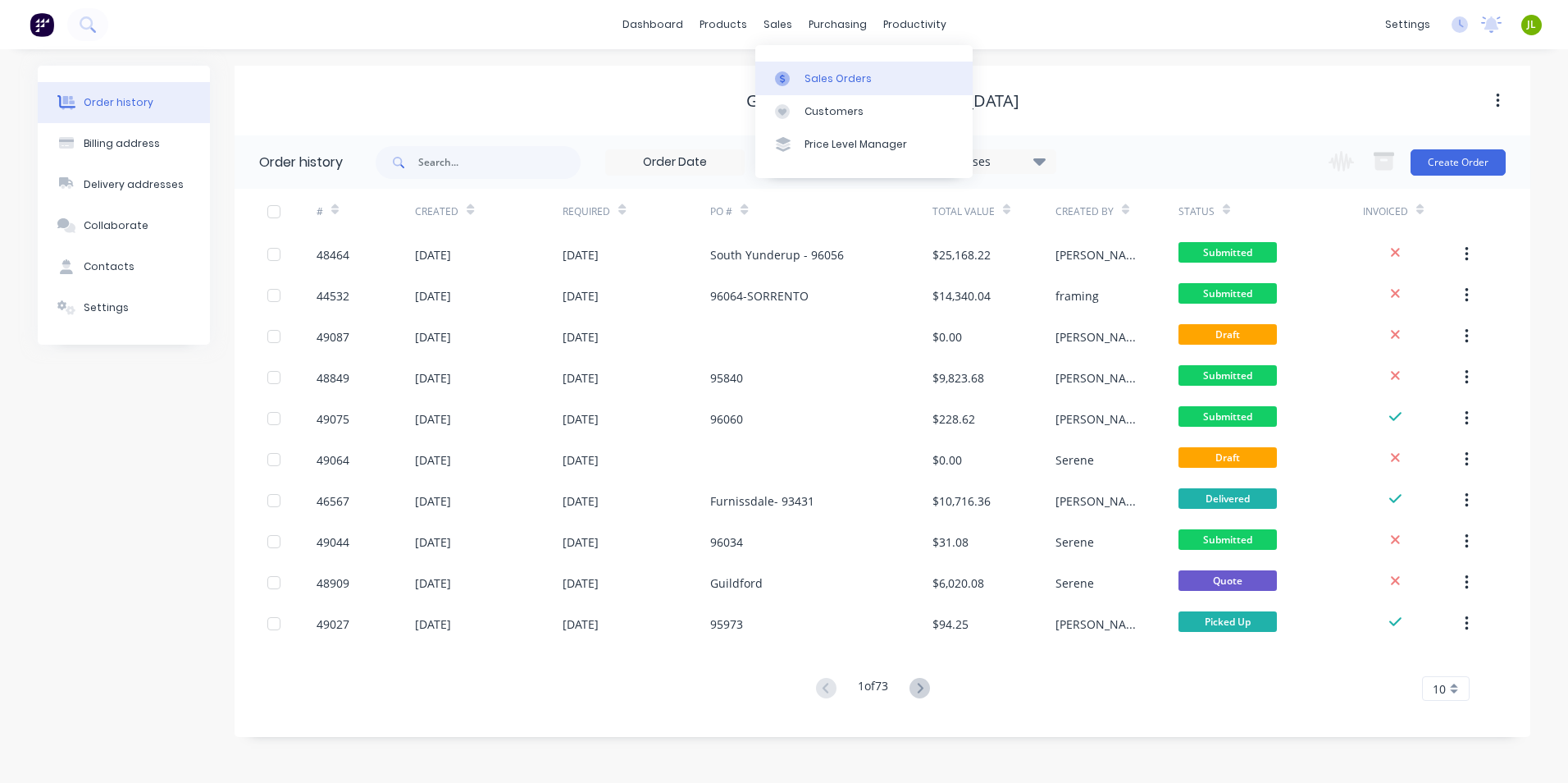
click at [784, 65] on link "Sales Orders" at bounding box center [864, 78] width 217 height 33
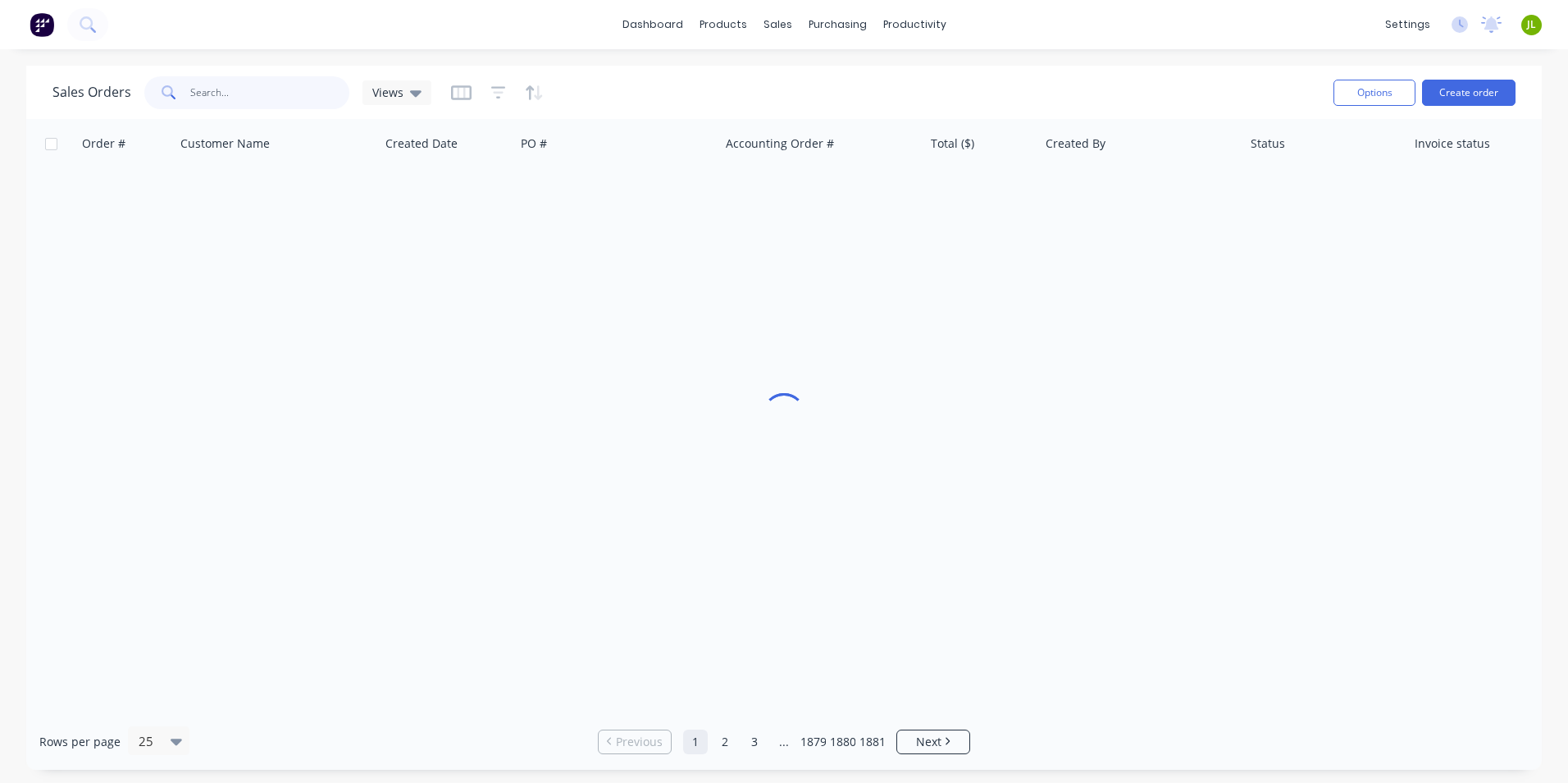
click at [269, 99] on input "text" at bounding box center [269, 93] width 159 height 33
type input "48969"
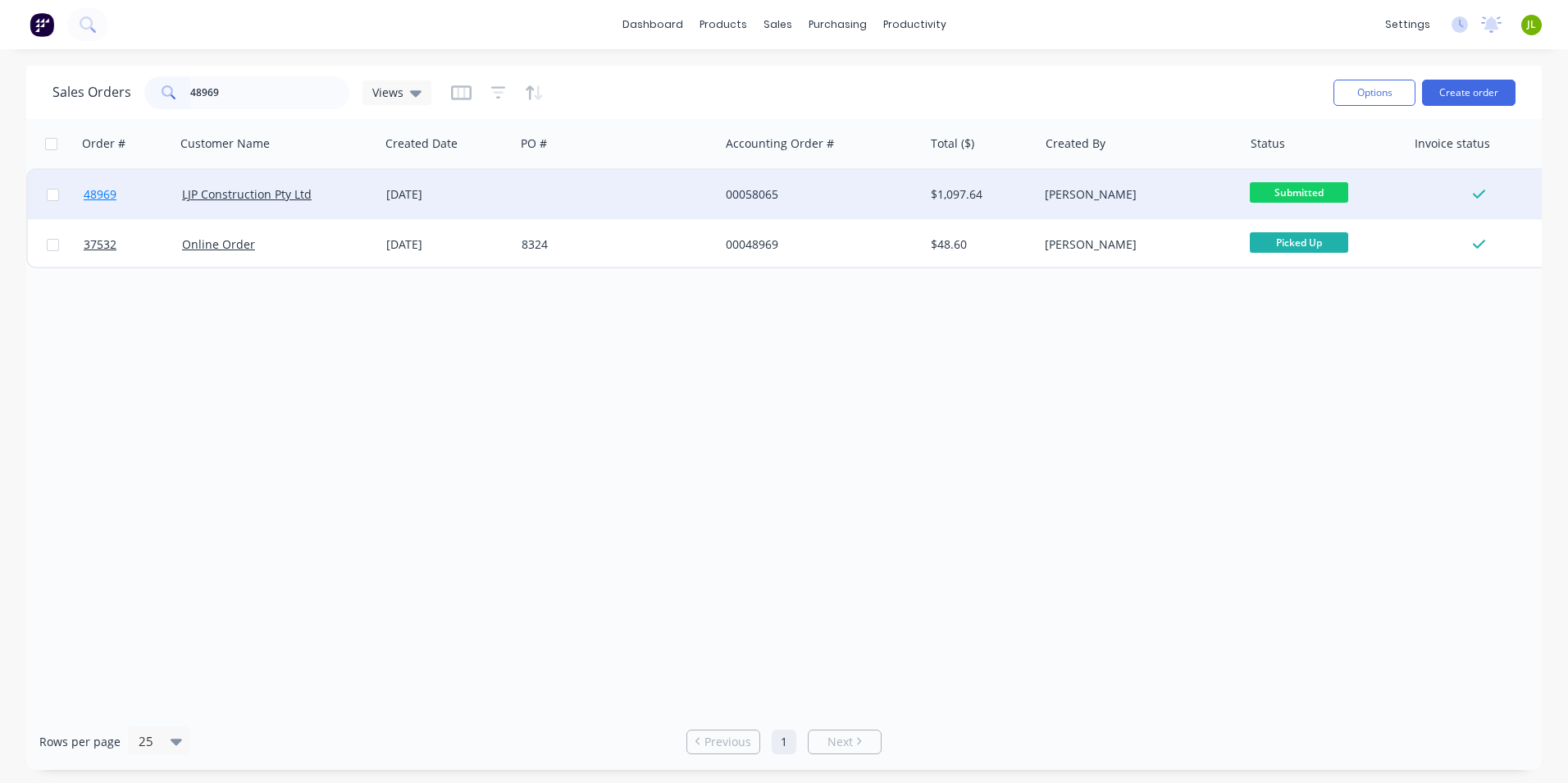
click at [153, 179] on link "48969" at bounding box center [133, 195] width 99 height 49
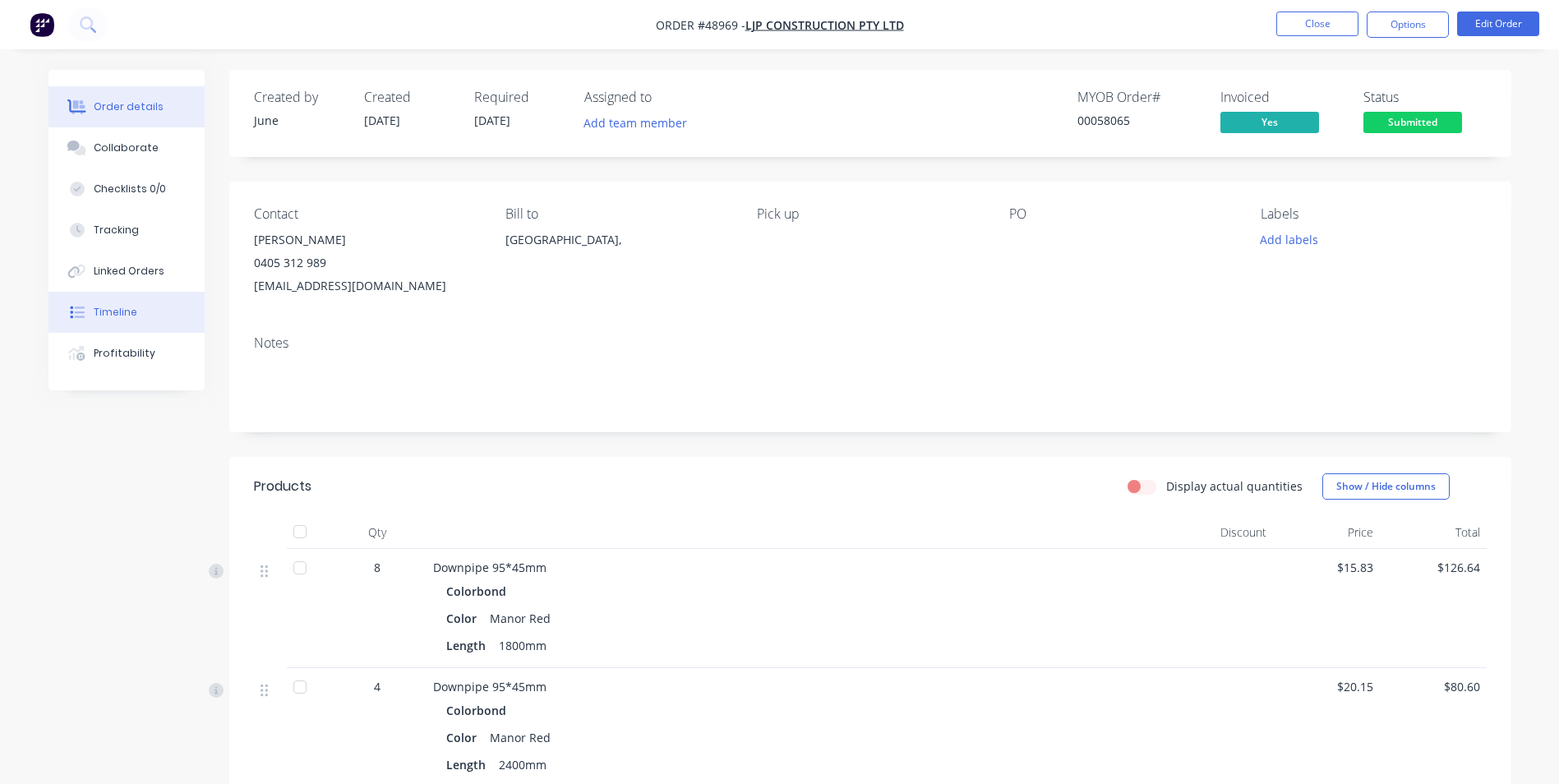
click at [114, 313] on div "Timeline" at bounding box center [116, 312] width 43 height 15
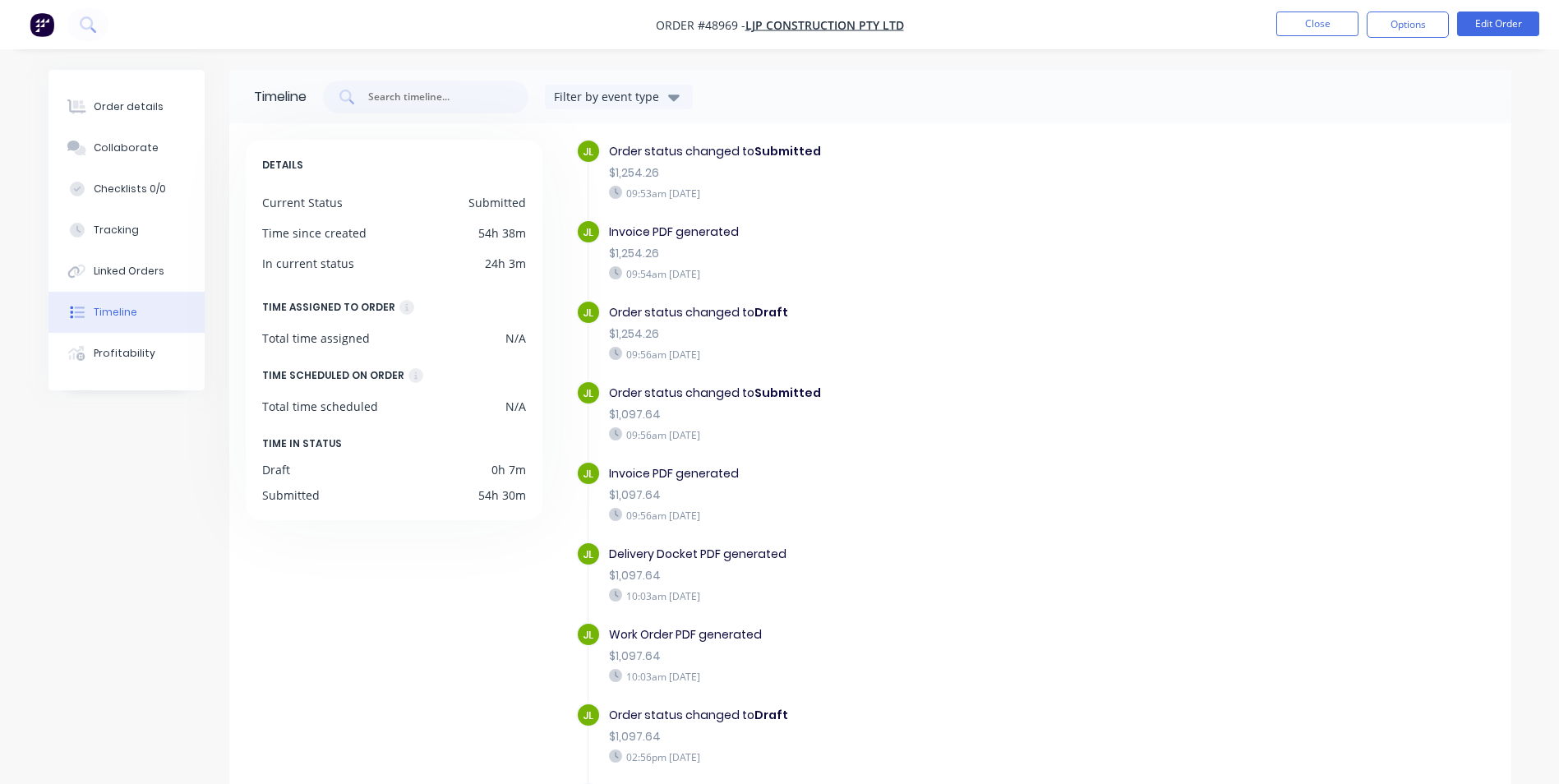
scroll to position [580, 0]
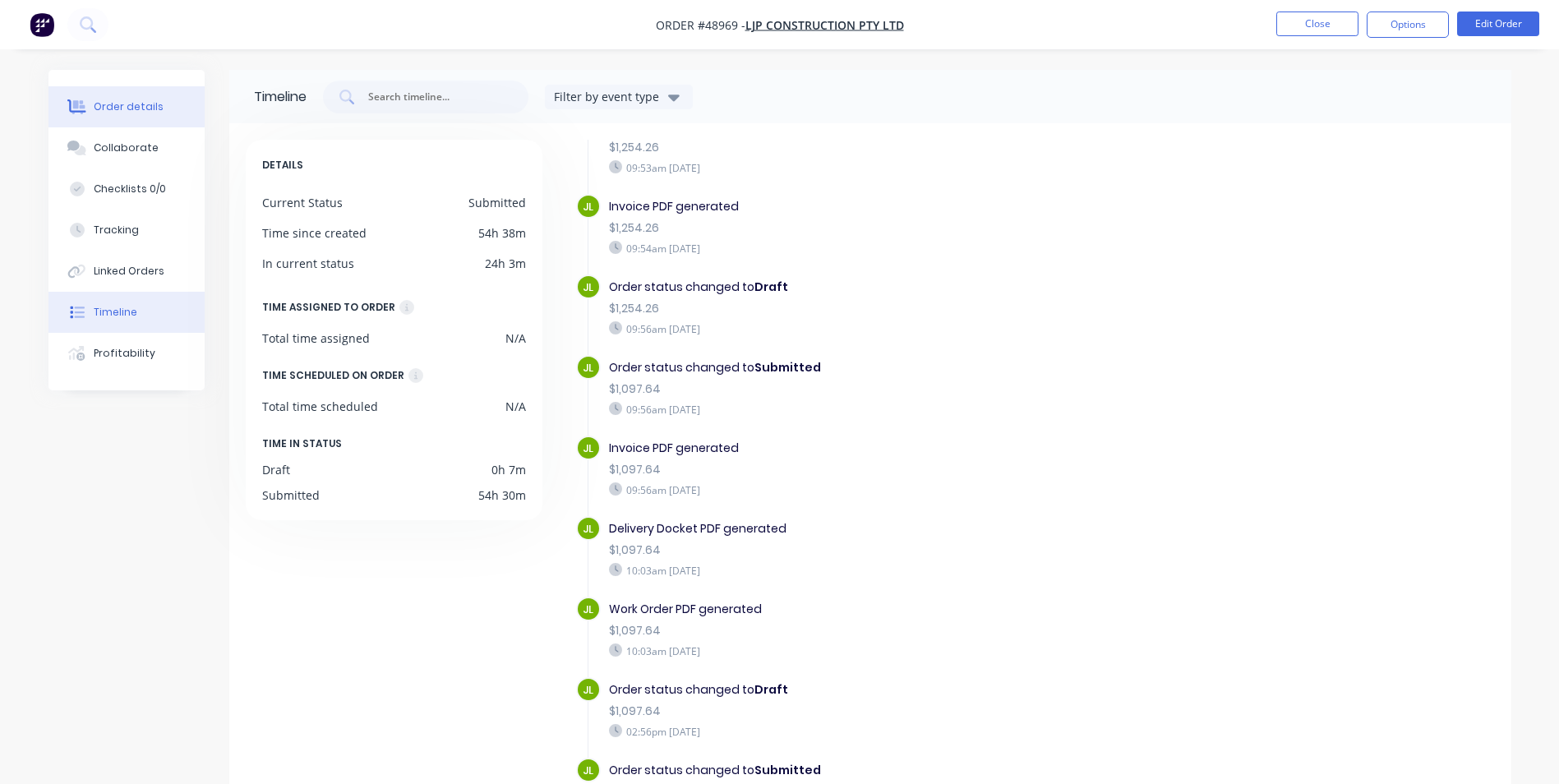
click at [120, 118] on button "Order details" at bounding box center [126, 107] width 156 height 41
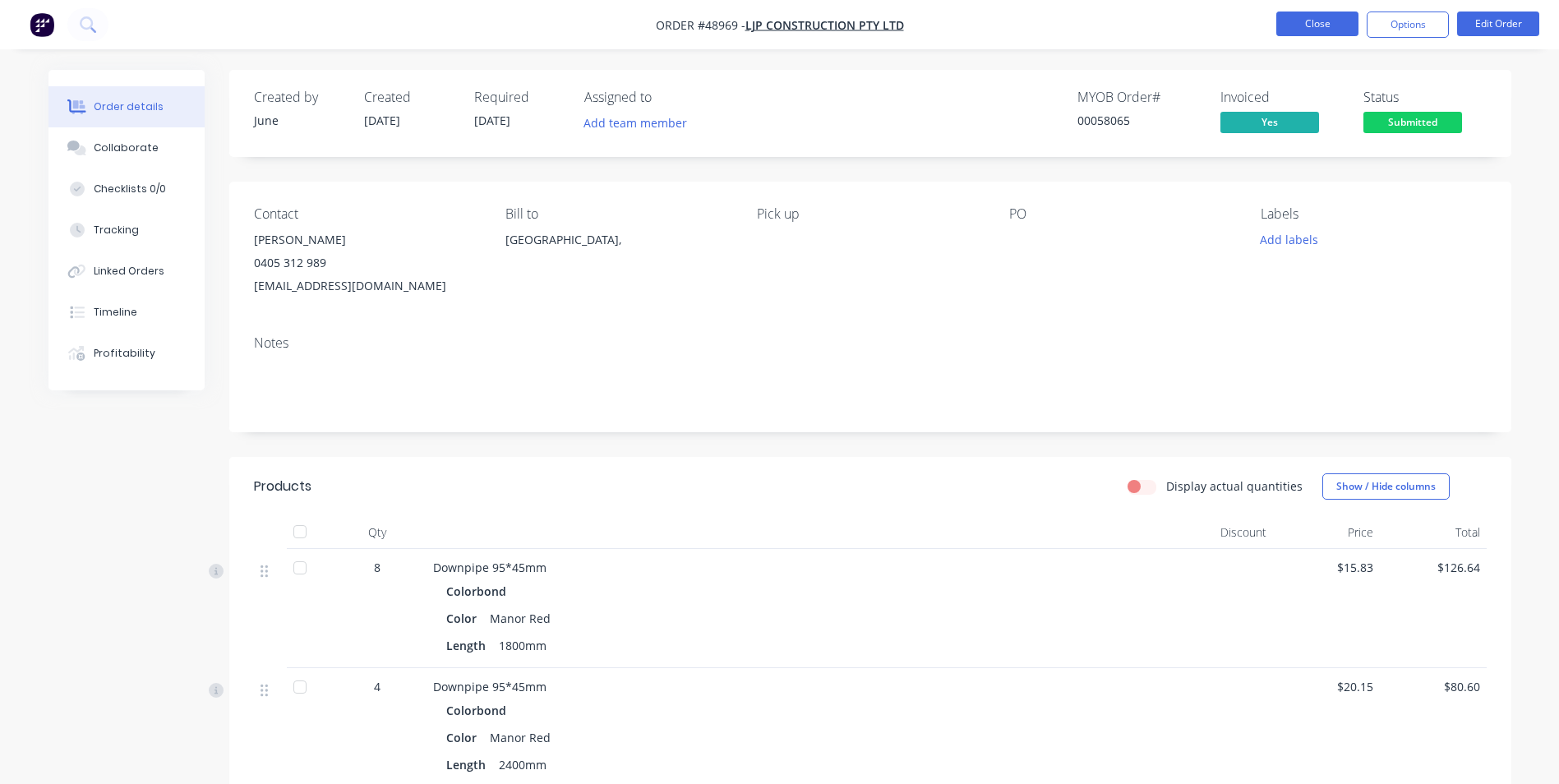
click at [1288, 24] on button "Close" at bounding box center [1318, 24] width 82 height 24
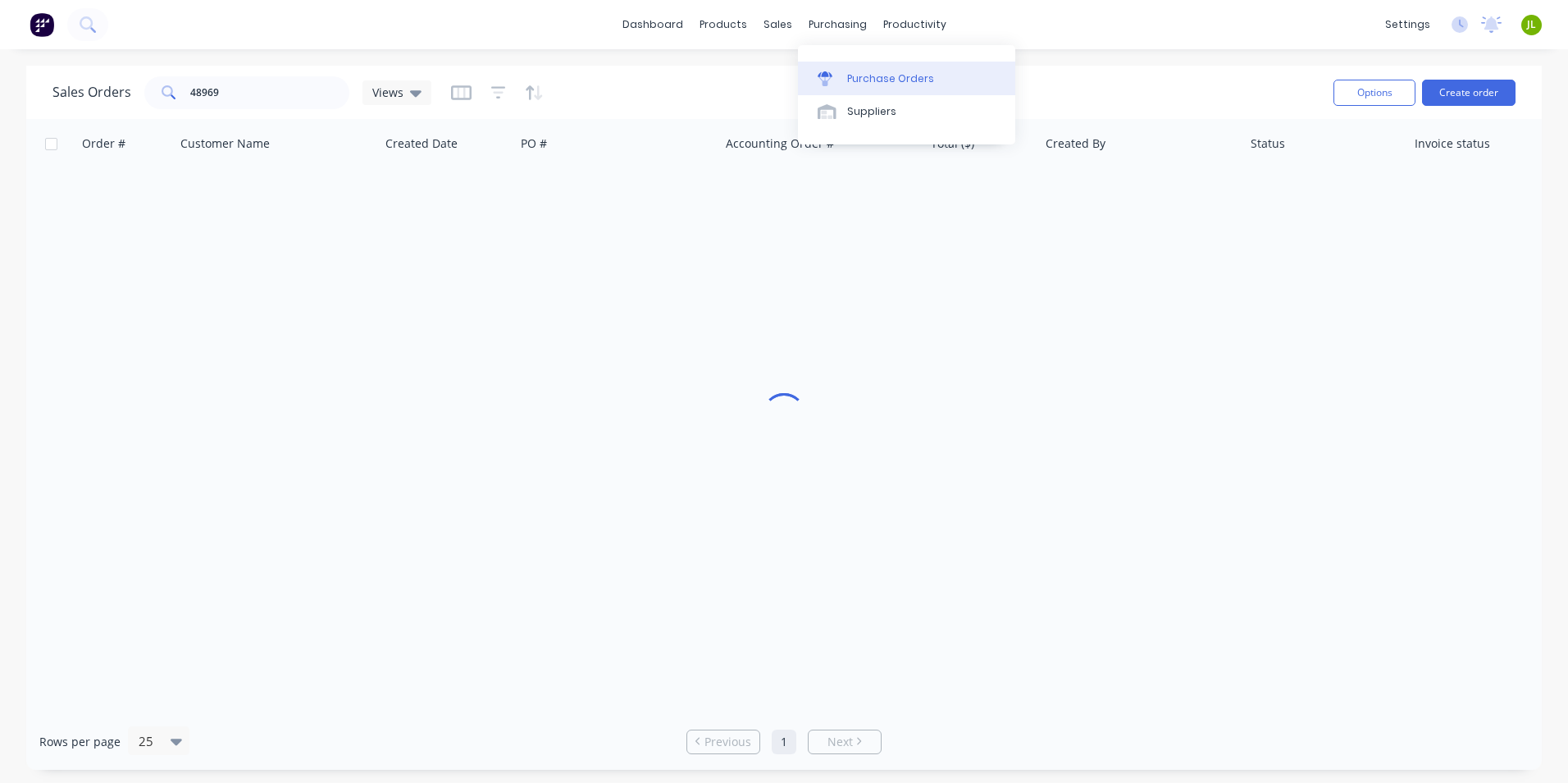
click at [845, 72] on link "Purchase Orders" at bounding box center [907, 78] width 217 height 33
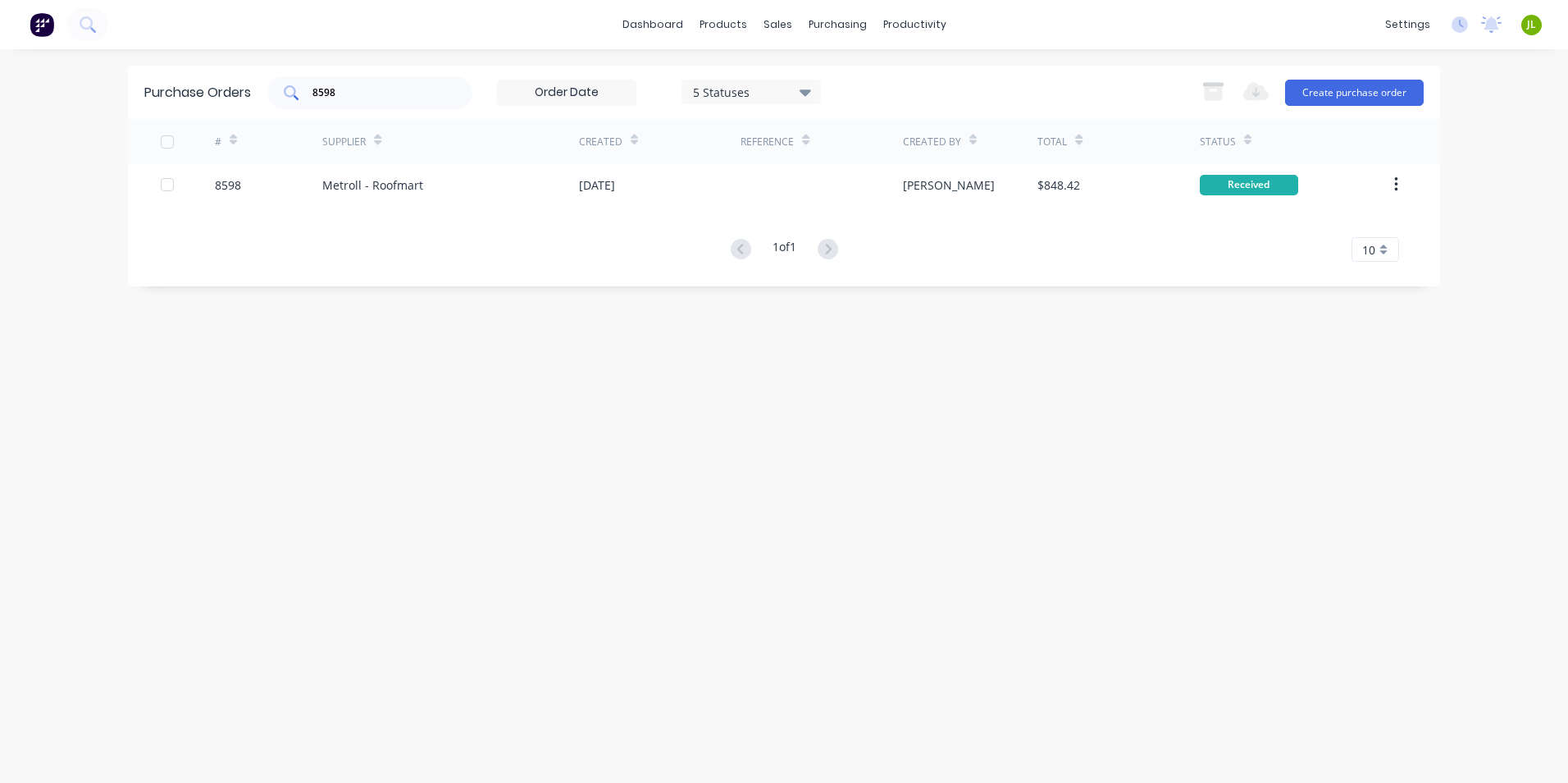
drag, startPoint x: 392, startPoint y: 95, endPoint x: 301, endPoint y: 104, distance: 91.4
click at [301, 104] on div "8598" at bounding box center [370, 93] width 205 height 33
type input "8583"
click at [668, 182] on div "04 Sep 2025" at bounding box center [659, 185] width 161 height 41
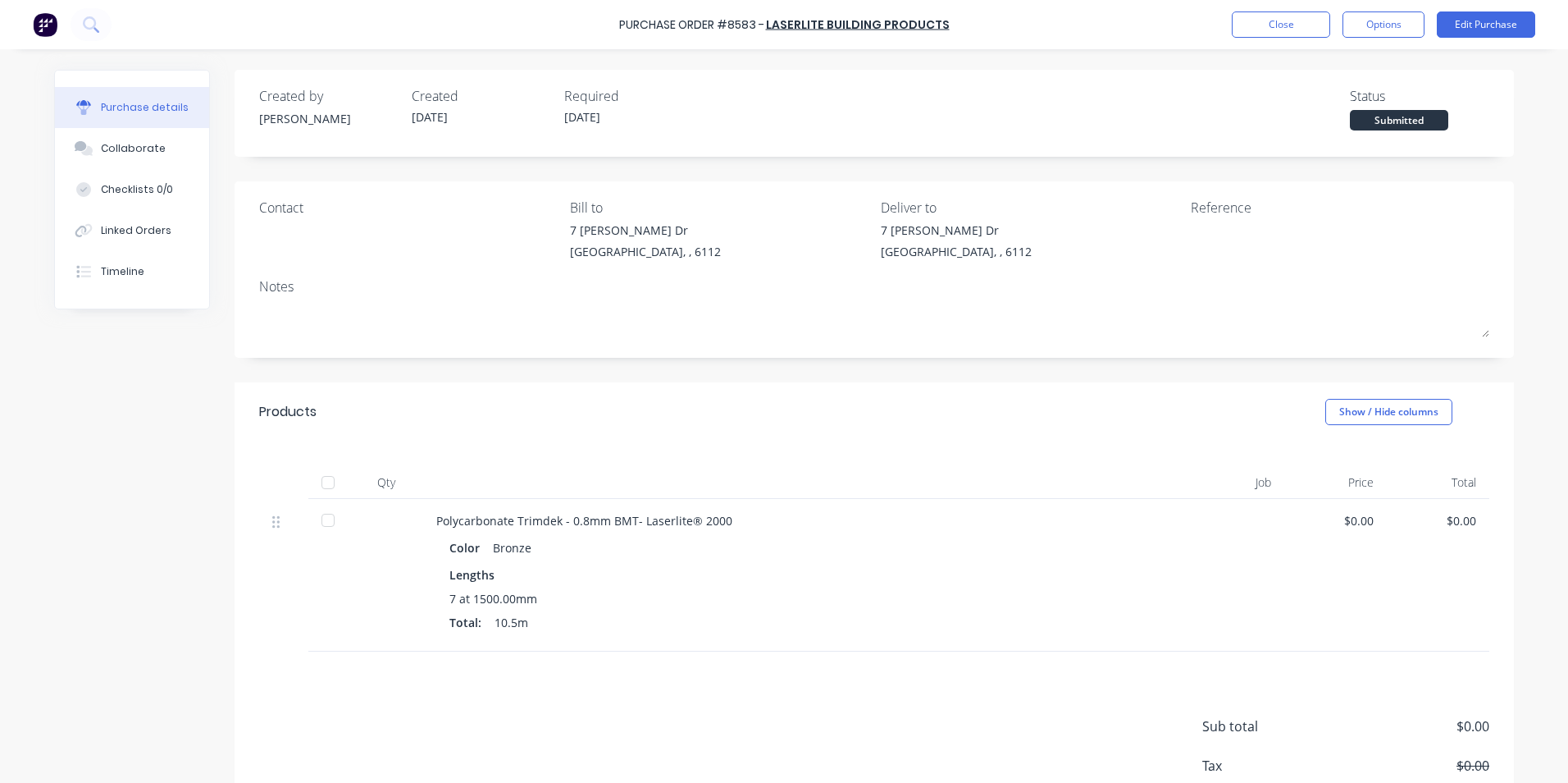
click at [313, 480] on div at bounding box center [329, 483] width 33 height 33
click at [145, 218] on button "Linked Orders" at bounding box center [132, 231] width 155 height 41
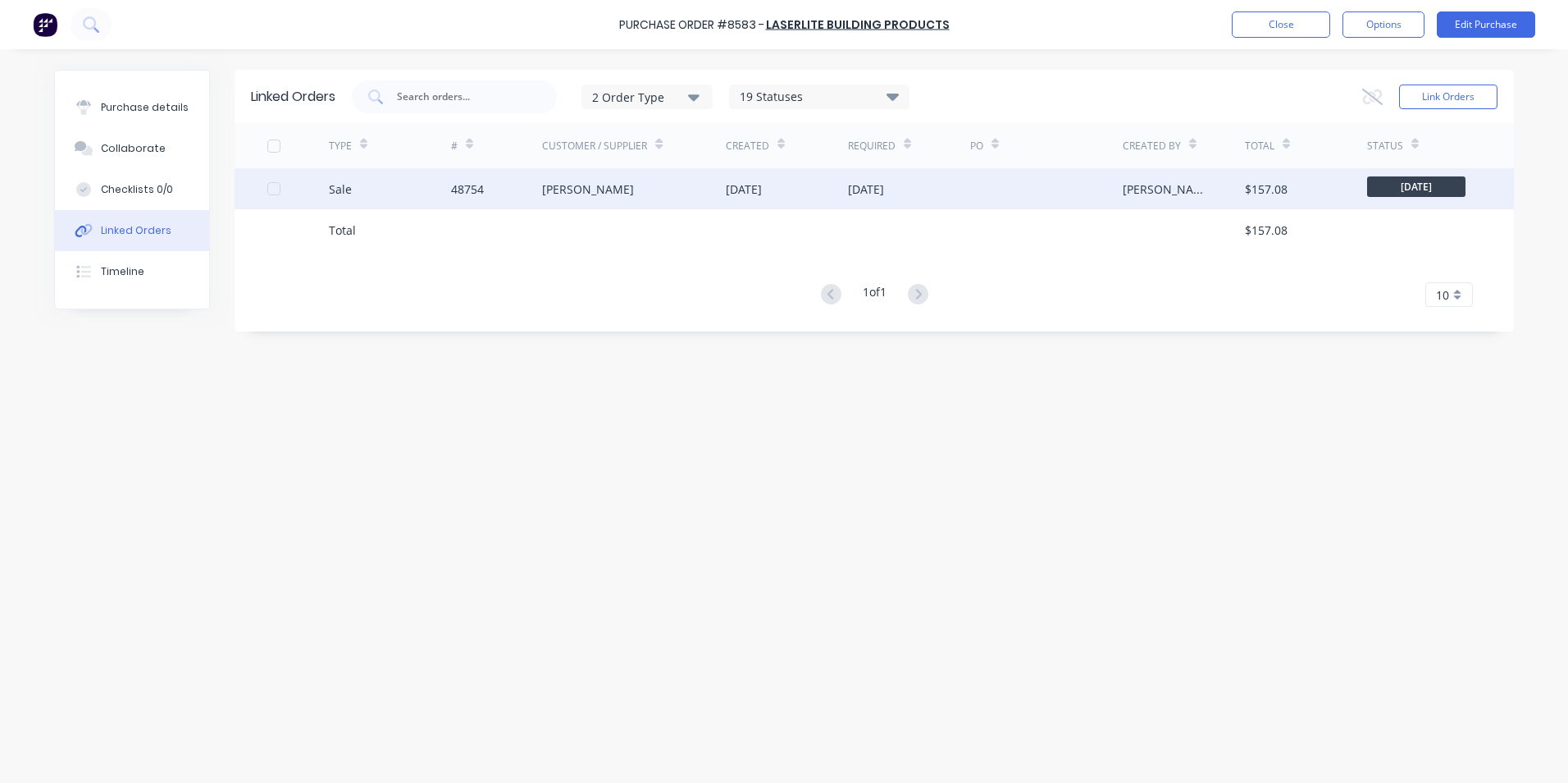
click at [410, 196] on div "Sale" at bounding box center [389, 189] width 122 height 41
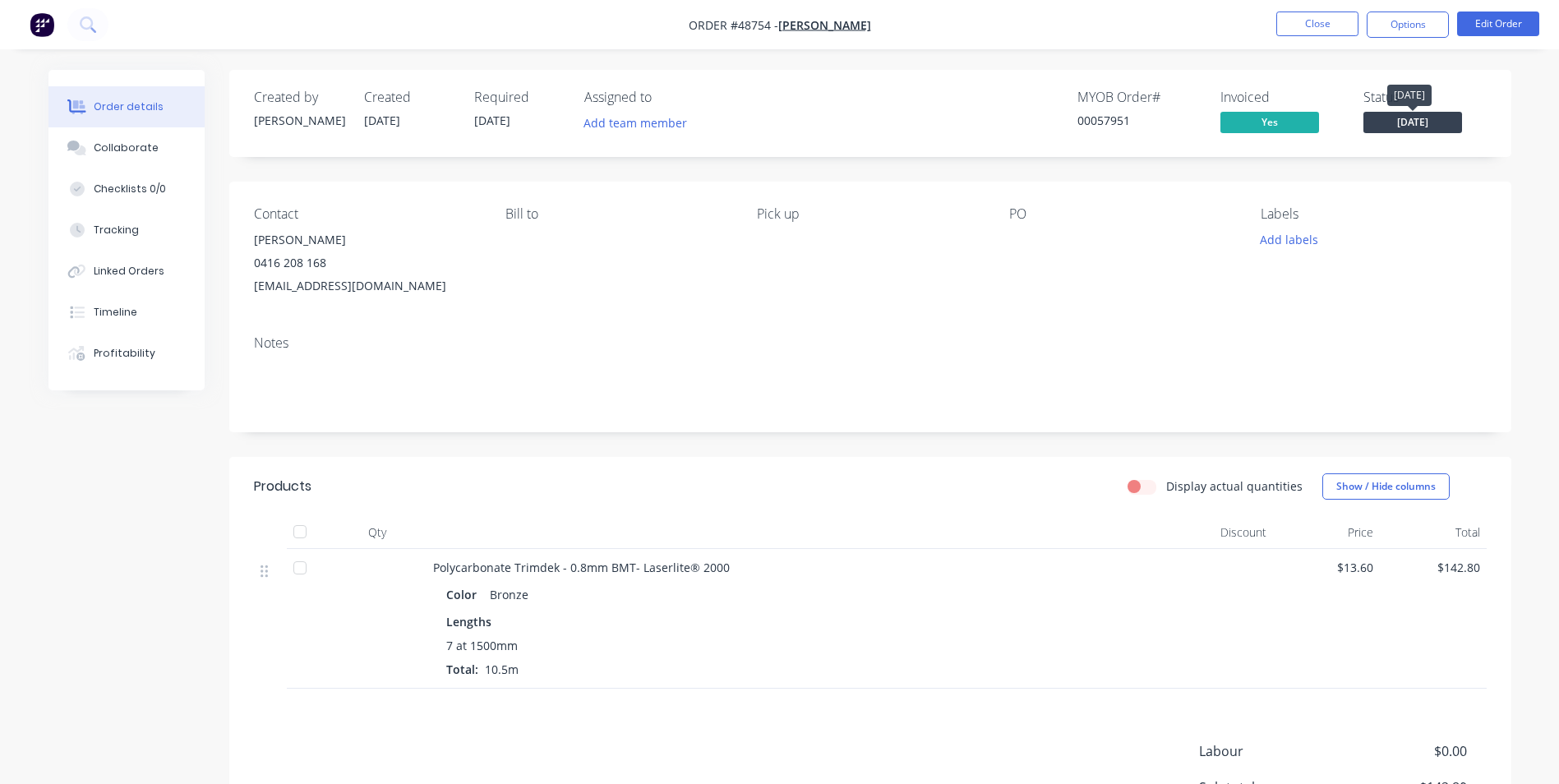
click at [1398, 127] on span "Tuesday" at bounding box center [1413, 122] width 99 height 21
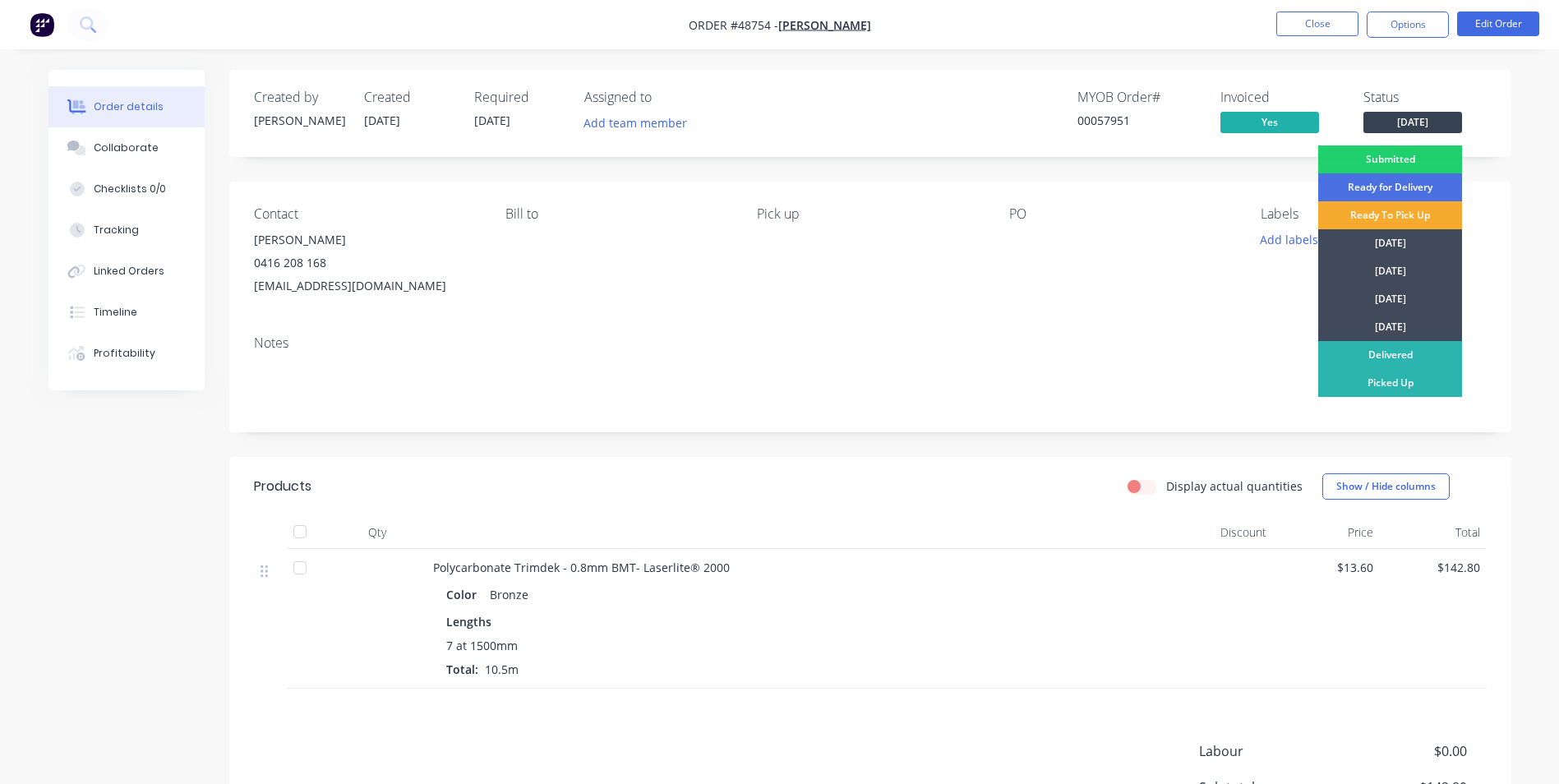
click at [1356, 220] on div "Ready To Pick Up" at bounding box center [1390, 215] width 144 height 28
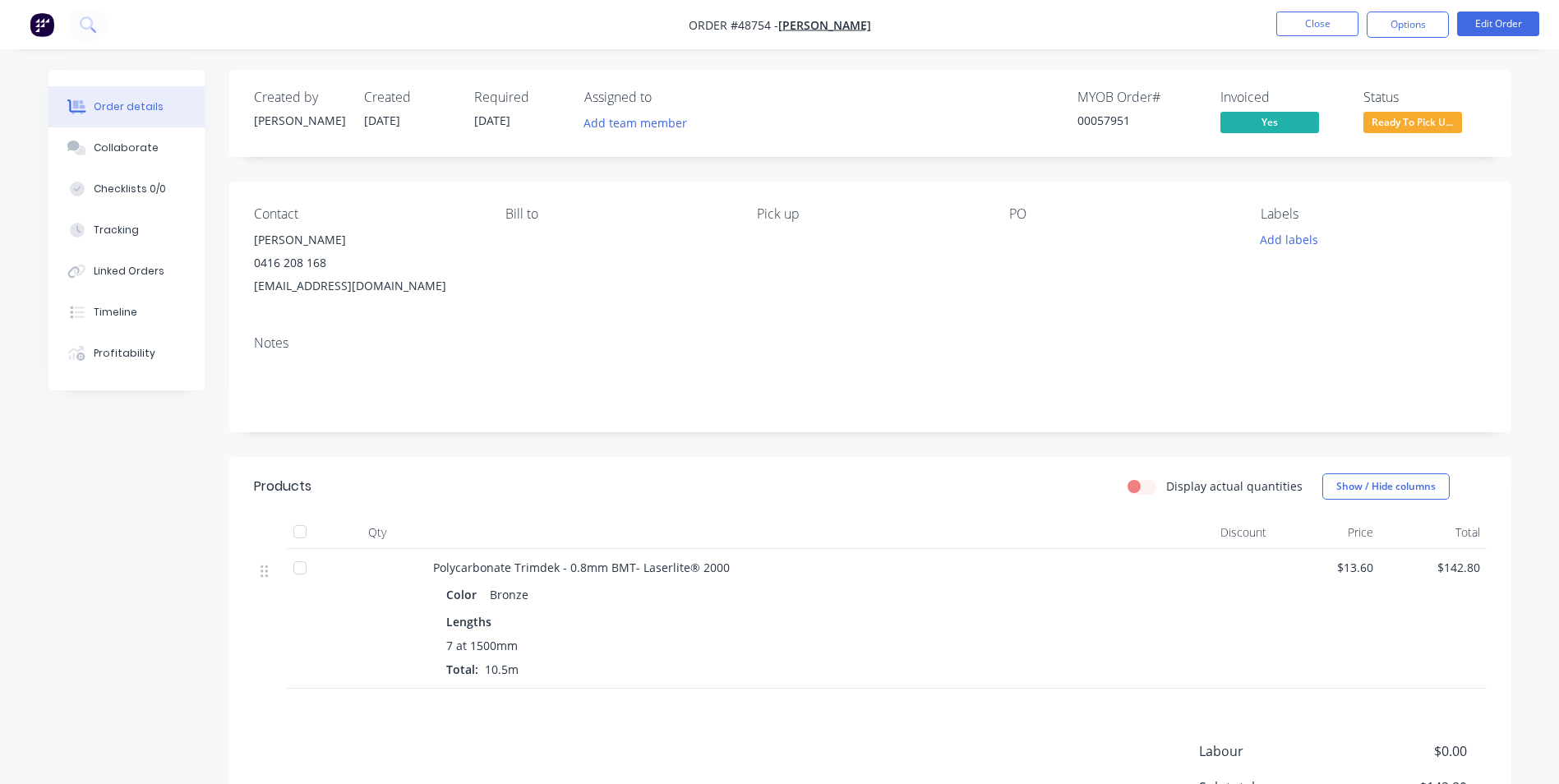
click at [201, 493] on div "Created by Bob Created 04/09/25 Required 09/09/25 Assigned to Add team member M…" at bounding box center [780, 507] width 1463 height 875
drag, startPoint x: 264, startPoint y: 449, endPoint x: 469, endPoint y: 339, distance: 232.6
click at [266, 448] on div "Created by Bob Created 04/09/25 Required 09/09/25 Assigned to Add team member M…" at bounding box center [871, 495] width 1282 height 851
click at [89, 302] on button "Timeline" at bounding box center [126, 313] width 156 height 41
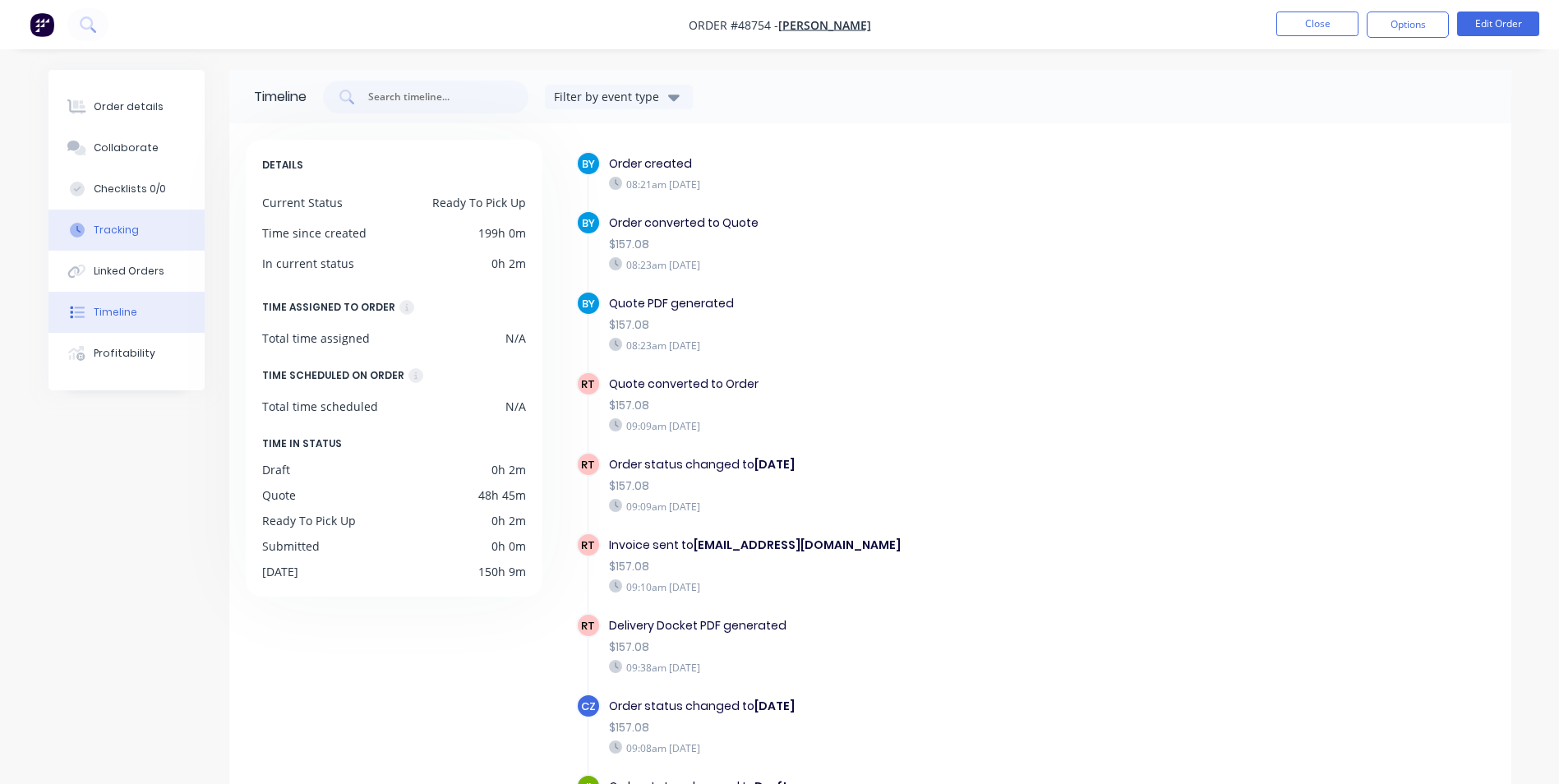
click at [106, 239] on button "Tracking" at bounding box center [126, 230] width 156 height 41
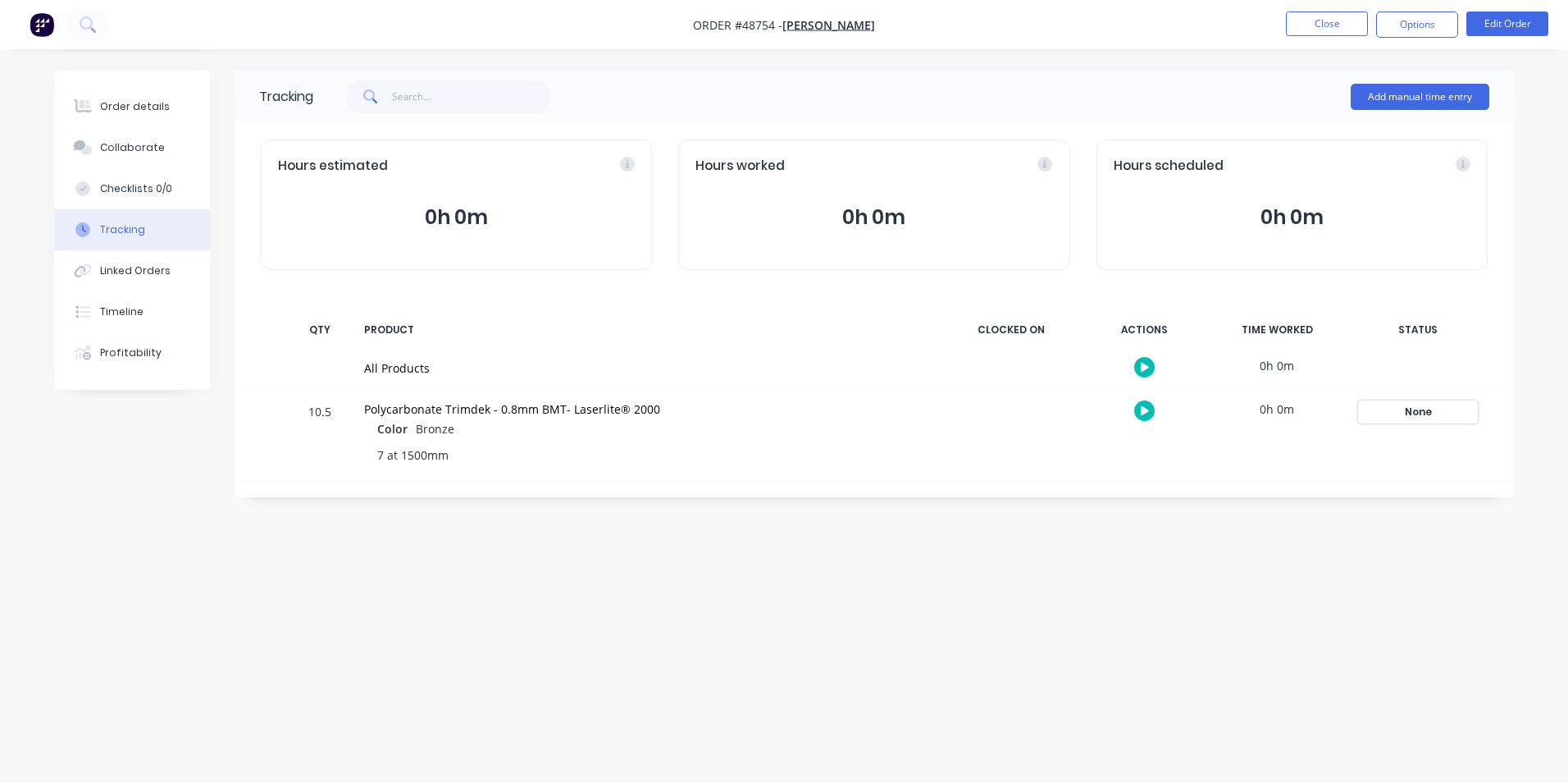
click at [1434, 416] on div "None" at bounding box center [1417, 412] width 118 height 22
click at [1185, 543] on button "Complete" at bounding box center [1176, 542] width 70 height 22
click at [1324, 23] on button "Close" at bounding box center [1326, 23] width 82 height 24
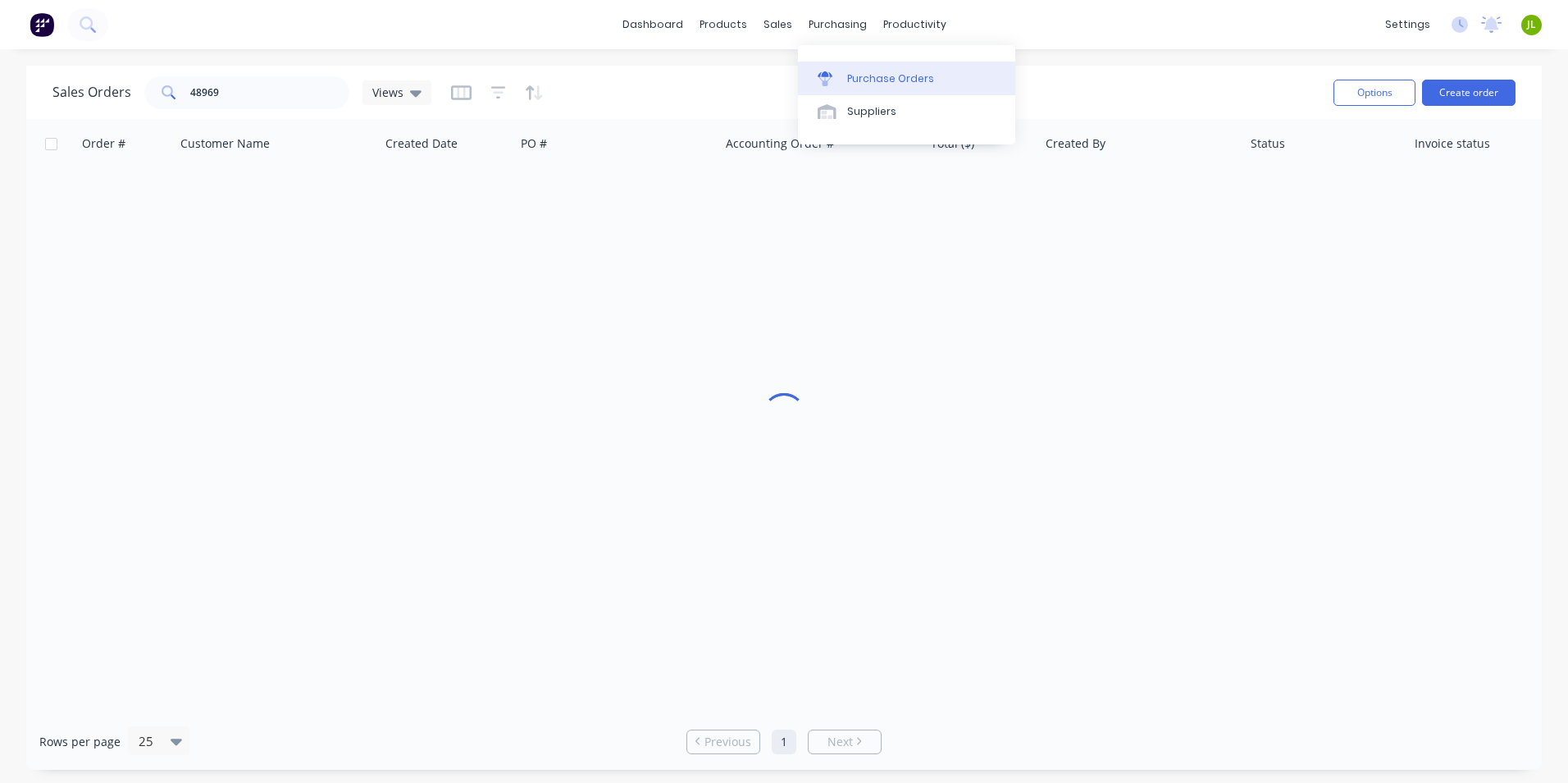
click at [850, 75] on div "Purchase Orders" at bounding box center [890, 78] width 87 height 15
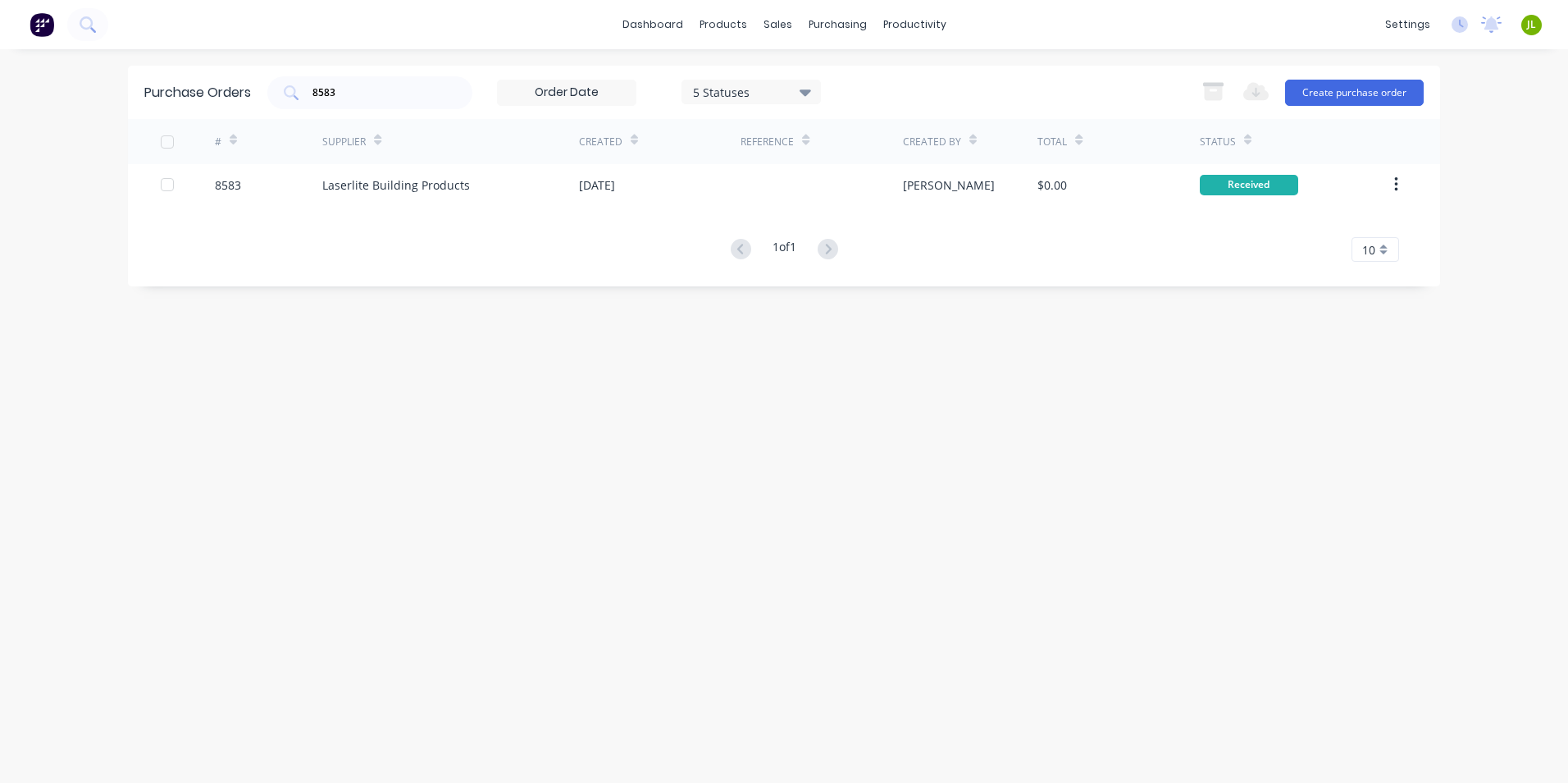
drag, startPoint x: 368, startPoint y: 93, endPoint x: 329, endPoint y: 72, distance: 44.3
click at [261, 93] on div "Purchase Orders 8583 5 Statuses 5 Statuses Export to Excel (XLSX) Create purcha…" at bounding box center [784, 92] width 1312 height 53
type input "8604"
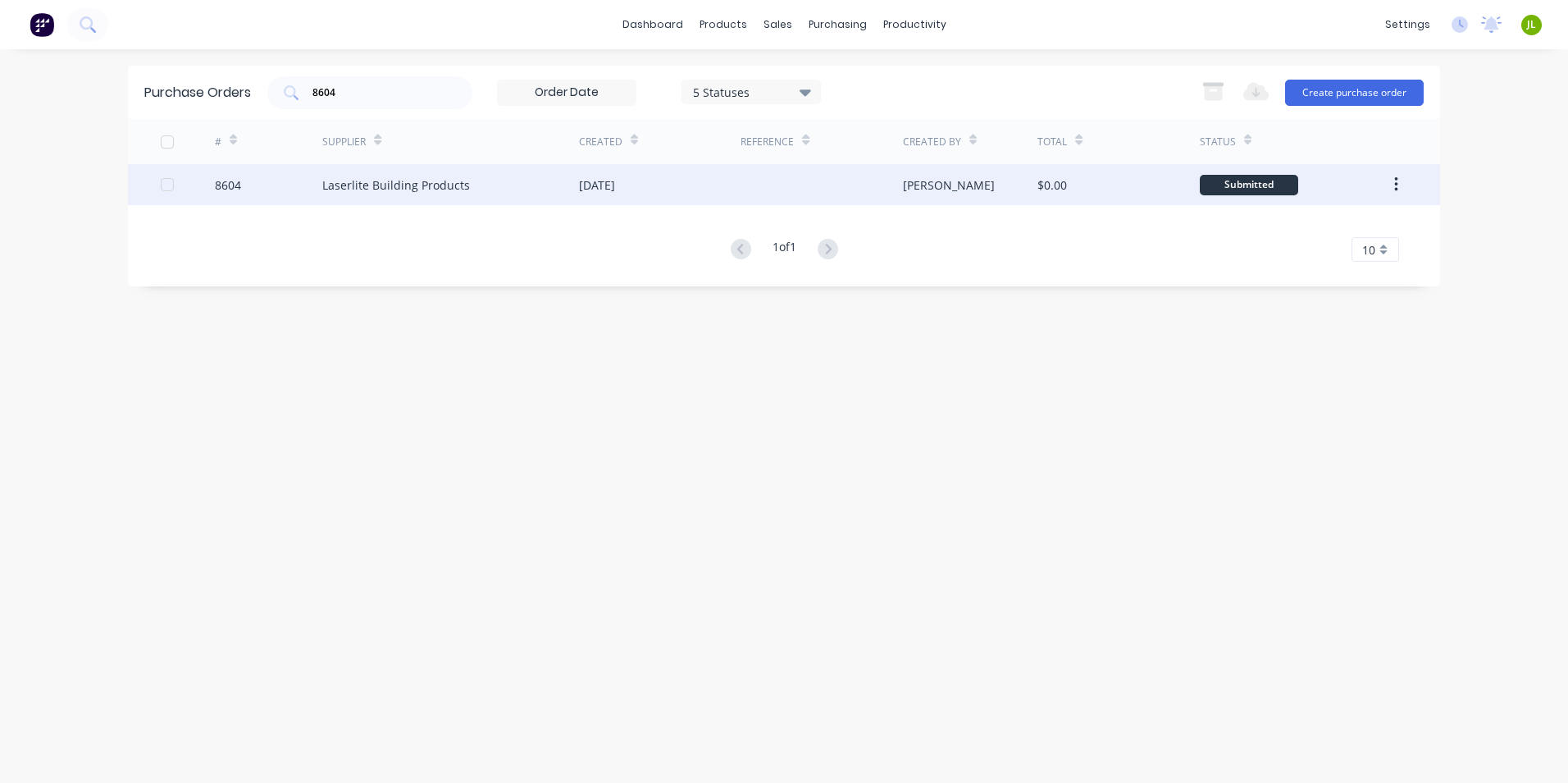
click at [565, 203] on div "Laserlite Building Products" at bounding box center [450, 185] width 256 height 41
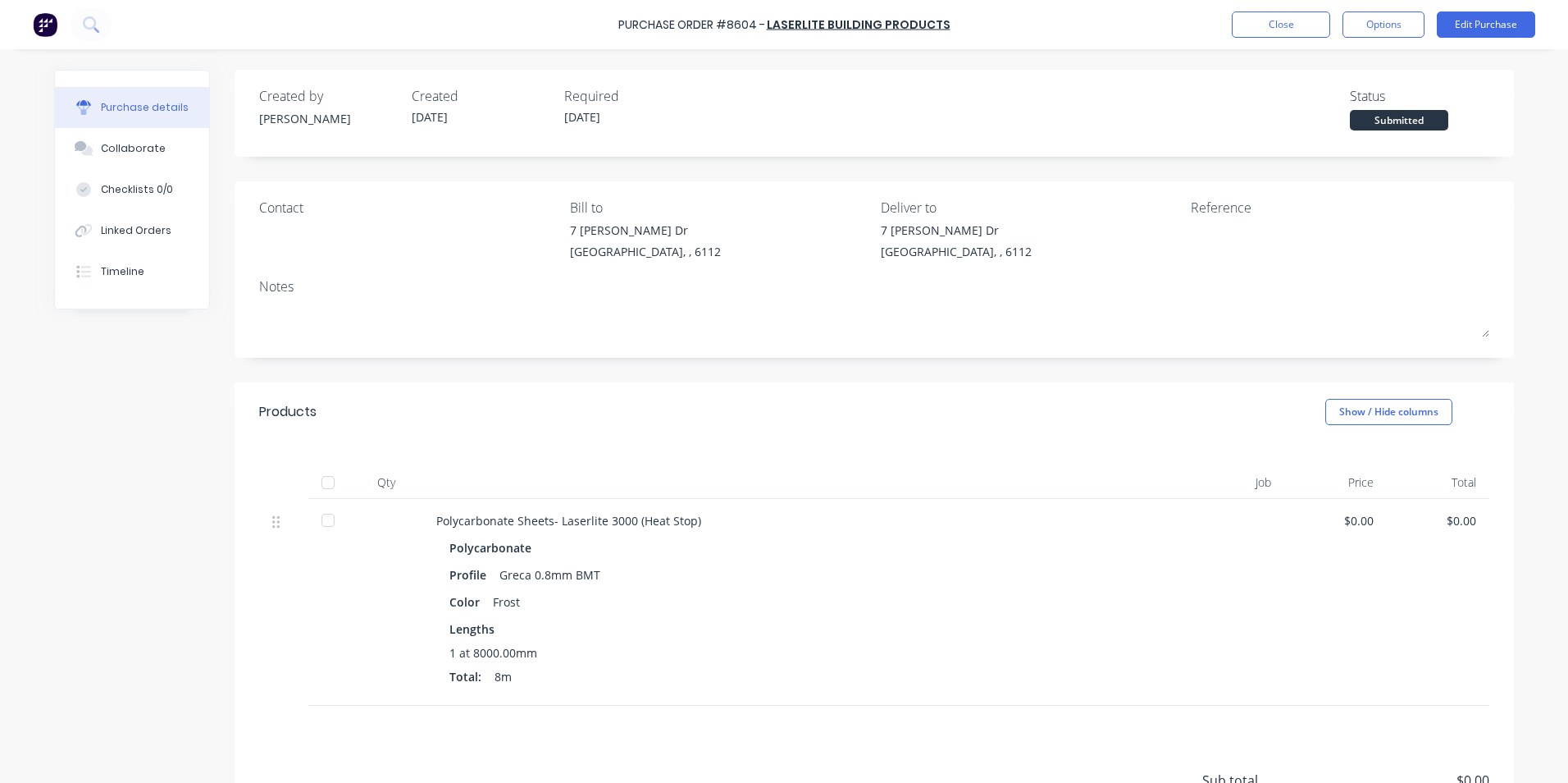
click at [312, 477] on div at bounding box center [329, 483] width 33 height 33
click at [141, 236] on div "Linked Orders" at bounding box center [136, 230] width 70 height 15
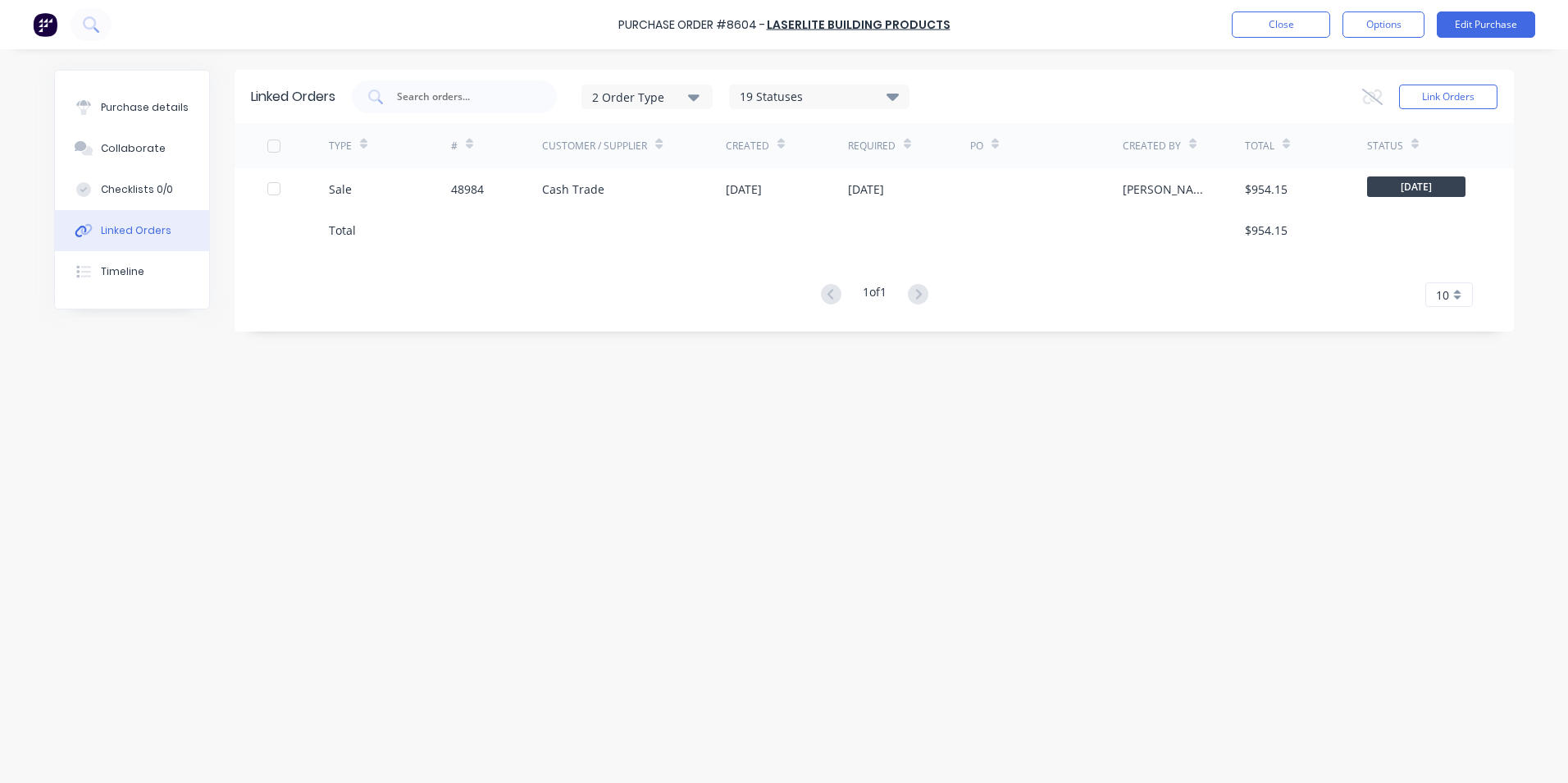
click at [597, 165] on div "Customer / Supplier" at bounding box center [634, 146] width 184 height 45
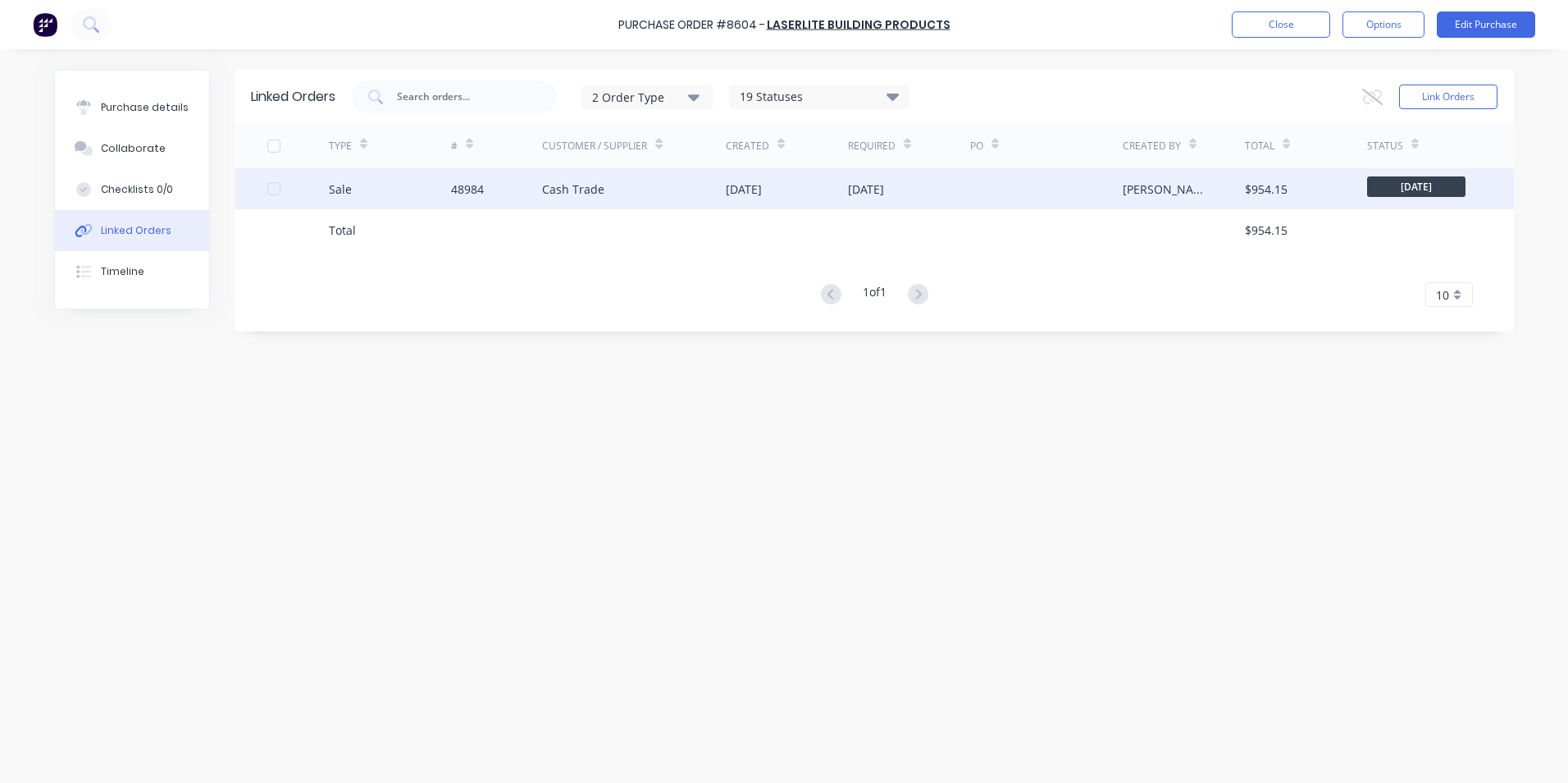
click at [595, 178] on div "Cash Trade" at bounding box center [634, 189] width 184 height 41
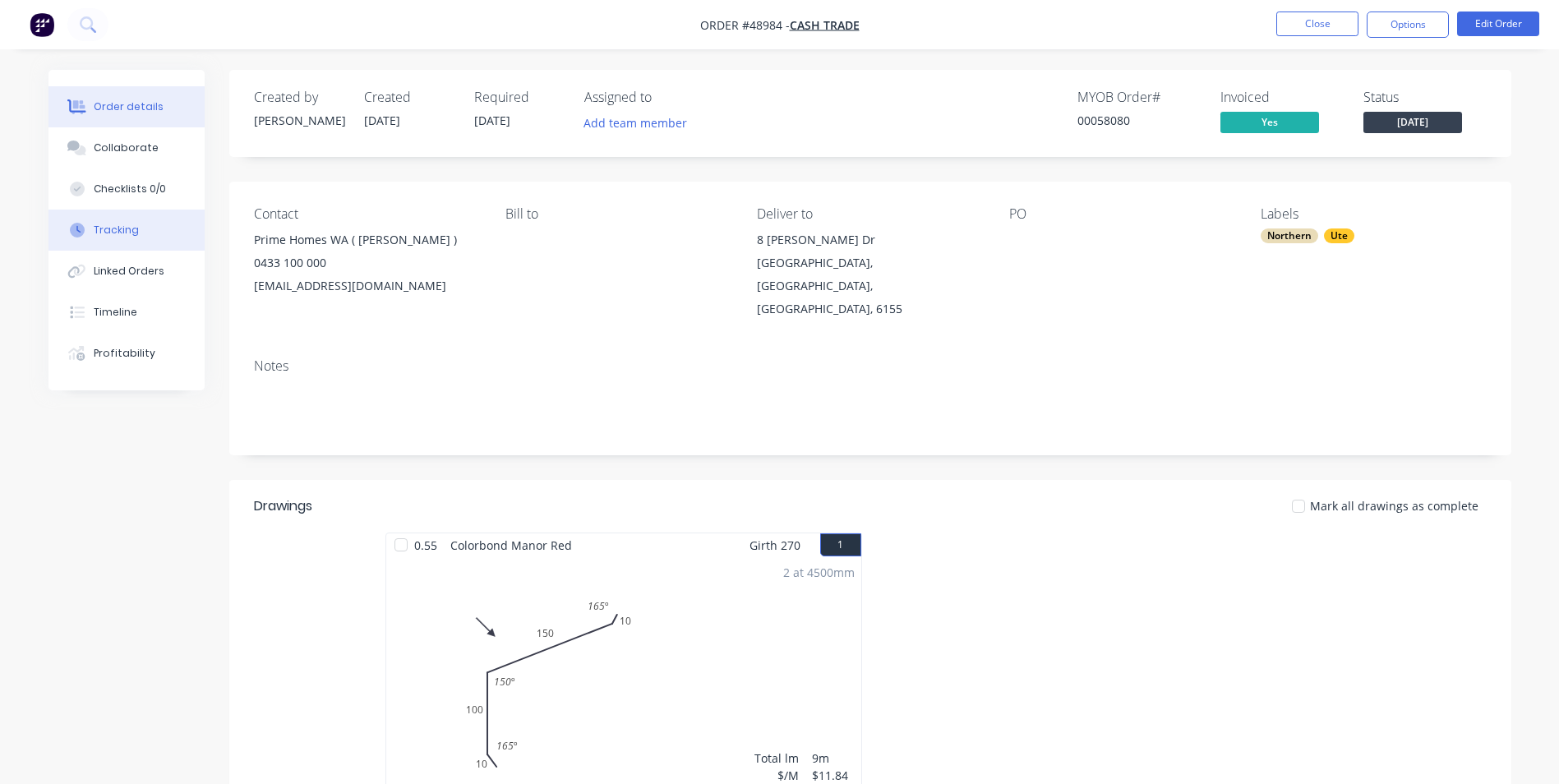
click at [115, 236] on div "Tracking" at bounding box center [117, 229] width 45 height 15
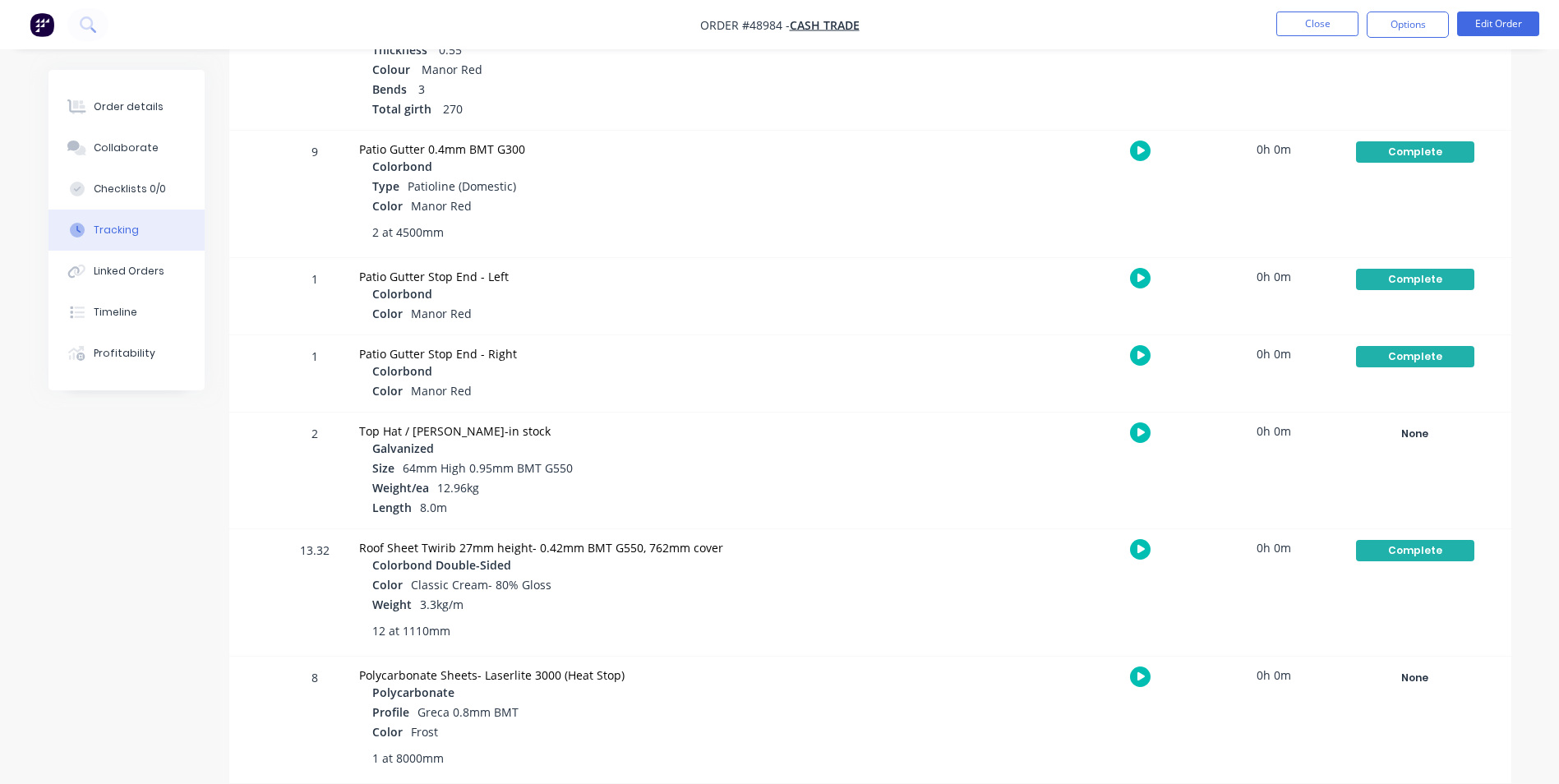
scroll to position [411, 0]
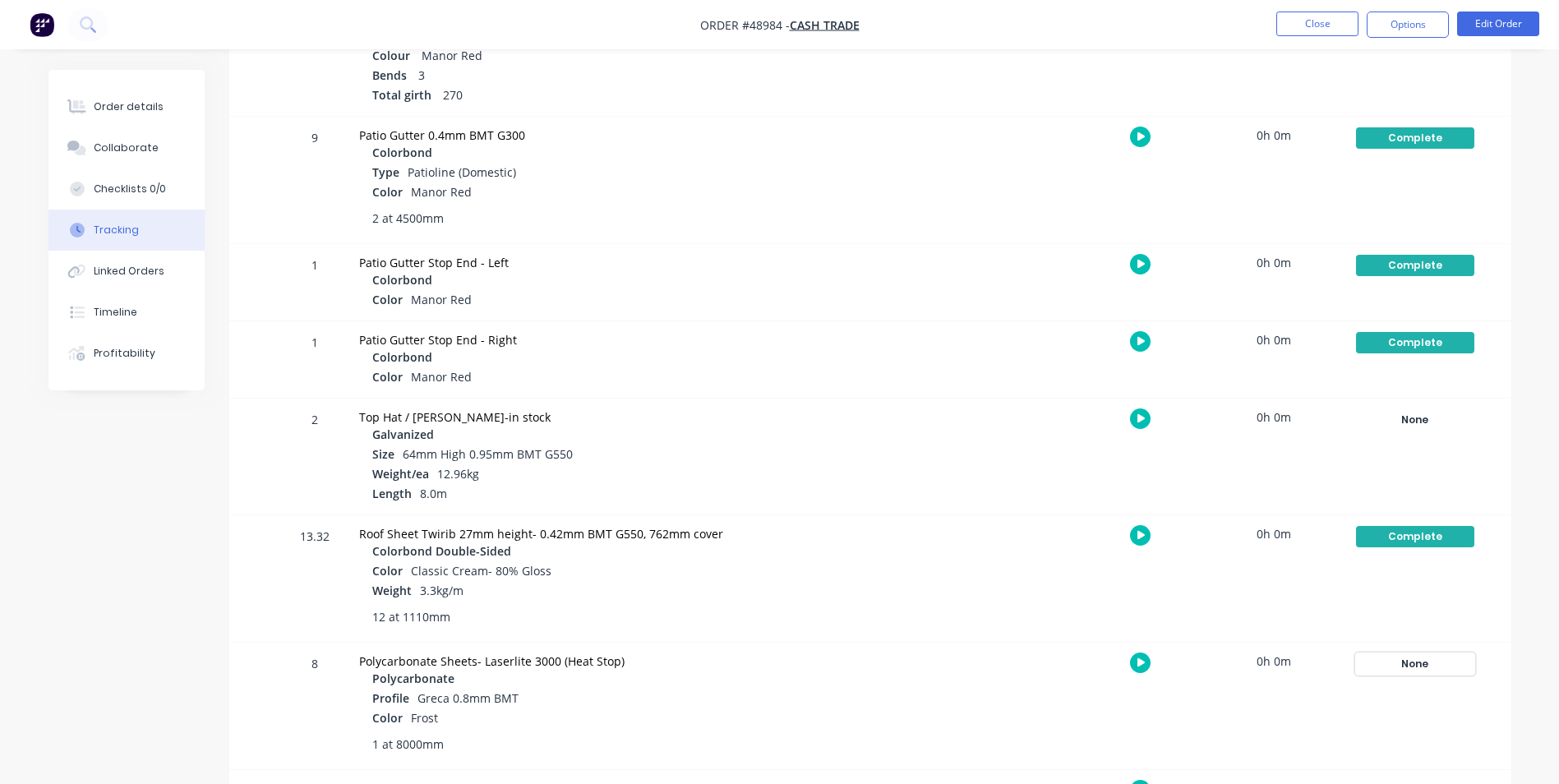
click at [1423, 660] on div "None" at bounding box center [1415, 663] width 119 height 22
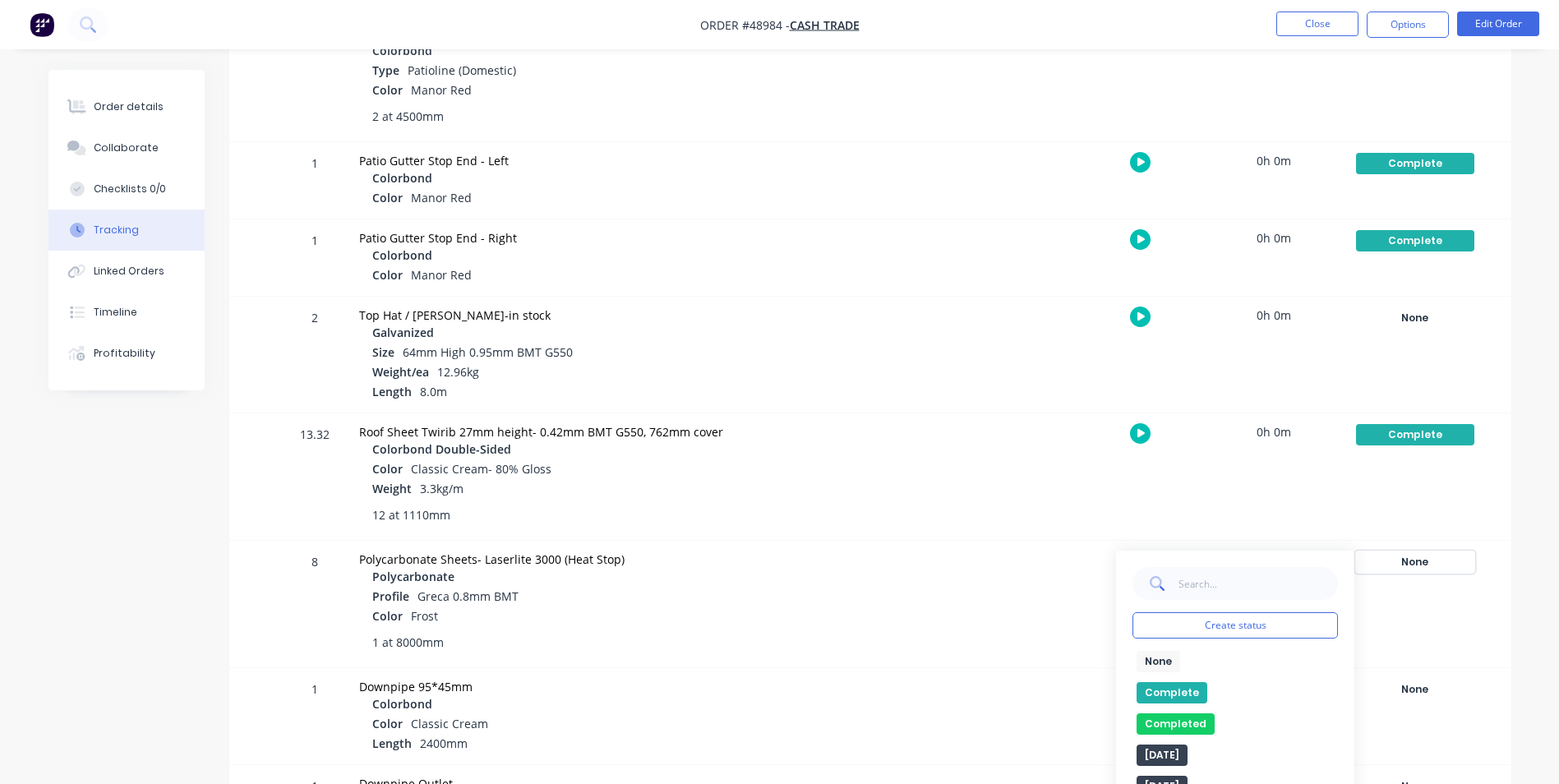
scroll to position [658, 0]
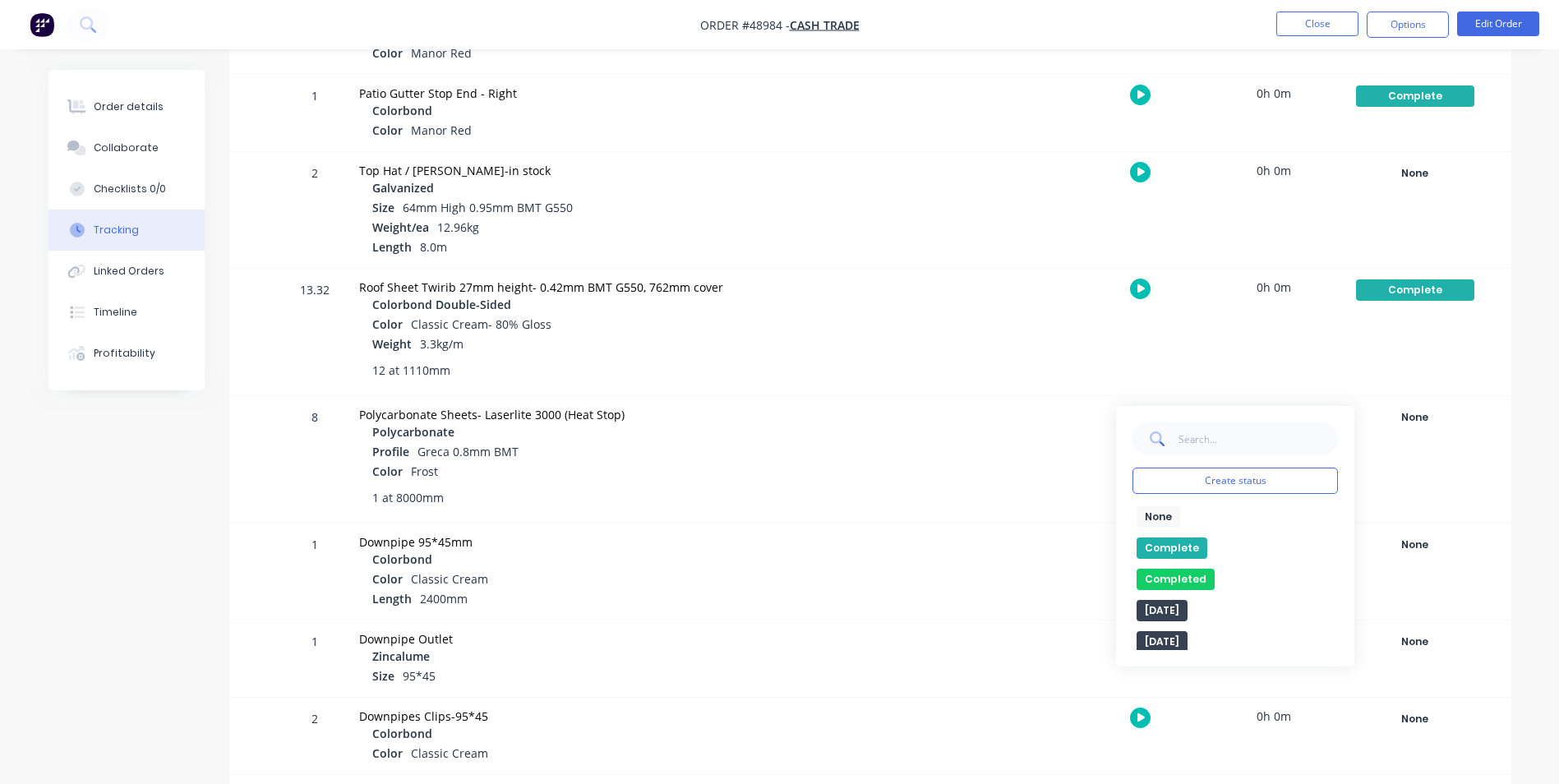
click at [1187, 542] on button "Complete" at bounding box center [1172, 548] width 71 height 22
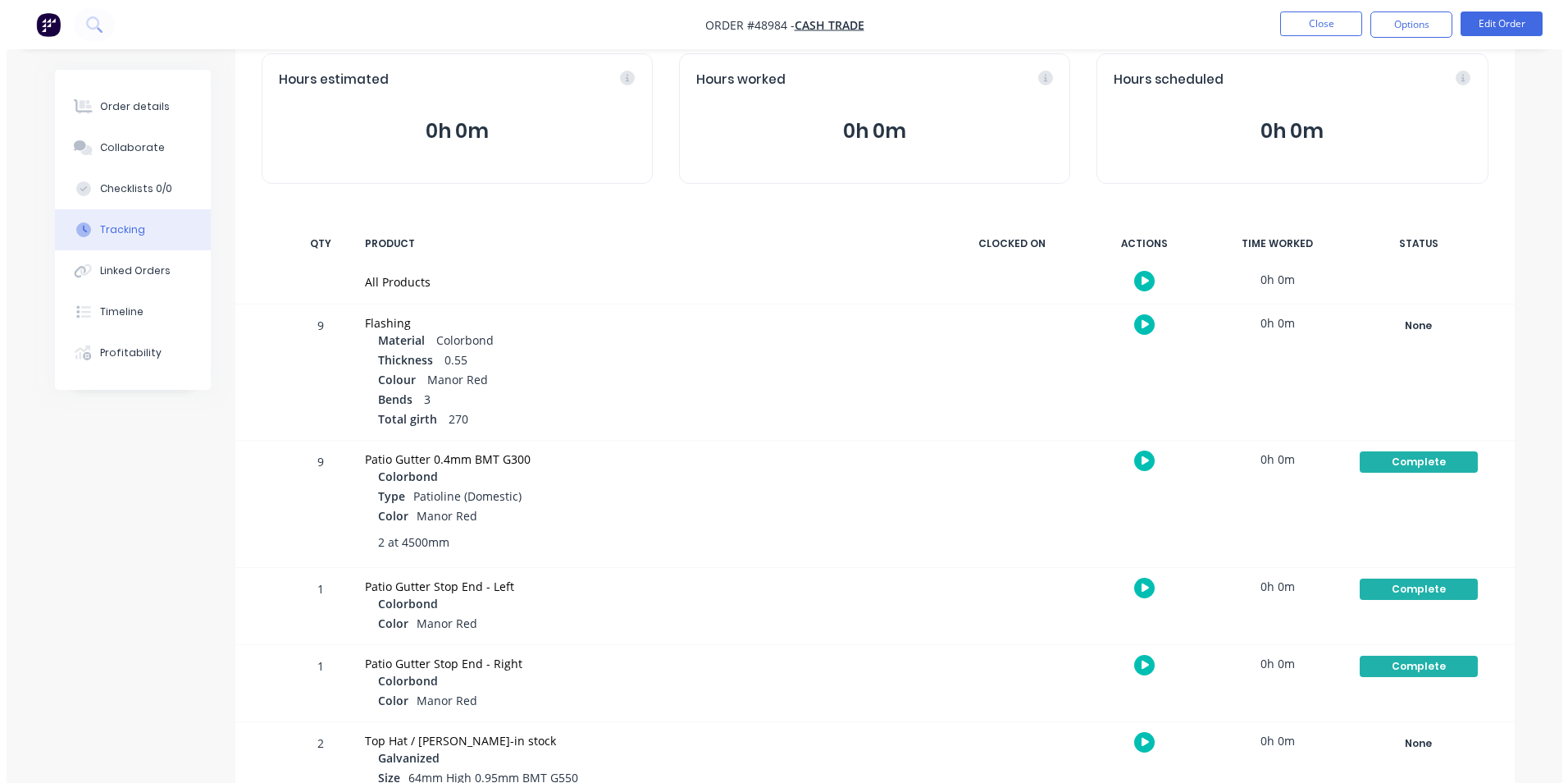
scroll to position [0, 0]
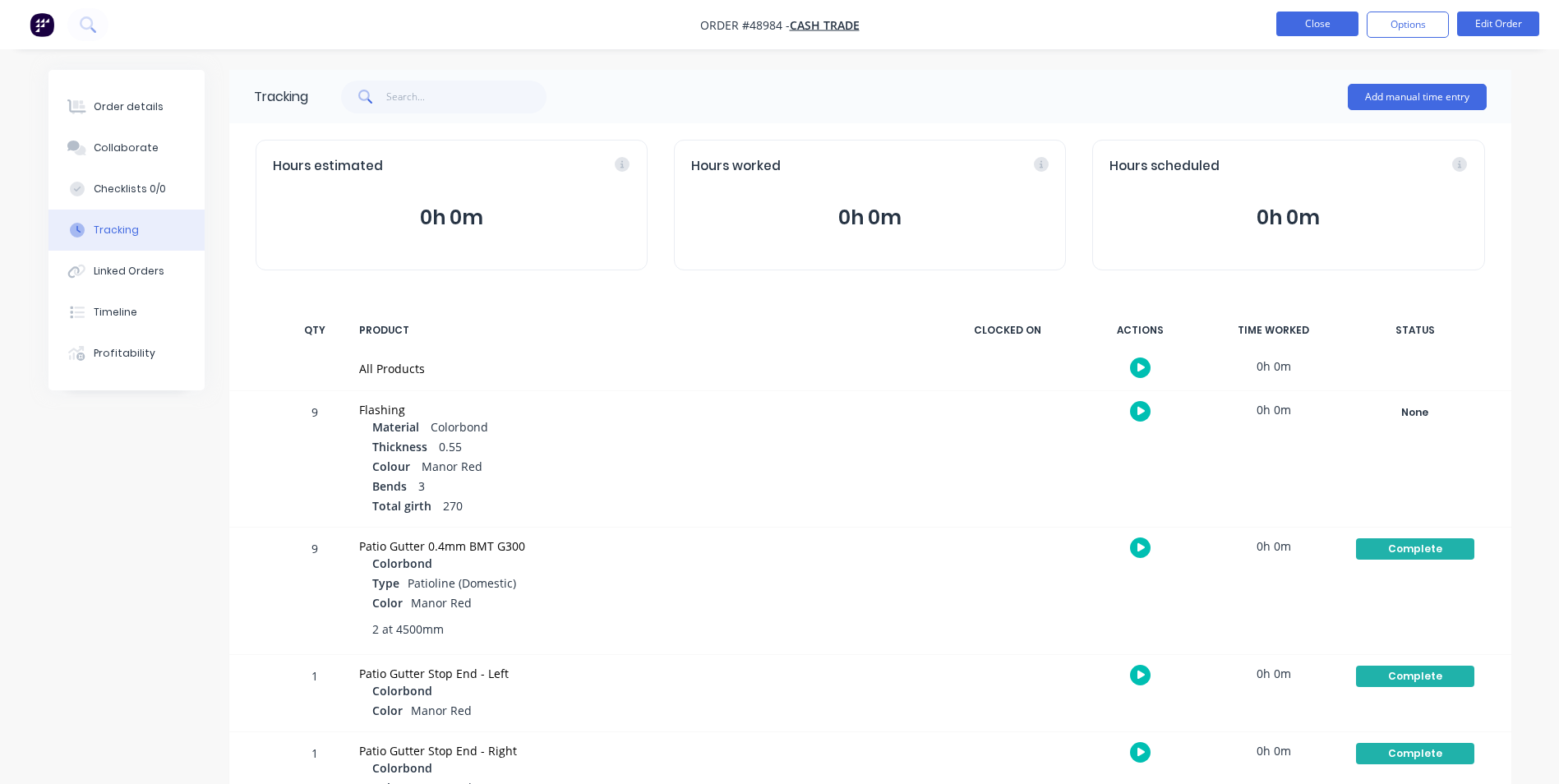
click at [1308, 23] on button "Close" at bounding box center [1318, 24] width 82 height 24
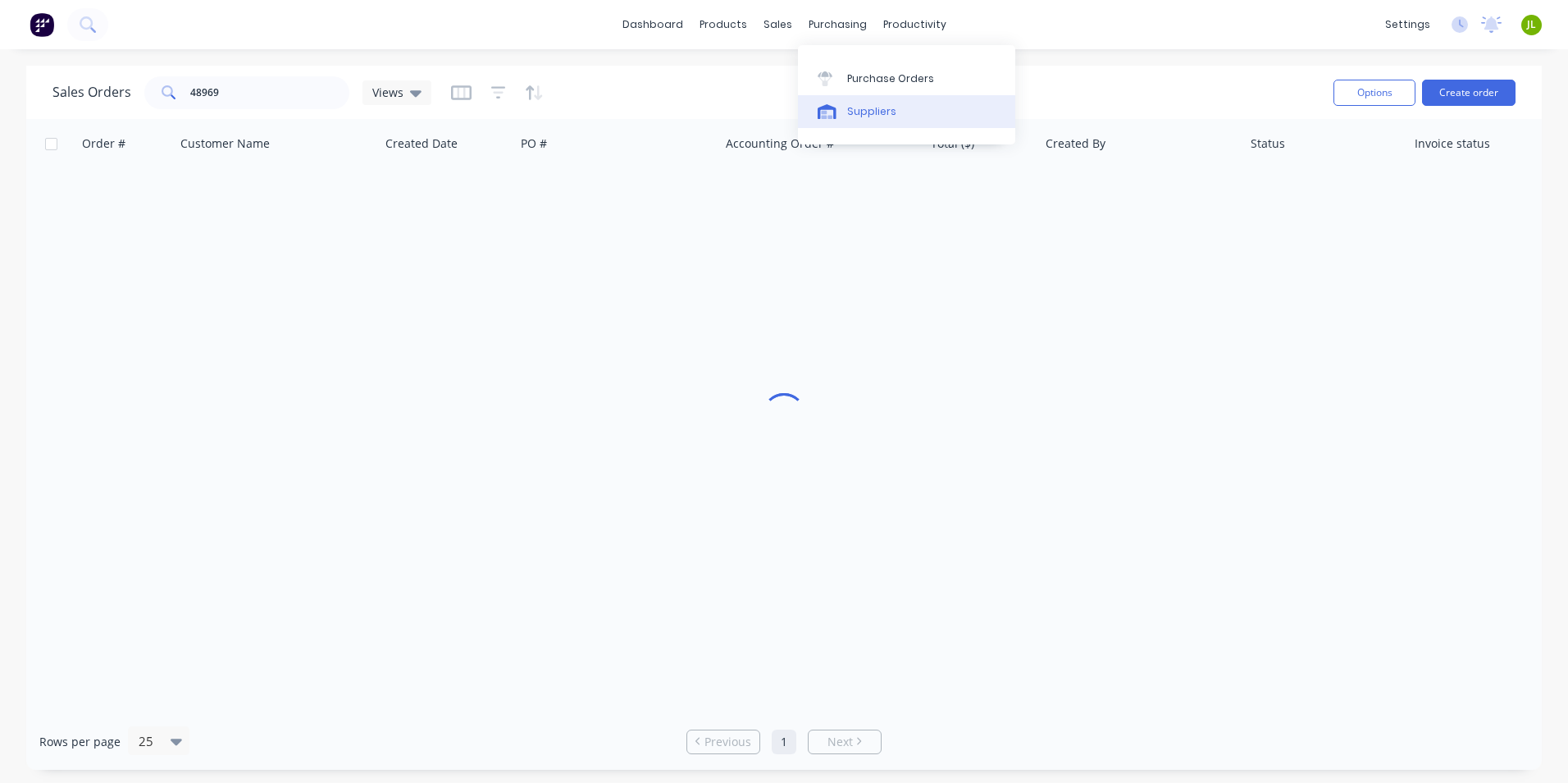
click at [861, 107] on div "Suppliers" at bounding box center [872, 111] width 49 height 15
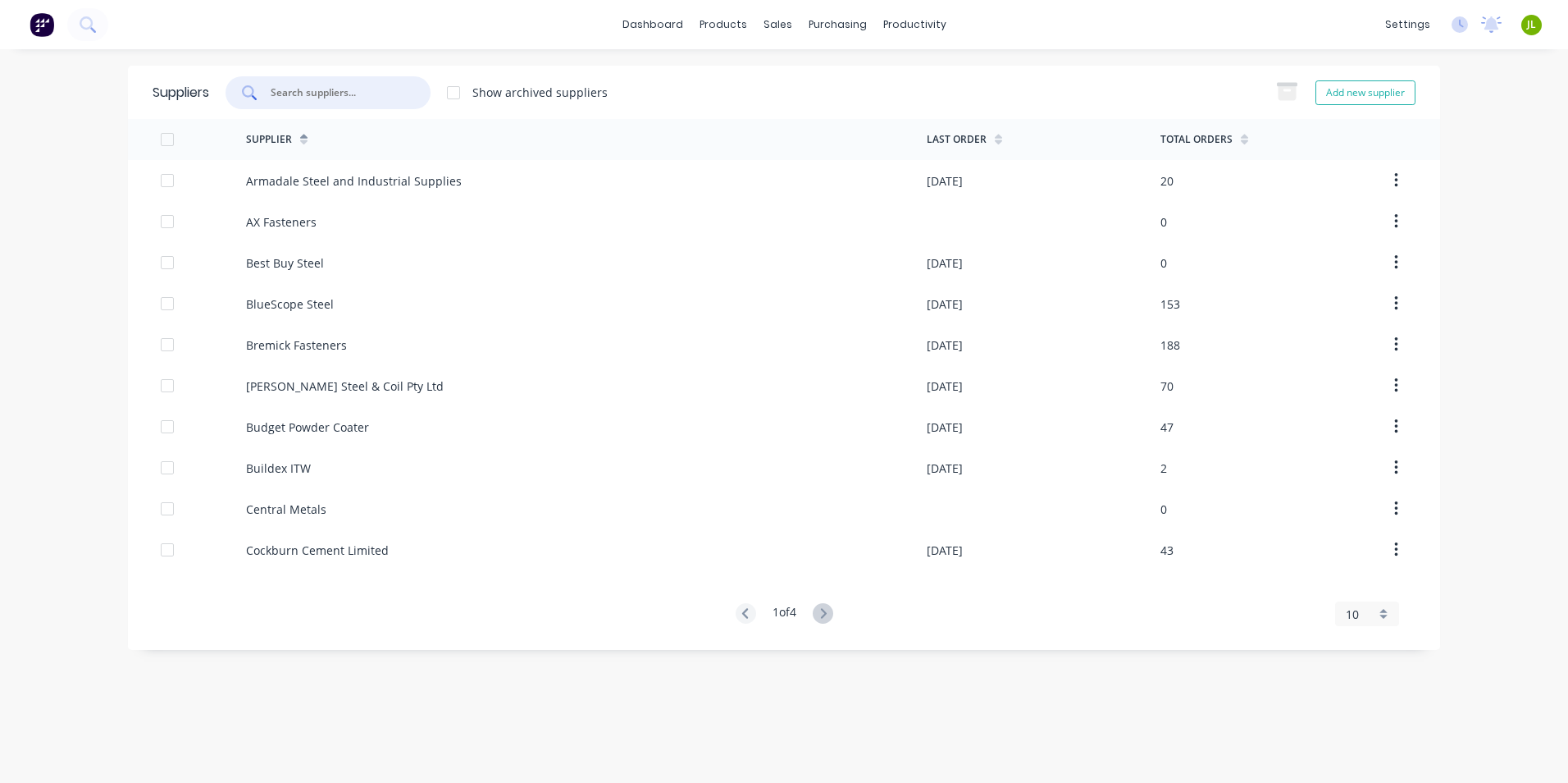
click at [319, 98] on input "text" at bounding box center [336, 92] width 136 height 17
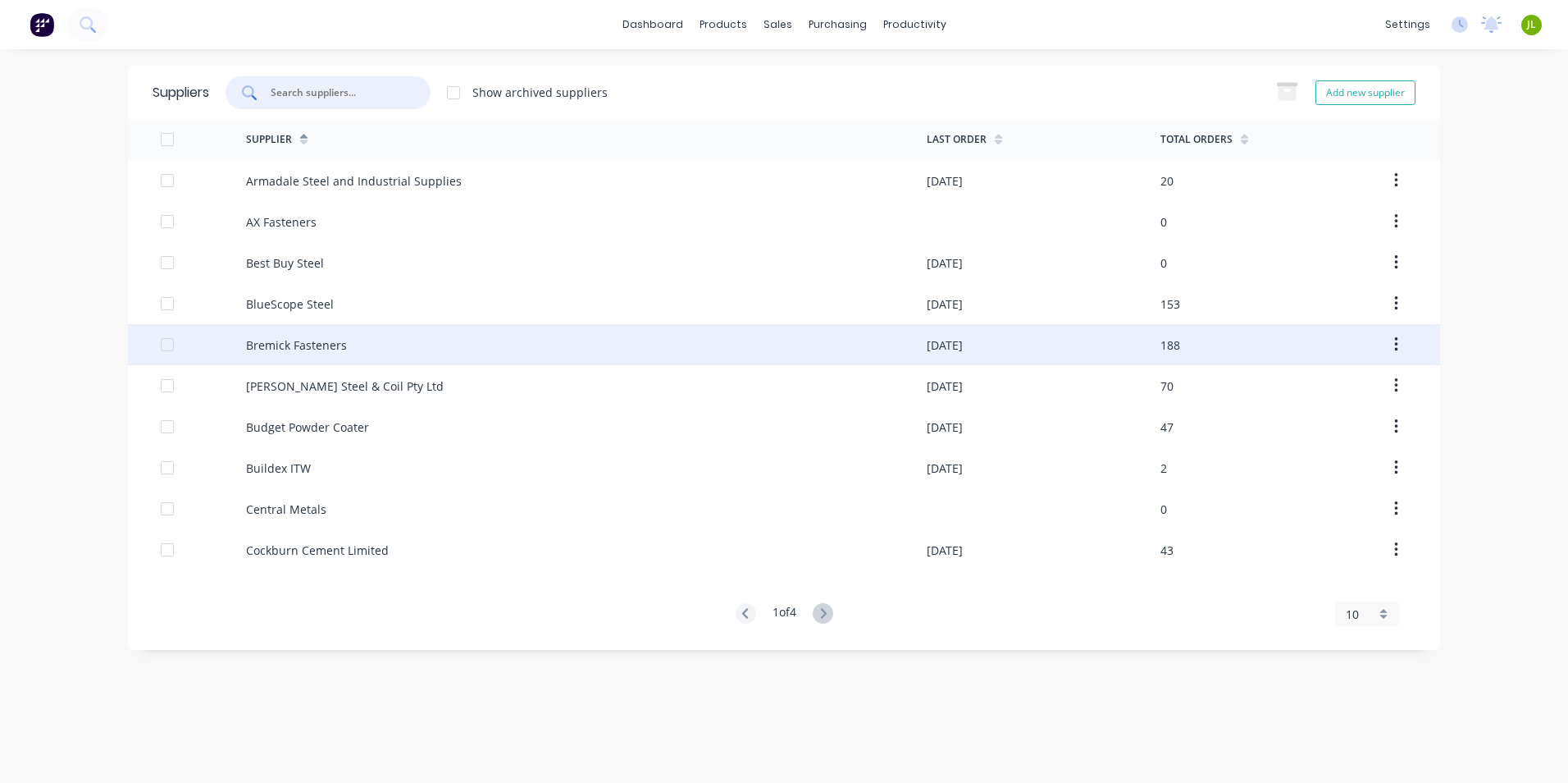
click at [270, 348] on div "Bremick Fasteners" at bounding box center [295, 345] width 101 height 18
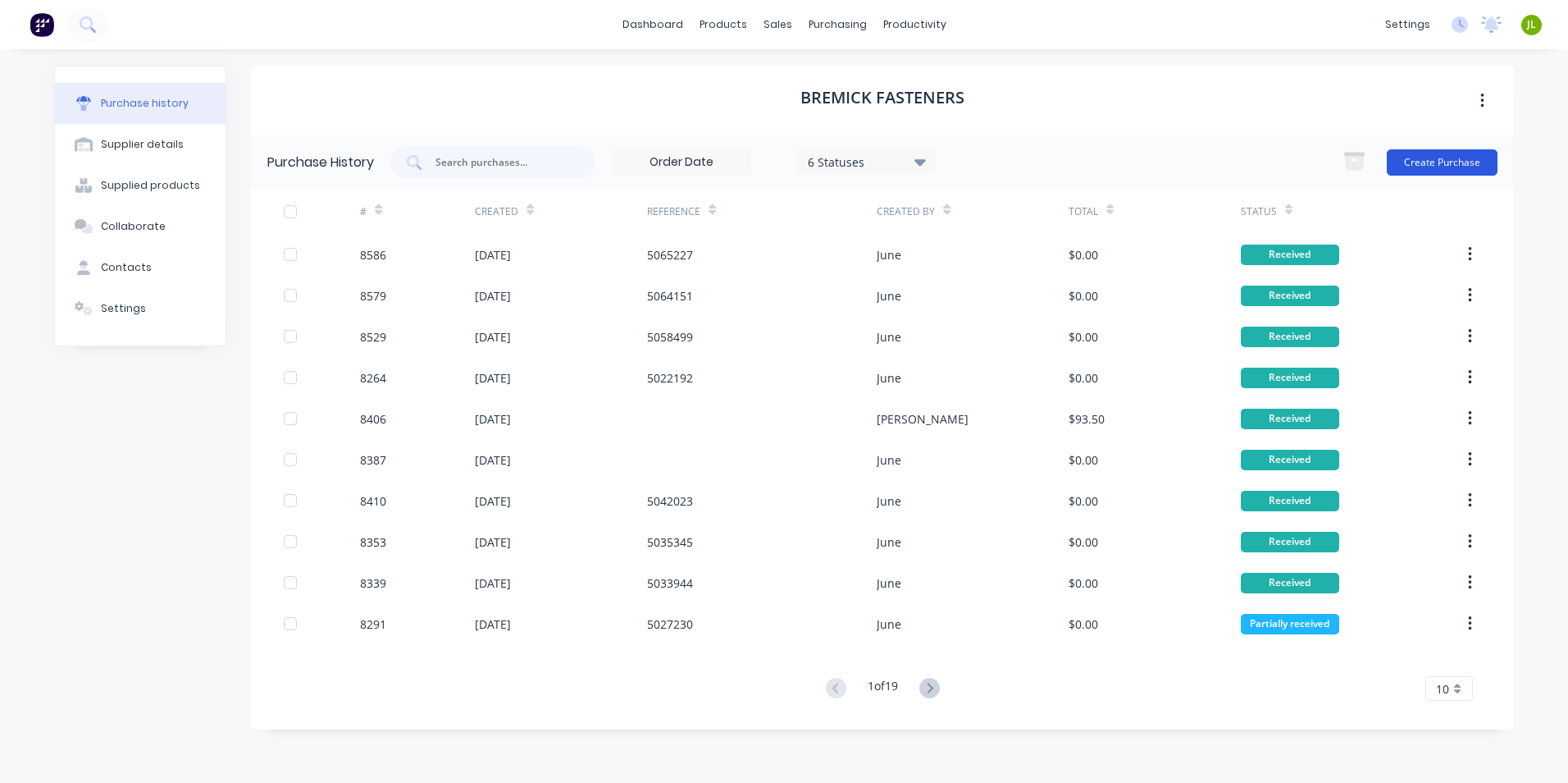
click at [1432, 168] on button "Create Purchase" at bounding box center [1441, 162] width 111 height 26
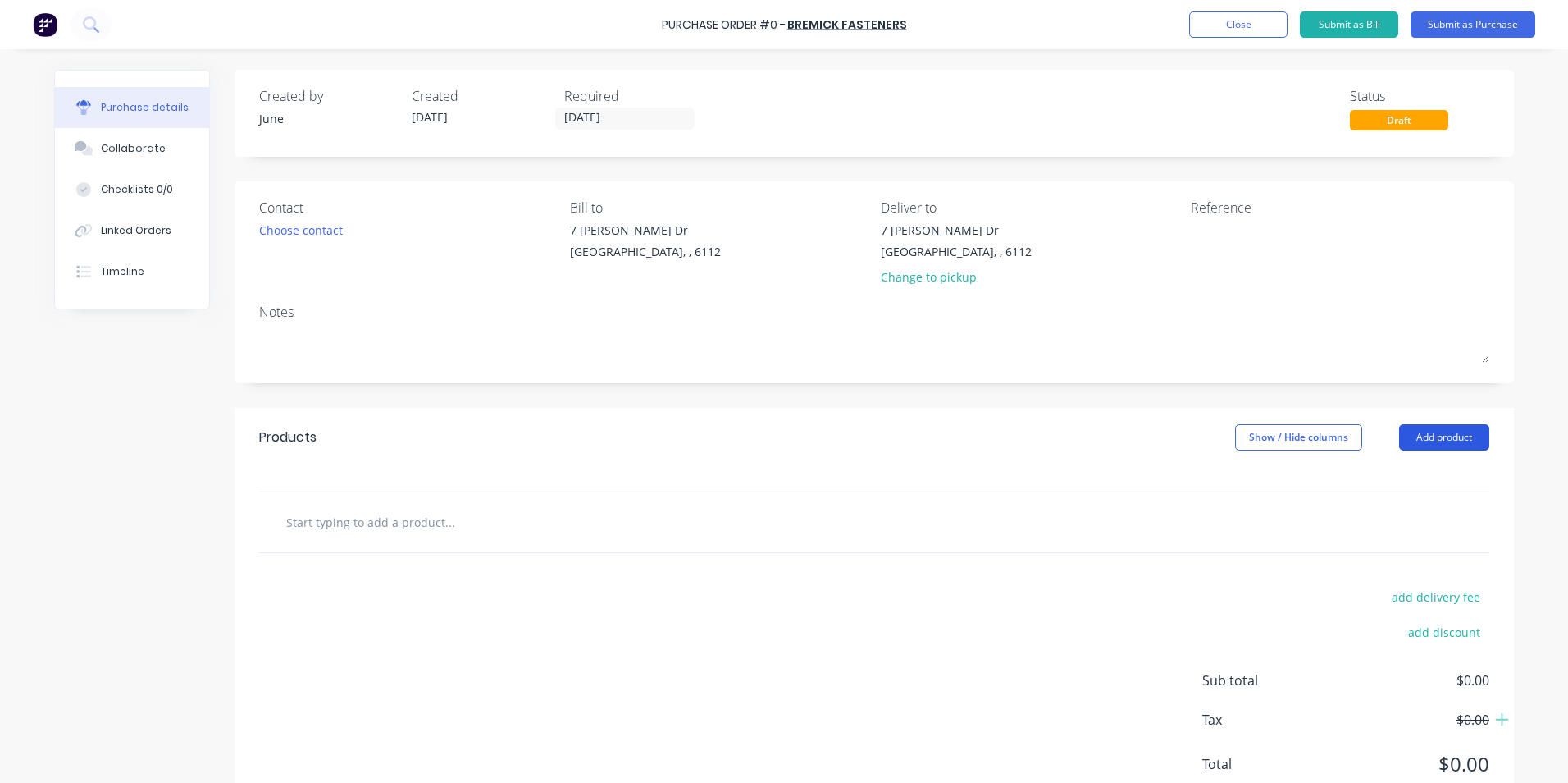
click at [1426, 434] on button "Add product" at bounding box center [1444, 437] width 90 height 26
click at [1418, 480] on div "Product catalogue" at bounding box center [1411, 480] width 126 height 23
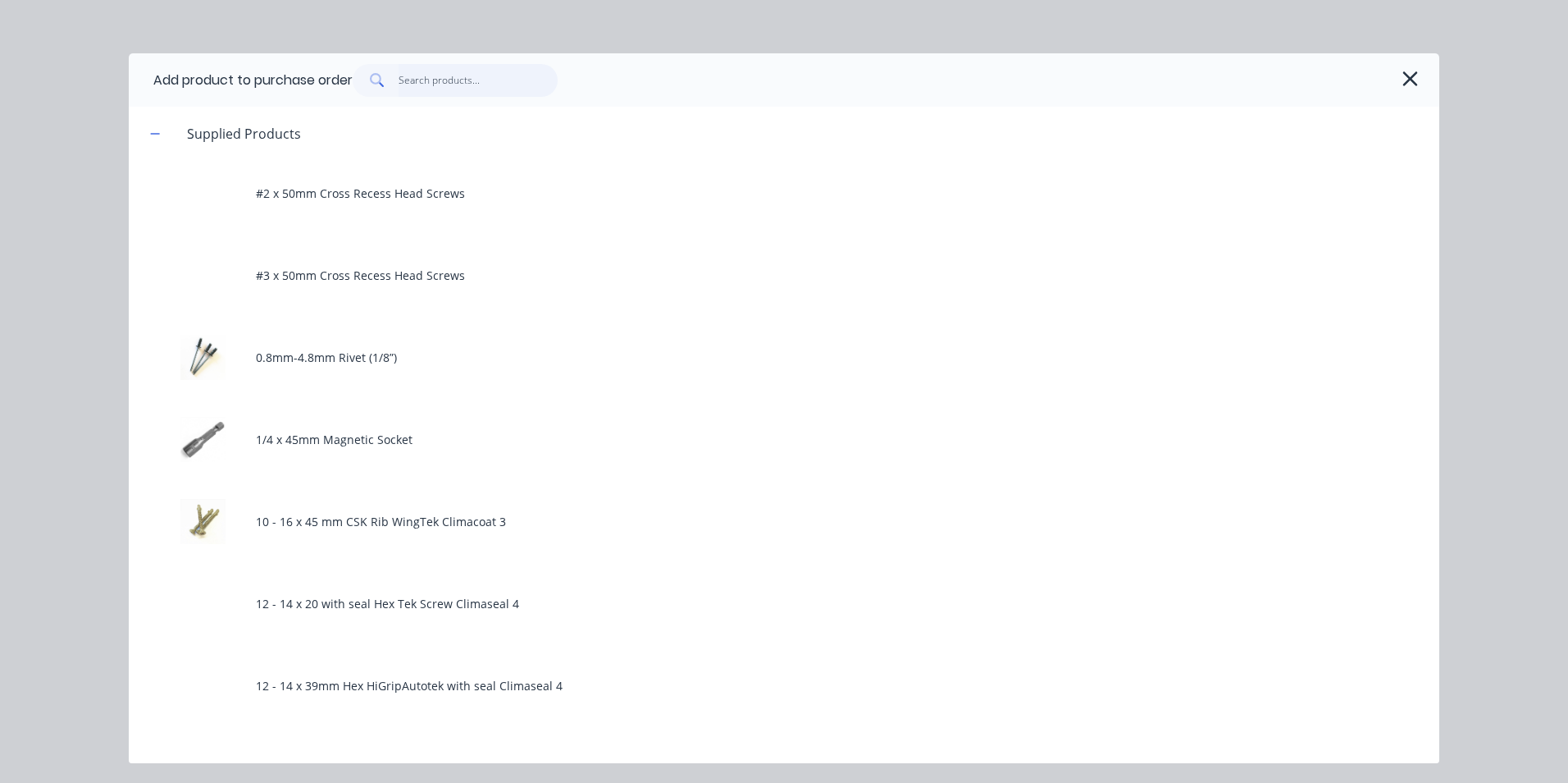
click at [429, 73] on input "text" at bounding box center [477, 80] width 159 height 33
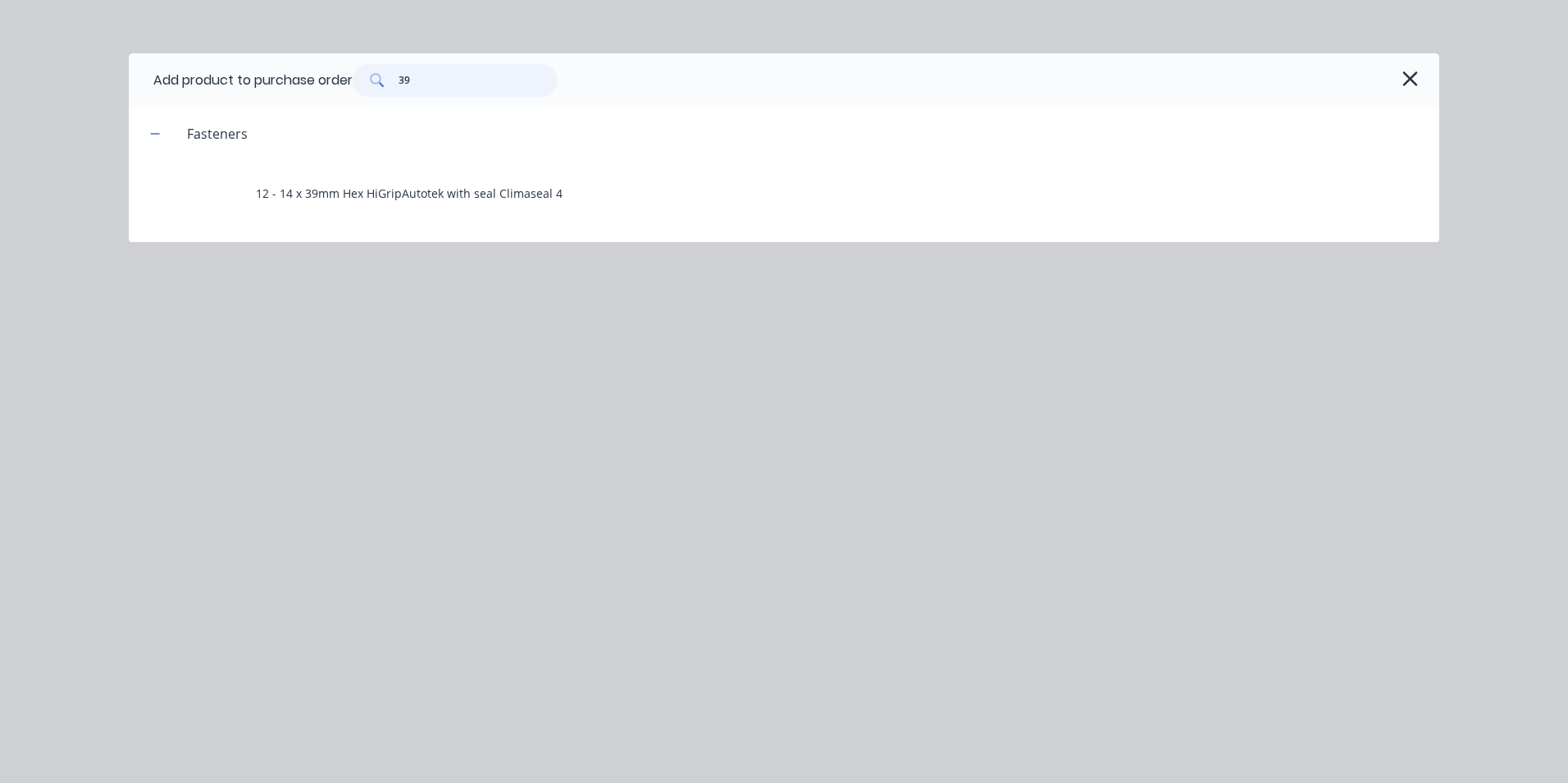
type input "39"
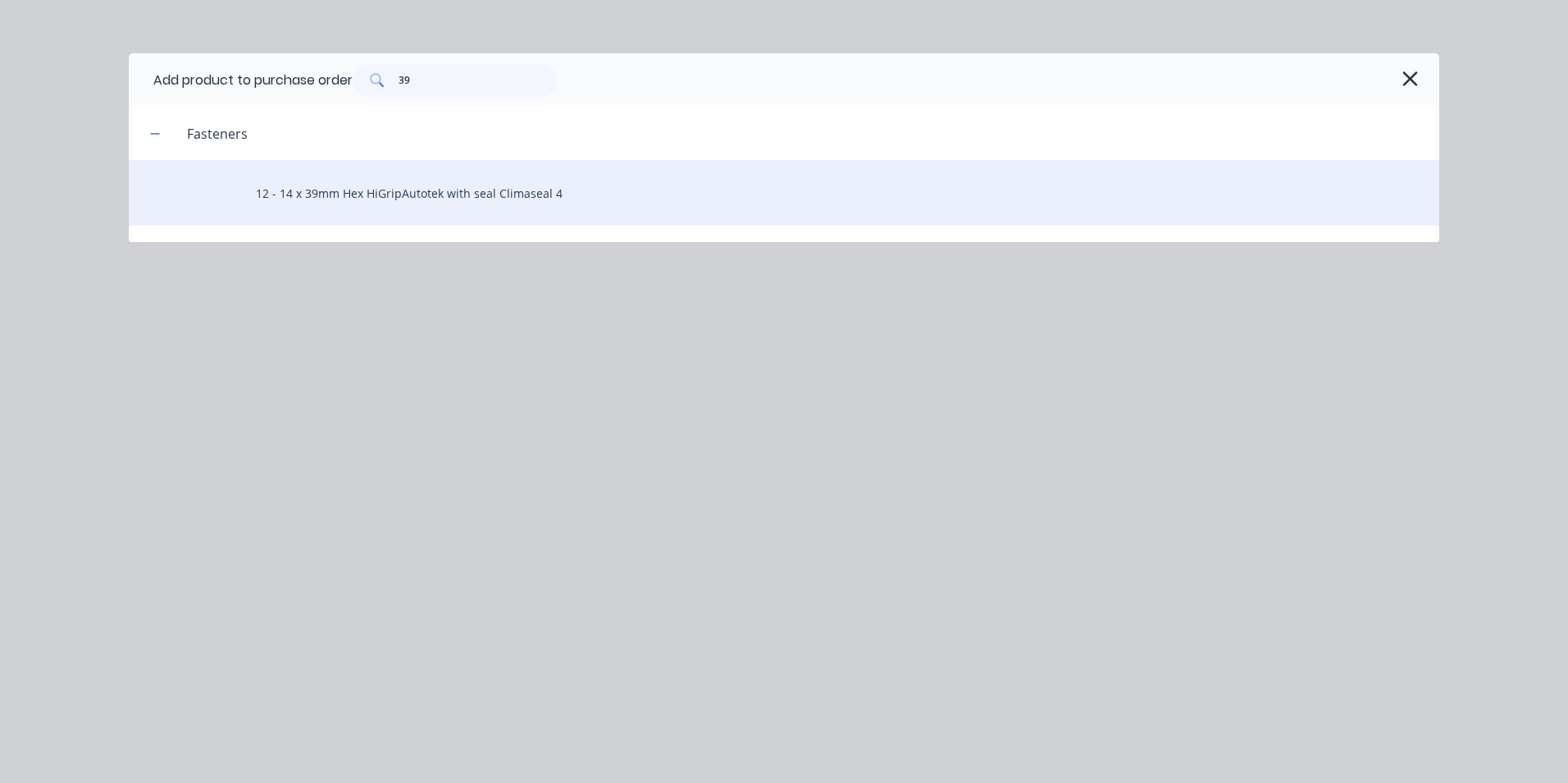
click at [384, 188] on div "12 - 14 x 39mm Hex HiGripAutotek with seal Climaseal 4" at bounding box center [784, 192] width 1311 height 66
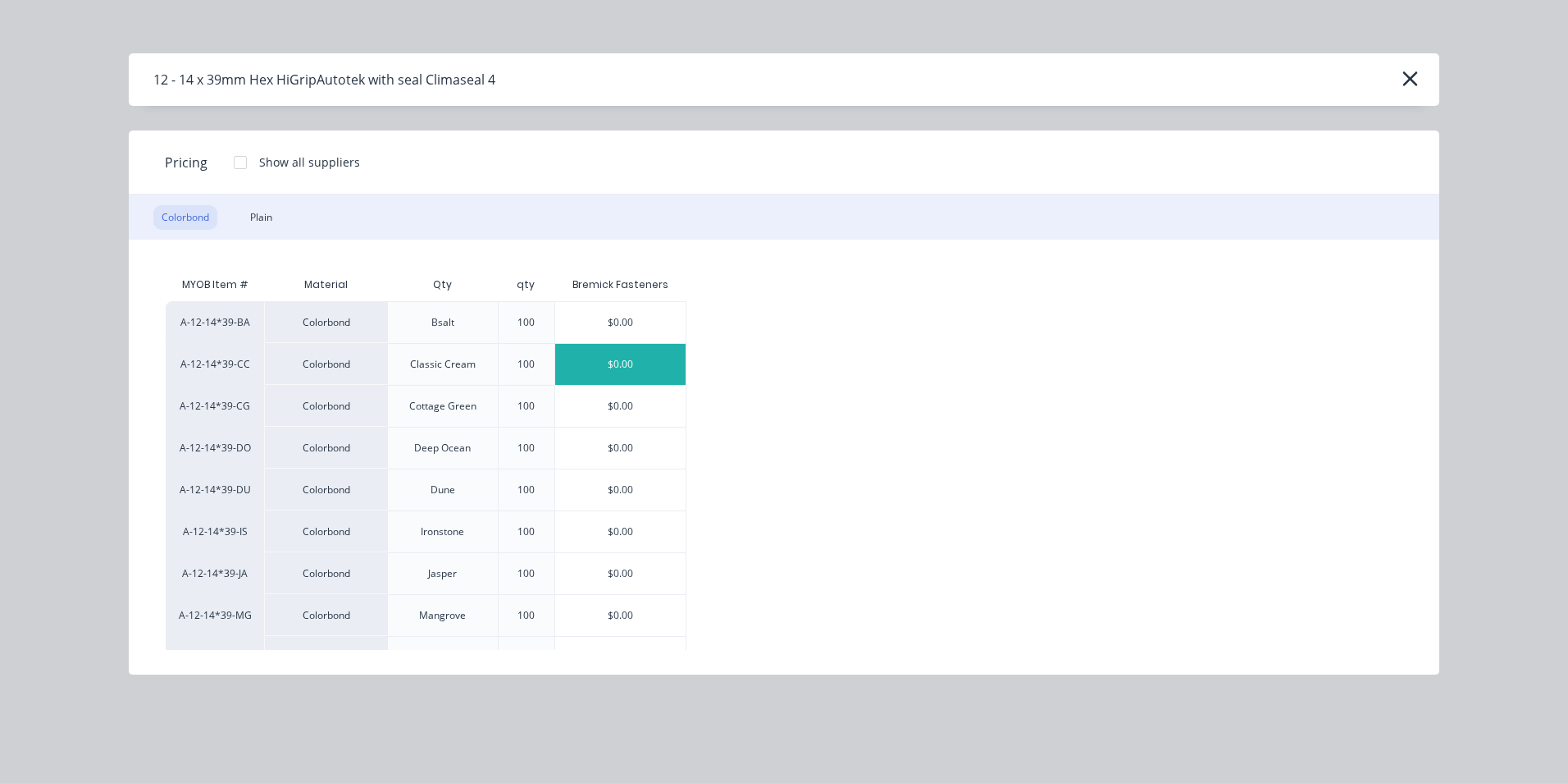
click at [615, 355] on div "$0.00" at bounding box center [619, 364] width 130 height 41
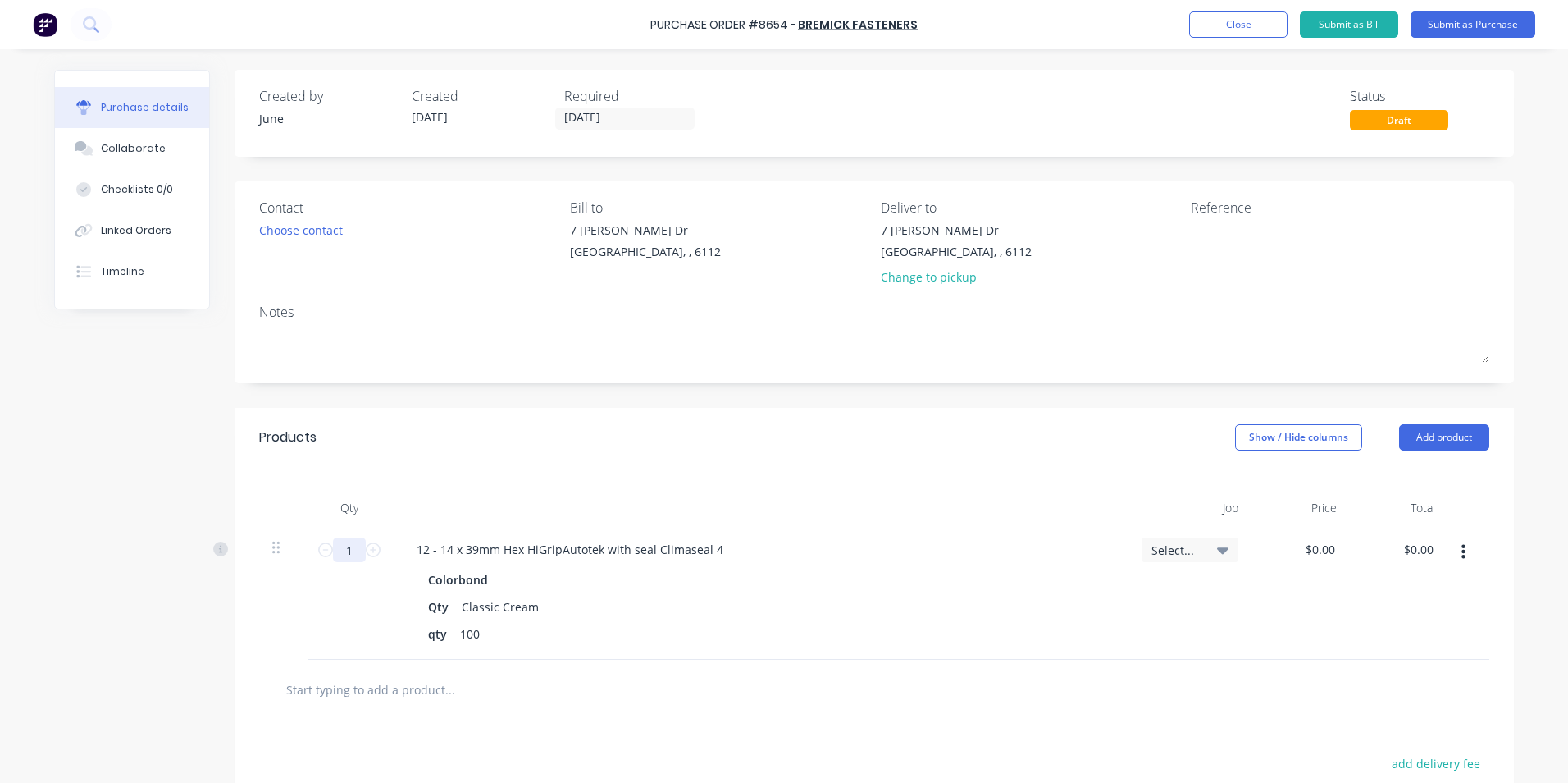
click at [346, 556] on input "1" at bounding box center [349, 549] width 33 height 24
type input "10"
click at [496, 485] on div "Qty Job Price Total 10 10 12 - 14 x 39mm Hex HiGripAutotek with seal Climaseal …" at bounding box center [874, 563] width 1279 height 193
click at [1461, 559] on icon "button" at bounding box center [1463, 552] width 4 height 15
click at [1447, 617] on button "Duplicate" at bounding box center [1412, 628] width 140 height 33
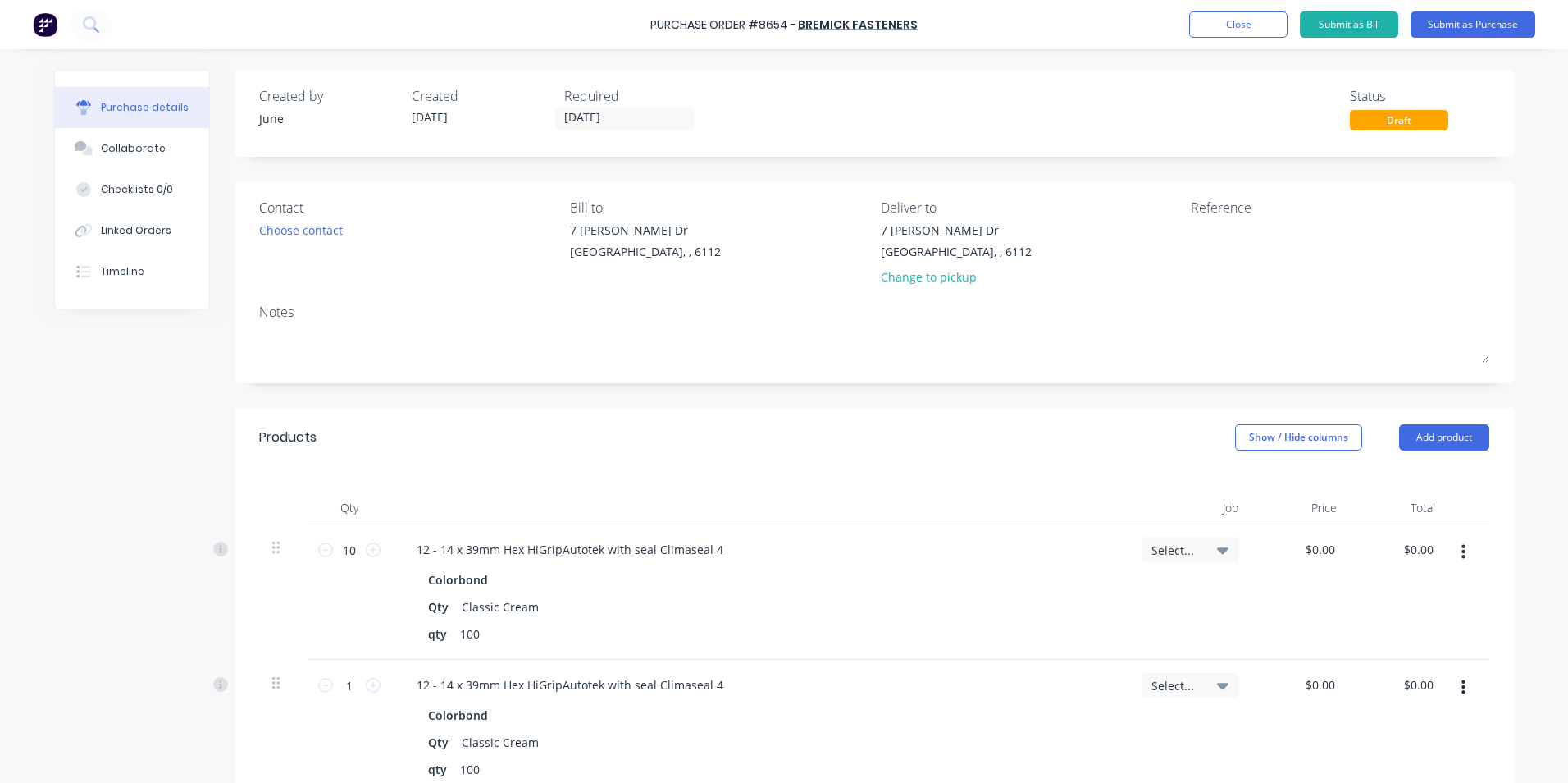
scroll to position [164, 0]
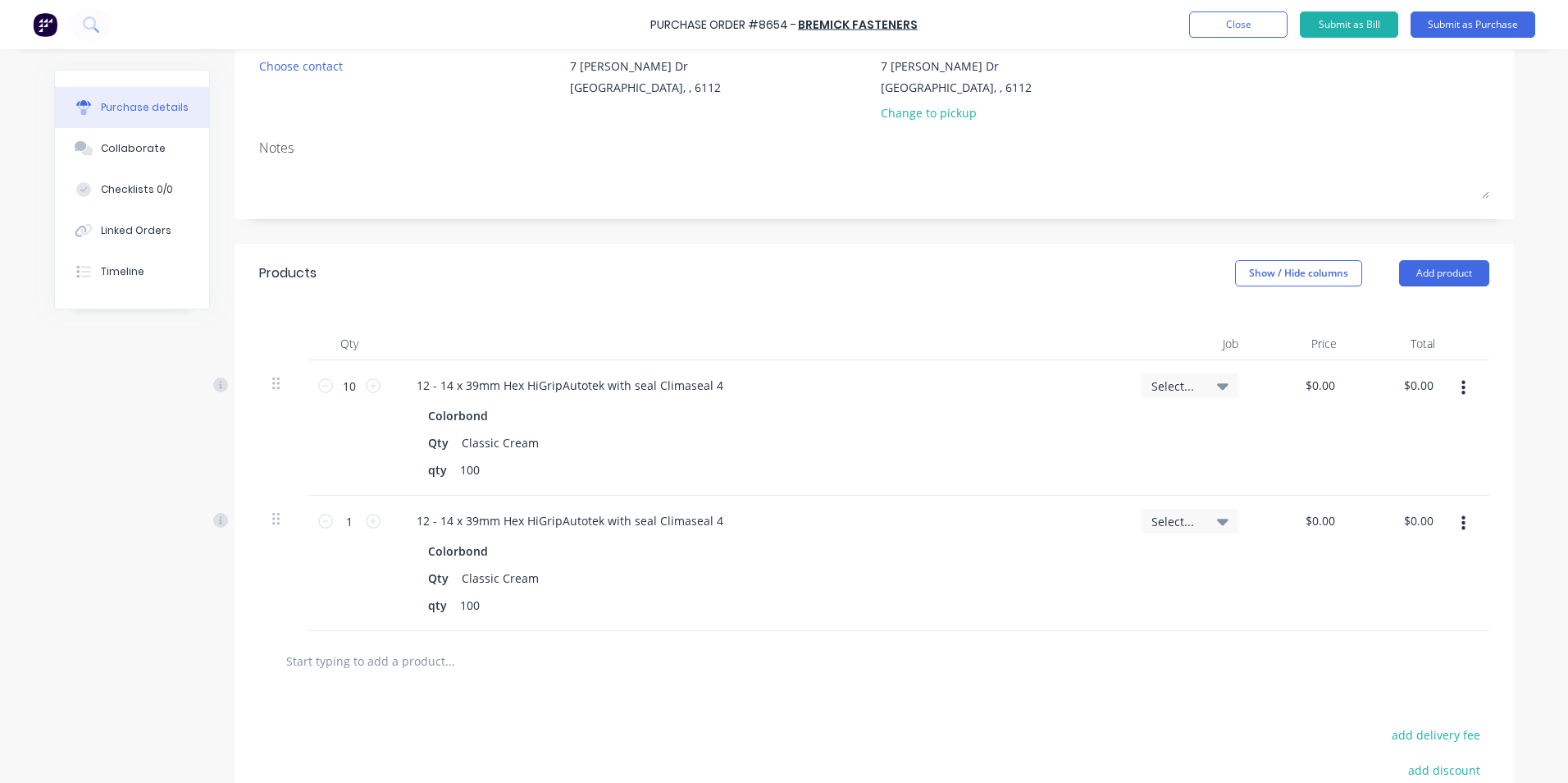
click at [1462, 523] on button "button" at bounding box center [1462, 524] width 38 height 29
click at [1417, 561] on button "Edit" at bounding box center [1412, 567] width 140 height 33
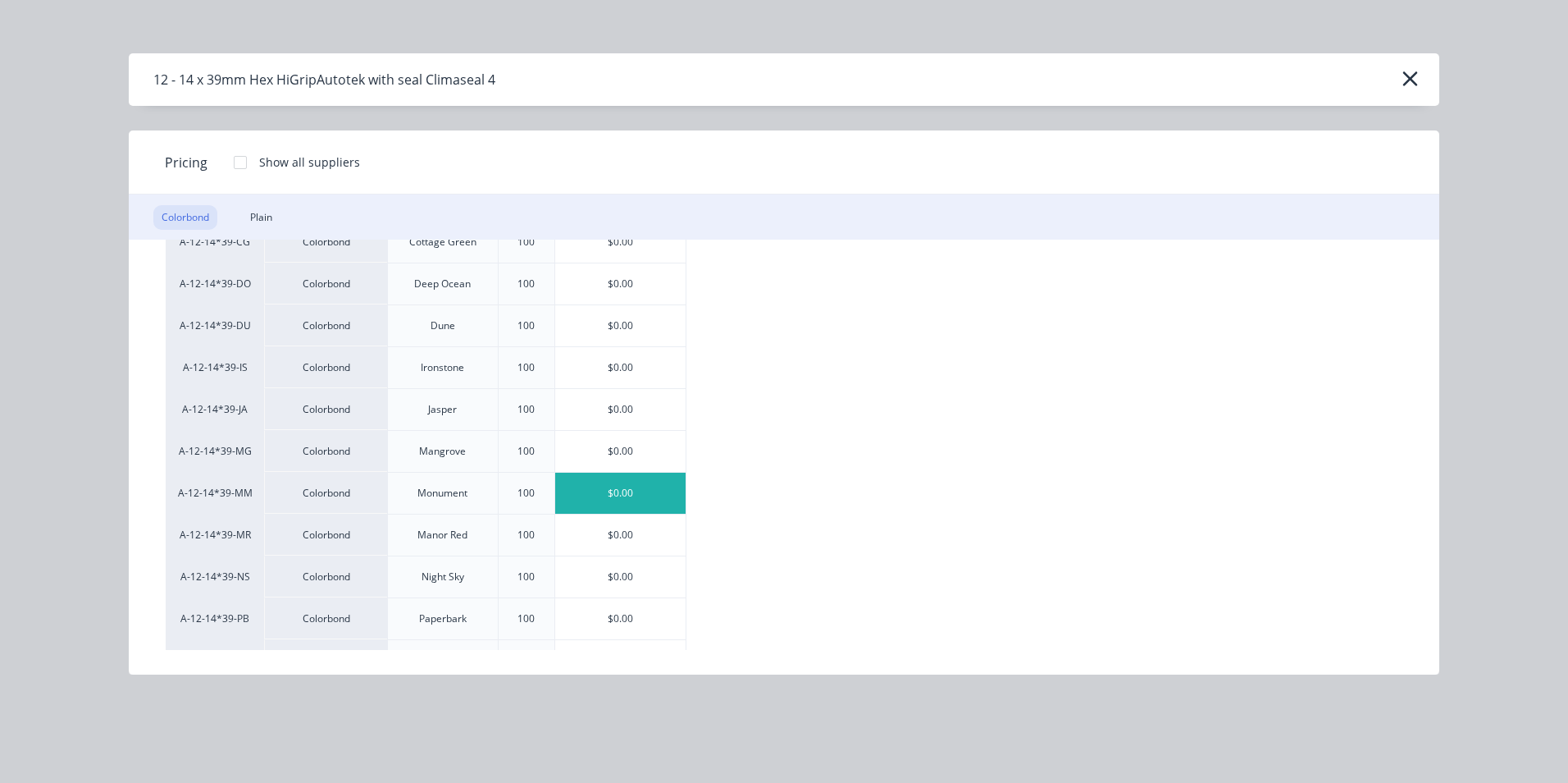
click at [613, 478] on div "$0.00" at bounding box center [619, 493] width 130 height 41
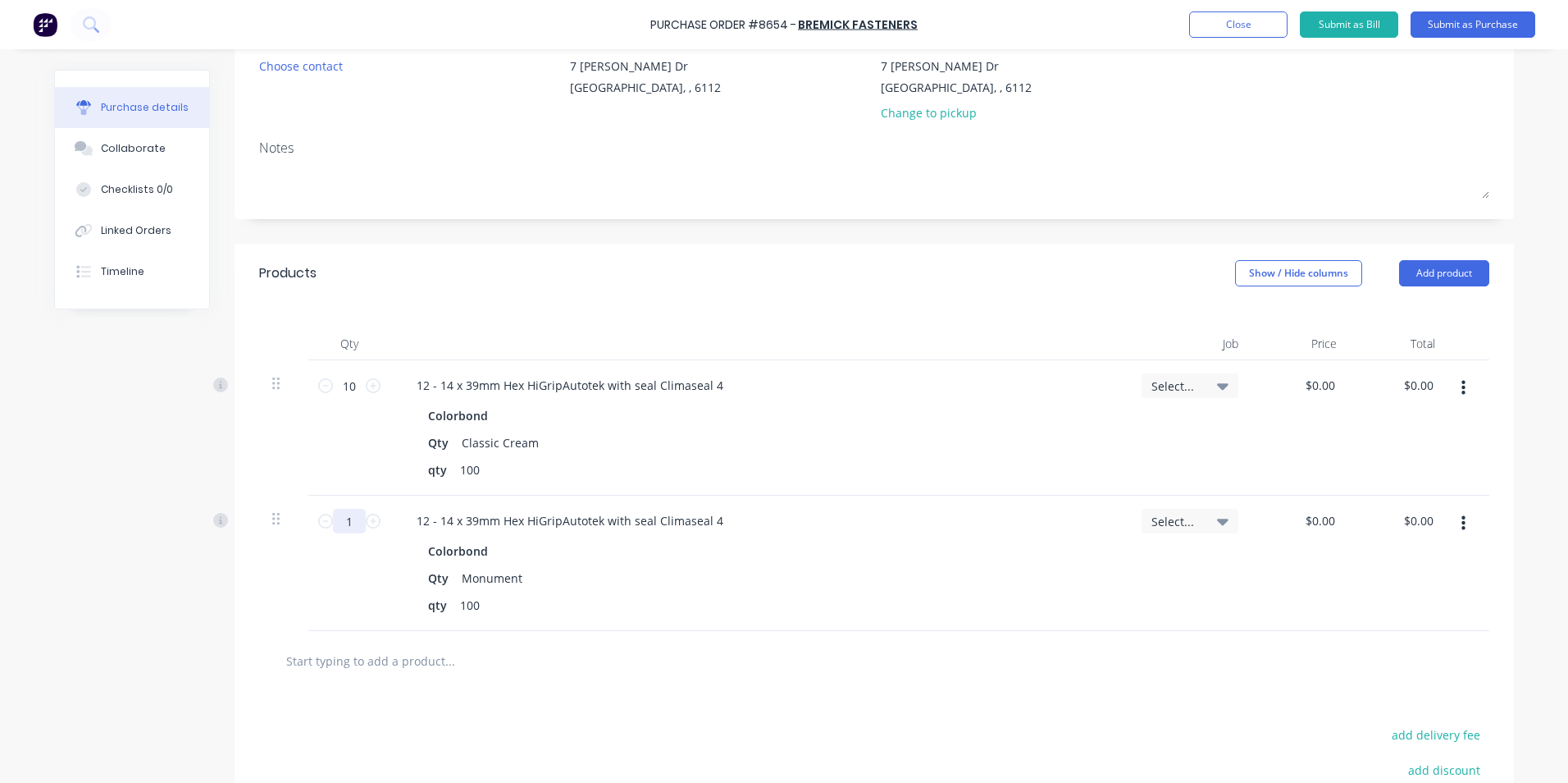
click at [350, 530] on input "1" at bounding box center [349, 521] width 33 height 24
type input "10"
click at [291, 592] on div at bounding box center [284, 563] width 49 height 135
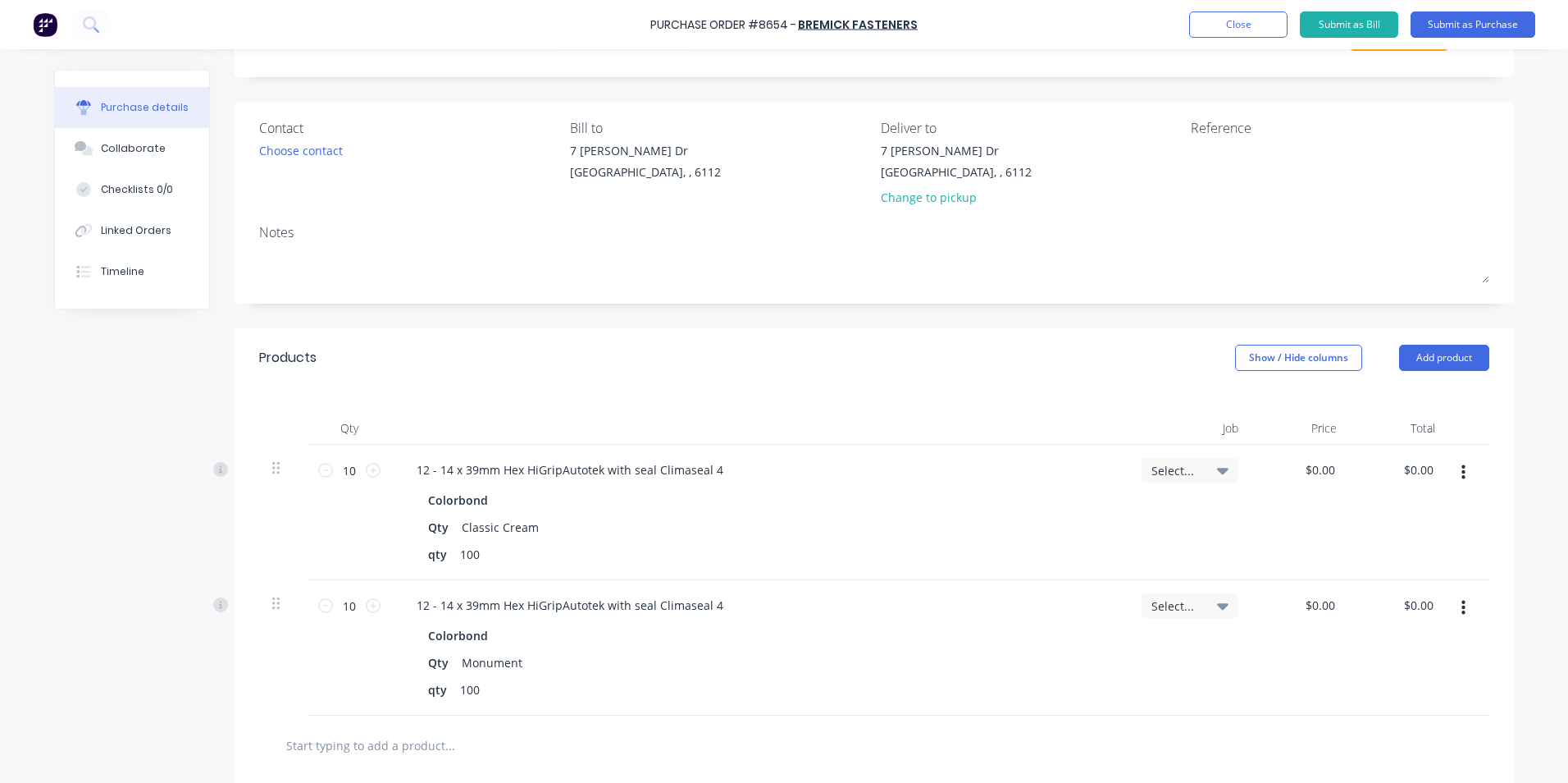
scroll to position [0, 0]
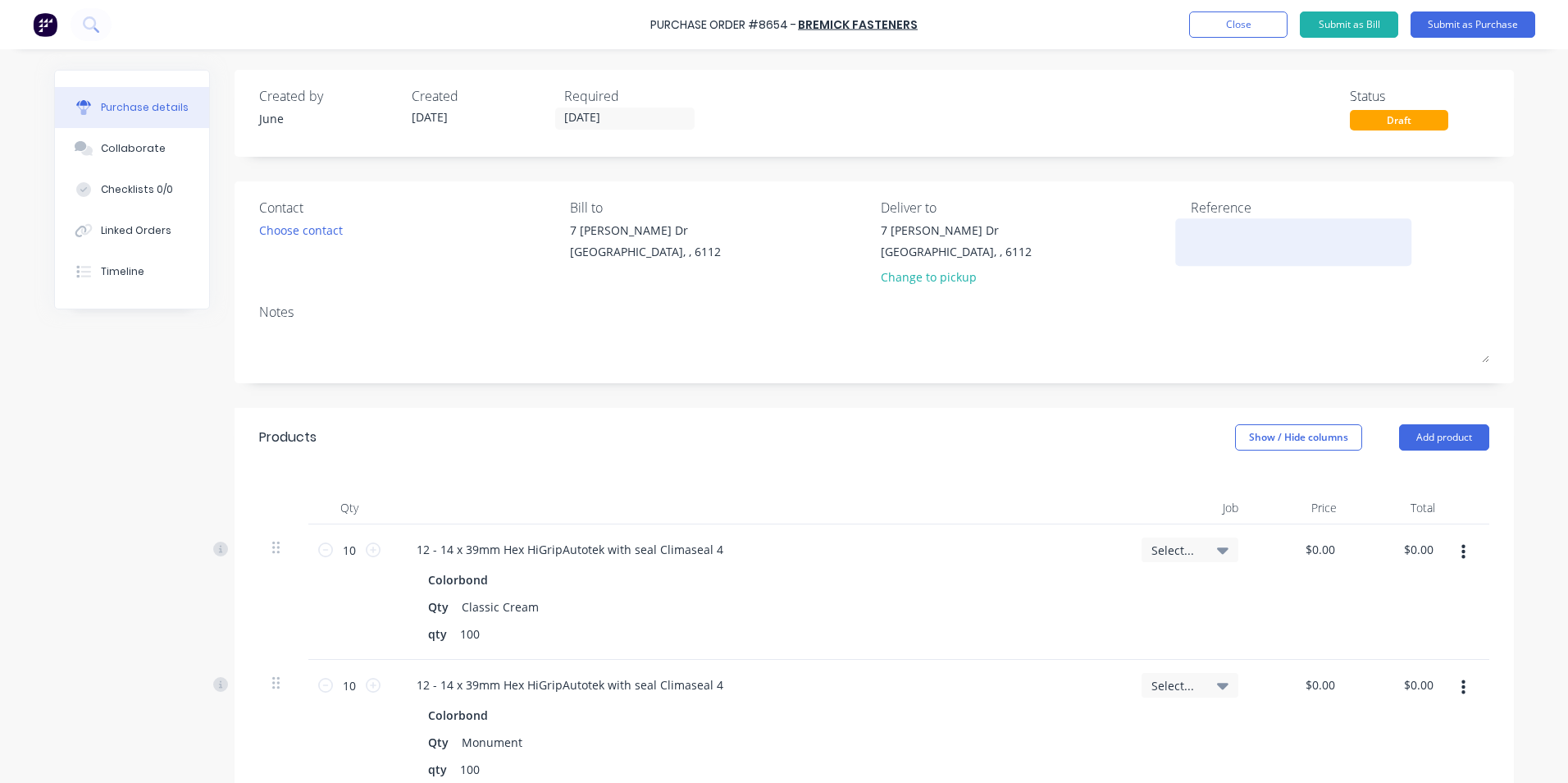
click at [1190, 222] on textarea at bounding box center [1293, 240] width 205 height 37
type textarea "5070291"
type textarea "x"
type textarea "5070291"
click at [1467, 23] on button "Submit as Purchase" at bounding box center [1472, 24] width 124 height 26
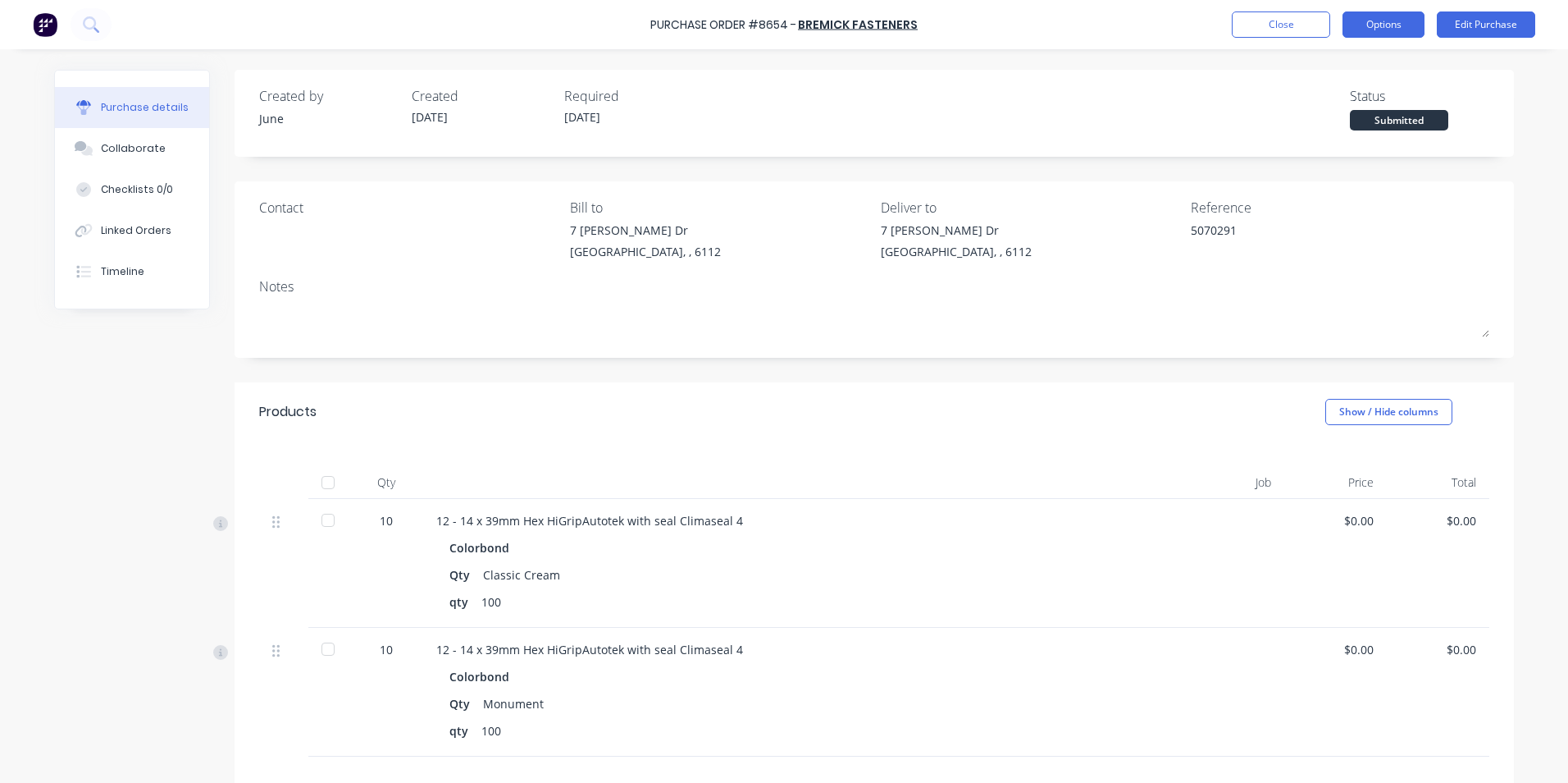
click at [1390, 22] on button "Options" at bounding box center [1383, 24] width 82 height 26
click at [1360, 60] on div "Print / Email" at bounding box center [1346, 67] width 126 height 23
click at [1338, 126] on div "Without pricing" at bounding box center [1346, 132] width 126 height 23
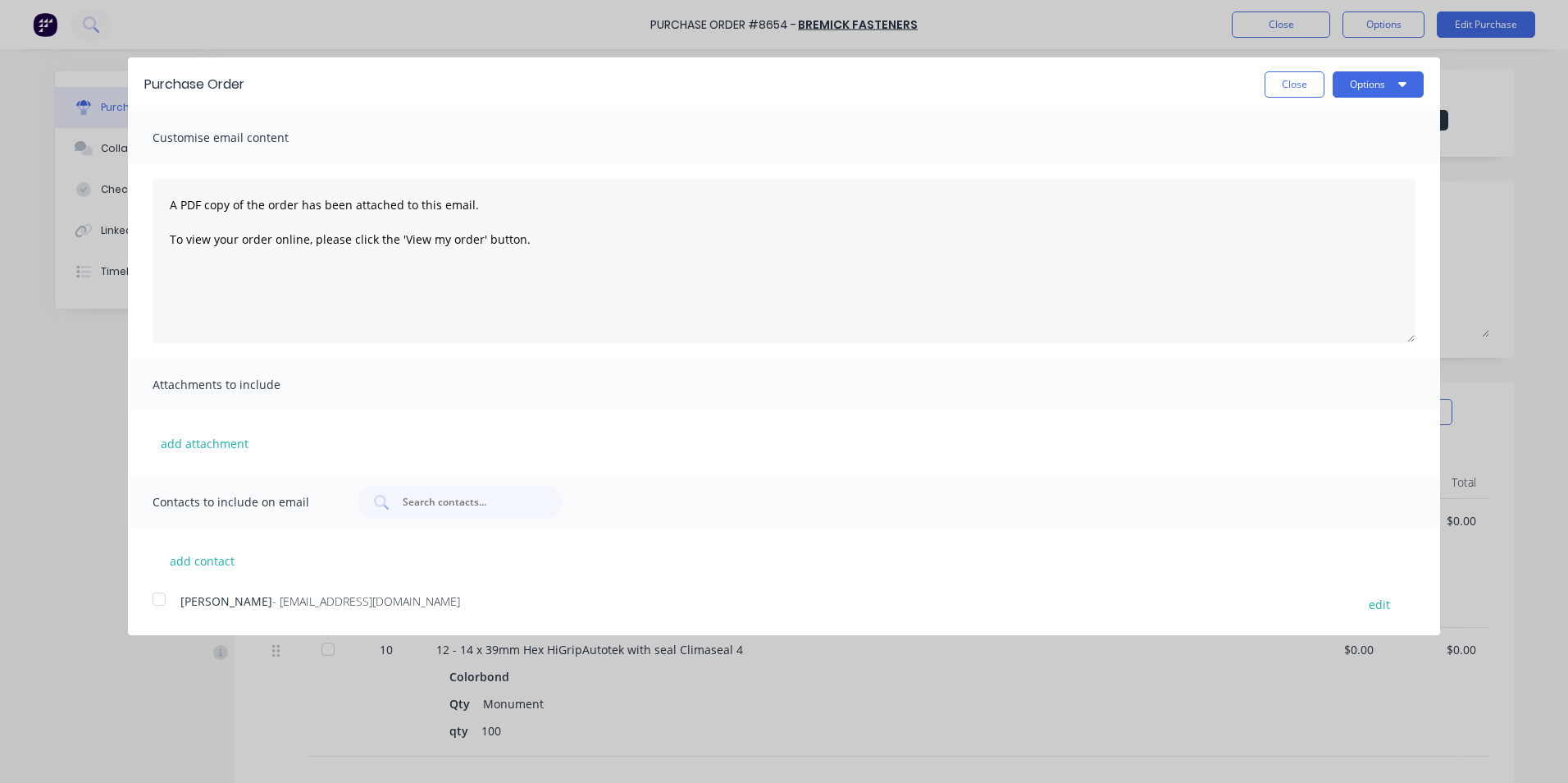
click at [160, 595] on div at bounding box center [159, 599] width 33 height 33
click at [1275, 89] on button "Close" at bounding box center [1294, 84] width 60 height 26
type textarea "x"
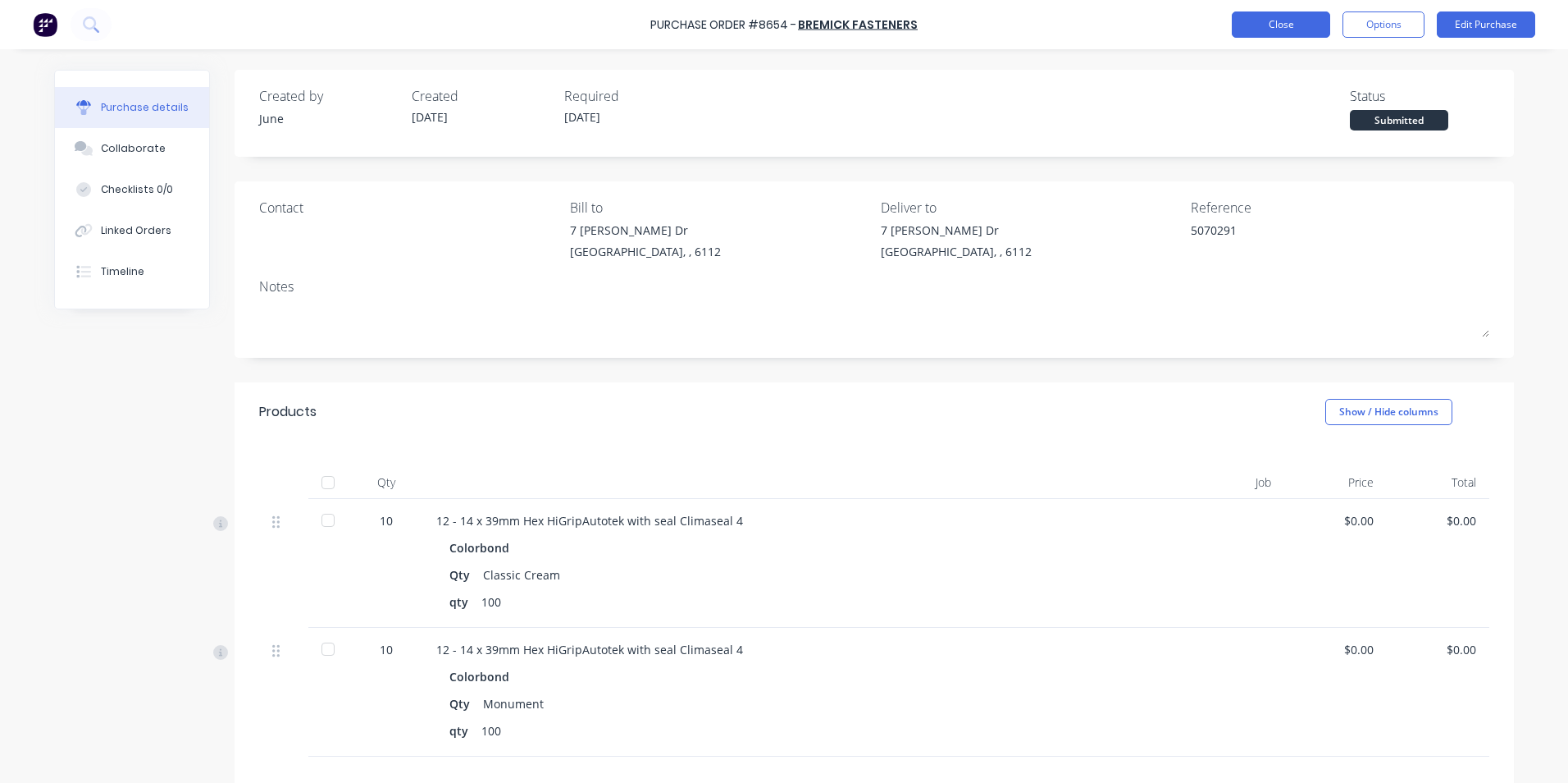
click at [1279, 24] on button "Close" at bounding box center [1280, 24] width 99 height 26
